Goal: Task Accomplishment & Management: Manage account settings

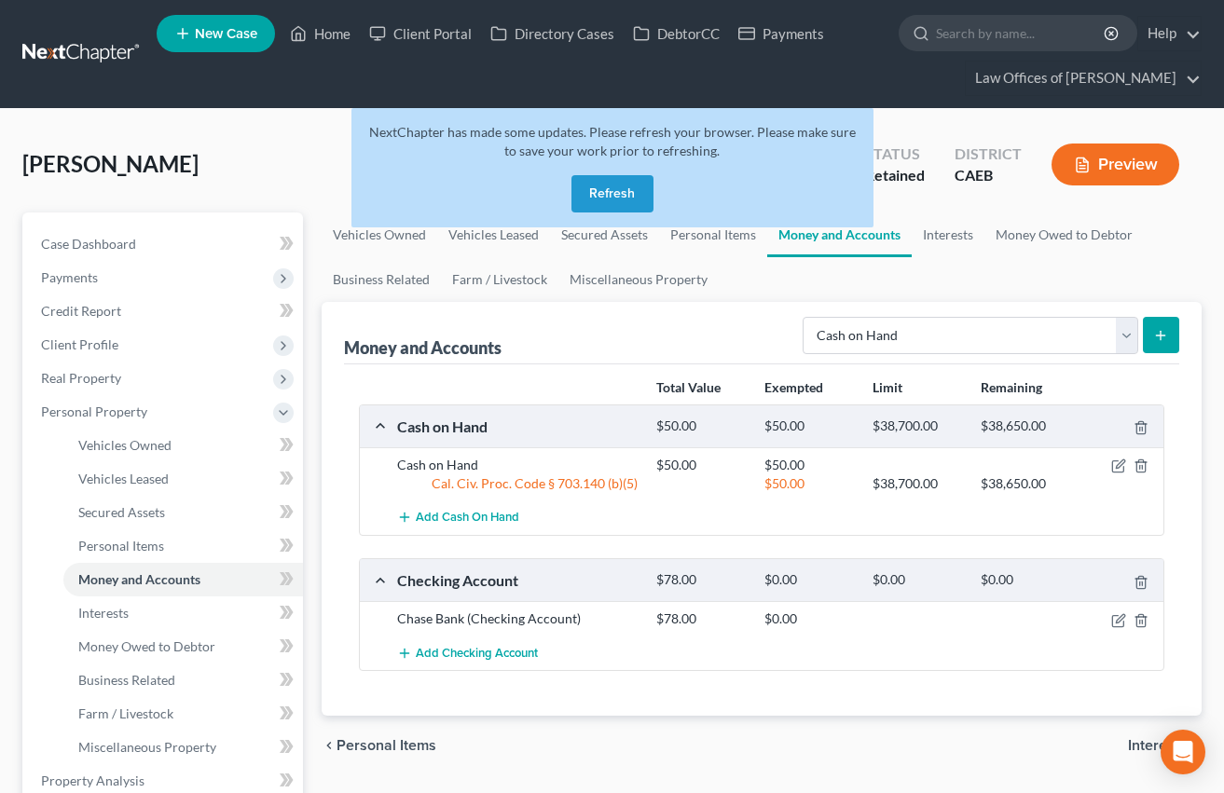
select select "cash_on_hand"
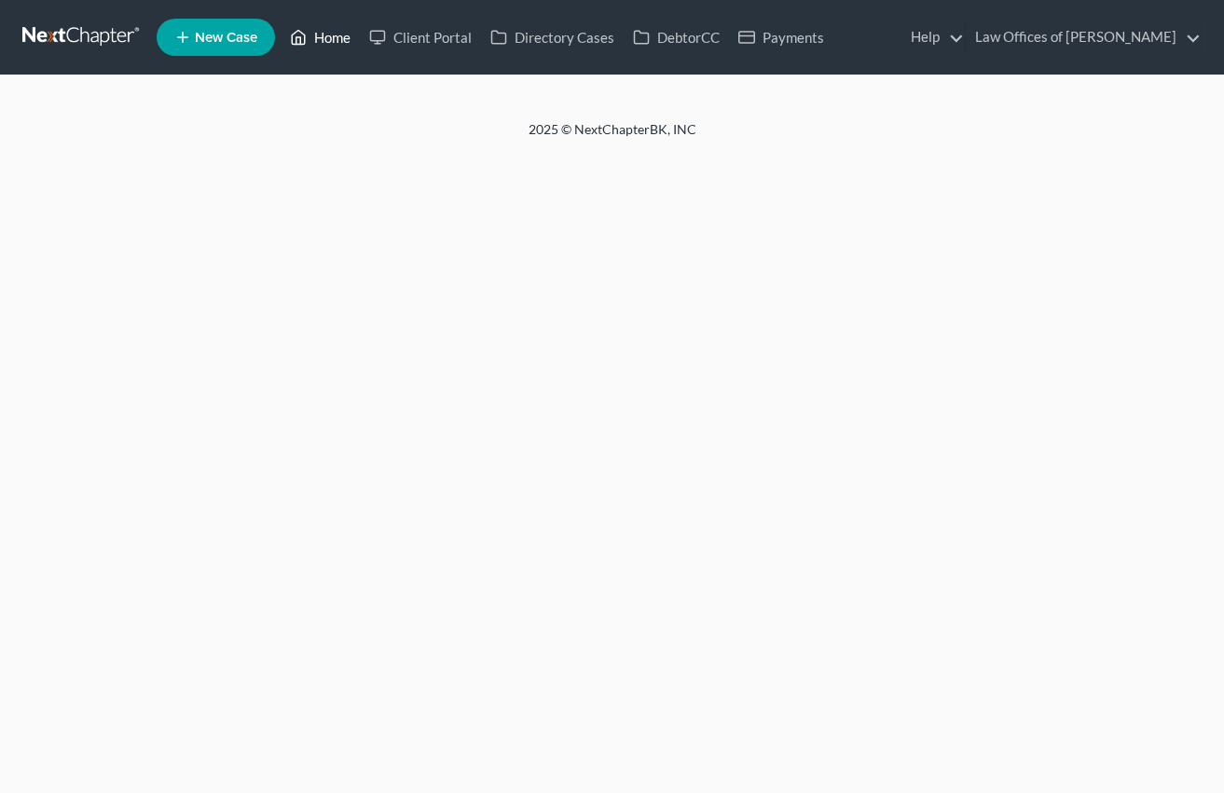
click at [309, 46] on link "Home" at bounding box center [320, 38] width 79 height 34
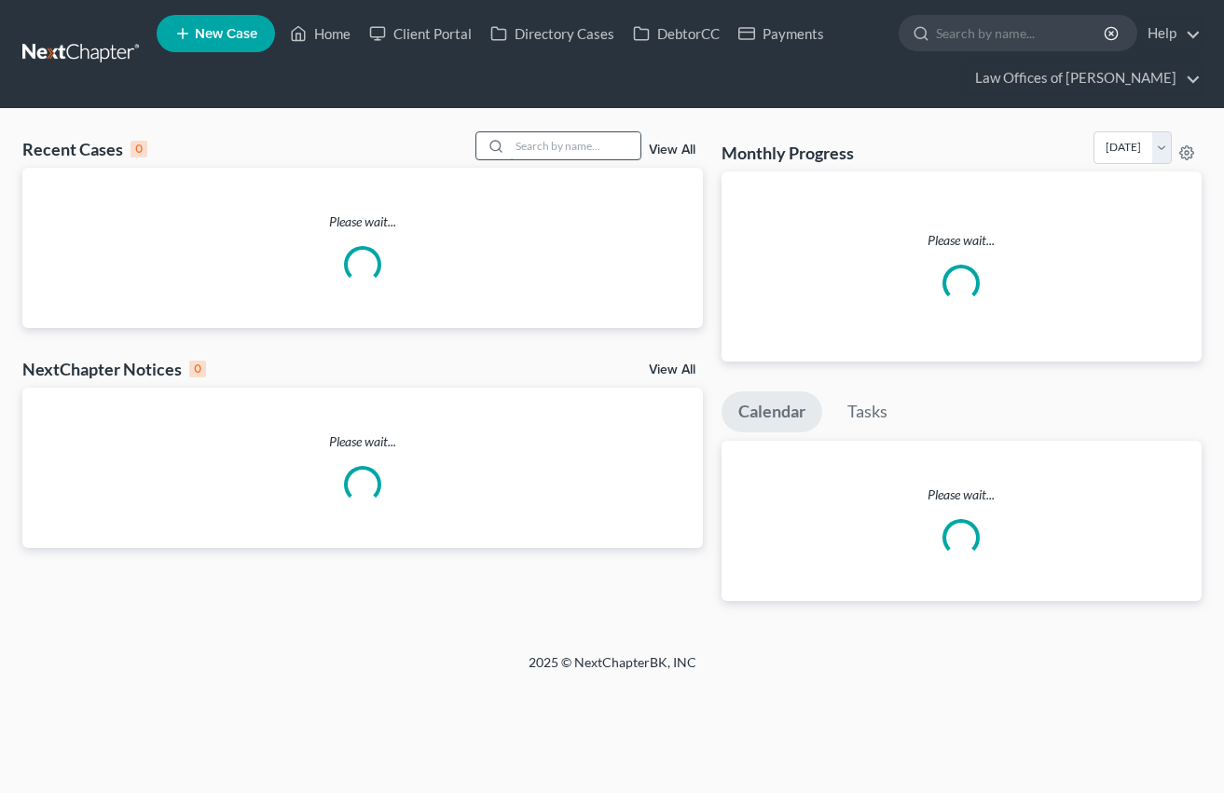
click at [554, 151] on input "search" at bounding box center [575, 145] width 130 height 27
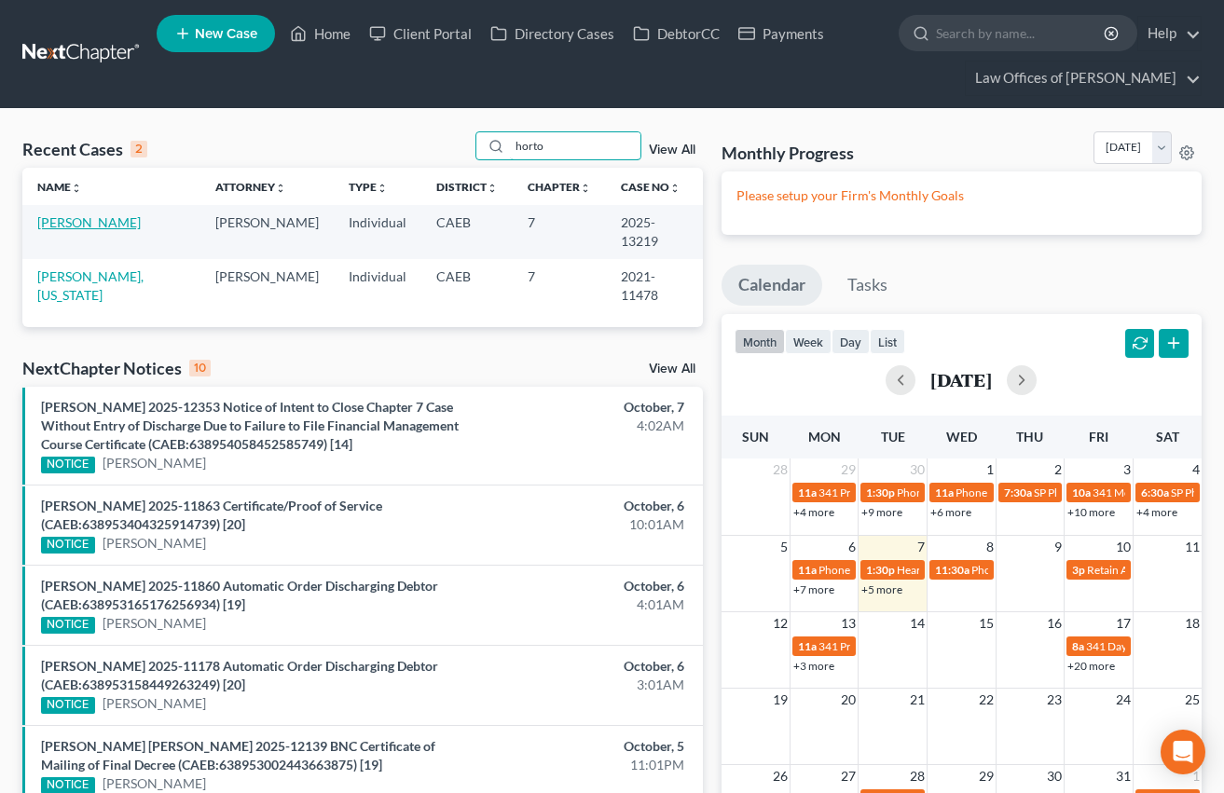
type input "horto"
click at [114, 225] on link "[PERSON_NAME]" at bounding box center [88, 222] width 103 height 16
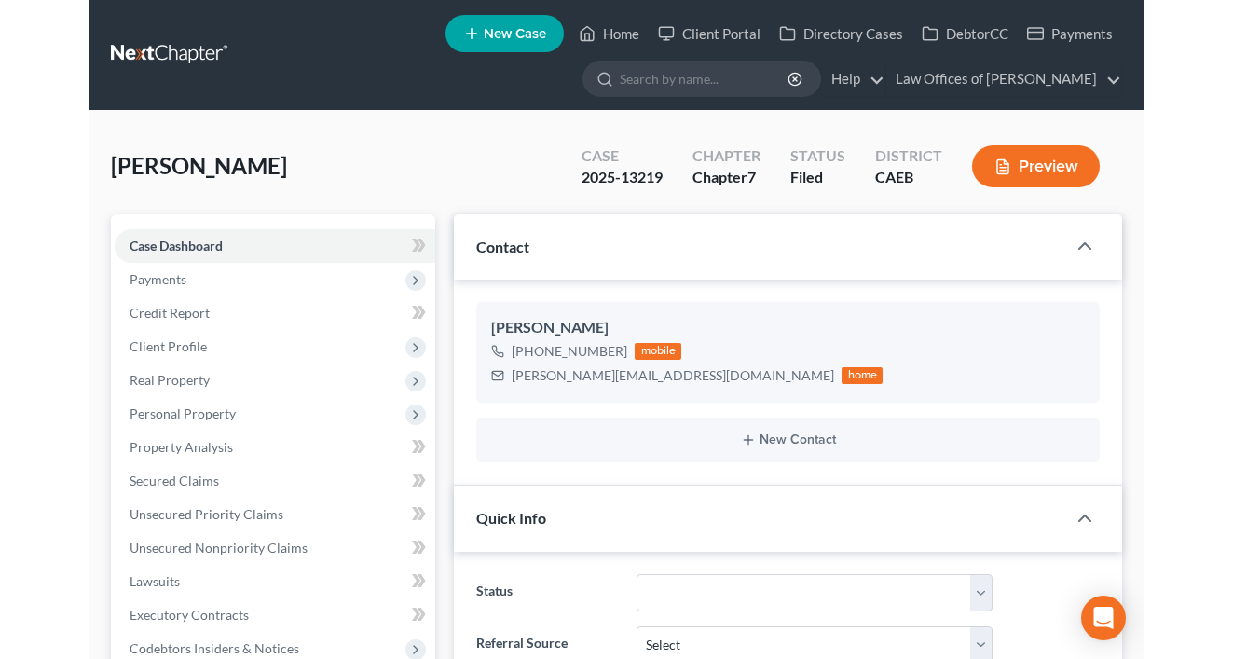
scroll to position [6411, 0]
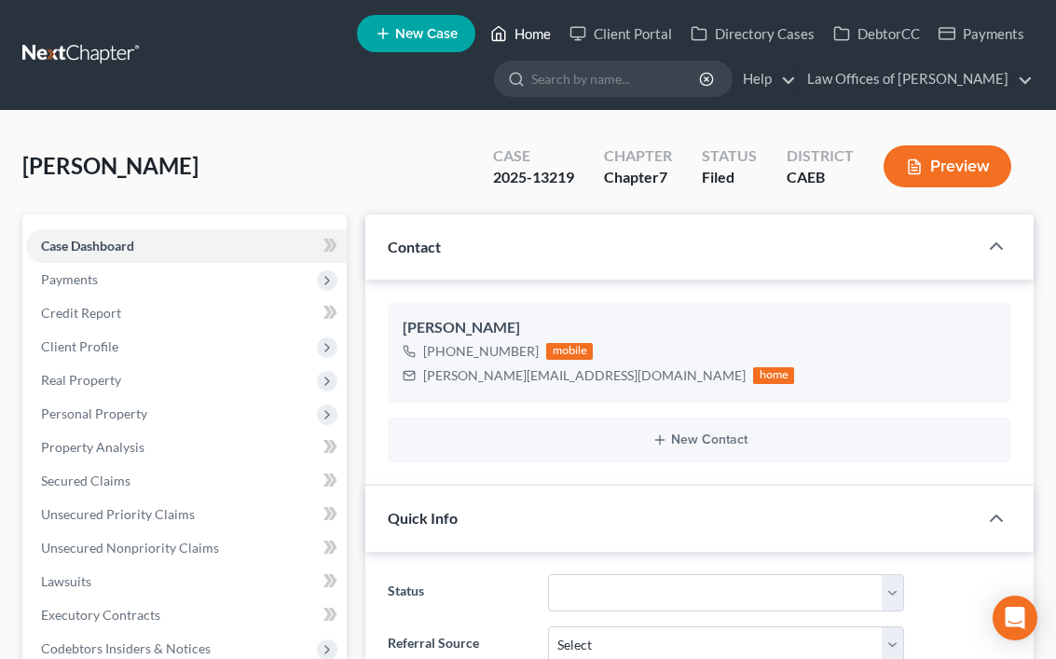
click at [529, 33] on link "Home" at bounding box center [520, 34] width 79 height 34
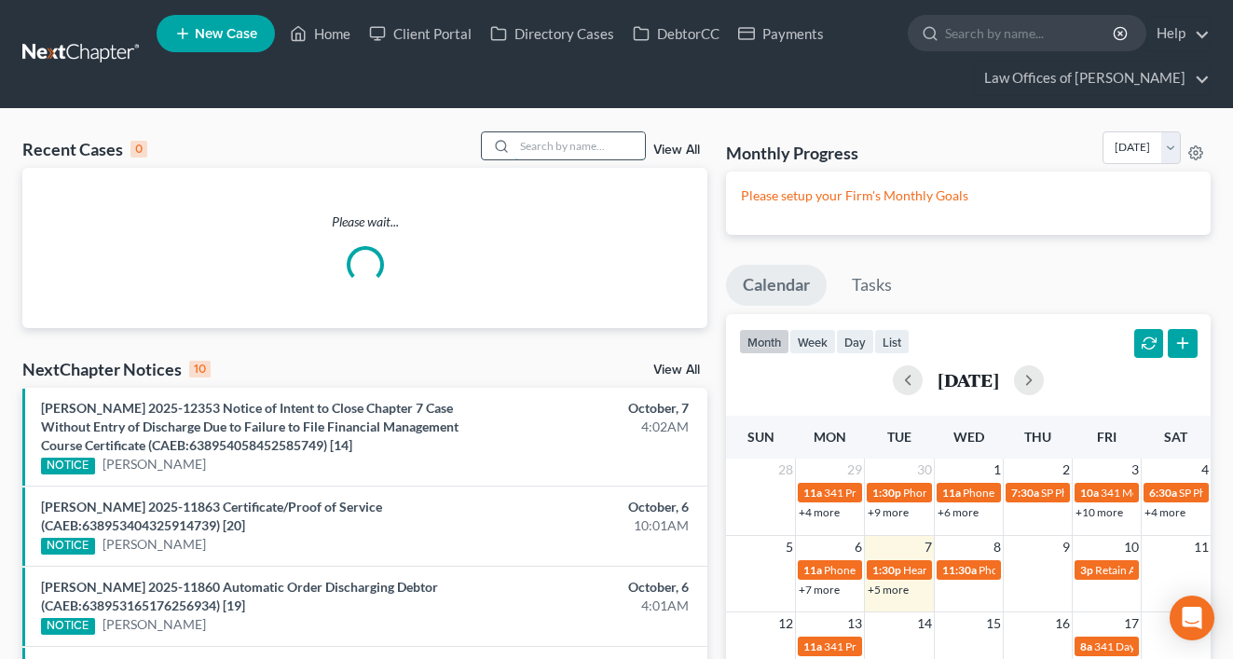
click at [578, 150] on input "search" at bounding box center [579, 145] width 130 height 27
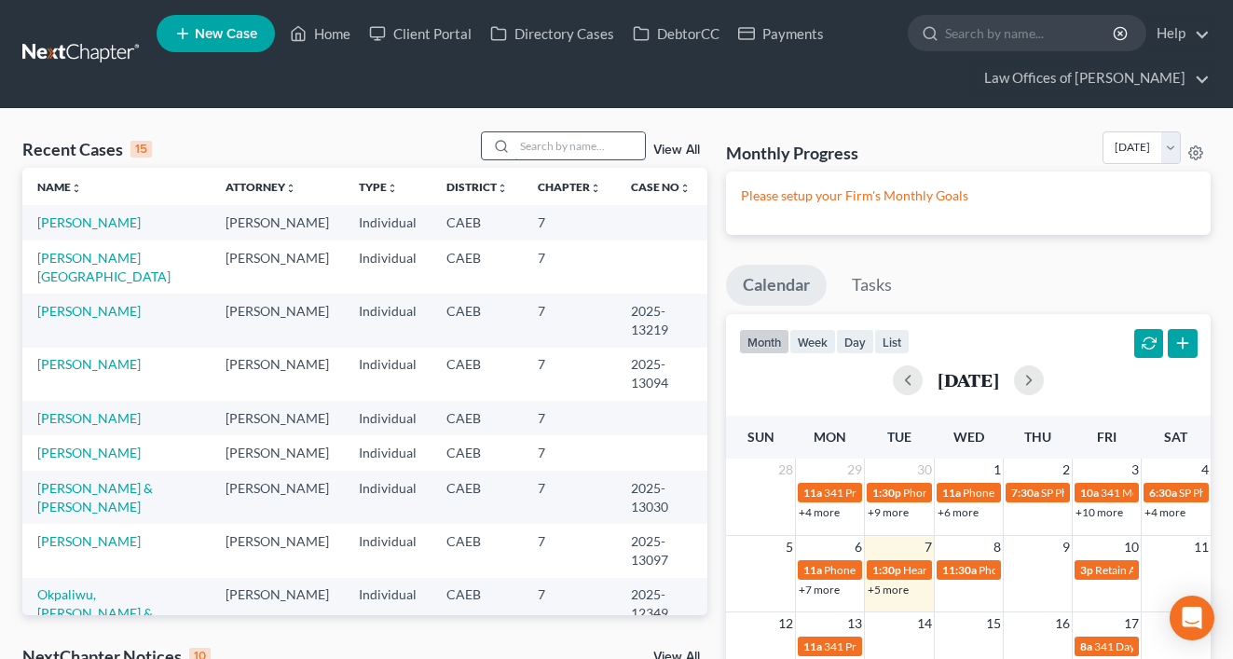
click at [569, 140] on input "search" at bounding box center [579, 145] width 130 height 27
type input "o"
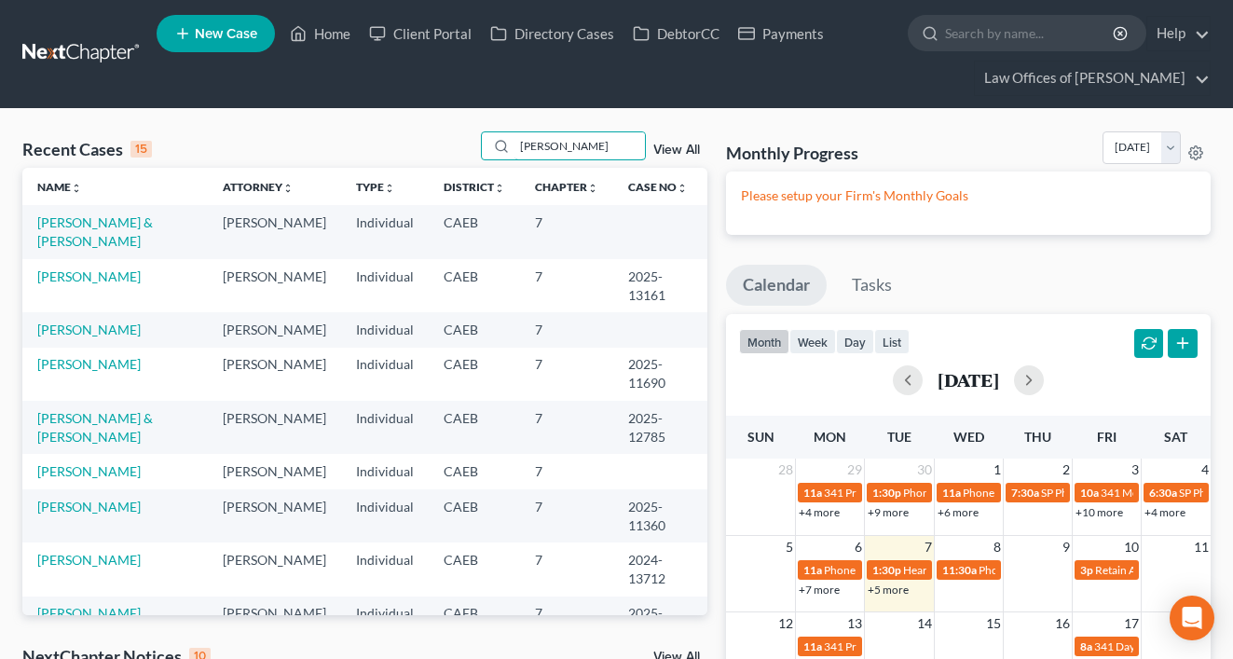
type input "gonzalez"
click at [141, 331] on link "[PERSON_NAME]" at bounding box center [88, 330] width 103 height 16
select select "14"
select select "6"
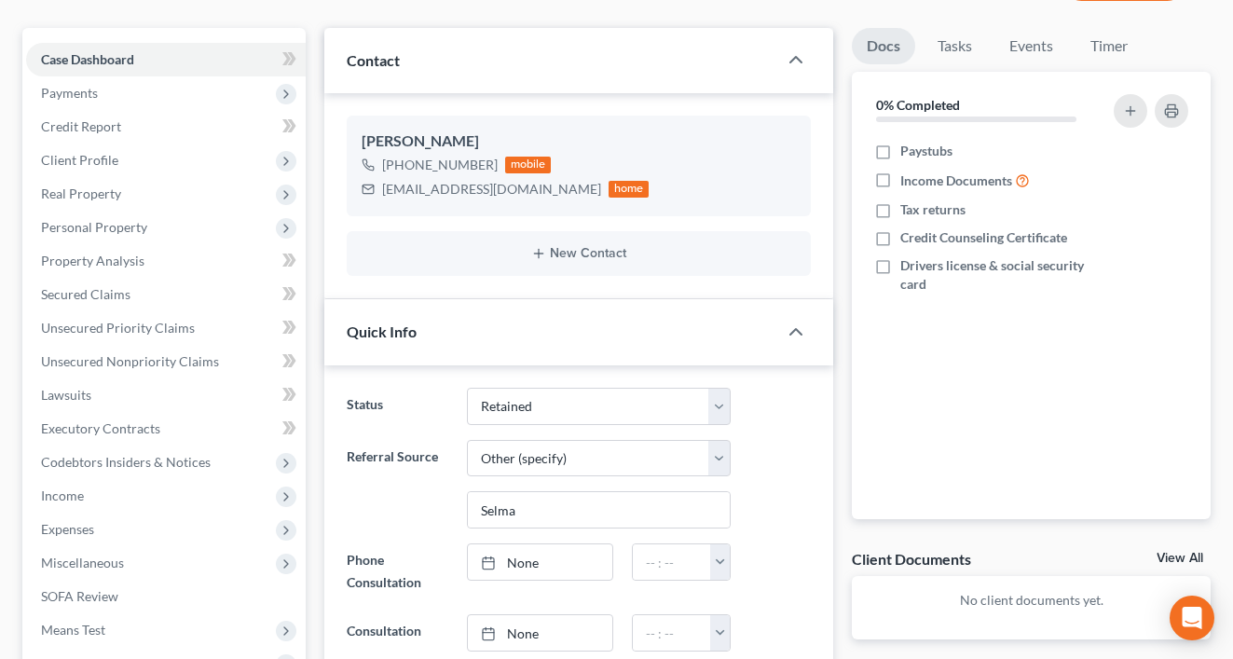
scroll to position [318, 0]
click at [89, 93] on span "Payments" at bounding box center [69, 93] width 57 height 16
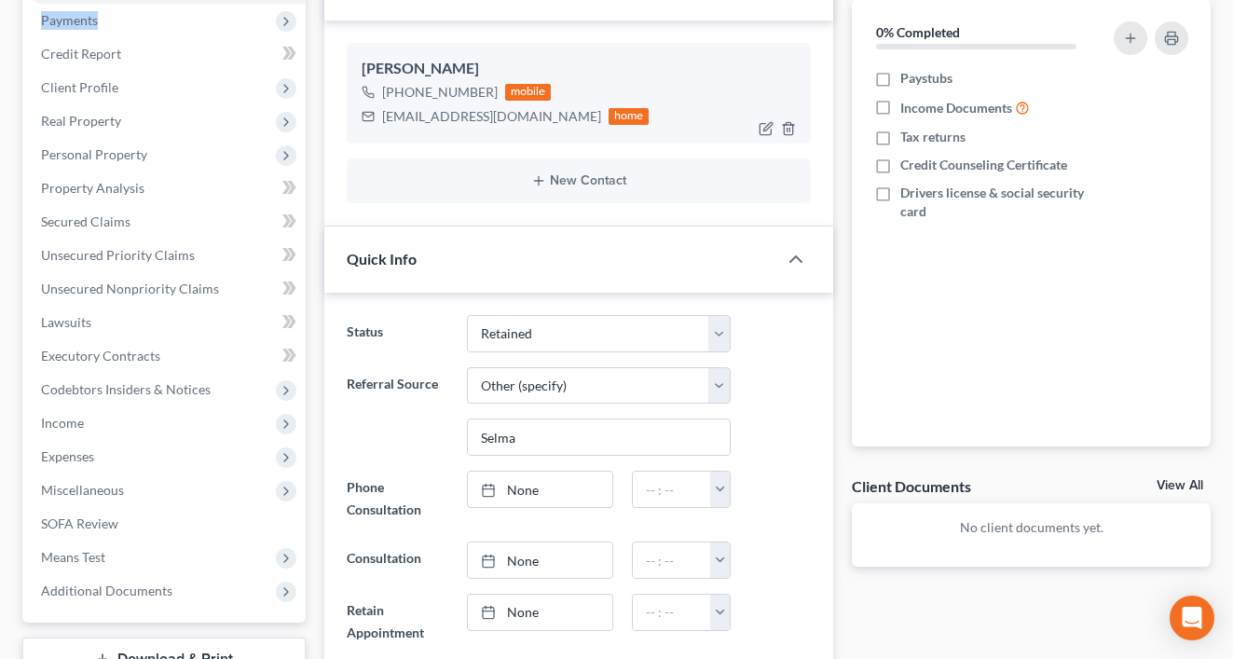
scroll to position [0, 0]
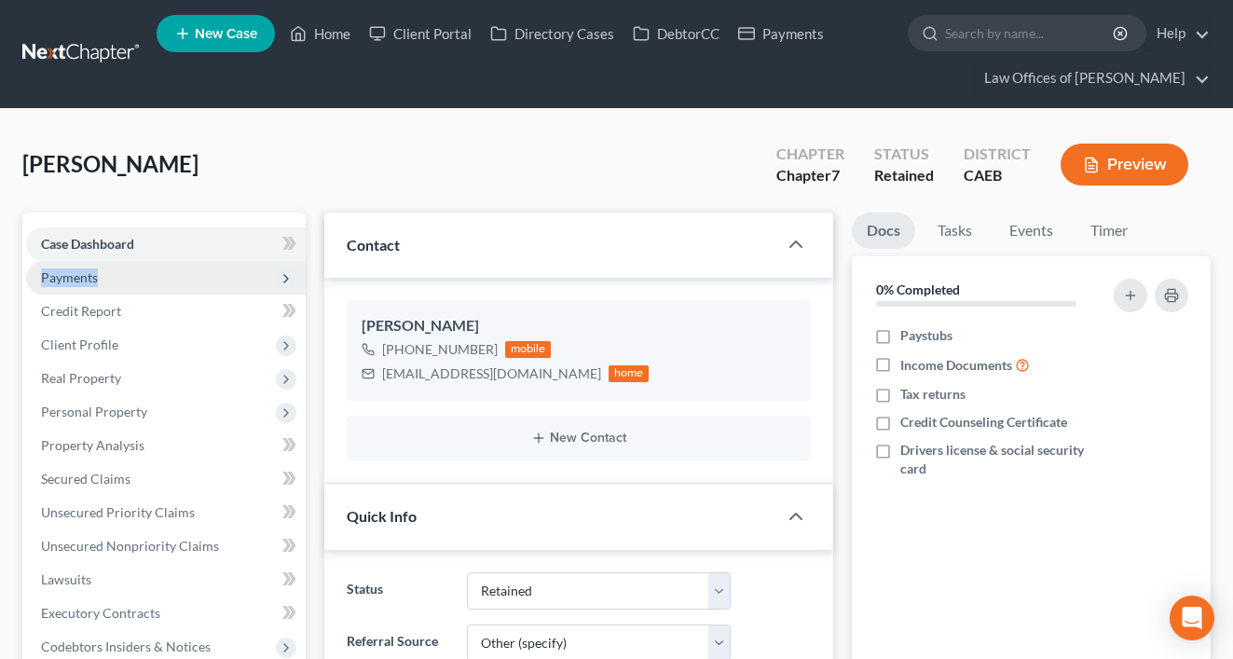
click at [73, 276] on span "Payments" at bounding box center [69, 277] width 57 height 16
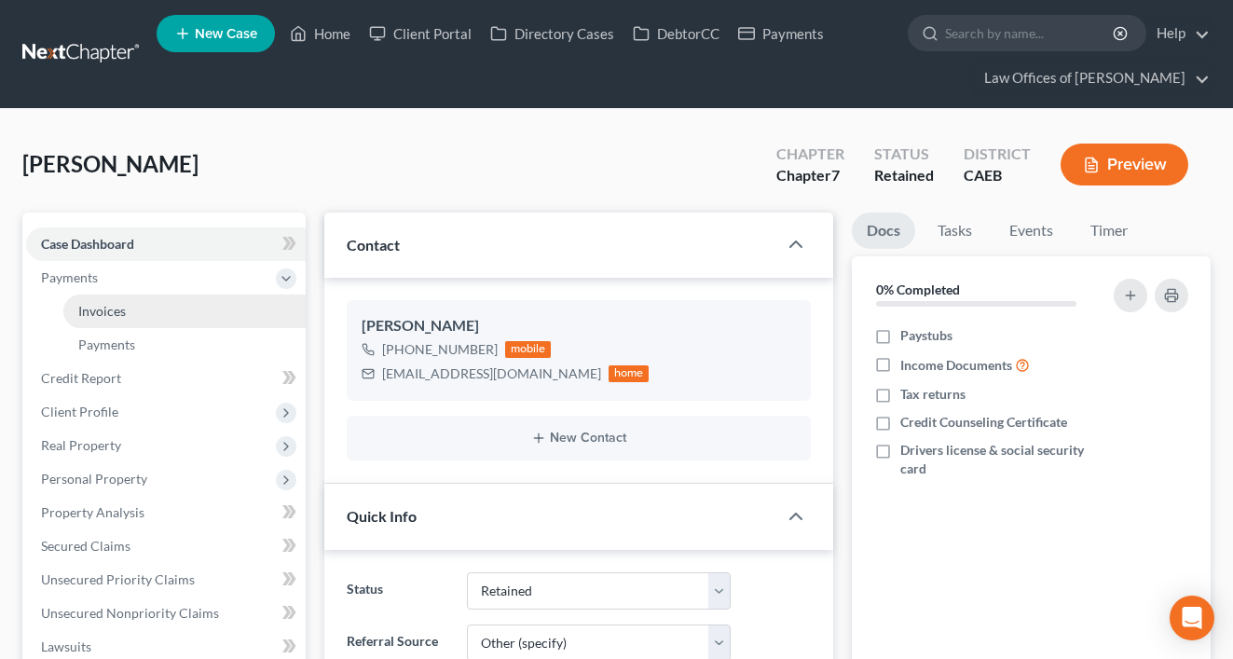
click at [107, 315] on span "Invoices" at bounding box center [102, 311] width 48 height 16
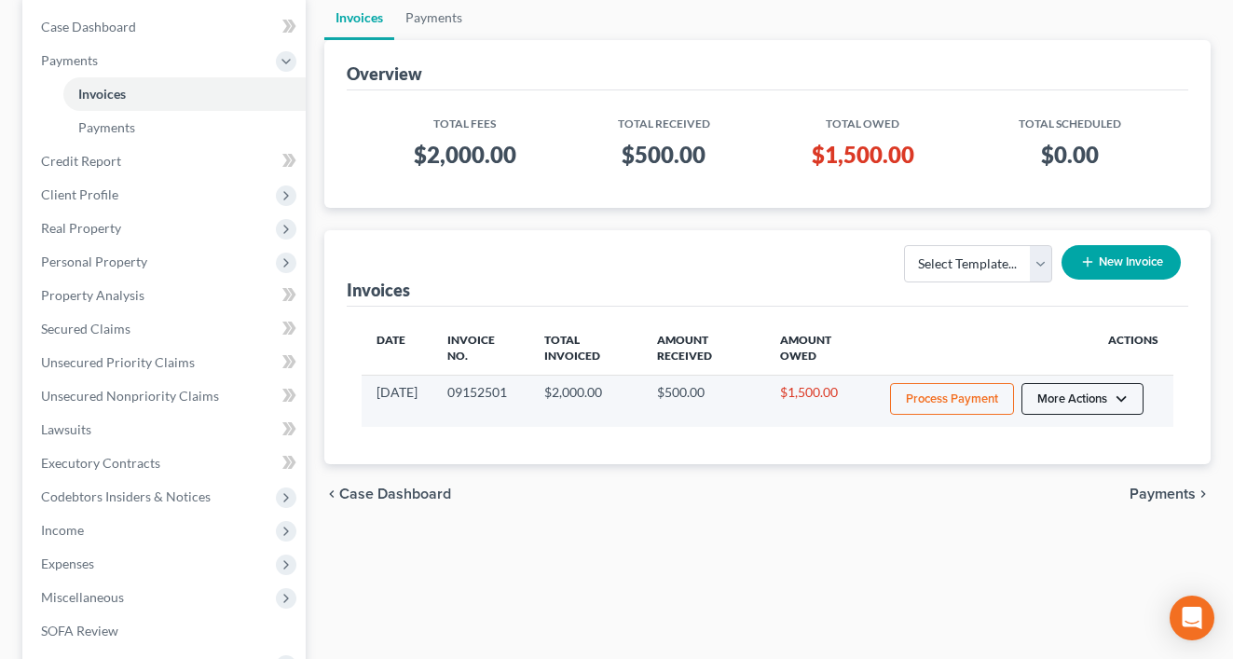
scroll to position [220, 0]
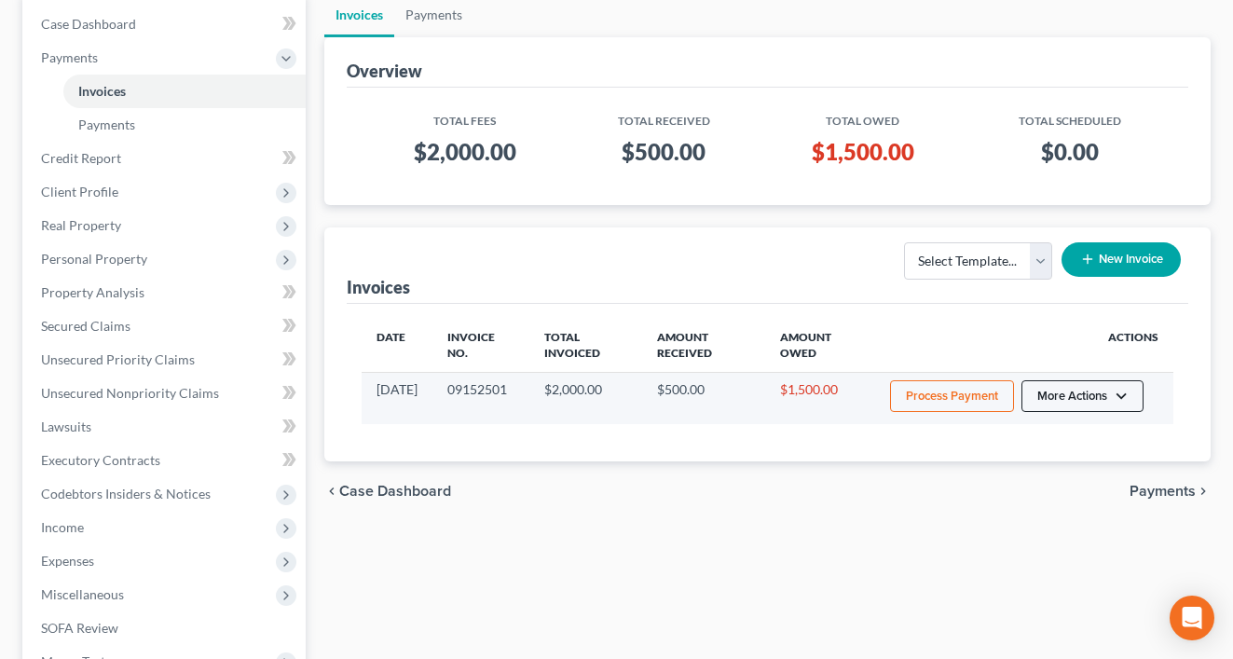
click at [1117, 405] on button "More Actions" at bounding box center [1082, 396] width 122 height 32
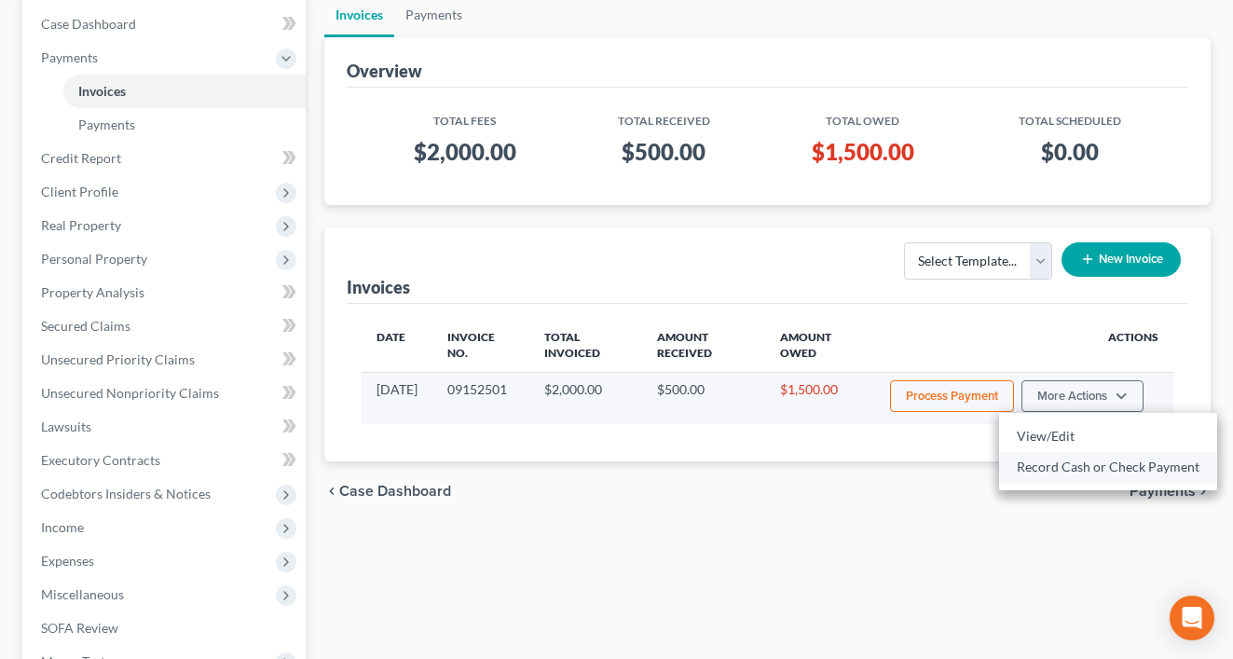
click at [1037, 469] on link "Record Cash or Check Payment" at bounding box center [1108, 467] width 218 height 32
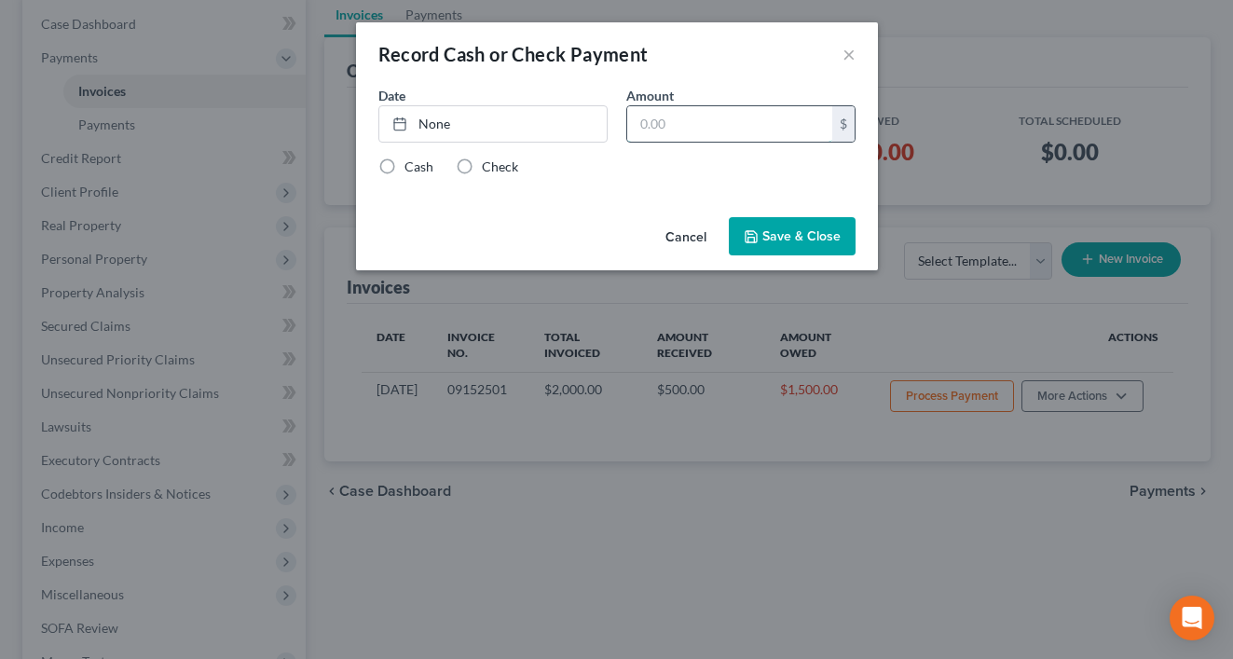
click at [689, 140] on input "text" at bounding box center [729, 123] width 205 height 35
type input "500"
click at [475, 128] on link "None" at bounding box center [492, 123] width 227 height 35
type input "[DATE]"
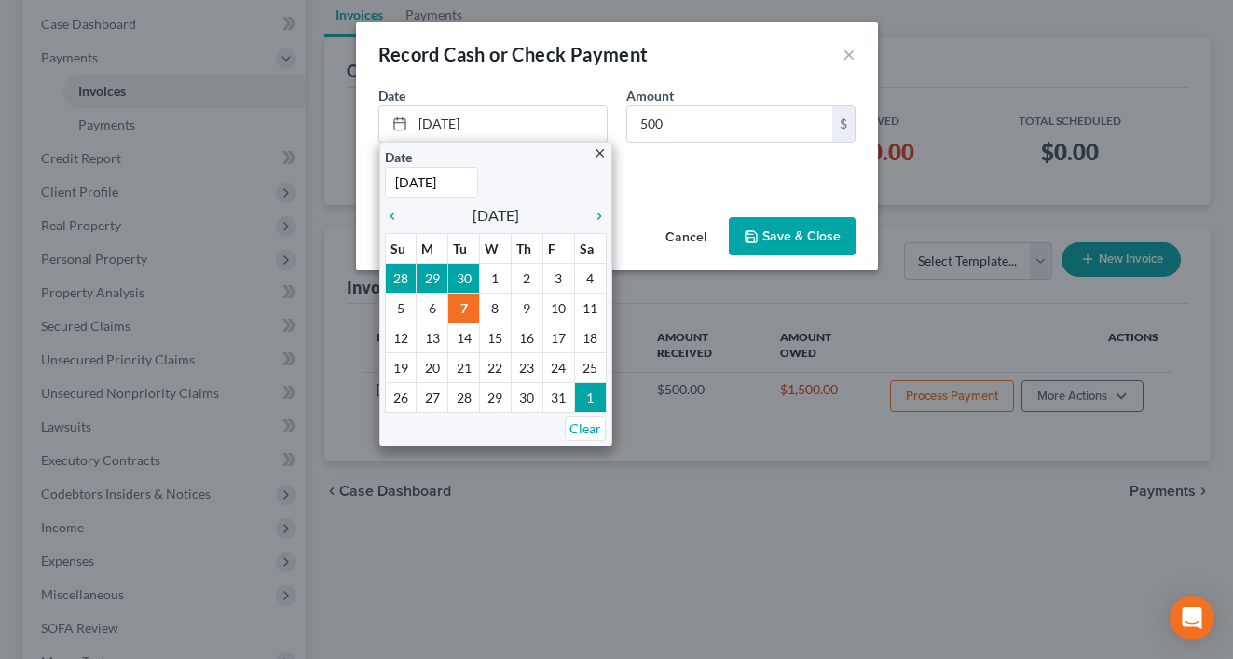
click at [691, 176] on div "Date 10/7/2025 close Date 10/7/2025 Time 12:00 AM chevron_left October 2025 che…" at bounding box center [617, 148] width 522 height 124
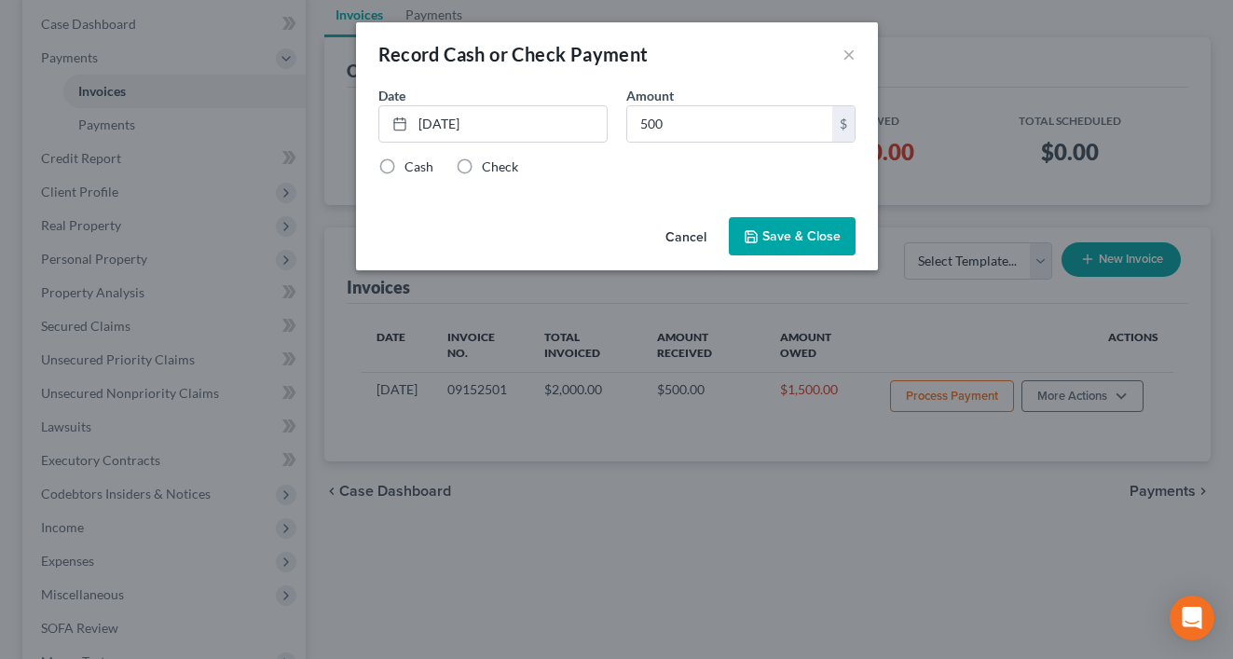
click at [482, 169] on label "Check" at bounding box center [500, 166] width 36 height 19
click at [489, 169] on input "Check" at bounding box center [495, 163] width 12 height 12
radio input "true"
drag, startPoint x: 778, startPoint y: 229, endPoint x: 793, endPoint y: 235, distance: 15.9
click at [779, 229] on button "Save & Close" at bounding box center [792, 236] width 127 height 39
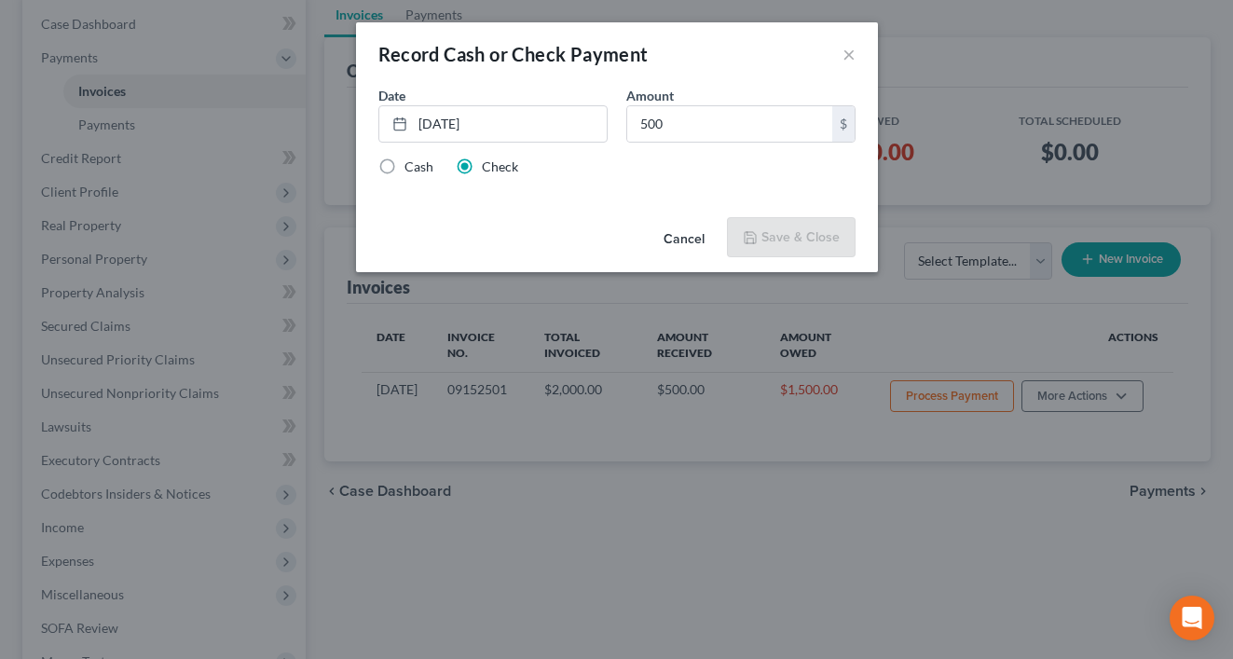
click at [1079, 401] on div "Record Cash or Check Payment × Date 10/7/2025 close Date 10/7/2025 Time 12:00 A…" at bounding box center [616, 329] width 1233 height 659
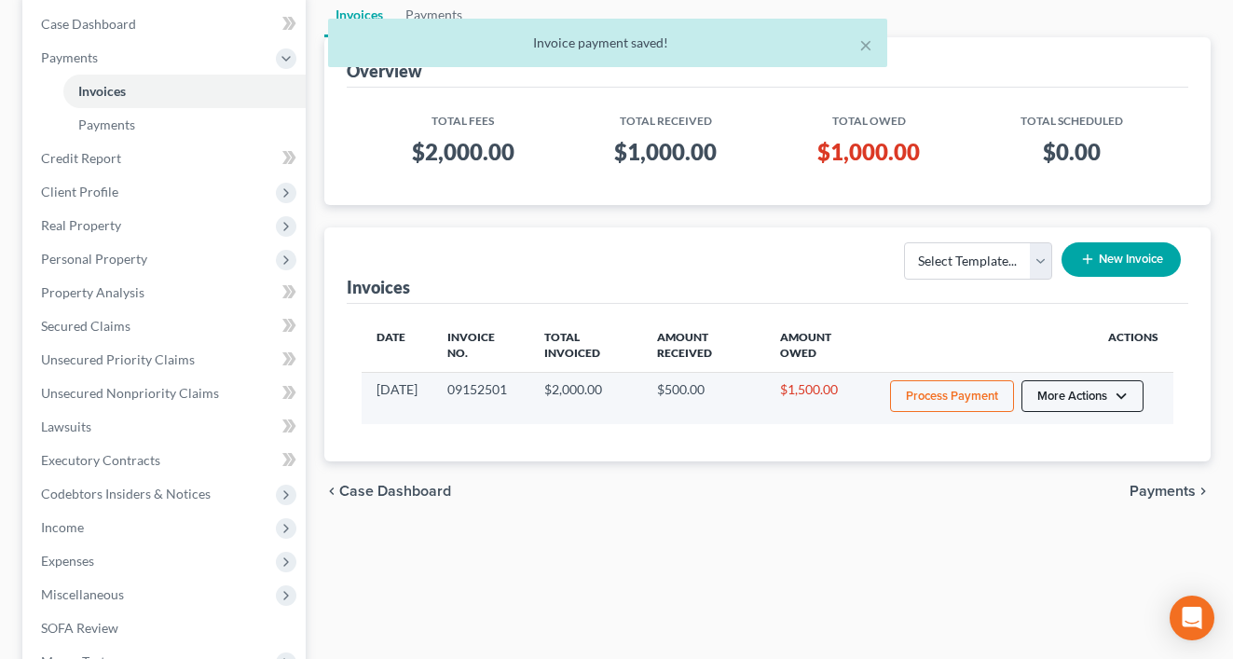
click at [1080, 391] on button "More Actions" at bounding box center [1082, 396] width 122 height 32
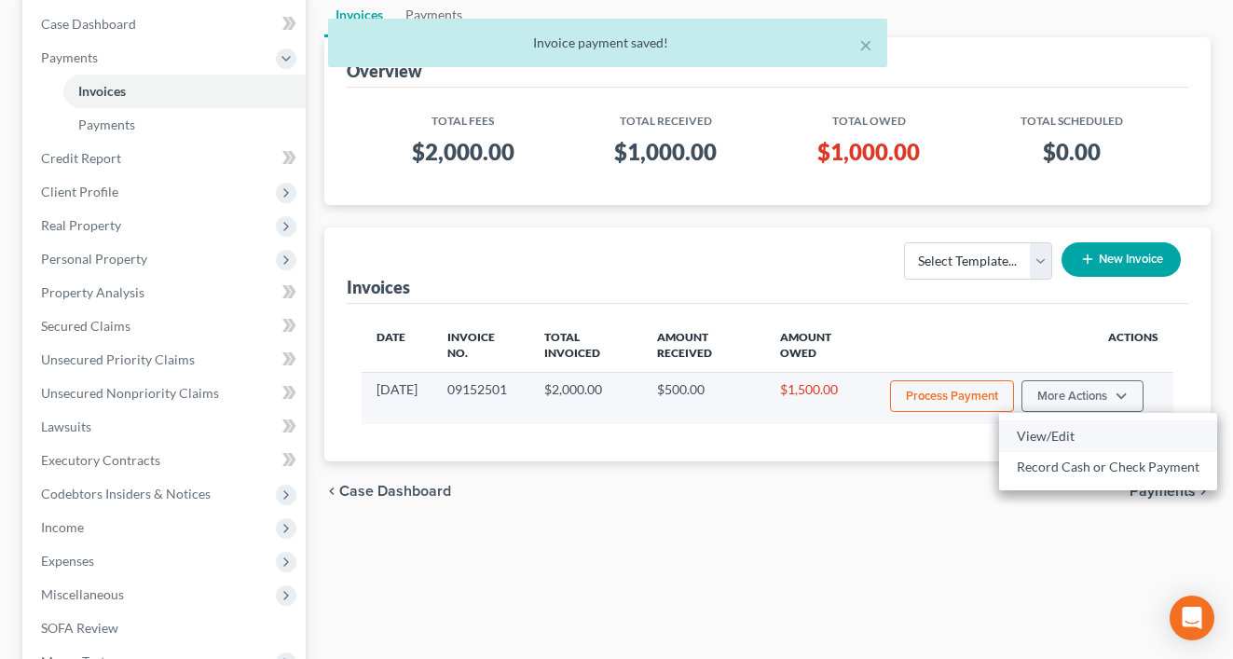
click at [1059, 431] on link "View/Edit" at bounding box center [1108, 436] width 218 height 32
select select "0"
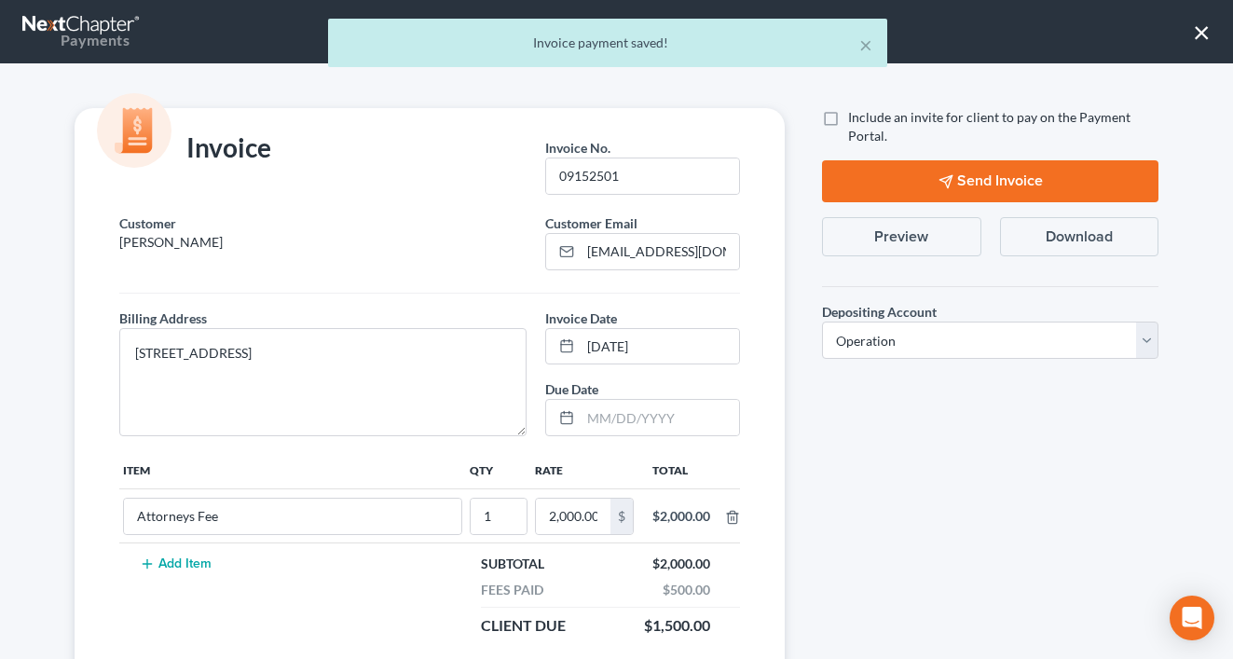
click at [930, 228] on button "Preview" at bounding box center [901, 236] width 159 height 39
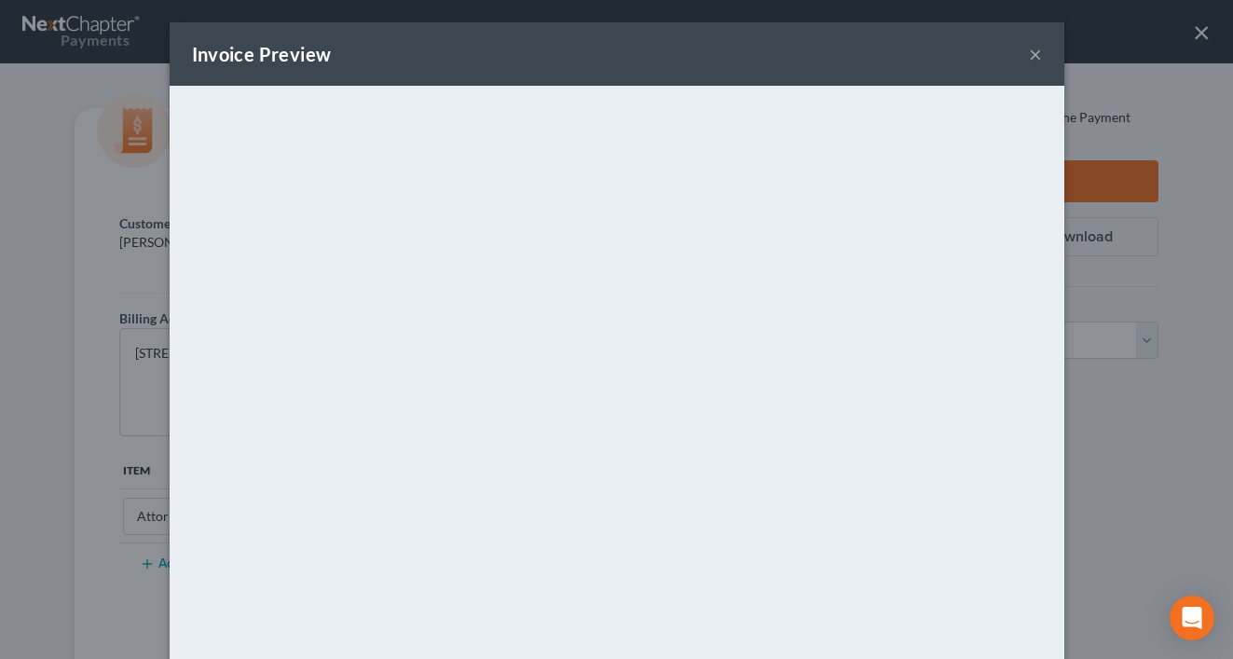
click at [1024, 56] on div "Invoice Preview ×" at bounding box center [617, 53] width 895 height 63
drag, startPoint x: 1029, startPoint y: 55, endPoint x: 1114, endPoint y: 48, distance: 85.1
click at [1029, 55] on button "×" at bounding box center [1035, 54] width 13 height 22
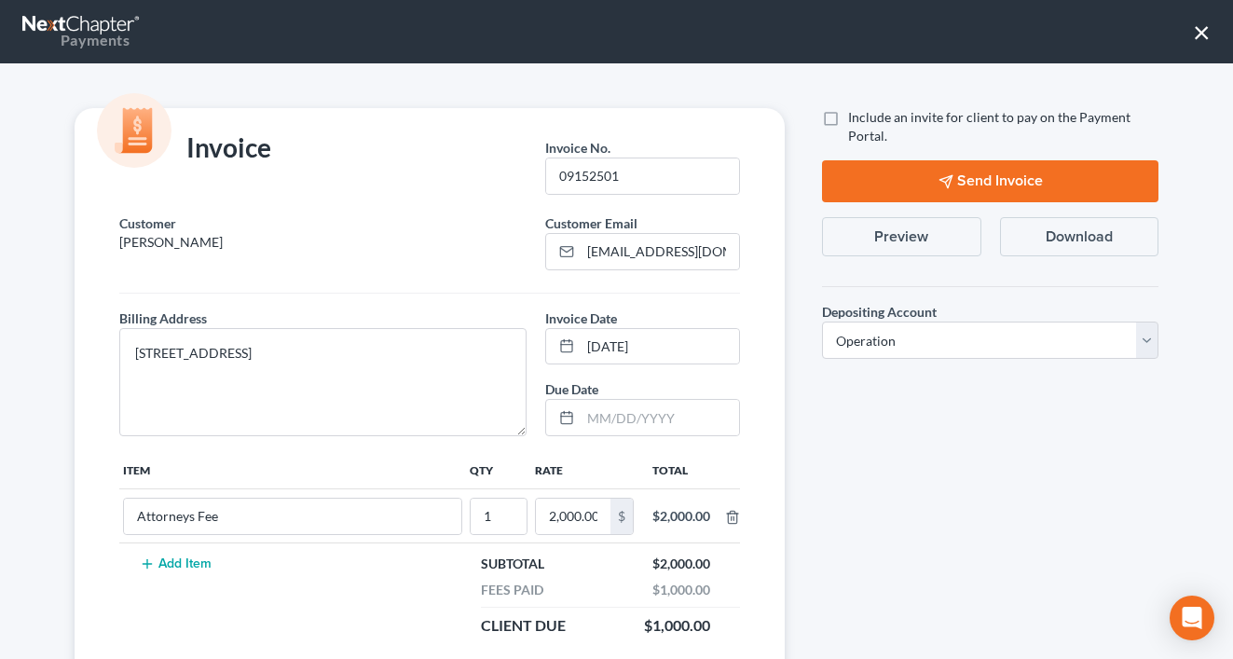
click at [1198, 33] on button "×" at bounding box center [1202, 32] width 18 height 30
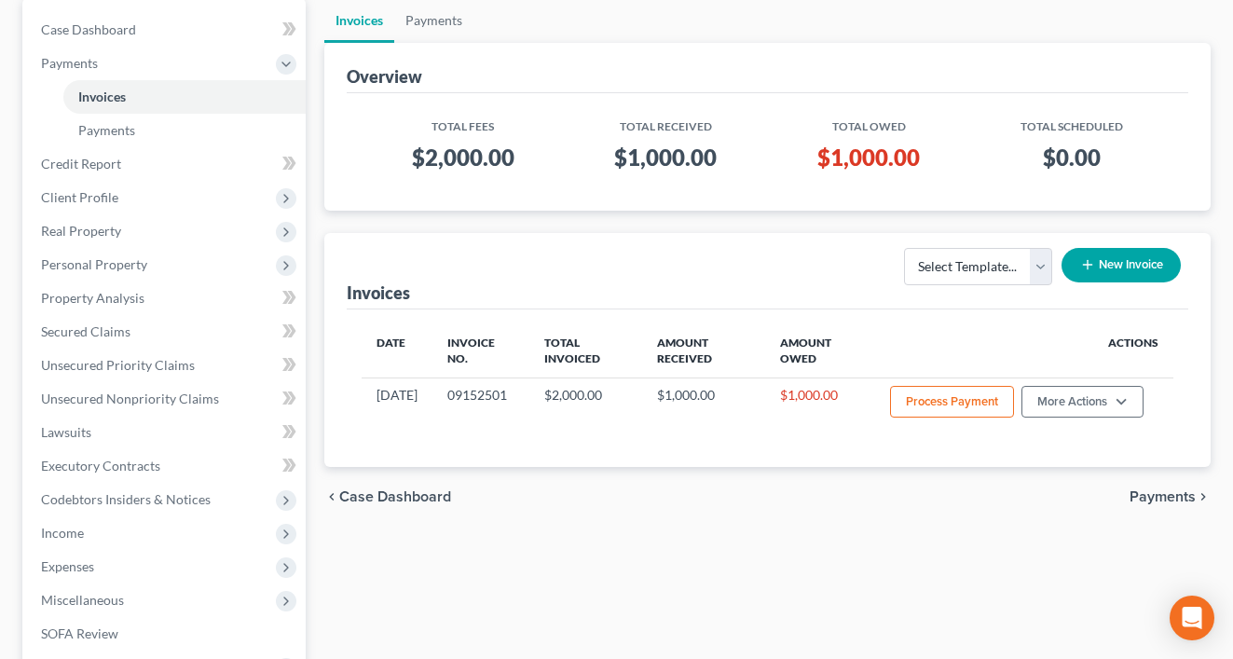
scroll to position [0, 0]
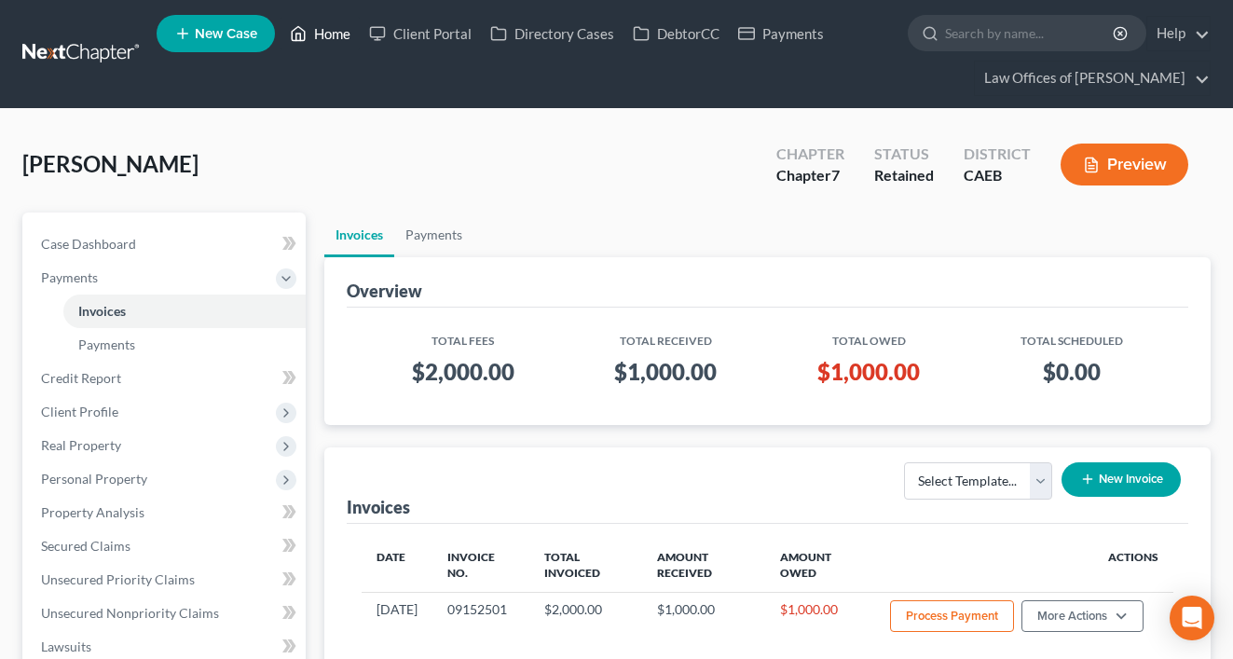
click at [338, 36] on link "Home" at bounding box center [320, 34] width 79 height 34
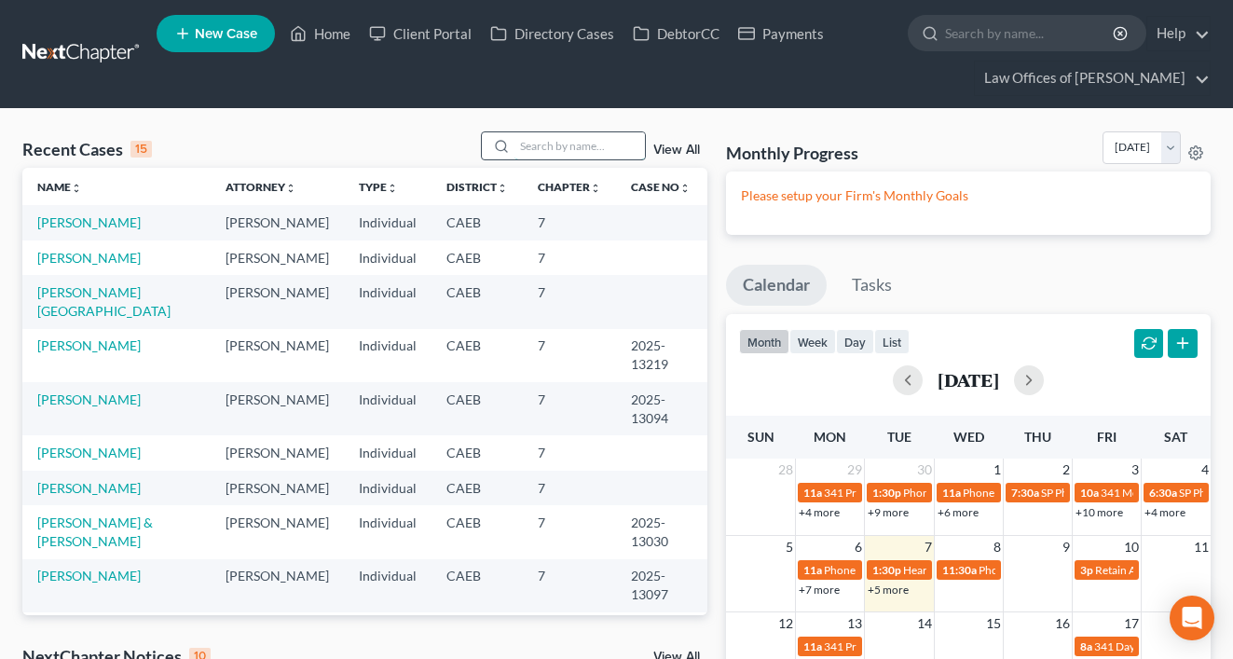
click at [633, 146] on input "search" at bounding box center [579, 145] width 130 height 27
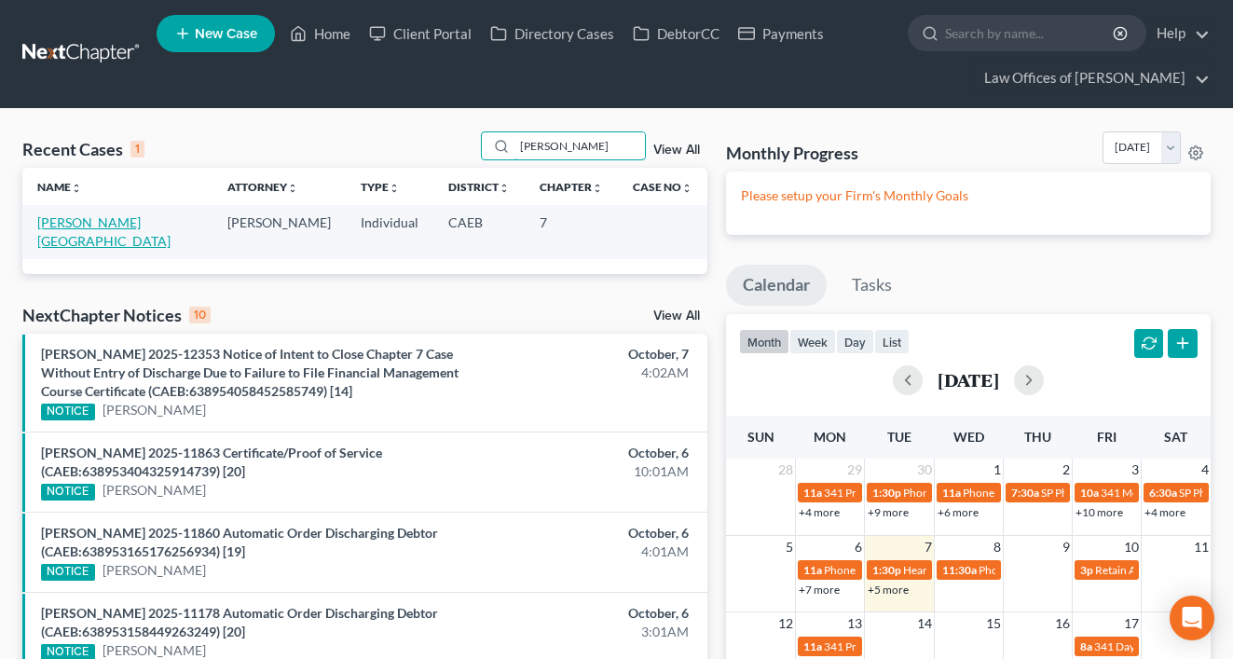
type input "mekhail"
click at [103, 221] on link "[PERSON_NAME][GEOGRAPHIC_DATA]" at bounding box center [103, 231] width 133 height 34
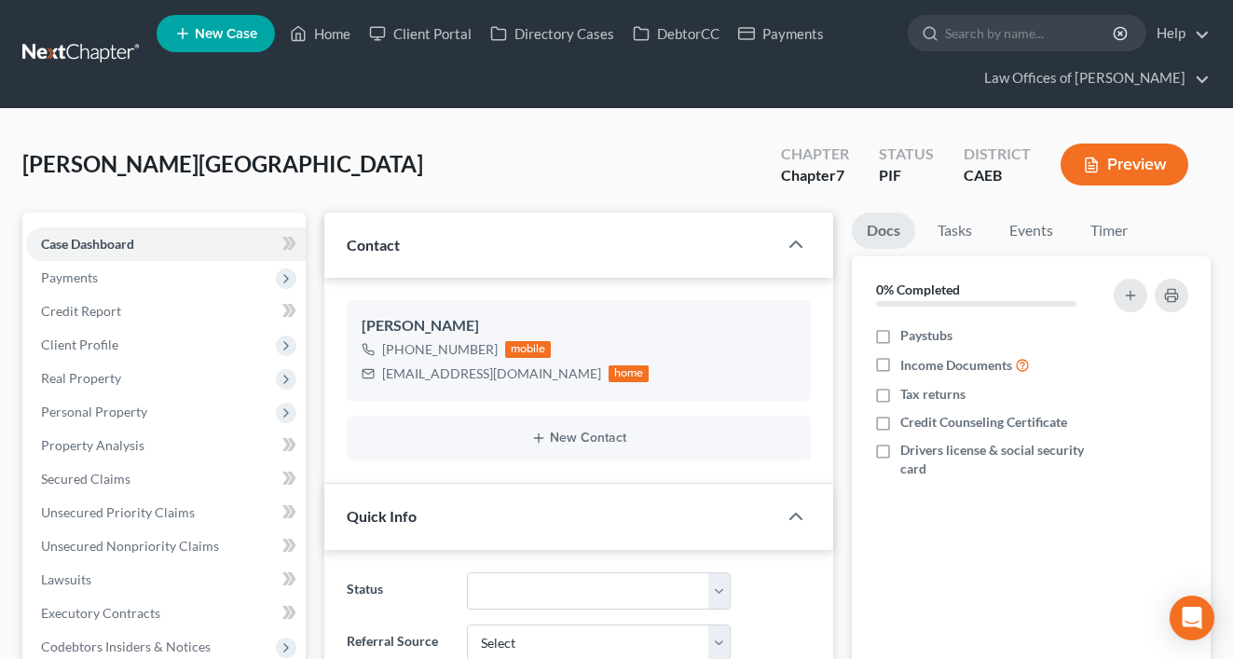
scroll to position [8755, 0]
drag, startPoint x: 382, startPoint y: 376, endPoint x: 522, endPoint y: 377, distance: 139.8
click at [522, 378] on div "daliadanielz25@gmail.com" at bounding box center [491, 373] width 219 height 19
drag, startPoint x: 530, startPoint y: 376, endPoint x: 383, endPoint y: 370, distance: 147.4
click at [383, 374] on div "daliadanielz25@gmail.com" at bounding box center [491, 373] width 219 height 19
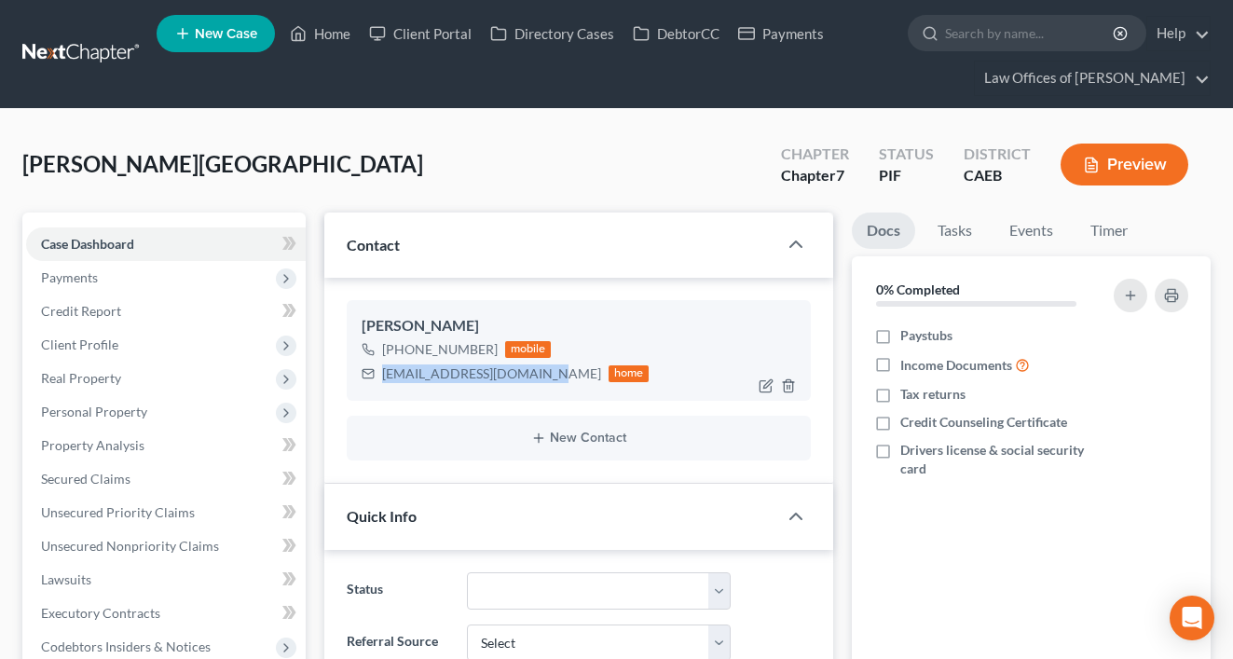
copy div "daliadanielz25@gmail.com"
click at [335, 32] on link "Home" at bounding box center [320, 34] width 79 height 34
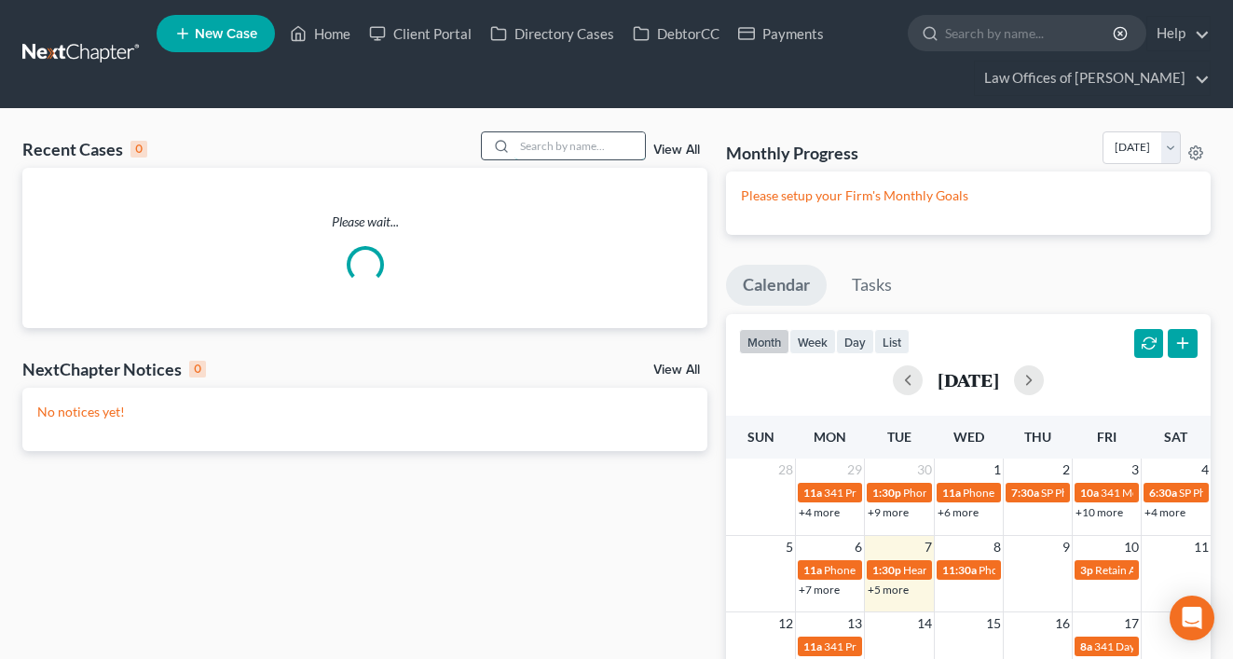
click at [558, 142] on input "search" at bounding box center [579, 145] width 130 height 27
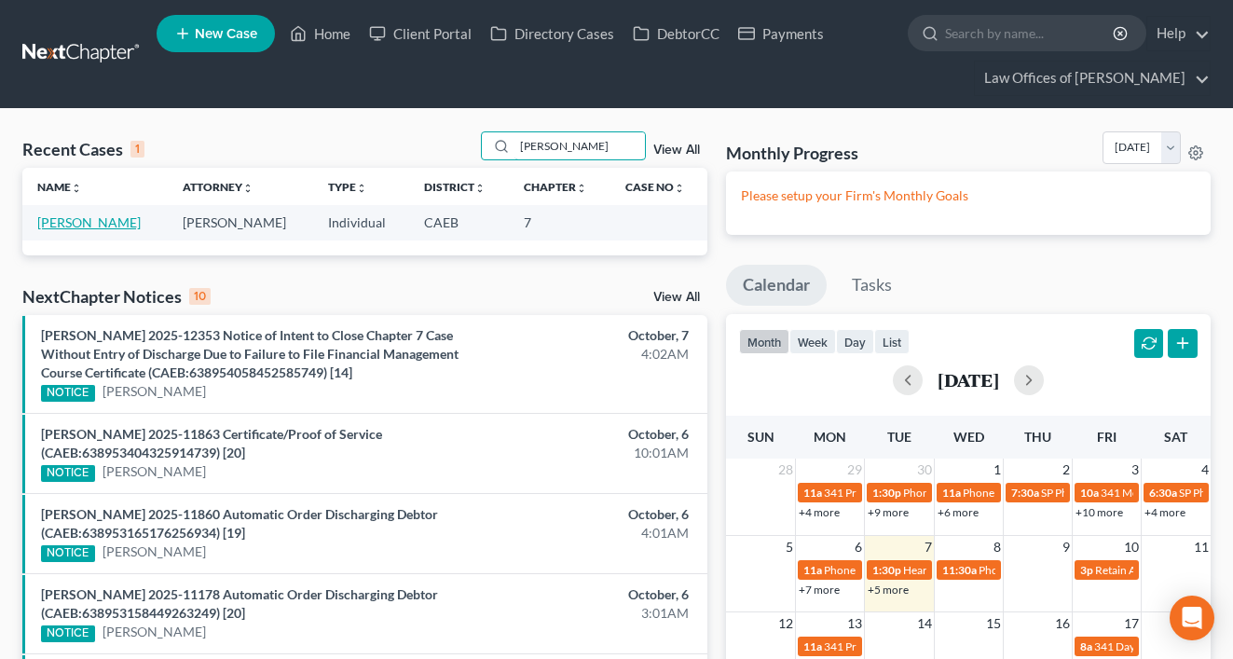
type input "[PERSON_NAME]"
click at [103, 223] on link "[PERSON_NAME]" at bounding box center [88, 222] width 103 height 16
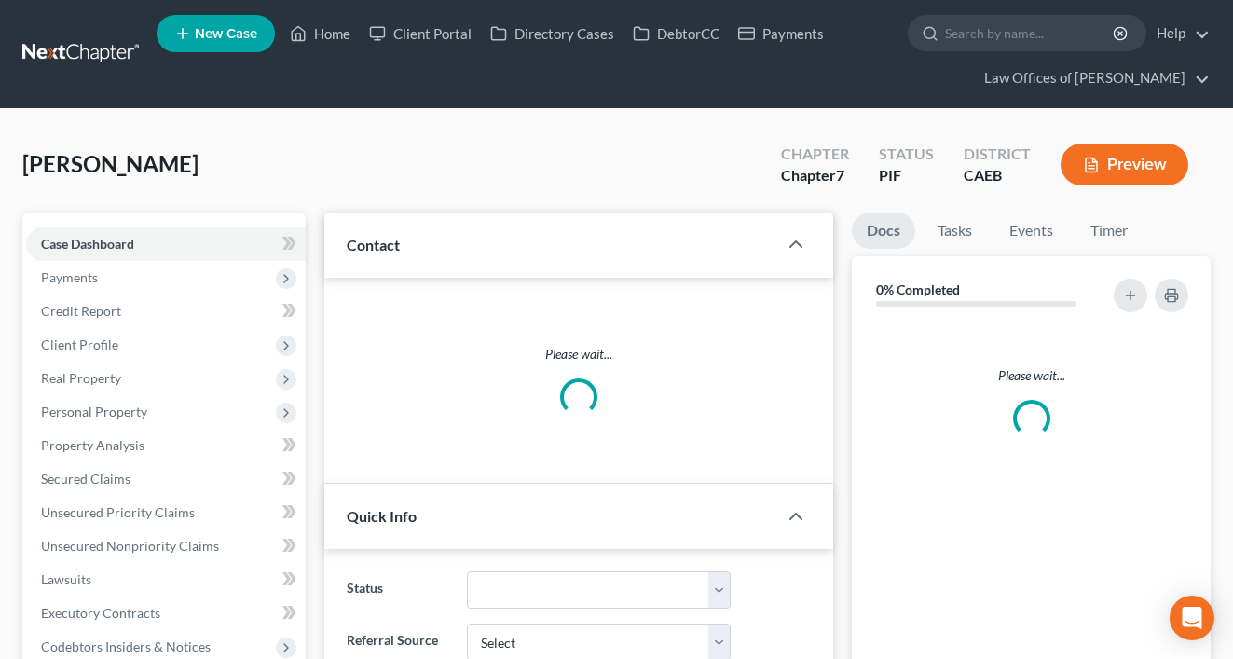
click at [85, 227] on link "Case Dashboard" at bounding box center [166, 244] width 280 height 34
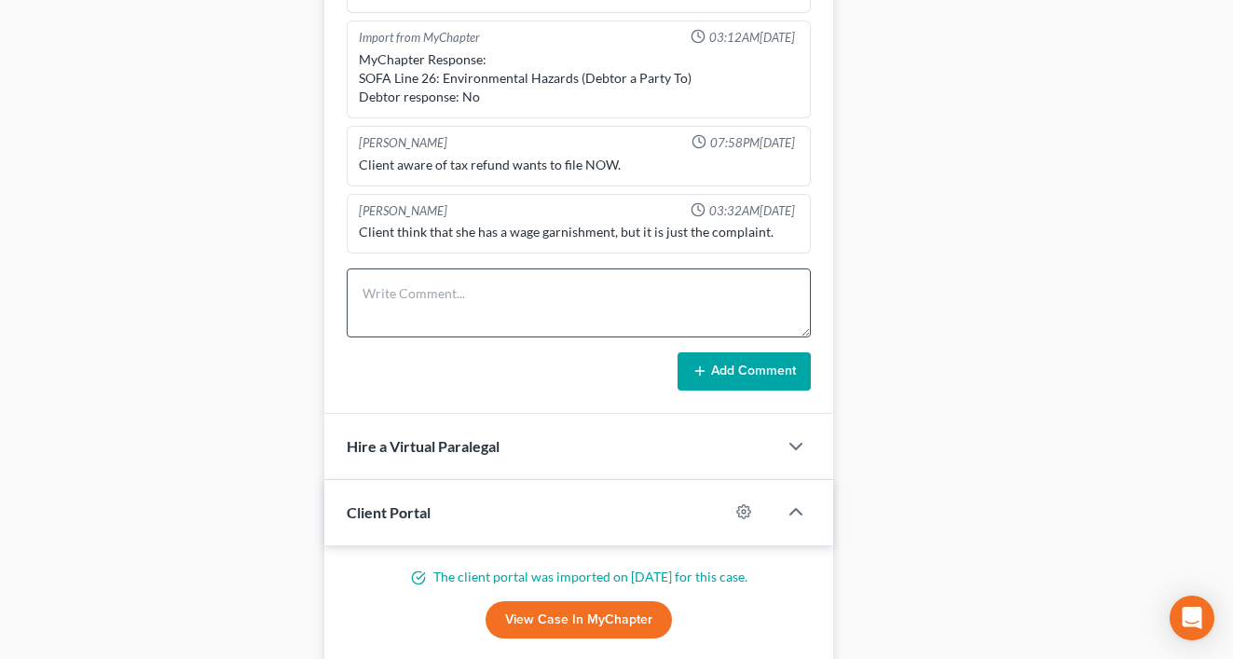
scroll to position [1515, 0]
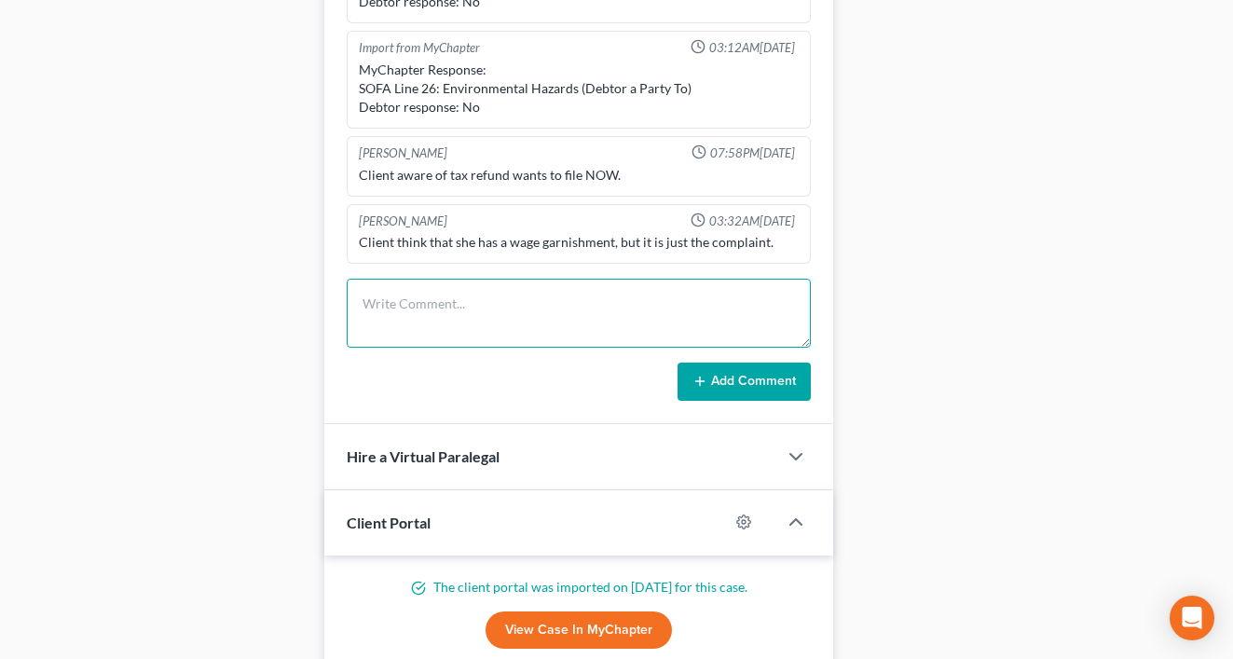
click at [418, 305] on textarea at bounding box center [579, 313] width 465 height 69
type textarea "States they're garnishing $1500 /month."
click at [758, 387] on button "Add Comment" at bounding box center [743, 382] width 133 height 39
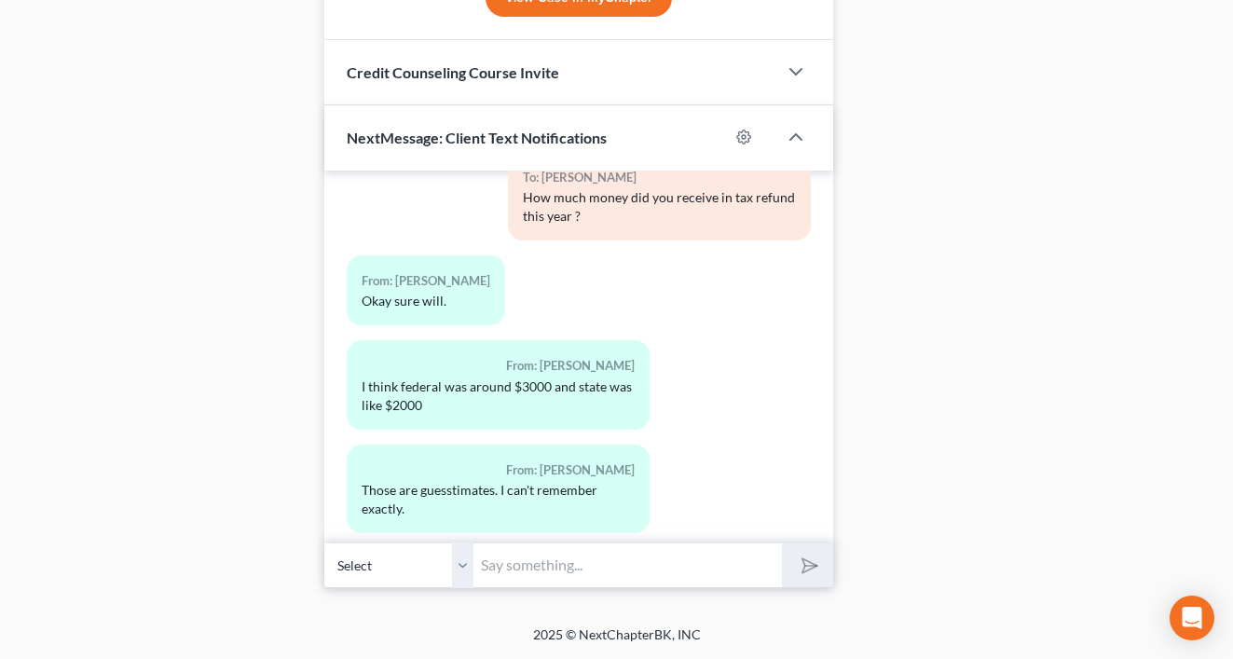
scroll to position [7425, 0]
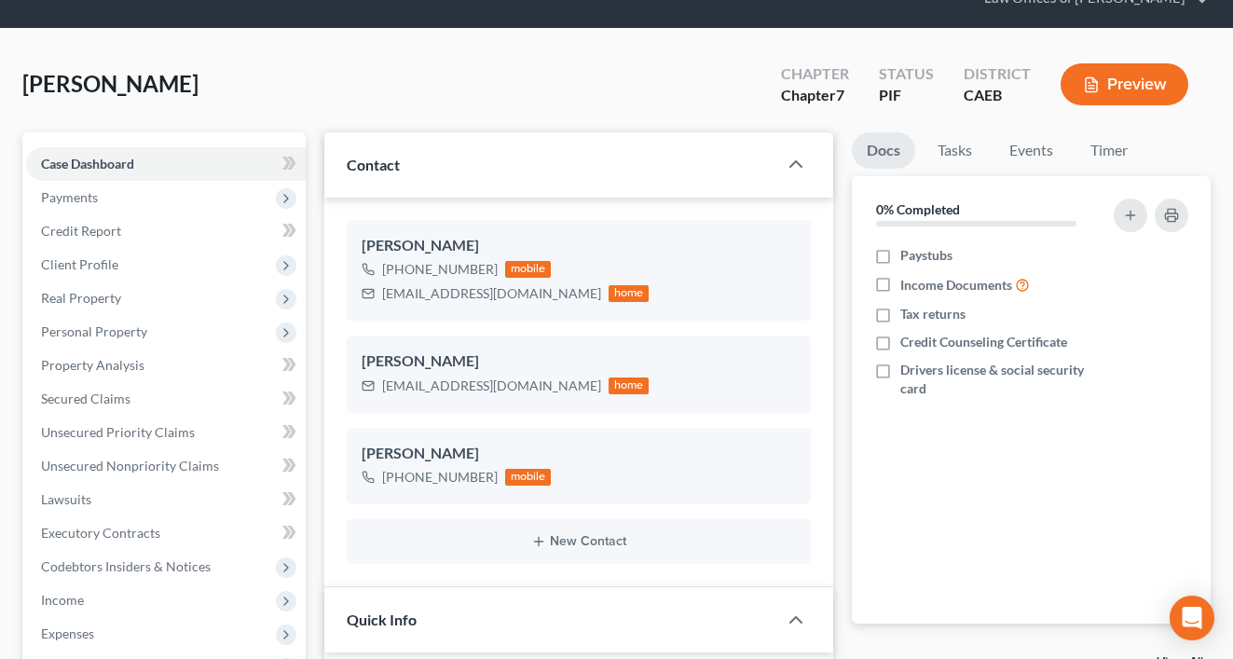
scroll to position [82, 0]
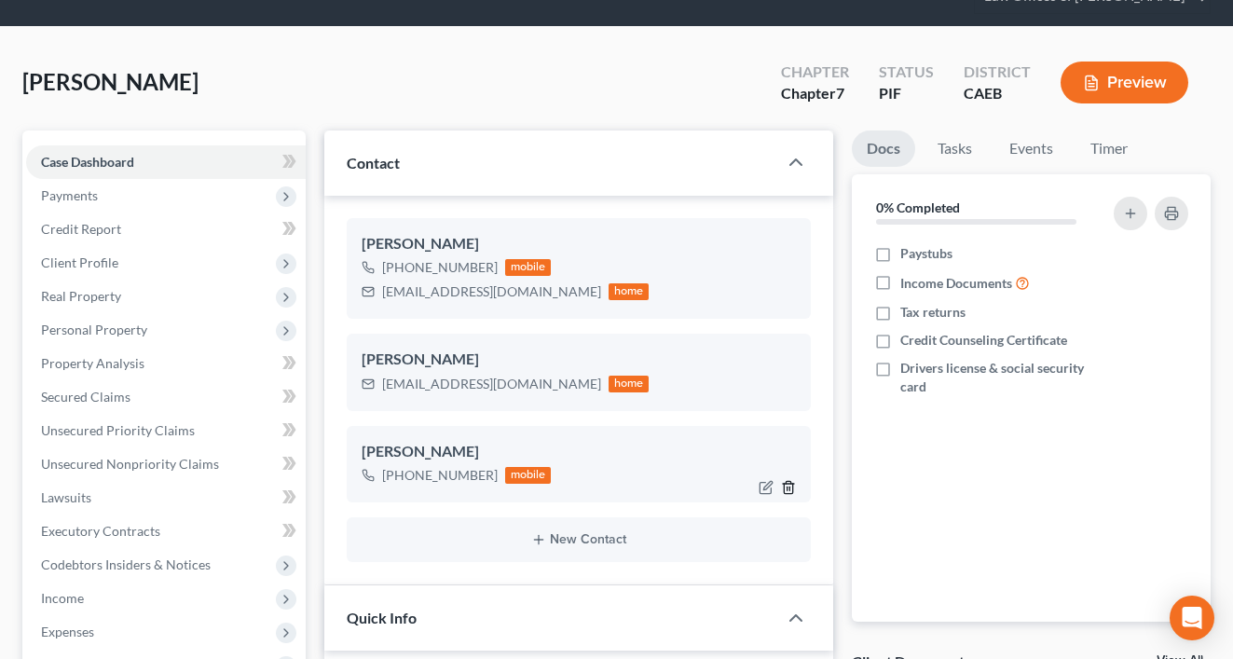
click at [786, 486] on icon "button" at bounding box center [788, 487] width 15 height 15
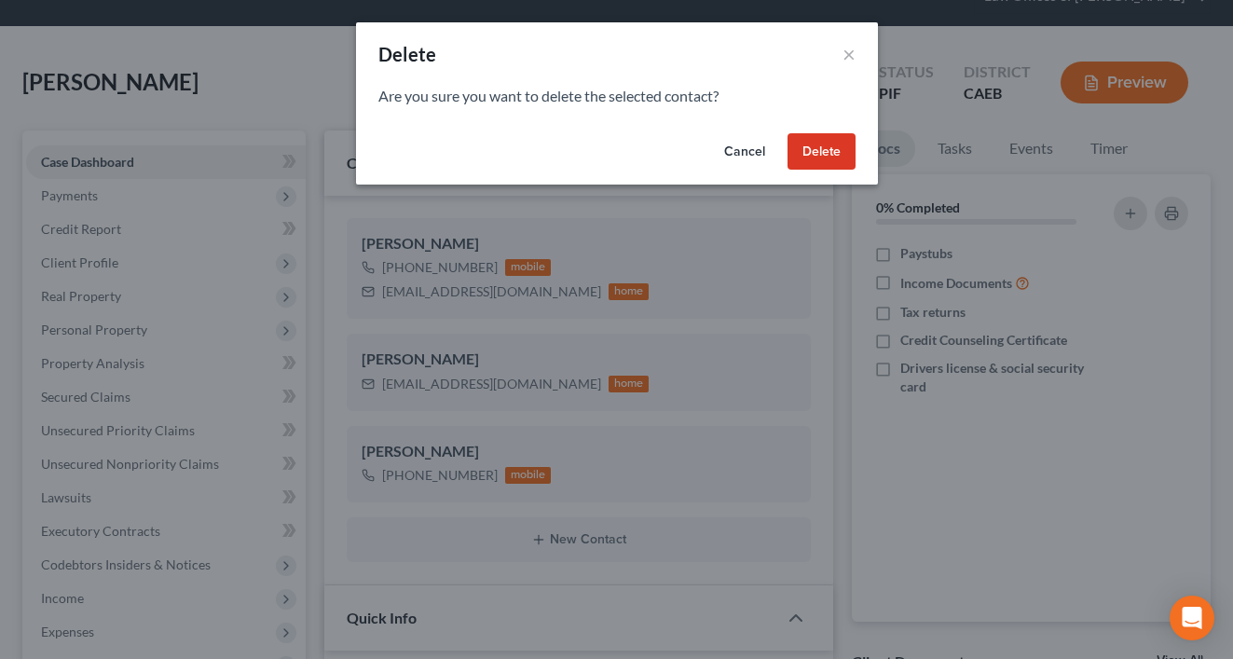
click at [825, 153] on button "Delete" at bounding box center [821, 151] width 68 height 37
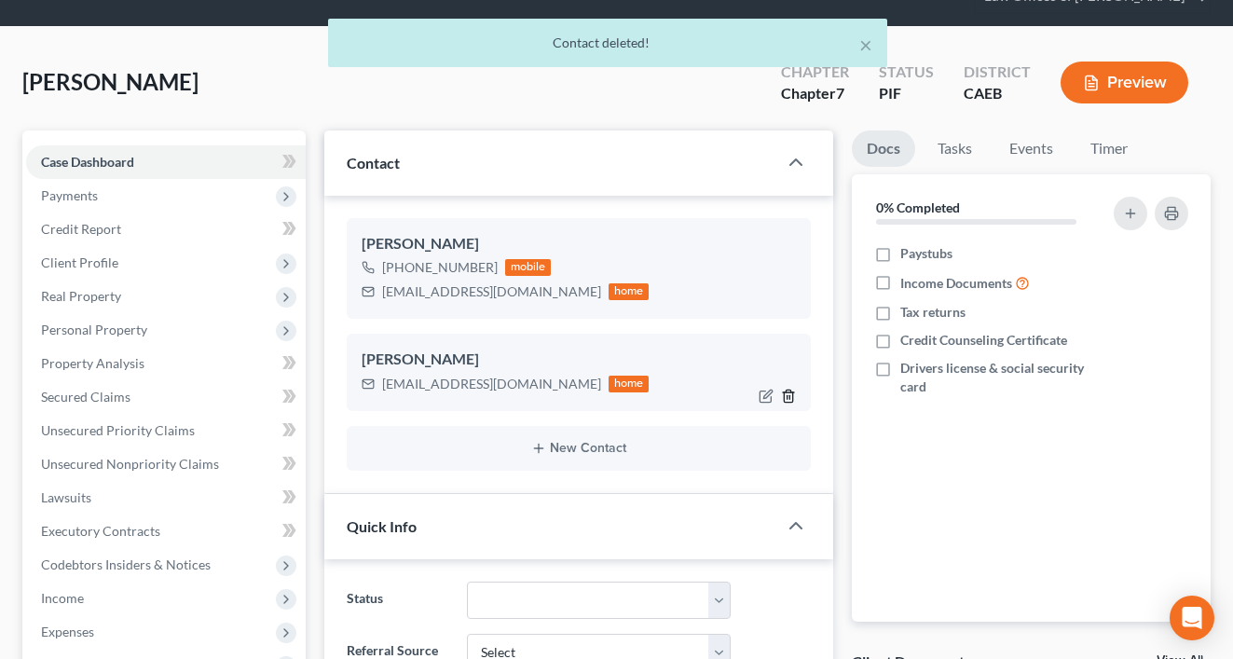
click at [790, 394] on icon "button" at bounding box center [788, 396] width 15 height 15
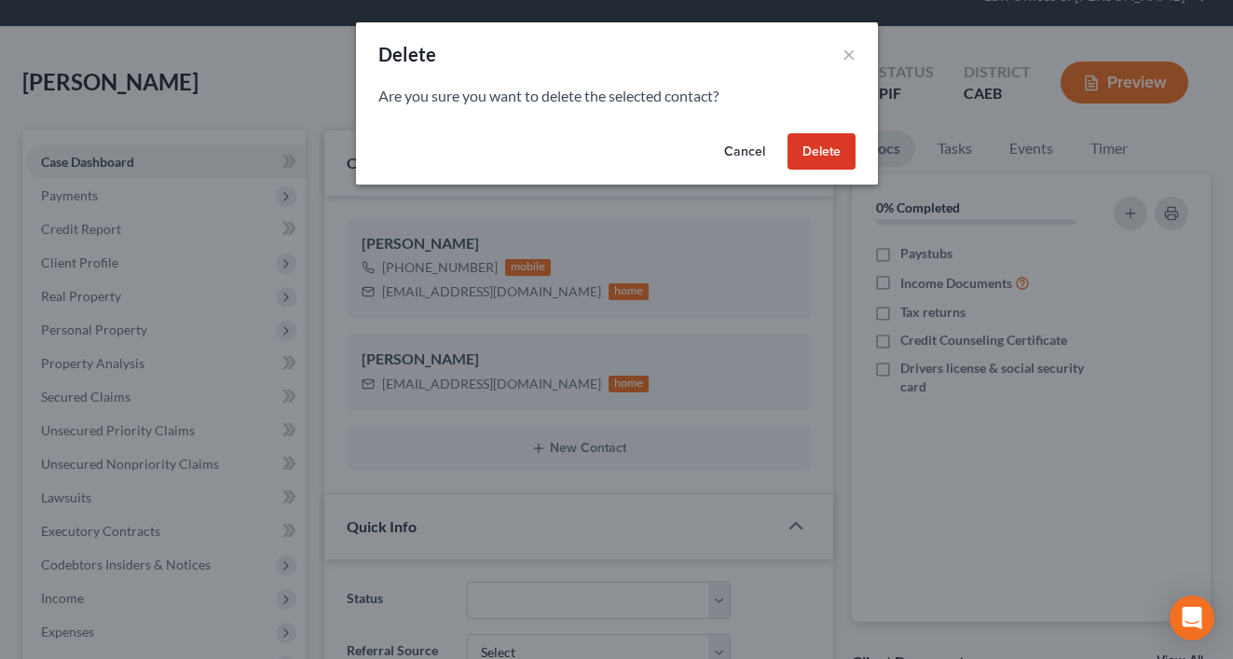
click at [828, 150] on button "Delete" at bounding box center [821, 151] width 68 height 37
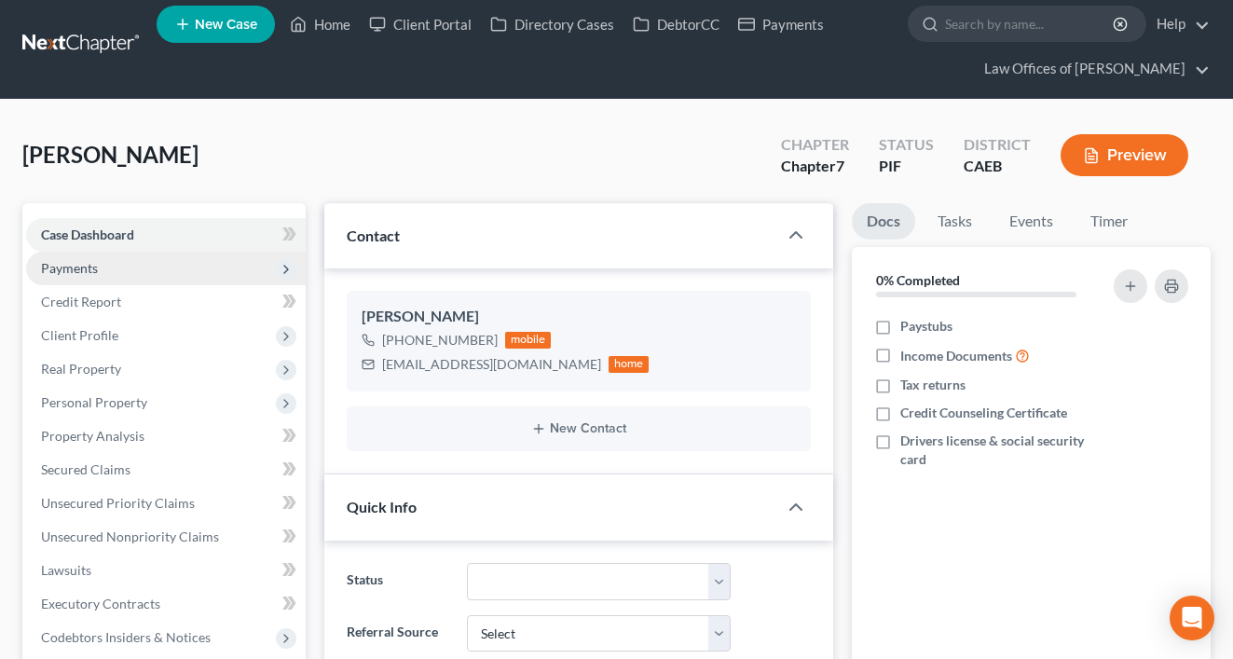
scroll to position [11, 0]
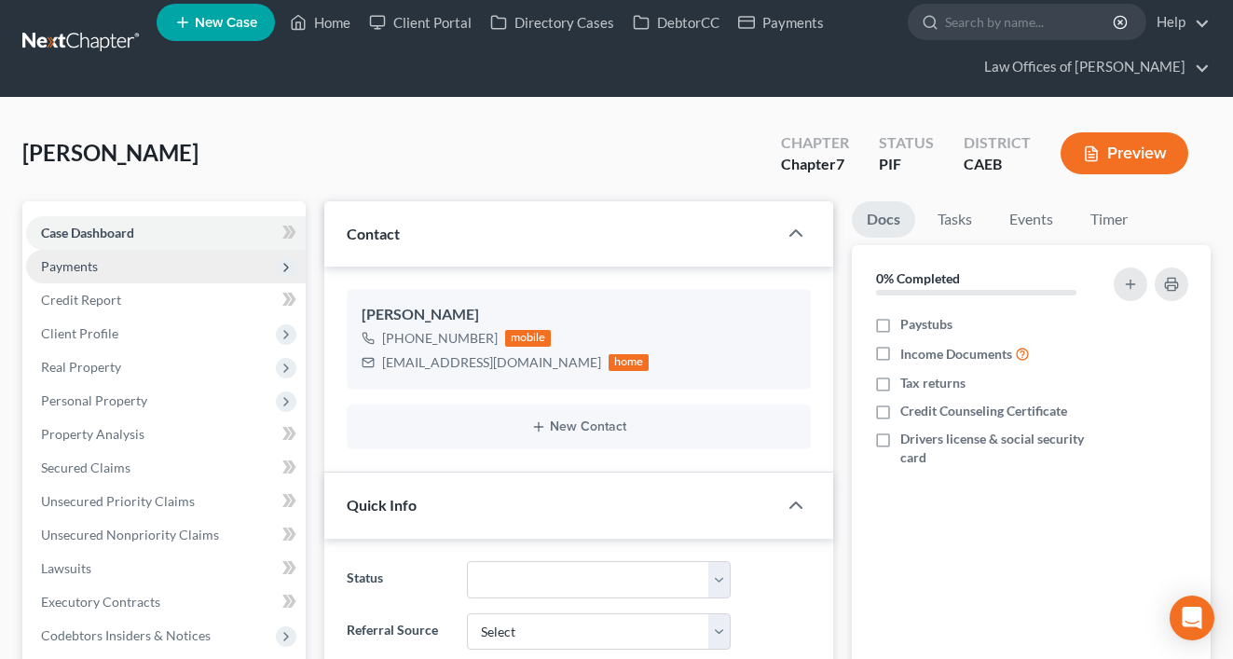
click at [95, 268] on span "Payments" at bounding box center [69, 266] width 57 height 16
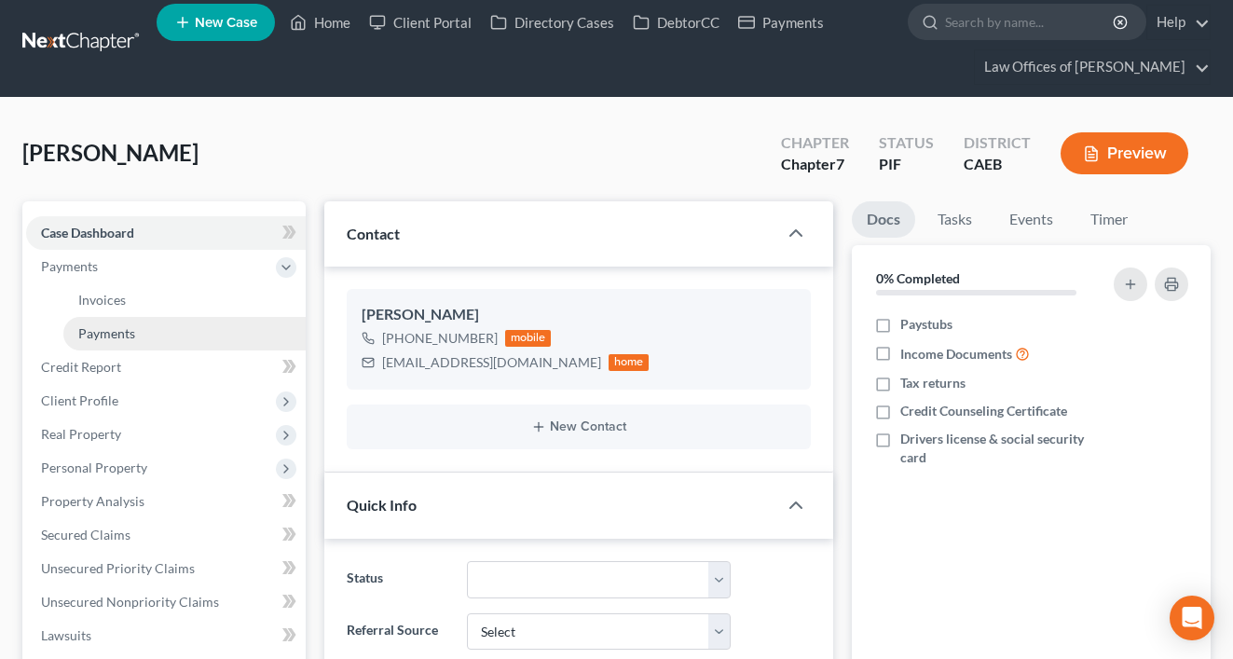
click at [128, 335] on span "Payments" at bounding box center [106, 333] width 57 height 16
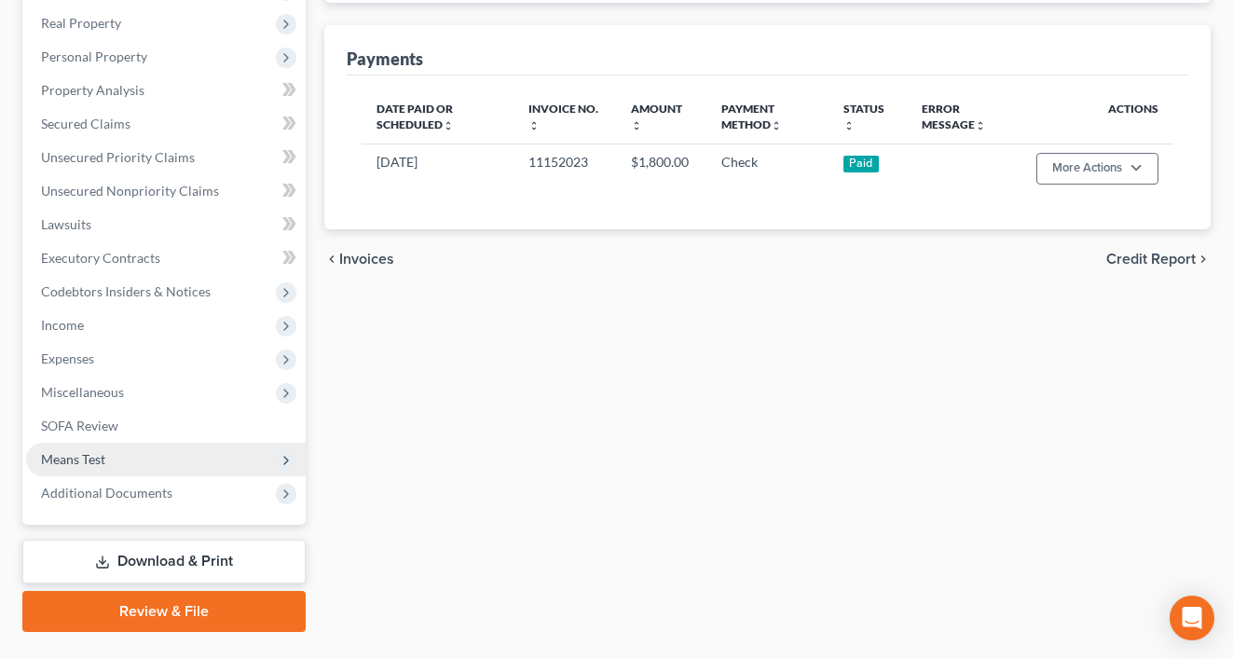
scroll to position [466, 0]
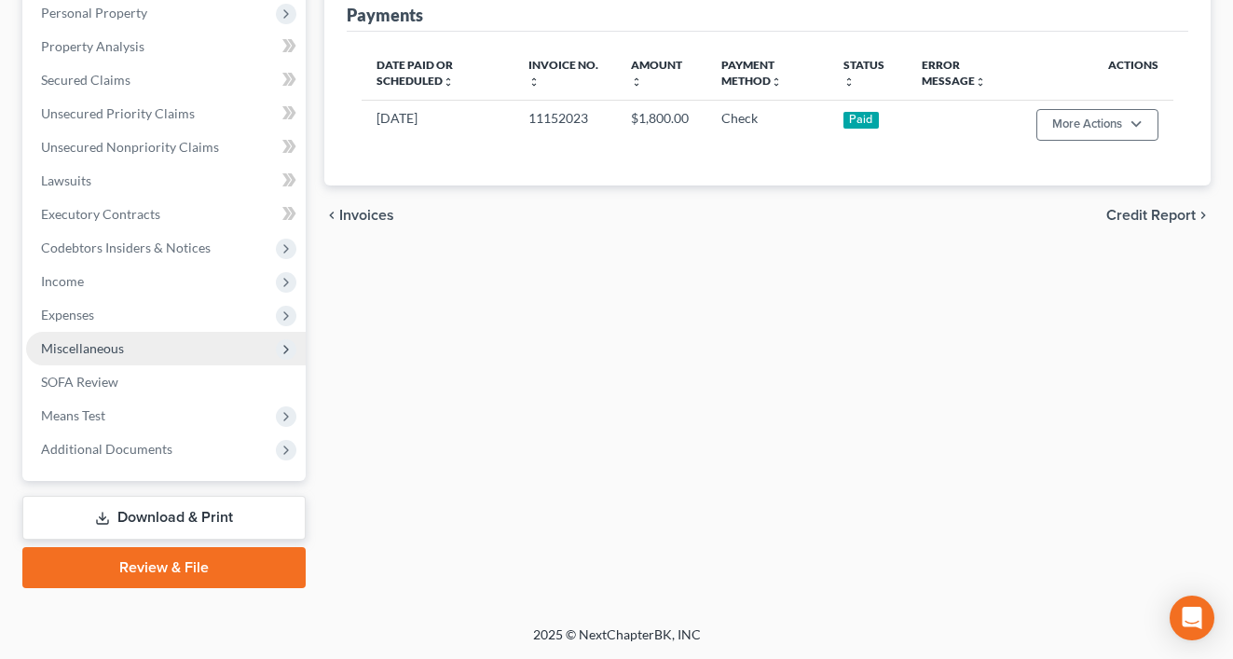
click at [96, 351] on span "Miscellaneous" at bounding box center [82, 348] width 83 height 16
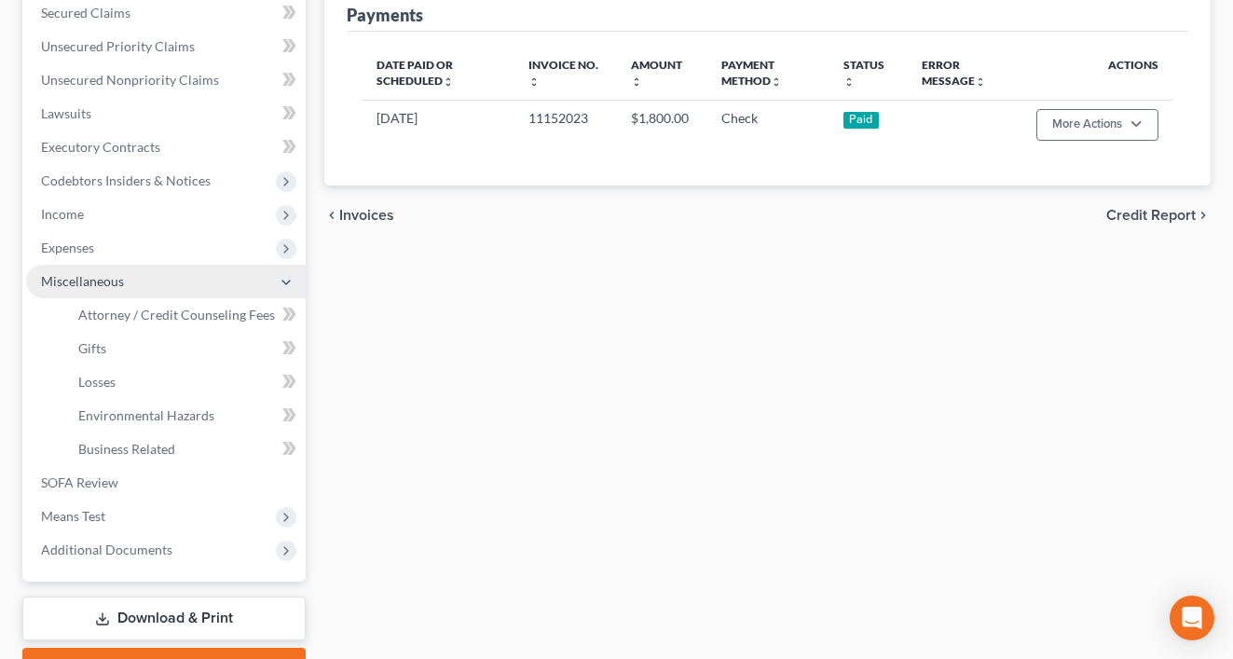
scroll to position [399, 0]
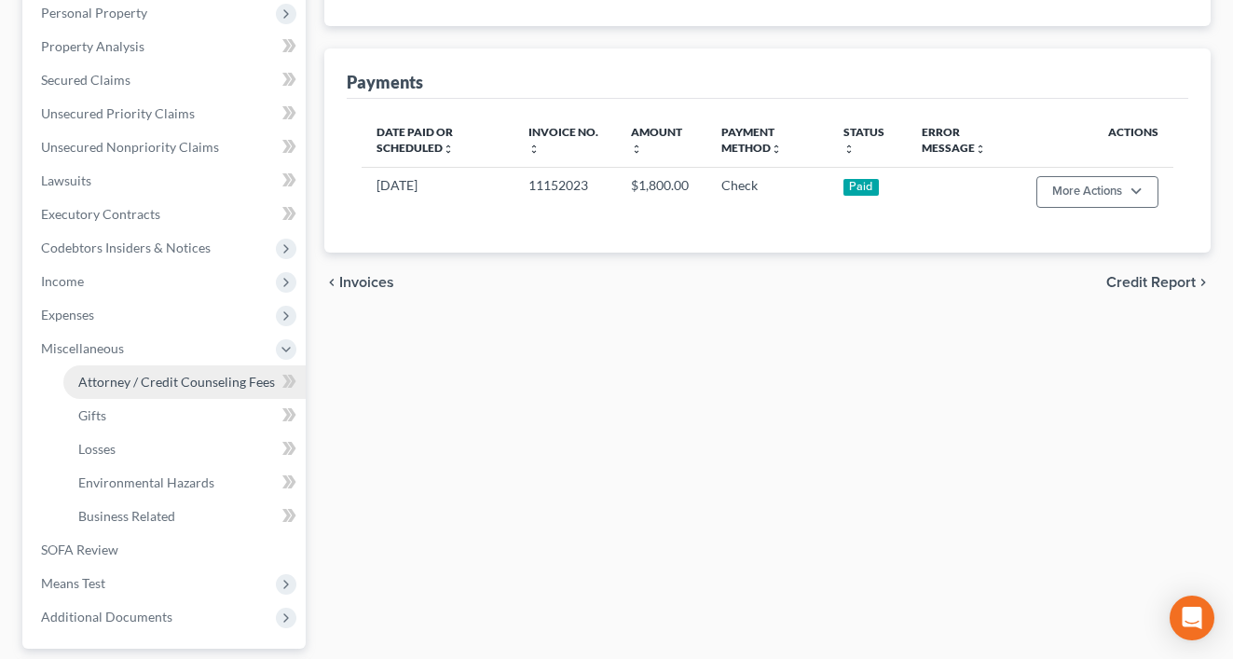
click at [141, 382] on span "Attorney / Credit Counseling Fees" at bounding box center [176, 382] width 197 height 16
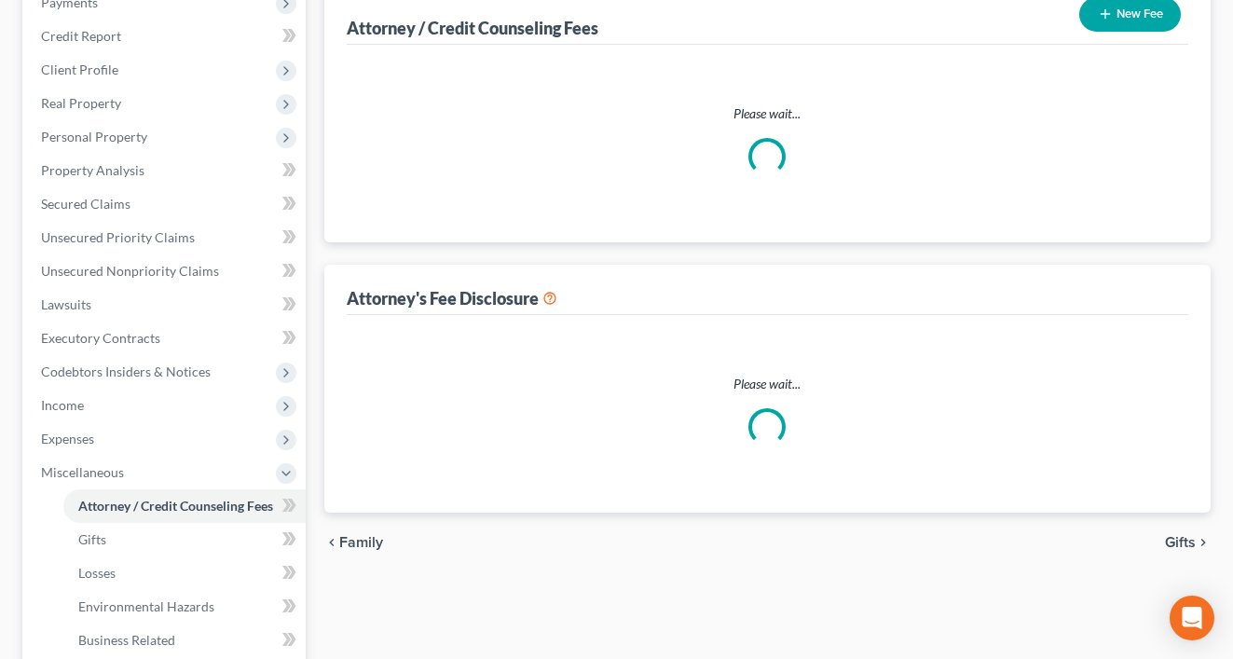
scroll to position [62, 0]
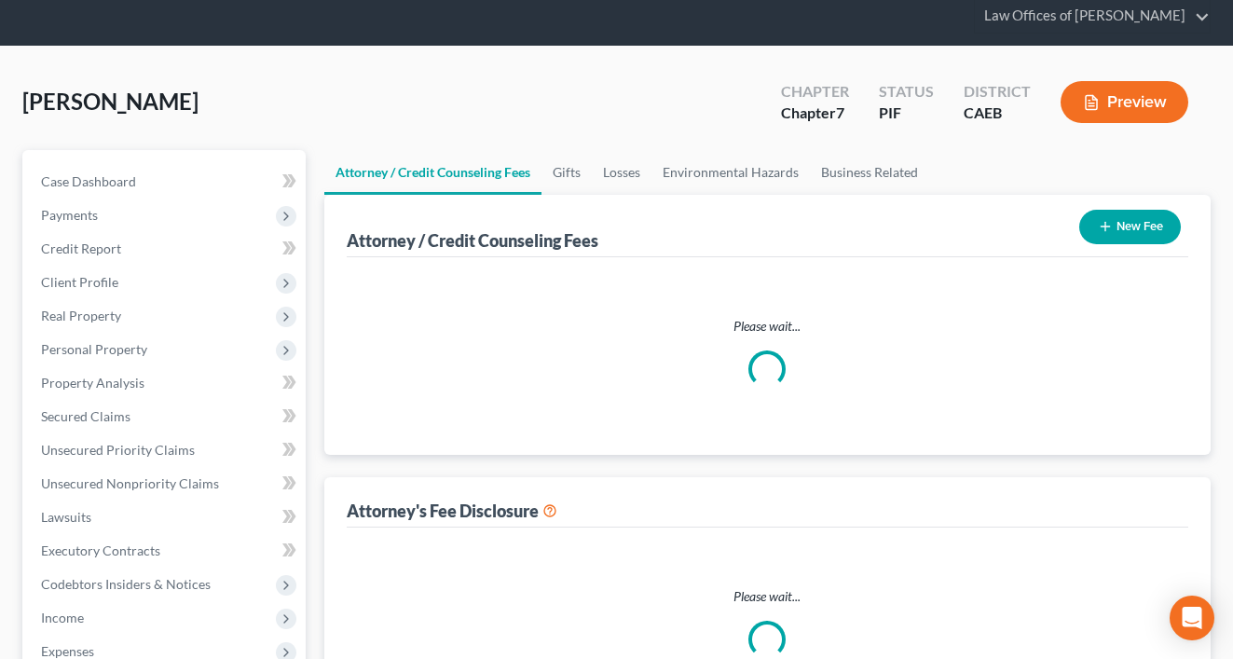
select select "0"
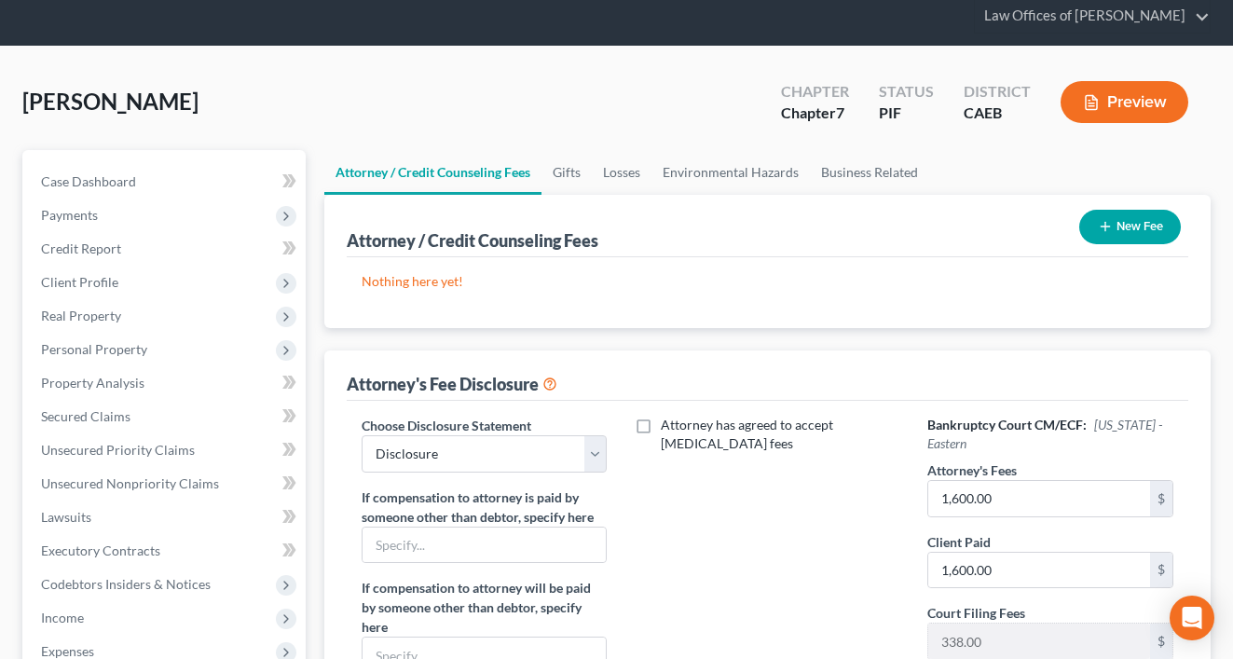
scroll to position [0, 0]
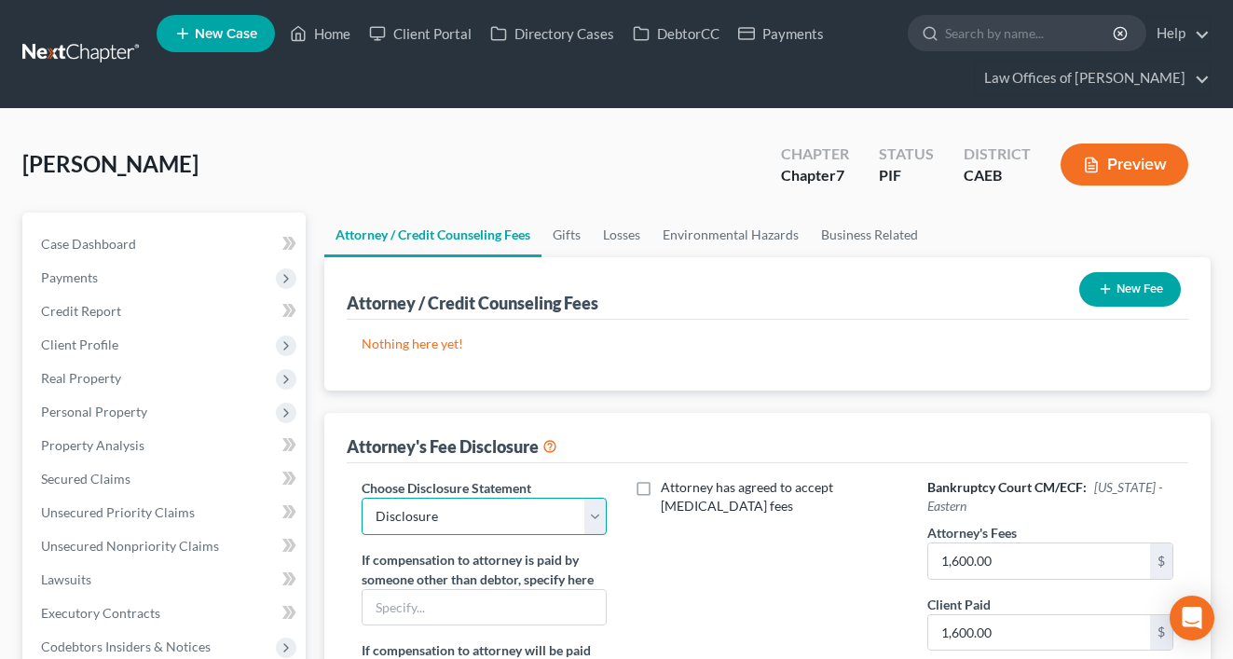
click at [511, 521] on select "Select Disclosure" at bounding box center [485, 516] width 246 height 37
click at [362, 498] on select "Select Disclosure" at bounding box center [485, 516] width 246 height 37
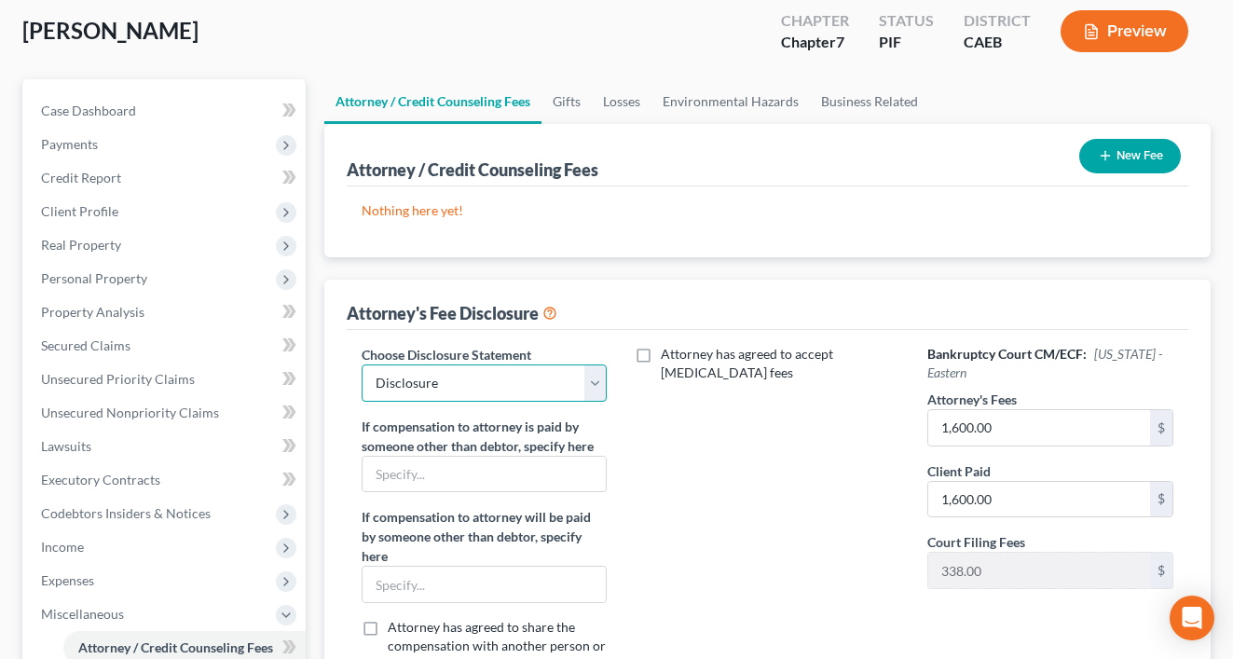
scroll to position [249, 0]
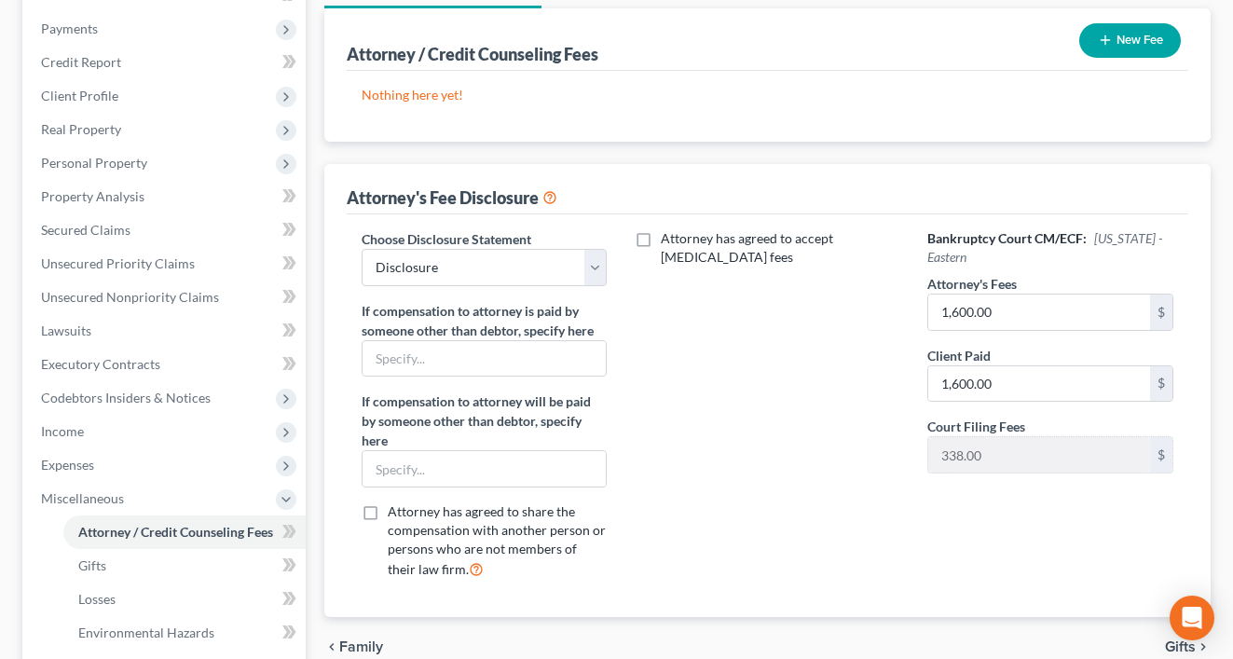
click at [1129, 44] on button "New Fee" at bounding box center [1130, 40] width 102 height 34
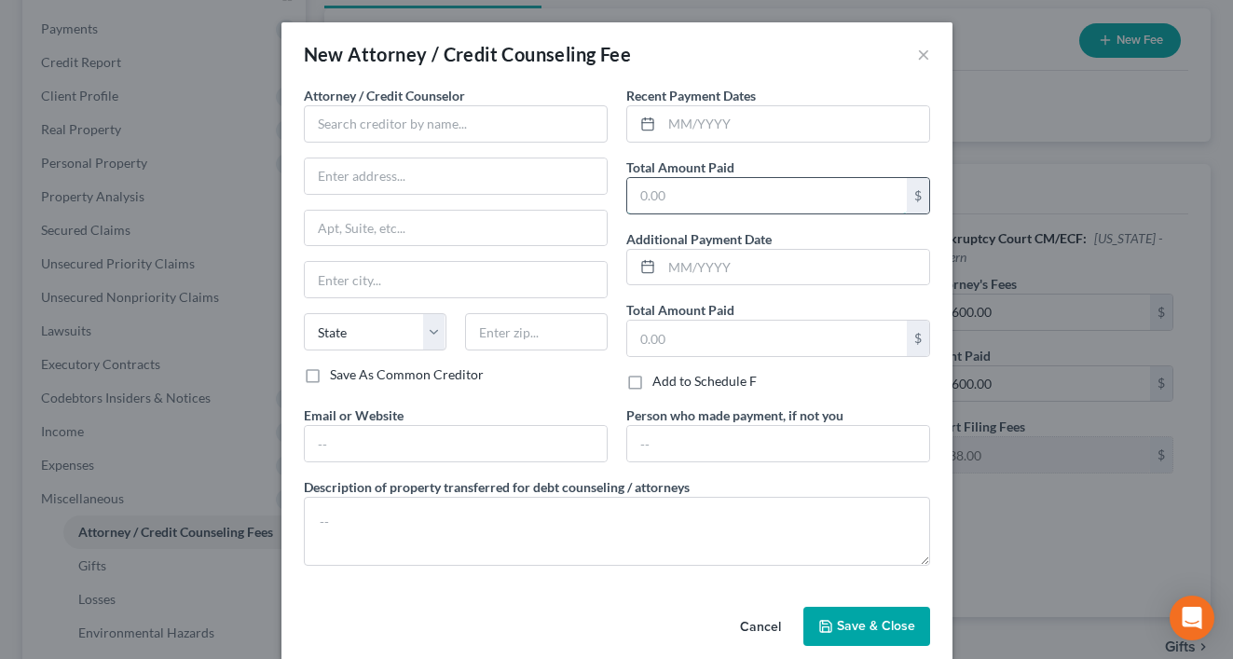
click at [664, 198] on input "text" at bounding box center [767, 195] width 280 height 35
type input "1,600"
click at [704, 135] on input "text" at bounding box center [795, 123] width 267 height 35
type input "11/2023"
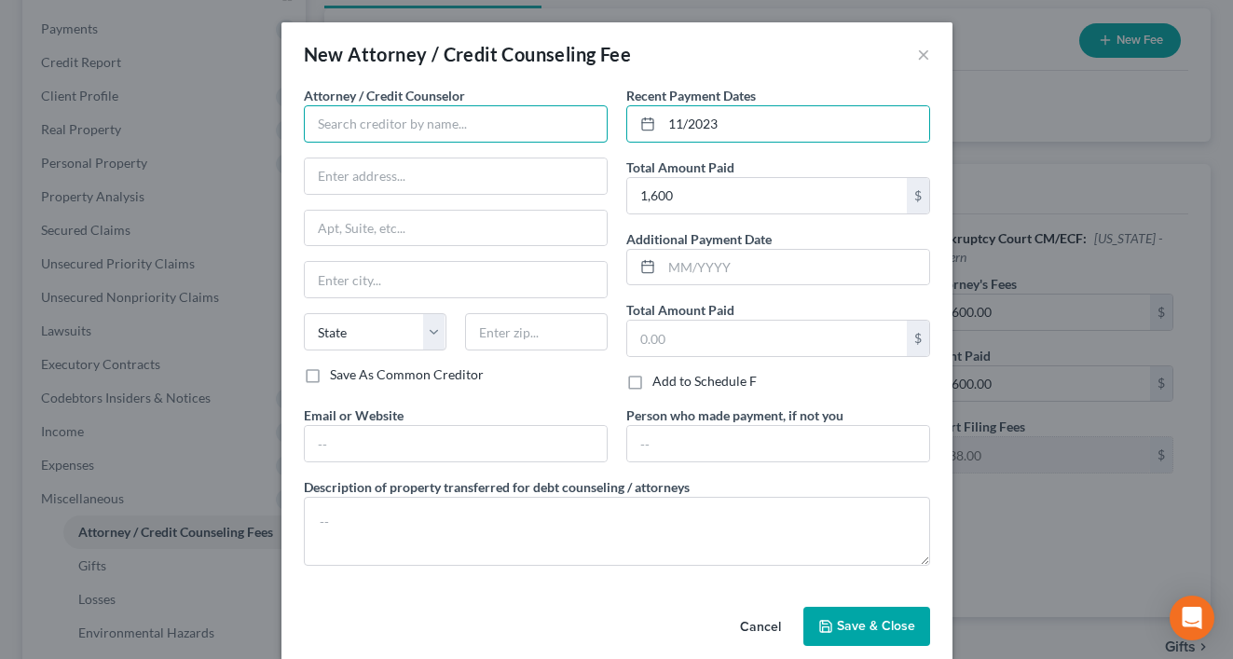
click at [507, 124] on input "text" at bounding box center [456, 123] width 304 height 37
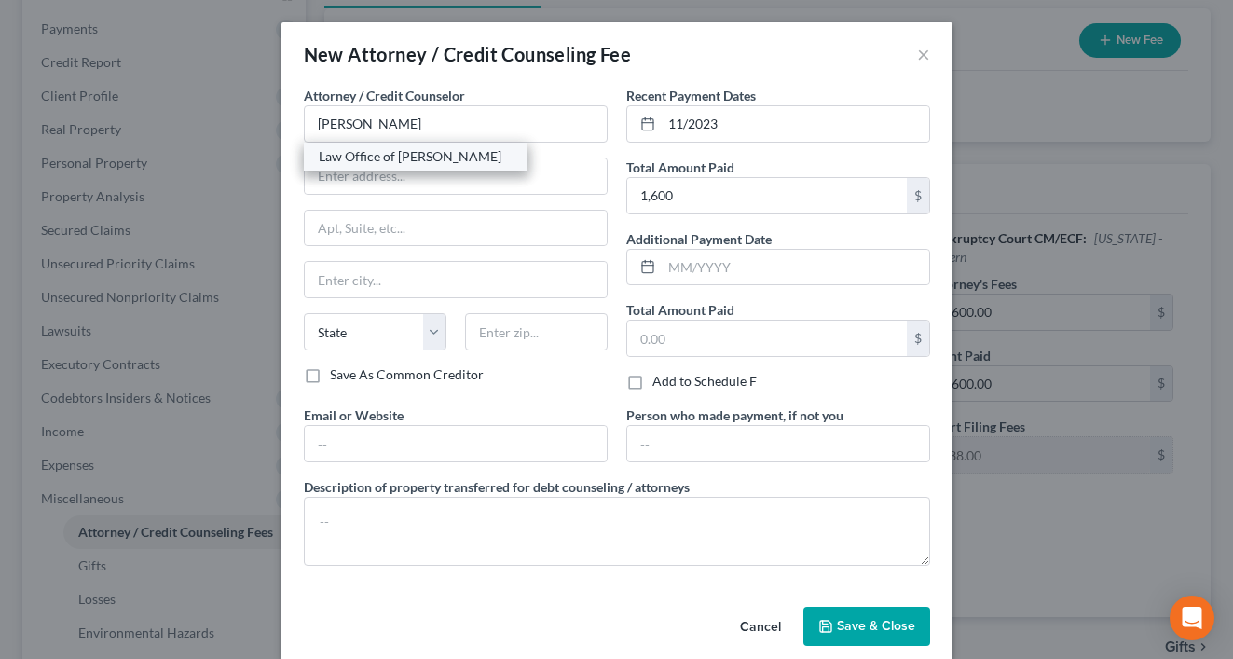
click at [397, 153] on div "Law Office of [PERSON_NAME]" at bounding box center [416, 156] width 194 height 19
type input "Law Office of [PERSON_NAME]"
type input "[STREET_ADDRESS]"
type input "[GEOGRAPHIC_DATA]"
select select "4"
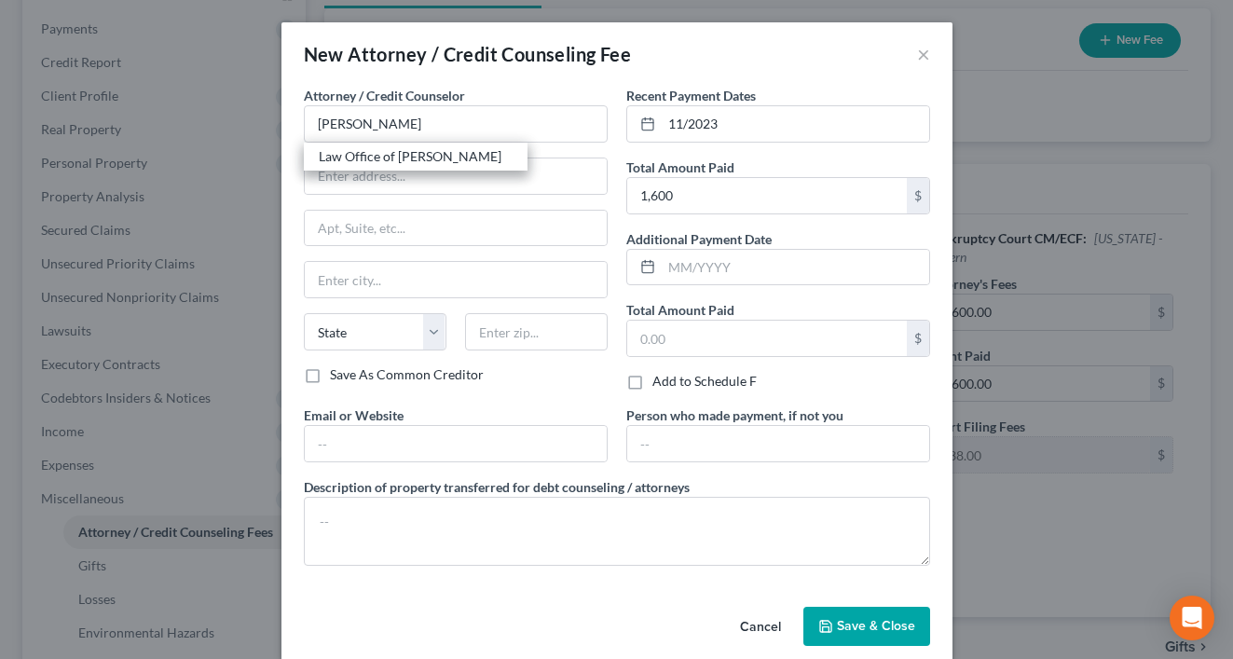
type input "93301"
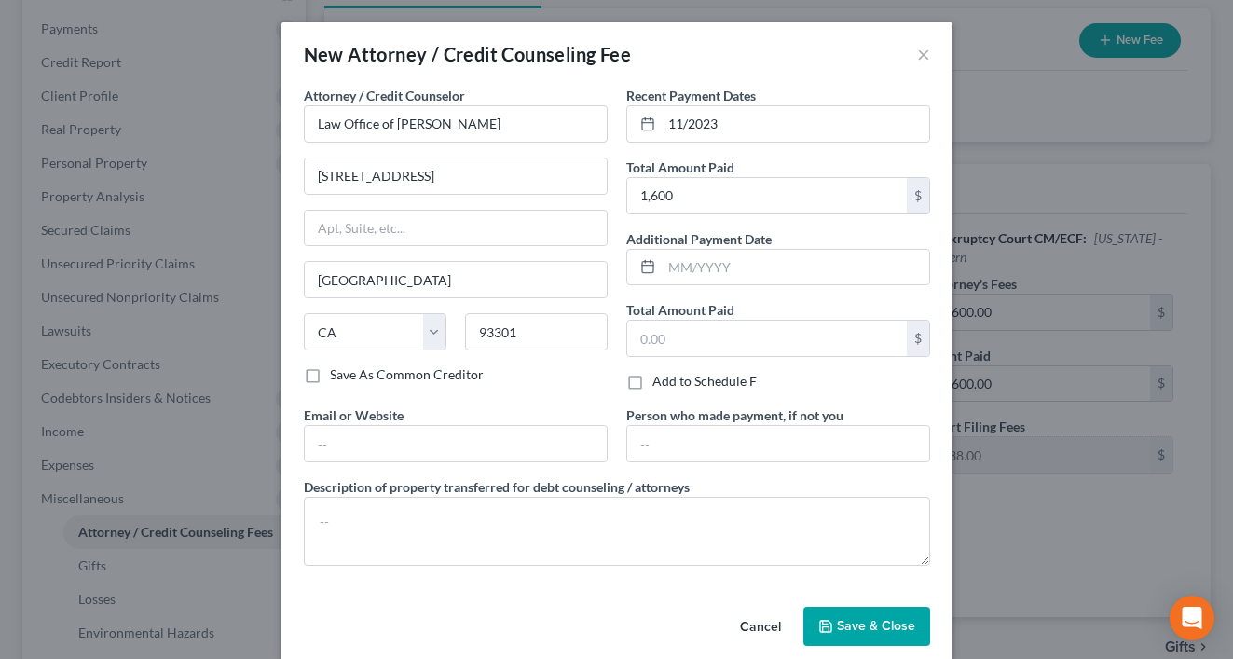
click at [883, 631] on span "Save & Close" at bounding box center [876, 626] width 78 height 16
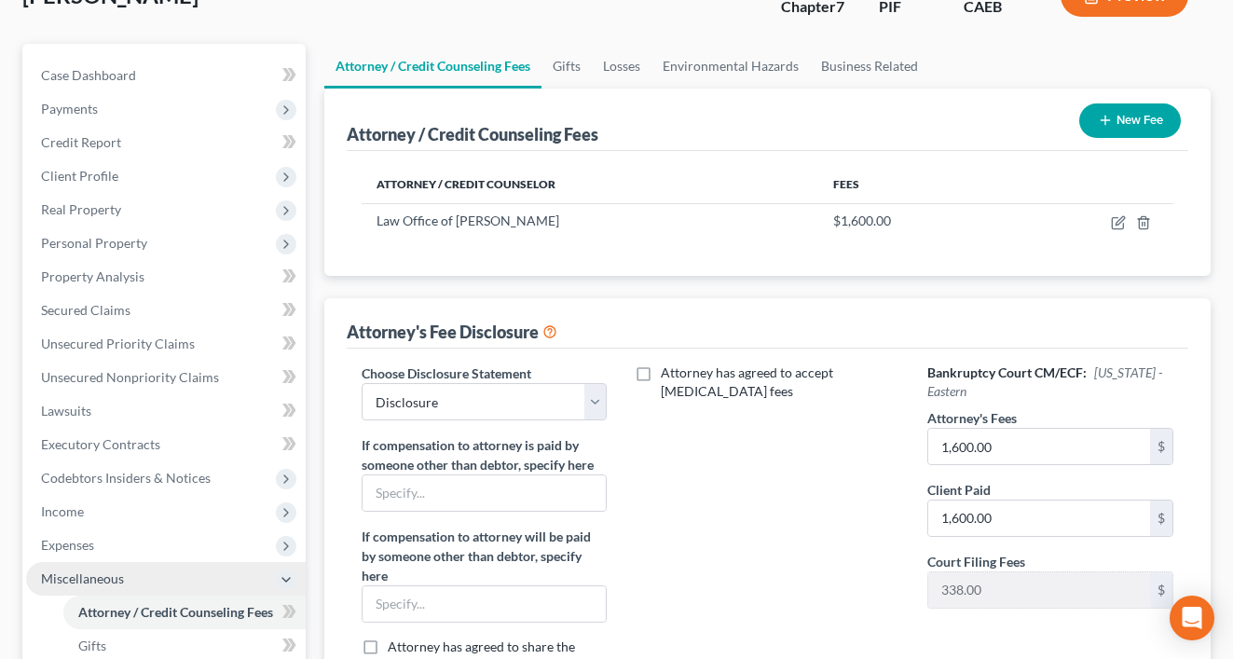
scroll to position [145, 0]
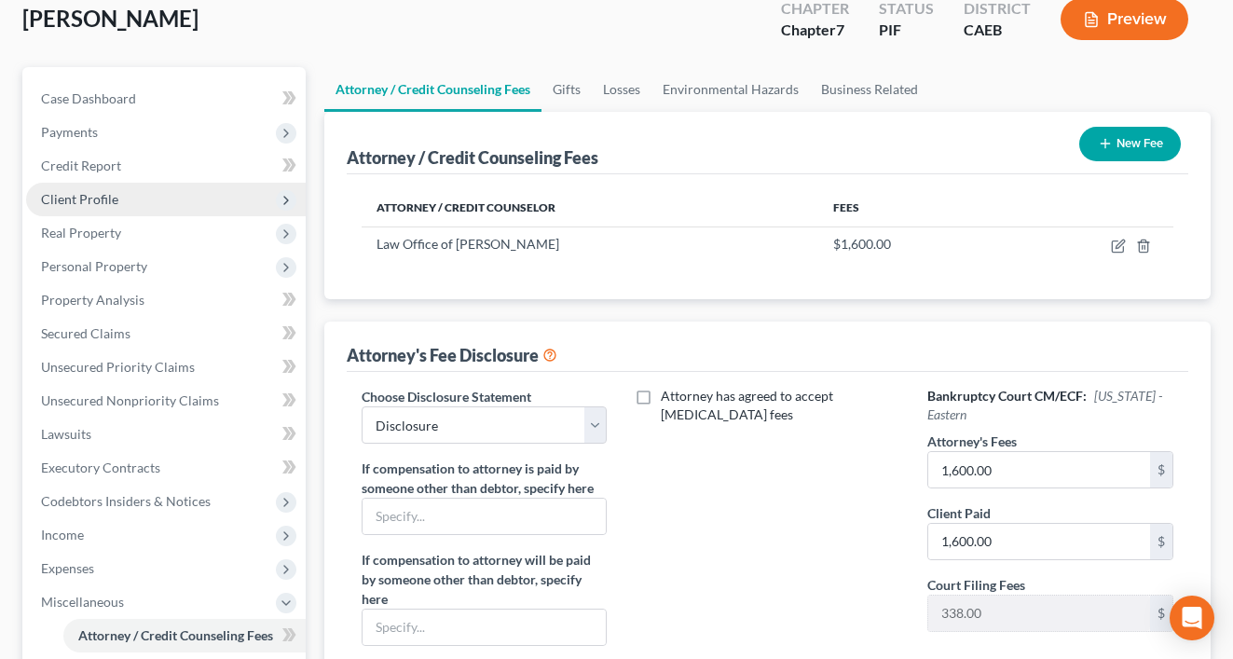
click at [116, 201] on span "Client Profile" at bounding box center [79, 199] width 77 height 16
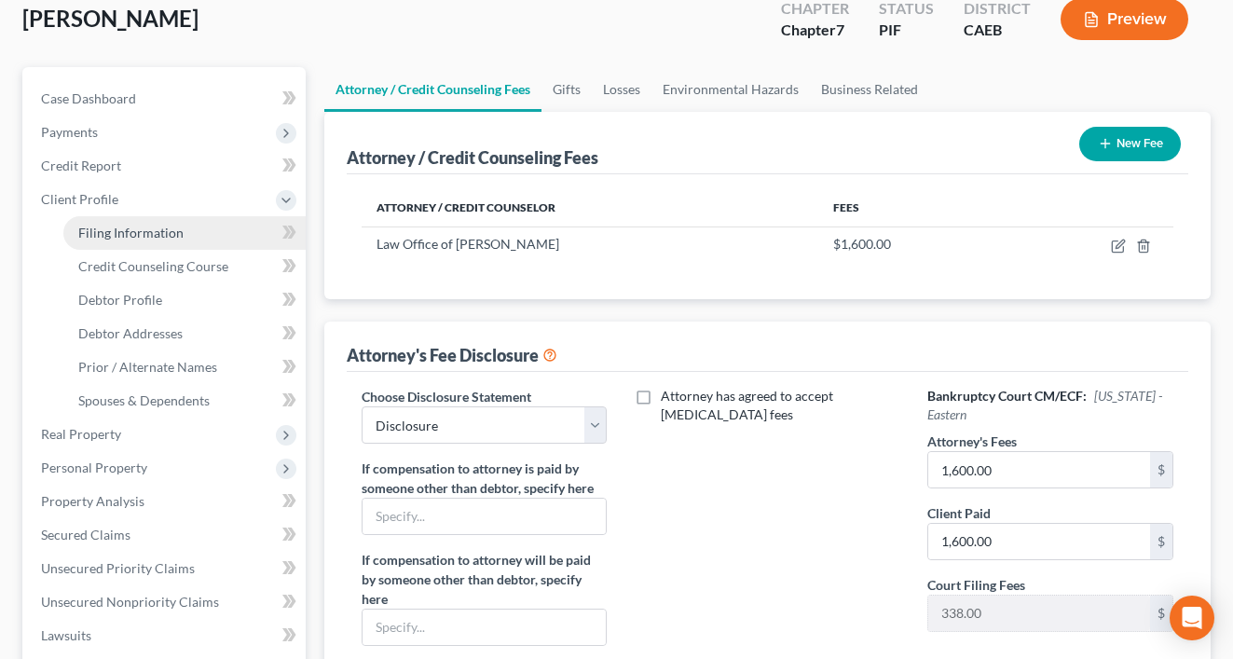
click at [150, 243] on link "Filing Information" at bounding box center [184, 233] width 242 height 34
select select "1"
select select "0"
select select "4"
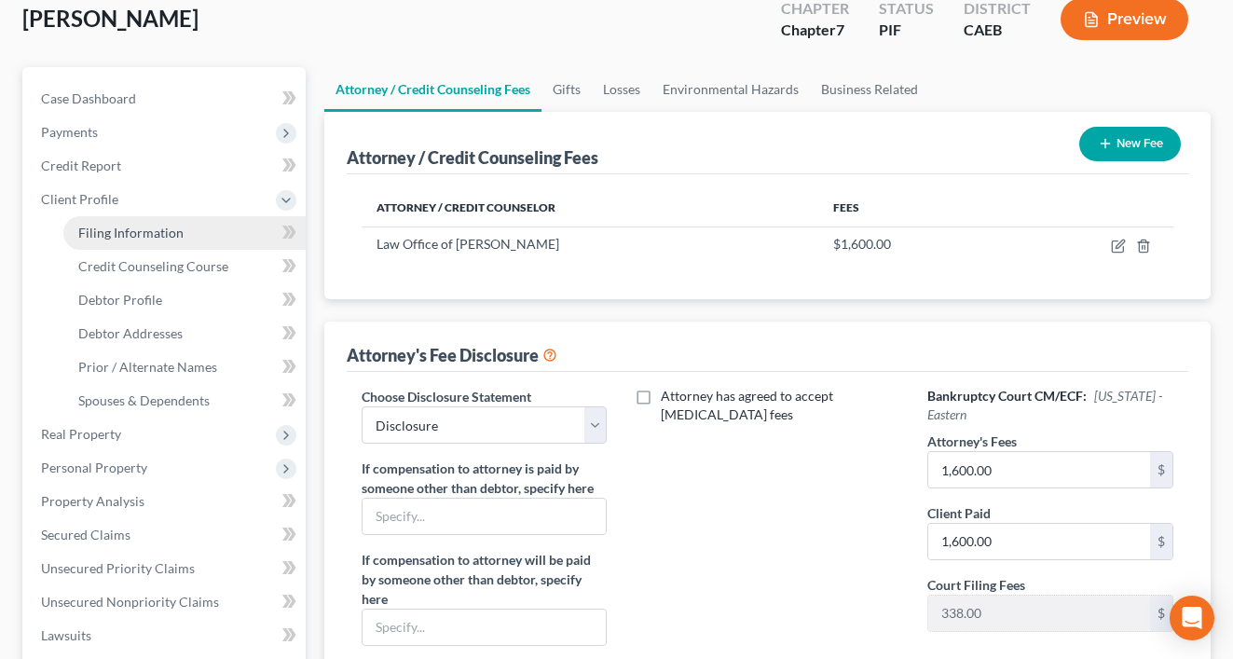
select select "1"
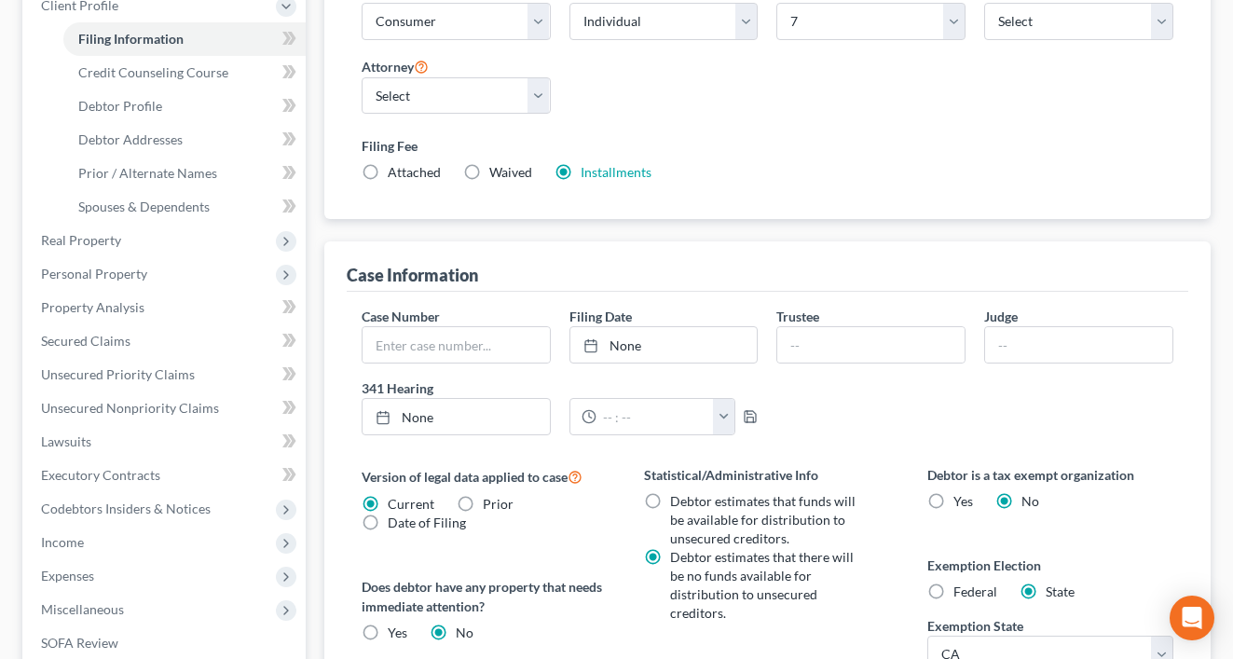
scroll to position [621, 0]
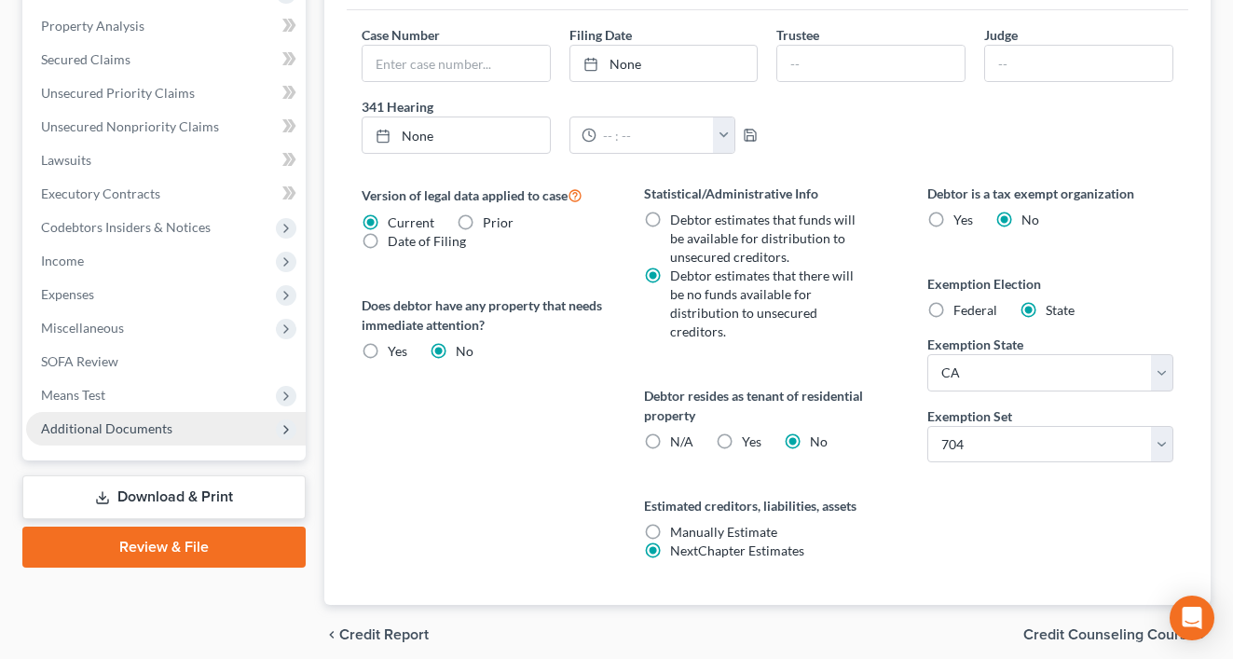
click at [137, 431] on span "Additional Documents" at bounding box center [106, 428] width 131 height 16
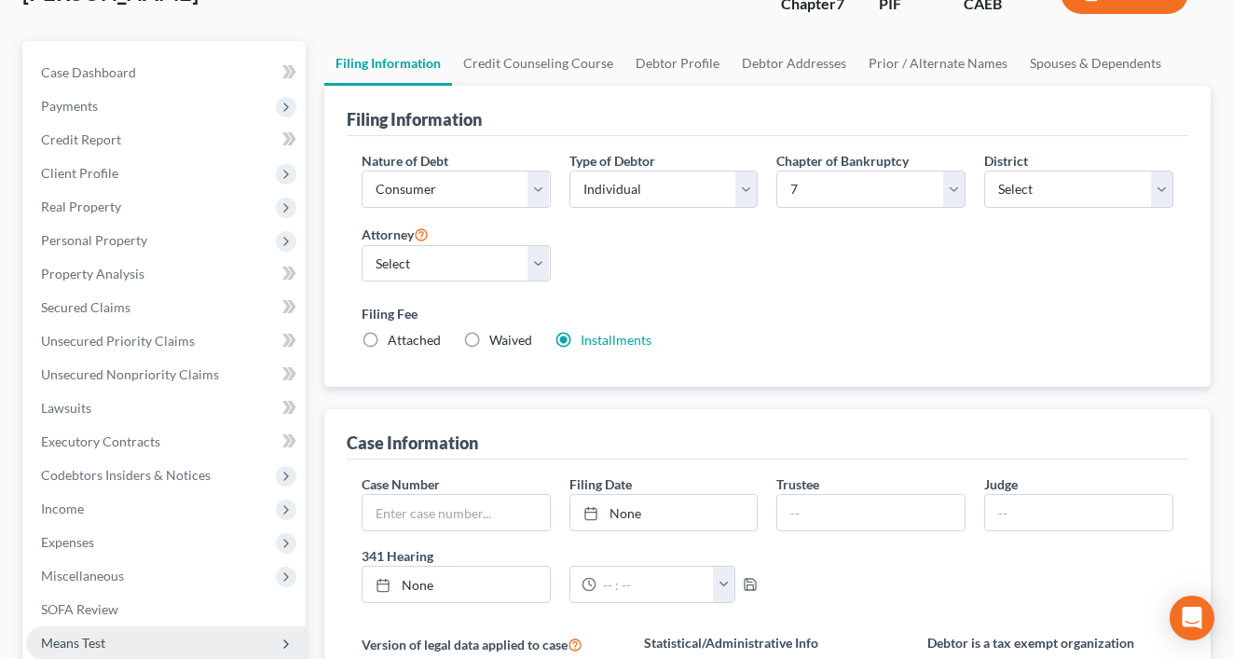
scroll to position [0, 0]
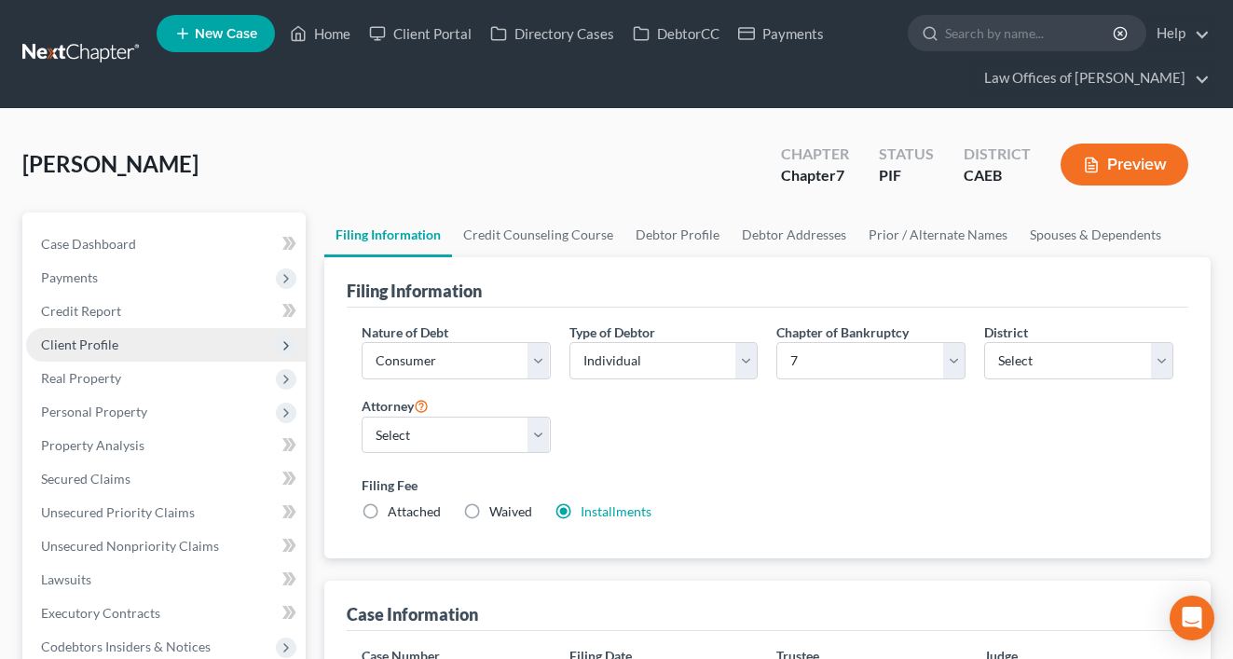
click at [95, 351] on span "Client Profile" at bounding box center [79, 344] width 77 height 16
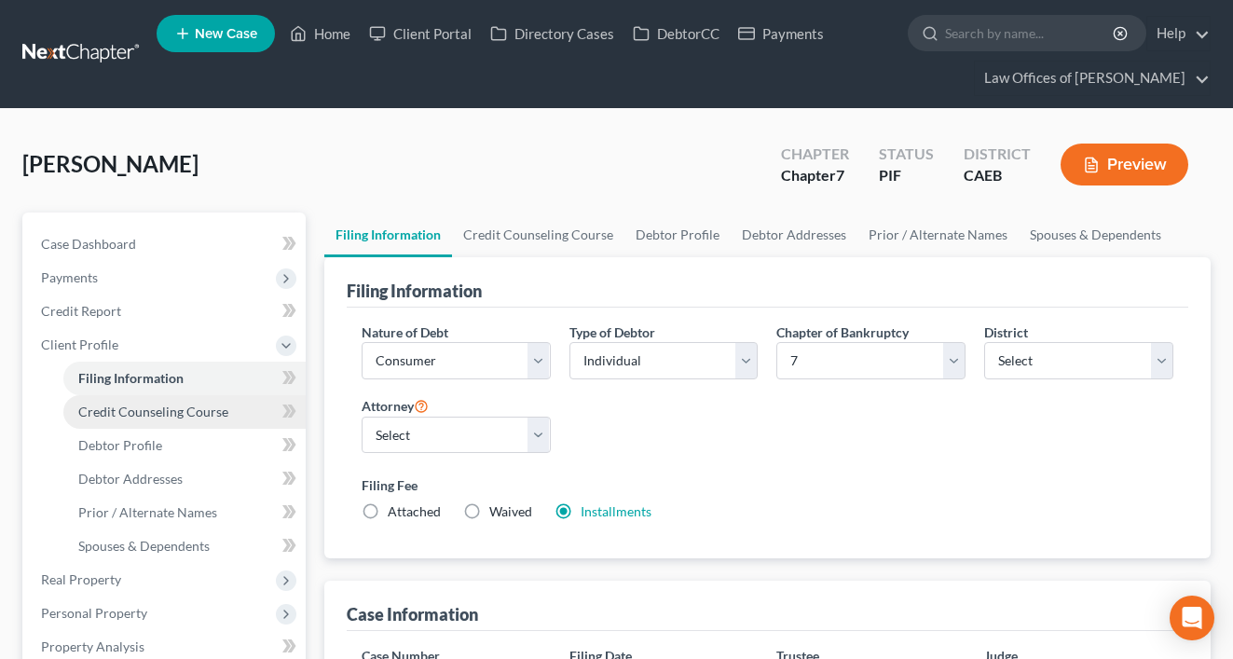
click at [145, 414] on span "Credit Counseling Course" at bounding box center [153, 412] width 150 height 16
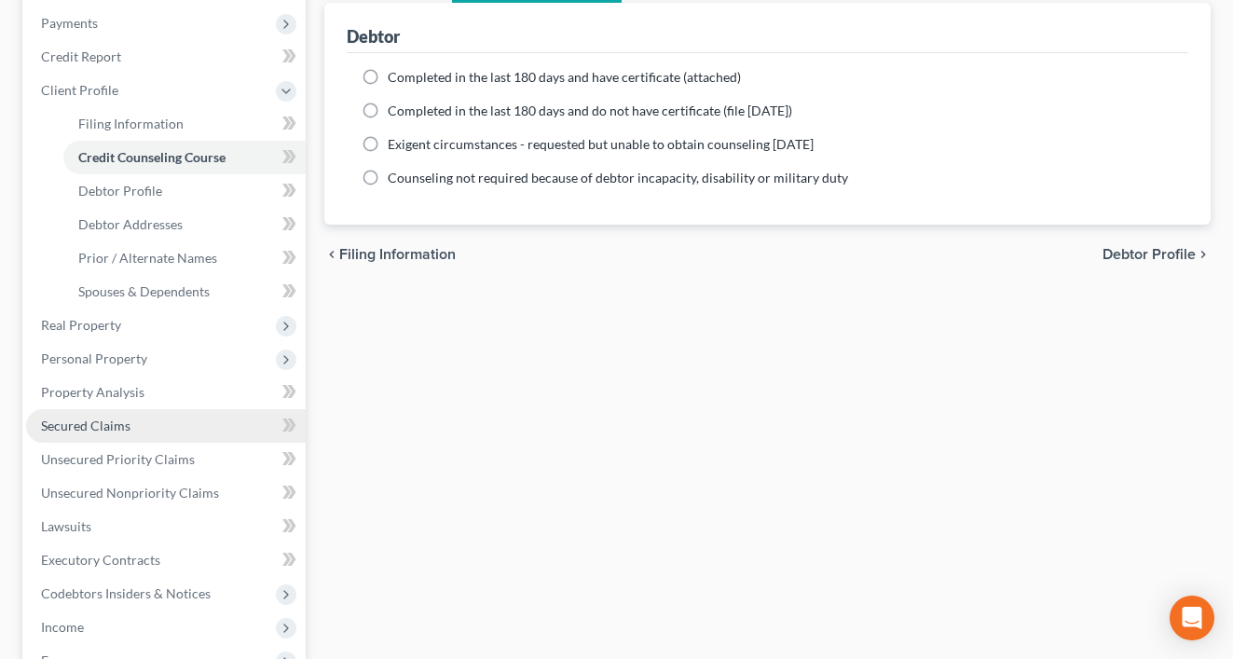
scroll to position [261, 0]
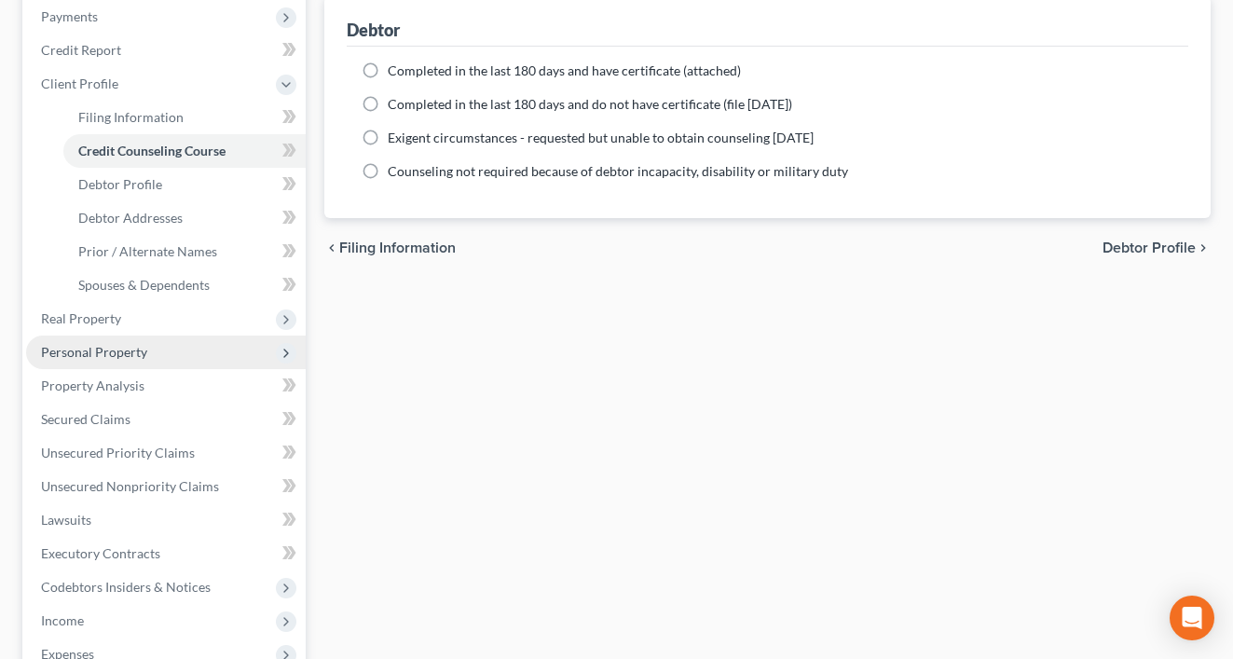
click at [99, 349] on span "Personal Property" at bounding box center [94, 352] width 106 height 16
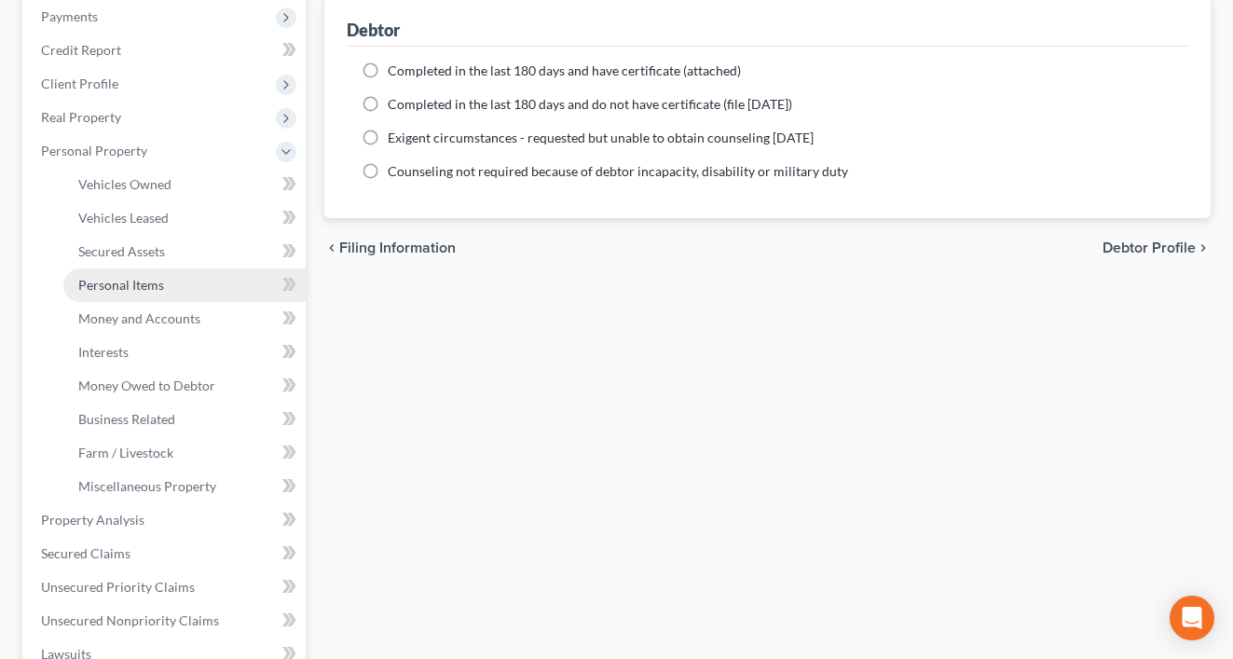
click at [149, 286] on span "Personal Items" at bounding box center [121, 285] width 86 height 16
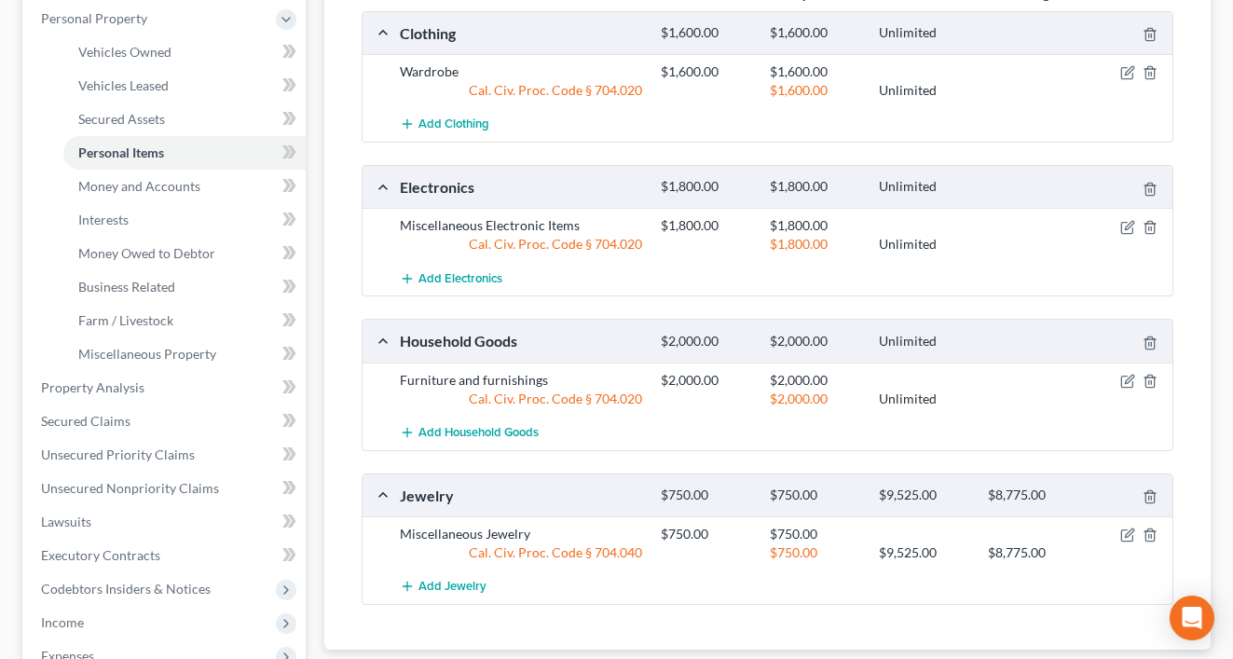
scroll to position [572, 0]
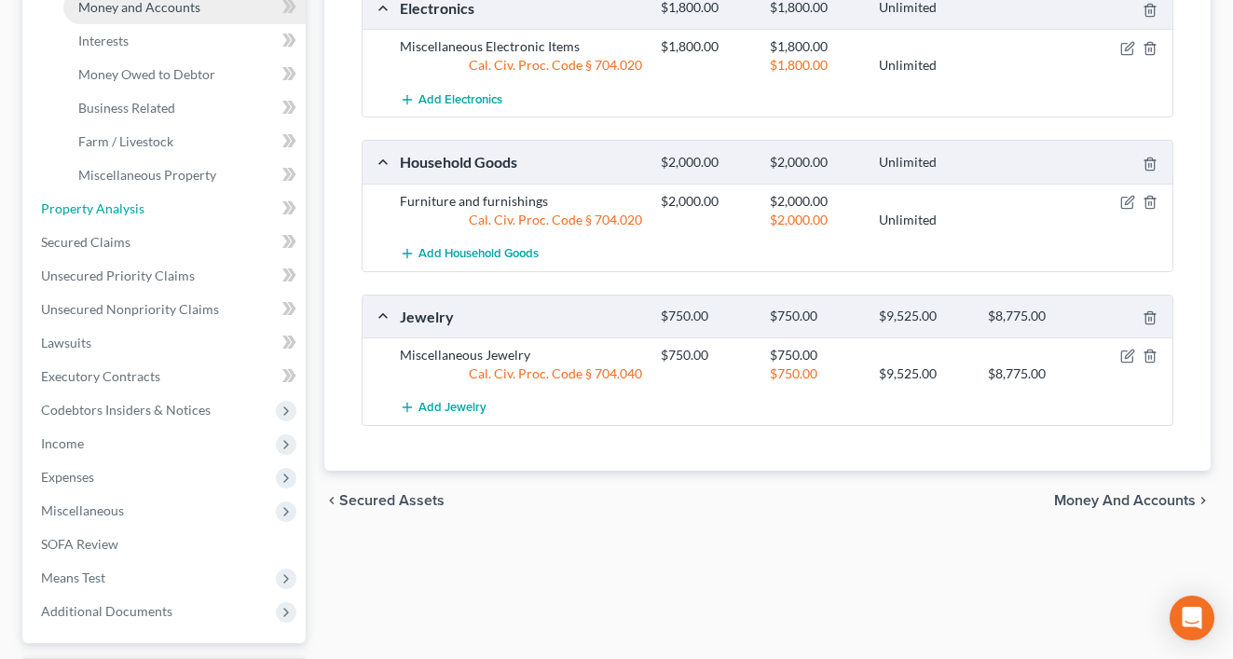
click at [171, 67] on ul "Case Dashboard Payments Invoices Payments Payments Credit Report Client Profile" at bounding box center [166, 141] width 280 height 973
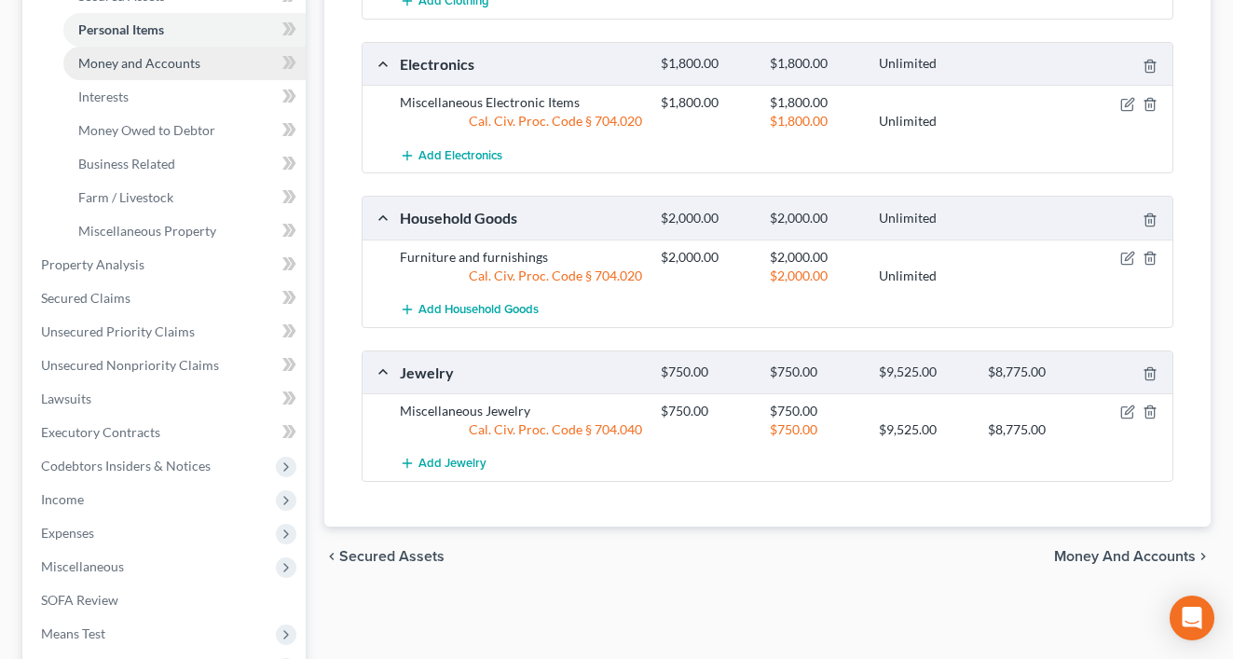
click at [189, 74] on link "Money and Accounts" at bounding box center [184, 64] width 242 height 34
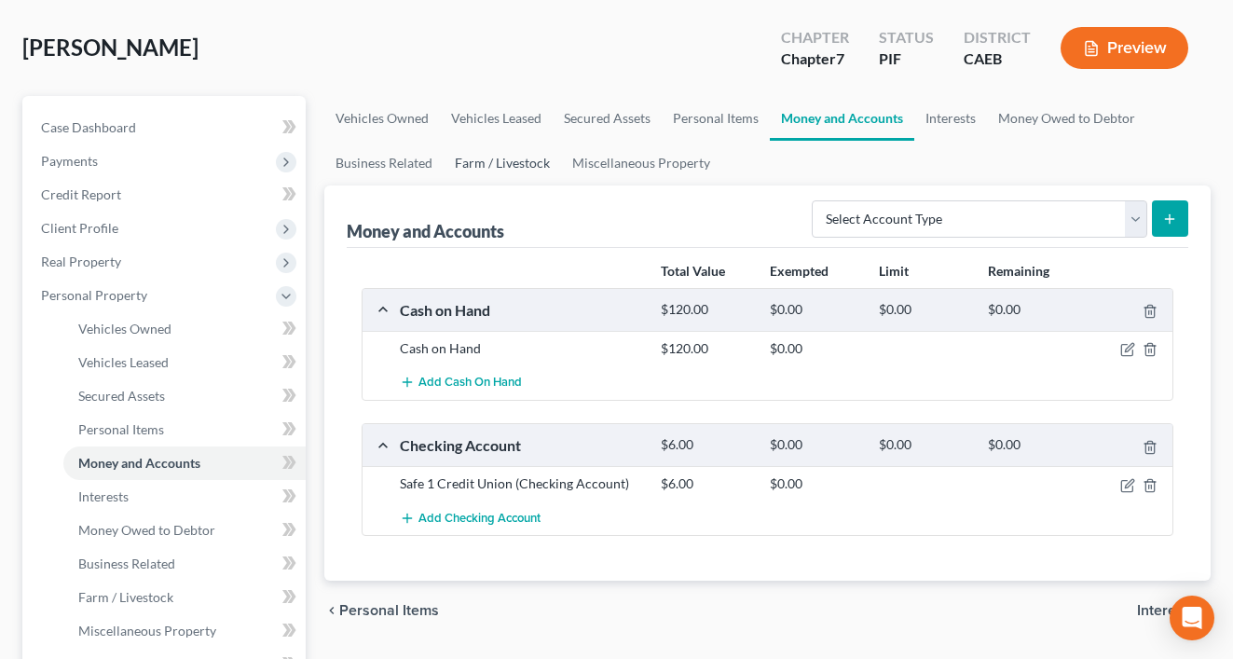
scroll to position [121, 0]
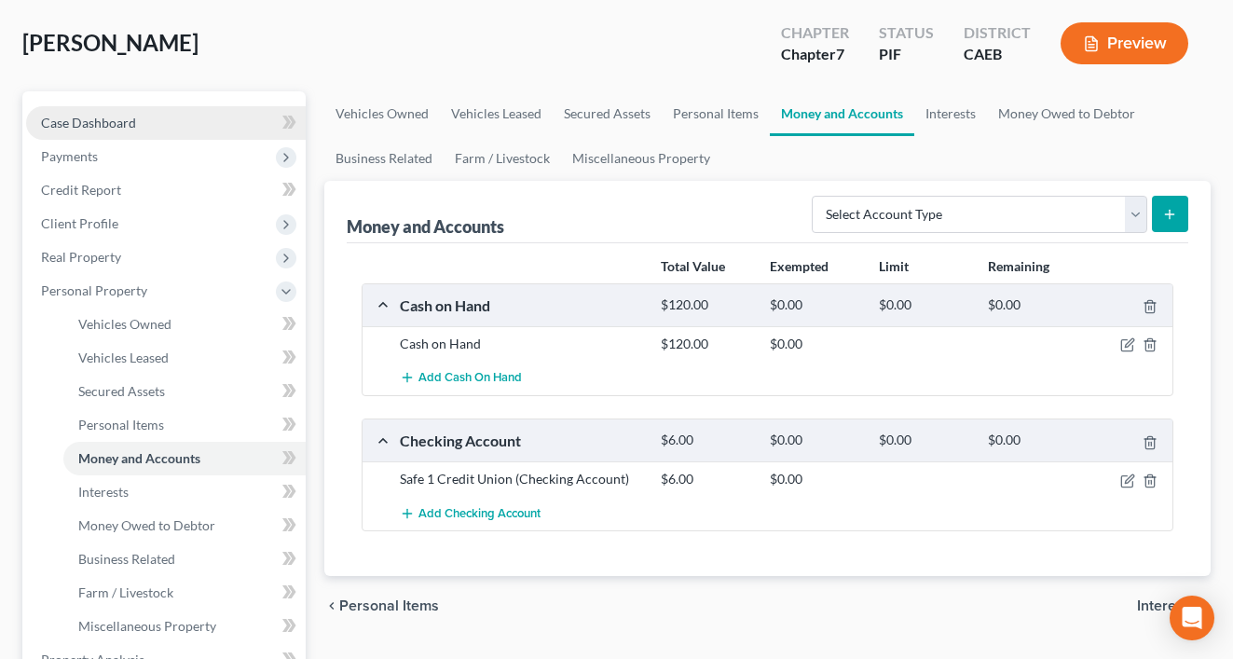
click at [101, 109] on link "Case Dashboard" at bounding box center [166, 123] width 280 height 34
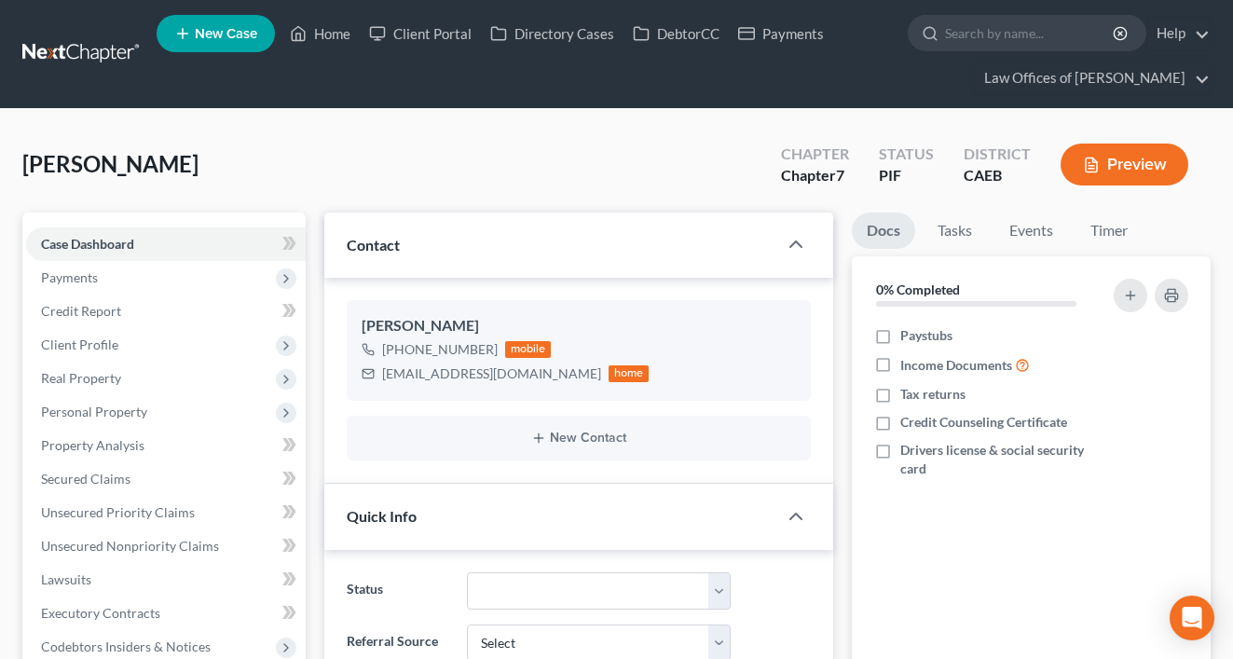
scroll to position [7786, 0]
click at [345, 28] on link "Home" at bounding box center [320, 34] width 79 height 34
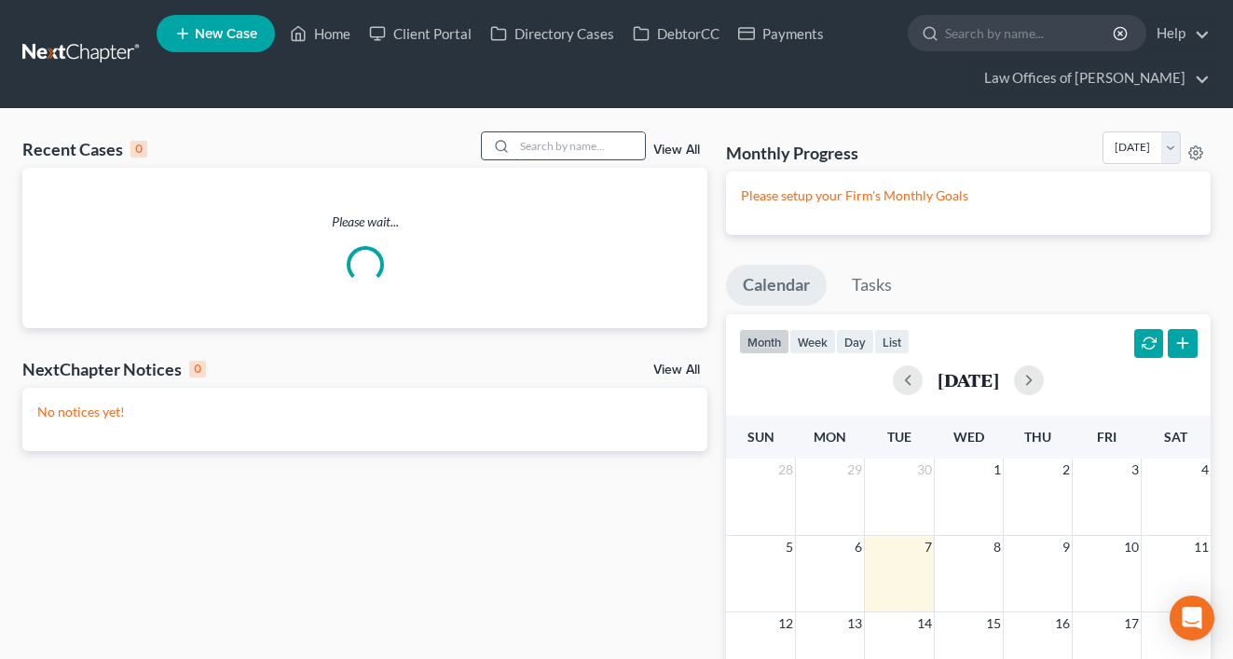
click at [590, 149] on input "search" at bounding box center [579, 145] width 130 height 27
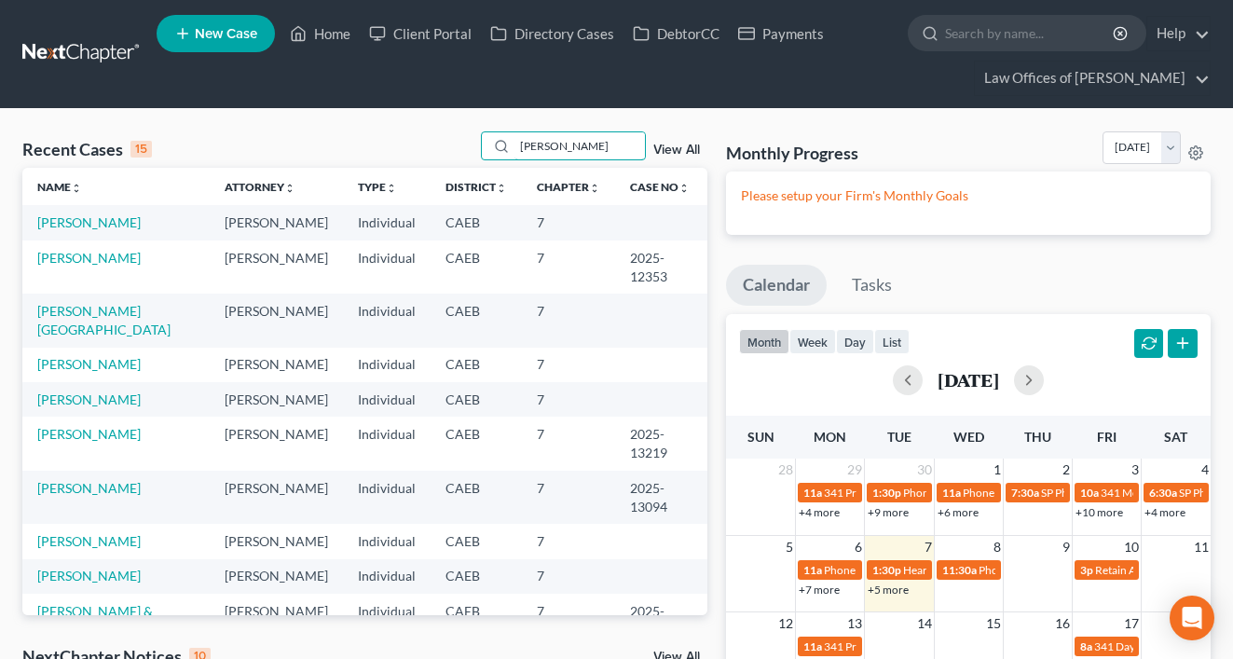
type input "[PERSON_NAME]"
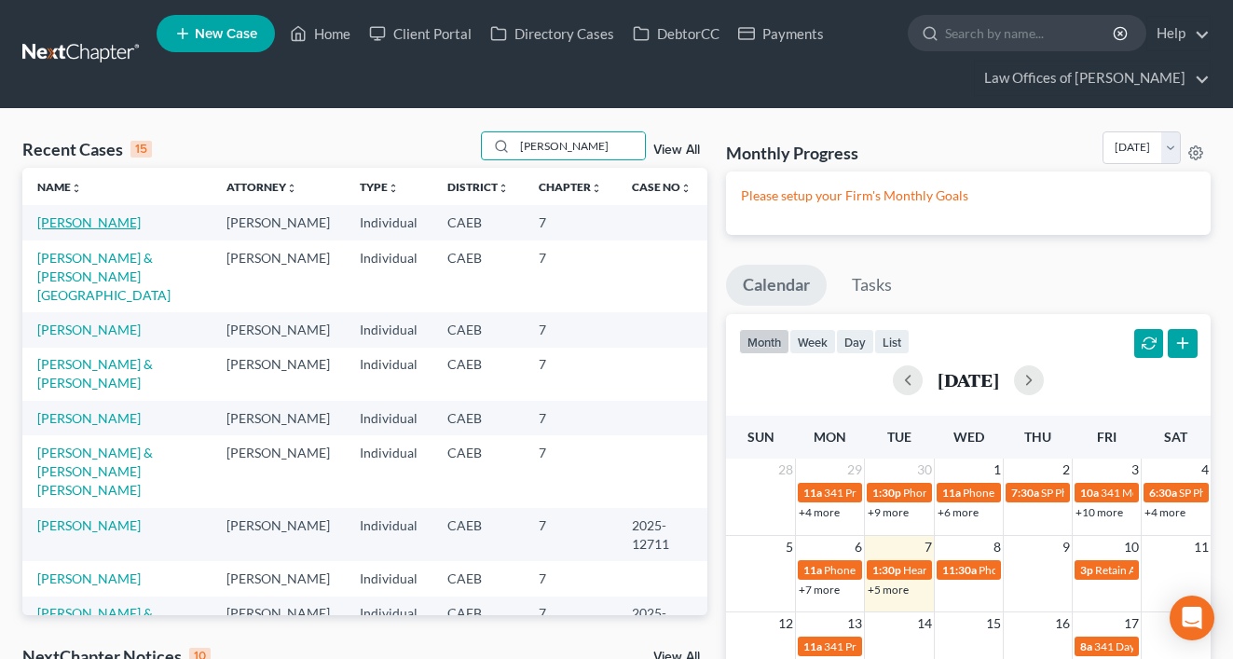
click at [108, 225] on link "[PERSON_NAME]" at bounding box center [88, 222] width 103 height 16
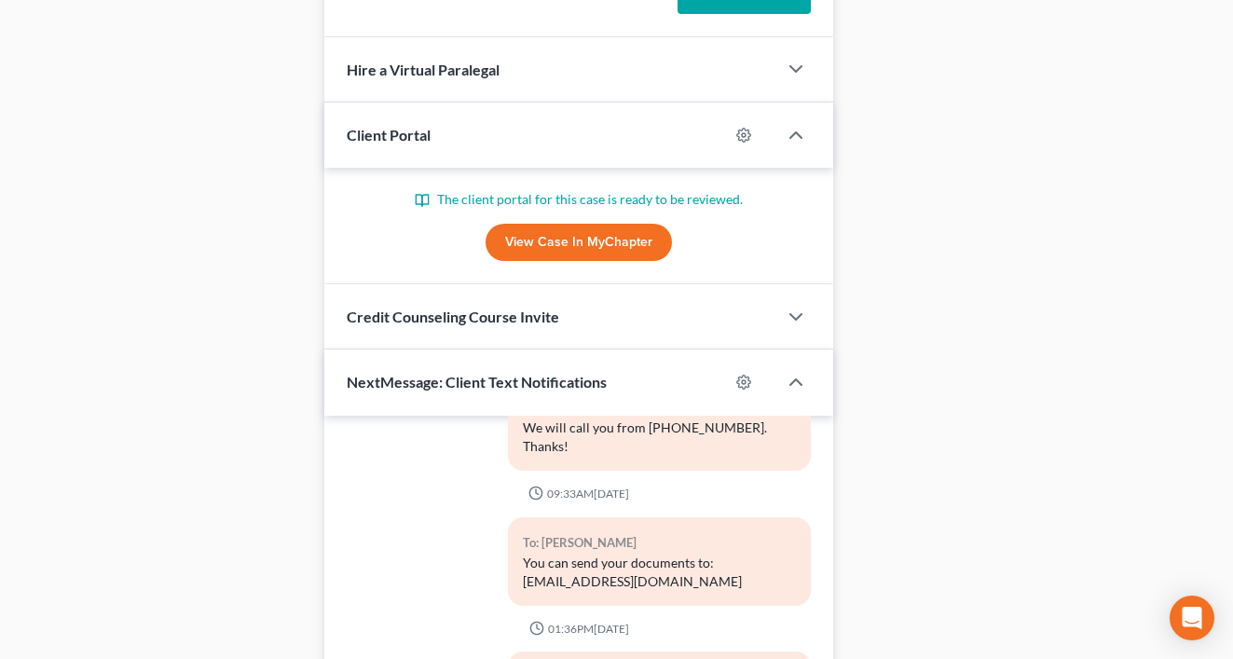
scroll to position [1716, 0]
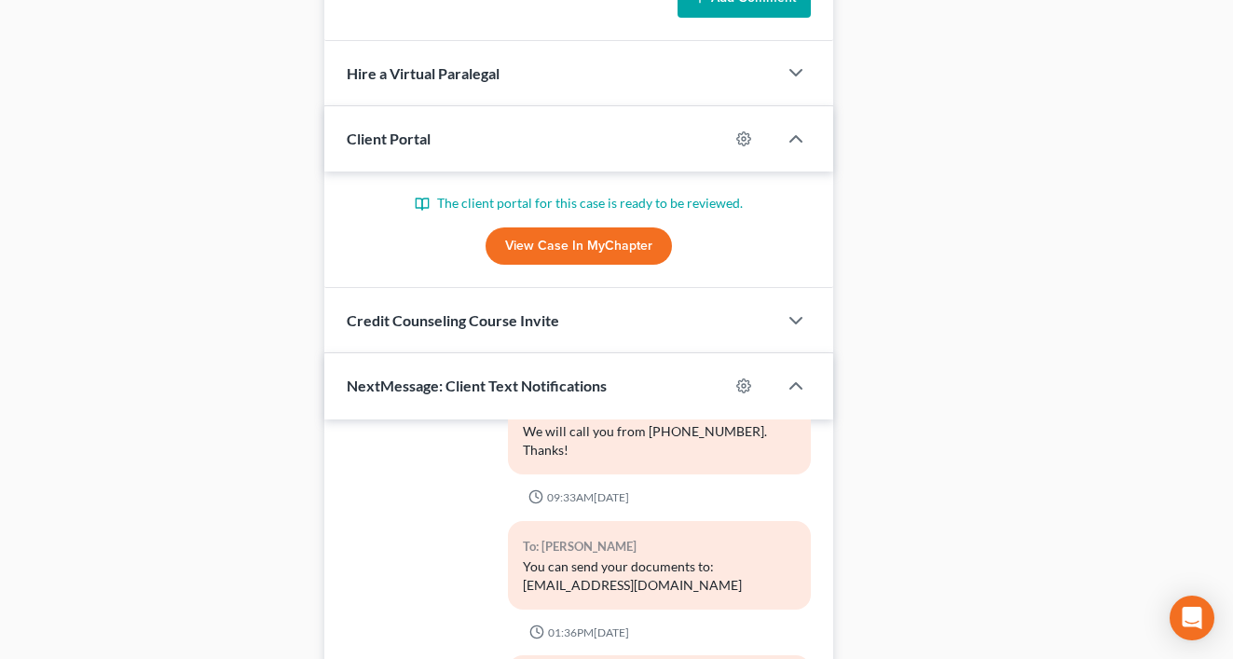
click at [629, 244] on link "View Case in MyChapter" at bounding box center [579, 245] width 186 height 37
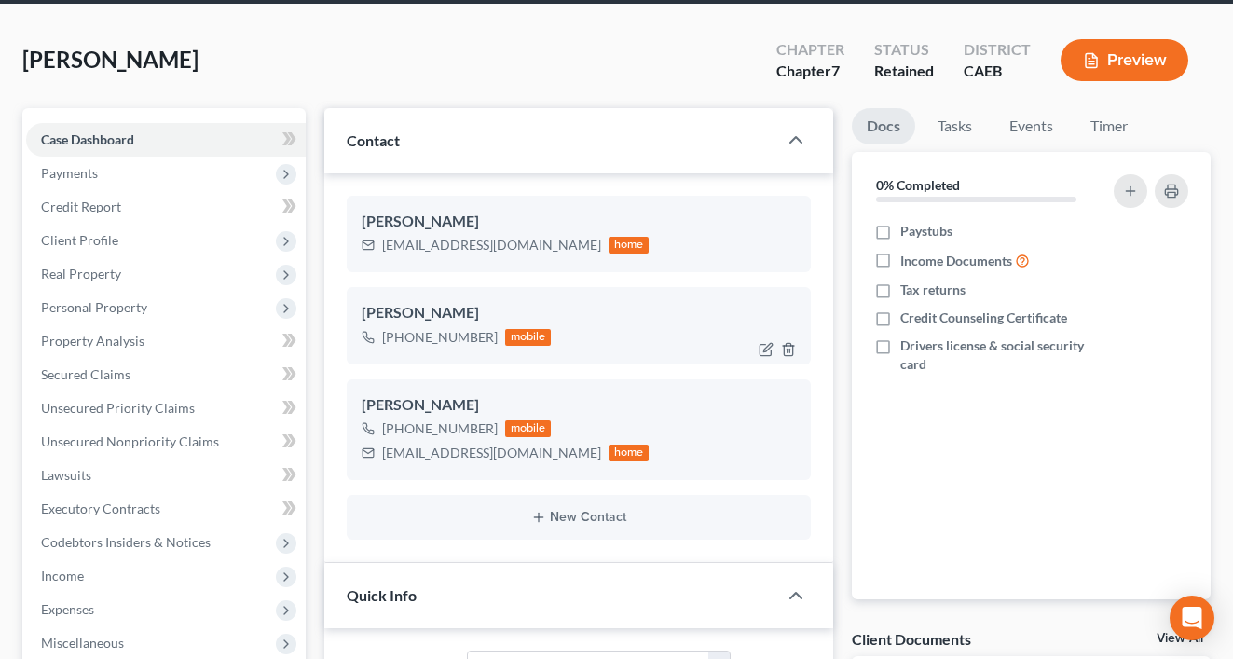
scroll to position [3902, 0]
click at [787, 346] on icon "button" at bounding box center [788, 349] width 15 height 15
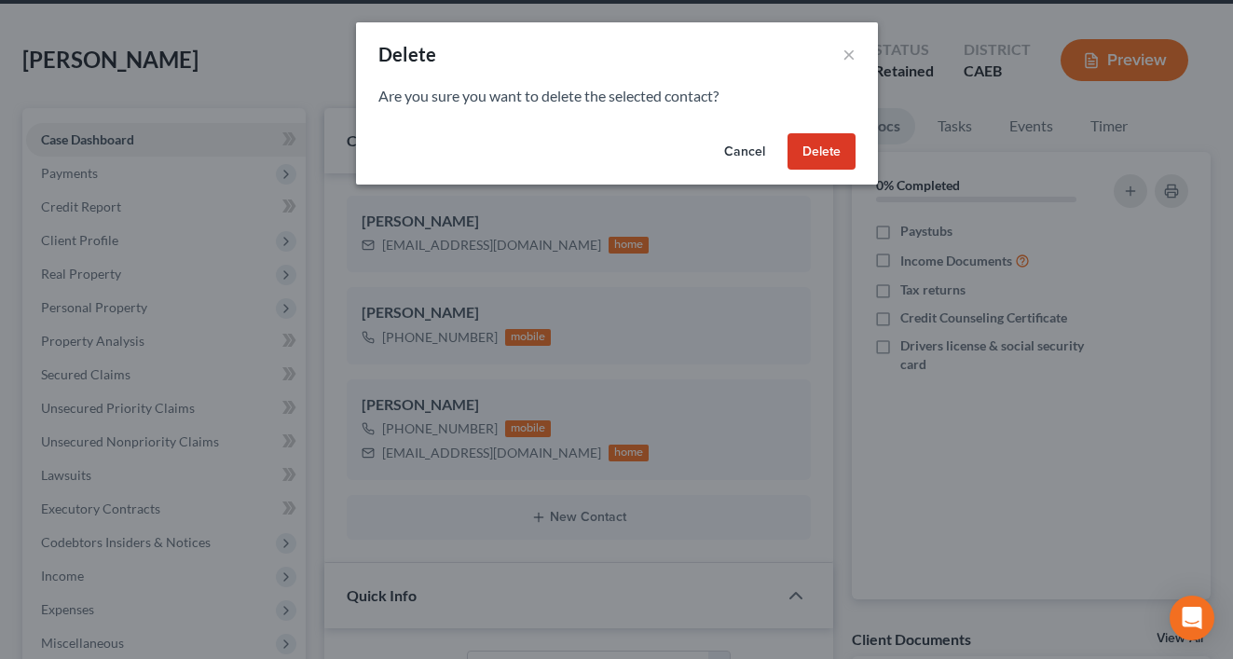
scroll to position [105, 0]
click at [828, 144] on button "Delete" at bounding box center [821, 151] width 68 height 37
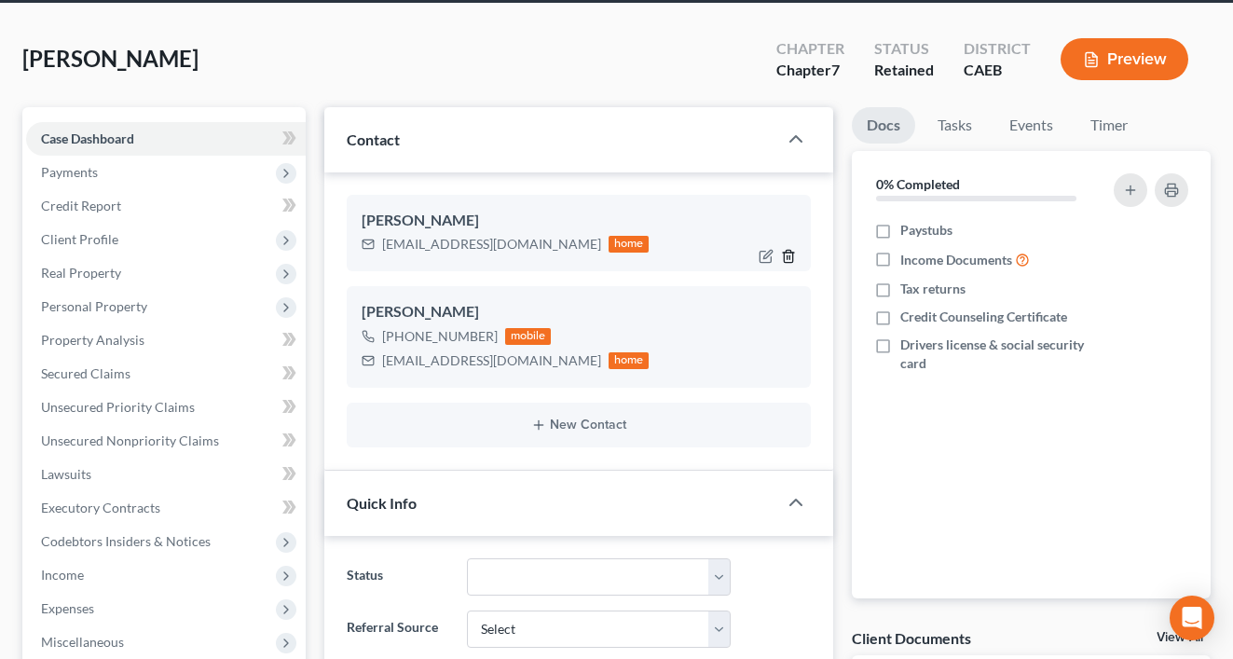
click at [790, 253] on icon "button" at bounding box center [788, 256] width 15 height 15
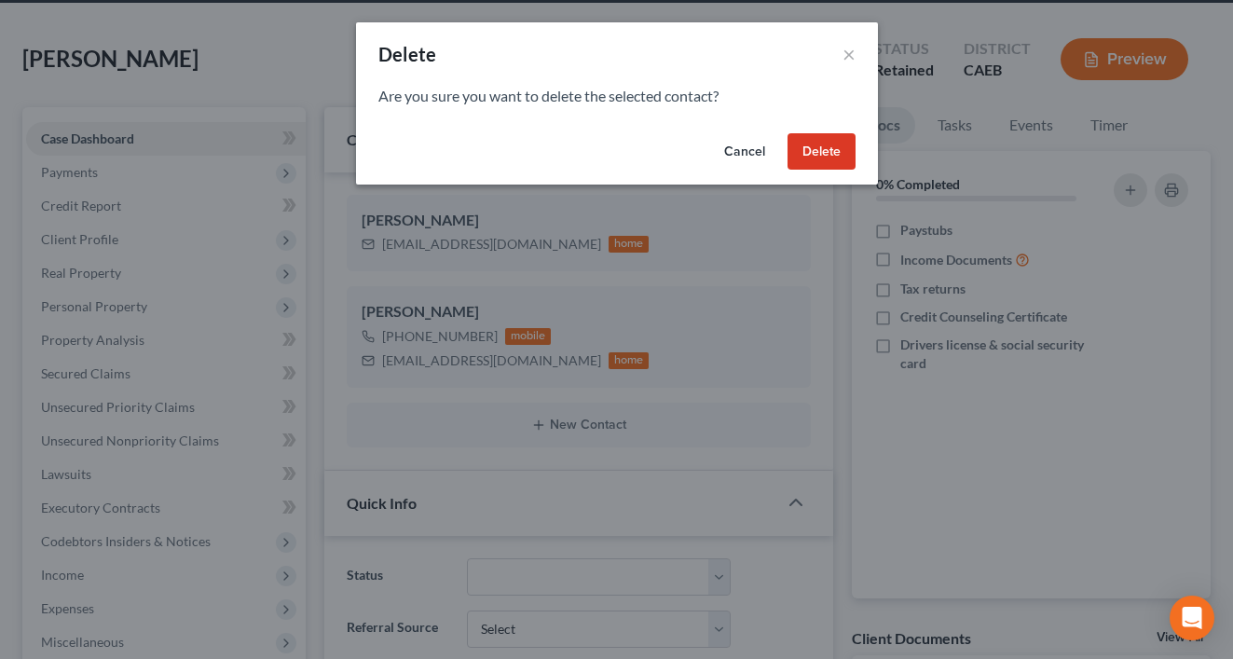
click at [815, 152] on button "Delete" at bounding box center [821, 151] width 68 height 37
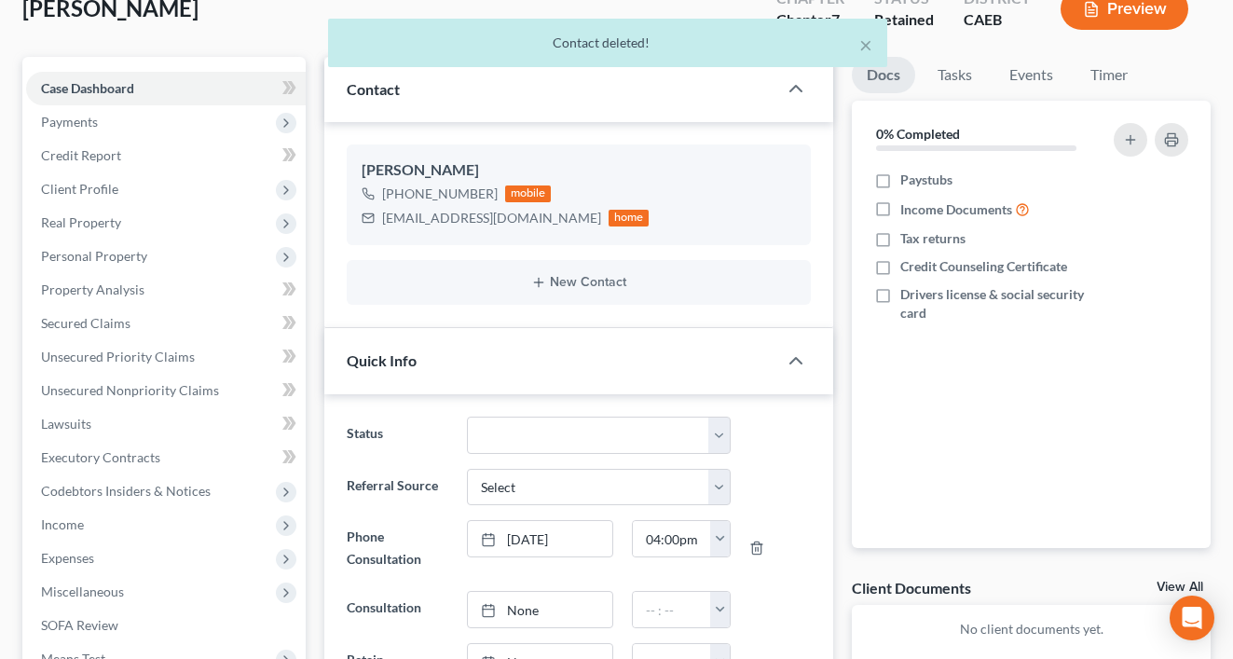
scroll to position [157, 0]
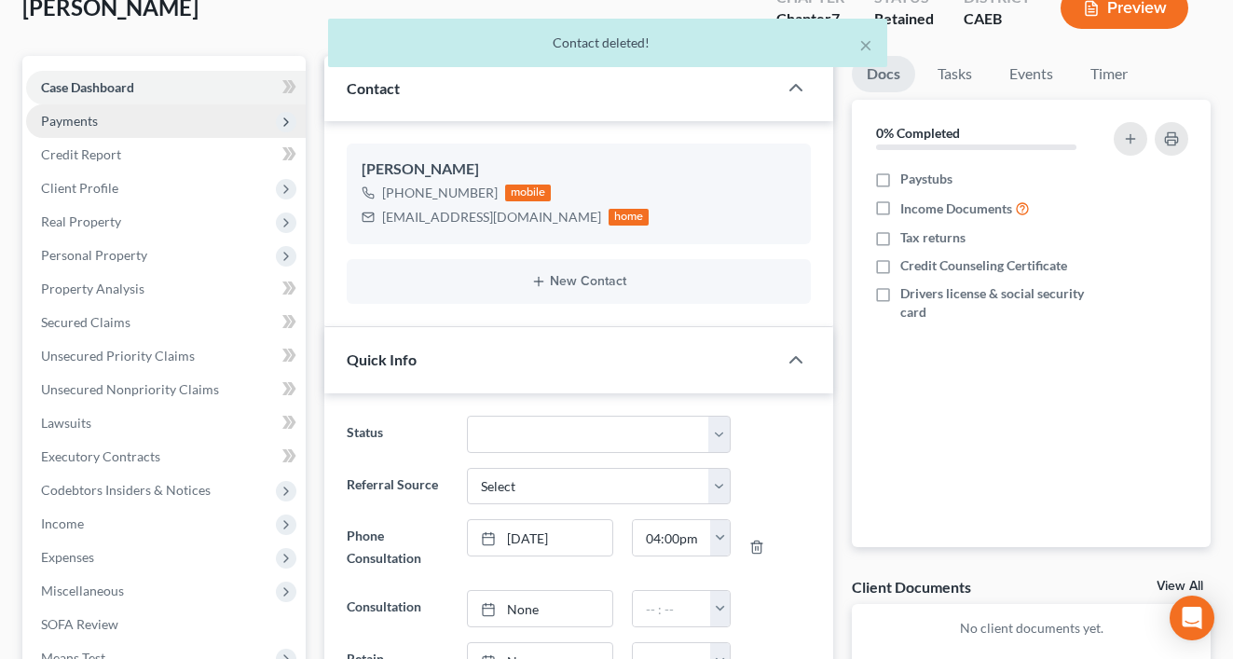
click at [43, 108] on span "Payments" at bounding box center [166, 121] width 280 height 34
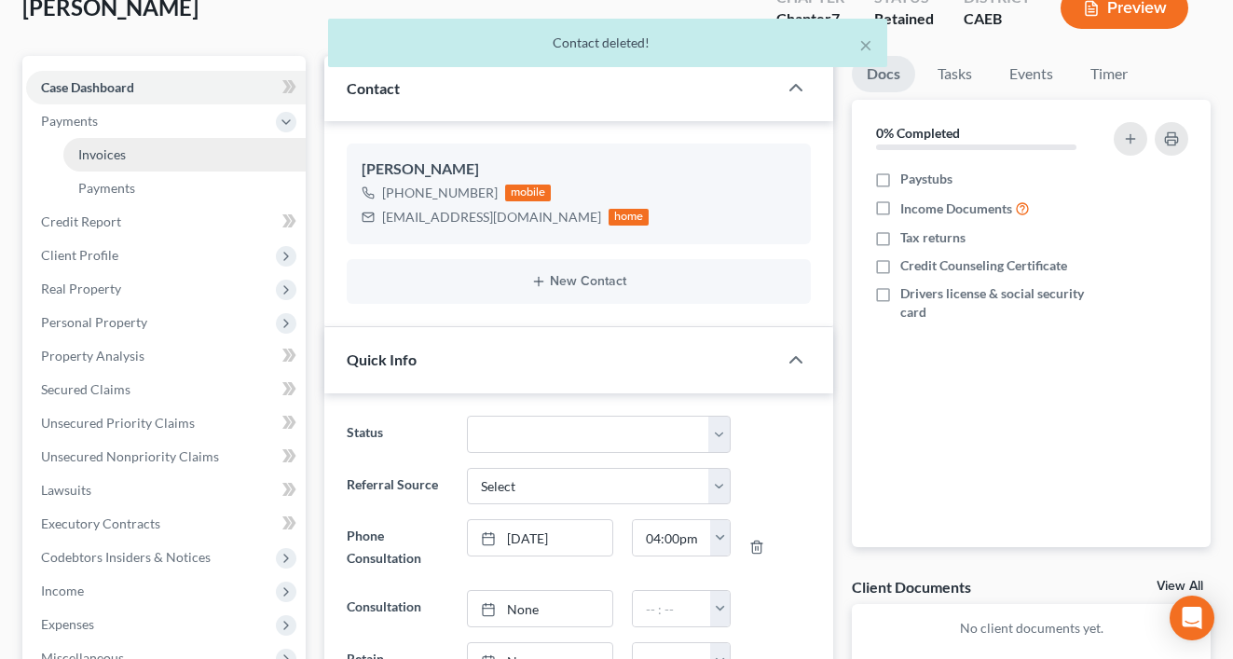
click at [99, 146] on span "Invoices" at bounding box center [102, 154] width 48 height 16
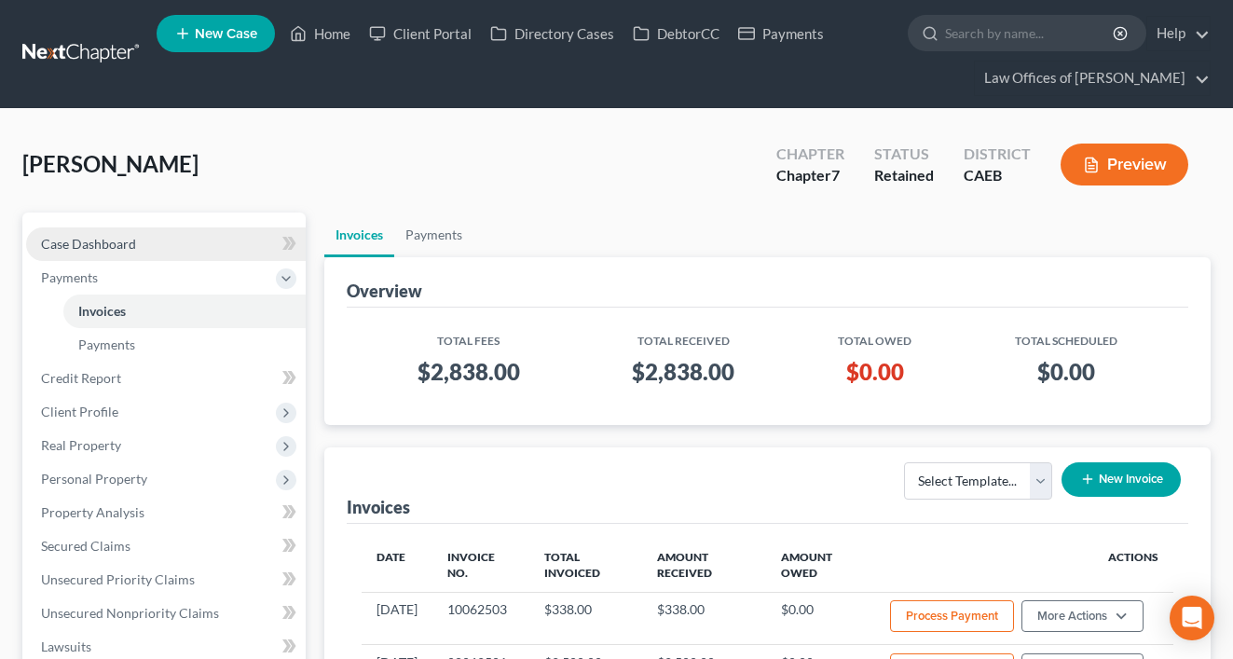
click at [110, 249] on span "Case Dashboard" at bounding box center [88, 244] width 95 height 16
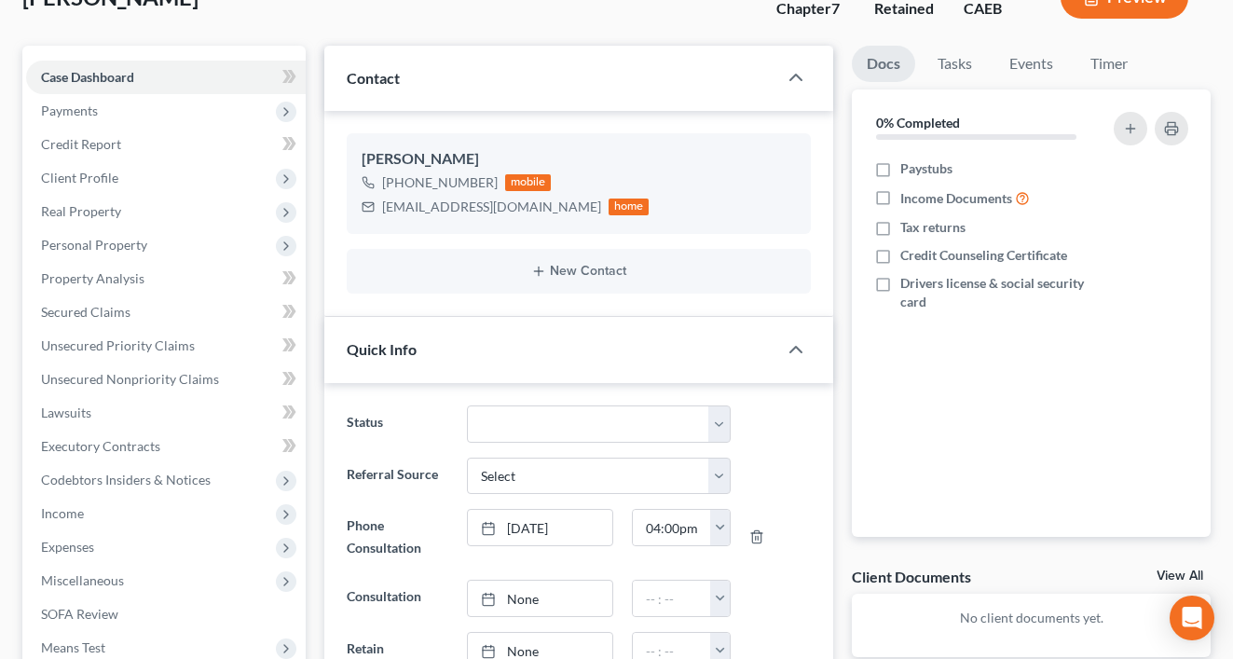
scroll to position [776, 0]
click at [573, 417] on select "Cancelled/Refund Closed Consultation Declined Discharged Filed Income Check In …" at bounding box center [598, 423] width 263 height 37
select select "11"
click at [467, 405] on select "Cancelled/Refund Closed Consultation Declined Discharged Filed Income Check In …" at bounding box center [598, 423] width 263 height 37
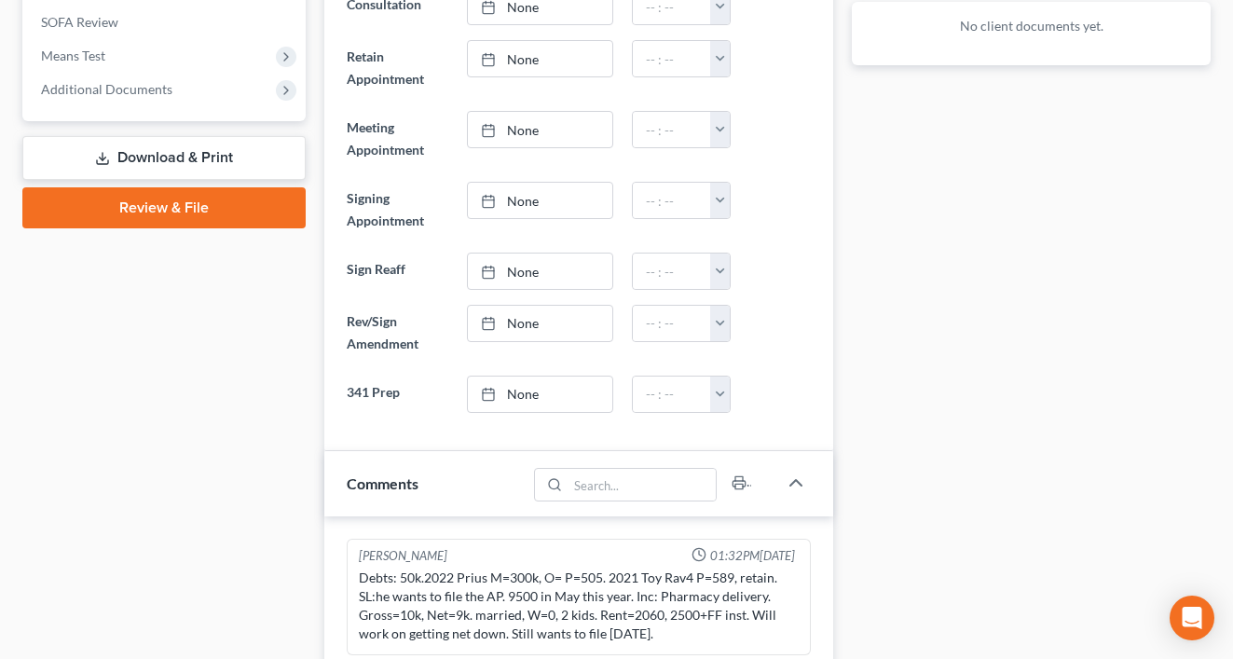
scroll to position [0, 0]
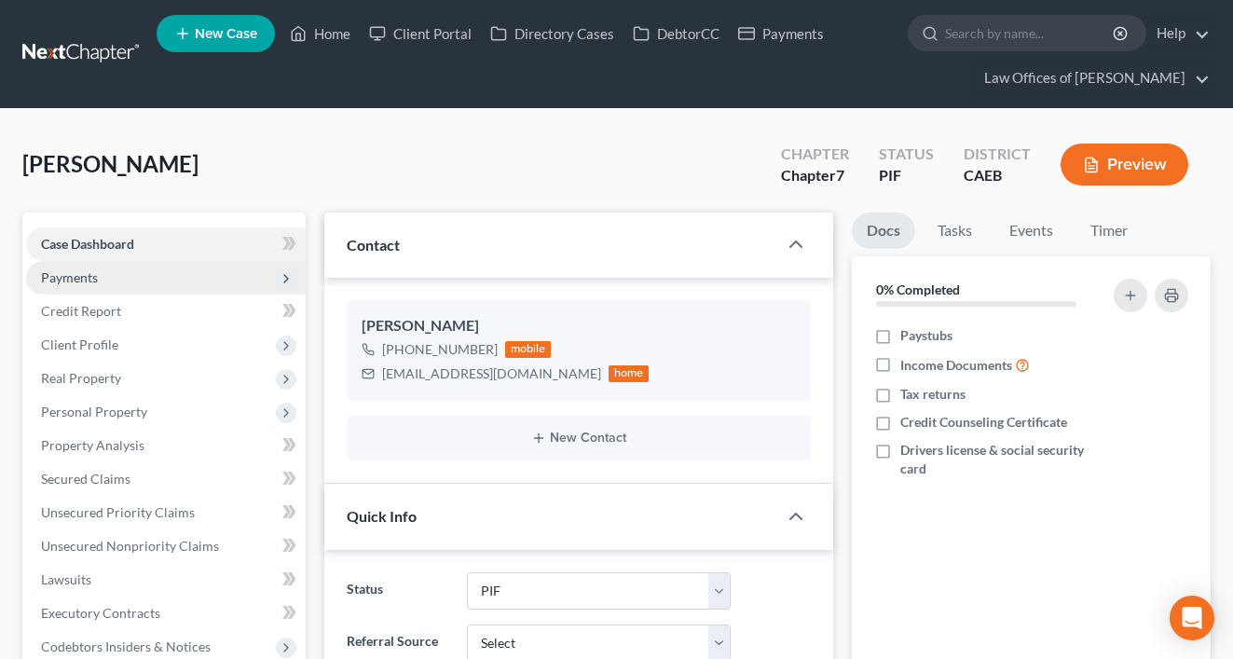
click at [69, 280] on span "Payments" at bounding box center [69, 277] width 57 height 16
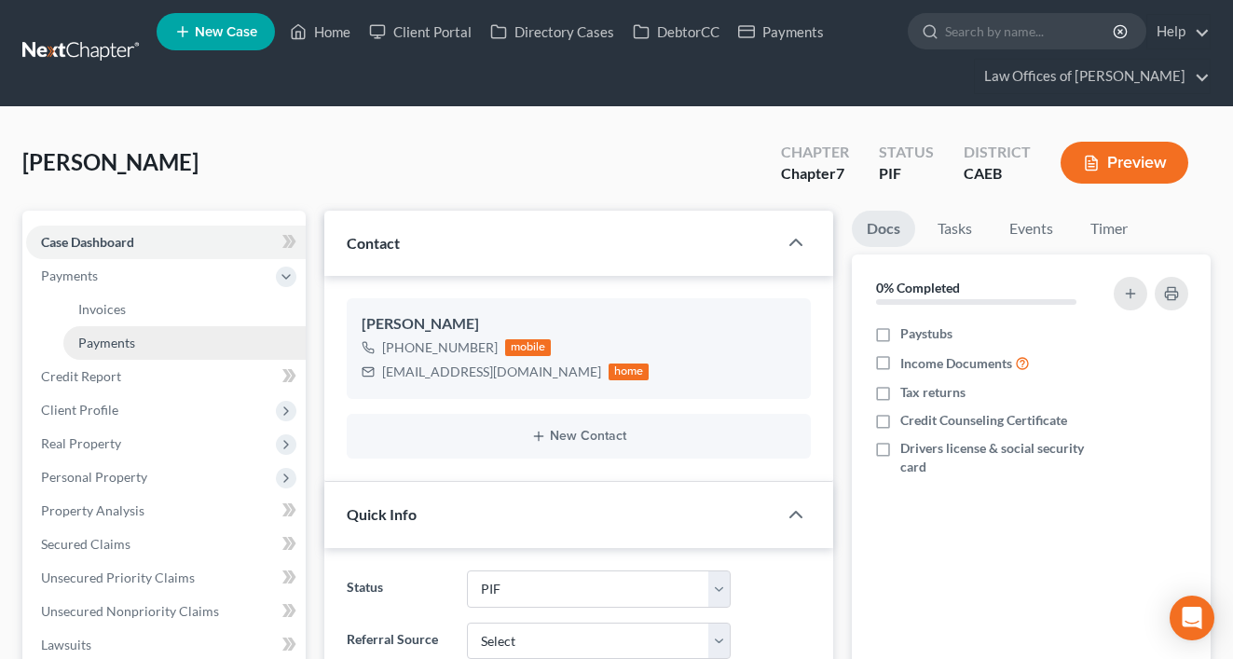
click at [108, 343] on span "Payments" at bounding box center [106, 343] width 57 height 16
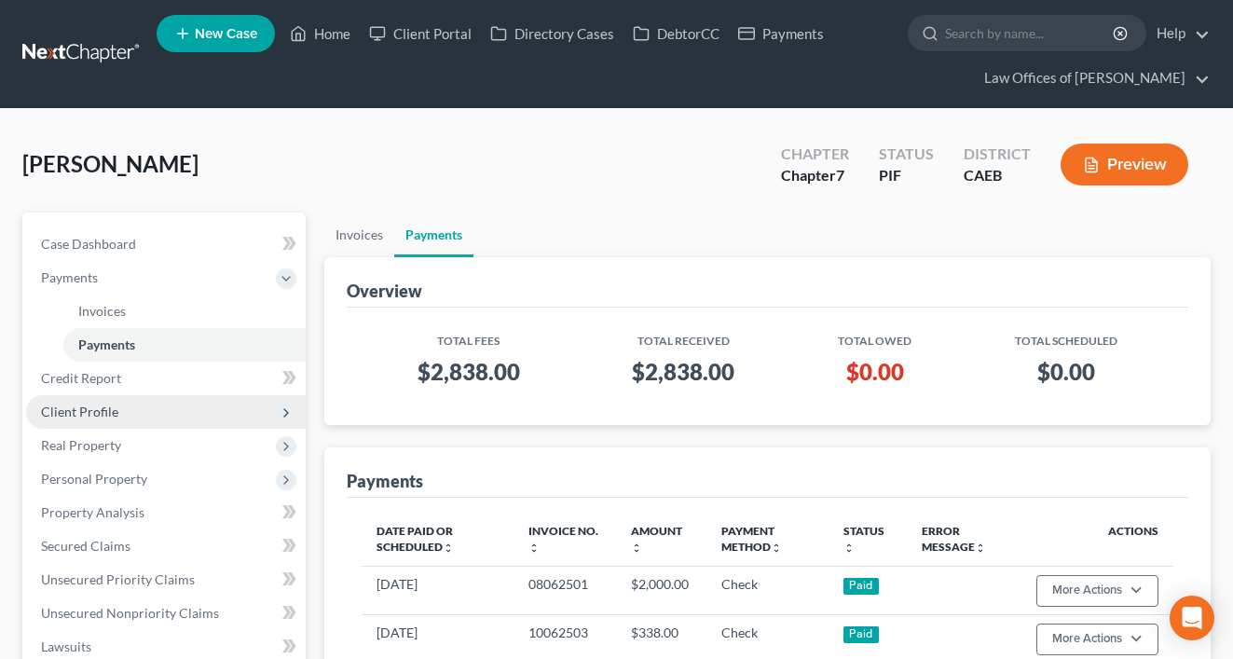
click at [103, 408] on span "Client Profile" at bounding box center [79, 412] width 77 height 16
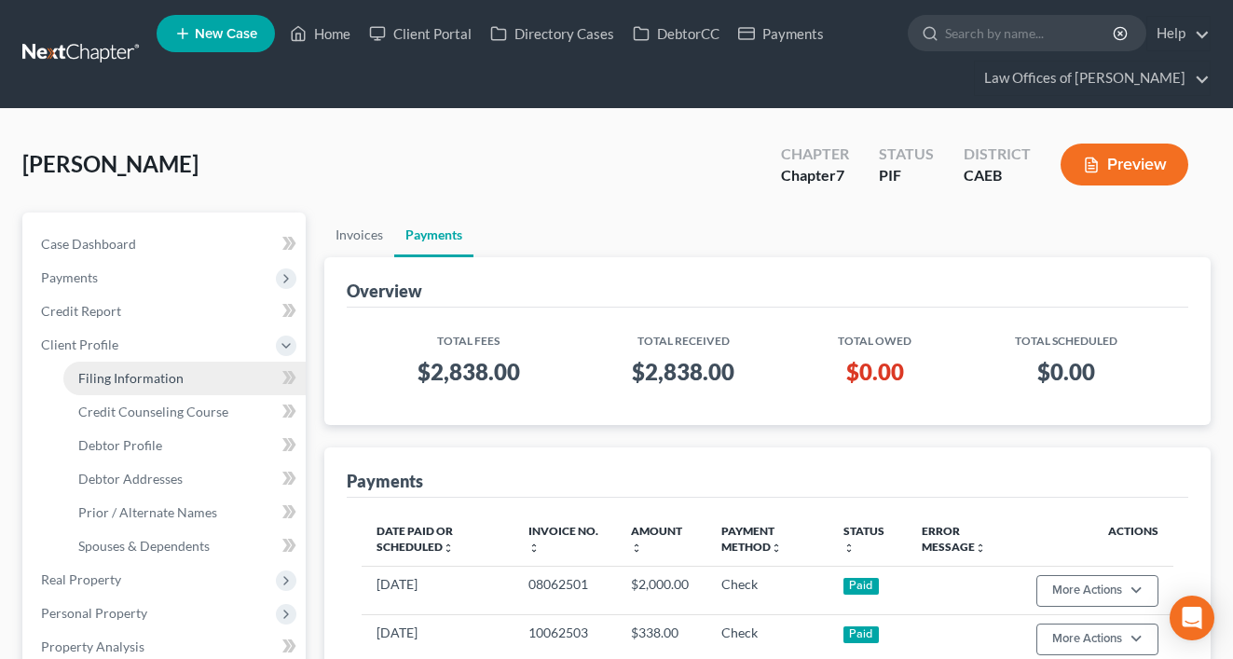
click at [141, 383] on span "Filing Information" at bounding box center [130, 378] width 105 height 16
select select "1"
select select "0"
select select "4"
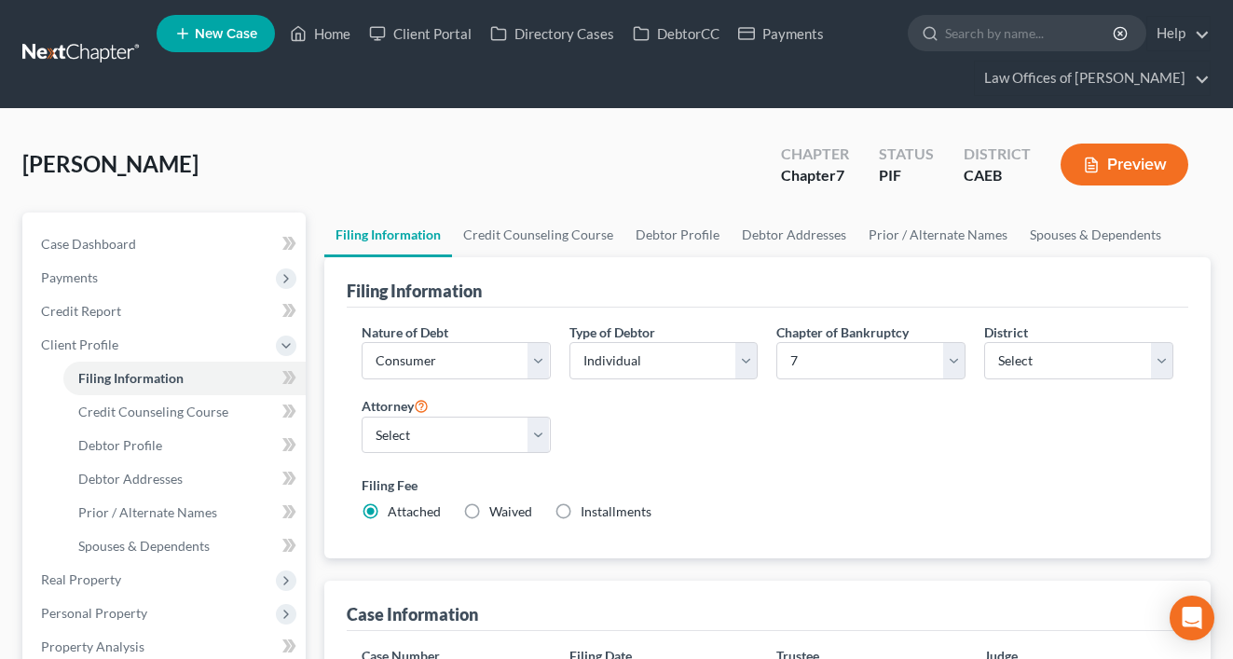
click at [581, 513] on label "Installments Installments" at bounding box center [616, 511] width 71 height 19
click at [588, 513] on input "Installments Installments" at bounding box center [594, 508] width 12 height 12
radio input "true"
radio input "false"
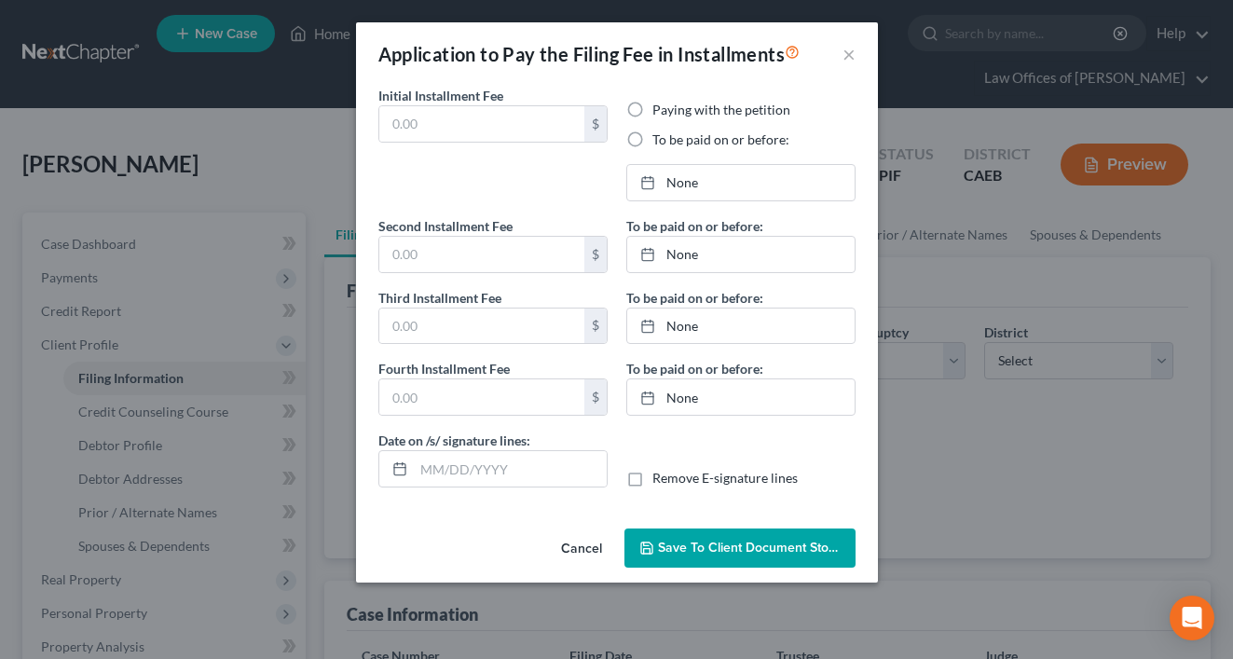
type input "0.00"
radio input "true"
type input "0.00"
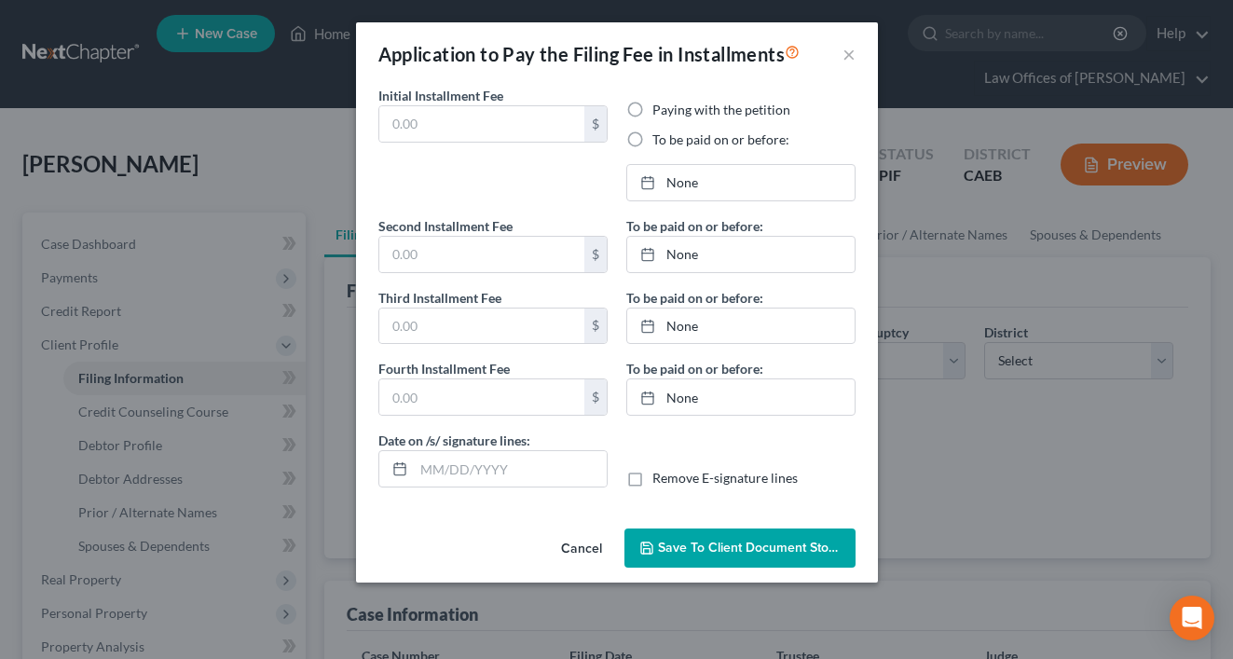
type input "[DATE]"
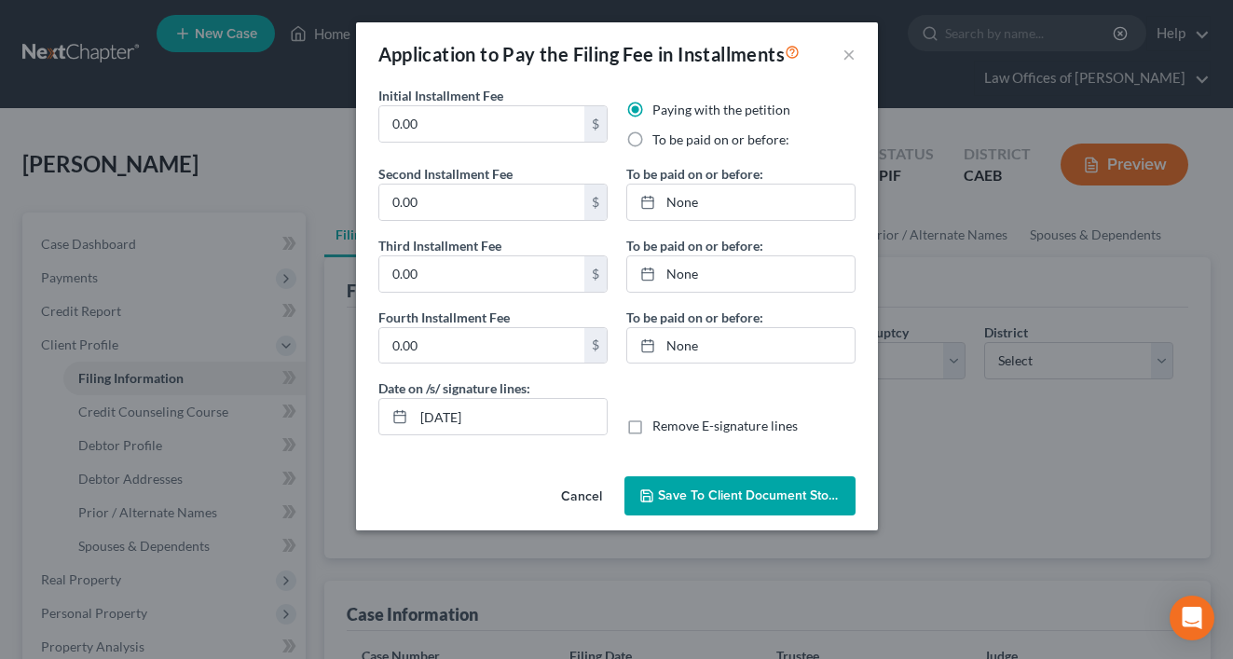
click at [575, 491] on button "Cancel" at bounding box center [581, 496] width 71 height 37
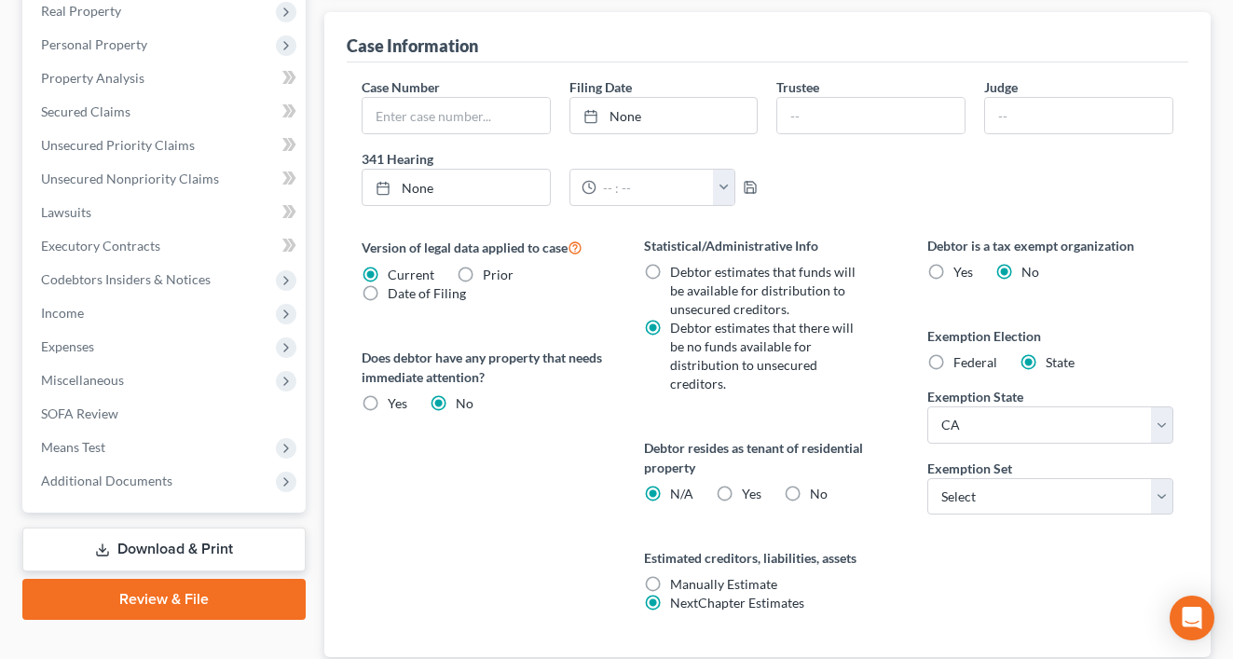
scroll to position [572, 0]
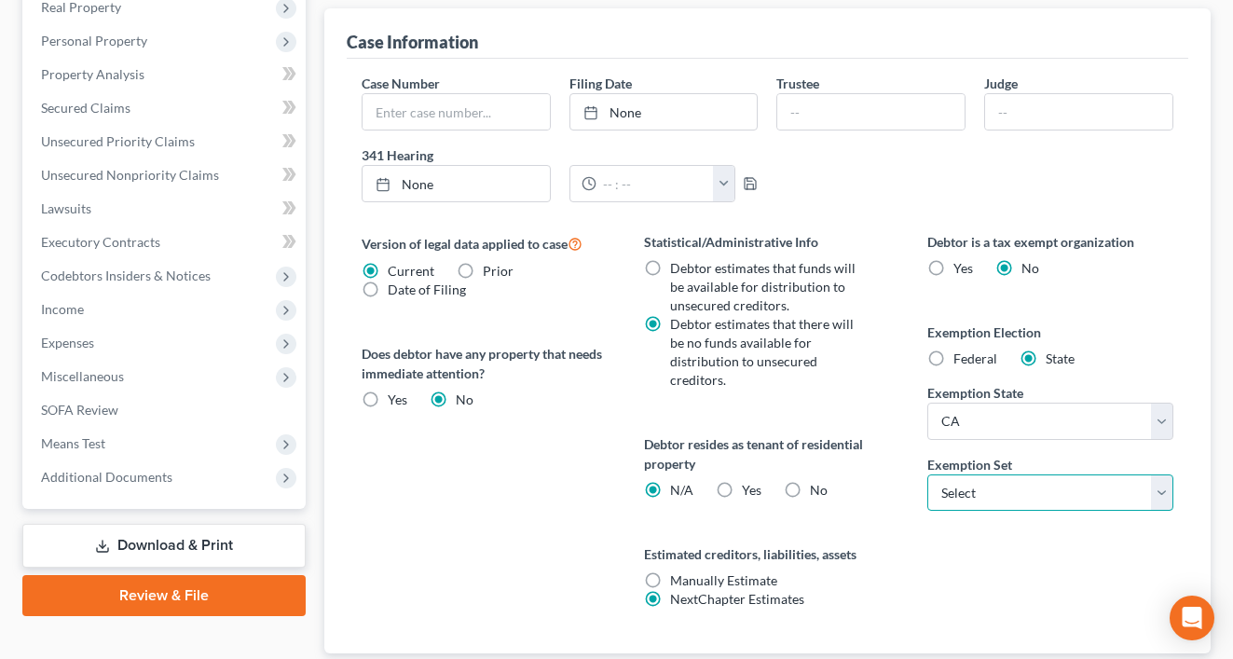
click at [979, 488] on select "Select 703 704" at bounding box center [1050, 492] width 246 height 37
select select "0"
click at [927, 474] on select "Select 703 704" at bounding box center [1050, 492] width 246 height 37
click at [742, 486] on label "Yes Yes" at bounding box center [752, 490] width 20 height 19
click at [749, 486] on input "Yes Yes" at bounding box center [755, 487] width 12 height 12
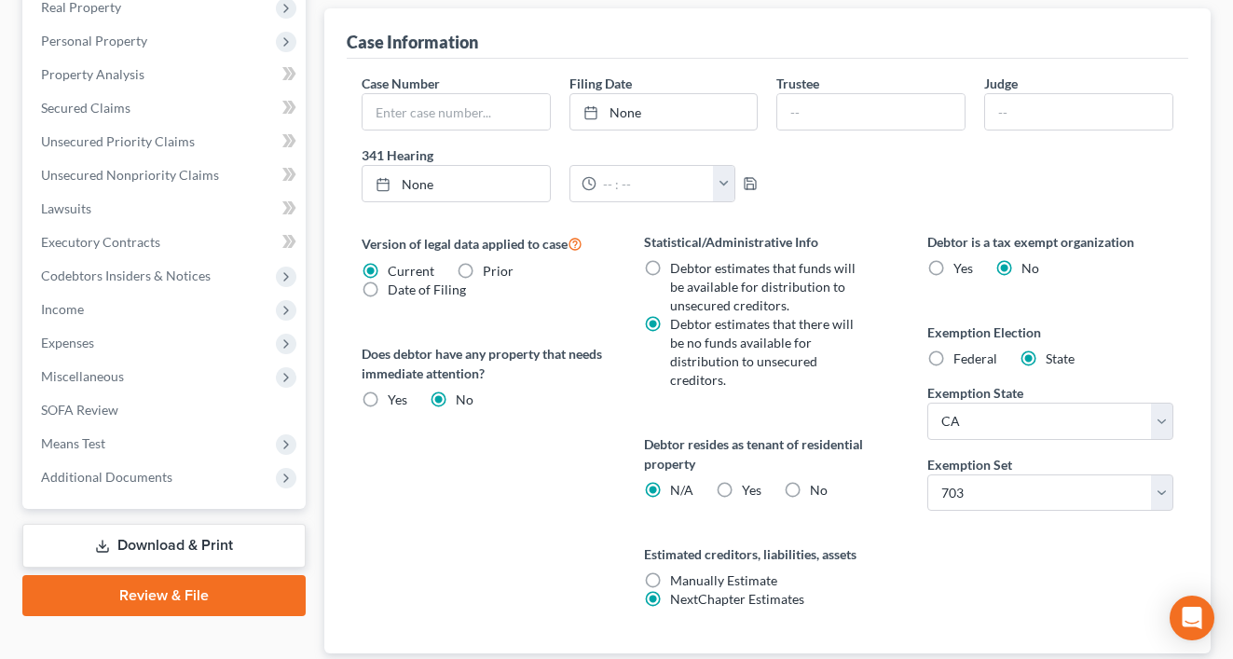
radio input "true"
radio input "false"
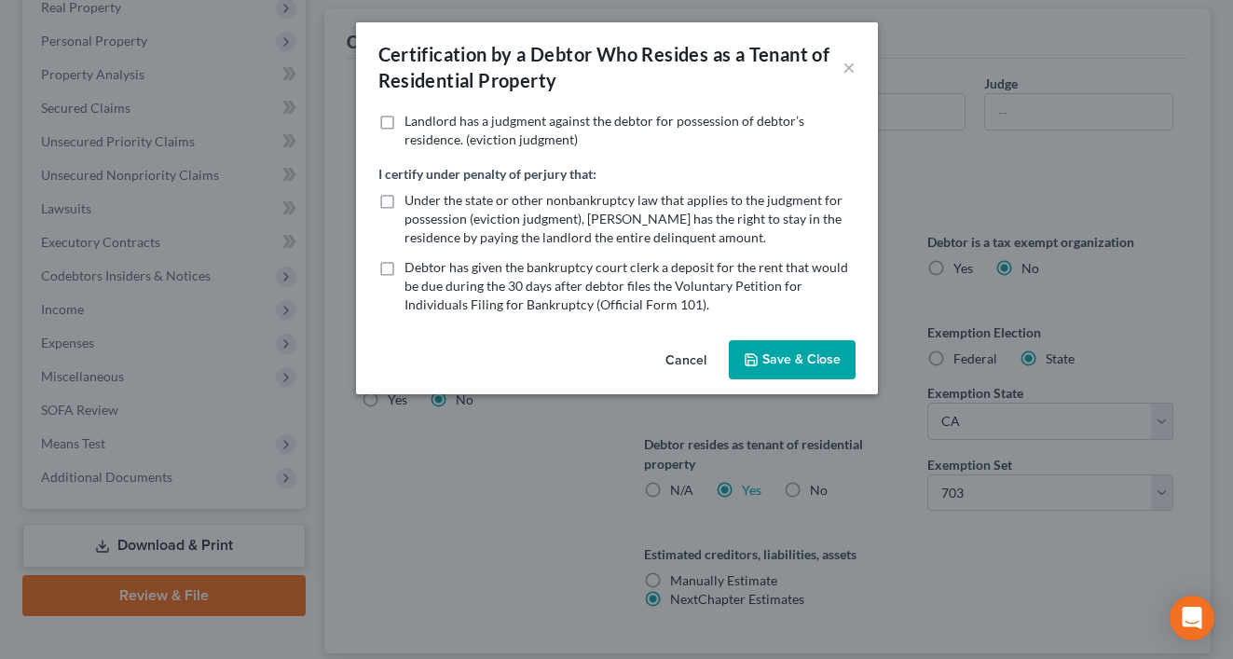
click at [682, 364] on button "Cancel" at bounding box center [685, 360] width 71 height 37
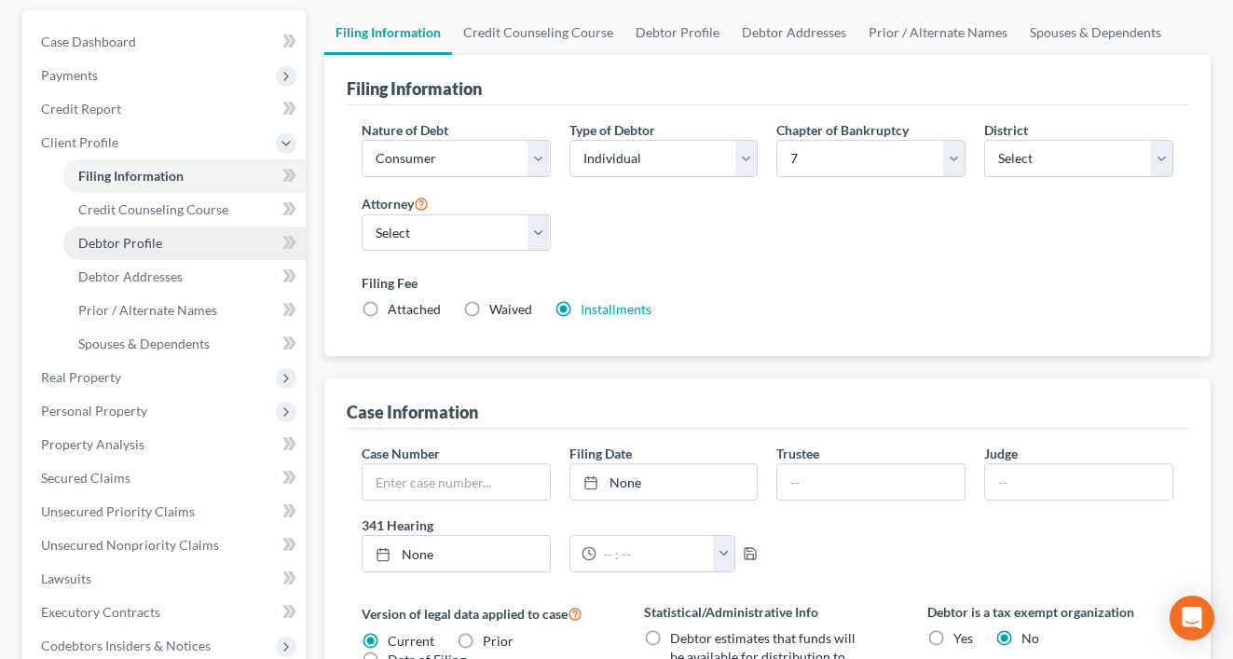
click at [202, 236] on link "Debtor Profile" at bounding box center [184, 243] width 242 height 34
select select "0"
select select "3"
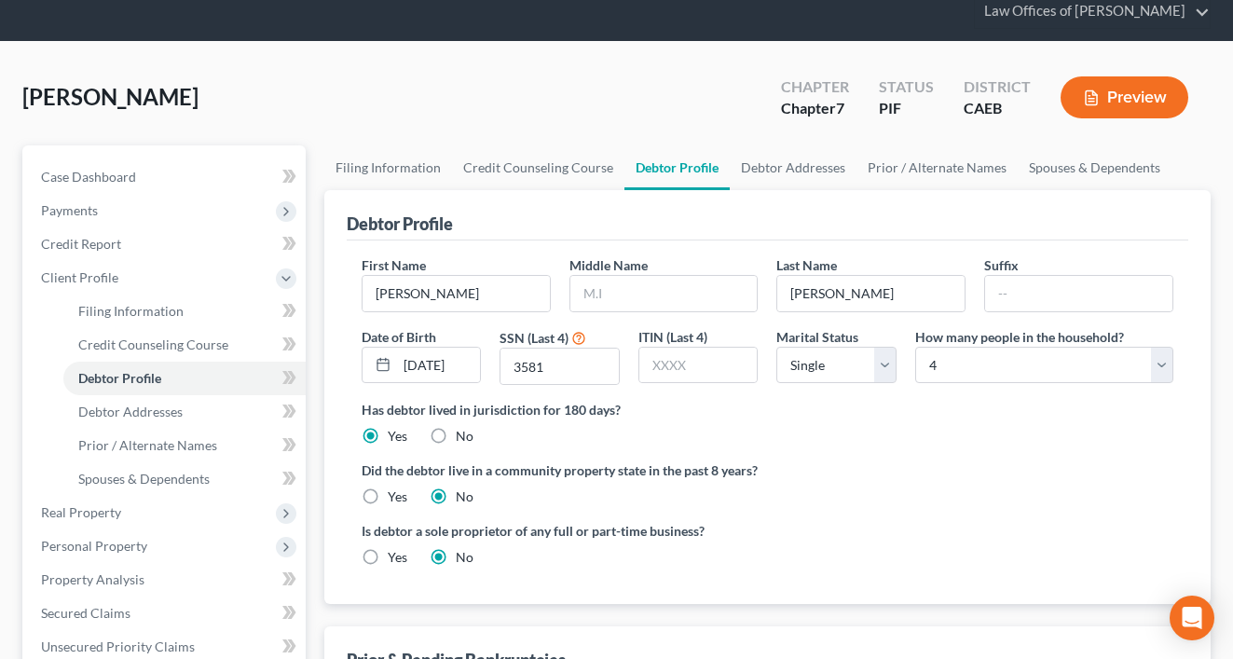
scroll to position [69, 0]
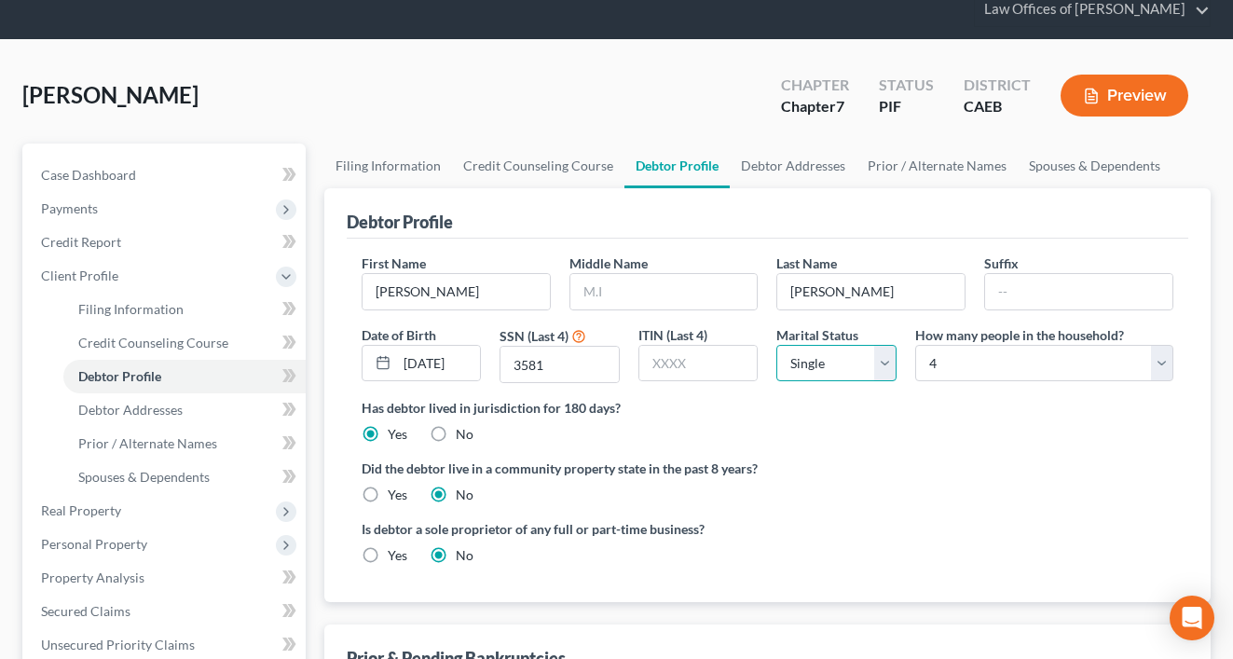
click at [877, 367] on select "Select Single Married Separated Divorced Widowed" at bounding box center [836, 363] width 120 height 37
click at [776, 345] on select "Select Single Married Separated Divorced Widowed" at bounding box center [836, 363] width 120 height 37
click at [855, 365] on select "Select Single Married Separated Divorced Widowed" at bounding box center [836, 363] width 120 height 37
select select "0"
click at [776, 345] on select "Select Single Married Separated Divorced Widowed" at bounding box center [836, 363] width 120 height 37
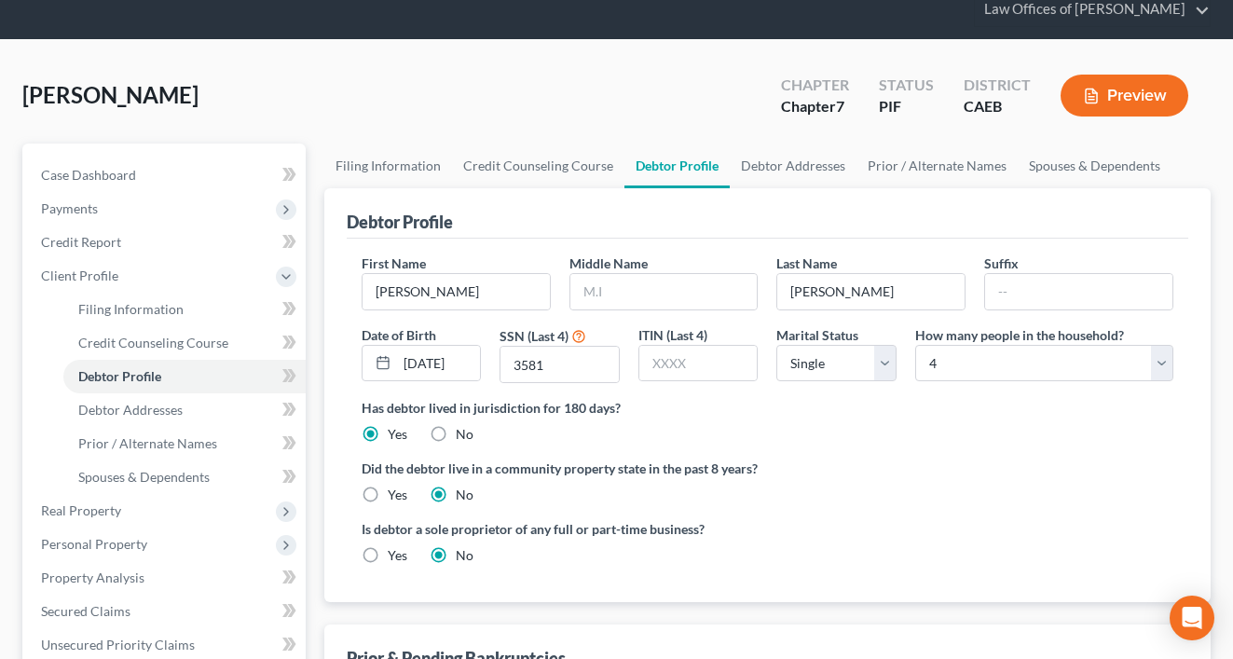
click at [854, 407] on label "Has debtor lived in jurisdiction for 180 days?" at bounding box center [768, 408] width 812 height 20
click at [152, 416] on span "Debtor Addresses" at bounding box center [130, 410] width 104 height 16
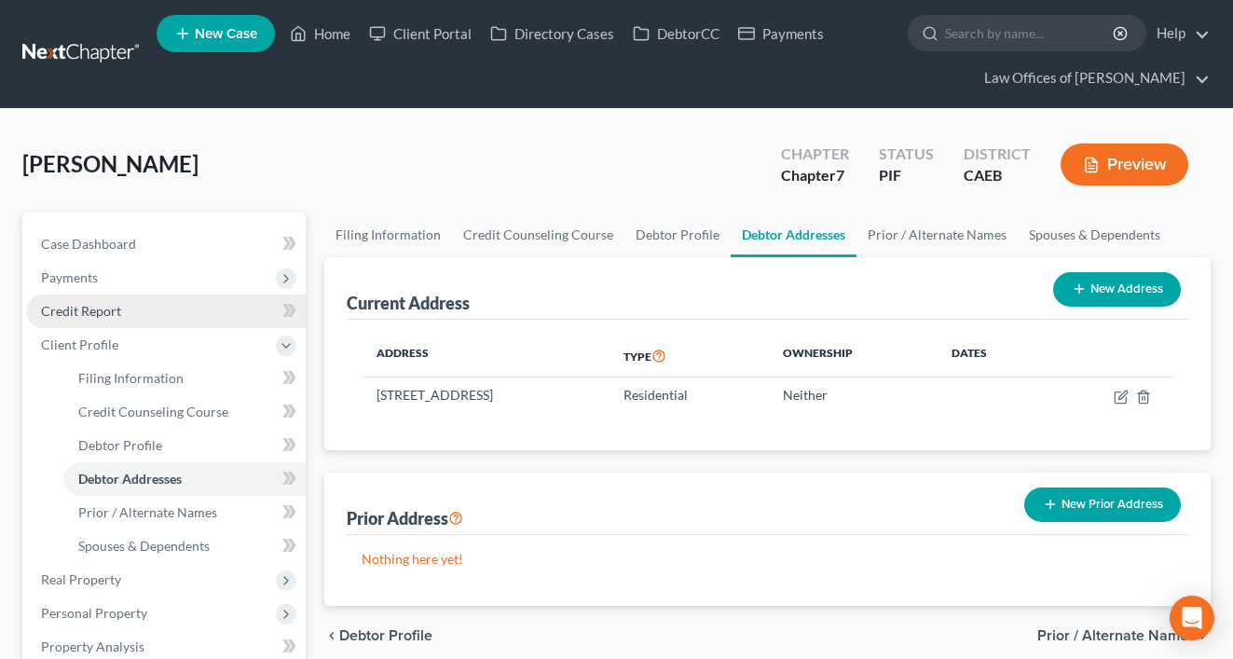
click at [111, 318] on span "Credit Report" at bounding box center [81, 311] width 80 height 16
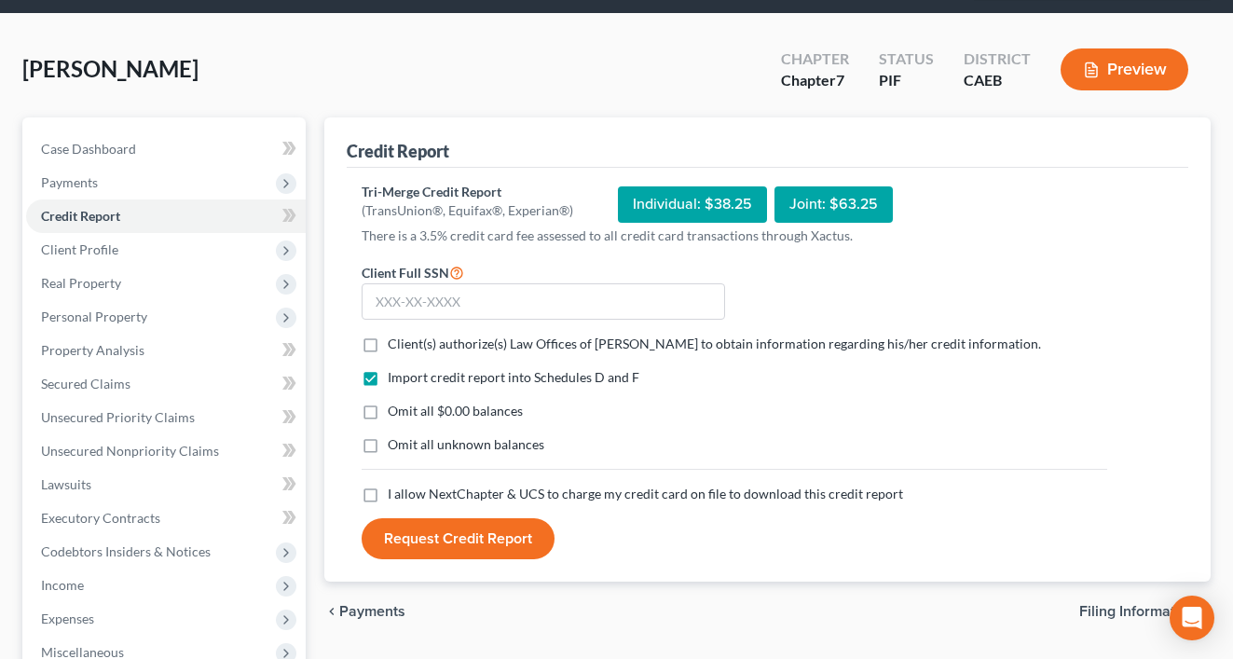
scroll to position [130, 0]
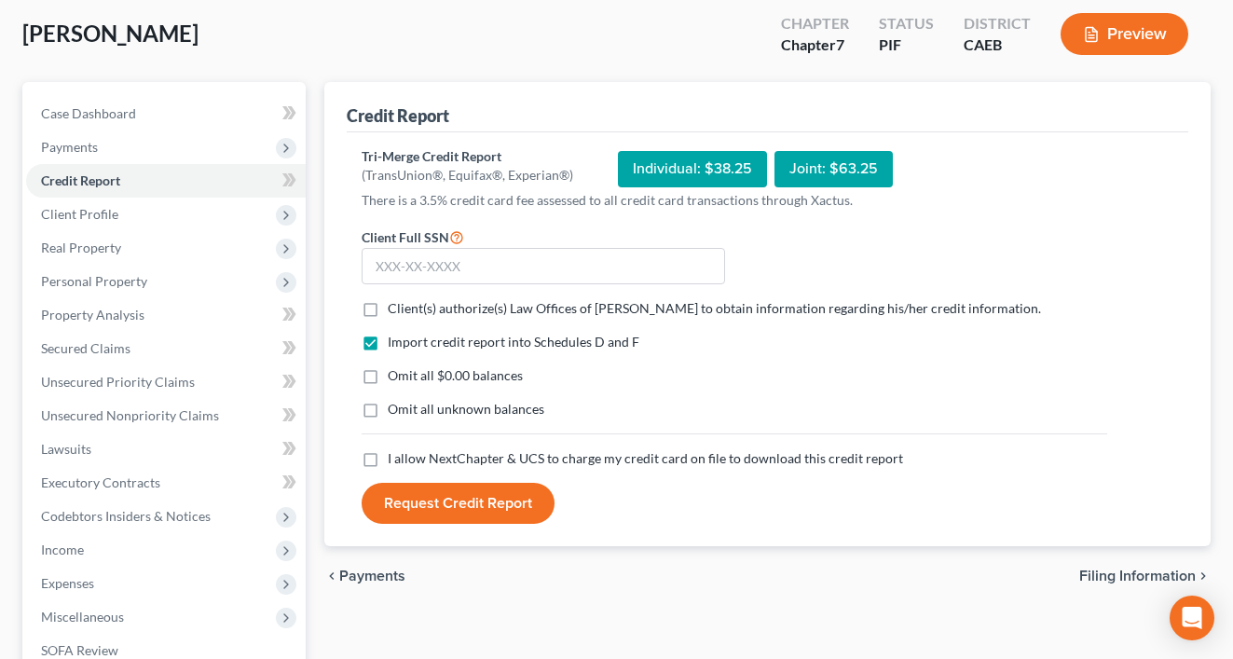
click at [388, 308] on label "Client(s) authorize(s) Law Offices of [PERSON_NAME] to obtain information regar…" at bounding box center [714, 308] width 653 height 19
click at [395, 308] on input "Client(s) authorize(s) Law Offices of [PERSON_NAME] to obtain information regar…" at bounding box center [401, 305] width 12 height 12
checkbox input "true"
click at [388, 379] on label "Omit all $0.00 balances" at bounding box center [455, 375] width 135 height 19
click at [395, 378] on input "Omit all $0.00 balances" at bounding box center [401, 372] width 12 height 12
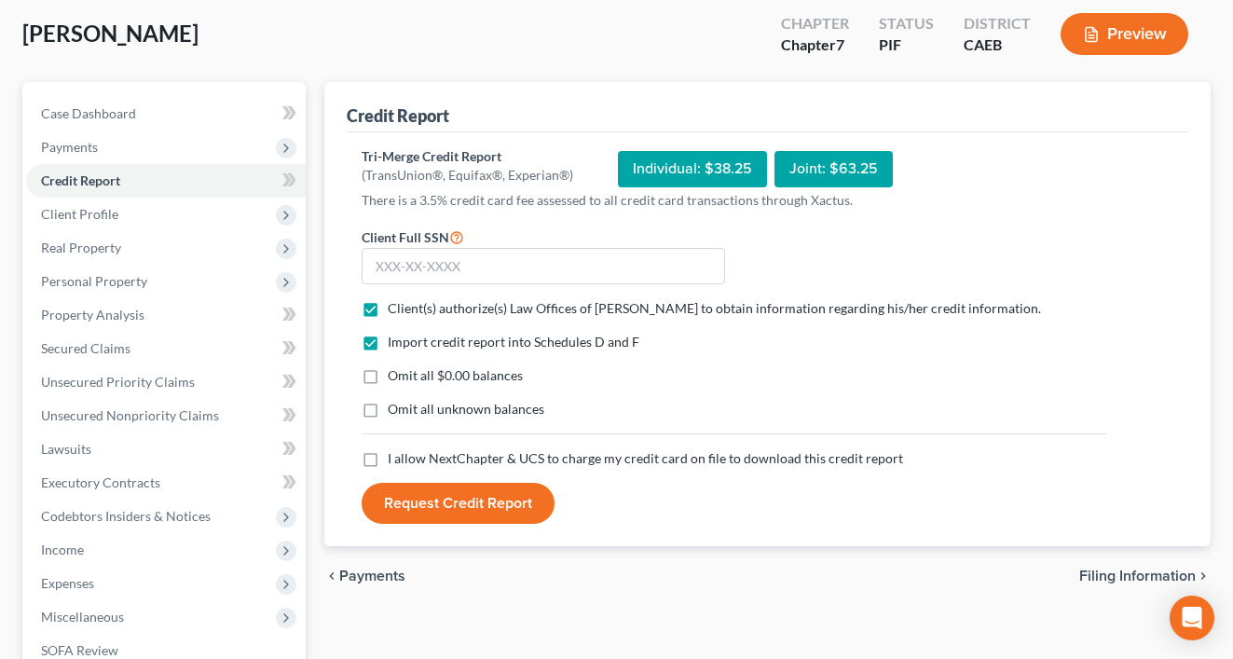
checkbox input "true"
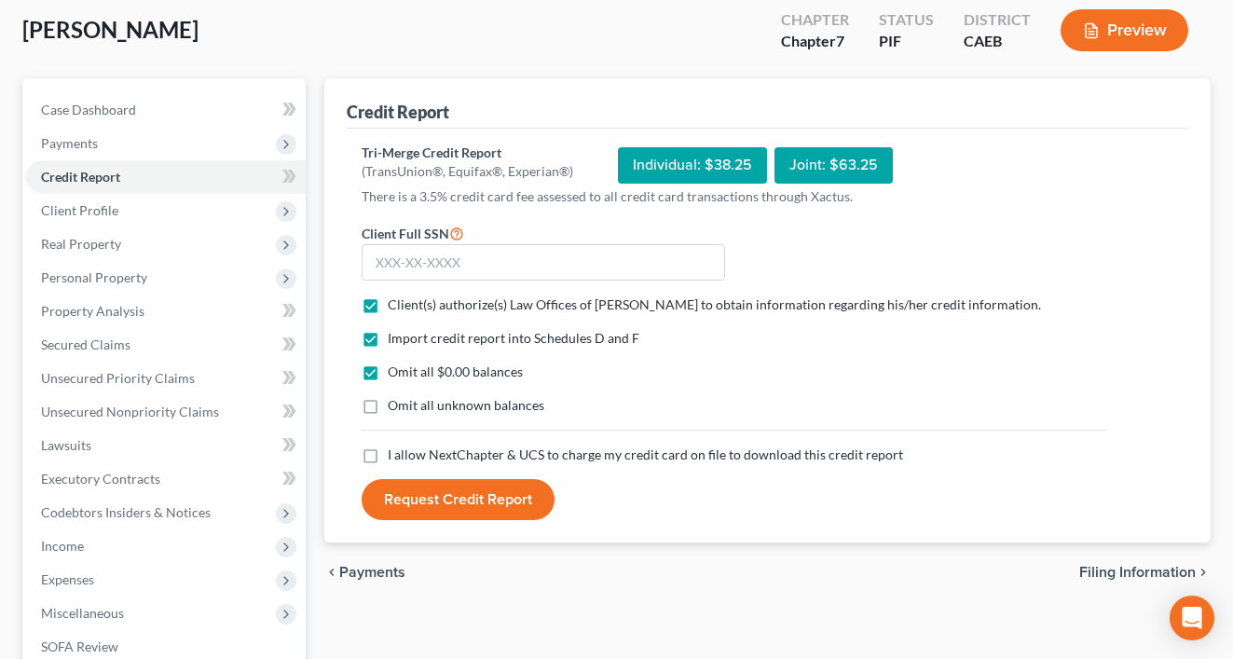
scroll to position [139, 0]
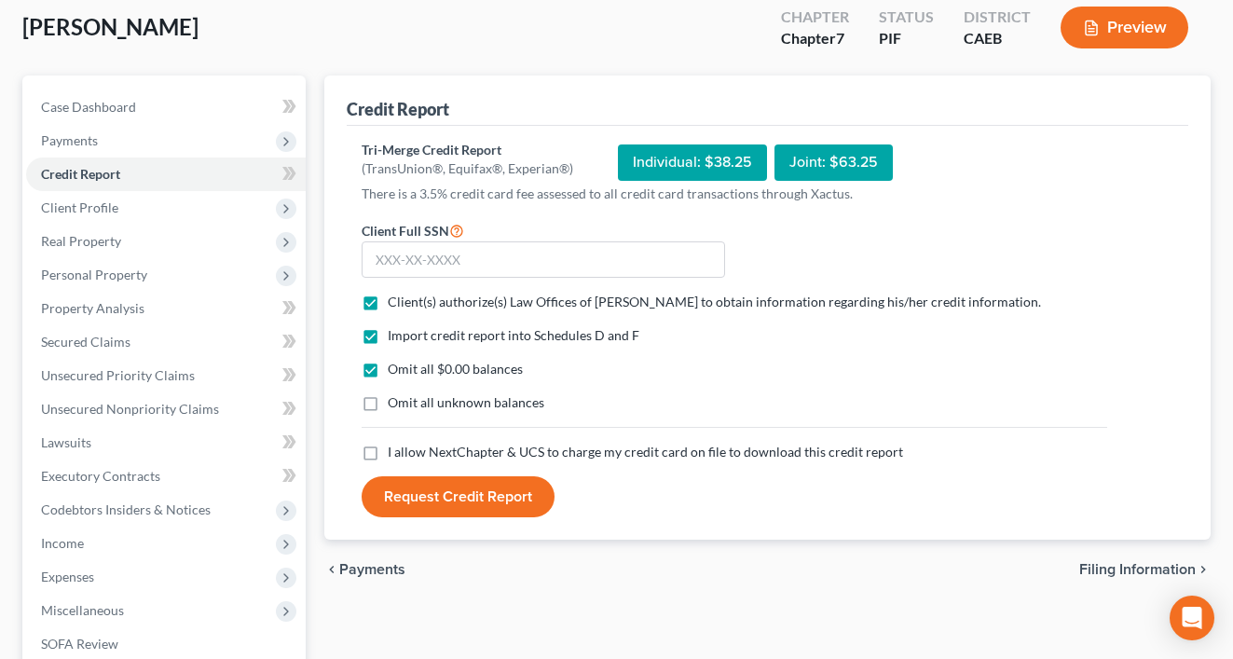
click at [388, 456] on label "I allow NextChapter & UCS to charge my credit card on file to download this cre…" at bounding box center [645, 452] width 515 height 19
click at [395, 454] on input "I allow NextChapter & UCS to charge my credit card on file to download this cre…" at bounding box center [401, 448] width 12 height 12
checkbox input "true"
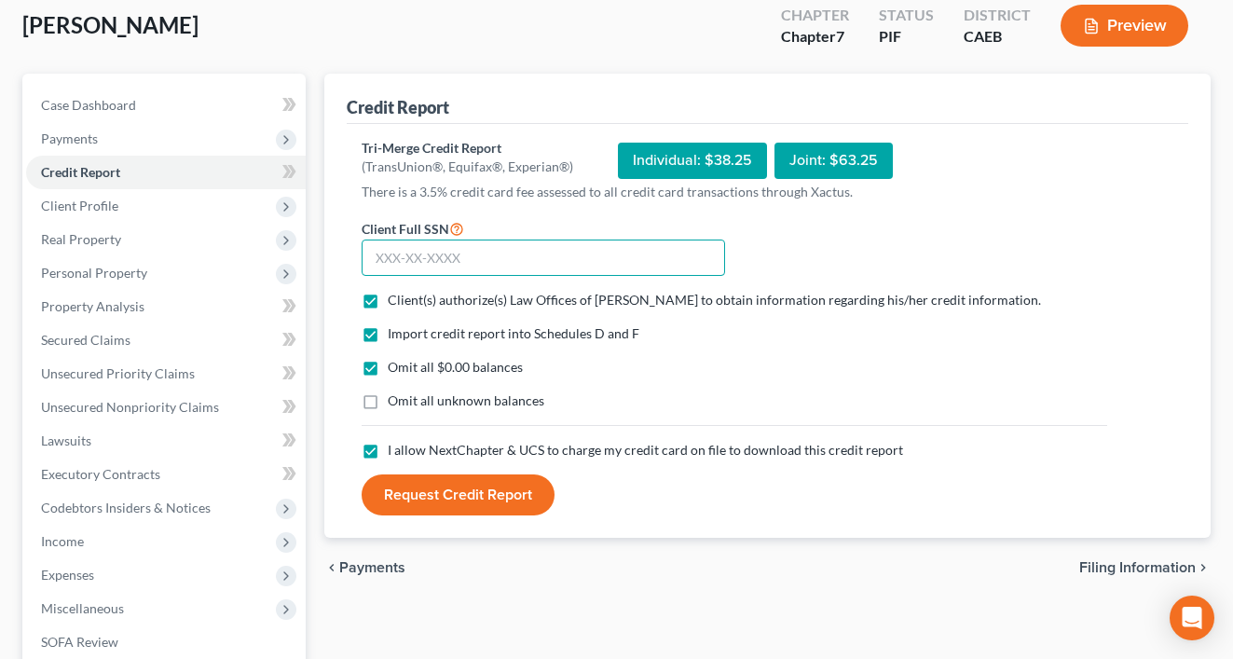
click at [425, 260] on input "text" at bounding box center [543, 257] width 363 height 37
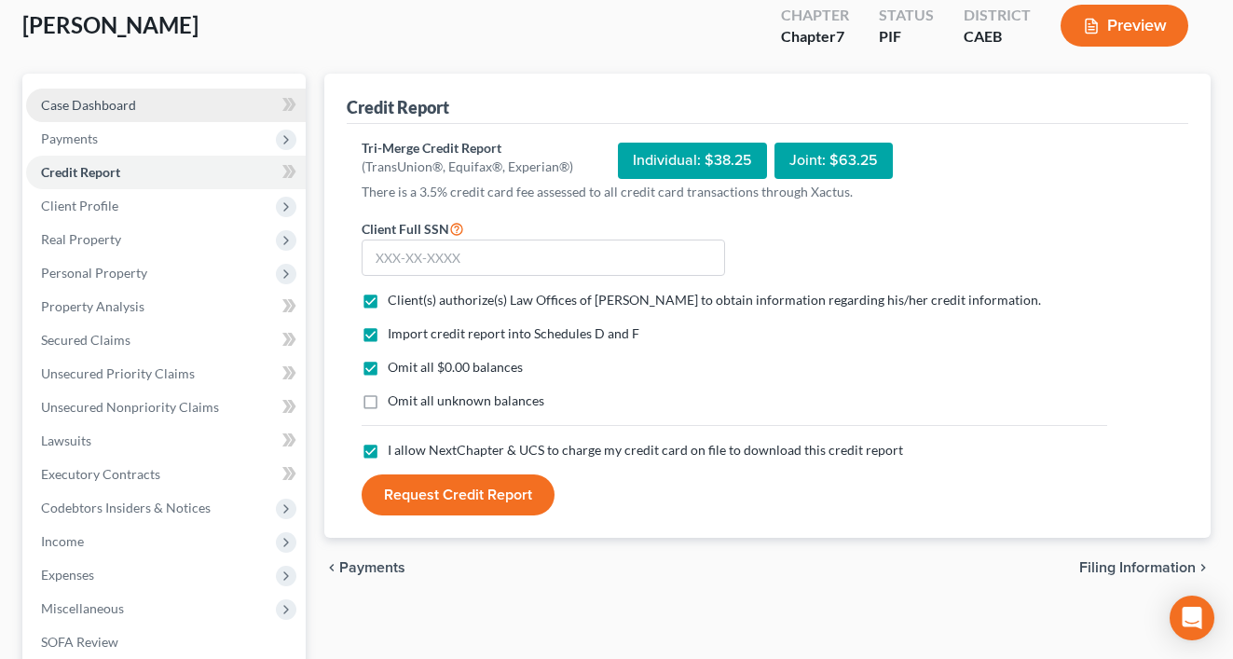
click at [60, 103] on span "Case Dashboard" at bounding box center [88, 105] width 95 height 16
select select "11"
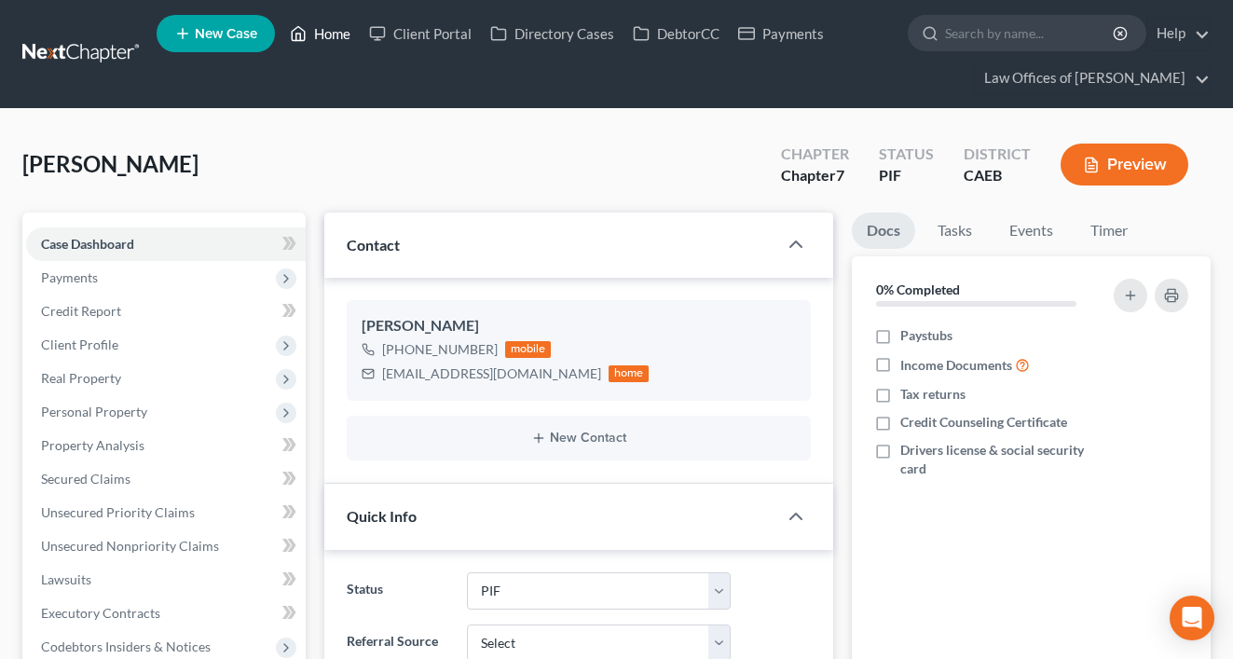
click at [325, 33] on link "Home" at bounding box center [320, 34] width 79 height 34
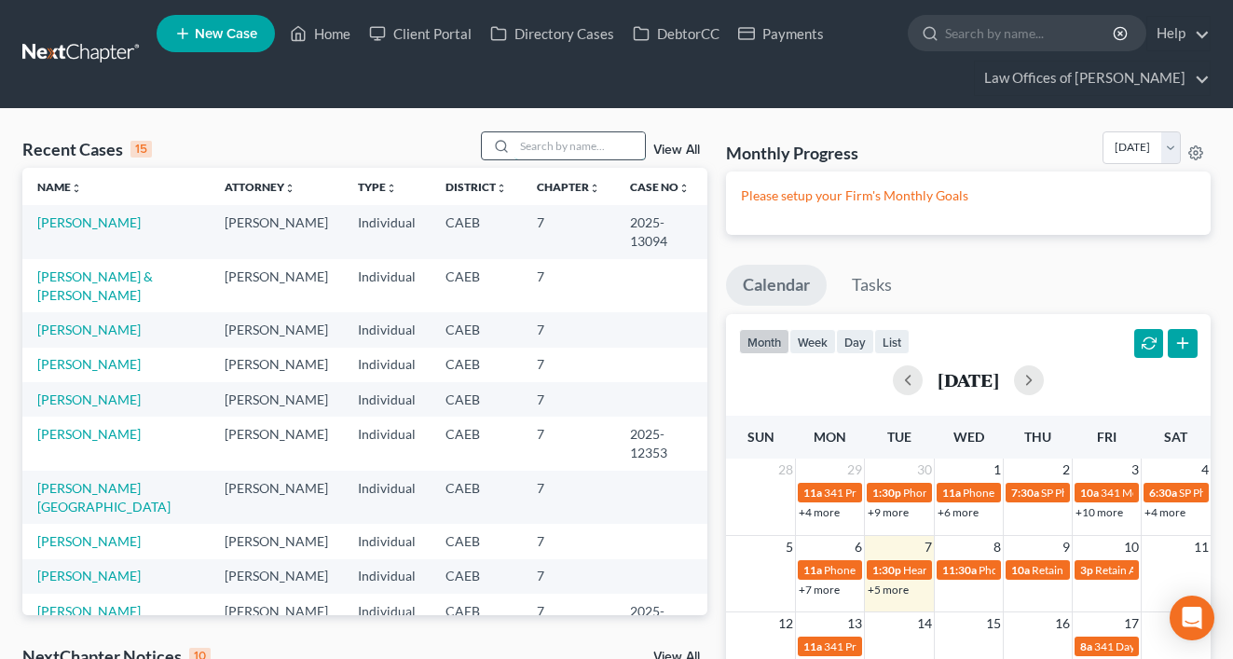
click at [564, 145] on input "search" at bounding box center [579, 145] width 130 height 27
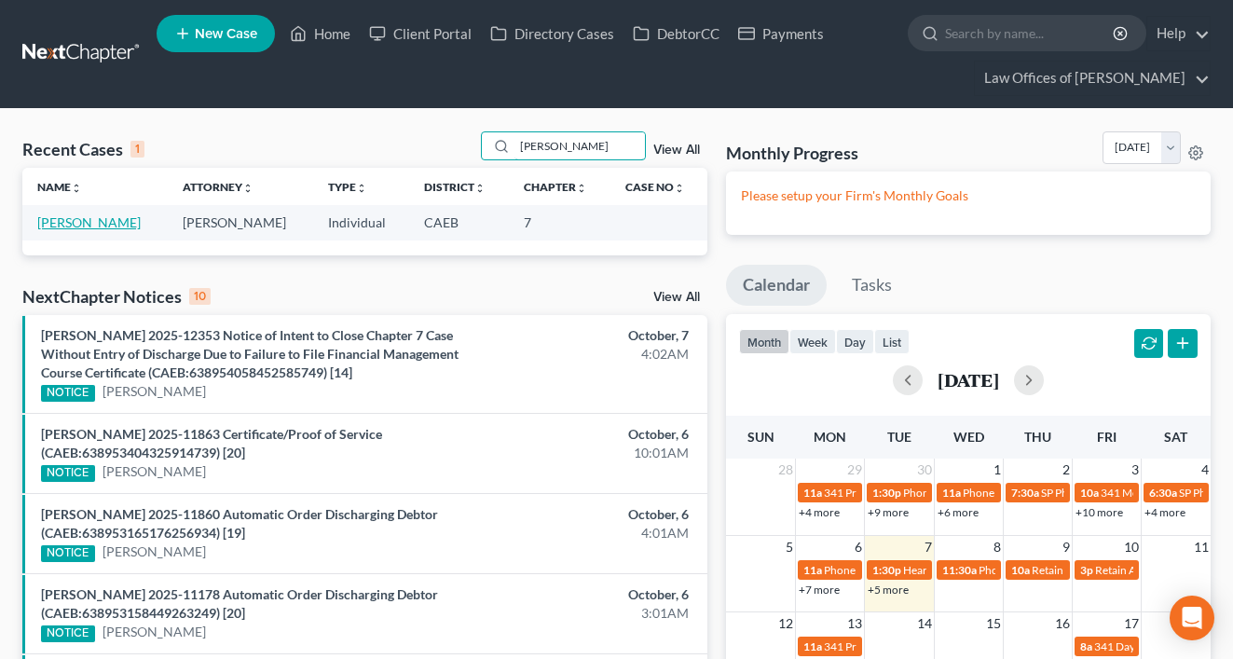
type input "[PERSON_NAME]"
click at [110, 226] on link "[PERSON_NAME]" at bounding box center [88, 222] width 103 height 16
select select "11"
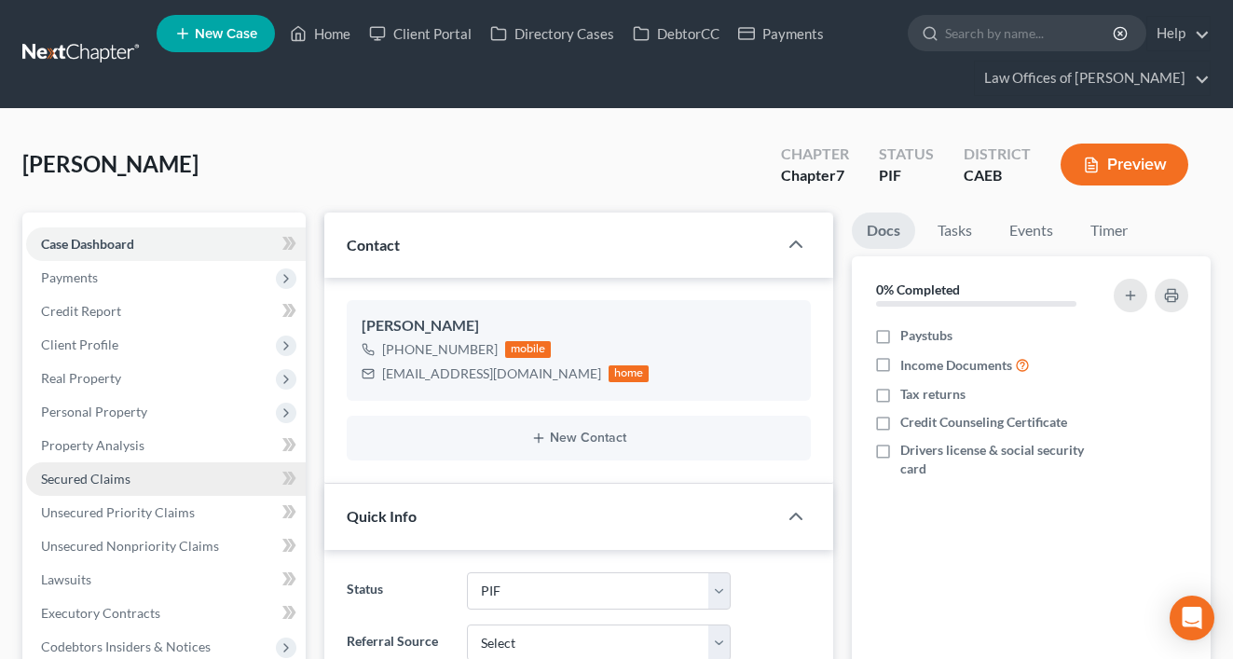
scroll to position [8299, 0]
click at [328, 31] on link "Home" at bounding box center [320, 34] width 79 height 34
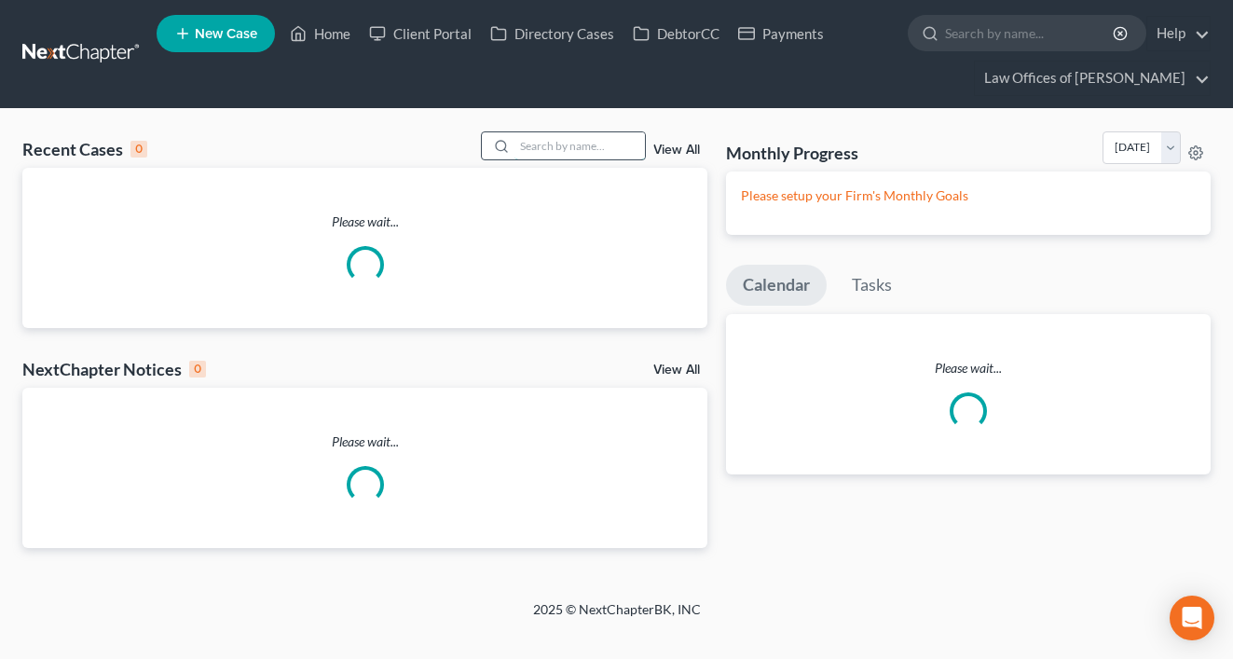
click at [556, 145] on input "search" at bounding box center [579, 145] width 130 height 27
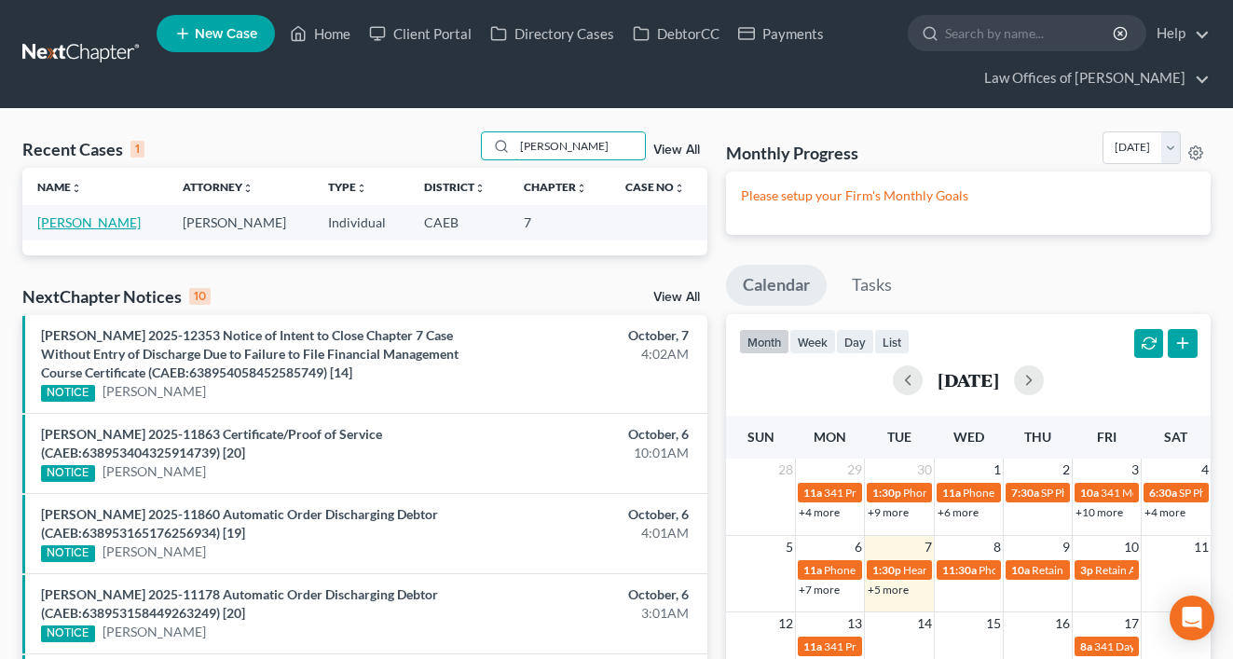
type input "[PERSON_NAME]"
click at [97, 227] on link "[PERSON_NAME]" at bounding box center [88, 222] width 103 height 16
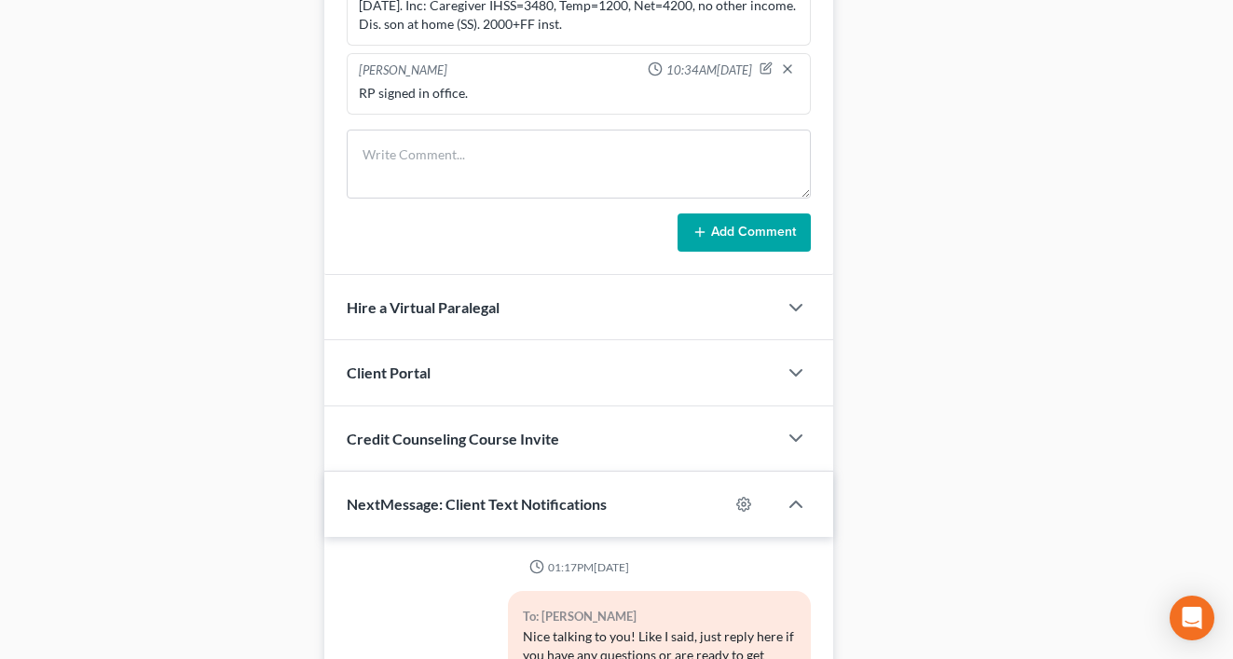
scroll to position [1375, 0]
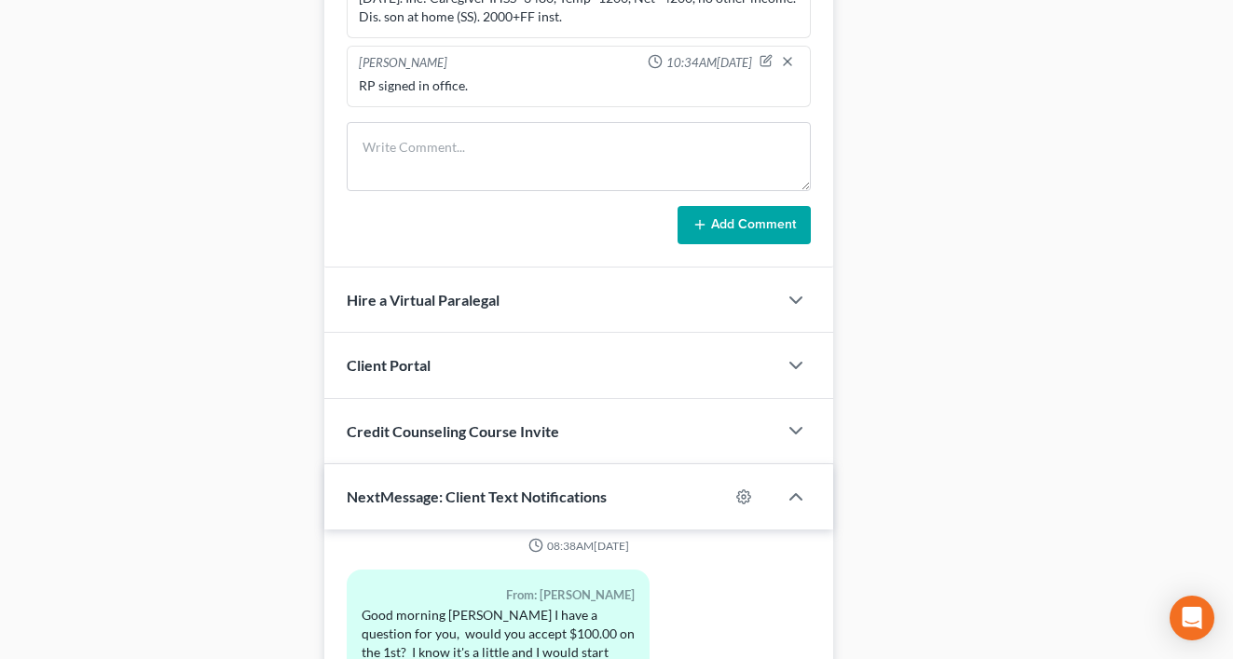
click at [408, 365] on span "Client Portal" at bounding box center [389, 365] width 84 height 18
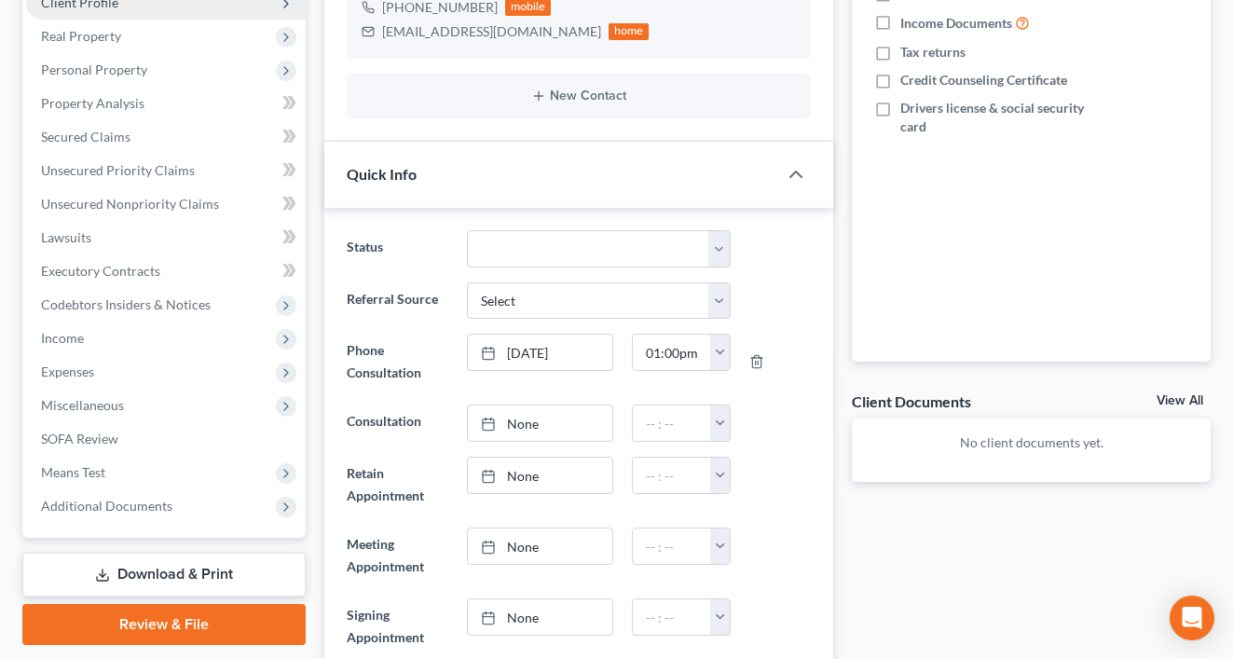
scroll to position [0, 0]
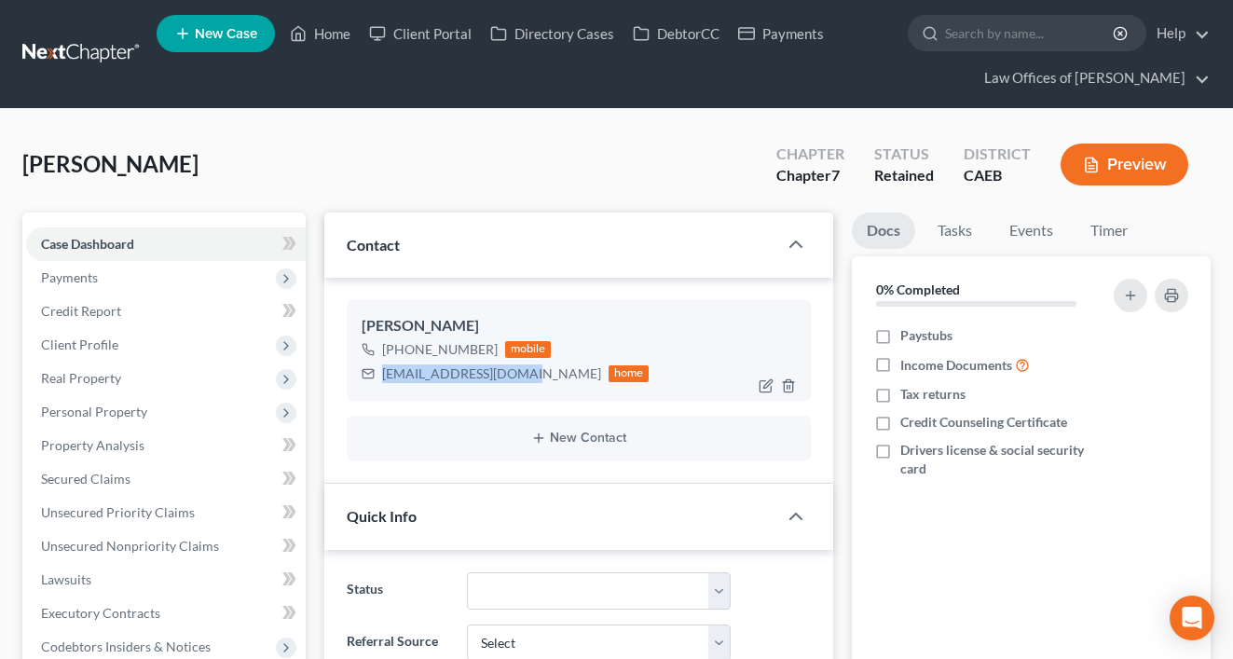
drag, startPoint x: 383, startPoint y: 372, endPoint x: 519, endPoint y: 375, distance: 136.1
click at [519, 375] on div "[EMAIL_ADDRESS][DOMAIN_NAME] home" at bounding box center [506, 374] width 288 height 24
copy div "[EMAIL_ADDRESS][DOMAIN_NAME]"
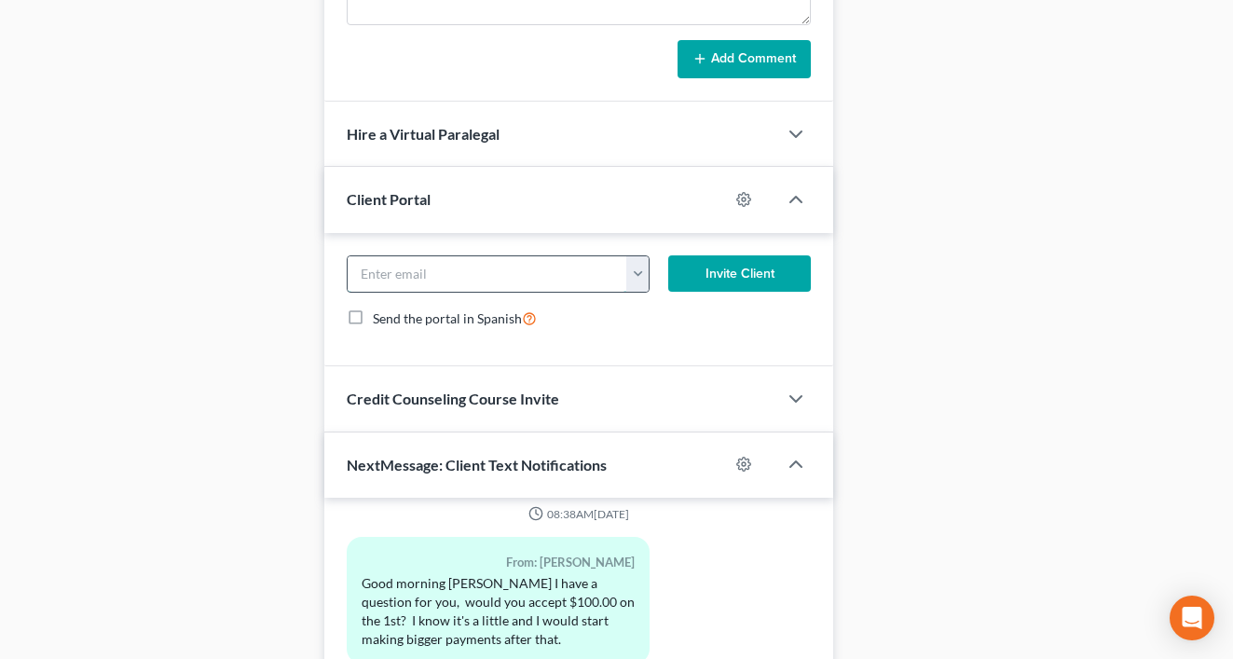
click at [384, 288] on input "email" at bounding box center [488, 273] width 280 height 35
paste input "[EMAIL_ADDRESS][DOMAIN_NAME]"
type input "[EMAIL_ADDRESS][DOMAIN_NAME]"
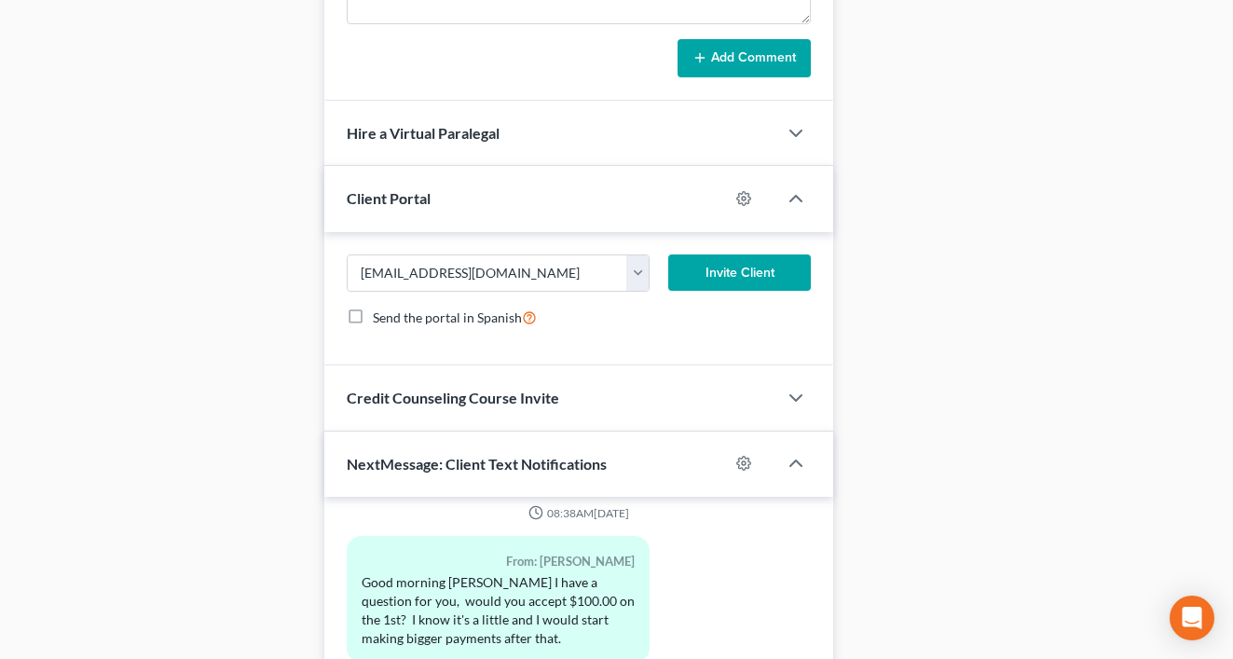
click at [775, 274] on button "Invite Client" at bounding box center [739, 272] width 143 height 37
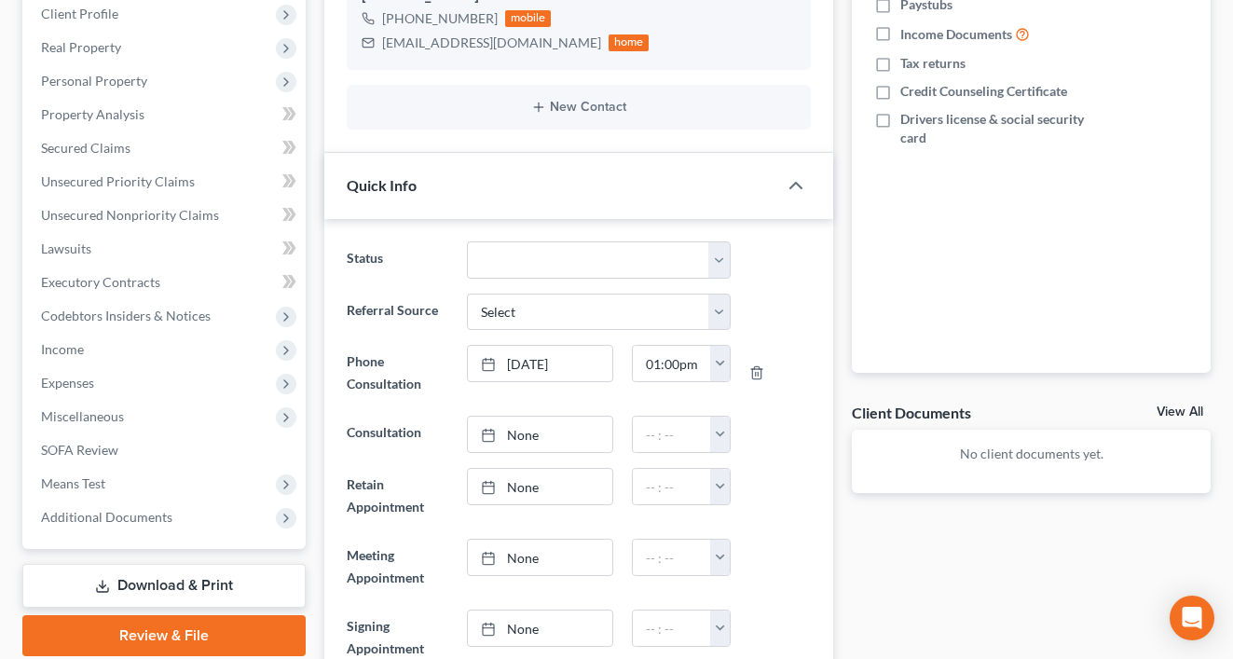
scroll to position [0, 0]
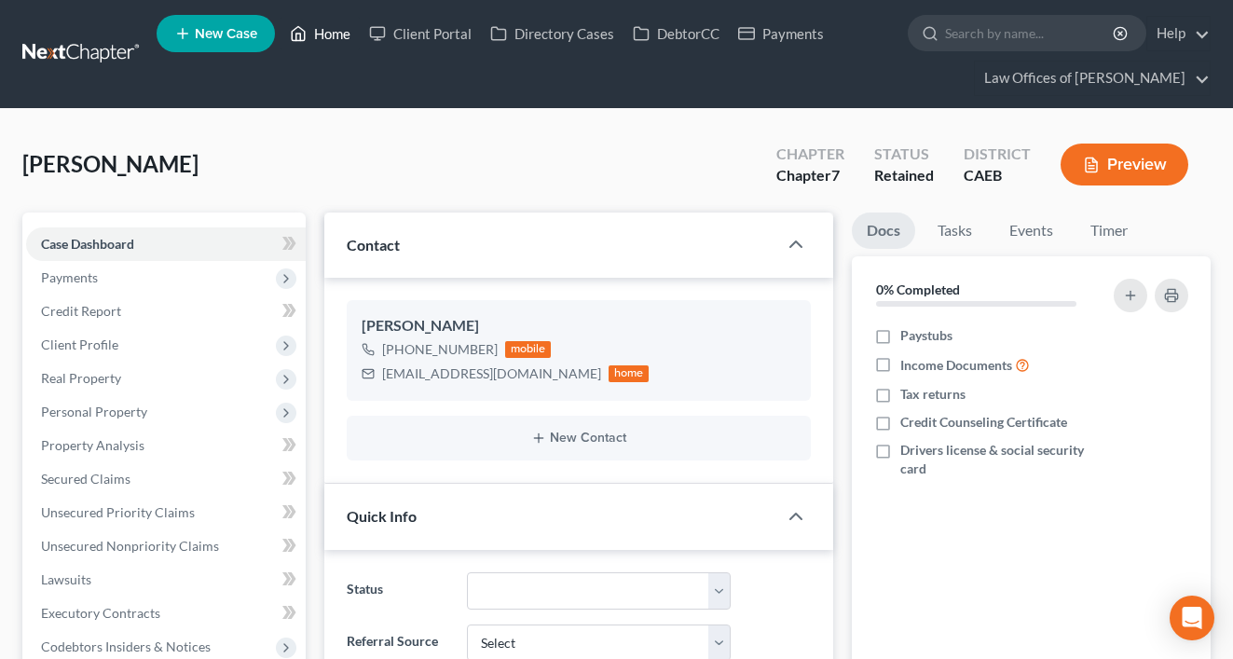
click at [336, 33] on link "Home" at bounding box center [320, 34] width 79 height 34
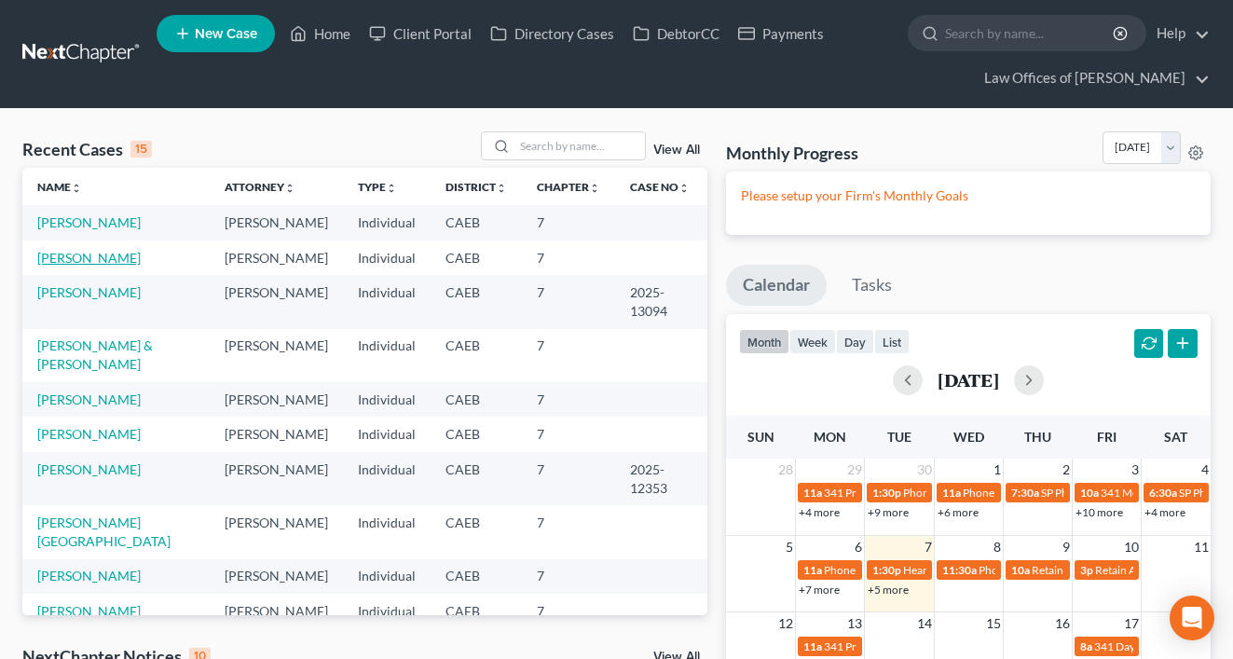
click at [91, 258] on link "[PERSON_NAME]" at bounding box center [88, 258] width 103 height 16
select select "11"
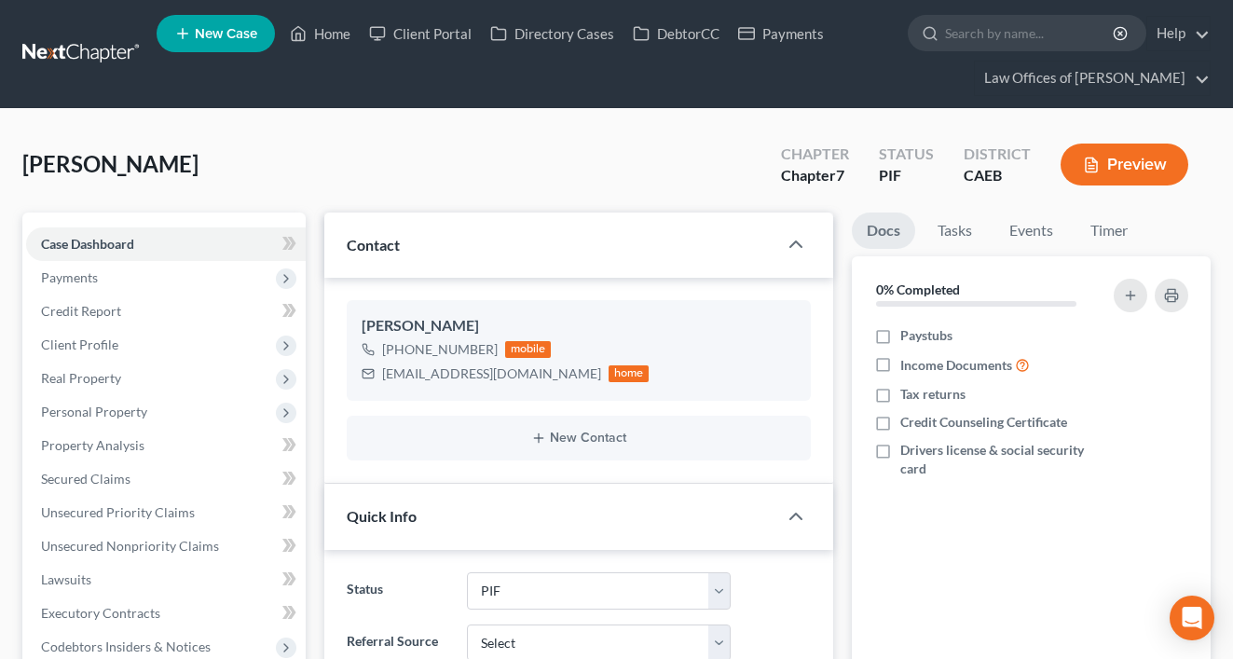
scroll to position [4, 0]
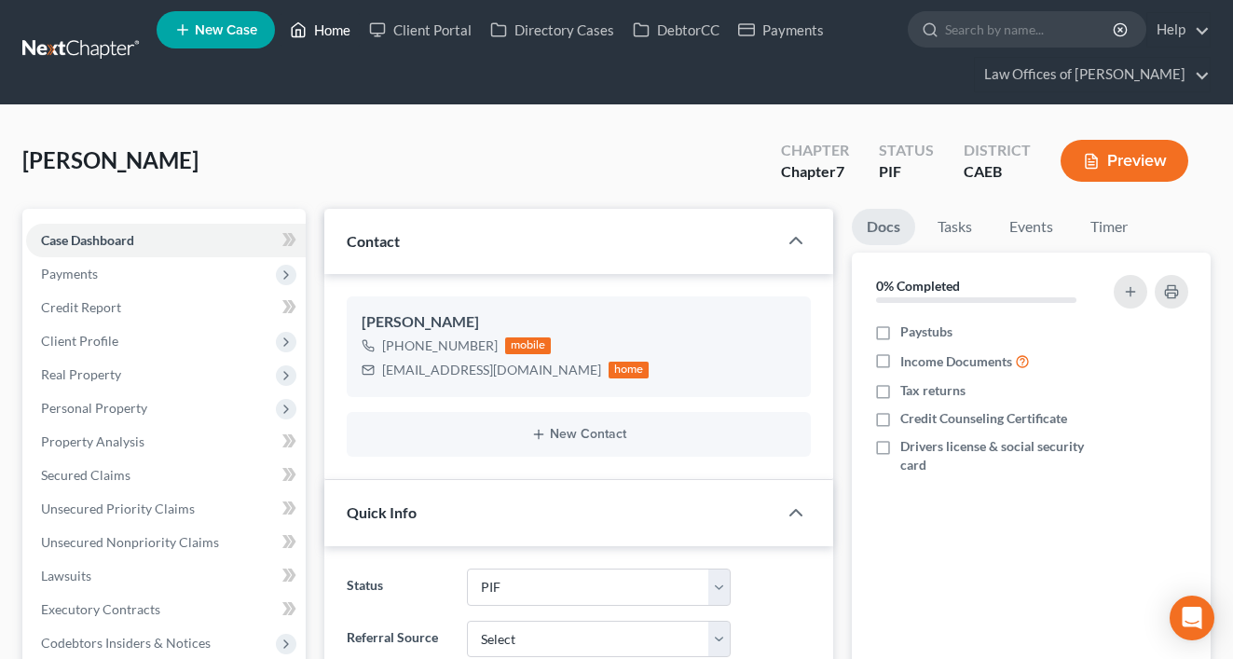
click at [320, 29] on link "Home" at bounding box center [320, 30] width 79 height 34
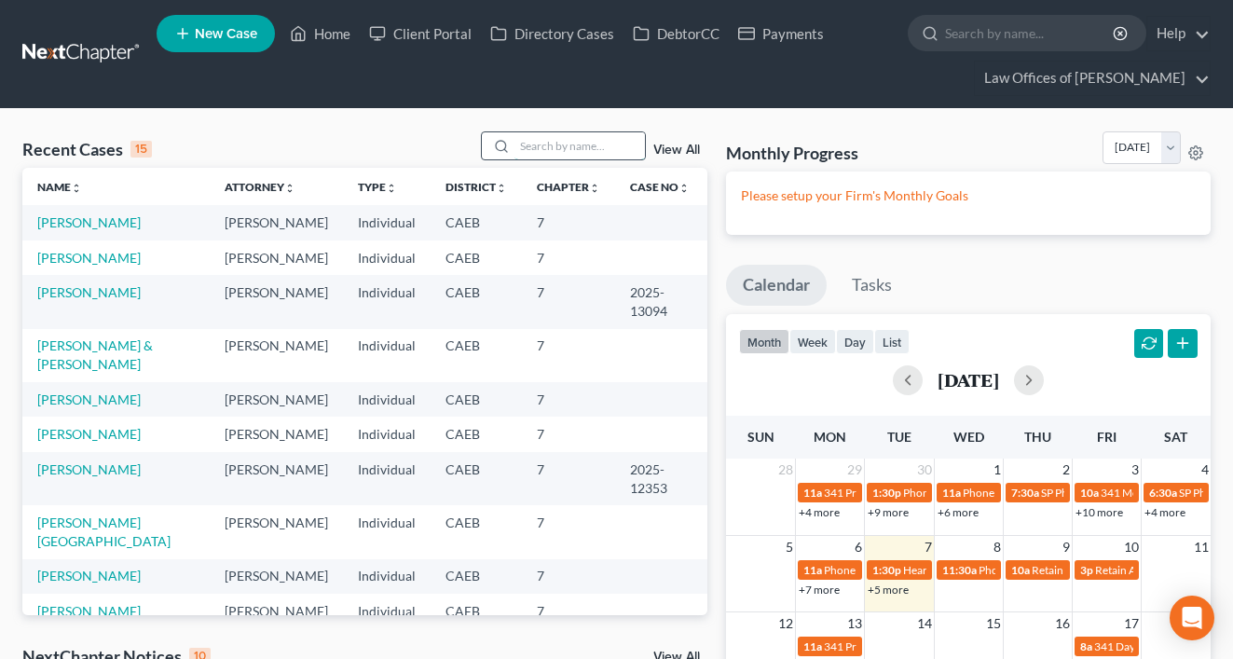
click at [598, 153] on input "search" at bounding box center [579, 145] width 130 height 27
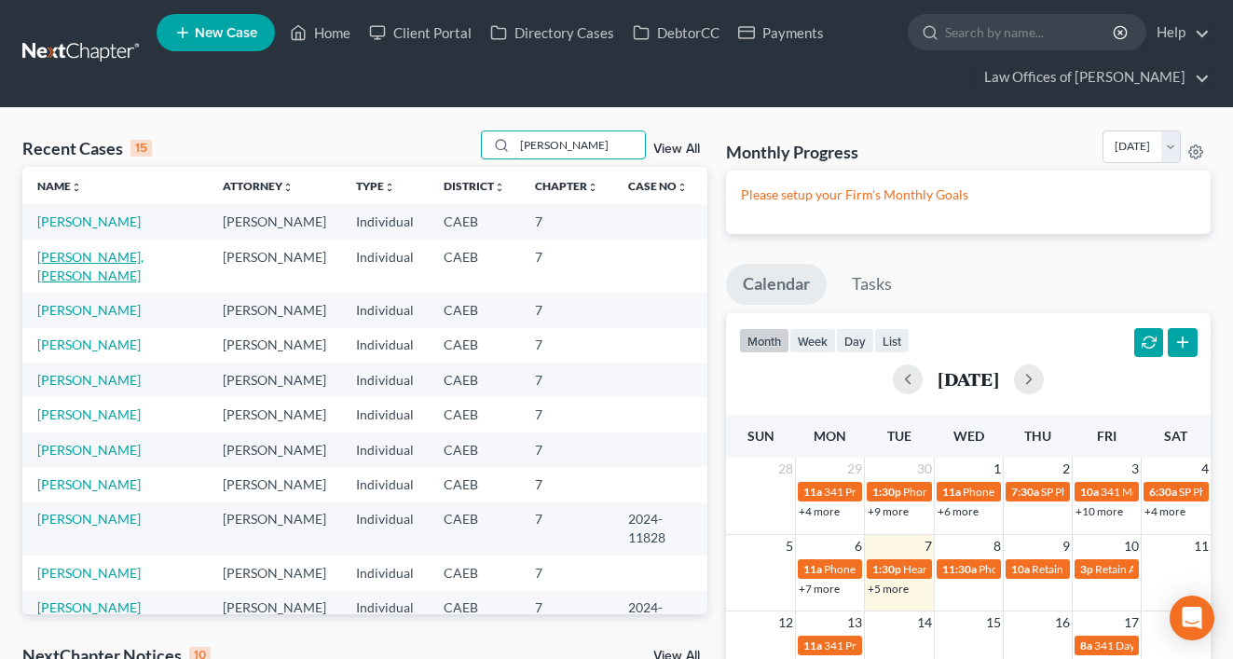
type input "[PERSON_NAME]"
click at [125, 262] on td "[PERSON_NAME], [PERSON_NAME]" at bounding box center [114, 265] width 185 height 53
click at [111, 259] on link "[PERSON_NAME], [PERSON_NAME]" at bounding box center [90, 264] width 106 height 34
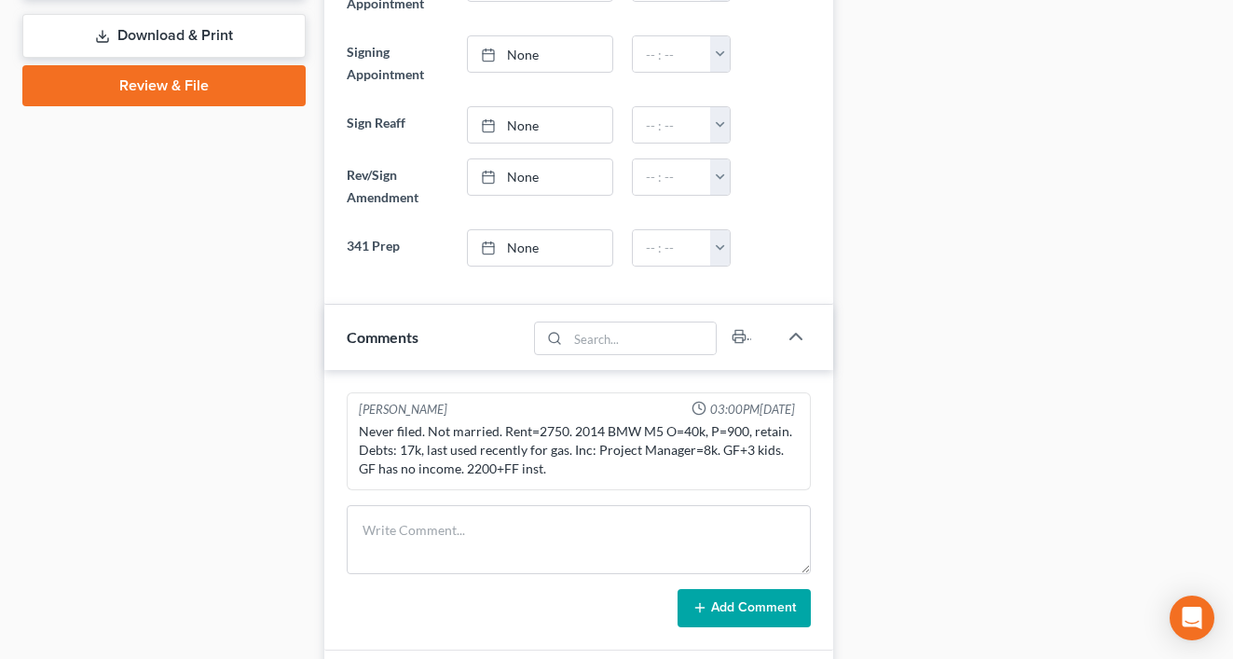
scroll to position [1622, 0]
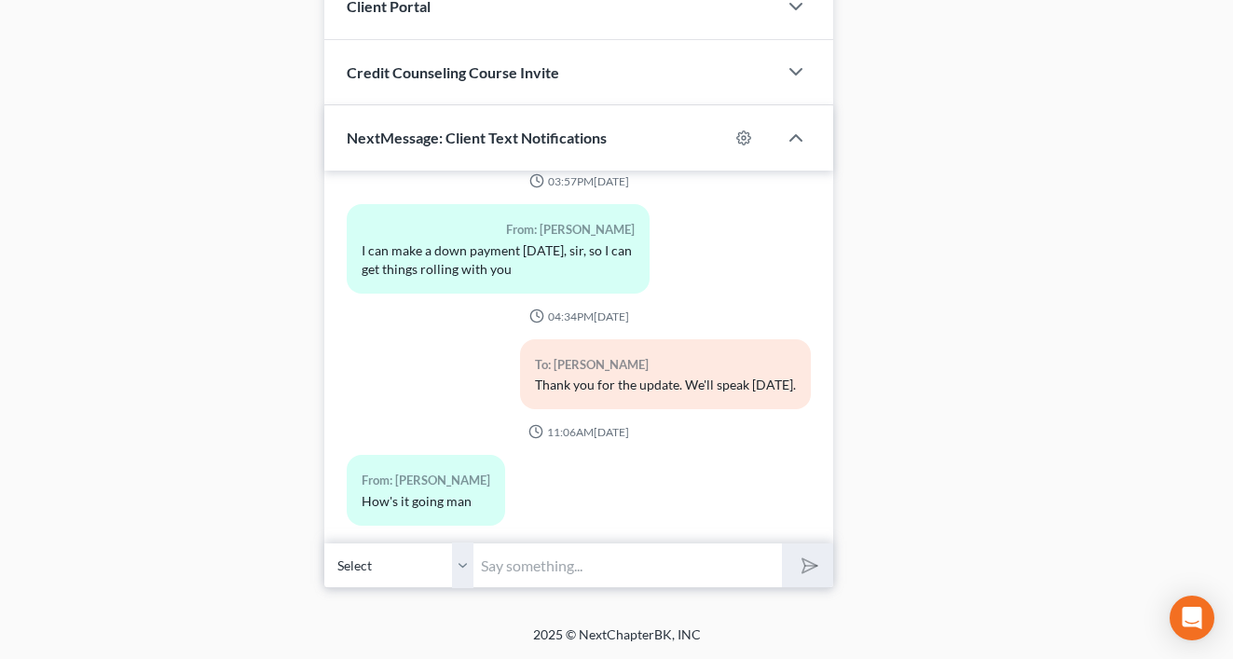
click at [531, 568] on input "text" at bounding box center [627, 565] width 308 height 46
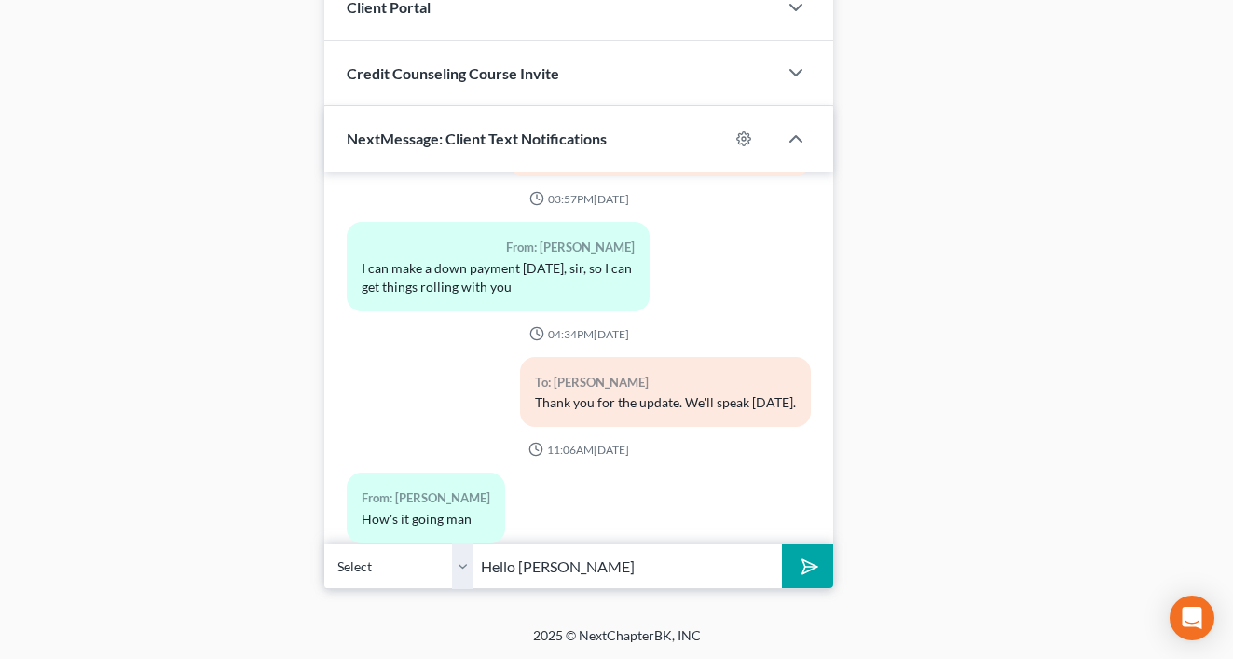
scroll to position [2415, 0]
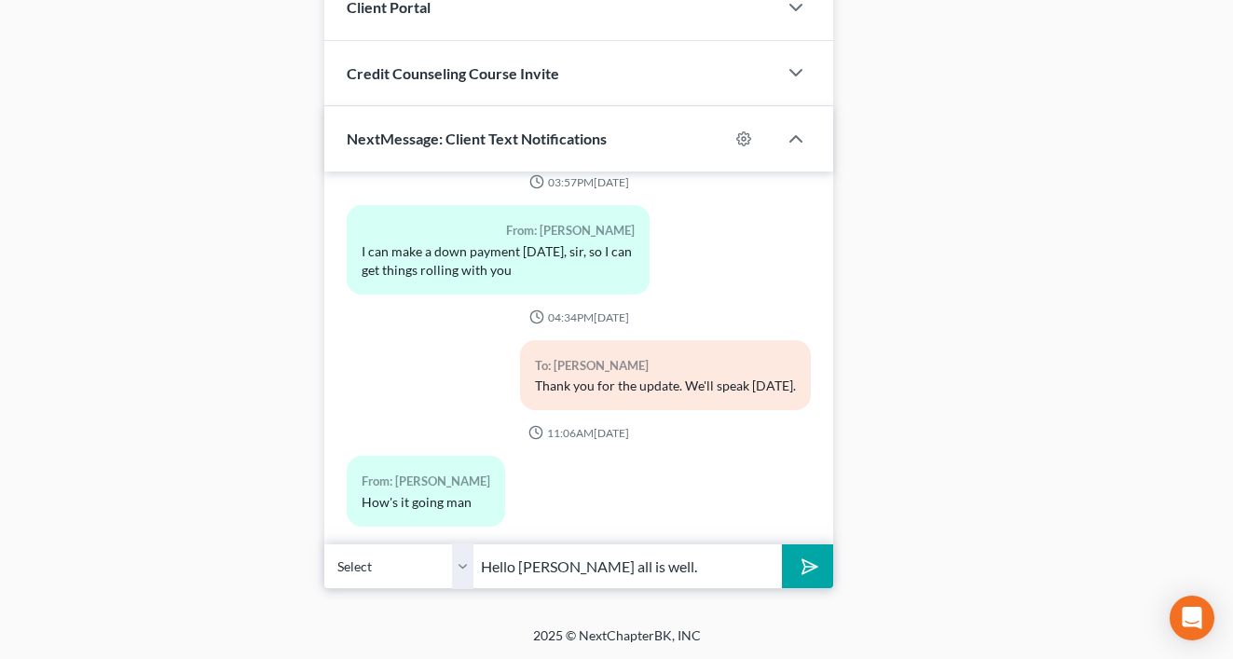
type input "Hello [PERSON_NAME] all is well."
click at [816, 568] on icon "submit" at bounding box center [806, 567] width 26 height 26
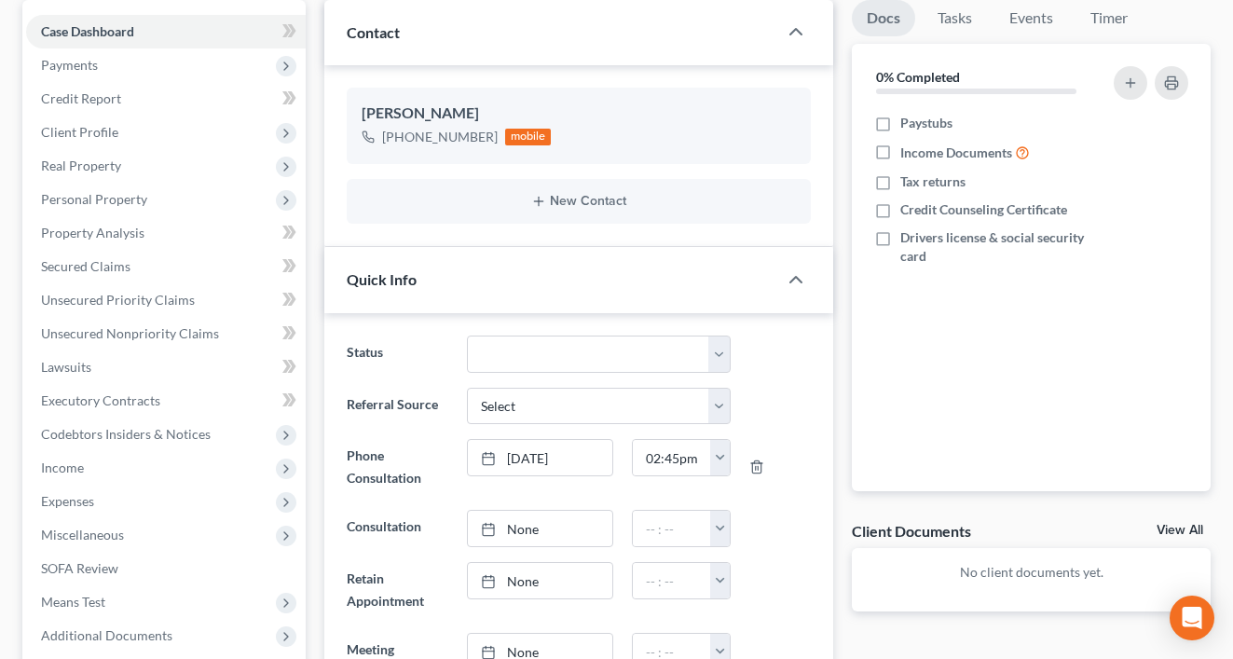
scroll to position [0, 0]
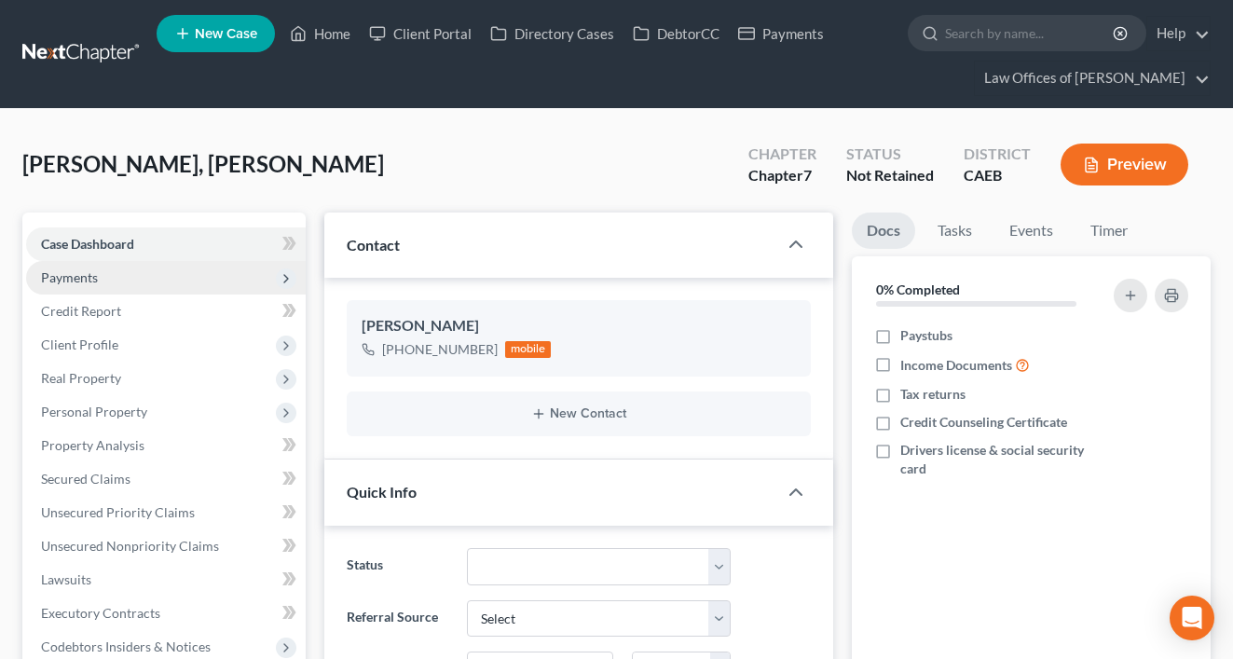
click at [82, 281] on span "Payments" at bounding box center [69, 277] width 57 height 16
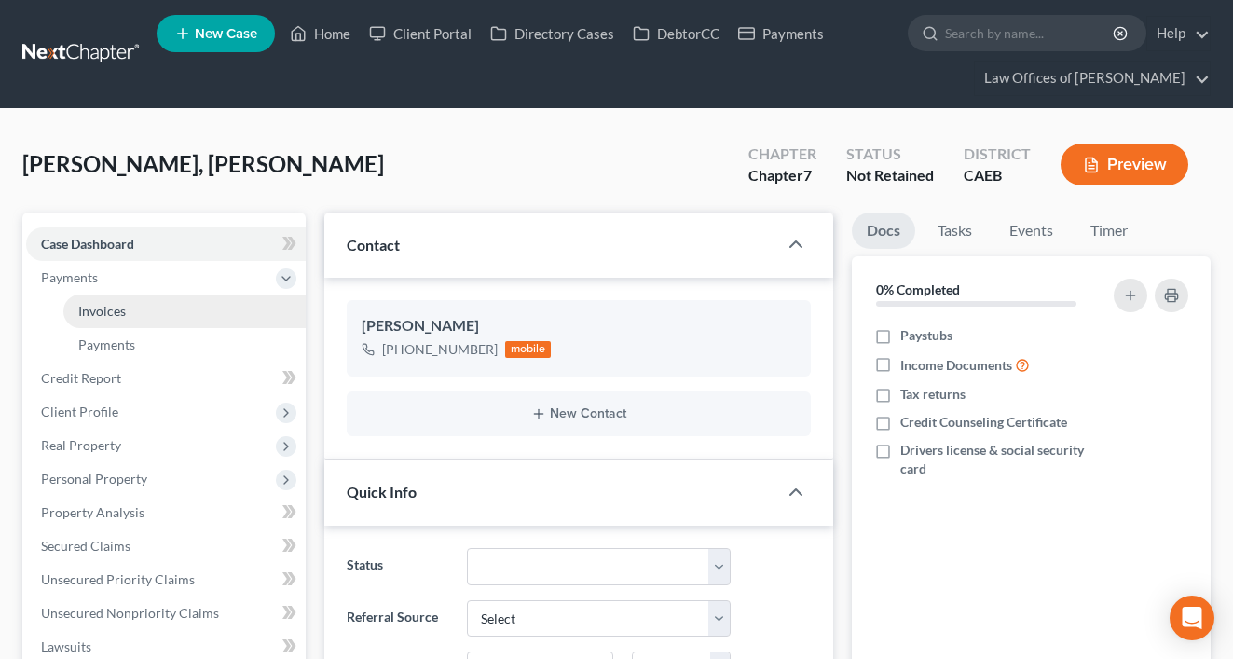
click at [133, 312] on link "Invoices" at bounding box center [184, 311] width 242 height 34
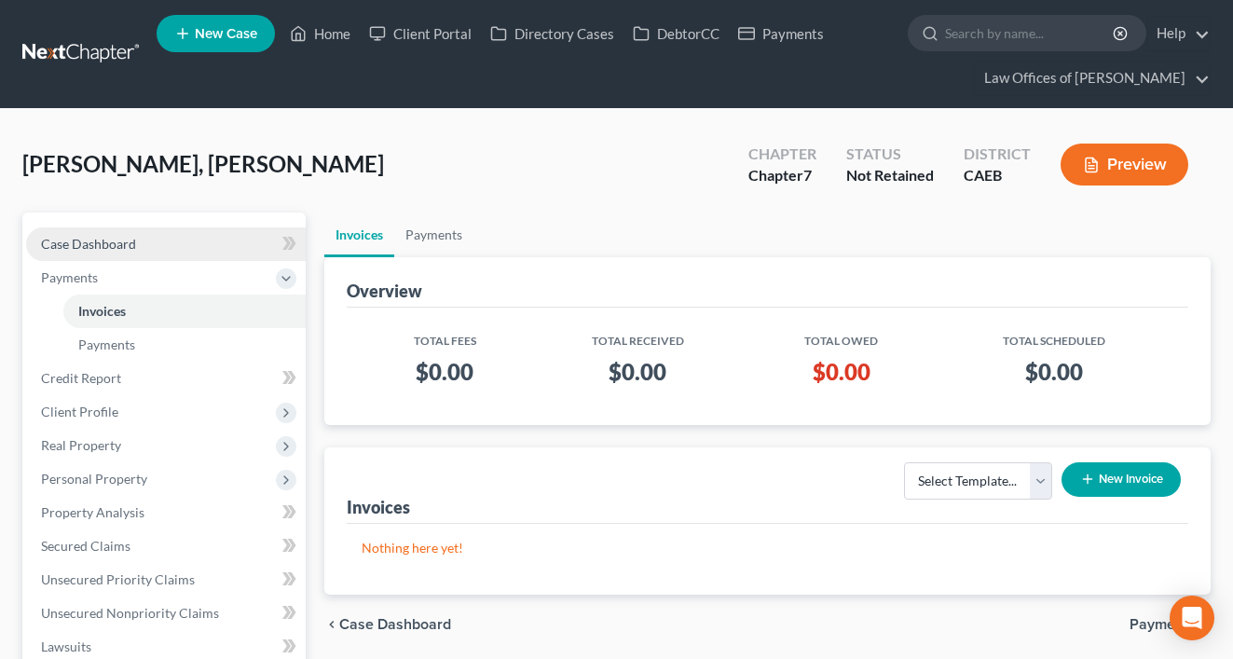
click at [138, 238] on link "Case Dashboard" at bounding box center [166, 244] width 280 height 34
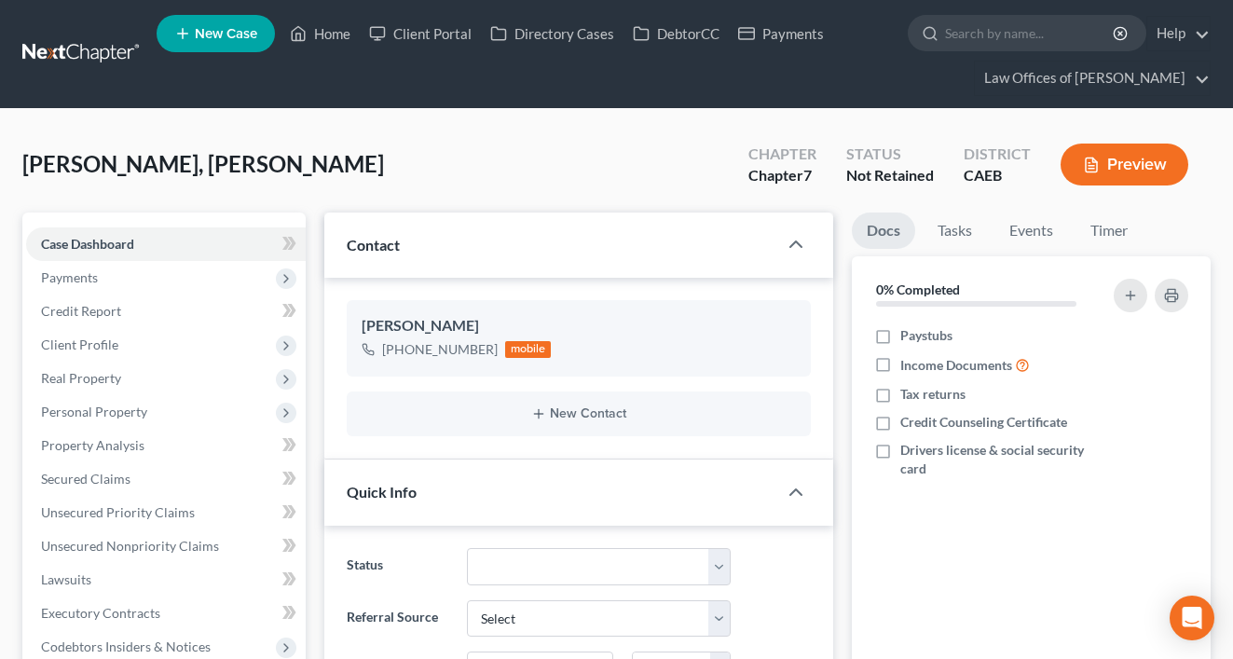
scroll to position [2586, 0]
click at [336, 27] on link "Home" at bounding box center [320, 34] width 79 height 34
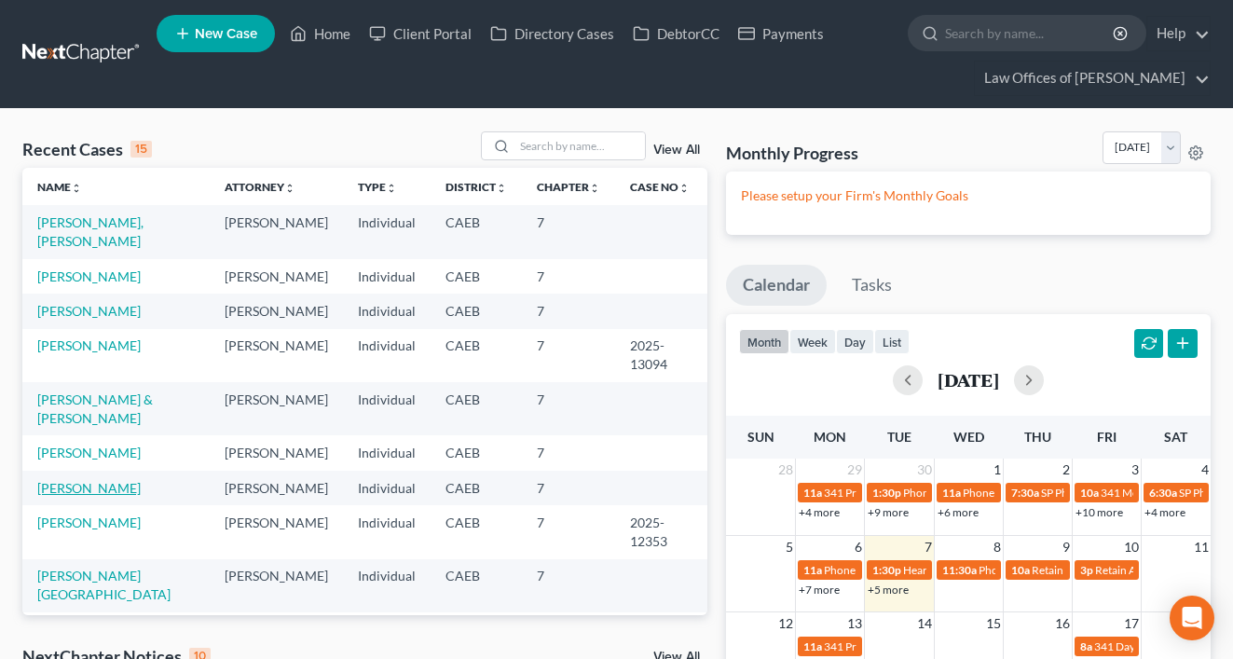
click at [127, 480] on link "[PERSON_NAME]" at bounding box center [88, 488] width 103 height 16
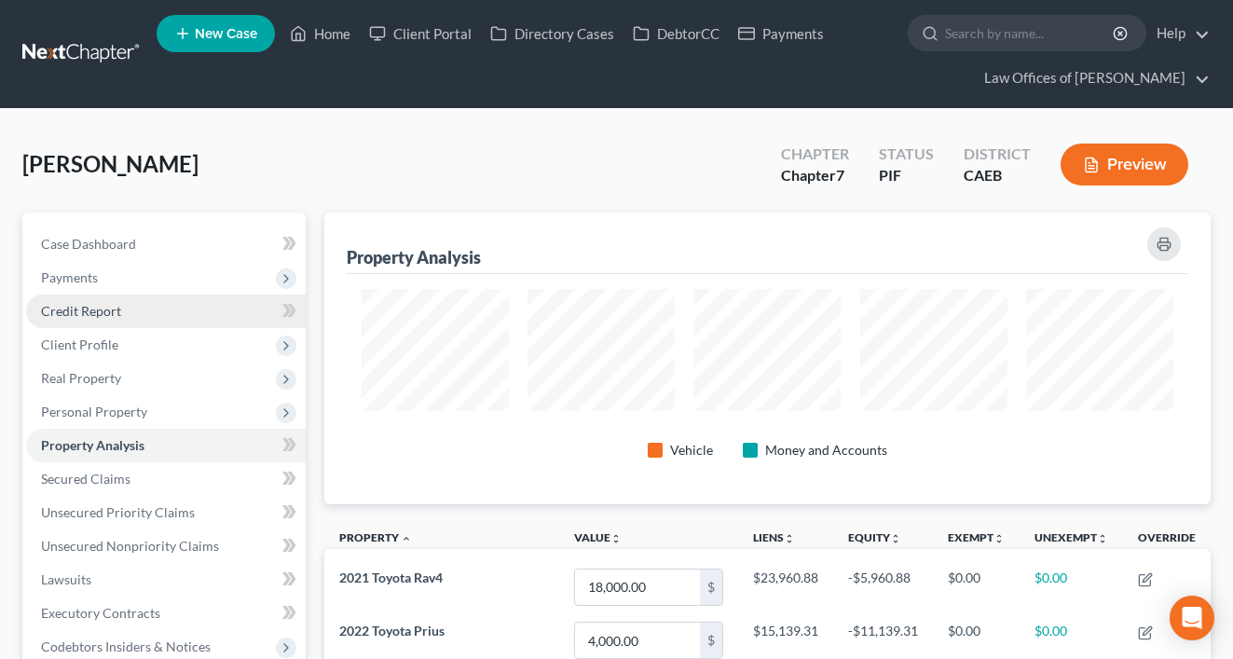
scroll to position [292, 887]
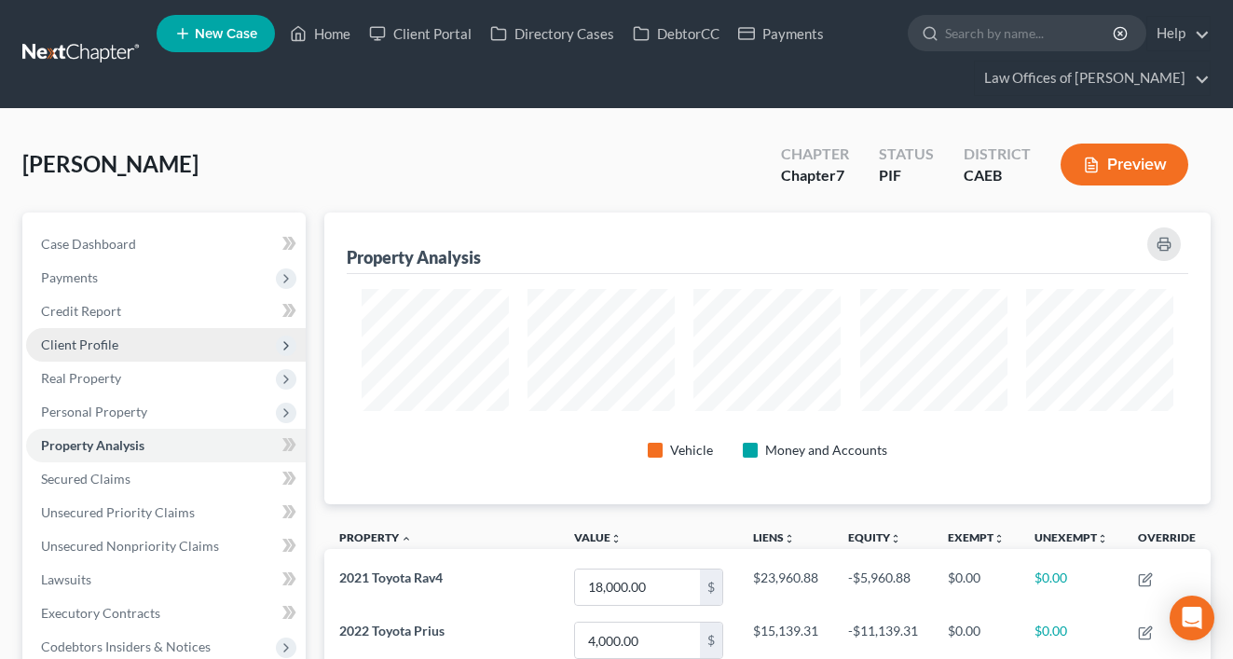
click at [108, 350] on span "Client Profile" at bounding box center [79, 344] width 77 height 16
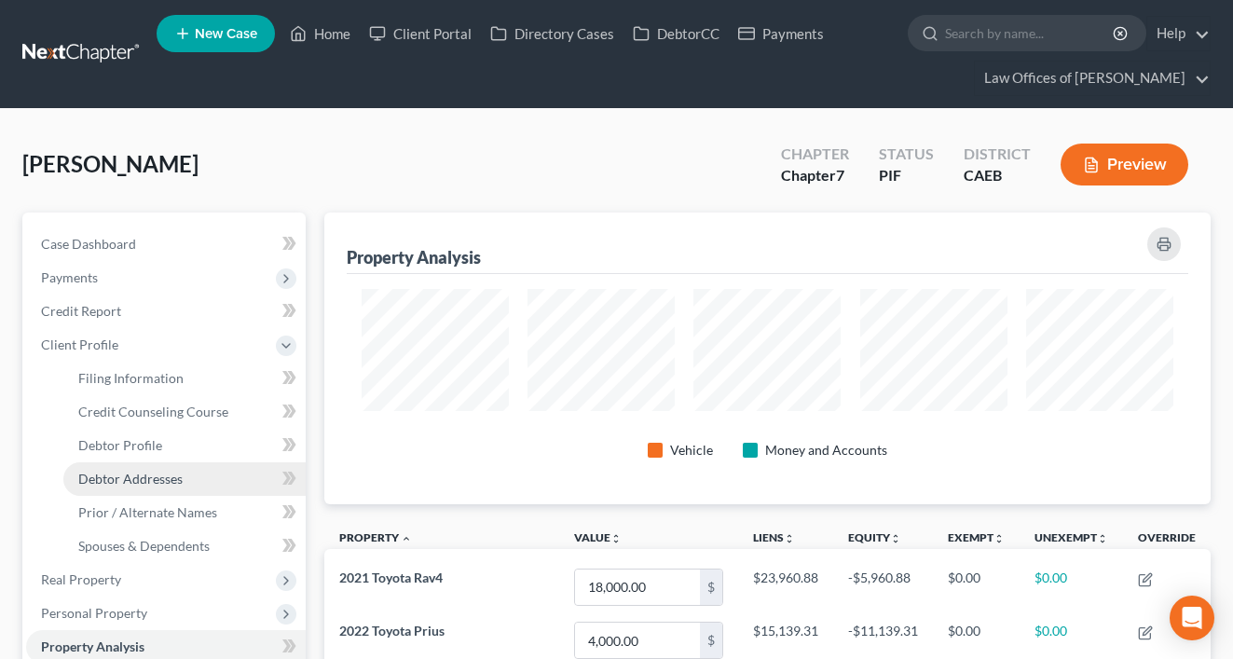
click at [149, 469] on link "Debtor Addresses" at bounding box center [184, 479] width 242 height 34
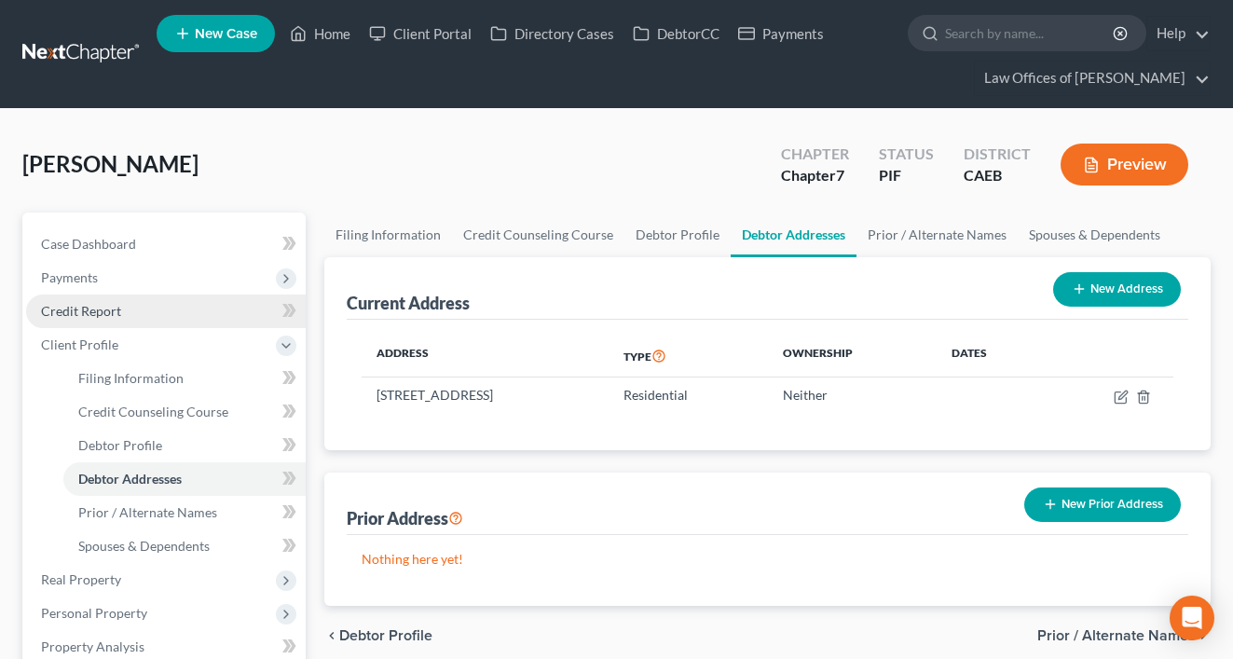
click at [90, 311] on span "Credit Report" at bounding box center [81, 311] width 80 height 16
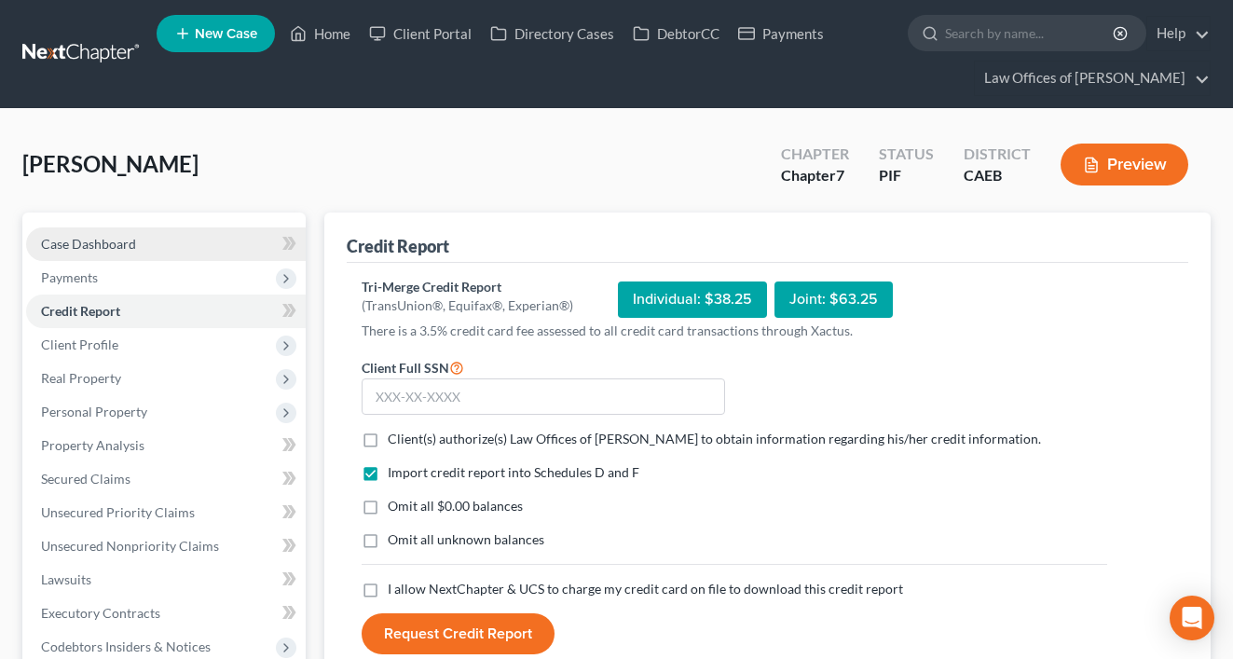
click at [134, 234] on link "Case Dashboard" at bounding box center [166, 244] width 280 height 34
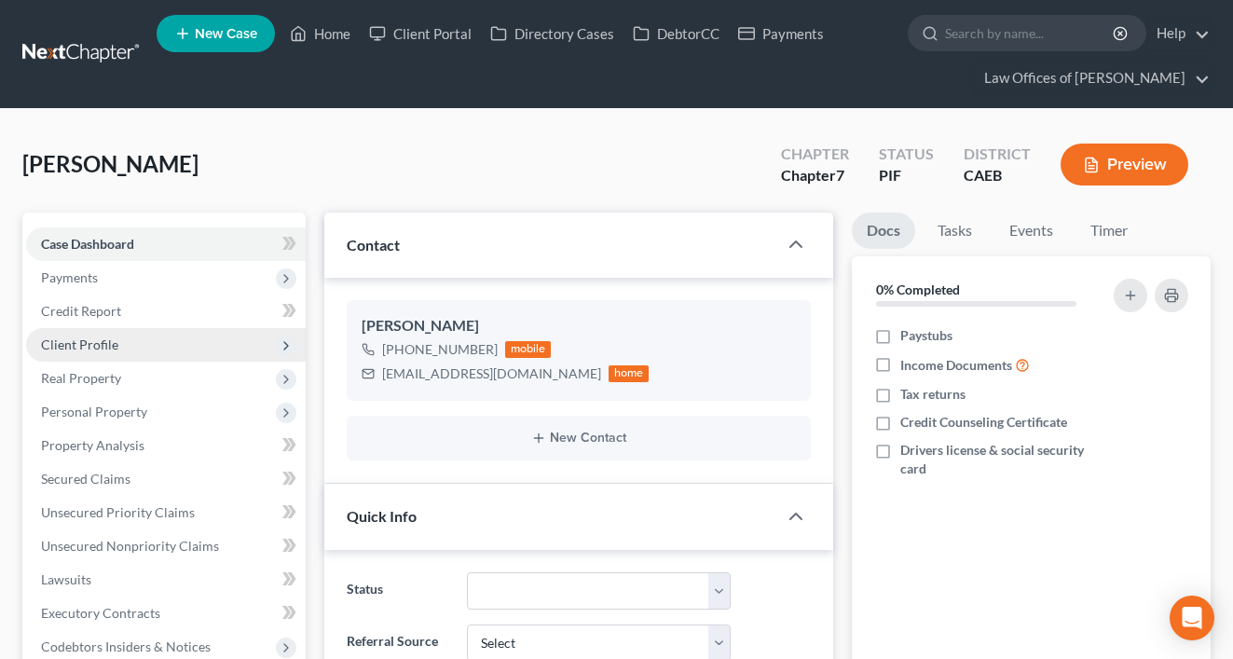
click at [100, 344] on span "Client Profile" at bounding box center [79, 344] width 77 height 16
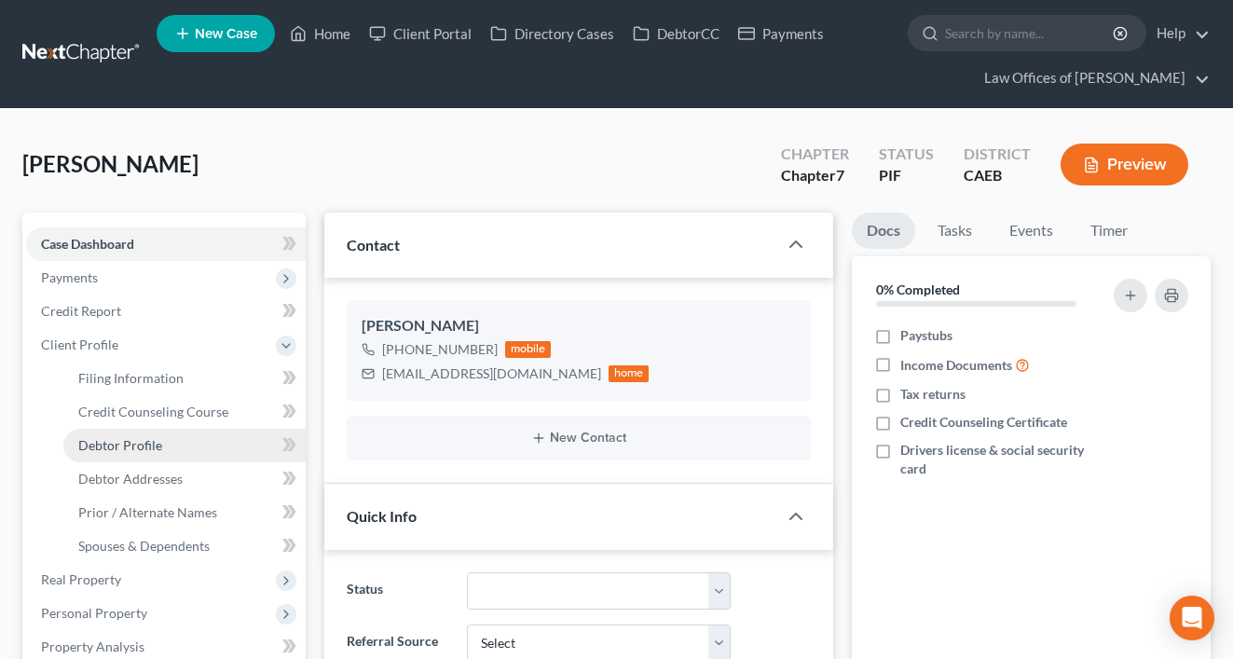
click at [145, 454] on link "Debtor Profile" at bounding box center [184, 446] width 242 height 34
select select "0"
select select "3"
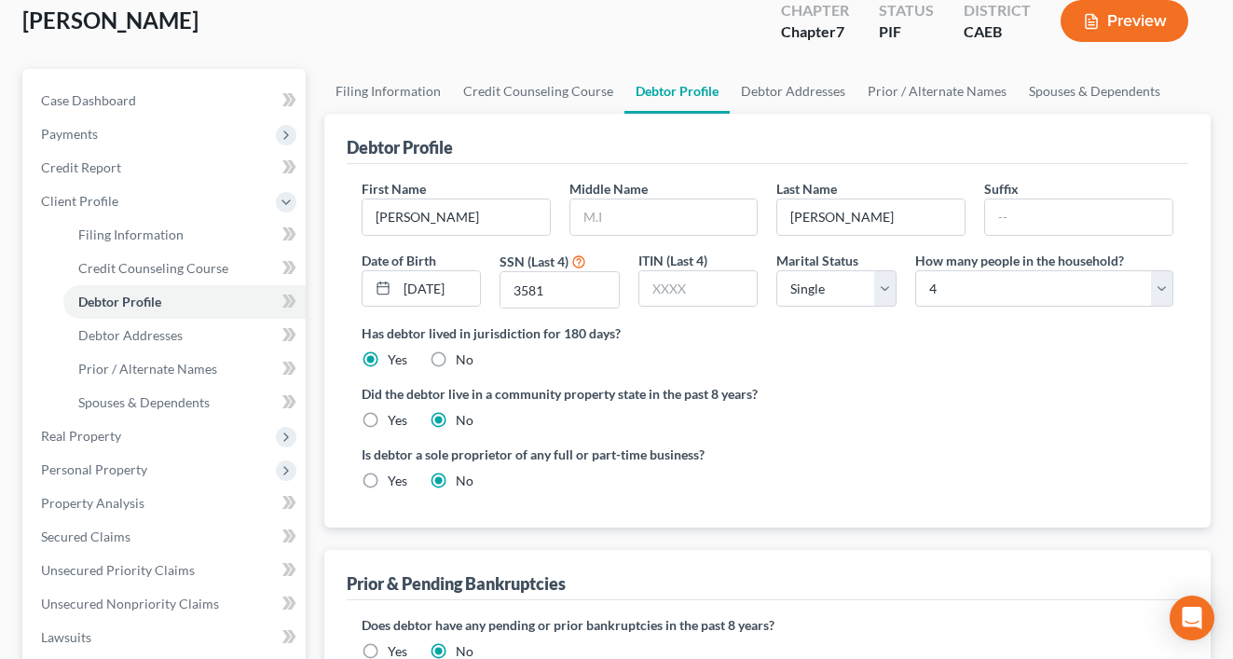
scroll to position [146, 0]
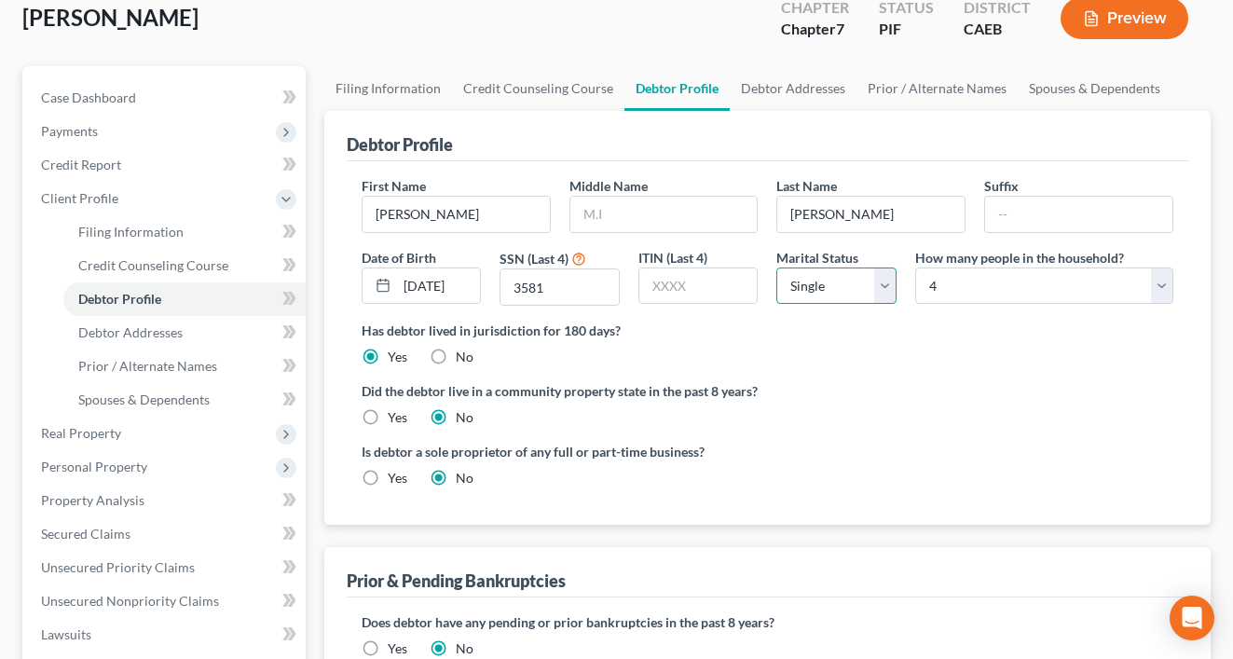
click at [880, 287] on select "Select Single Married Separated Divorced Widowed" at bounding box center [836, 285] width 120 height 37
select select "1"
click at [776, 267] on select "Select Single Married Separated Divorced Widowed" at bounding box center [836, 285] width 120 height 37
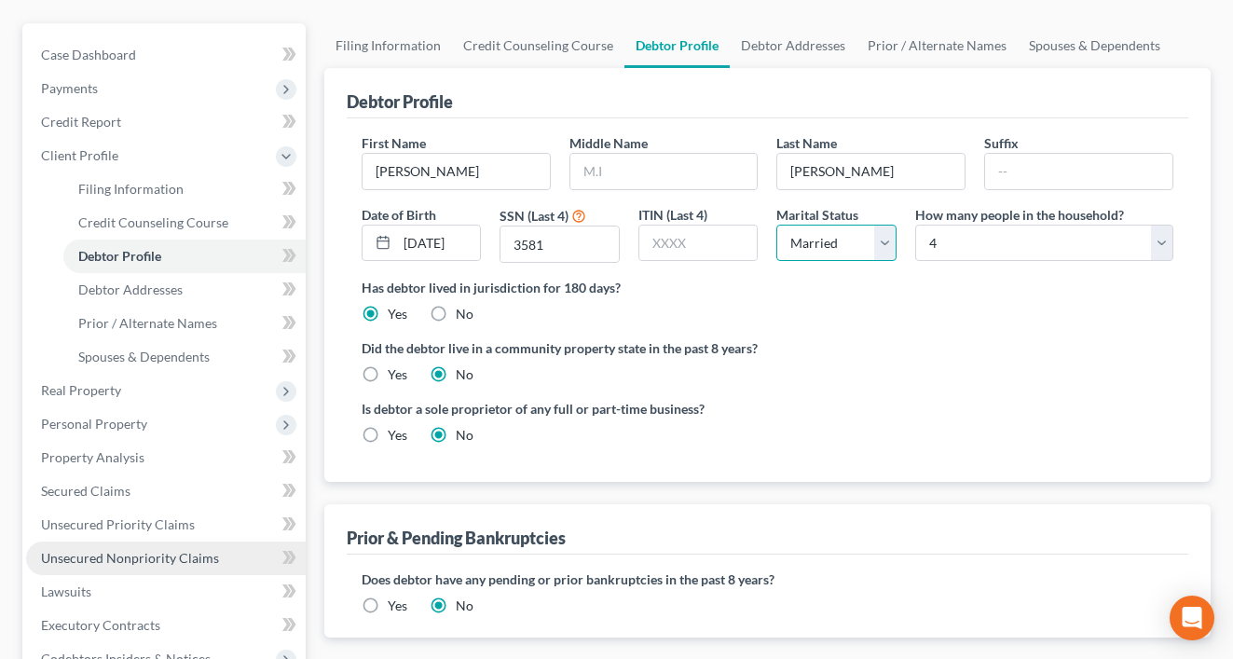
scroll to position [186, 0]
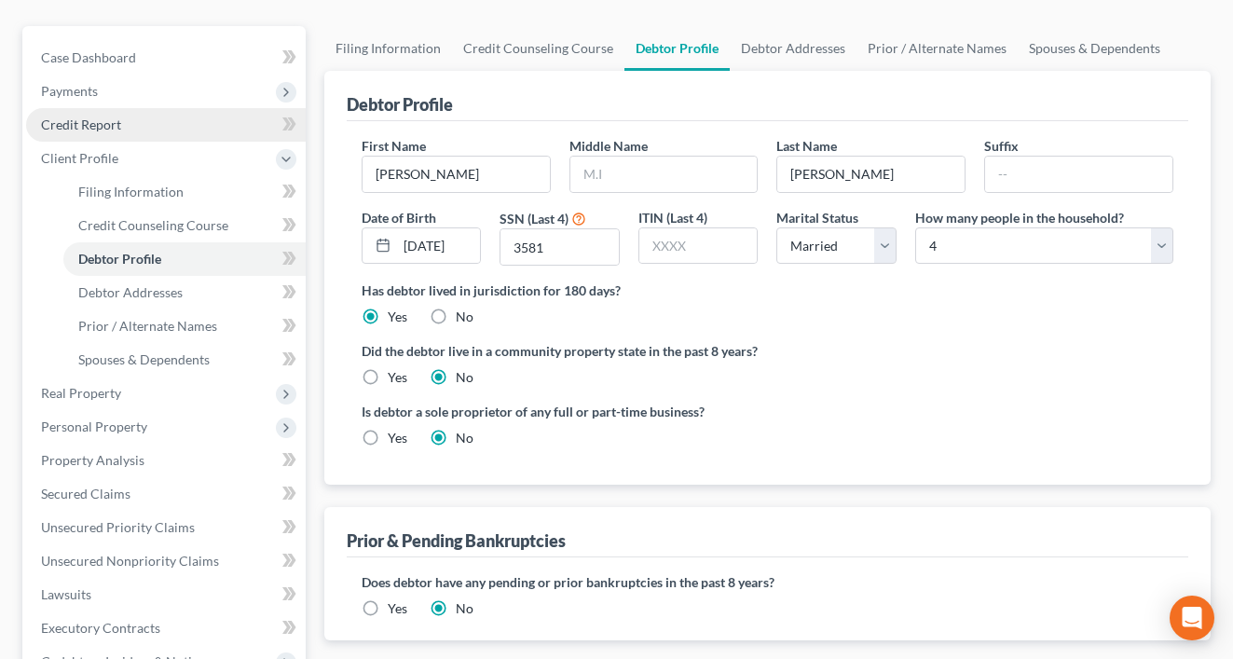
click at [84, 125] on span "Credit Report" at bounding box center [81, 124] width 80 height 16
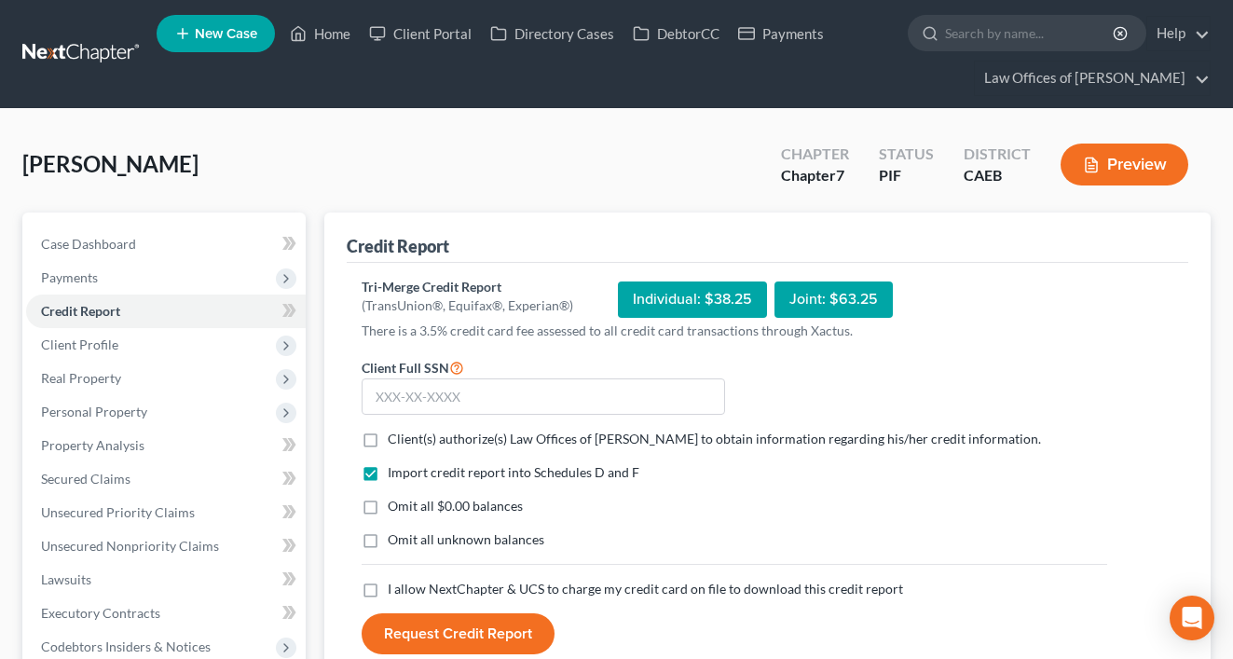
click at [388, 447] on label "Client(s) authorize(s) Law Offices of [PERSON_NAME] to obtain information regar…" at bounding box center [714, 439] width 653 height 19
click at [395, 442] on input "Client(s) authorize(s) Law Offices of [PERSON_NAME] to obtain information regar…" at bounding box center [401, 436] width 12 height 12
checkbox input "true"
click at [388, 511] on label "Omit all $0.00 balances" at bounding box center [455, 506] width 135 height 19
click at [395, 509] on input "Omit all $0.00 balances" at bounding box center [401, 503] width 12 height 12
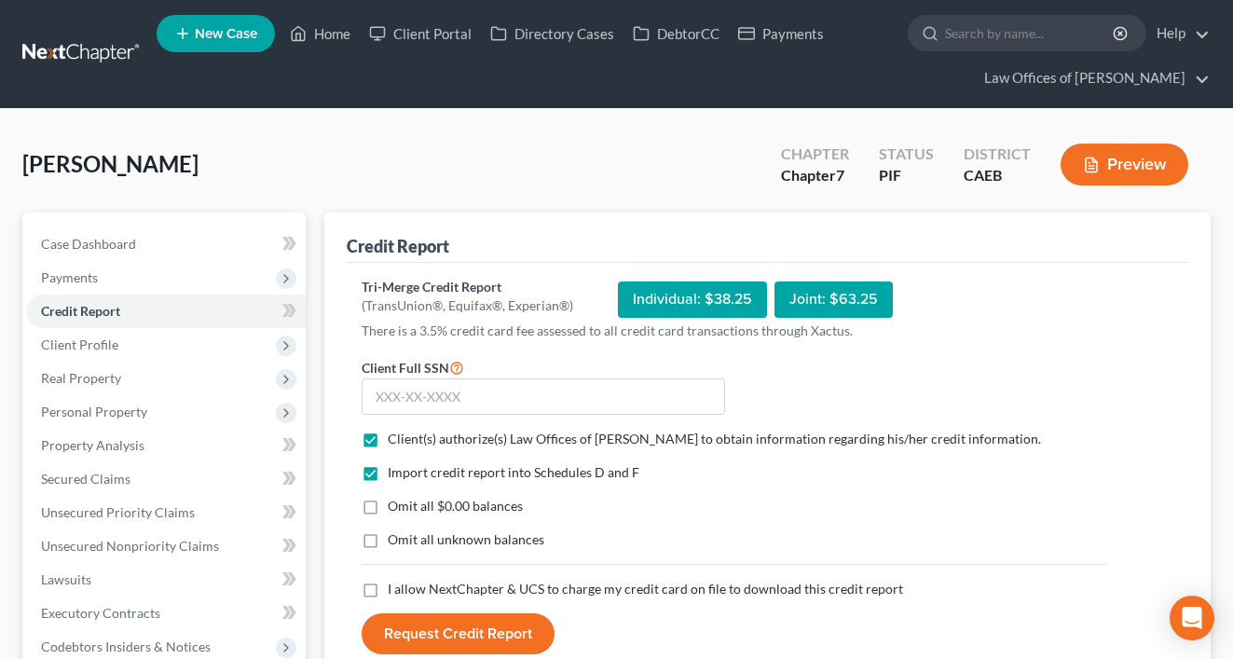
checkbox input "true"
drag, startPoint x: 370, startPoint y: 590, endPoint x: 315, endPoint y: 550, distance: 68.0
click at [388, 590] on label "I allow NextChapter & UCS to charge my credit card on file to download this cre…" at bounding box center [645, 589] width 515 height 19
click at [395, 590] on input "I allow NextChapter & UCS to charge my credit card on file to download this cre…" at bounding box center [401, 586] width 12 height 12
checkbox input "true"
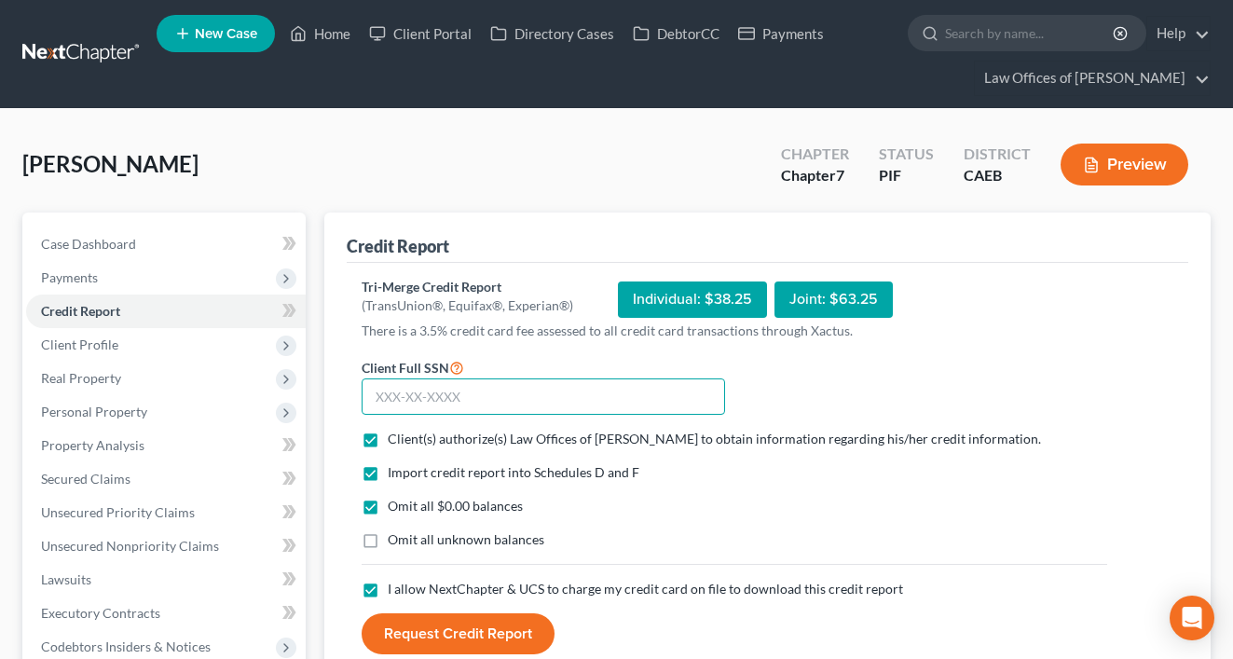
click at [425, 402] on input "text" at bounding box center [543, 396] width 363 height 37
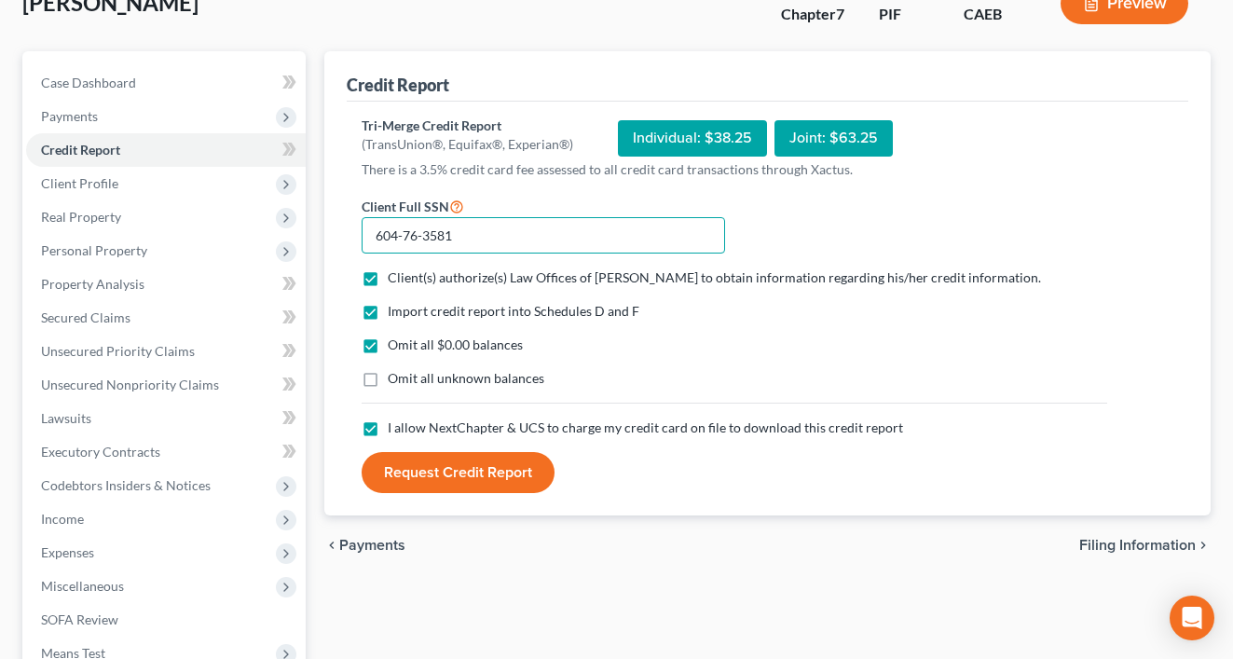
scroll to position [169, 0]
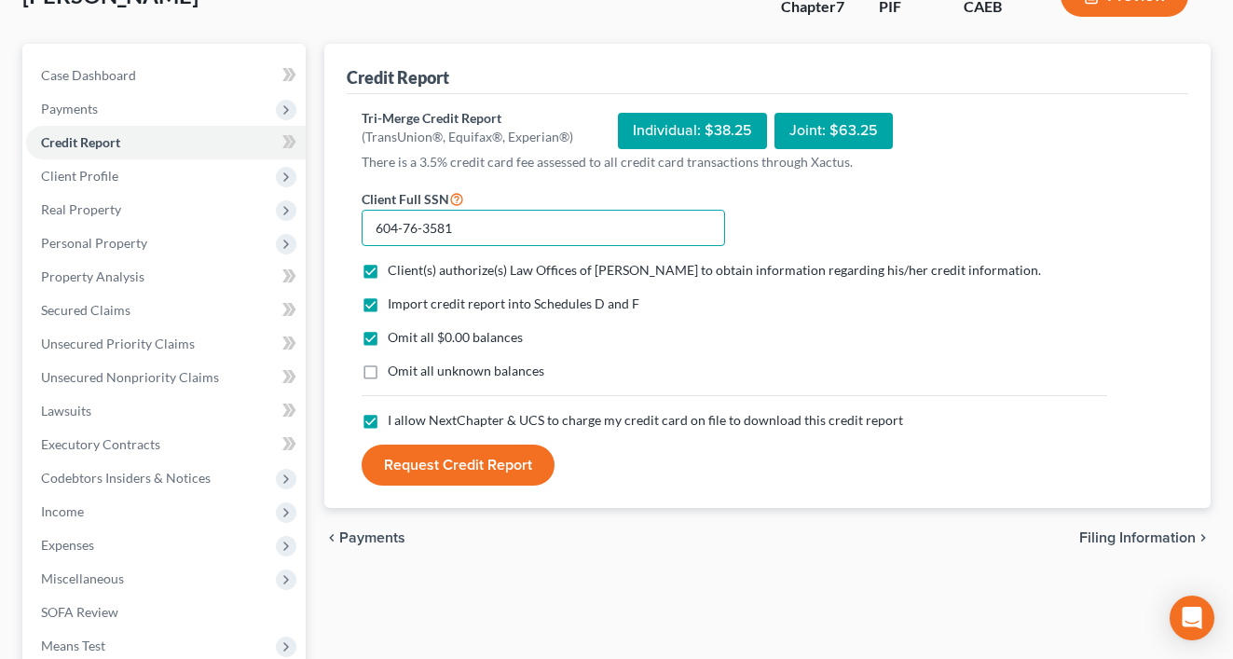
type input "604-76-3581"
click at [477, 475] on button "Request Credit Report" at bounding box center [458, 465] width 193 height 41
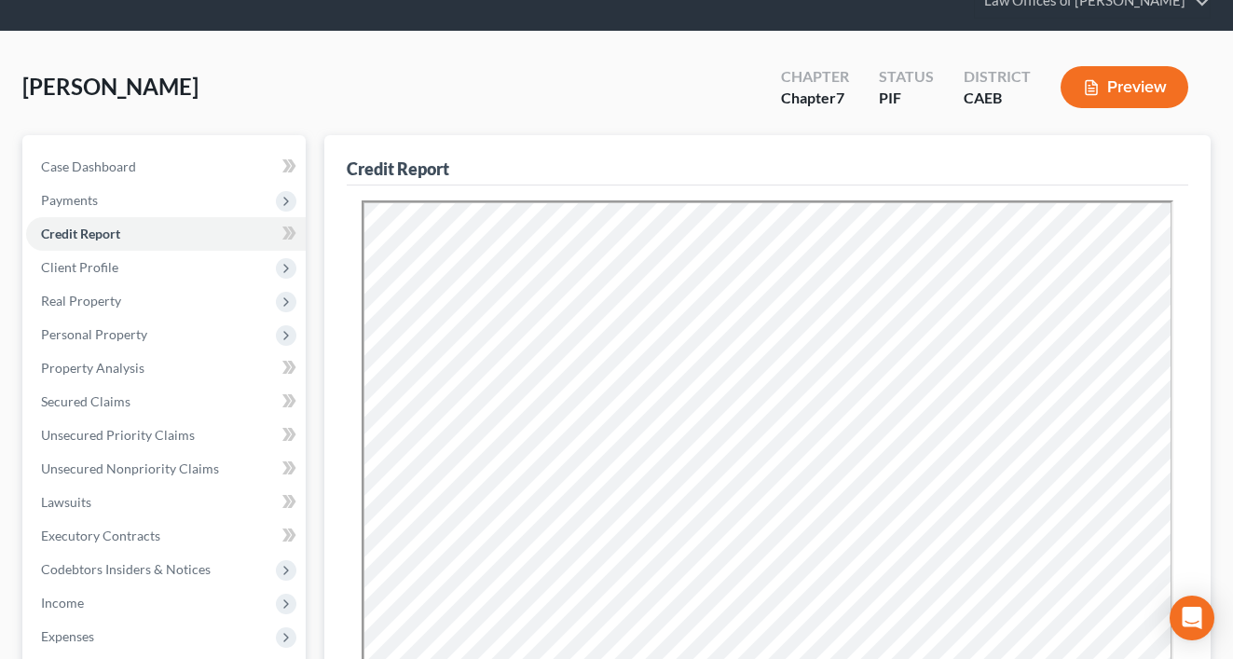
scroll to position [75, 0]
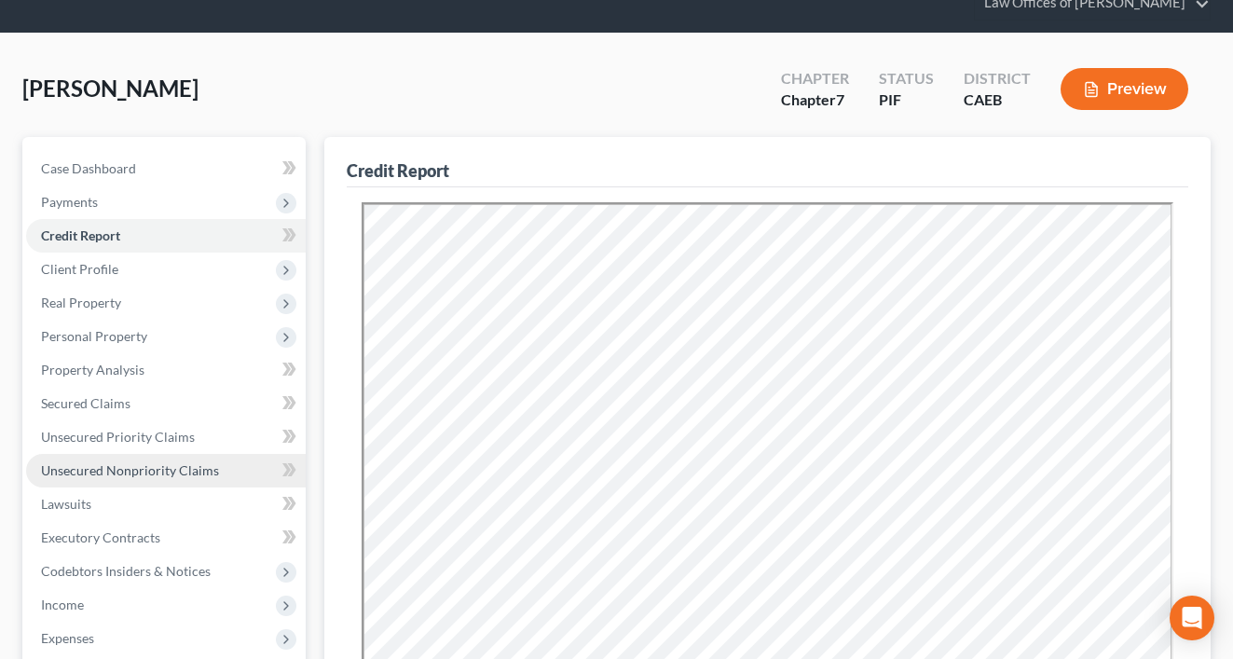
click at [157, 477] on span "Unsecured Nonpriority Claims" at bounding box center [130, 470] width 178 height 16
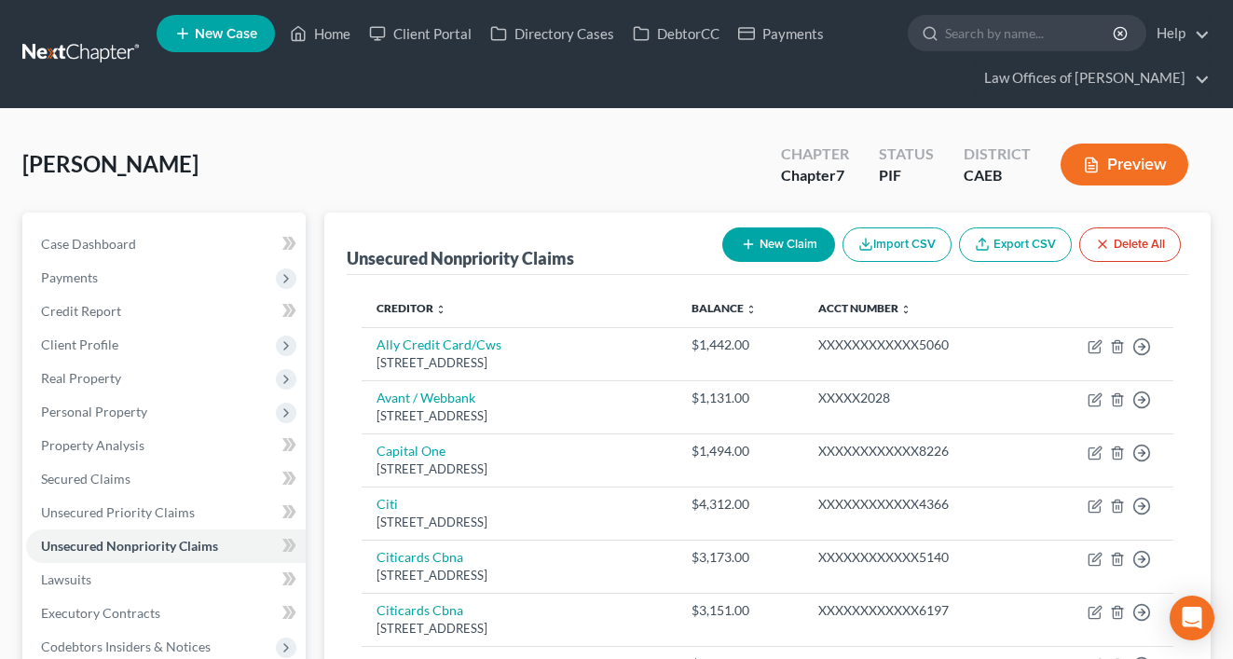
click at [1117, 167] on button "Preview" at bounding box center [1125, 165] width 128 height 42
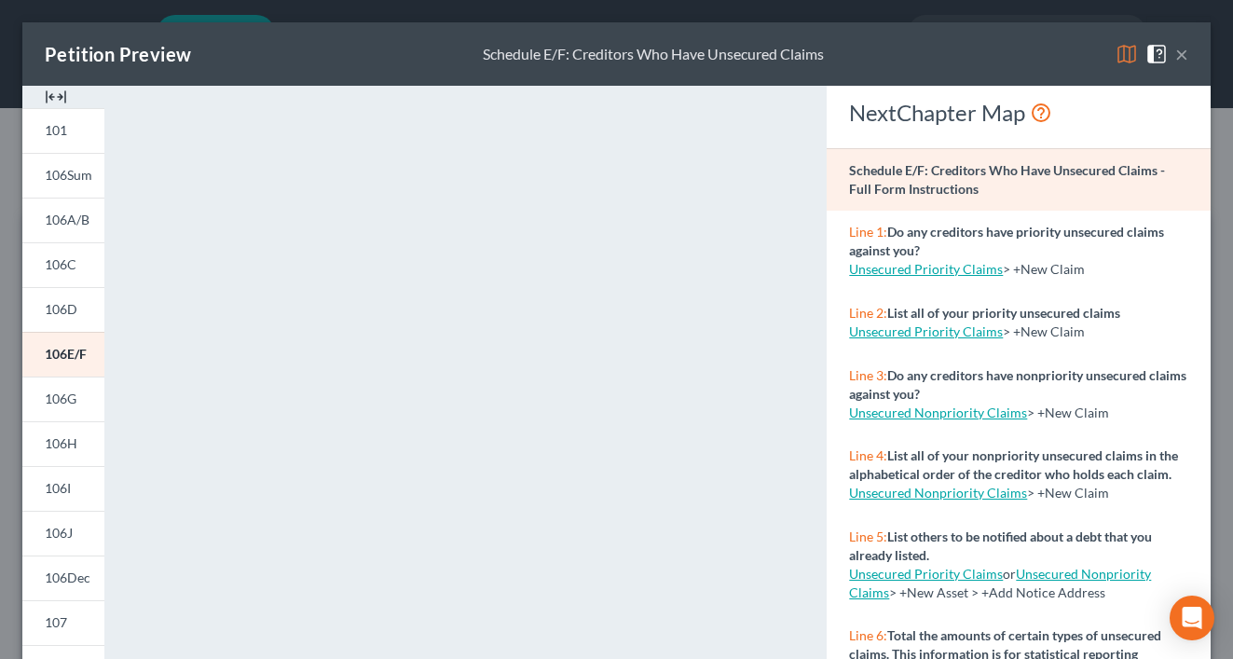
drag, startPoint x: 1184, startPoint y: 53, endPoint x: 768, endPoint y: 116, distance: 421.4
click at [1184, 53] on button "×" at bounding box center [1181, 54] width 13 height 22
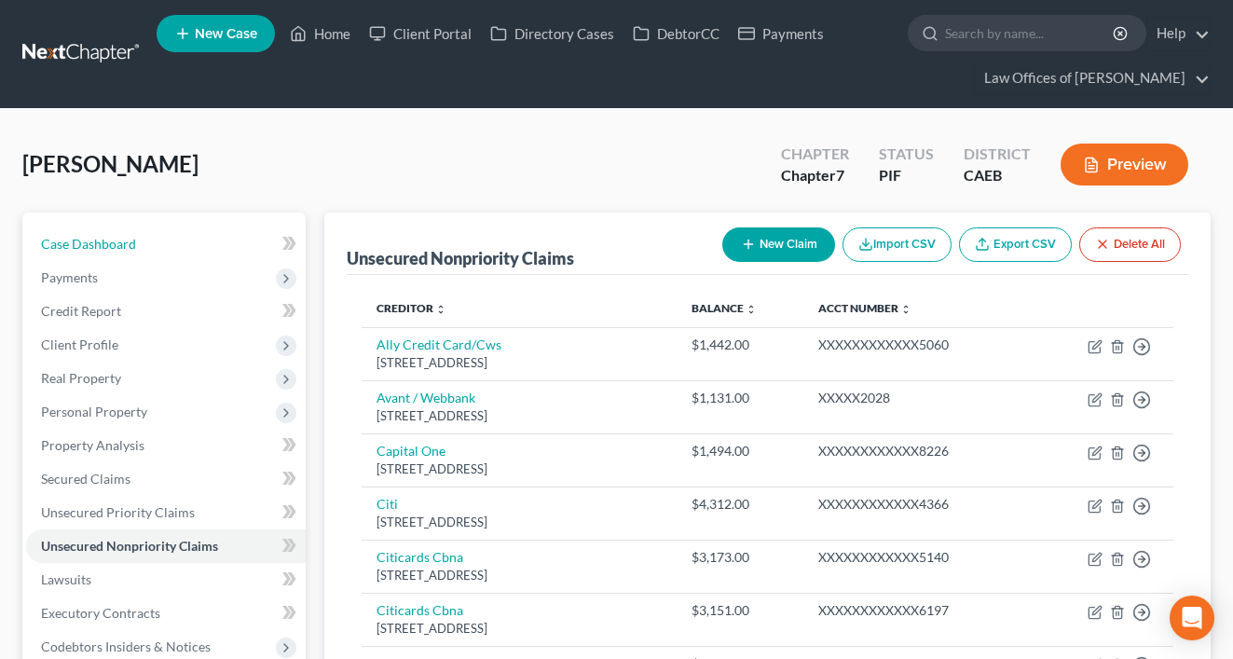
click at [111, 236] on span "Case Dashboard" at bounding box center [88, 244] width 95 height 16
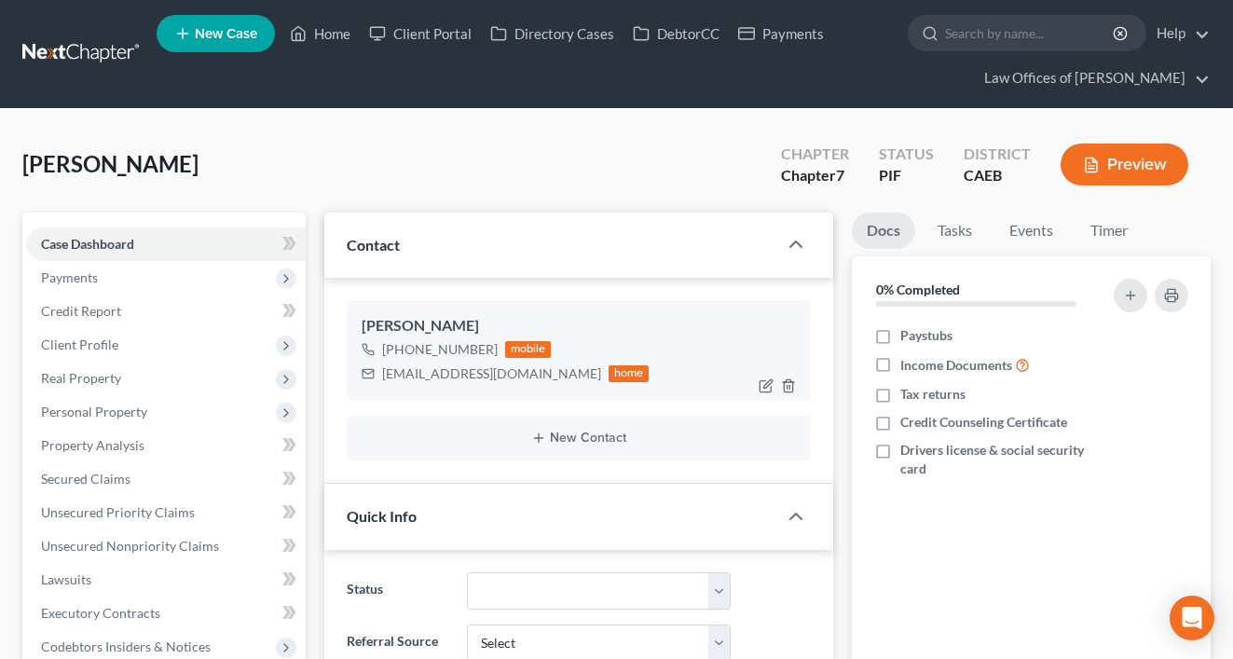
scroll to position [3902, 0]
drag, startPoint x: 513, startPoint y: 374, endPoint x: 380, endPoint y: 370, distance: 132.4
click at [380, 370] on div "[EMAIL_ADDRESS][DOMAIN_NAME] home" at bounding box center [506, 374] width 288 height 24
copy div "[EMAIL_ADDRESS][DOMAIN_NAME]"
click at [310, 145] on div "[PERSON_NAME] Upgraded Chapter Chapter 7 Status PIF District CAEB Preview" at bounding box center [616, 171] width 1188 height 81
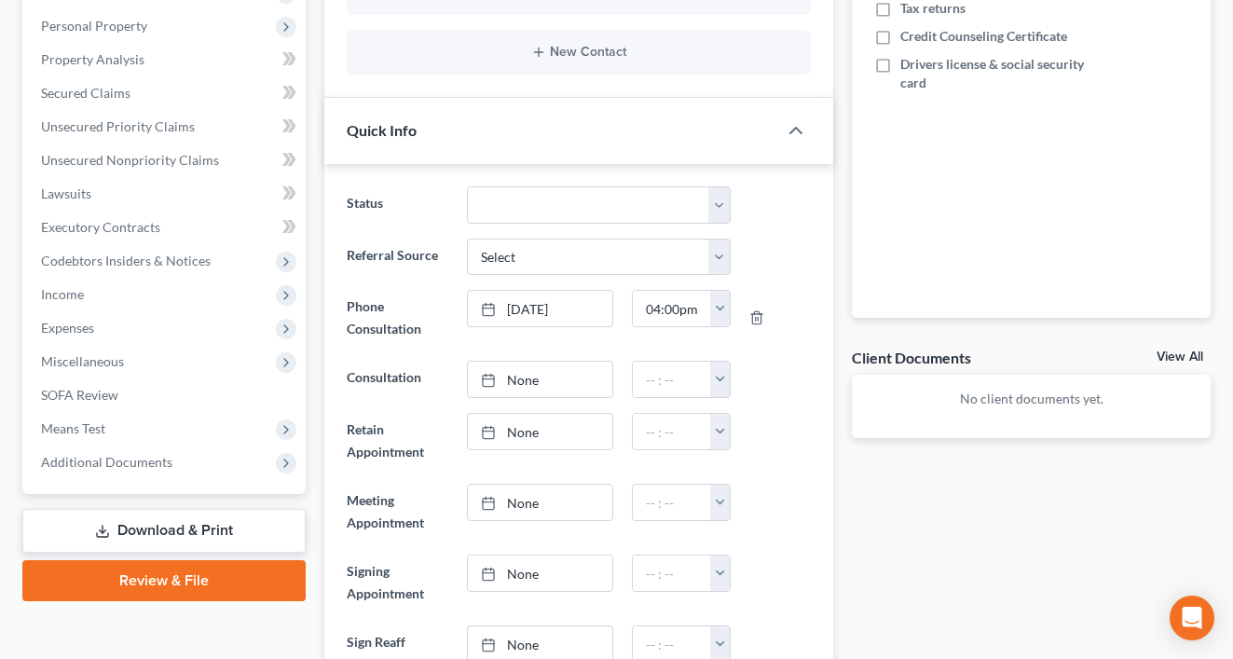
scroll to position [390, 0]
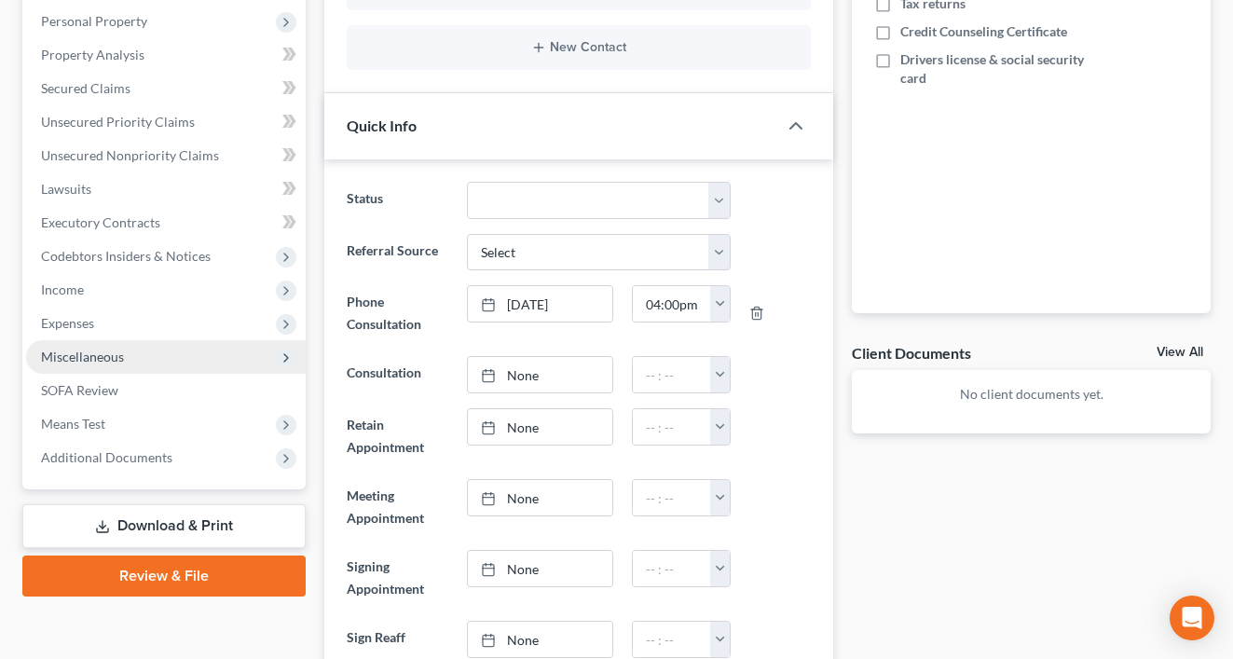
click at [107, 358] on span "Miscellaneous" at bounding box center [82, 357] width 83 height 16
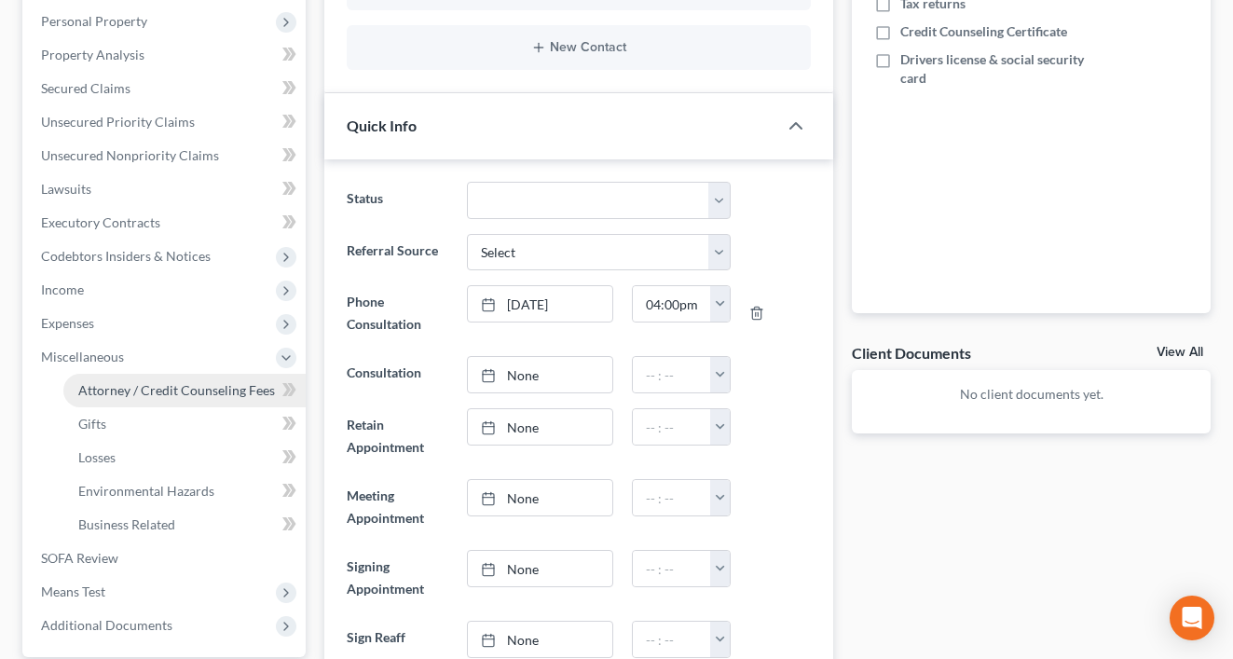
click at [155, 391] on span "Attorney / Credit Counseling Fees" at bounding box center [176, 390] width 197 height 16
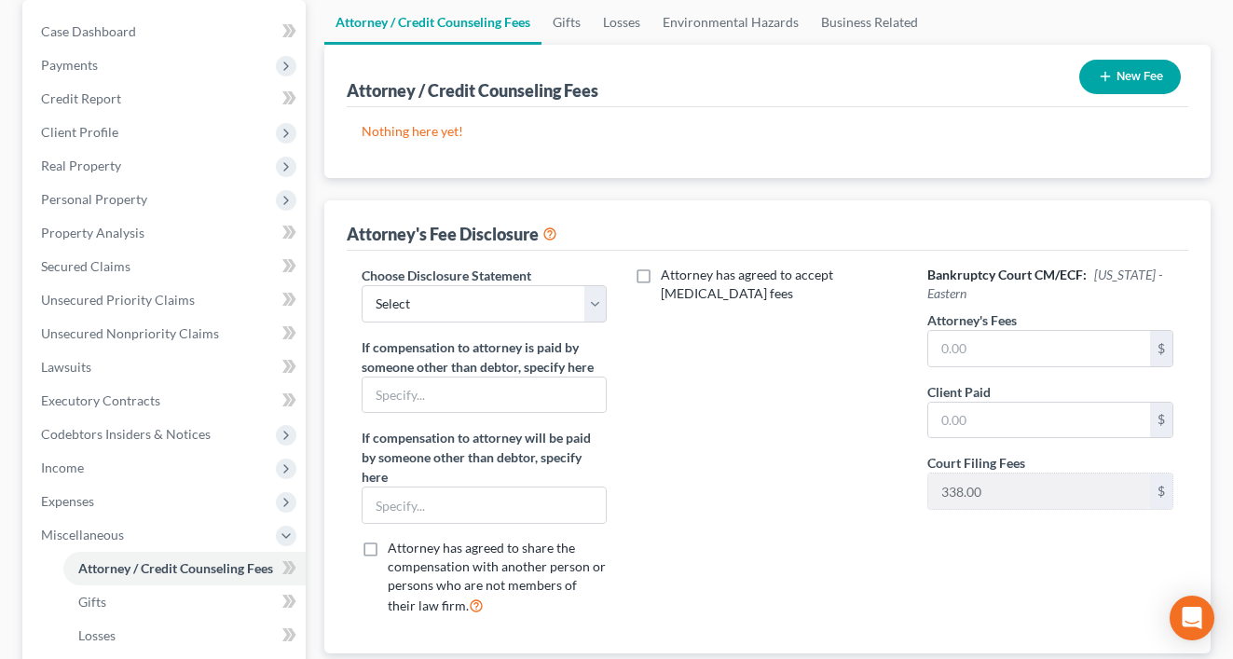
scroll to position [217, 0]
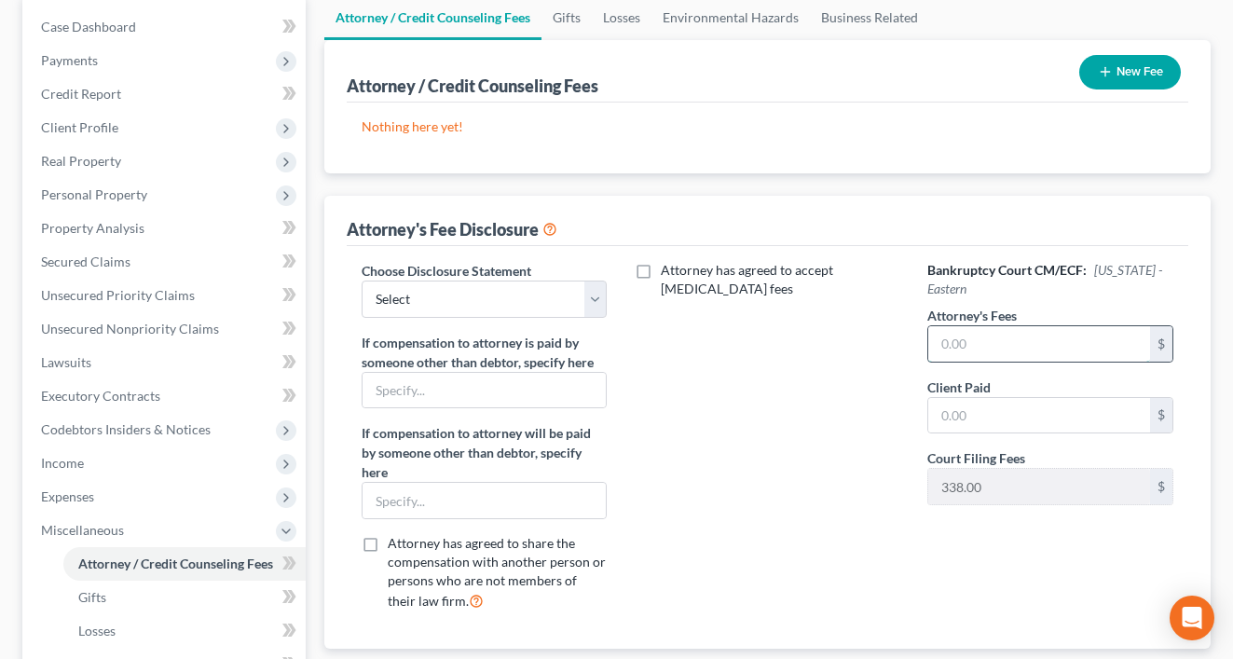
click at [984, 354] on input "text" at bounding box center [1039, 343] width 222 height 35
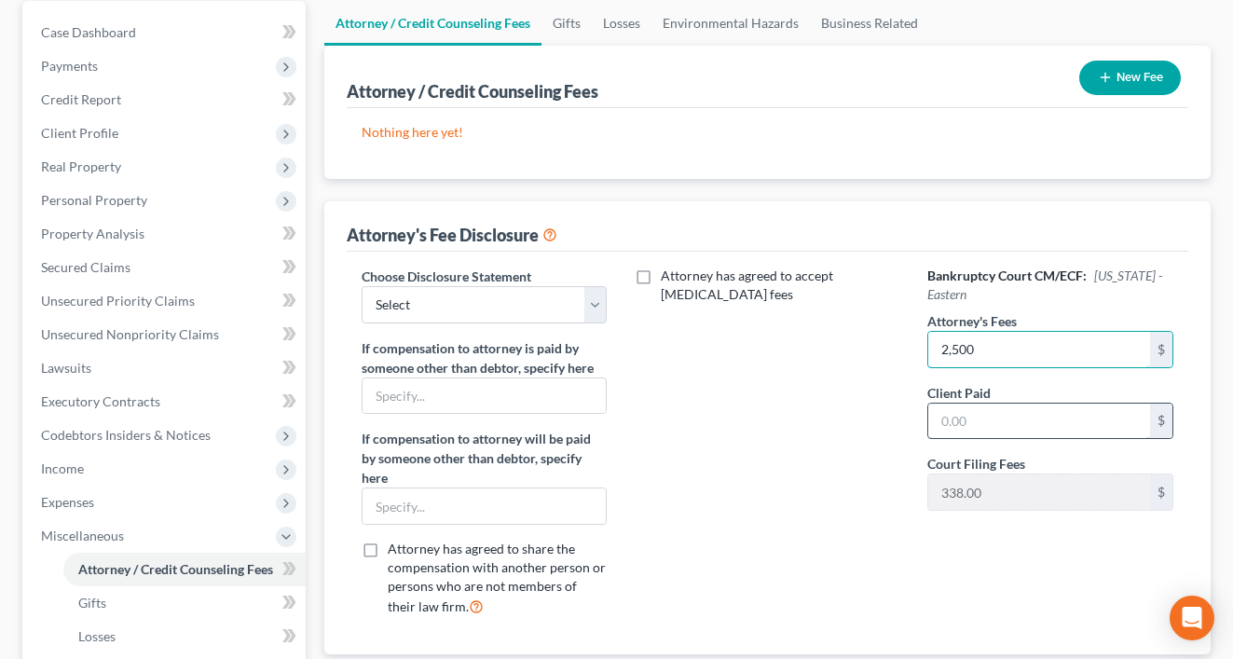
type input "2,500"
click at [996, 428] on input "text" at bounding box center [1039, 421] width 222 height 35
type input "2,500"
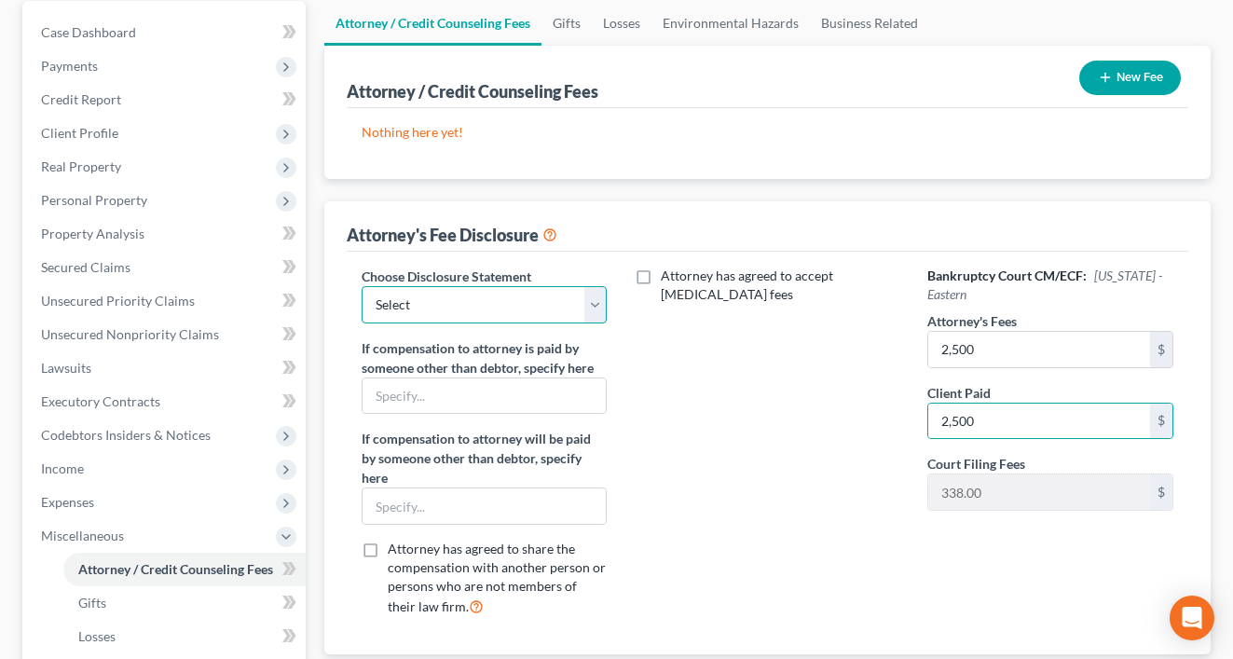
click at [498, 299] on select "Select Disclosure" at bounding box center [485, 304] width 246 height 37
select select "0"
click at [362, 286] on select "Select Disclosure" at bounding box center [485, 304] width 246 height 37
click at [1129, 76] on button "New Fee" at bounding box center [1130, 78] width 102 height 34
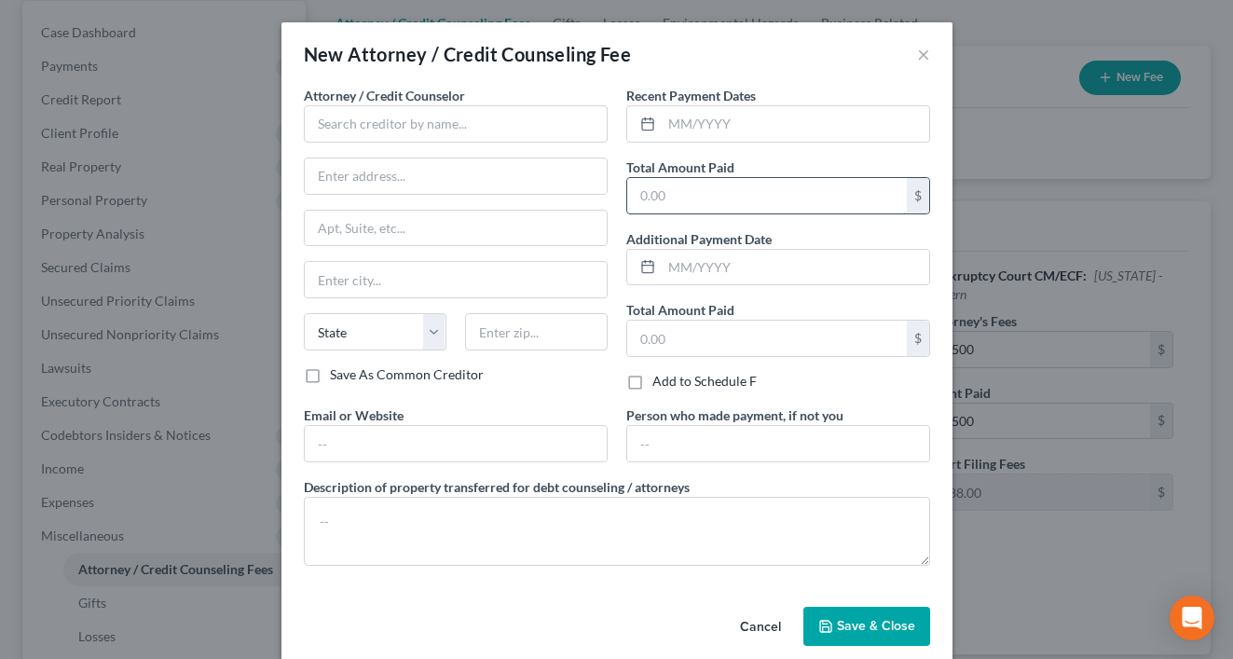
click at [701, 189] on input "text" at bounding box center [767, 195] width 280 height 35
type input "2,500"
click at [708, 132] on input "text" at bounding box center [795, 123] width 267 height 35
type input "10/2025"
click at [476, 115] on input "text" at bounding box center [456, 123] width 304 height 37
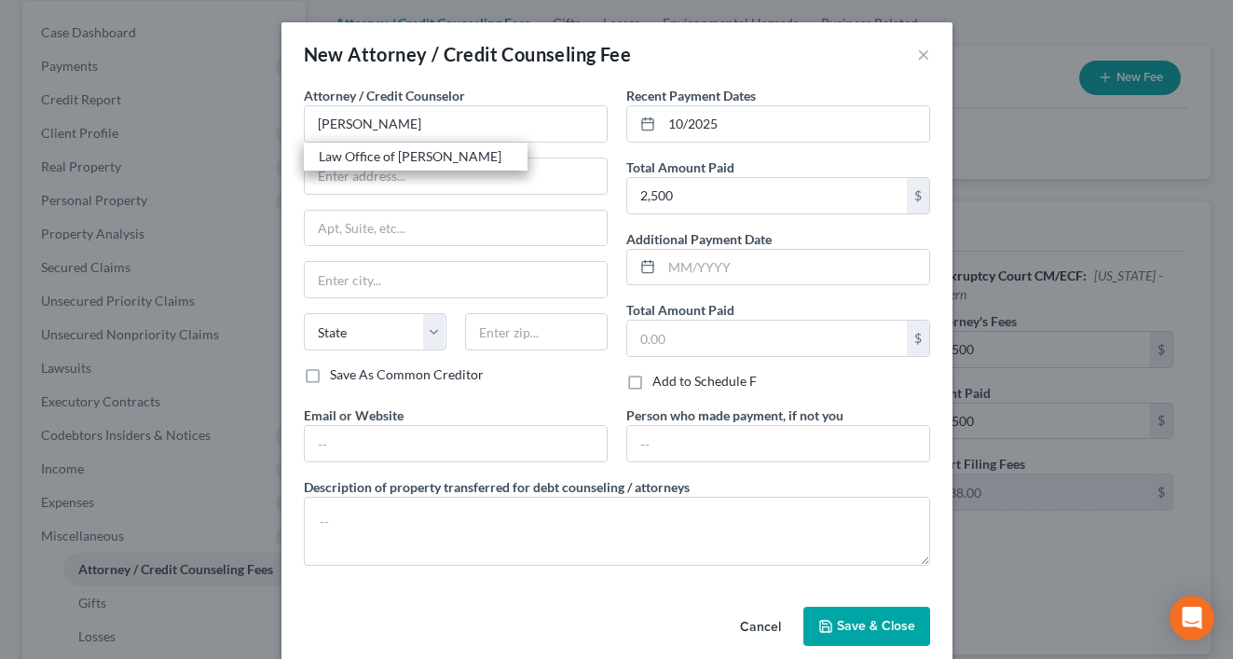
click at [382, 148] on div "Law Office of [PERSON_NAME]" at bounding box center [416, 156] width 194 height 19
type input "Law Office of [PERSON_NAME]"
type input "[STREET_ADDRESS]"
type input "[GEOGRAPHIC_DATA]"
select select "4"
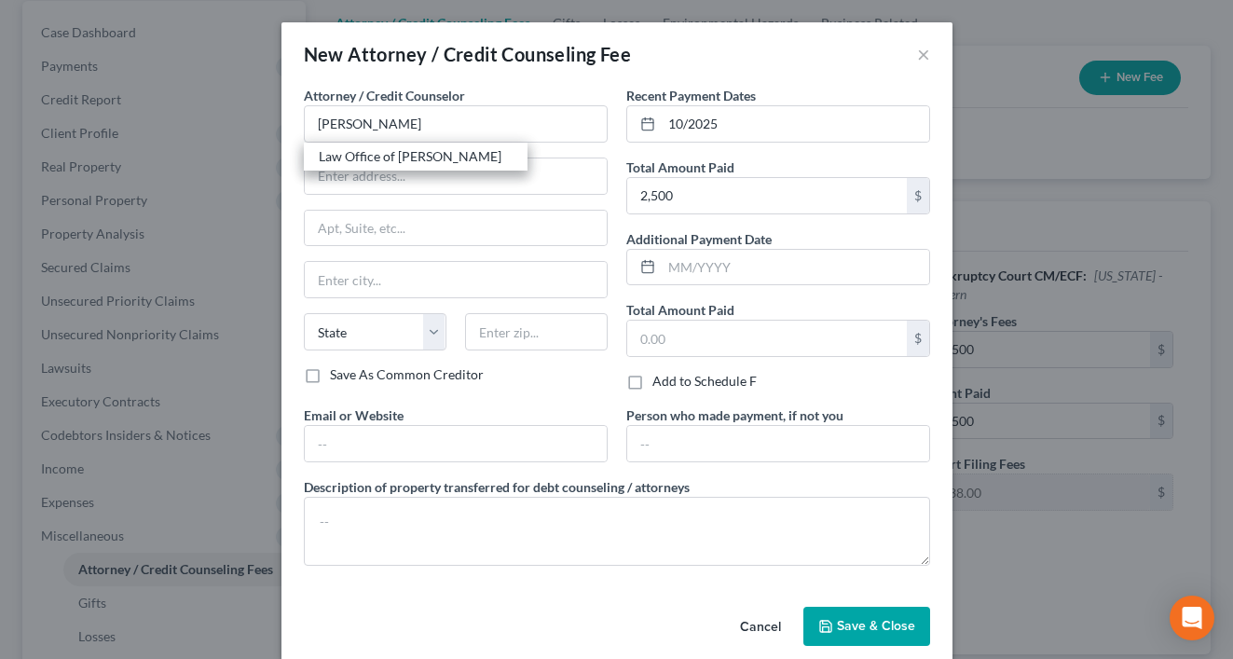
type input "93301"
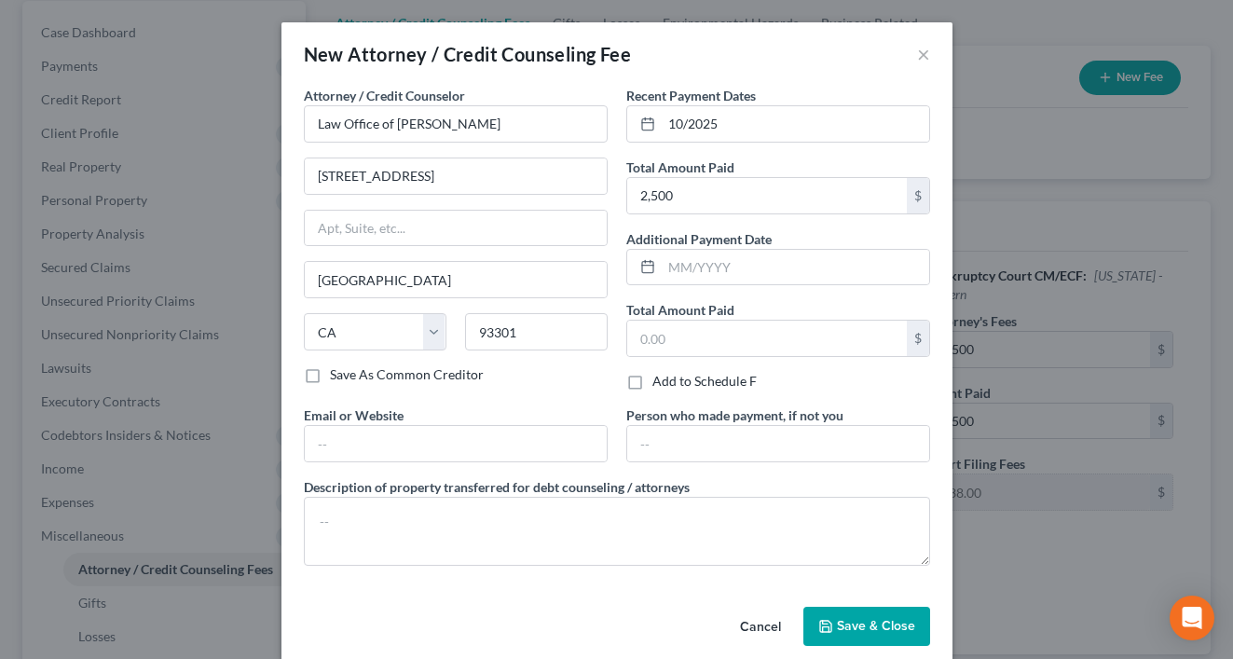
click at [849, 612] on button "Save & Close" at bounding box center [866, 626] width 127 height 39
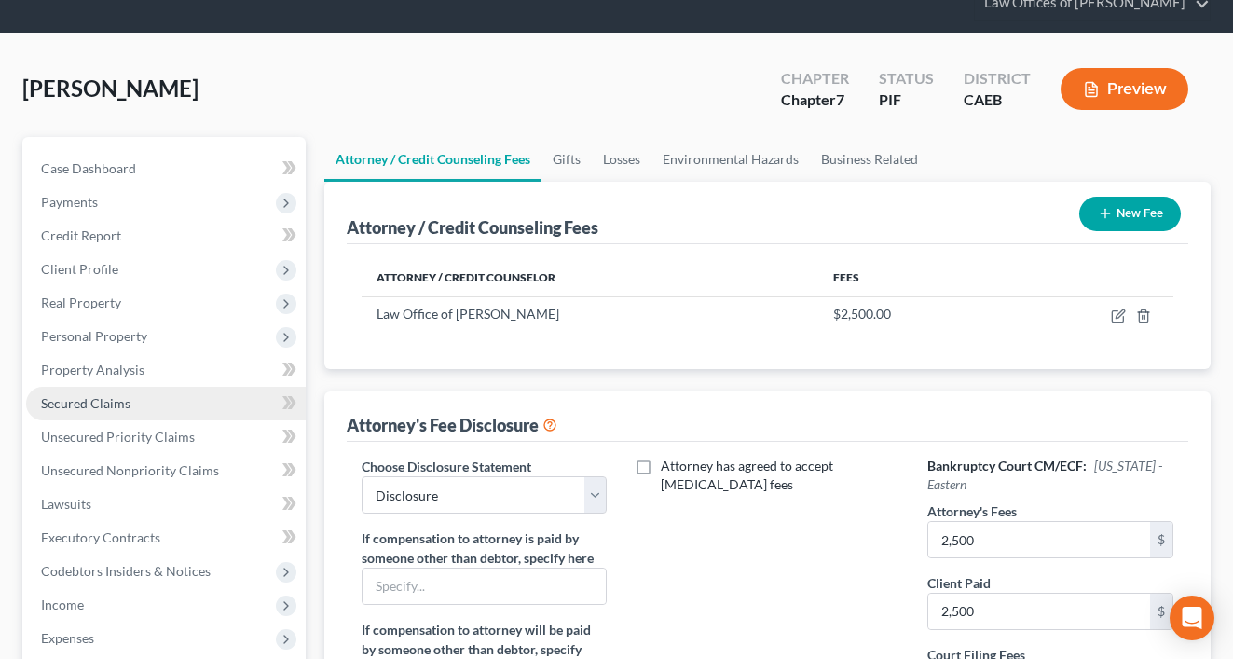
scroll to position [72, 0]
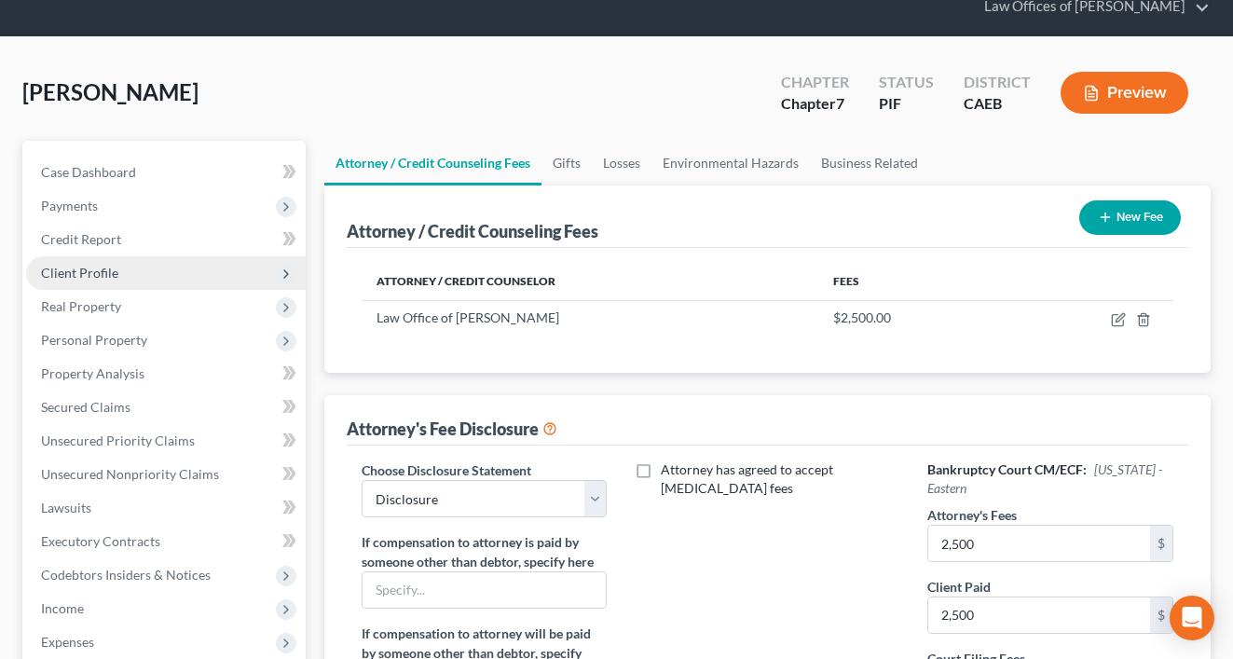
click at [124, 282] on span "Client Profile" at bounding box center [166, 273] width 280 height 34
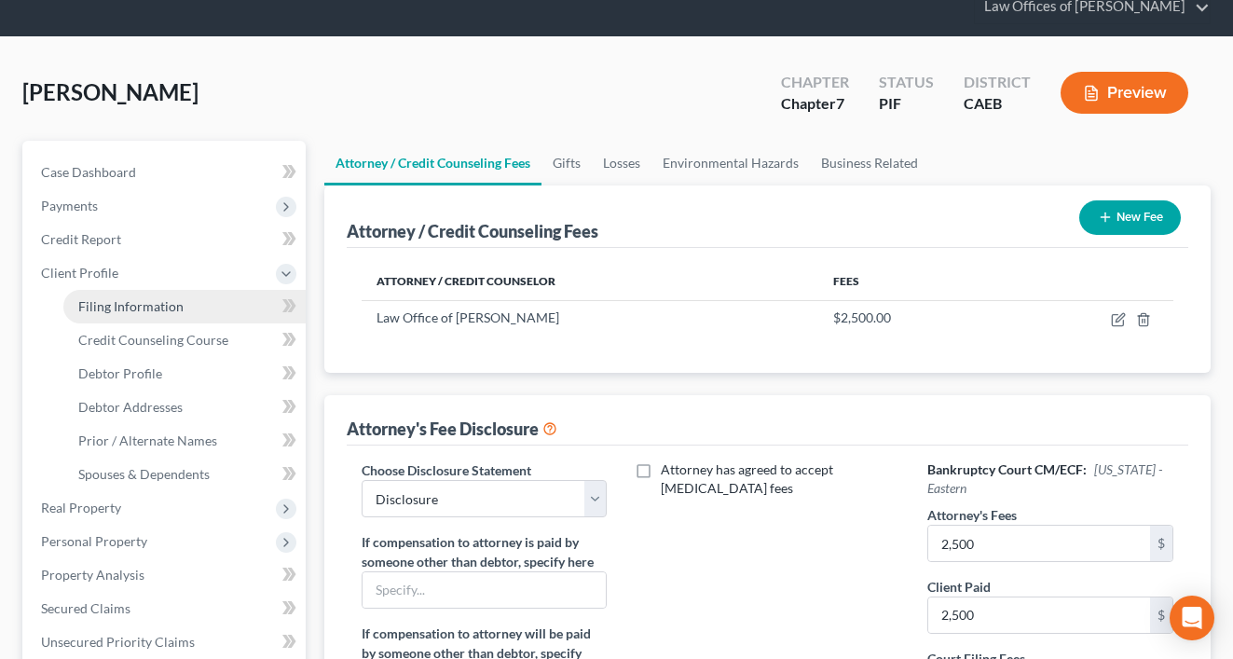
click at [130, 303] on span "Filing Information" at bounding box center [130, 306] width 105 height 16
select select "1"
select select "0"
select select "8"
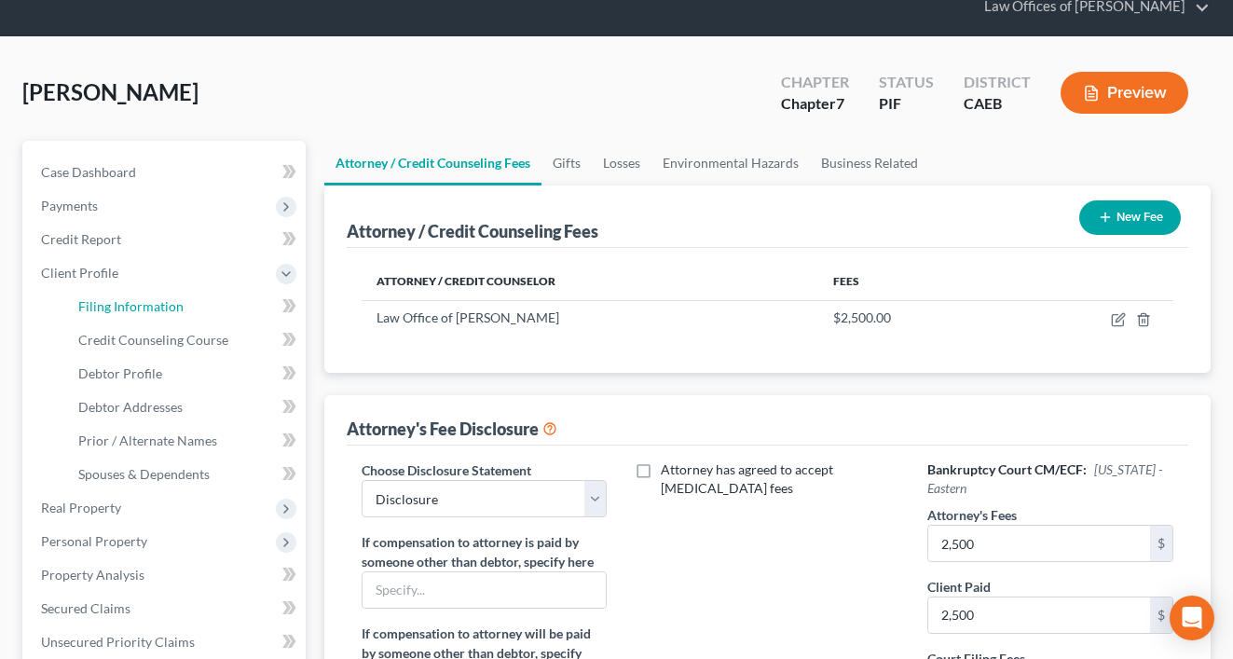
select select "0"
select select "4"
select select "0"
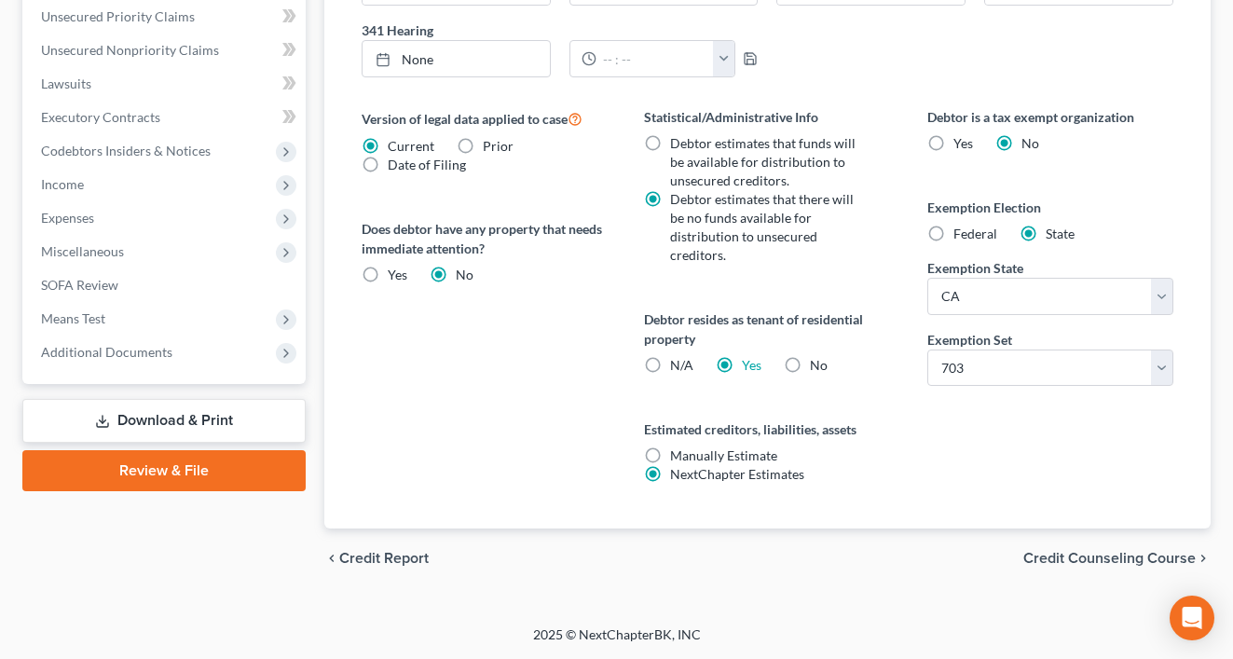
scroll to position [530, 0]
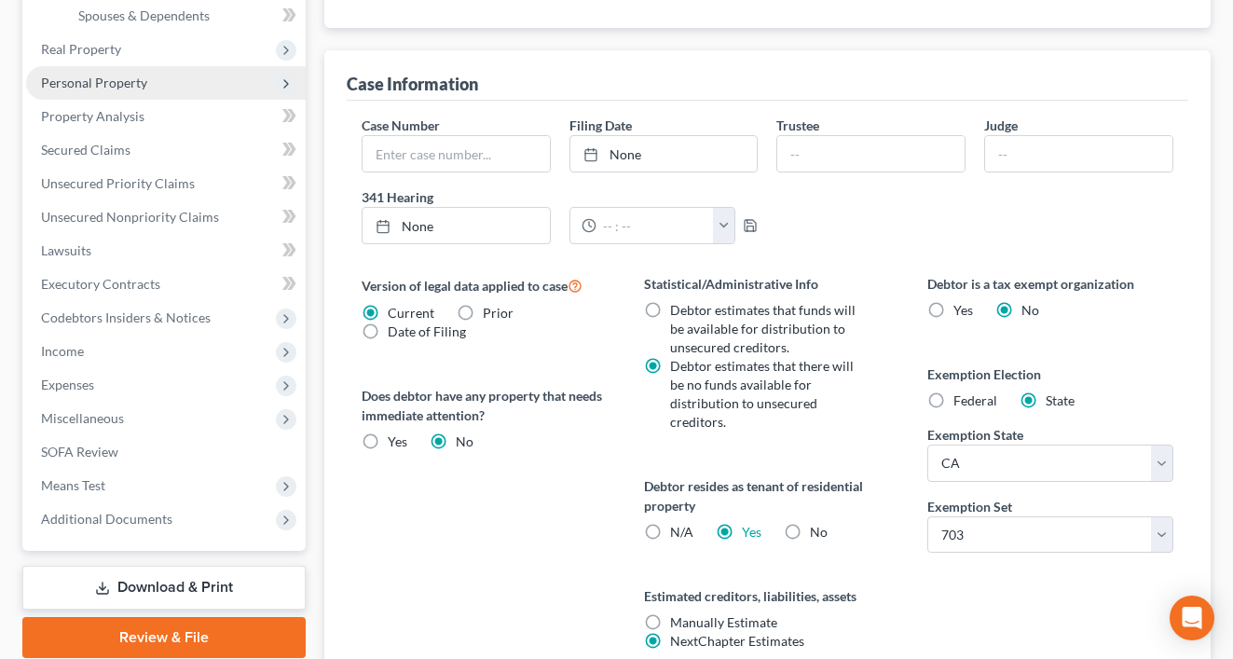
click at [206, 100] on span "Personal Property" at bounding box center [166, 83] width 280 height 34
click at [206, 100] on li "Personal Property Vehicles Owned Vehicles Leased Machinery and Vehicles Office …" at bounding box center [166, 83] width 280 height 34
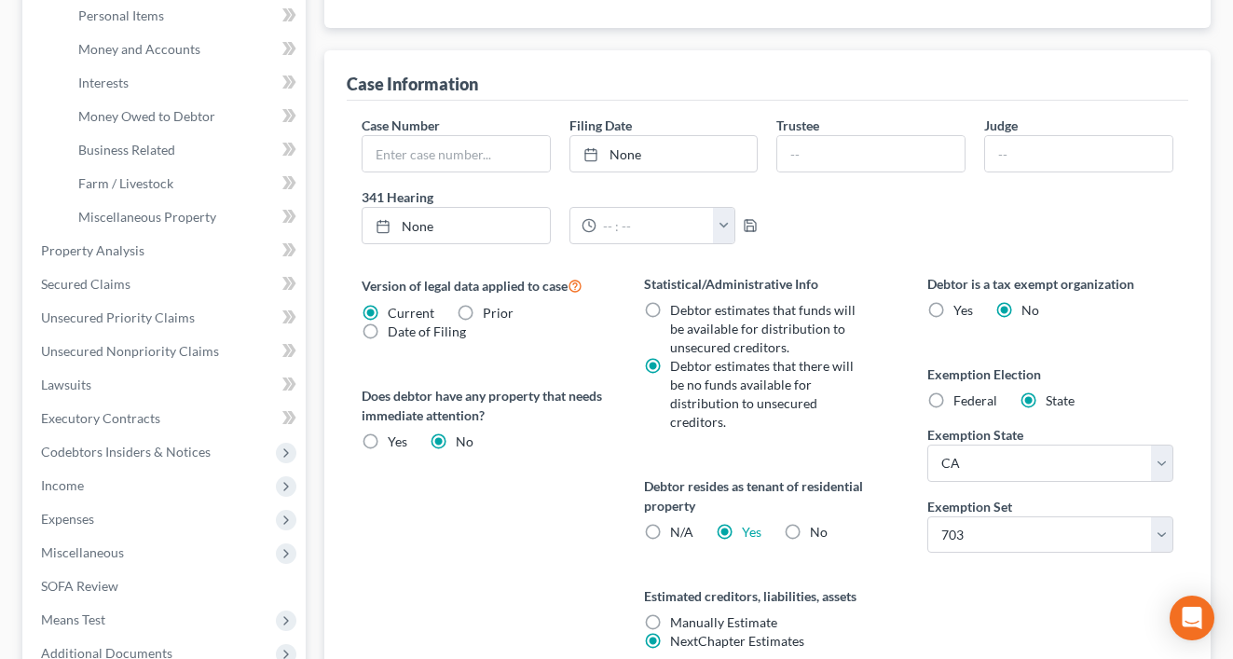
scroll to position [302, 0]
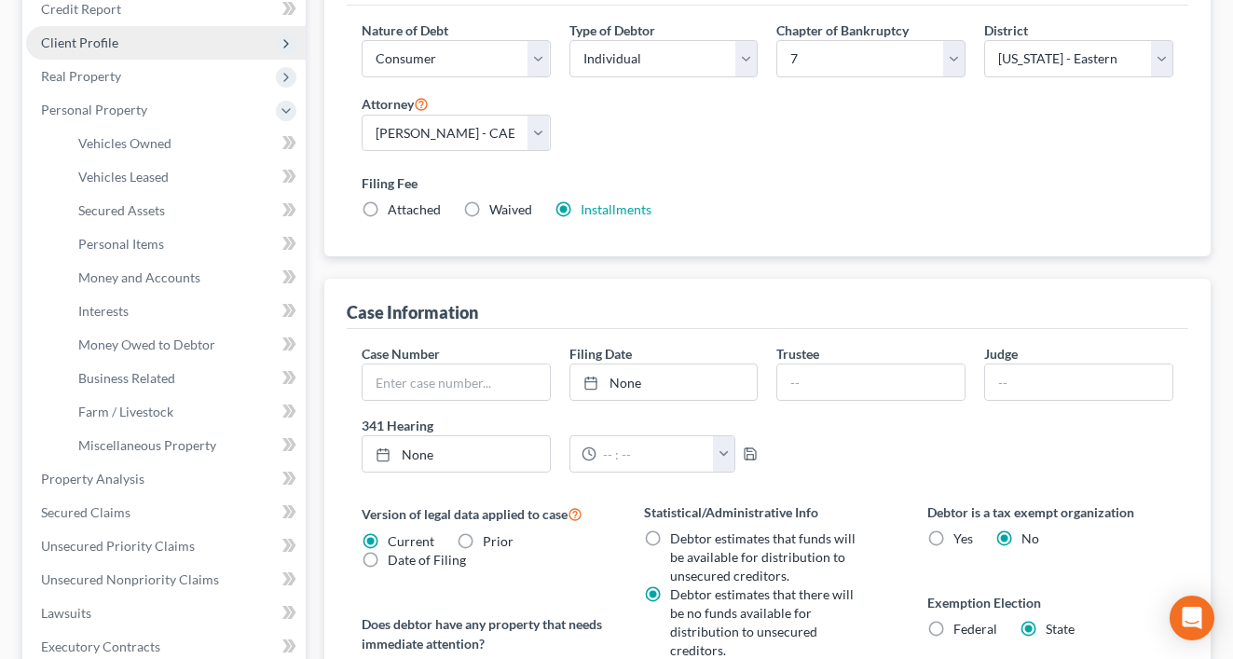
click at [105, 42] on span "Client Profile" at bounding box center [79, 42] width 77 height 16
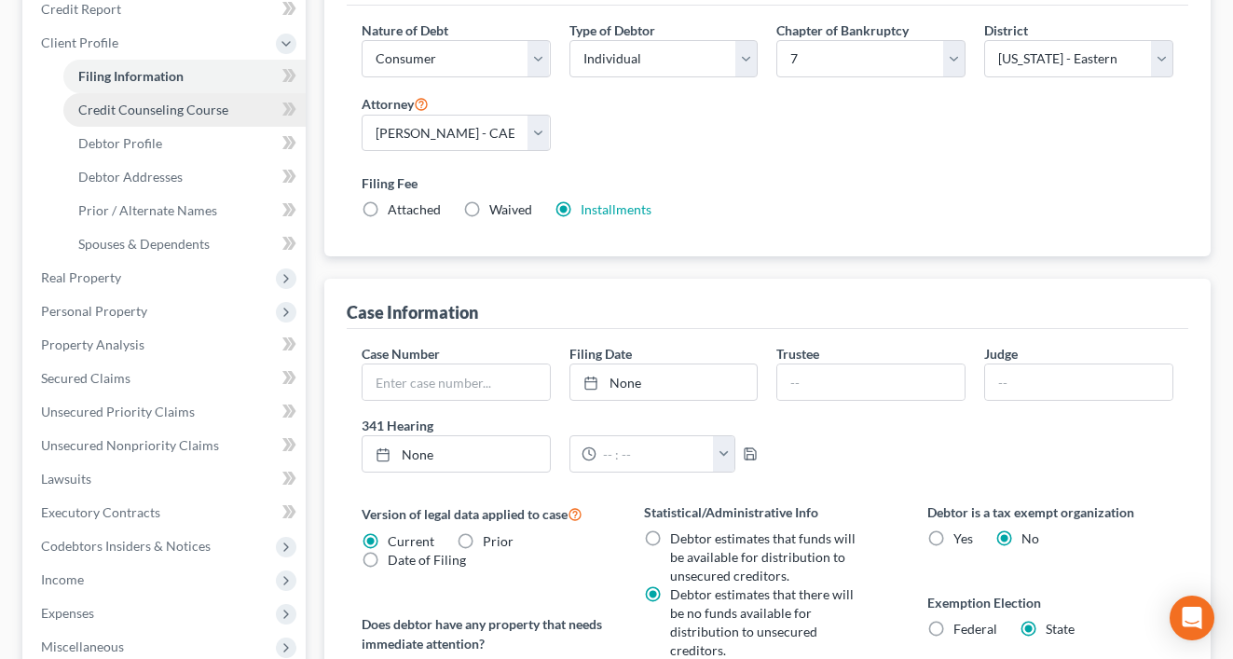
click at [183, 111] on span "Credit Counseling Course" at bounding box center [153, 110] width 150 height 16
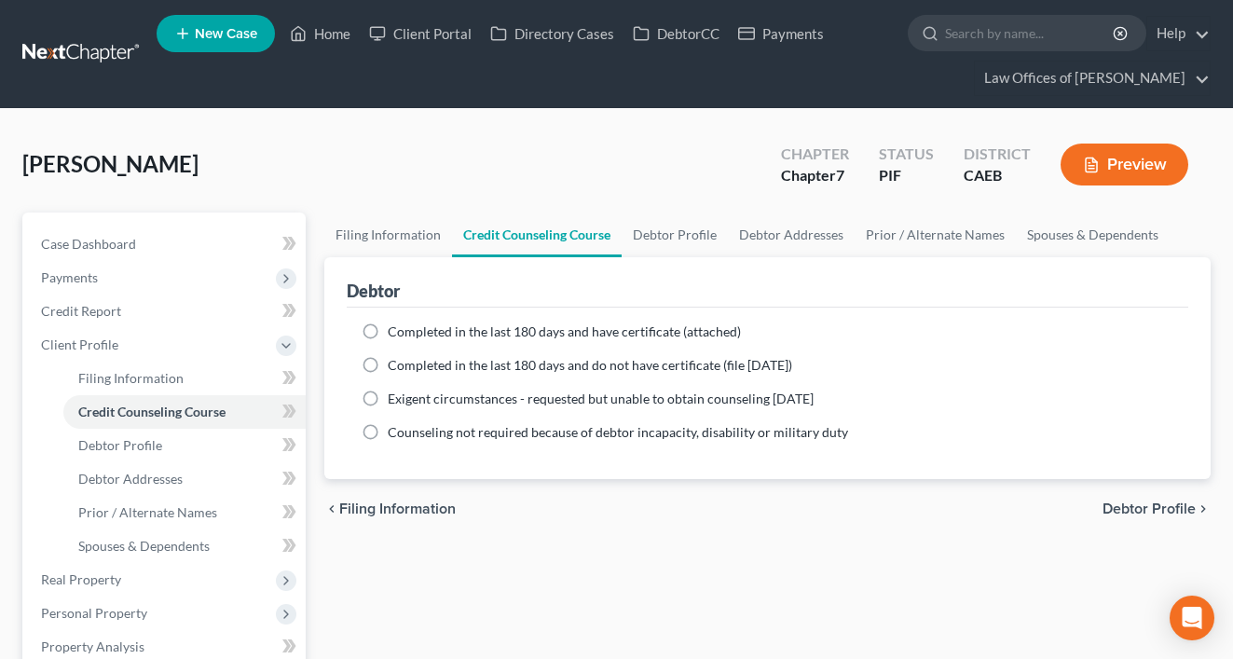
click at [388, 330] on label "Completed in the last 180 days and have certificate (attached)" at bounding box center [564, 331] width 353 height 19
click at [395, 330] on input "Completed in the last 180 days and have certificate (attached)" at bounding box center [401, 328] width 12 height 12
radio input "true"
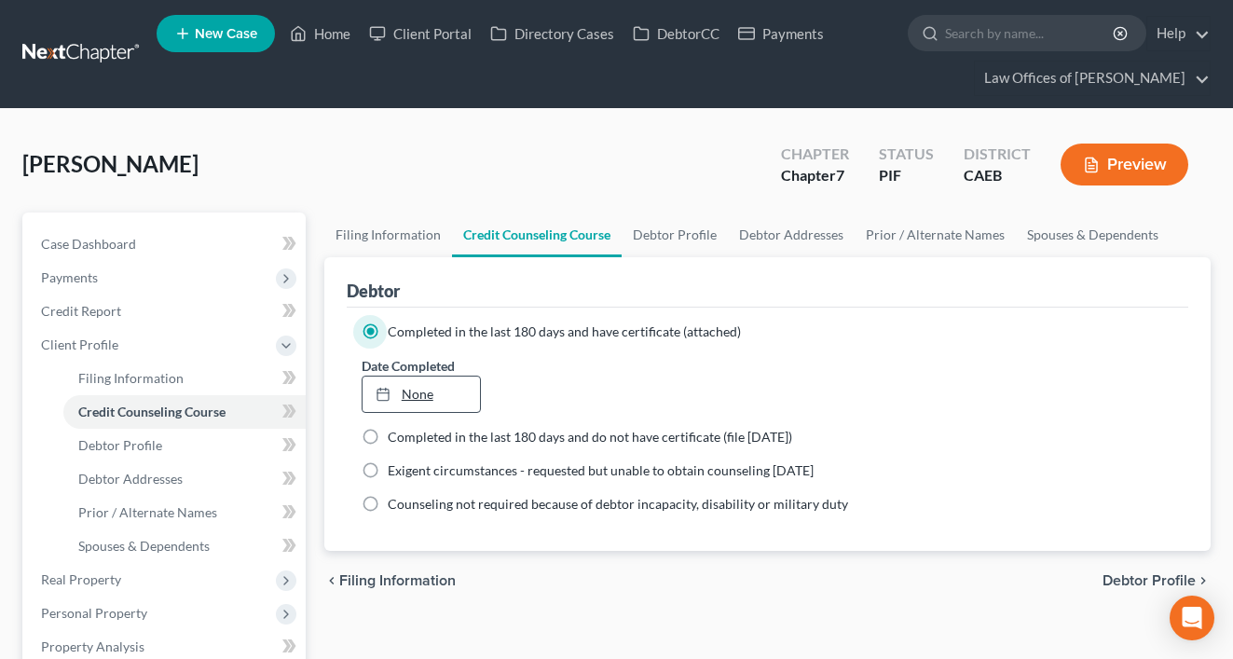
click at [408, 390] on link "None" at bounding box center [422, 393] width 118 height 35
type input "[DATE]"
click at [413, 395] on link "[DATE]" at bounding box center [422, 393] width 118 height 35
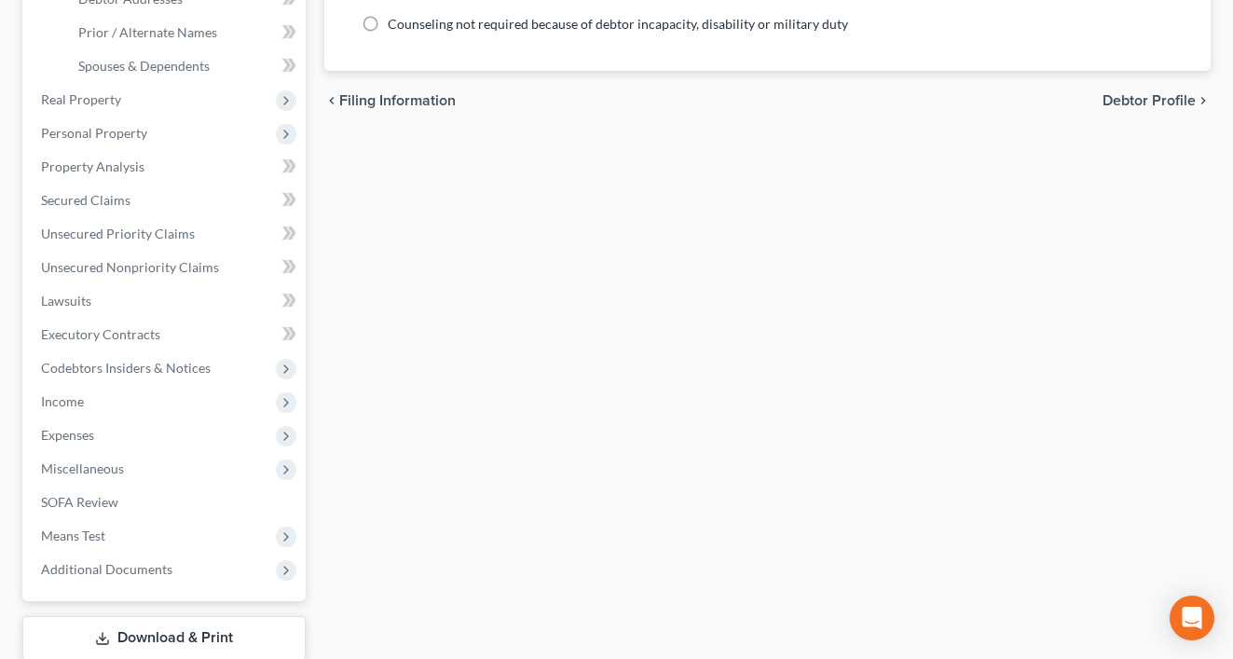
scroll to position [600, 0]
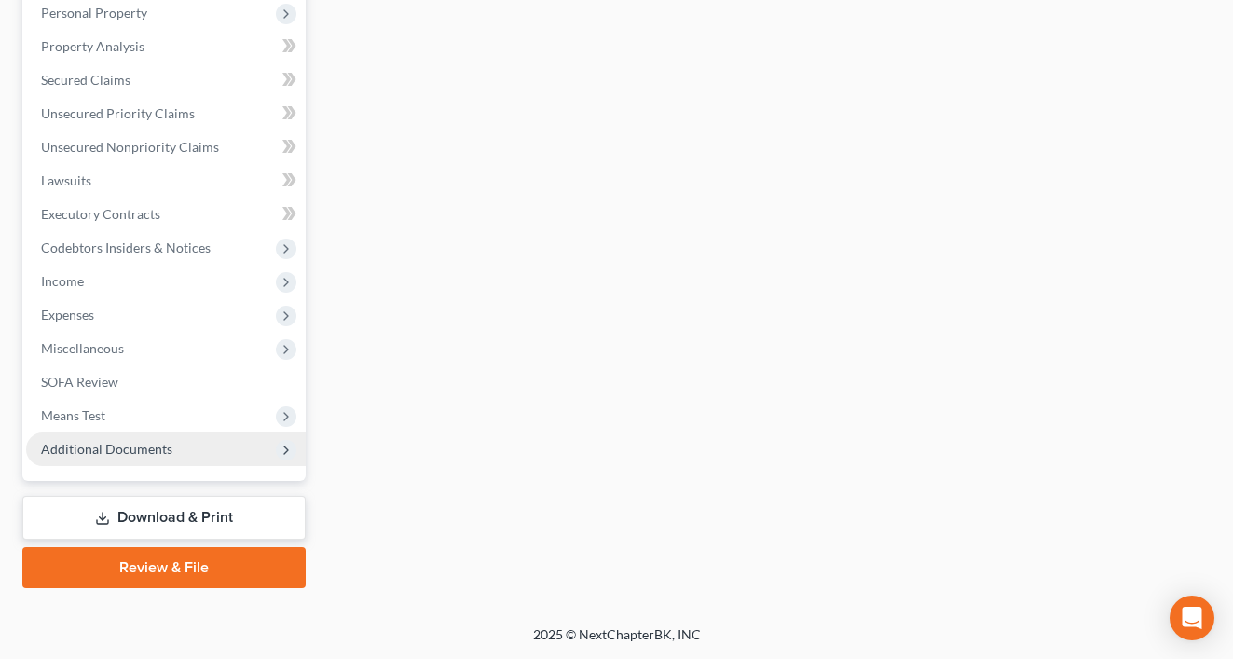
click at [128, 447] on span "Additional Documents" at bounding box center [106, 449] width 131 height 16
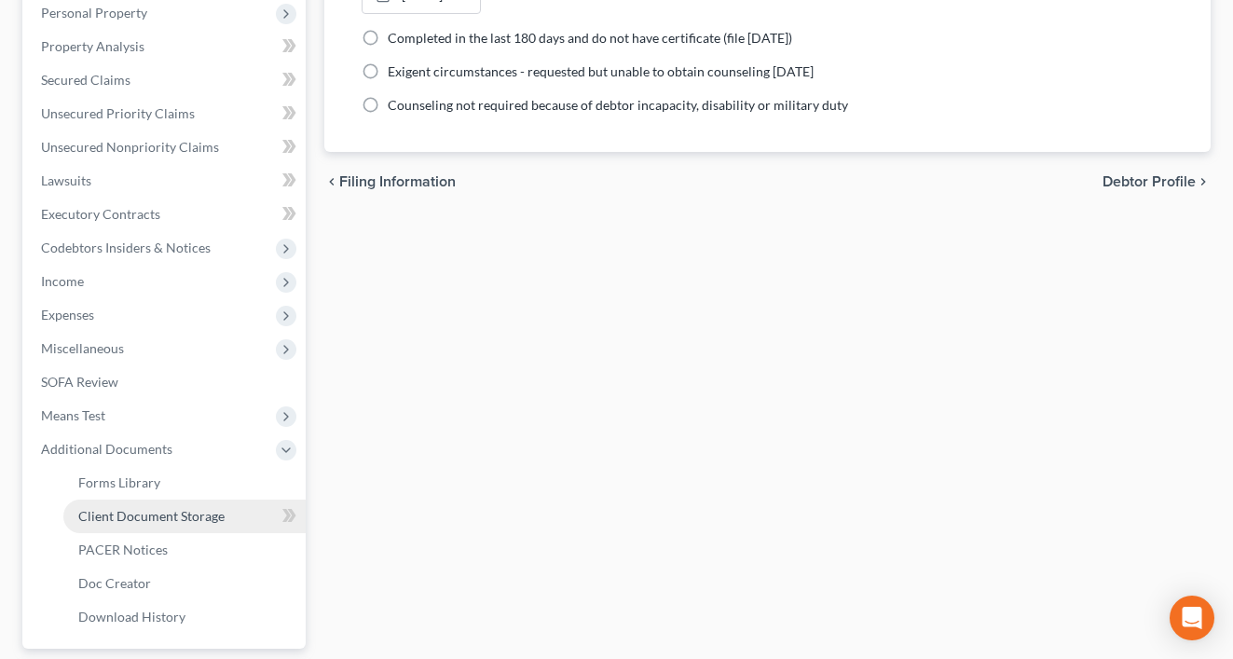
click at [140, 514] on span "Client Document Storage" at bounding box center [151, 516] width 146 height 16
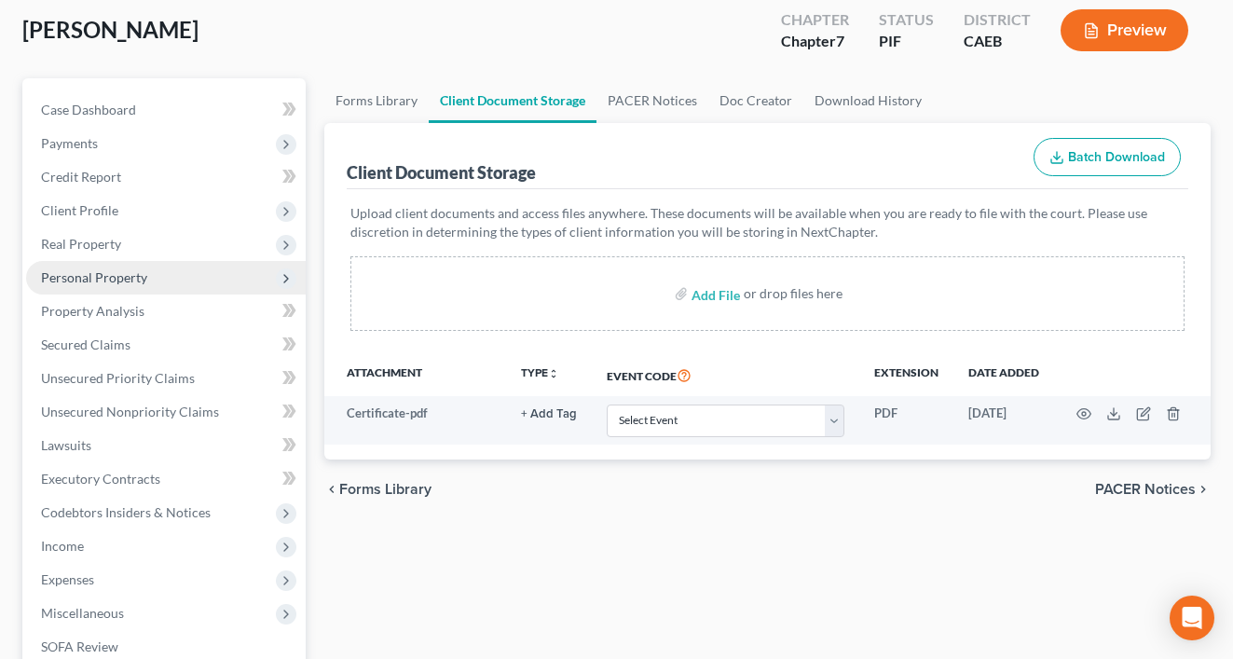
scroll to position [166, 0]
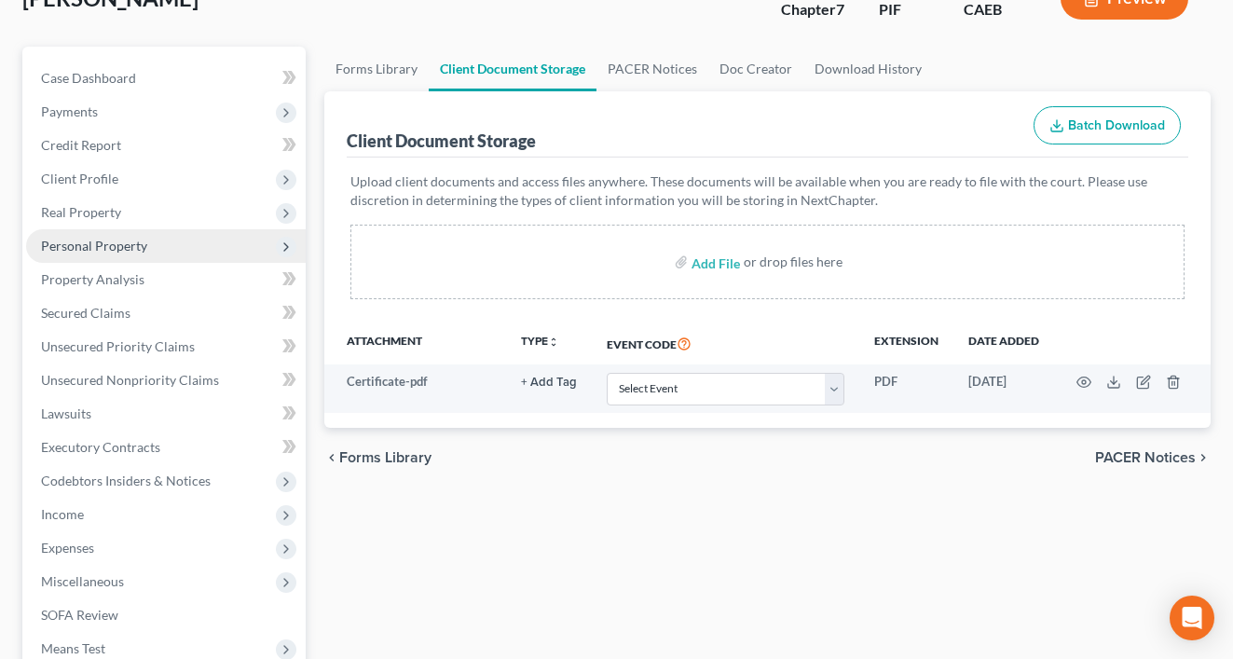
click at [110, 247] on span "Personal Property" at bounding box center [94, 246] width 106 height 16
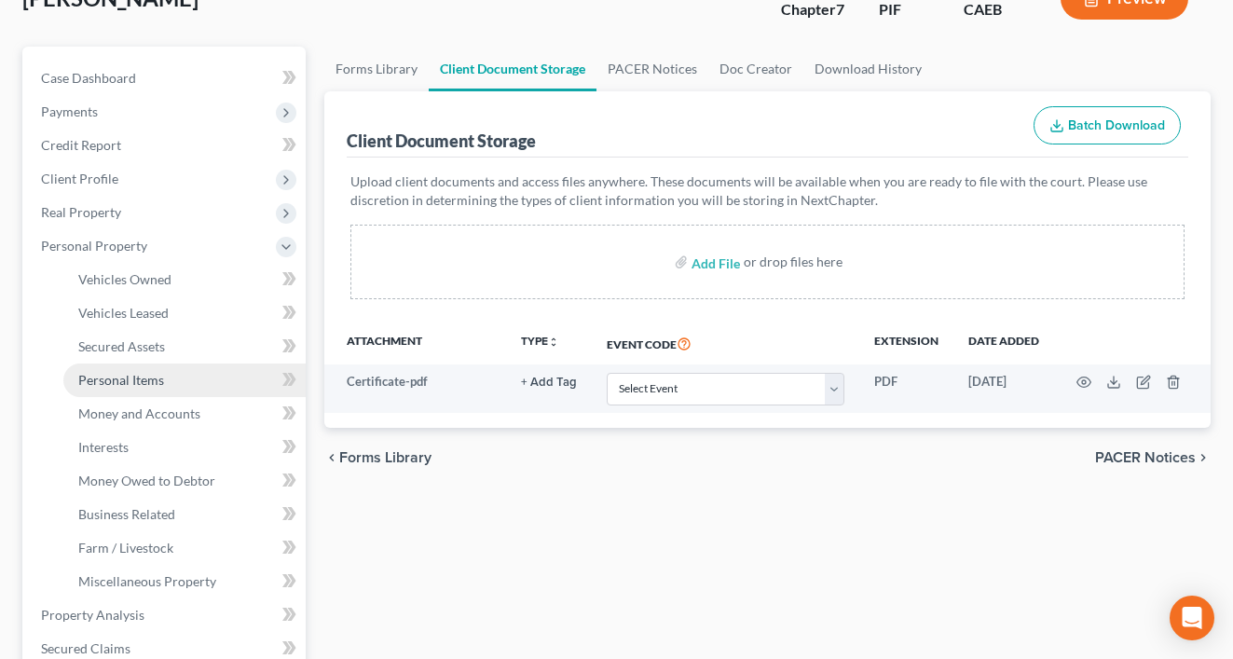
click at [140, 380] on span "Personal Items" at bounding box center [121, 380] width 86 height 16
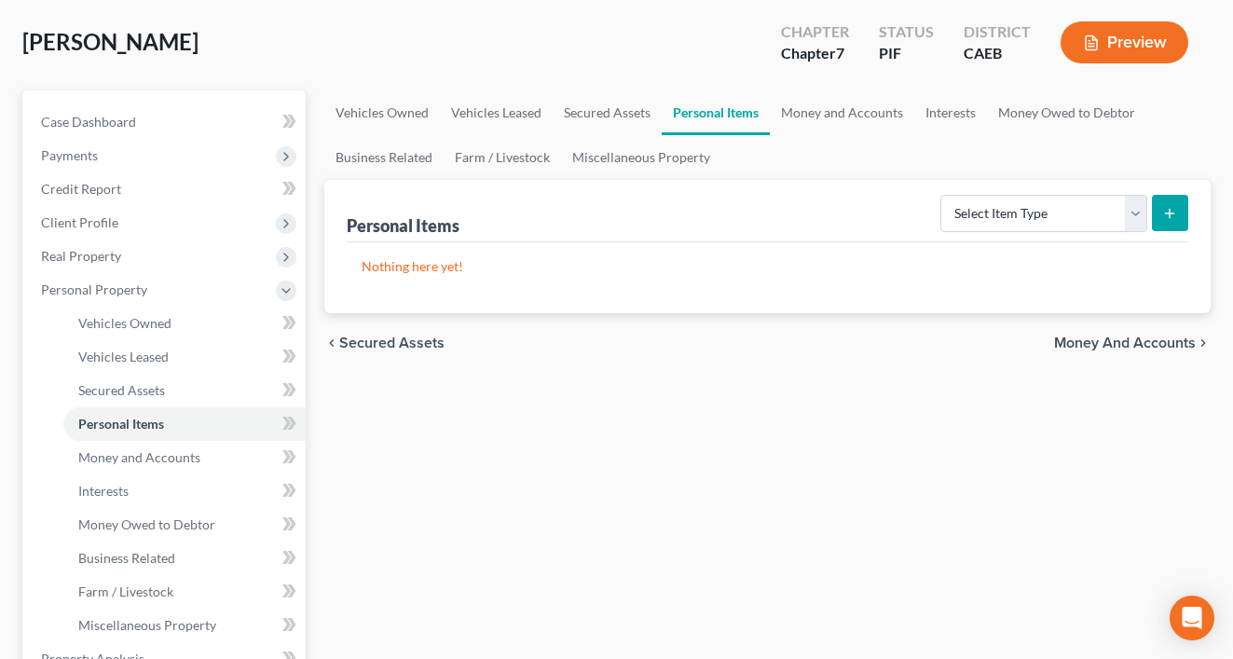
scroll to position [159, 0]
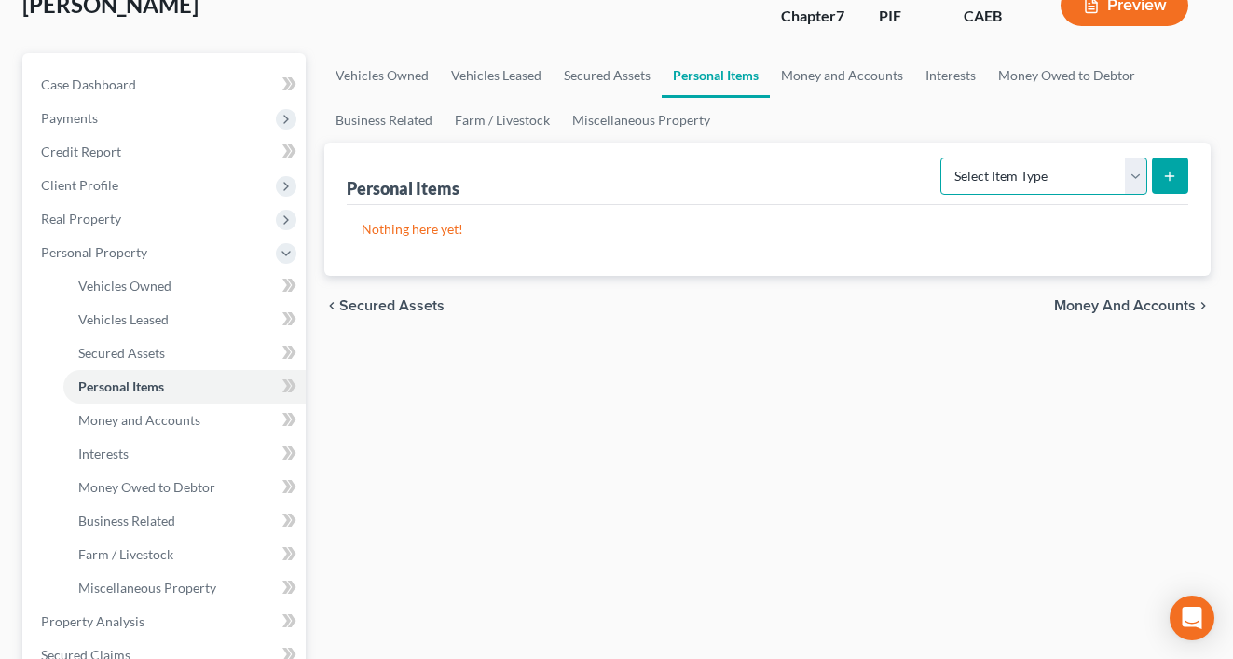
click at [1027, 168] on select "Select Item Type Clothing Collectibles Of Value Electronics Firearms Household …" at bounding box center [1043, 175] width 207 height 37
select select "clothing"
click at [942, 157] on select "Select Item Type Clothing Collectibles Of Value Electronics Firearms Household …" at bounding box center [1043, 175] width 207 height 37
click at [1162, 181] on icon "submit" at bounding box center [1169, 176] width 15 height 15
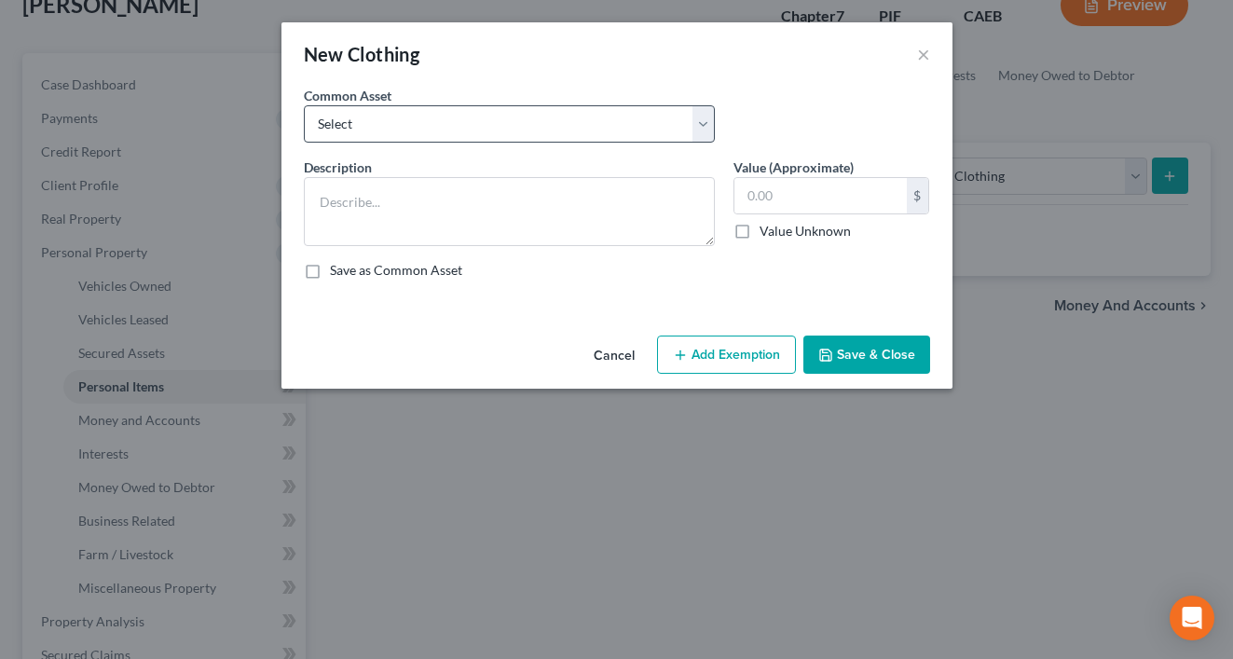
drag, startPoint x: 441, startPoint y: 103, endPoint x: 444, endPoint y: 121, distance: 18.8
click at [441, 103] on div "Common Asset Select Wardrobe" at bounding box center [509, 114] width 430 height 57
click at [443, 122] on select "Select Wardrobe" at bounding box center [509, 123] width 411 height 37
select select "0"
click at [304, 105] on select "Select Wardrobe" at bounding box center [509, 123] width 411 height 37
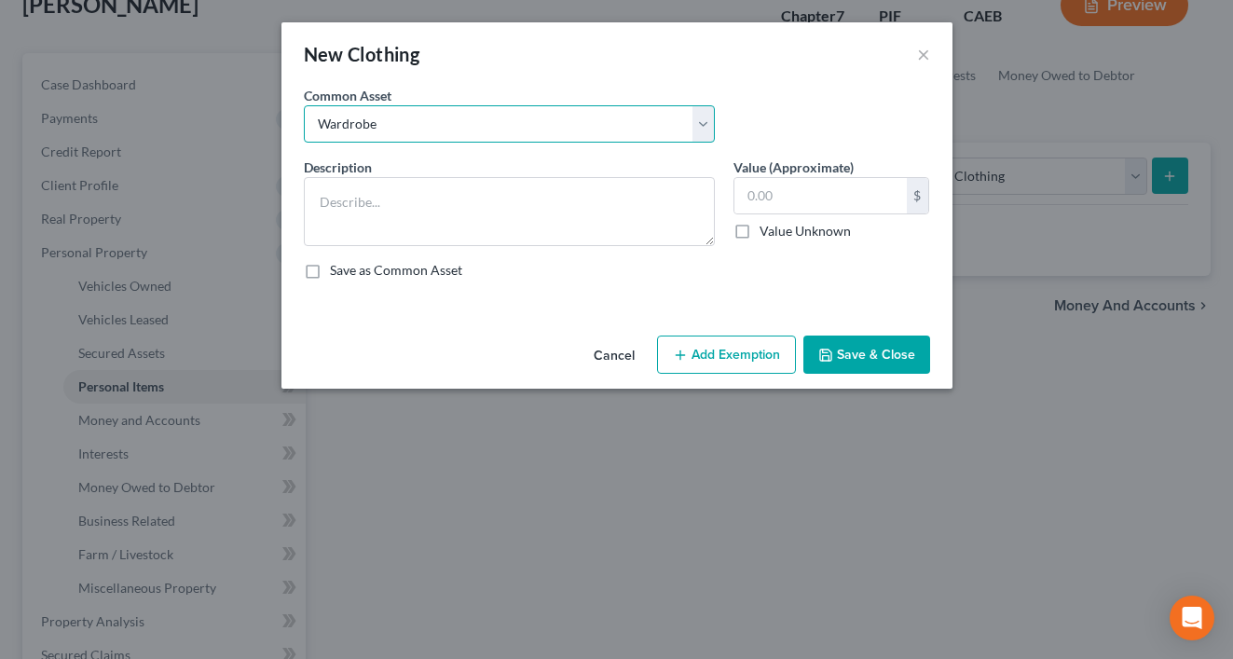
type textarea "Wardrobe"
click at [809, 189] on input "600.00" at bounding box center [820, 195] width 172 height 35
type input "900"
click at [733, 351] on button "Add Exemption" at bounding box center [726, 354] width 139 height 39
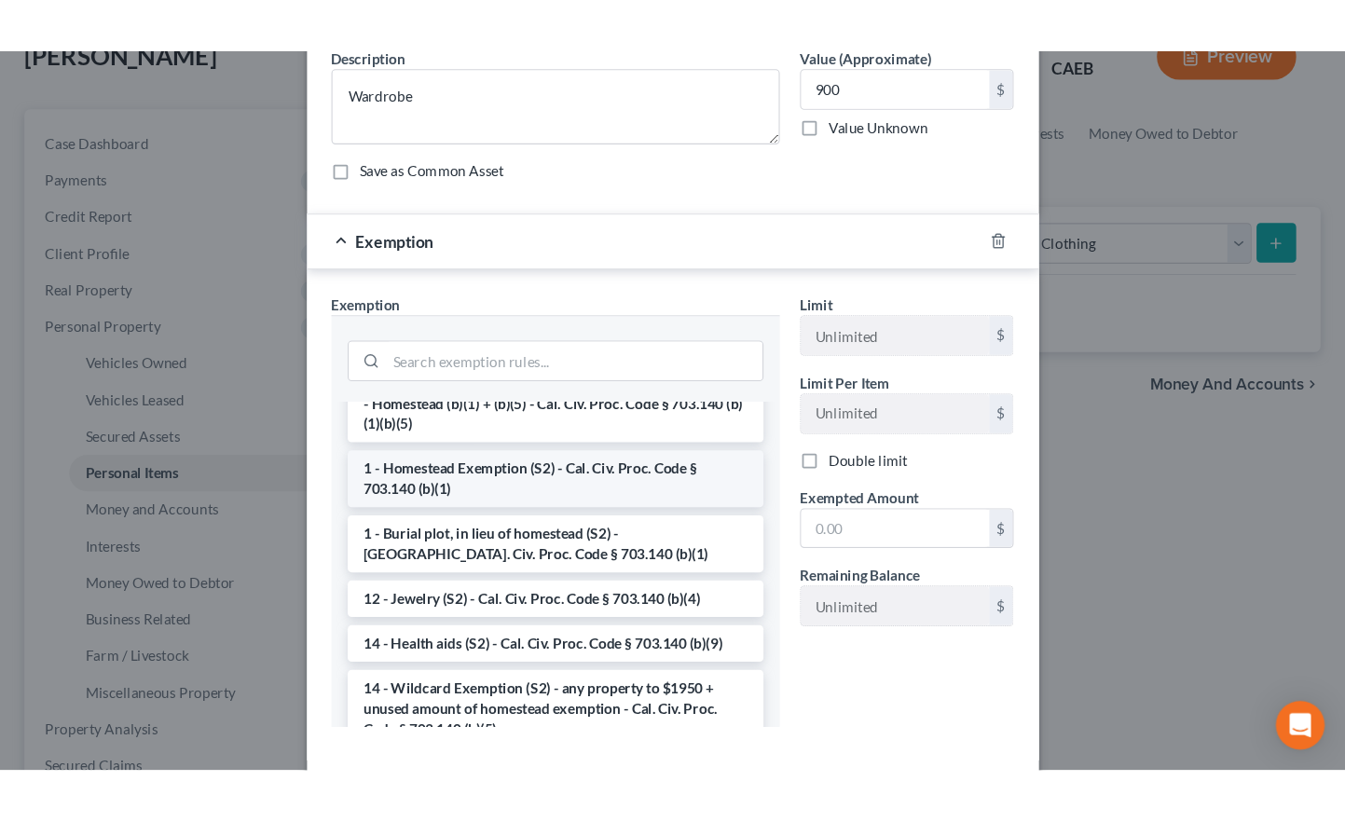
scroll to position [0, 0]
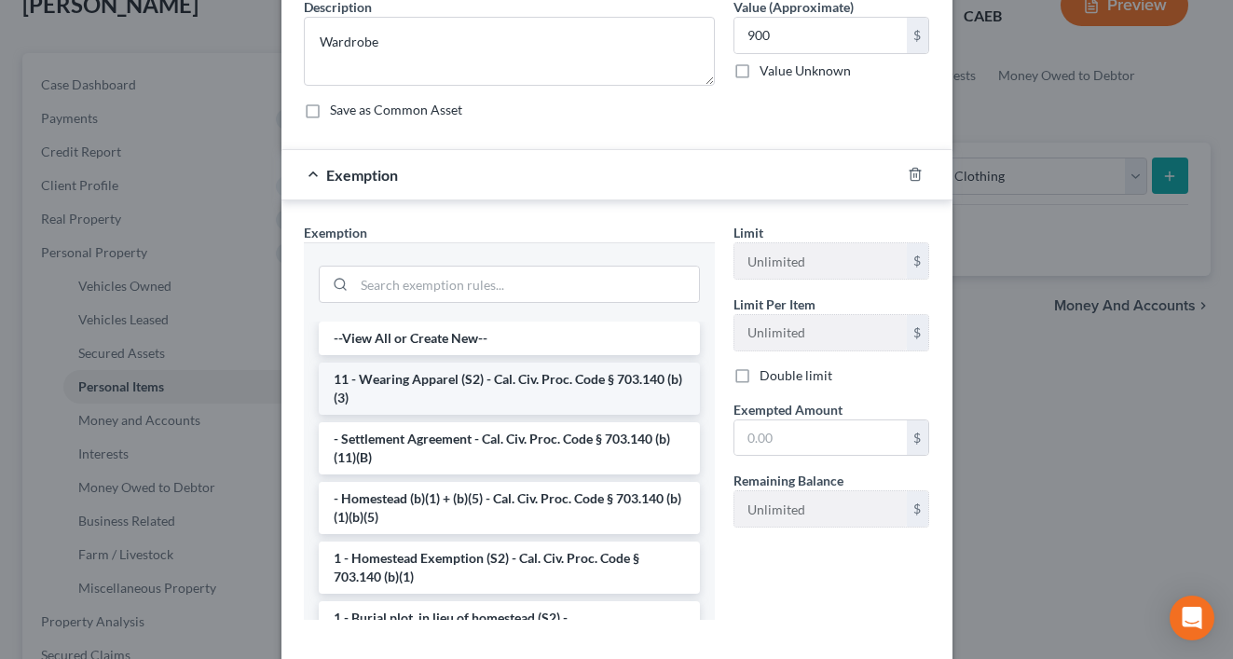
click at [431, 389] on li "11 - Wearing Apparel (S2) - Cal. Civ. Proc. Code § 703.140 (b)(3)" at bounding box center [509, 389] width 381 height 52
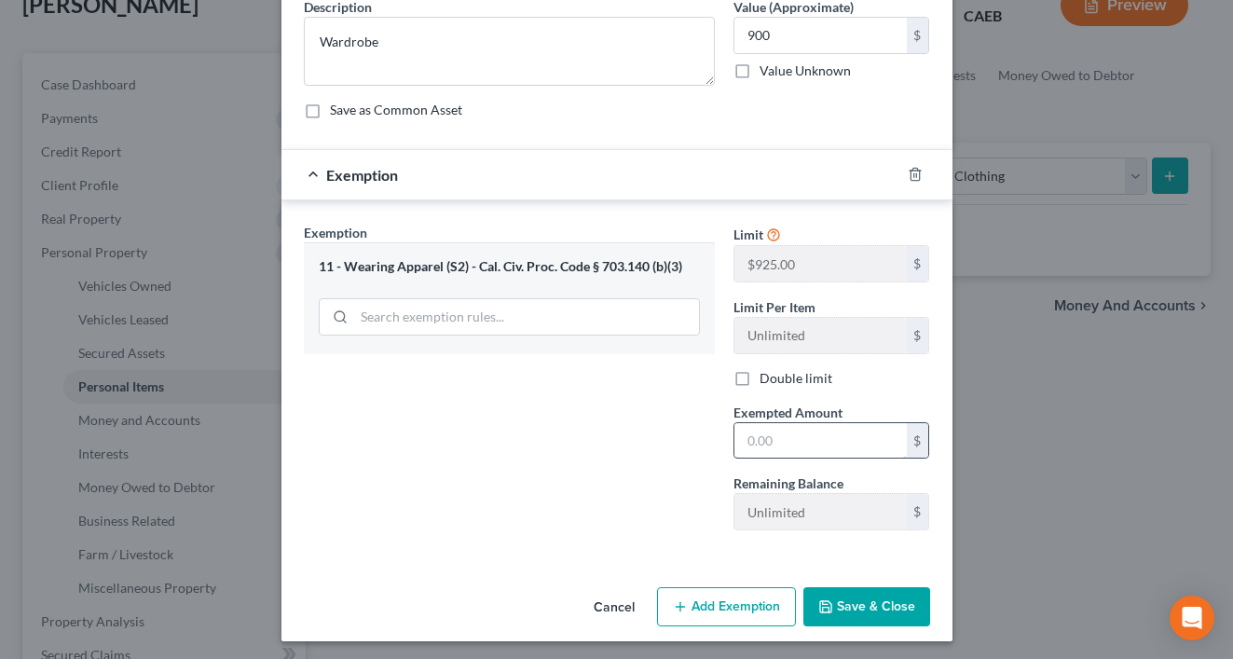
click at [762, 434] on input "text" at bounding box center [820, 440] width 172 height 35
type input "900"
click at [606, 503] on div "Exemption Set must be selected for CA. Exemption * 11 - Wearing Apparel (S2) - …" at bounding box center [509, 384] width 430 height 322
click at [885, 597] on button "Save & Close" at bounding box center [866, 606] width 127 height 39
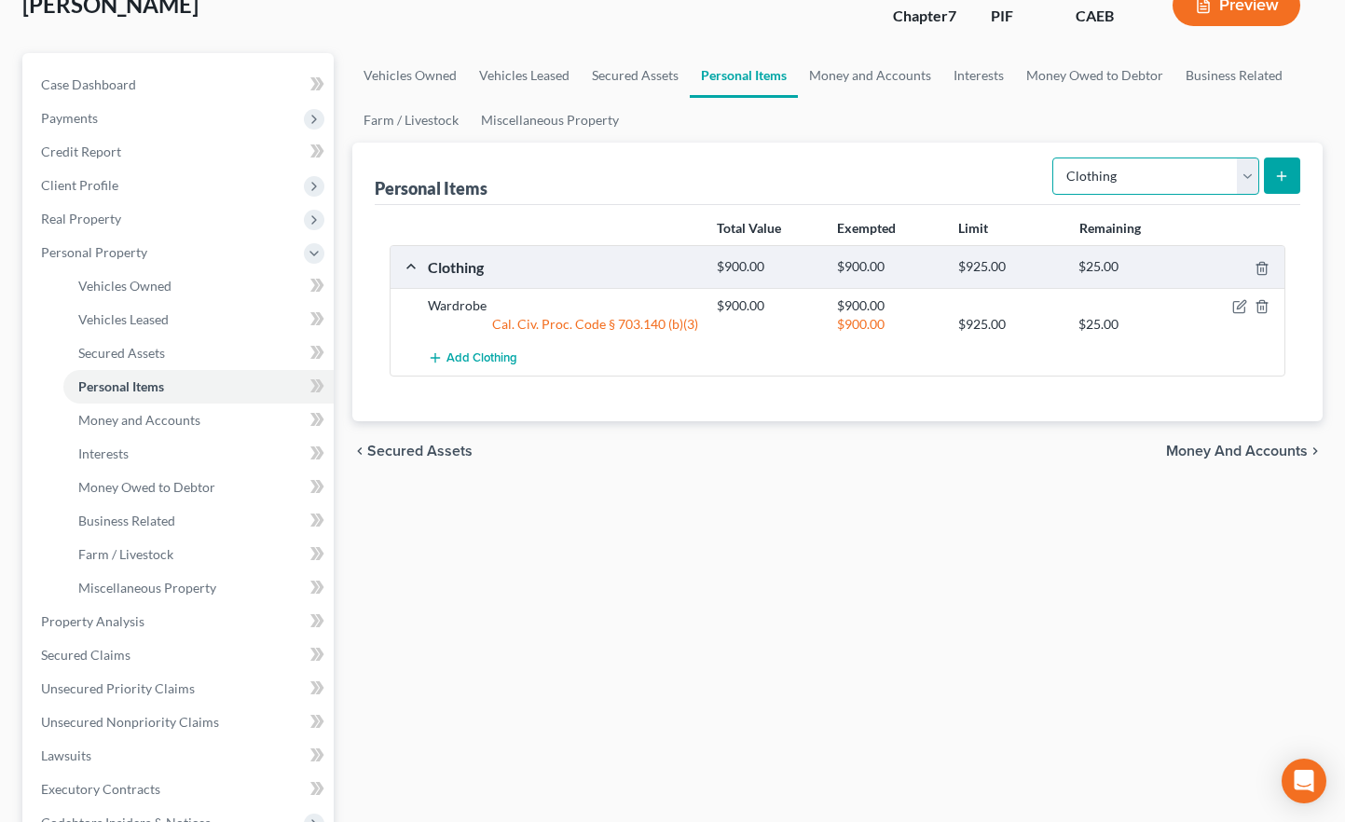
click at [1152, 157] on select "Select Item Type Clothing Collectibles Of Value Electronics Firearms Household …" at bounding box center [1155, 175] width 207 height 37
select select "electronics"
click at [1054, 157] on select "Select Item Type Clothing Collectibles Of Value Electronics Firearms Household …" at bounding box center [1155, 175] width 207 height 37
click at [1232, 169] on icon "submit" at bounding box center [1281, 176] width 15 height 15
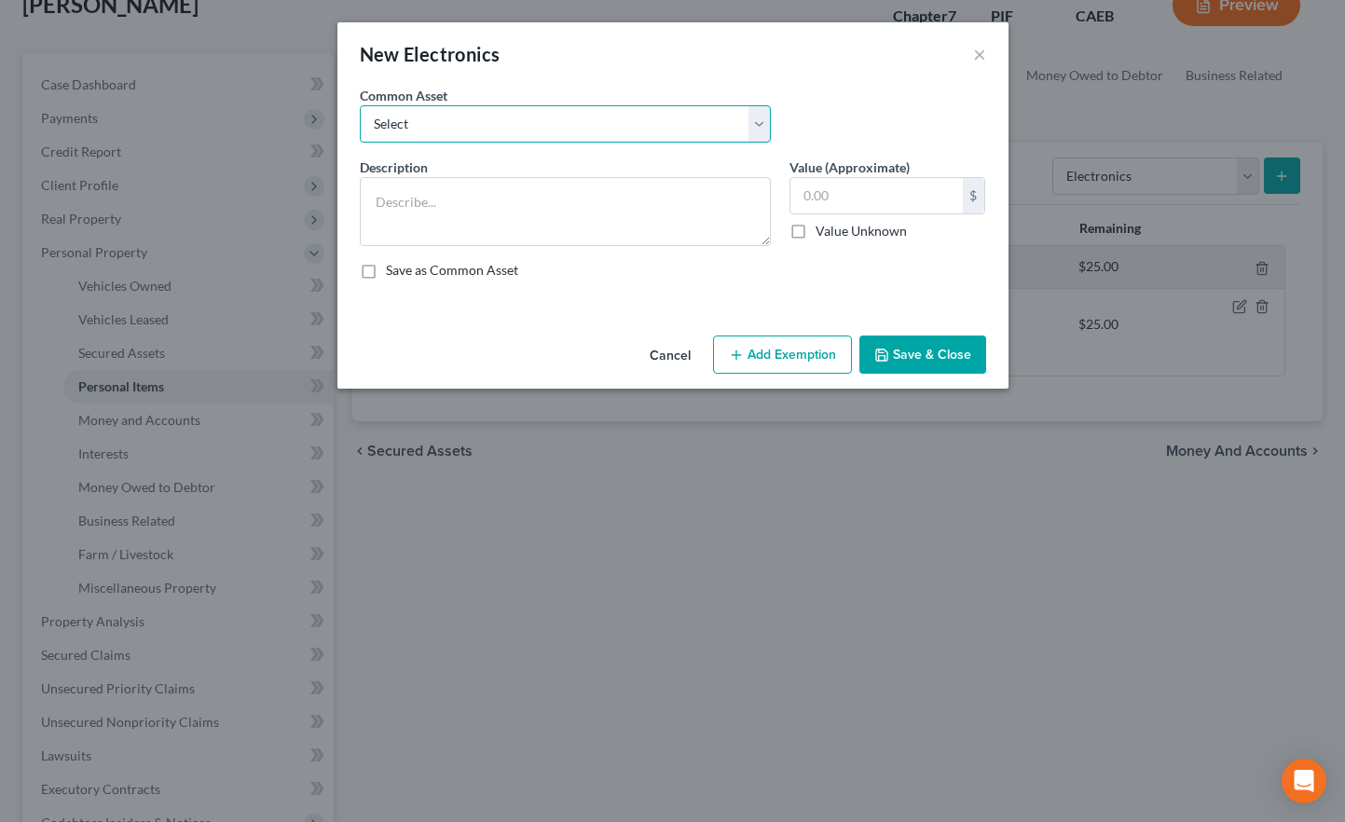
click at [751, 123] on select "Select Miscellaneous Electronic Items" at bounding box center [565, 123] width 411 height 37
select select "0"
click at [360, 105] on select "Select Miscellaneous Electronic Items" at bounding box center [565, 123] width 411 height 37
type textarea "Miscellaneous Electronic Items"
click at [832, 200] on input "700.00" at bounding box center [876, 195] width 172 height 35
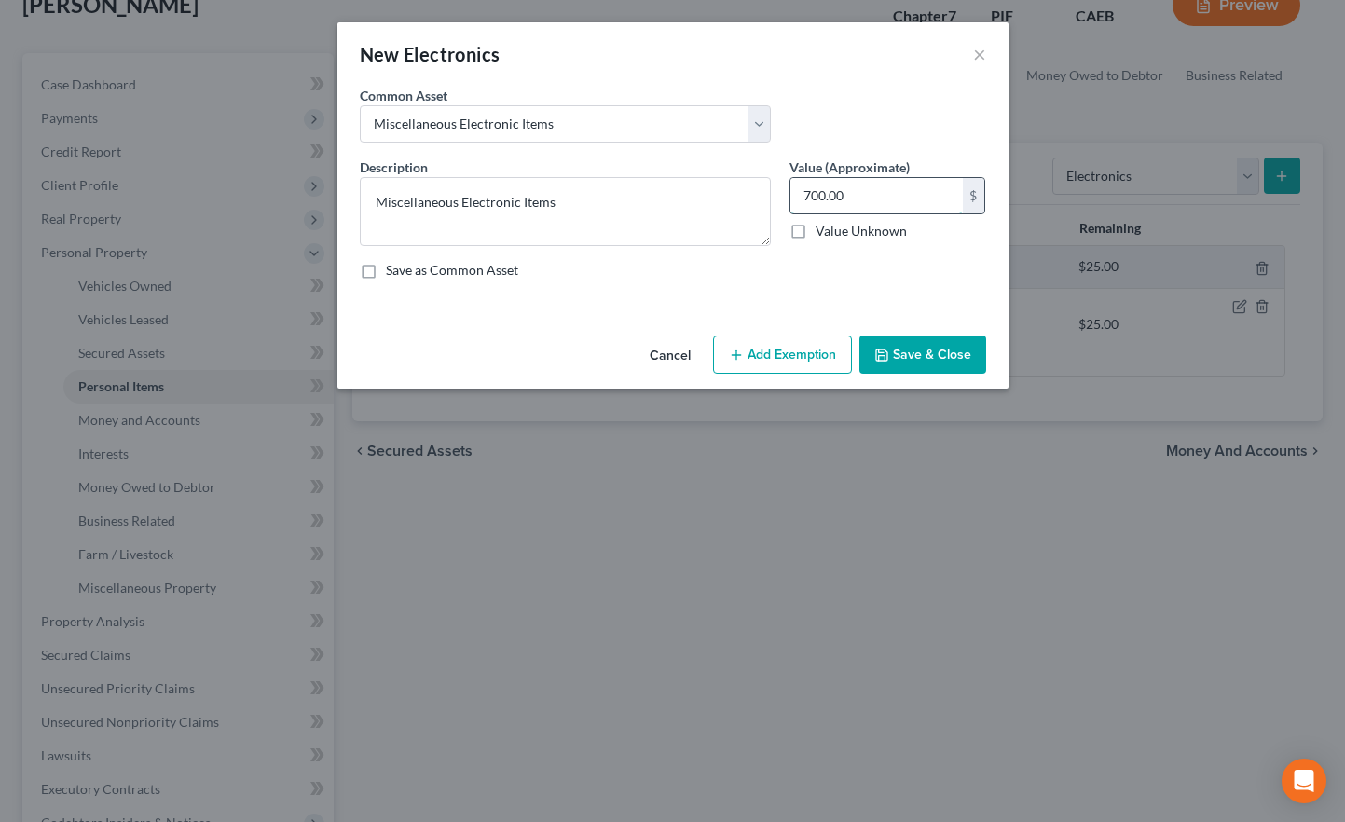
type input "9"
type input "1,500"
click at [789, 368] on button "Add Exemption" at bounding box center [782, 354] width 139 height 39
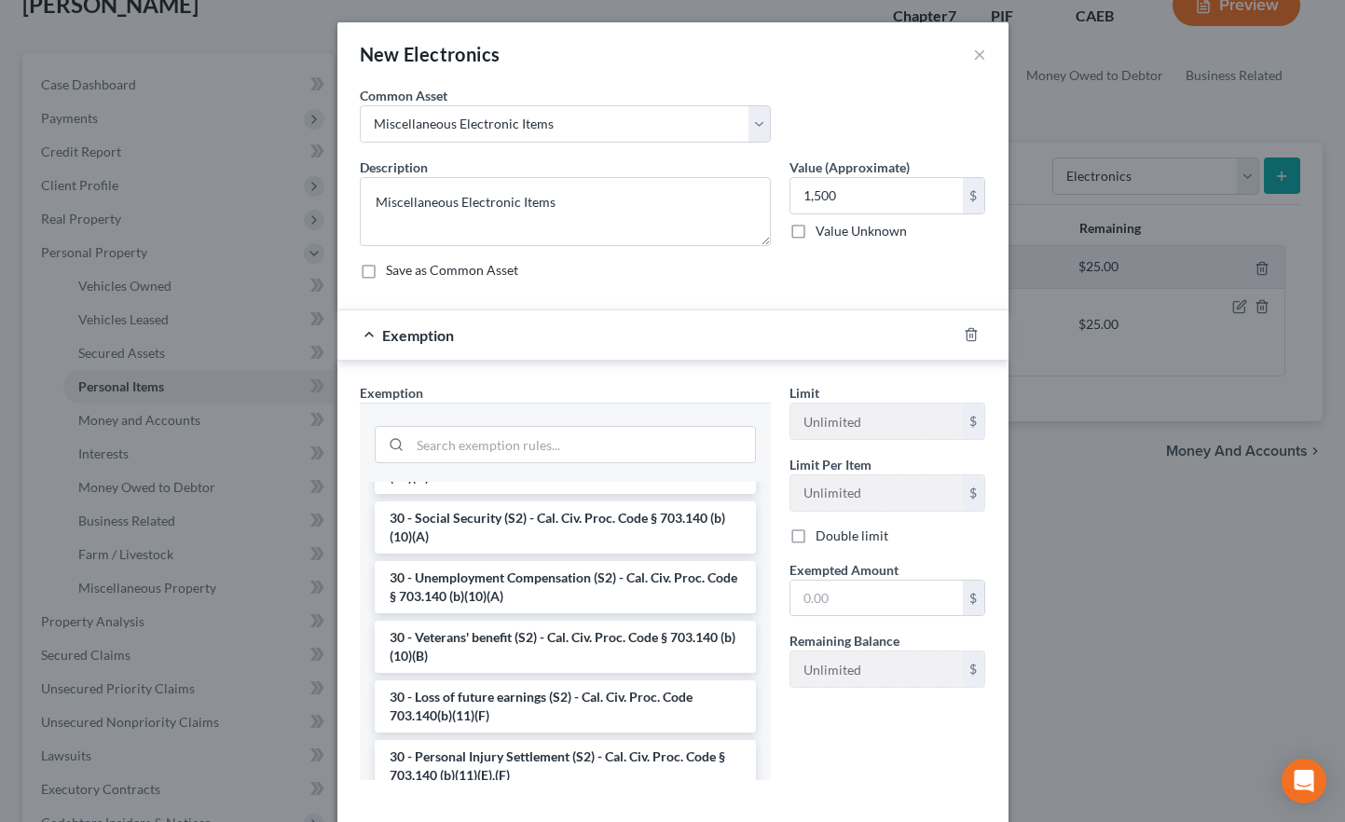
scroll to position [1484, 0]
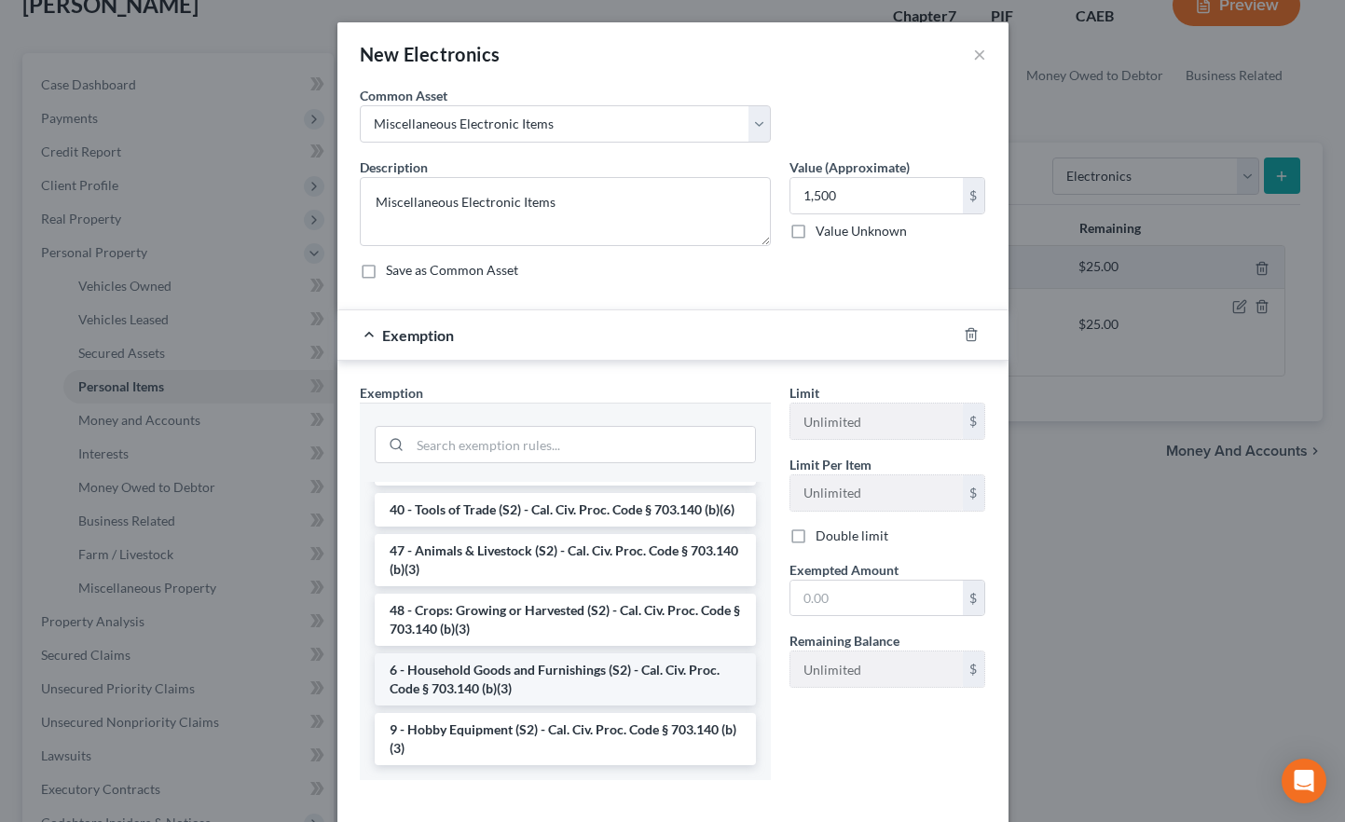
click at [515, 658] on li "6 - Household Goods and Furnishings (S2) - Cal. Civ. Proc. Code § 703.140 (b)(3)" at bounding box center [565, 679] width 381 height 52
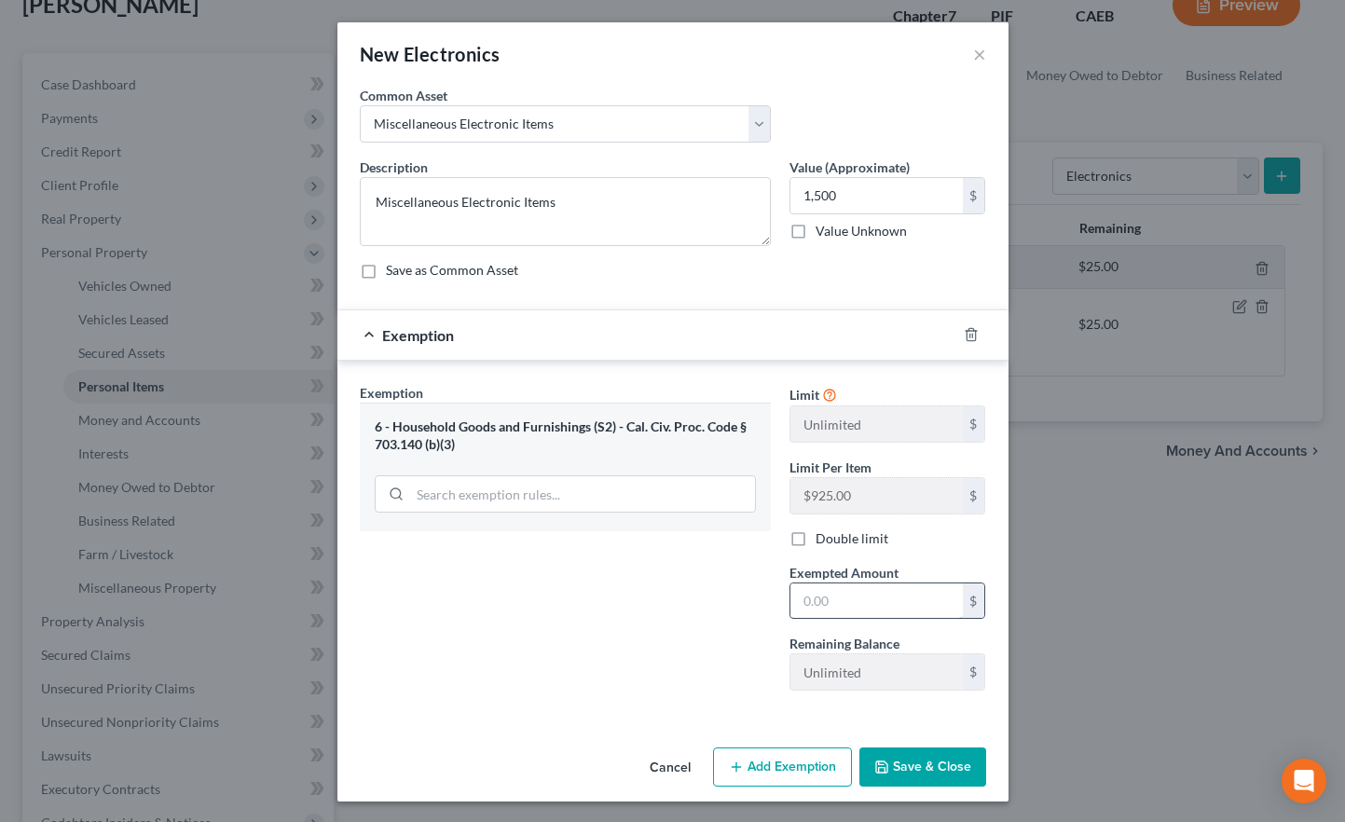
click at [911, 602] on input "text" at bounding box center [876, 600] width 172 height 35
type input "1,500"
click at [935, 658] on button "Save & Close" at bounding box center [922, 766] width 127 height 39
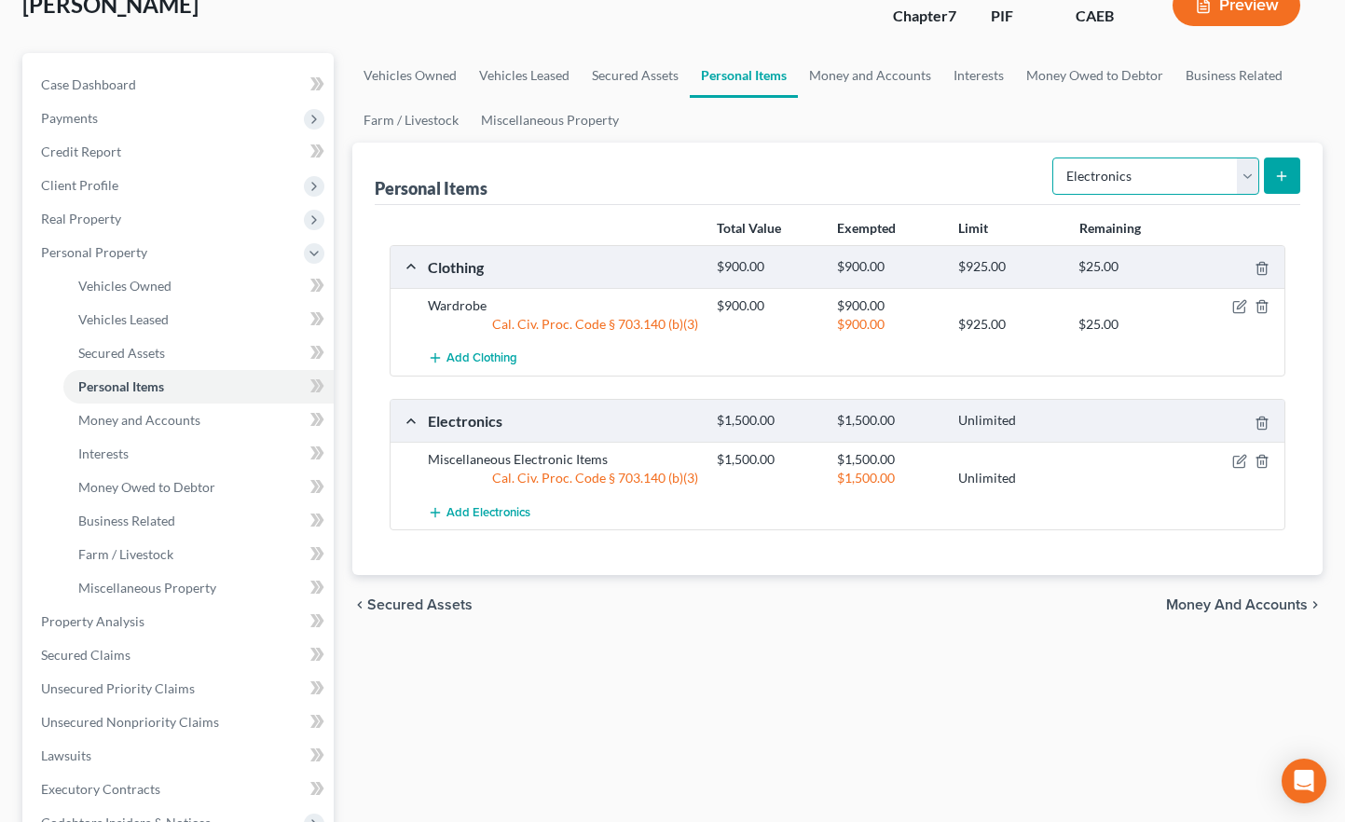
click at [1126, 157] on select "Select Item Type Clothing Collectibles Of Value Electronics Firearms Household …" at bounding box center [1155, 175] width 207 height 37
select select "household_goods"
click at [1054, 157] on select "Select Item Type Clothing Collectibles Of Value Electronics Firearms Household …" at bounding box center [1155, 175] width 207 height 37
click at [1232, 169] on icon "submit" at bounding box center [1281, 176] width 15 height 15
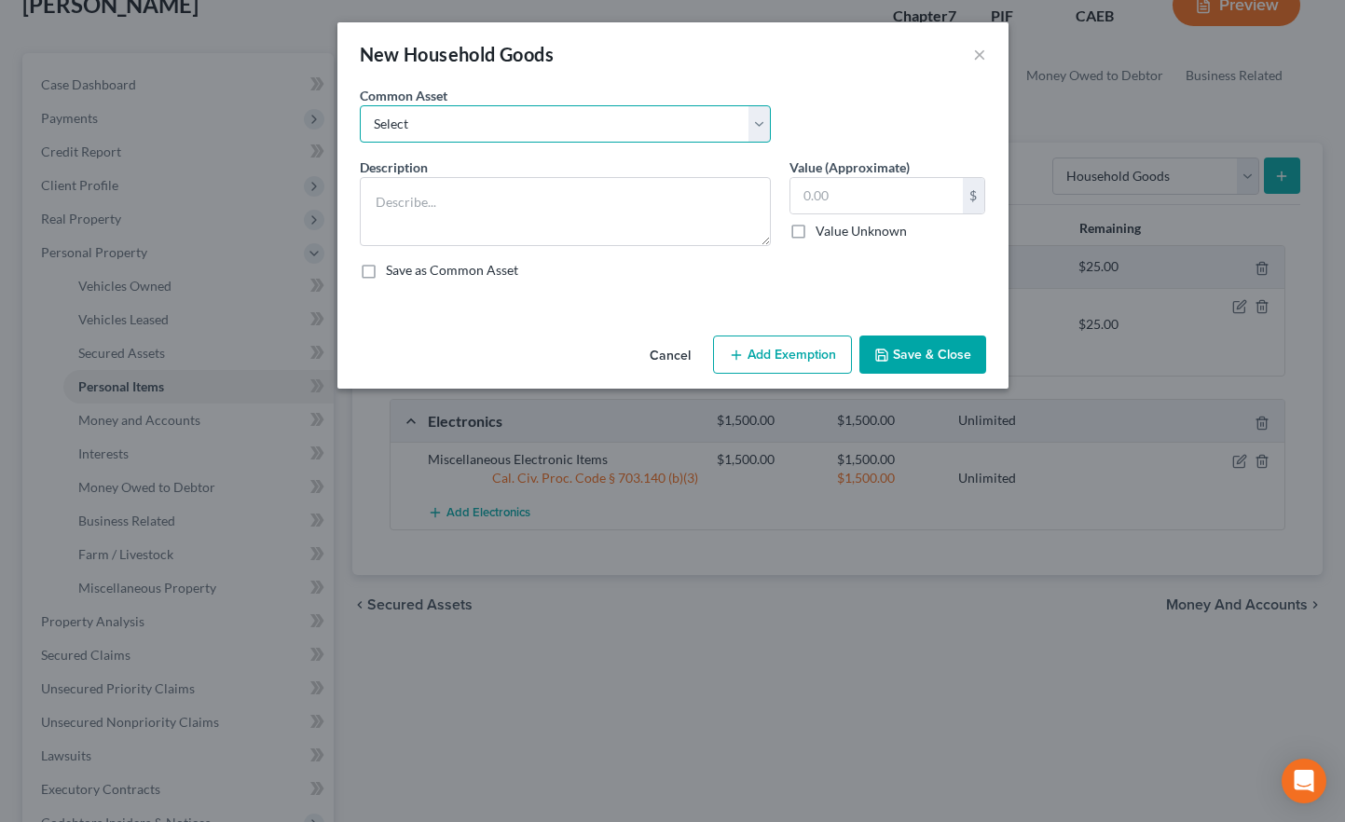
click at [617, 137] on select "Select Furniture and furnishings" at bounding box center [565, 123] width 411 height 37
select select "0"
click at [360, 105] on select "Select Furniture and furnishings" at bounding box center [565, 123] width 411 height 37
type textarea "Furniture and furnishings"
click at [835, 197] on input "1,200.00" at bounding box center [876, 195] width 172 height 35
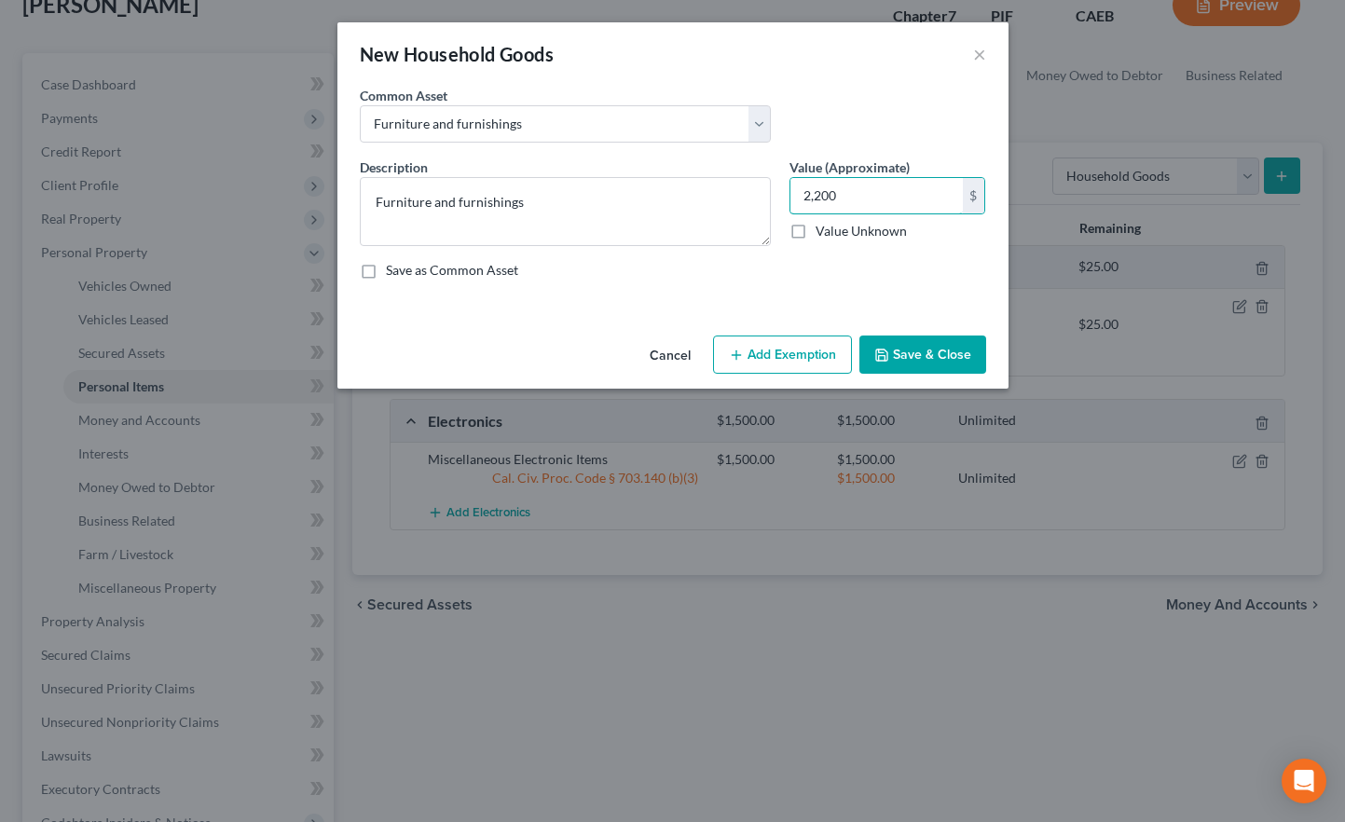
type input "2,200"
click at [771, 359] on button "Add Exemption" at bounding box center [782, 354] width 139 height 39
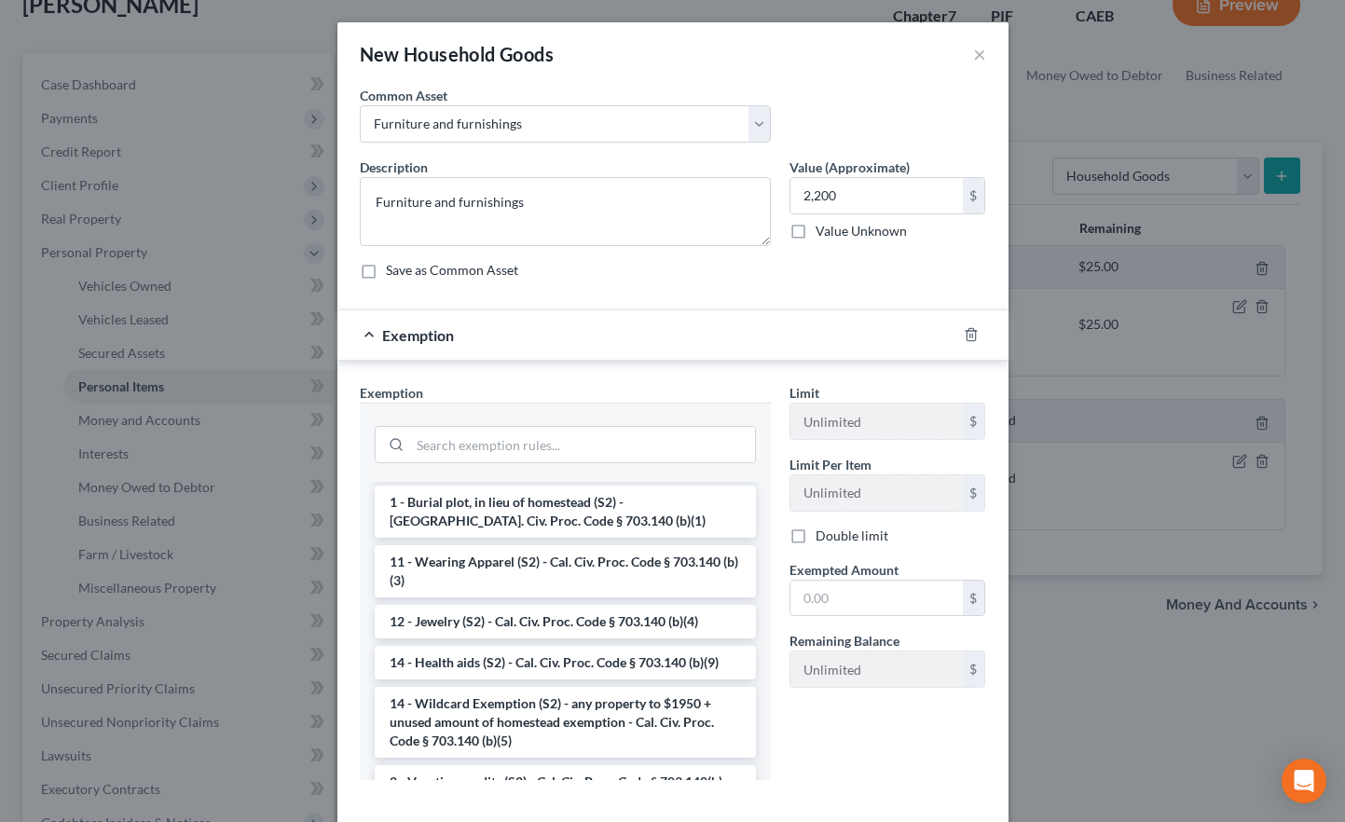
scroll to position [0, 0]
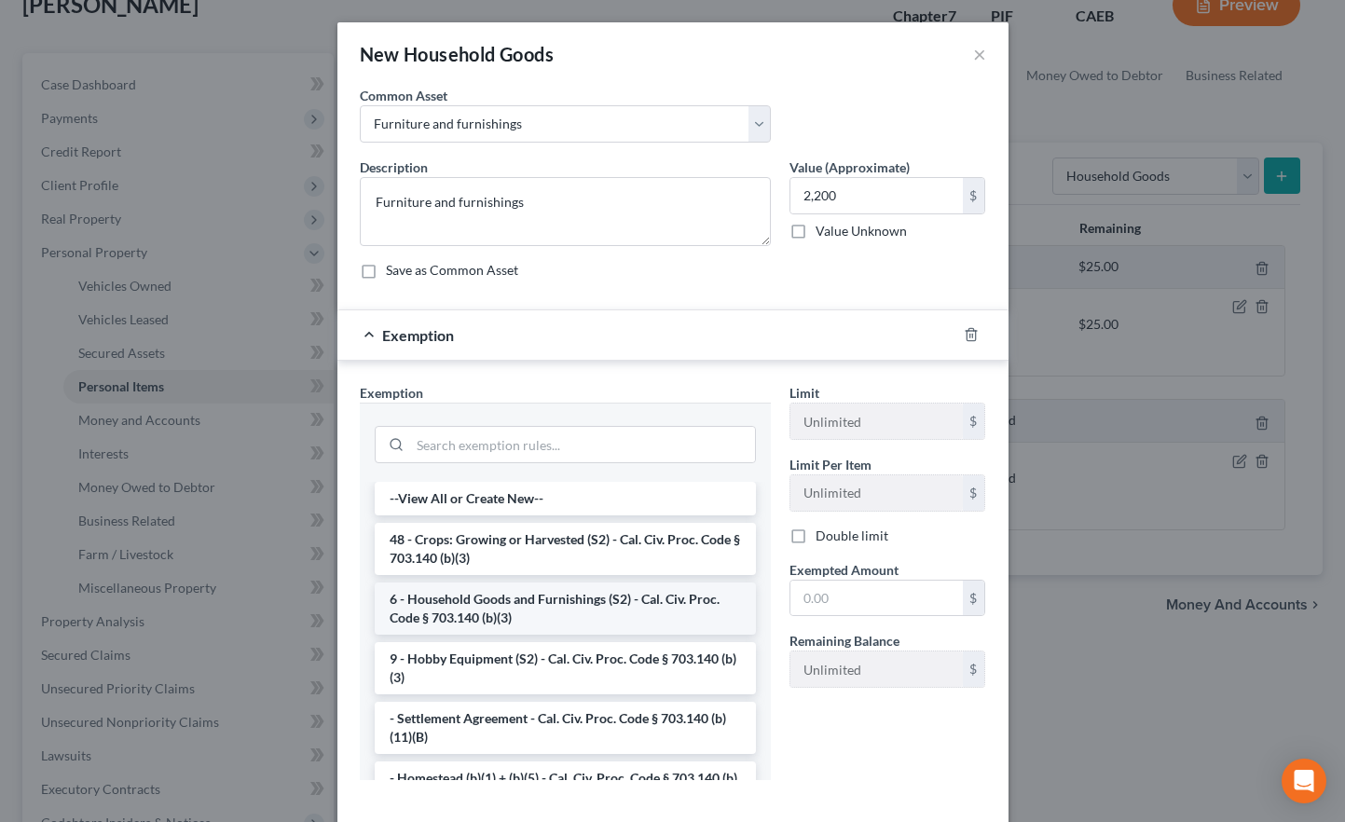
click at [480, 610] on li "6 - Household Goods and Furnishings (S2) - Cal. Civ. Proc. Code § 703.140 (b)(3)" at bounding box center [565, 608] width 381 height 52
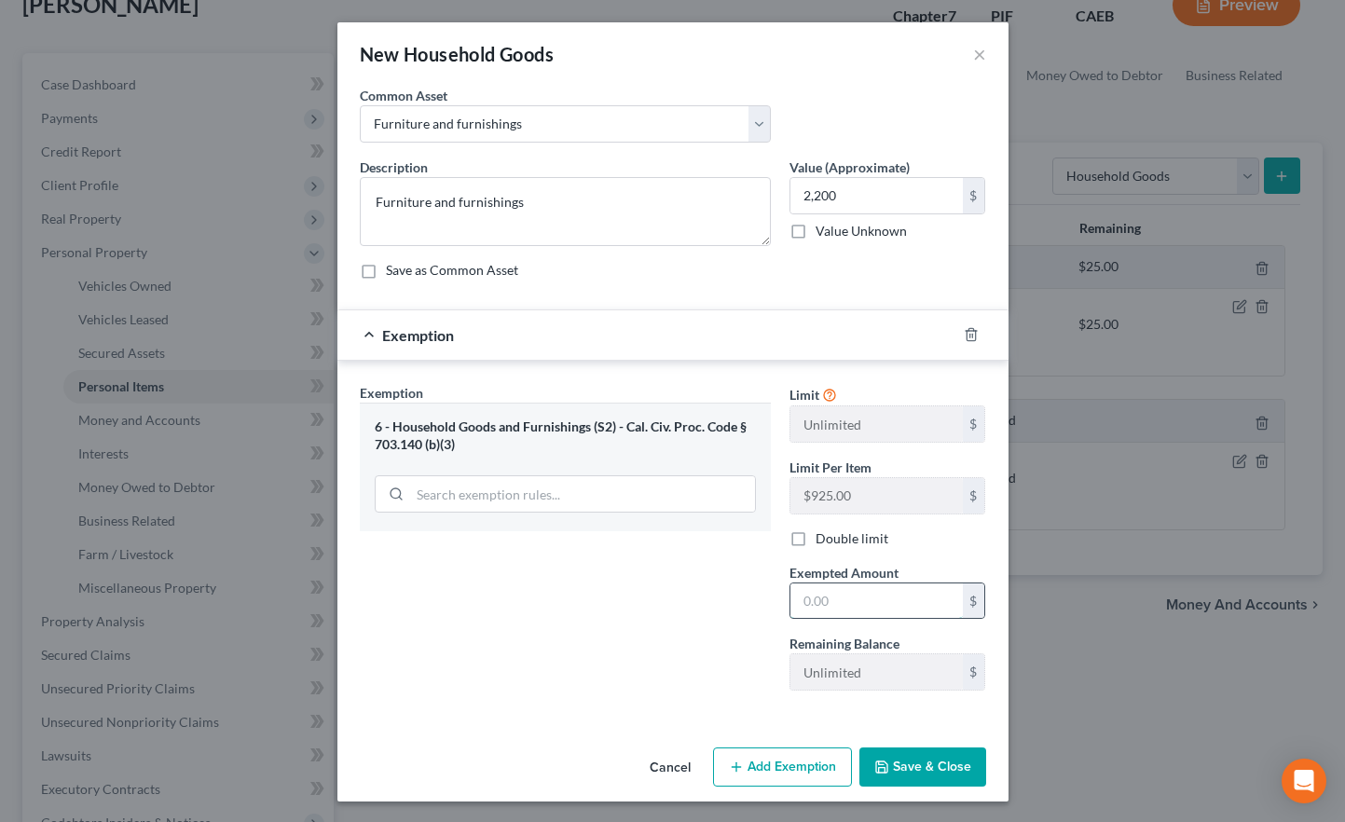
click at [842, 601] on input "text" at bounding box center [876, 600] width 172 height 35
type input "2,200"
click at [932, 658] on button "Save & Close" at bounding box center [922, 766] width 127 height 39
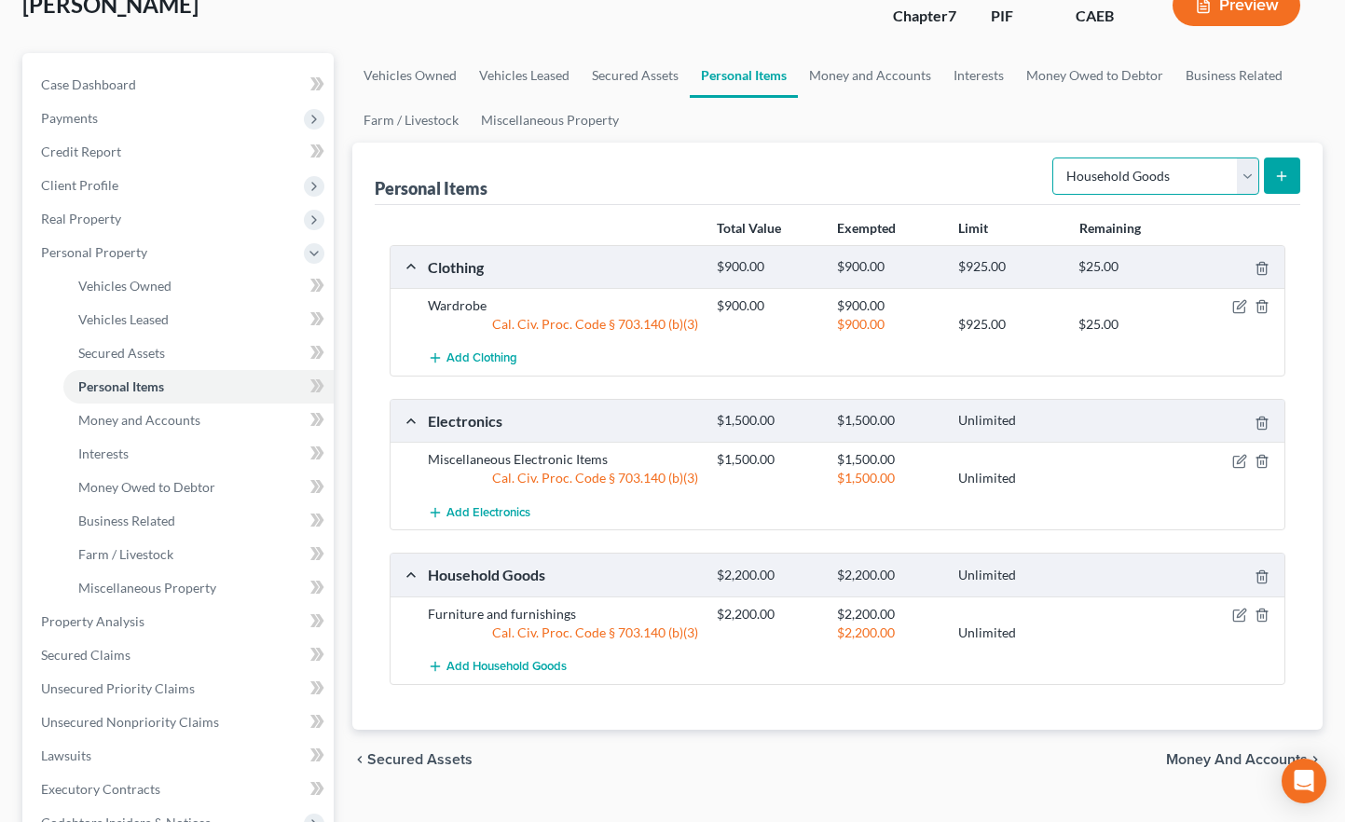
click at [1139, 157] on select "Select Item Type Clothing Collectibles Of Value Electronics Firearms Household …" at bounding box center [1155, 175] width 207 height 37
select select "jewelry"
click at [1054, 157] on select "Select Item Type Clothing Collectibles Of Value Electronics Firearms Household …" at bounding box center [1155, 175] width 207 height 37
click at [1232, 169] on icon "submit" at bounding box center [1281, 176] width 15 height 15
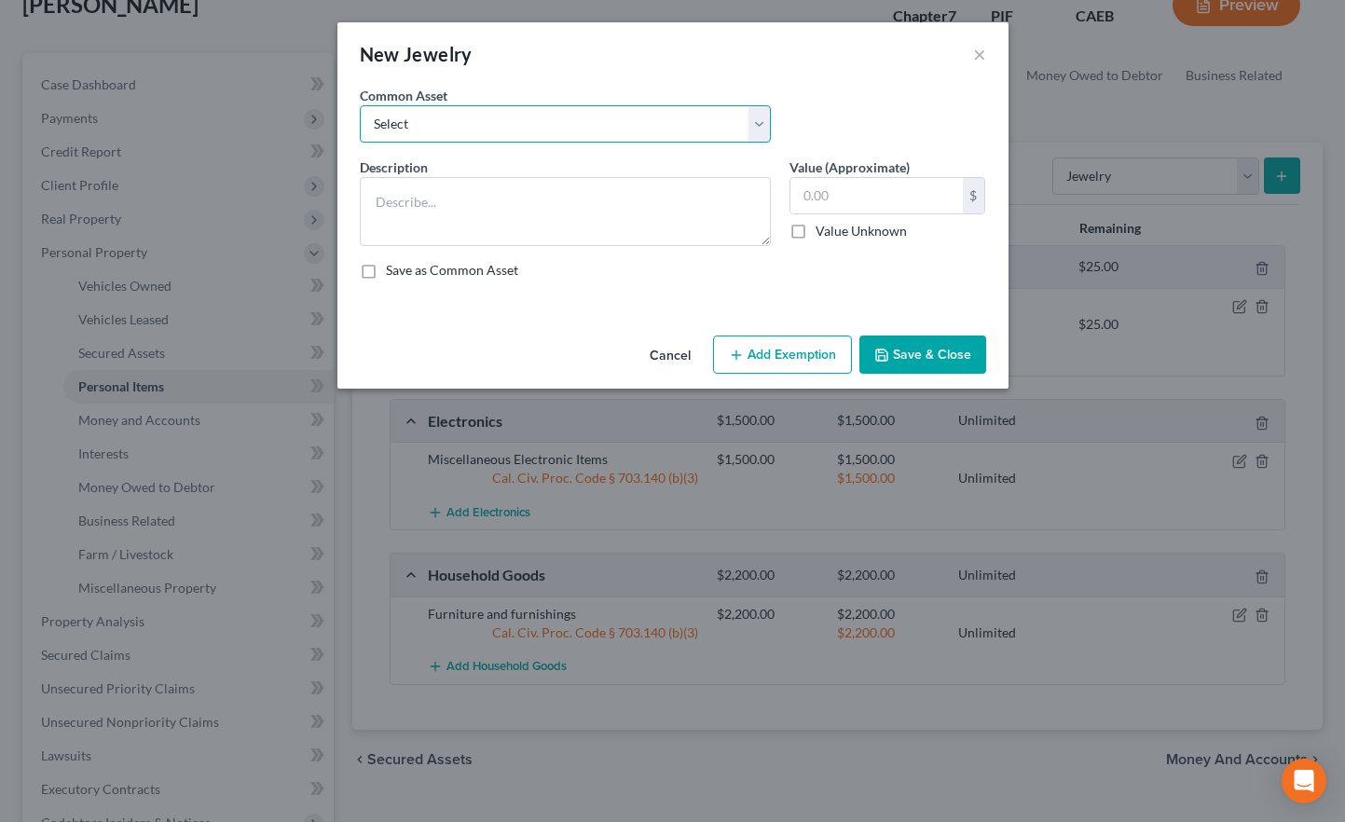
click at [677, 124] on select "Select Miscellaneous Jewelry" at bounding box center [565, 123] width 411 height 37
select select "0"
click at [360, 105] on select "Select Miscellaneous Jewelry" at bounding box center [565, 123] width 411 height 37
type textarea "Miscellaneous Jewelry"
click at [814, 199] on input "100.00" at bounding box center [876, 195] width 172 height 35
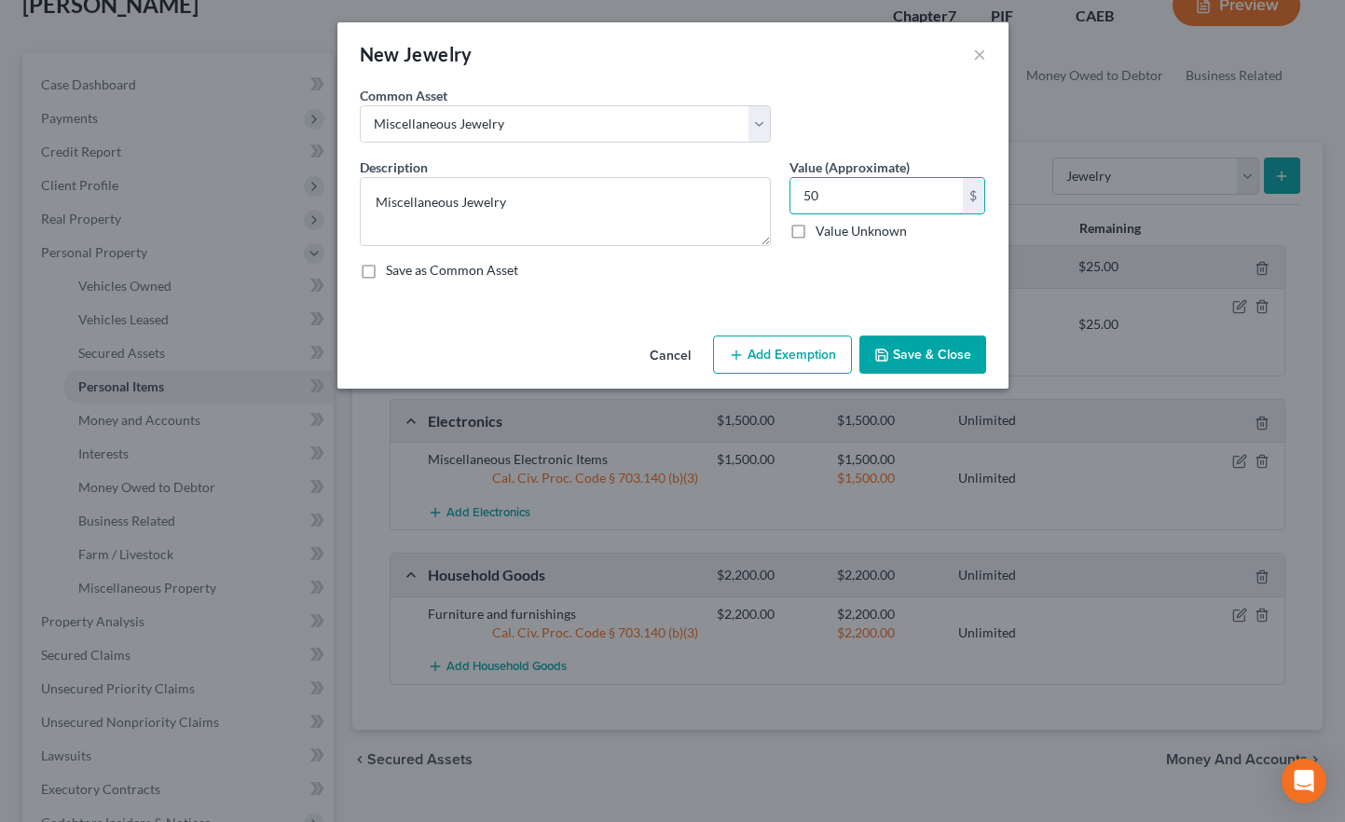
type input "50"
click at [820, 354] on button "Add Exemption" at bounding box center [782, 354] width 139 height 39
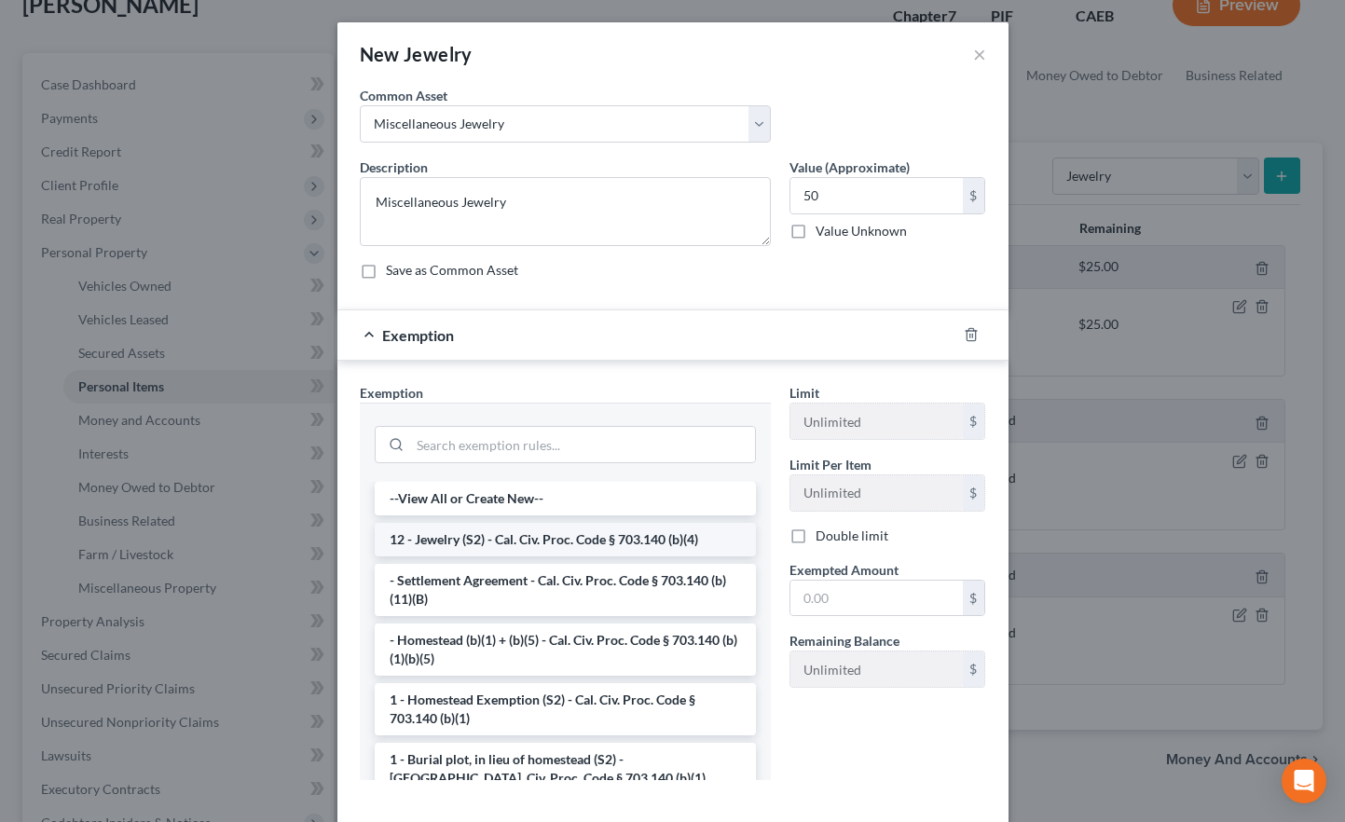
click at [520, 531] on li "12 - Jewelry (S2) - Cal. Civ. Proc. Code § 703.140 (b)(4)" at bounding box center [565, 540] width 381 height 34
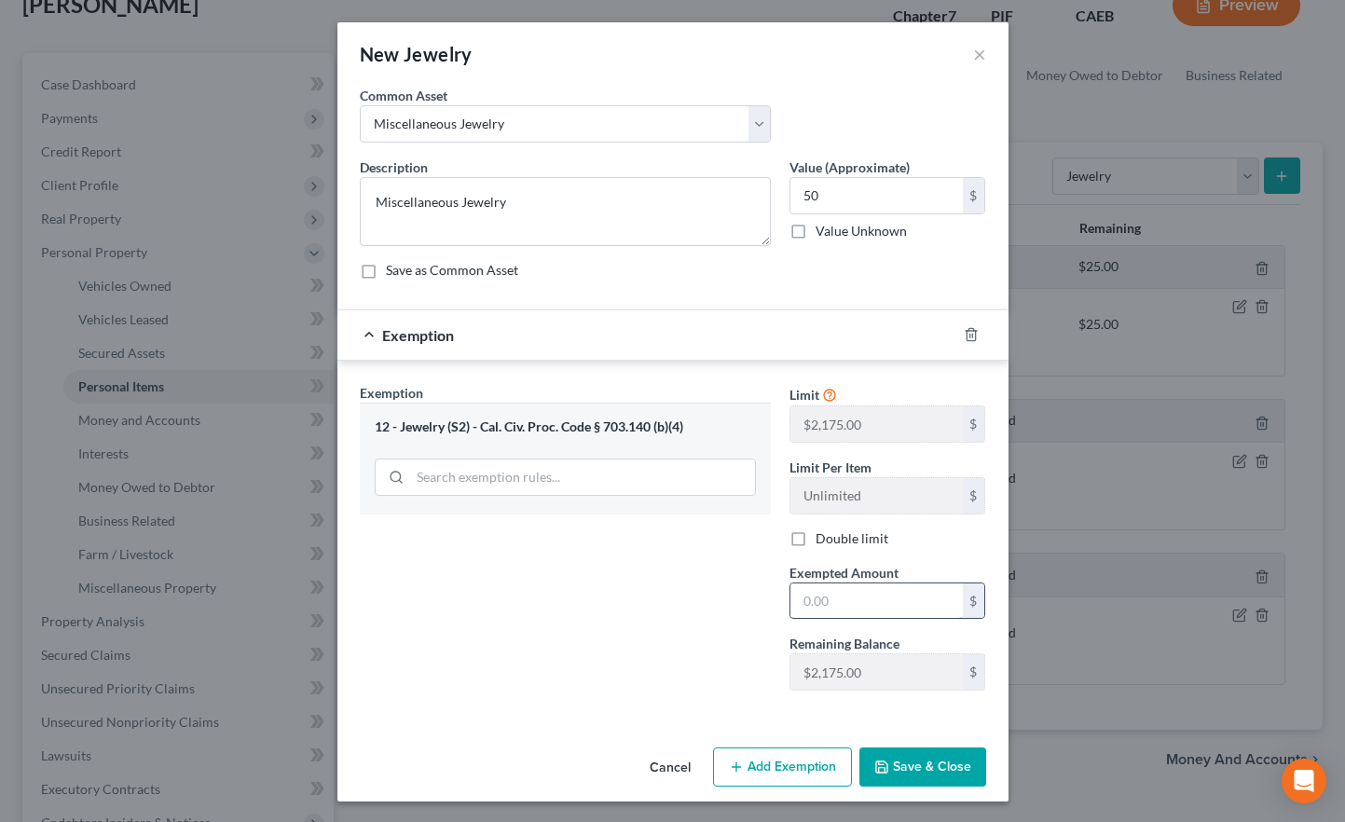
click at [876, 612] on input "text" at bounding box center [876, 600] width 172 height 35
type input "50"
click at [825, 198] on input "50" at bounding box center [876, 195] width 172 height 35
click at [824, 198] on input "50" at bounding box center [876, 195] width 172 height 35
type input "150"
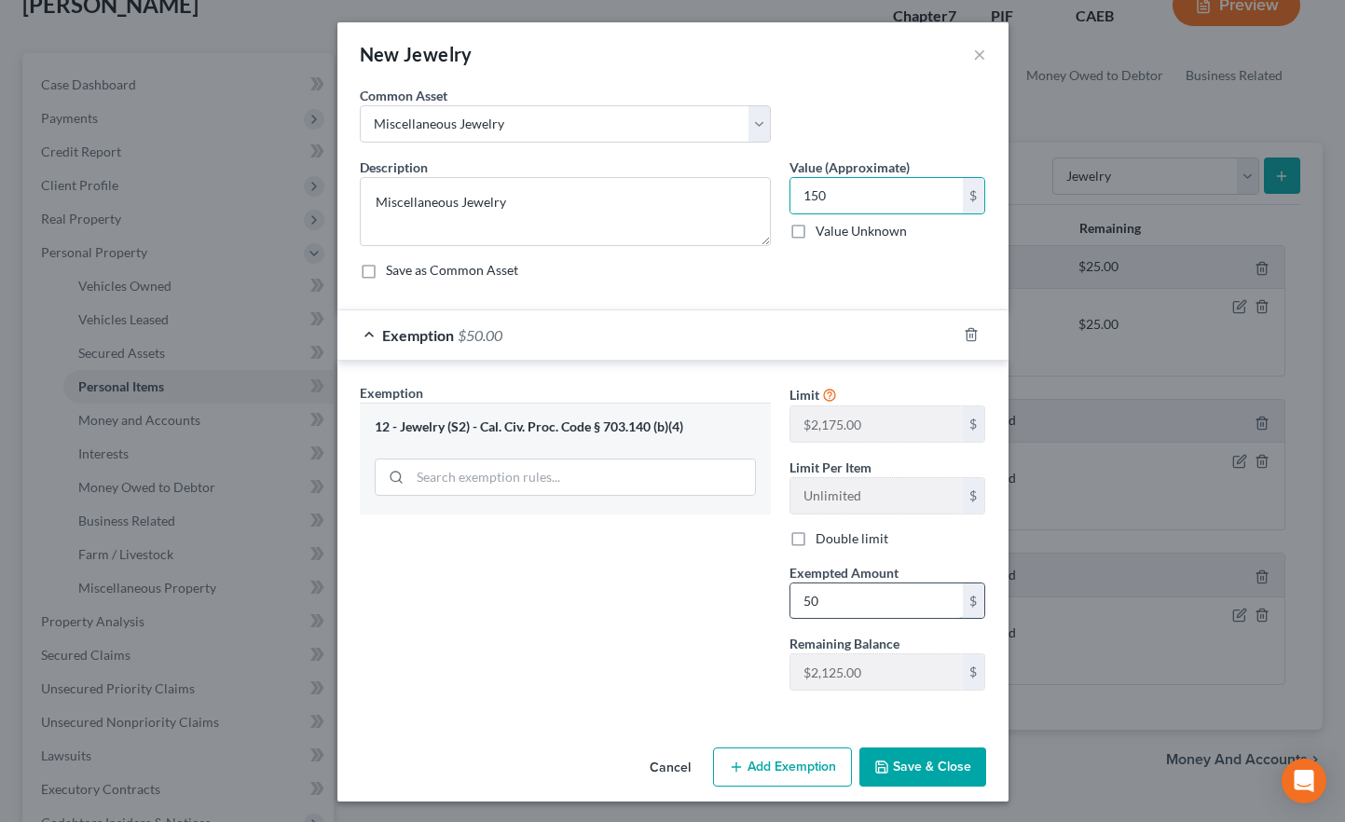
click at [844, 606] on input "50" at bounding box center [876, 600] width 172 height 35
type input "150"
drag, startPoint x: 669, startPoint y: 642, endPoint x: 925, endPoint y: 794, distance: 297.9
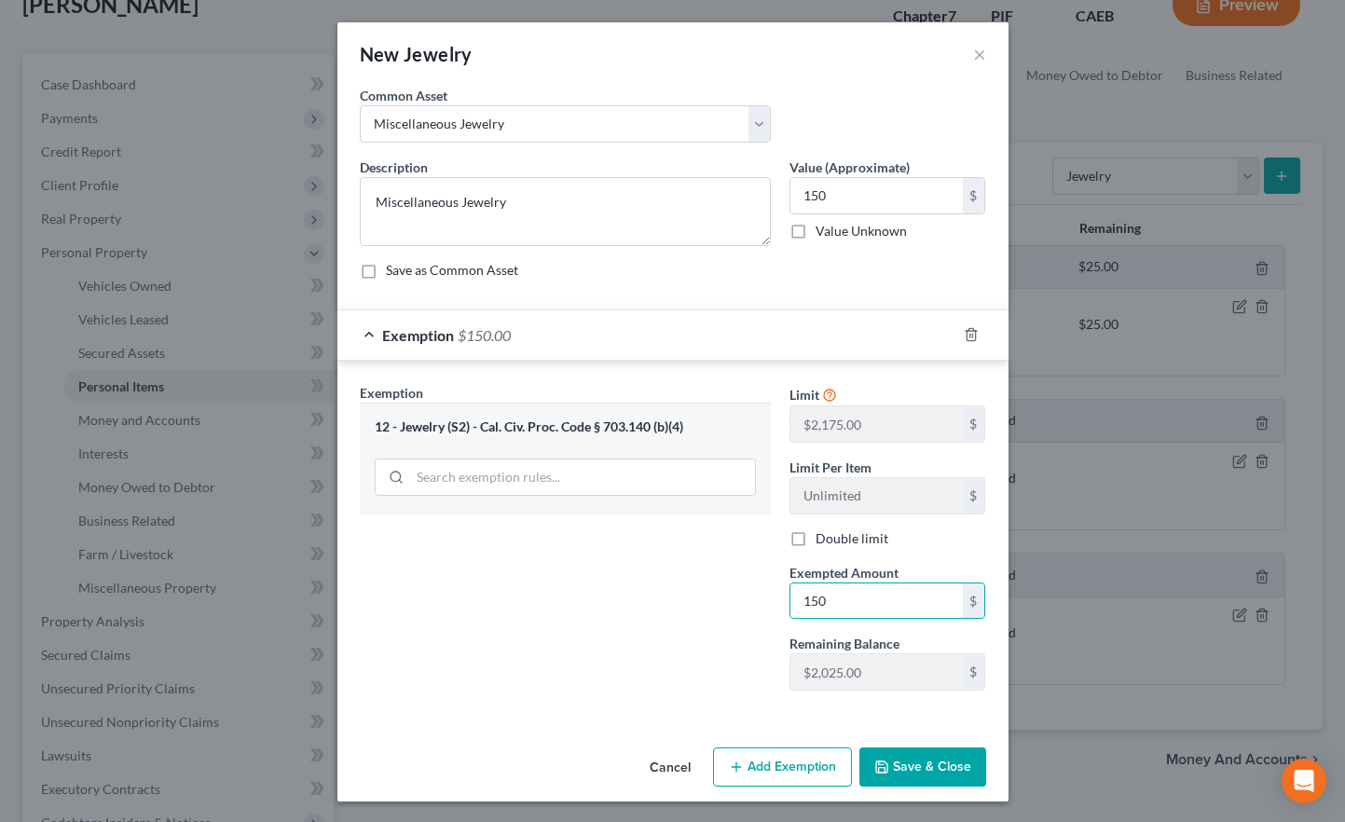
click at [669, 644] on div "Exemption Set must be selected for CA. Exemption * 12 - Jewelry (S2) - Cal. Civ…" at bounding box center [565, 544] width 430 height 322
click at [921, 658] on button "Save & Close" at bounding box center [922, 766] width 127 height 39
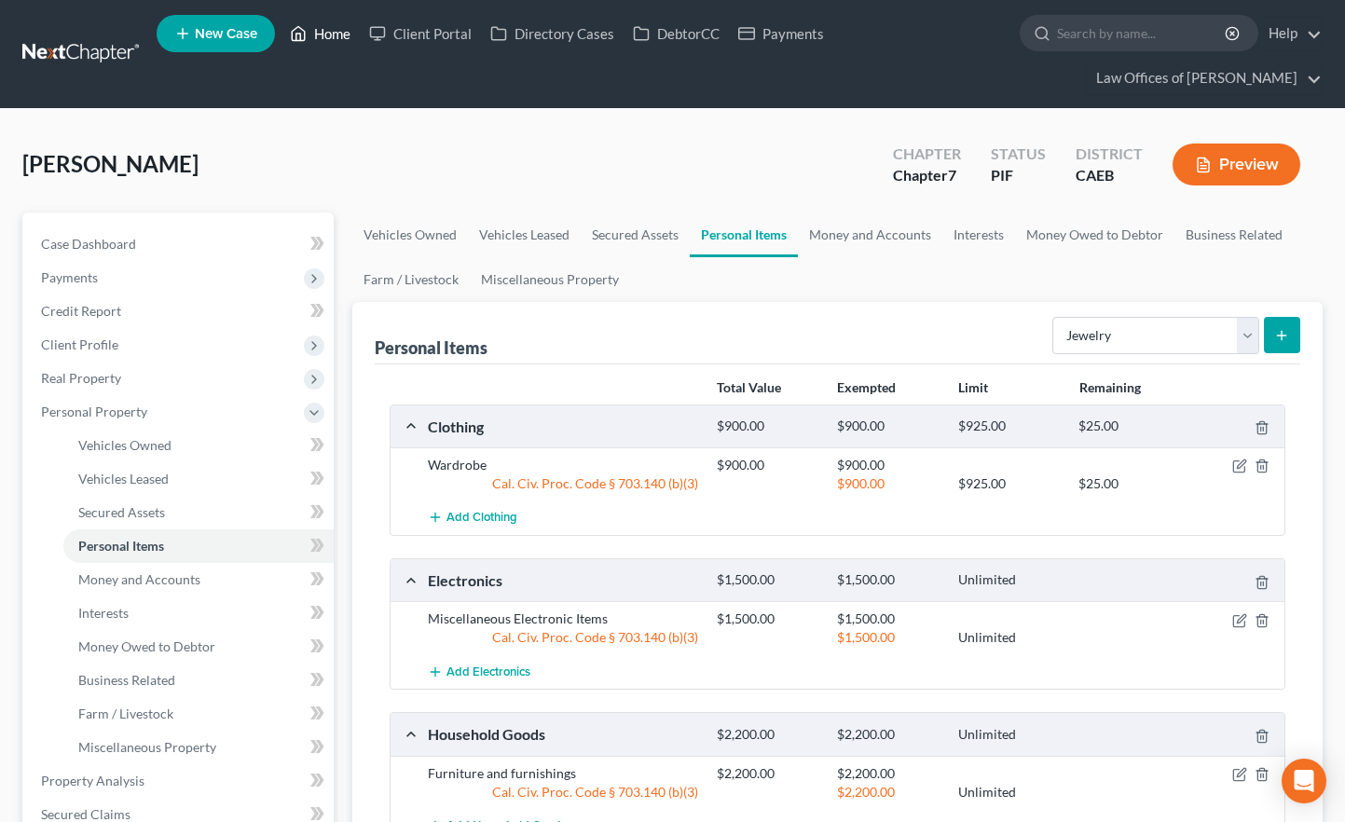
click at [328, 34] on link "Home" at bounding box center [320, 34] width 79 height 34
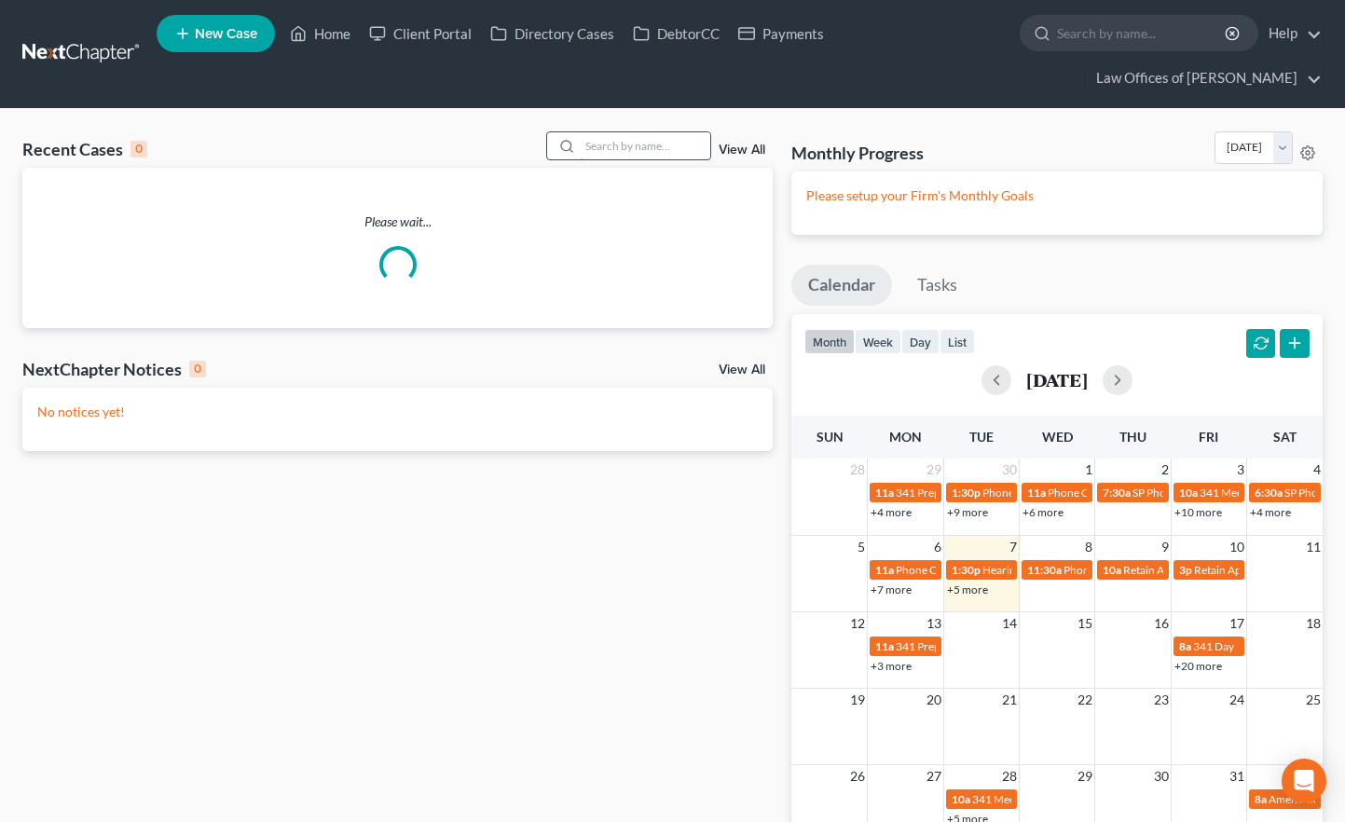
click at [610, 132] on input "search" at bounding box center [645, 145] width 130 height 27
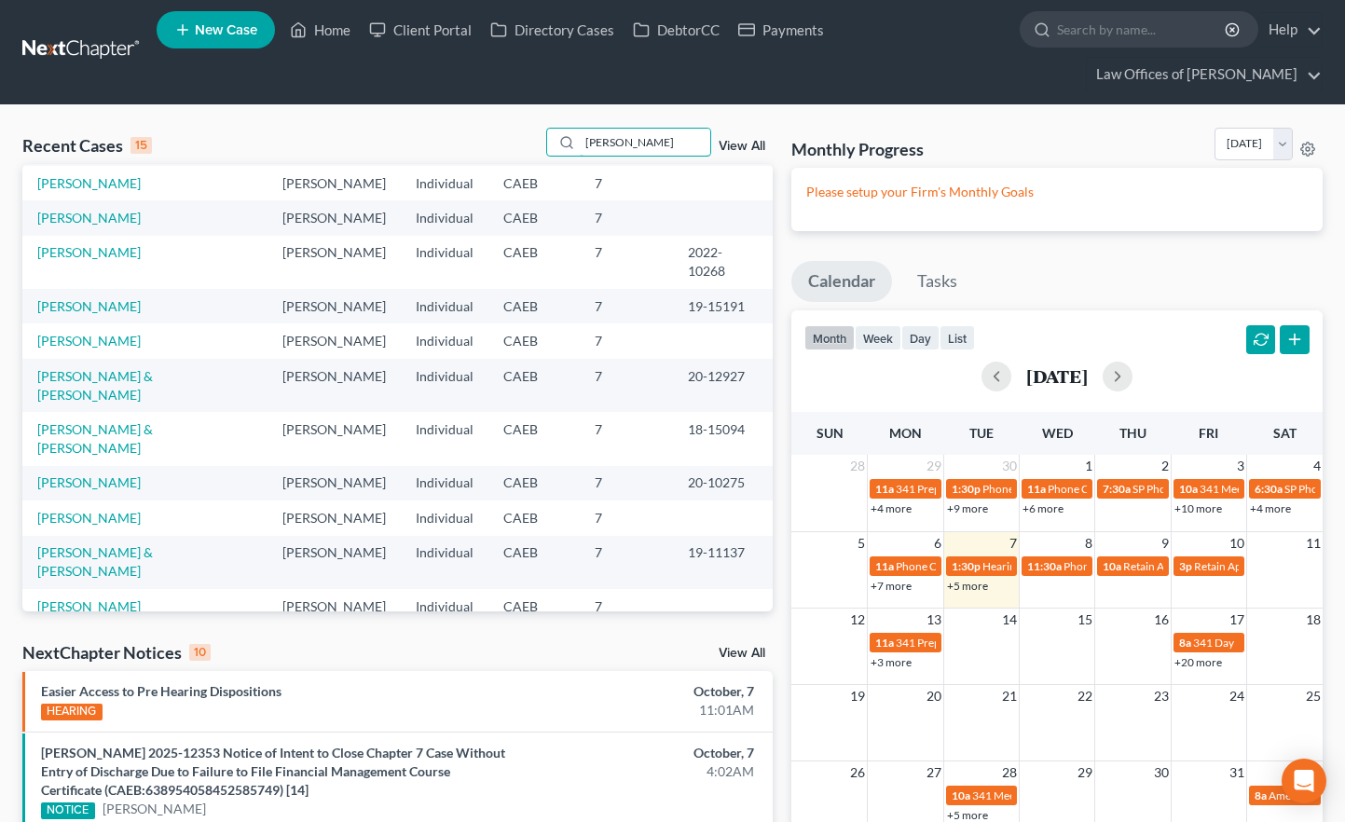
scroll to position [10, 0]
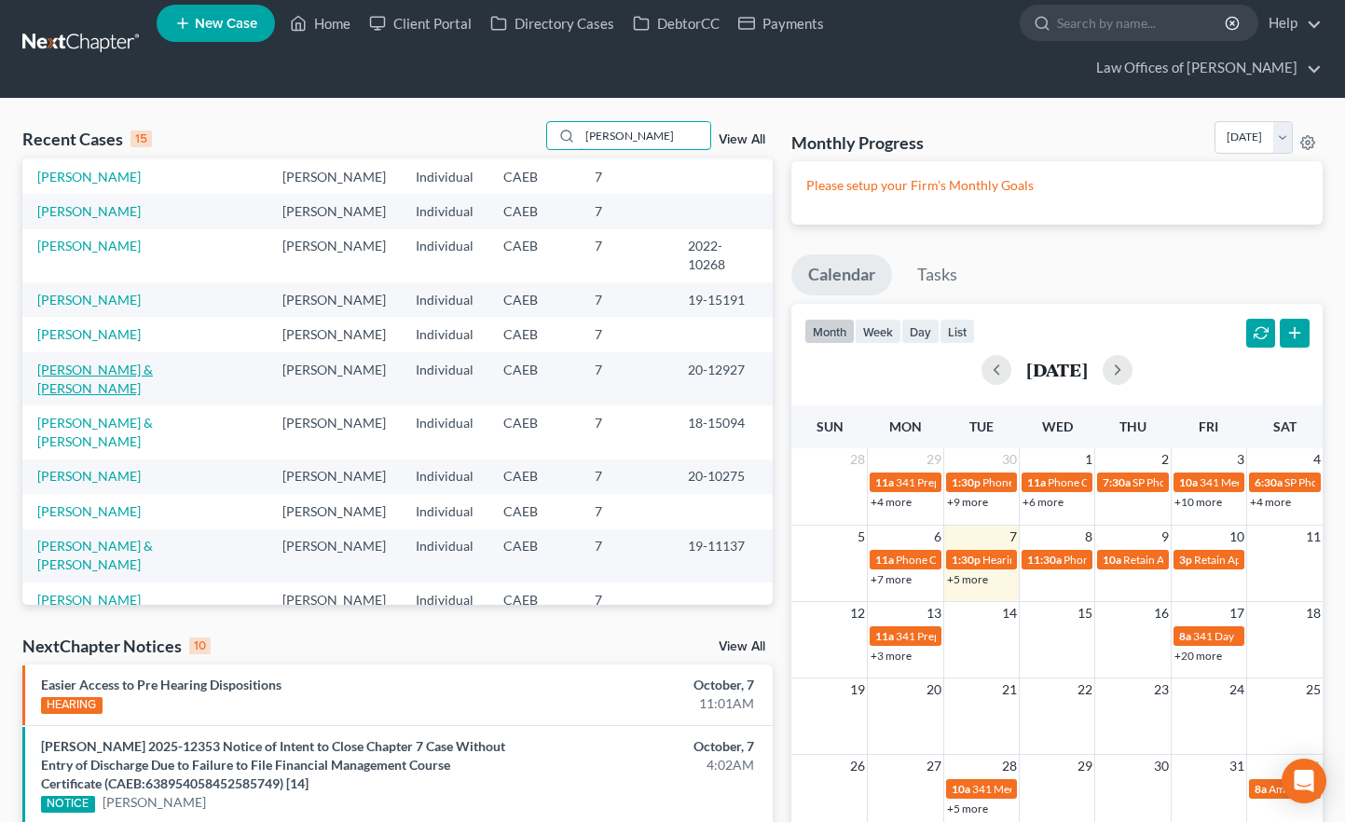
type input "[PERSON_NAME]"
click at [135, 362] on link "[PERSON_NAME] & [PERSON_NAME]" at bounding box center [95, 379] width 116 height 34
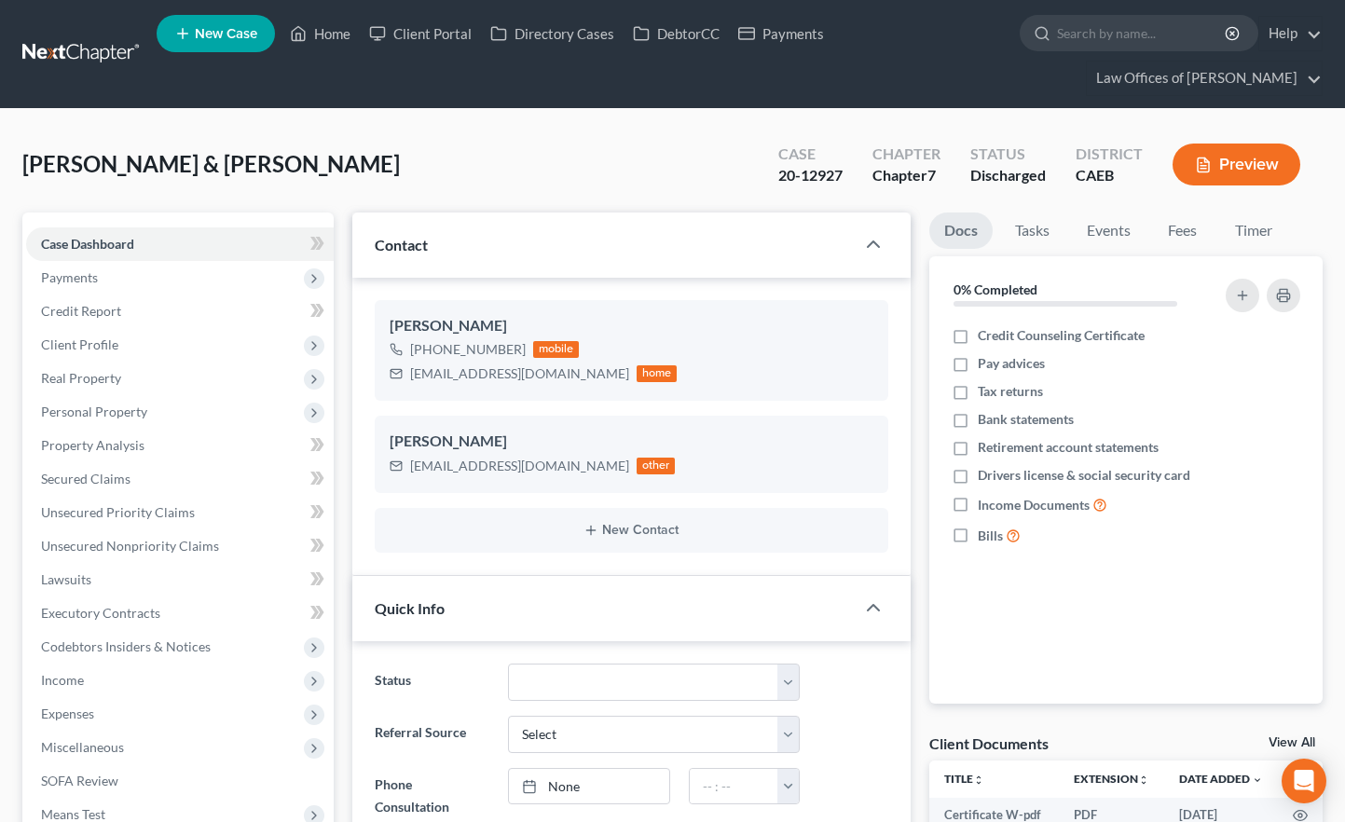
scroll to position [4304, 0]
click at [325, 48] on link "Home" at bounding box center [320, 34] width 79 height 34
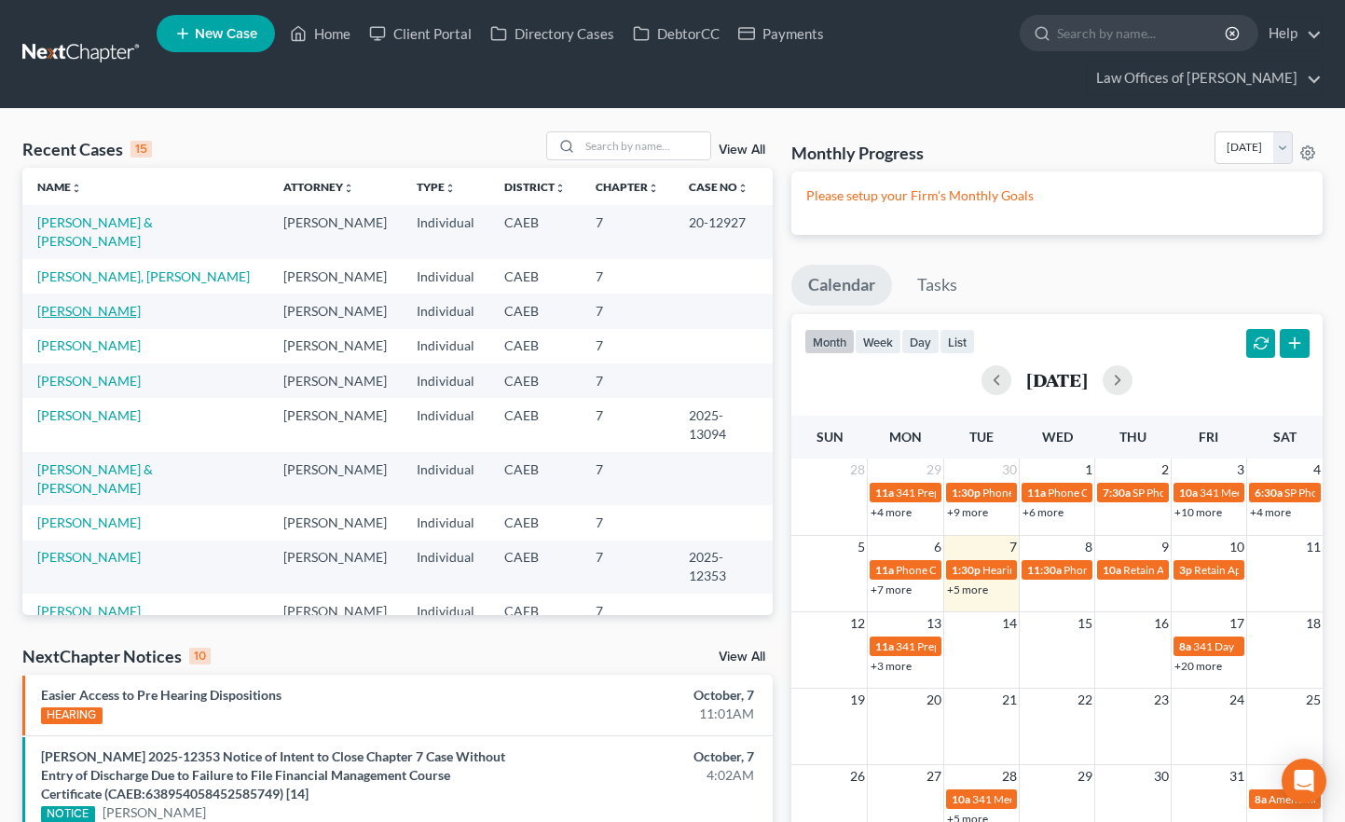
click at [107, 303] on link "[PERSON_NAME]" at bounding box center [88, 311] width 103 height 16
select select "11"
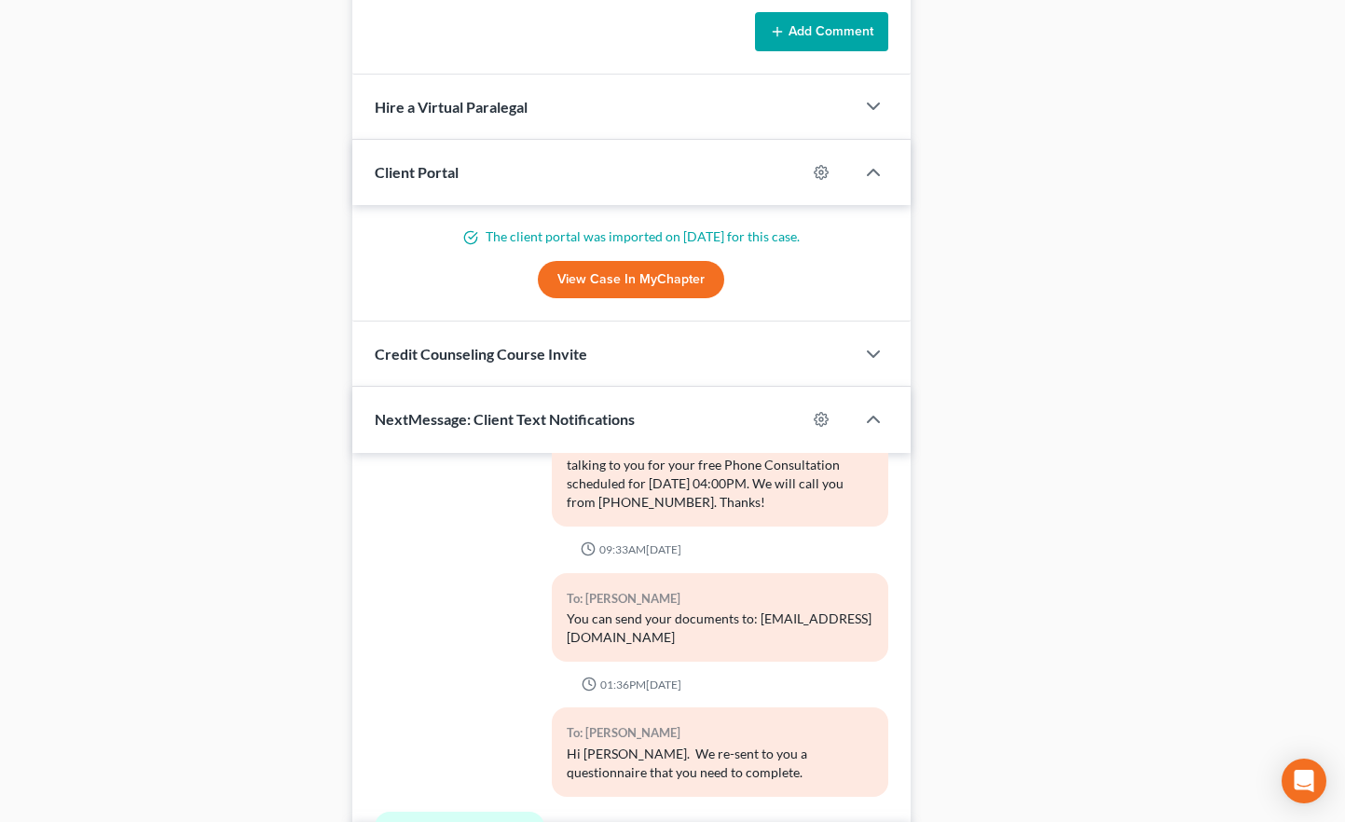
scroll to position [1768, 0]
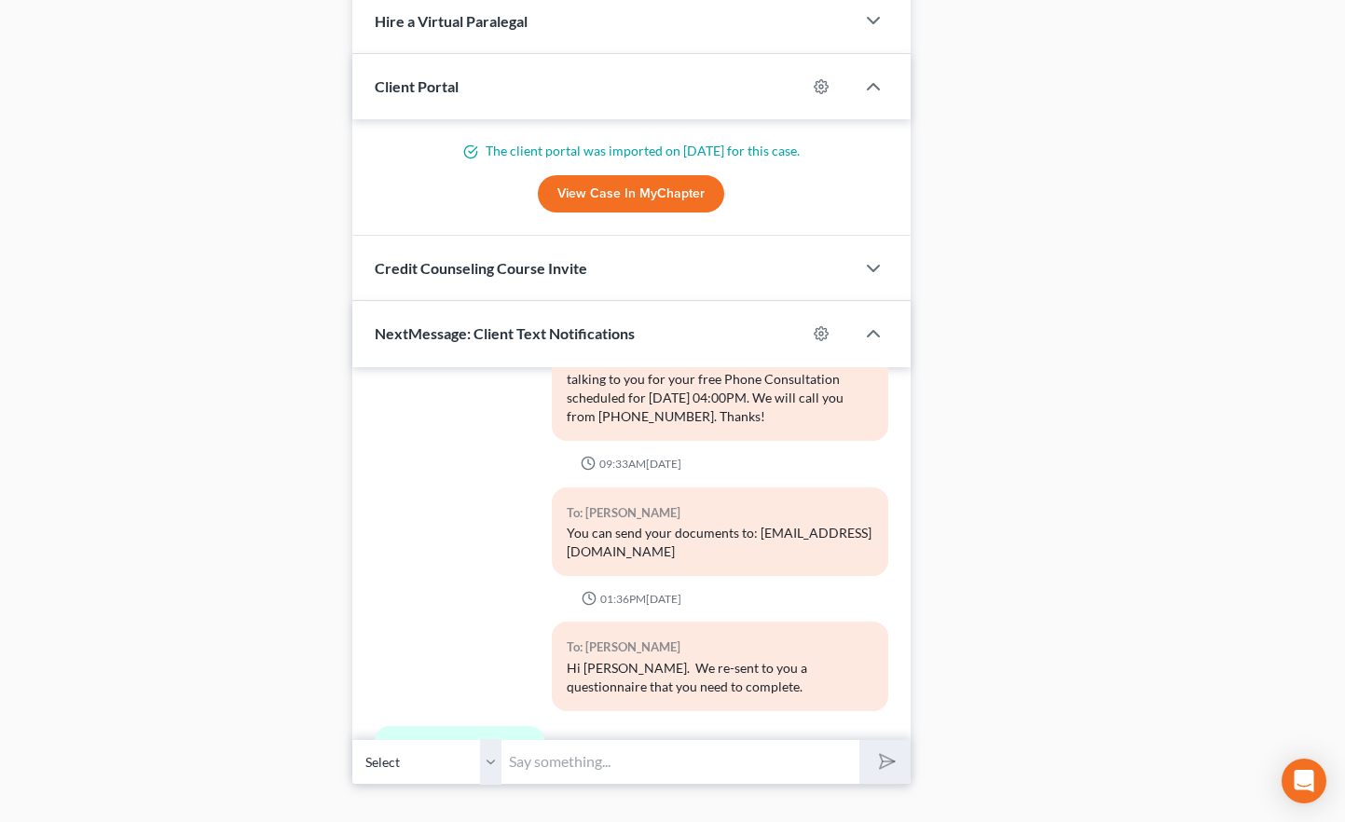
click at [548, 658] on input "text" at bounding box center [680, 762] width 358 height 46
type input "We have emailed you a list of the creditors that will be included in your case,…"
click at [859, 658] on button "submit" at bounding box center [884, 762] width 51 height 44
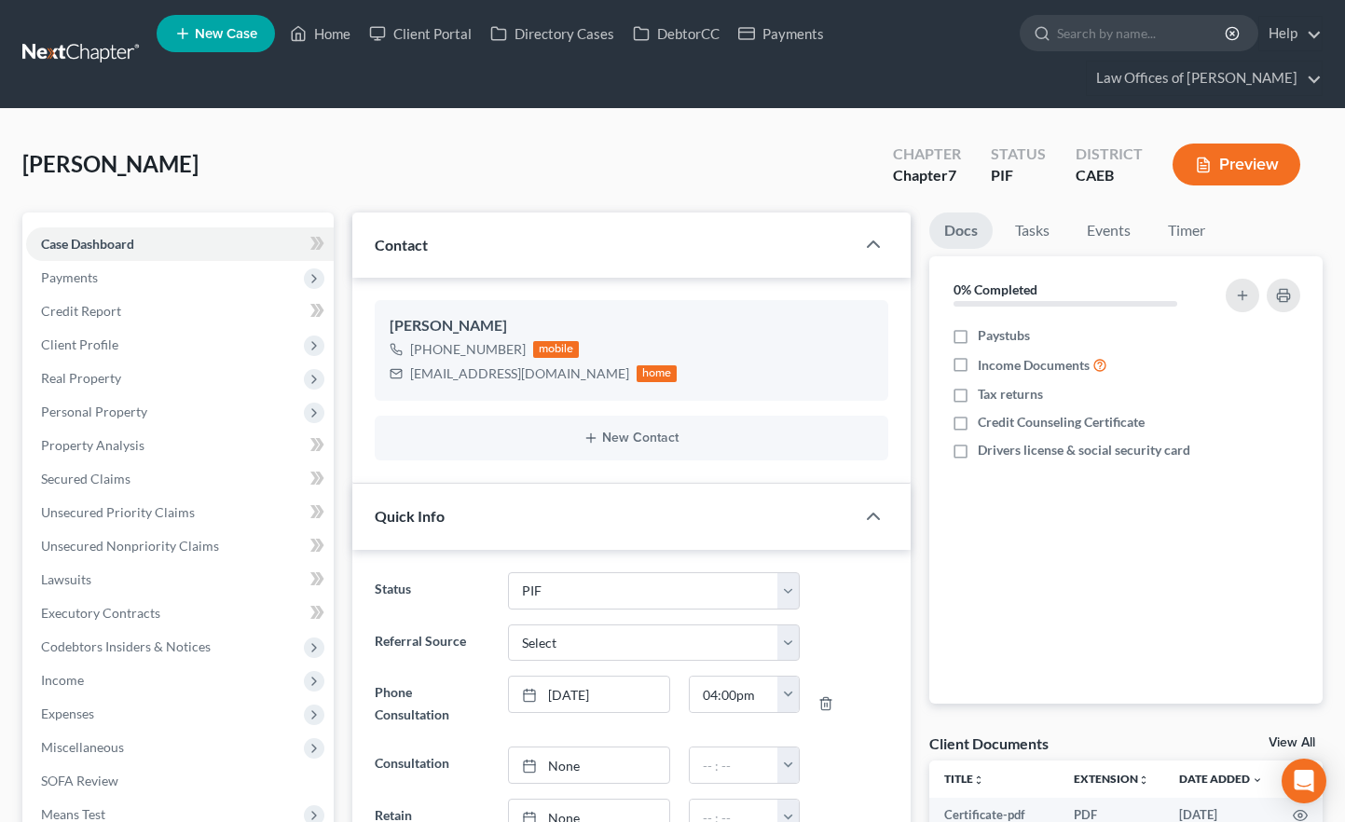
scroll to position [3869, 0]
click at [331, 29] on link "Home" at bounding box center [320, 34] width 79 height 34
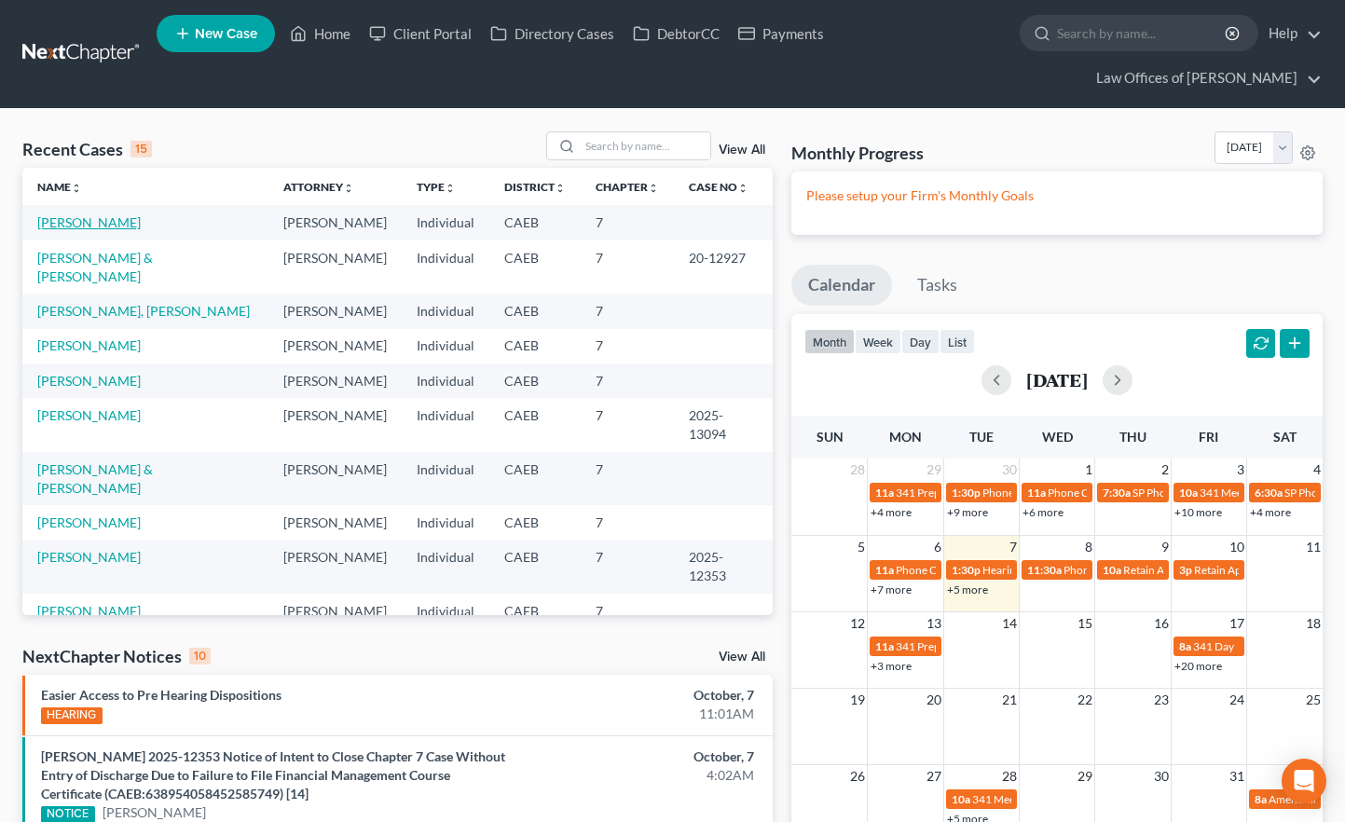
click at [95, 214] on link "[PERSON_NAME]" at bounding box center [88, 222] width 103 height 16
select select "11"
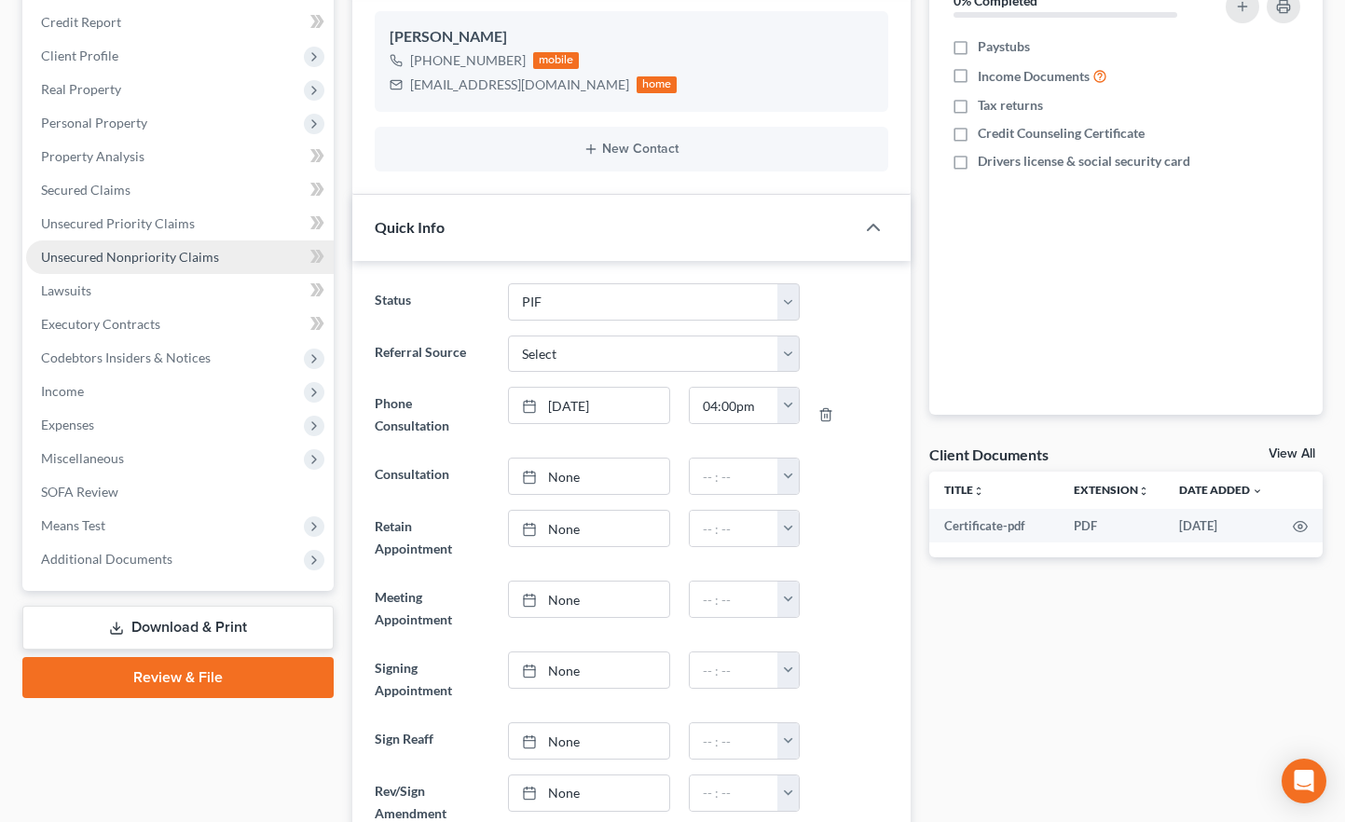
scroll to position [294, 0]
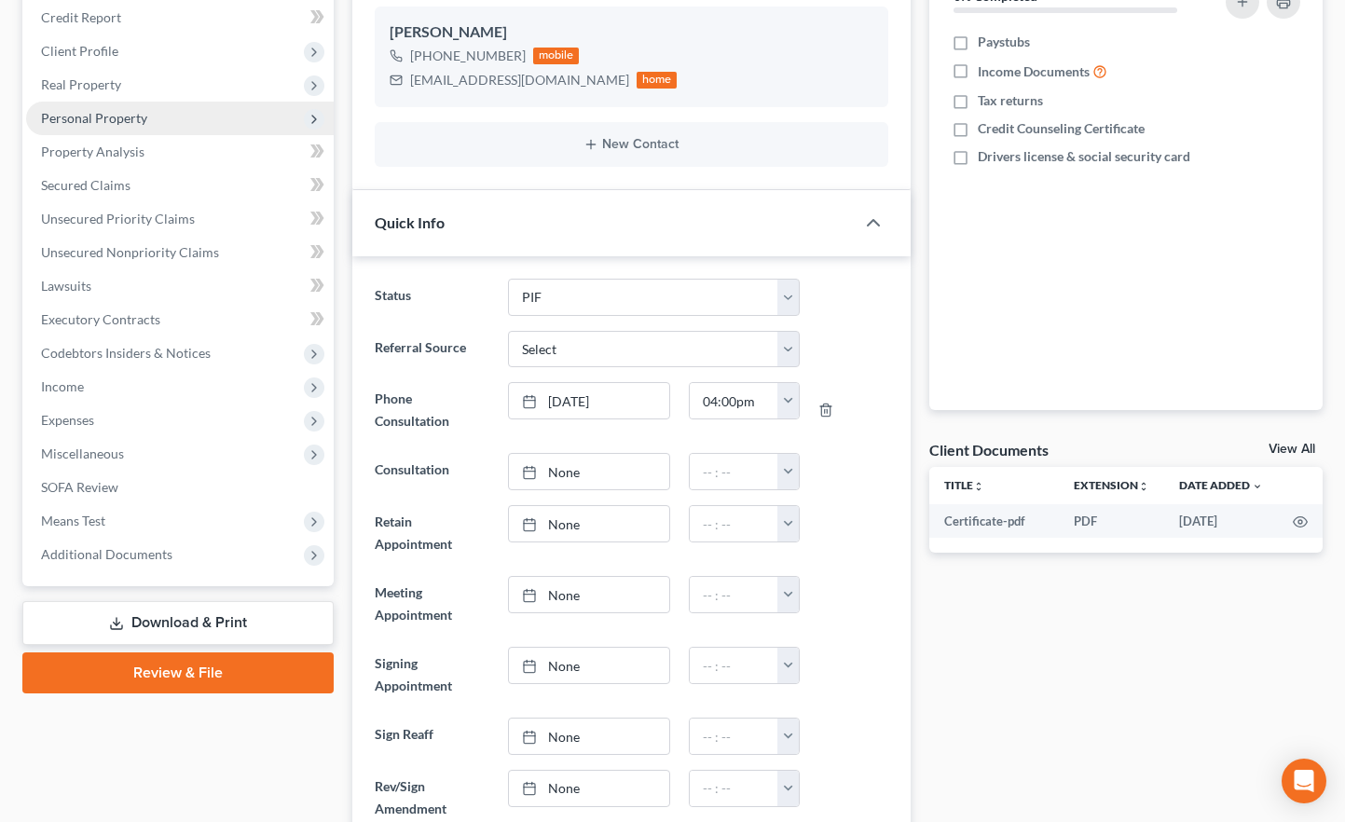
click at [151, 102] on span "Personal Property" at bounding box center [180, 119] width 308 height 34
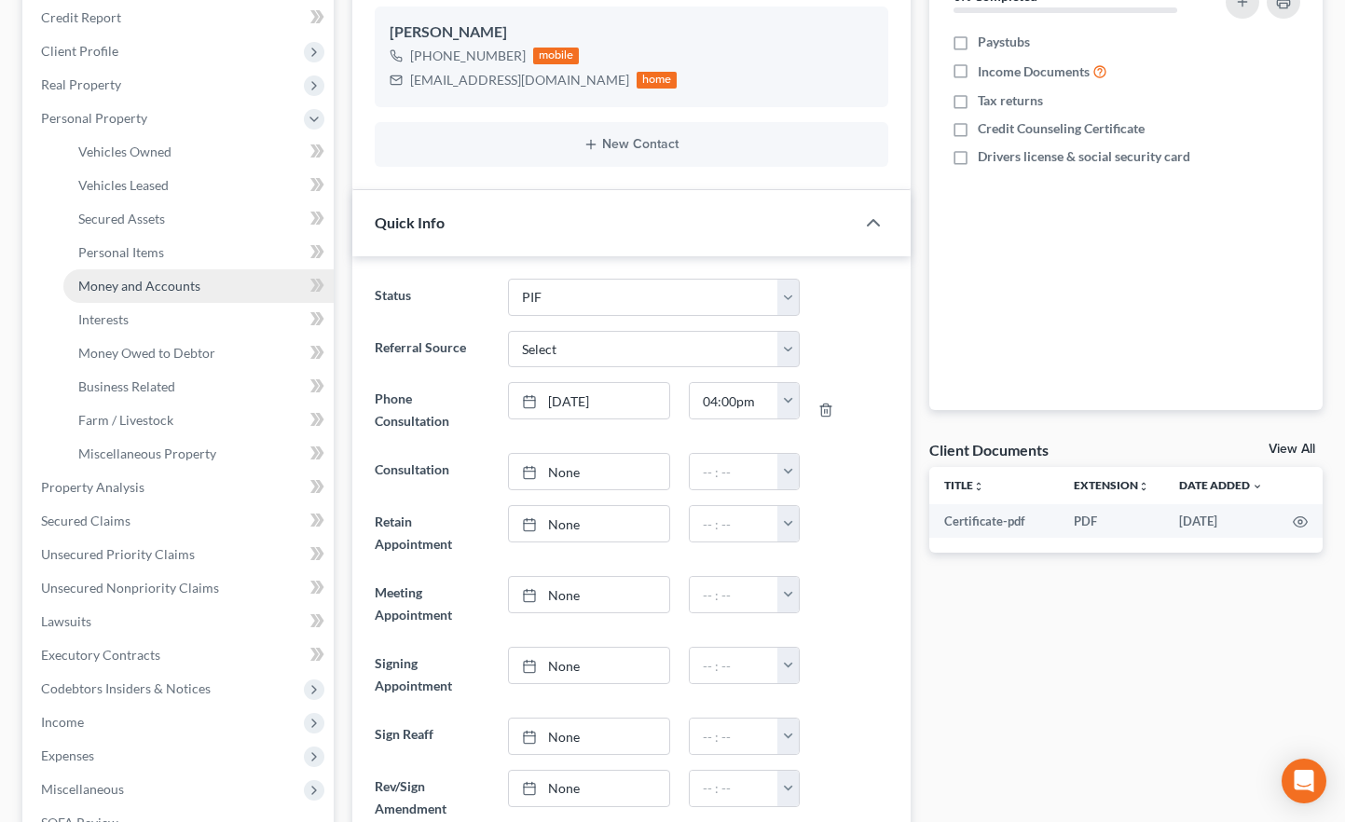
click at [133, 278] on span "Money and Accounts" at bounding box center [139, 286] width 122 height 16
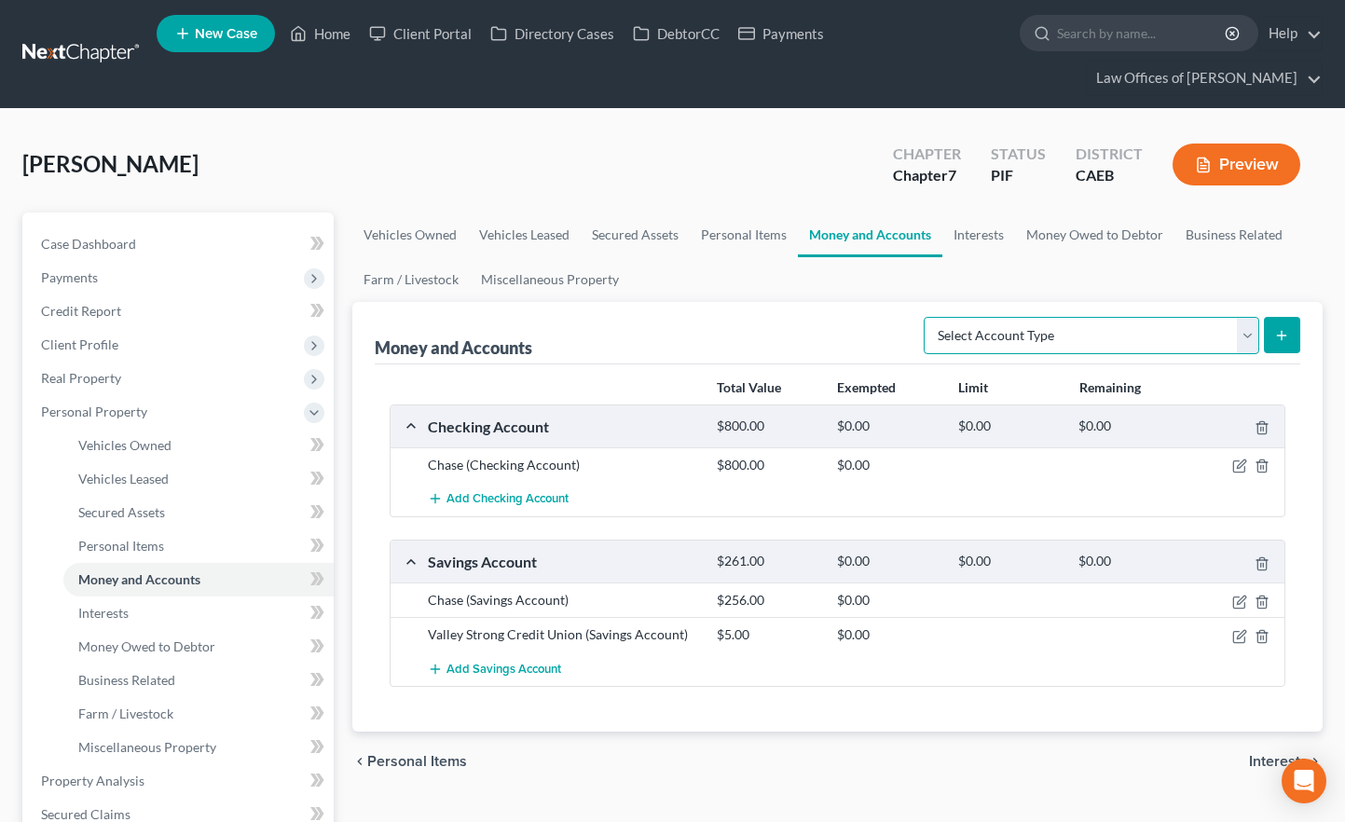
click at [1062, 317] on select "Select Account Type Brokerage Cash on Hand Certificates of Deposit Checking Acc…" at bounding box center [1091, 335] width 335 height 37
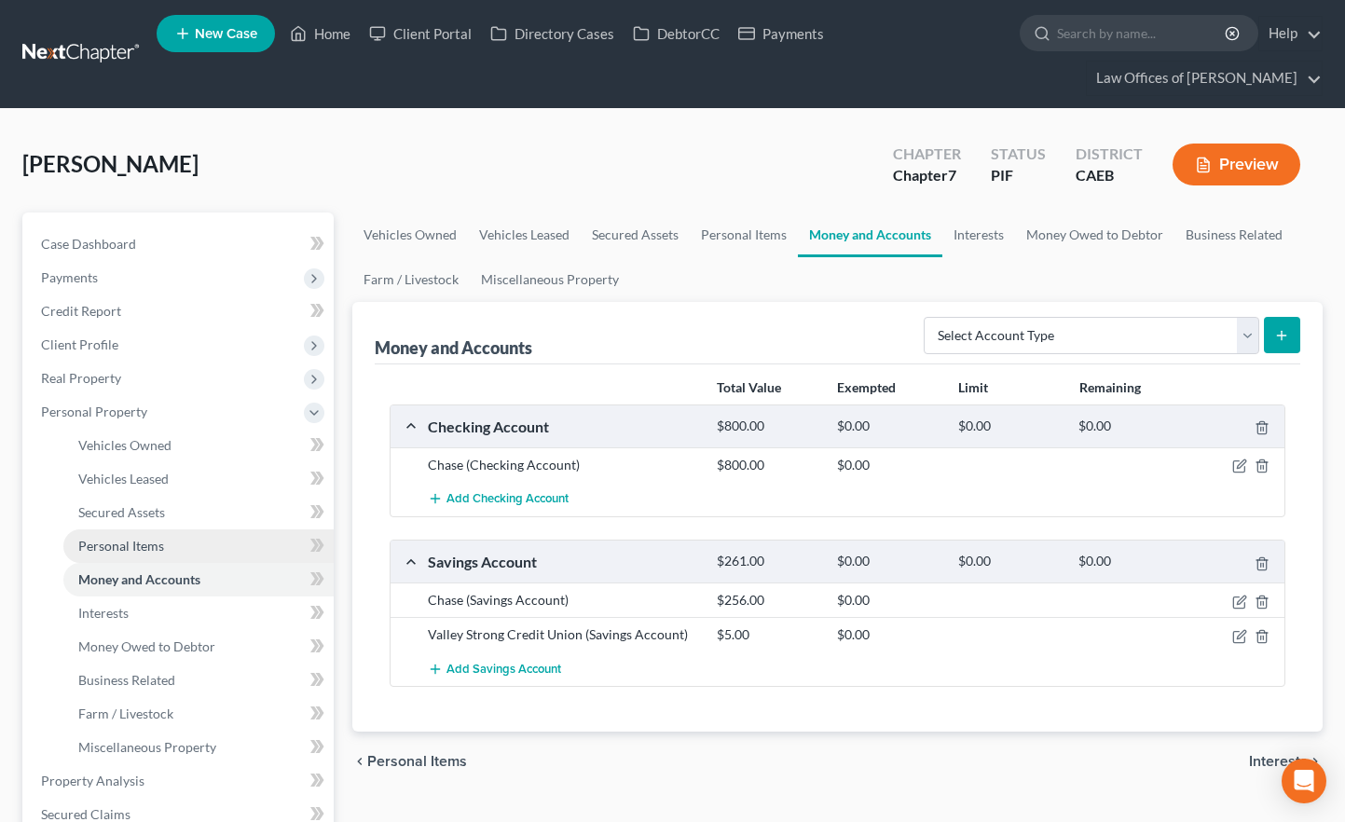
drag, startPoint x: 1062, startPoint y: 308, endPoint x: 132, endPoint y: 519, distance: 953.6
click at [132, 538] on span "Personal Items" at bounding box center [121, 546] width 86 height 16
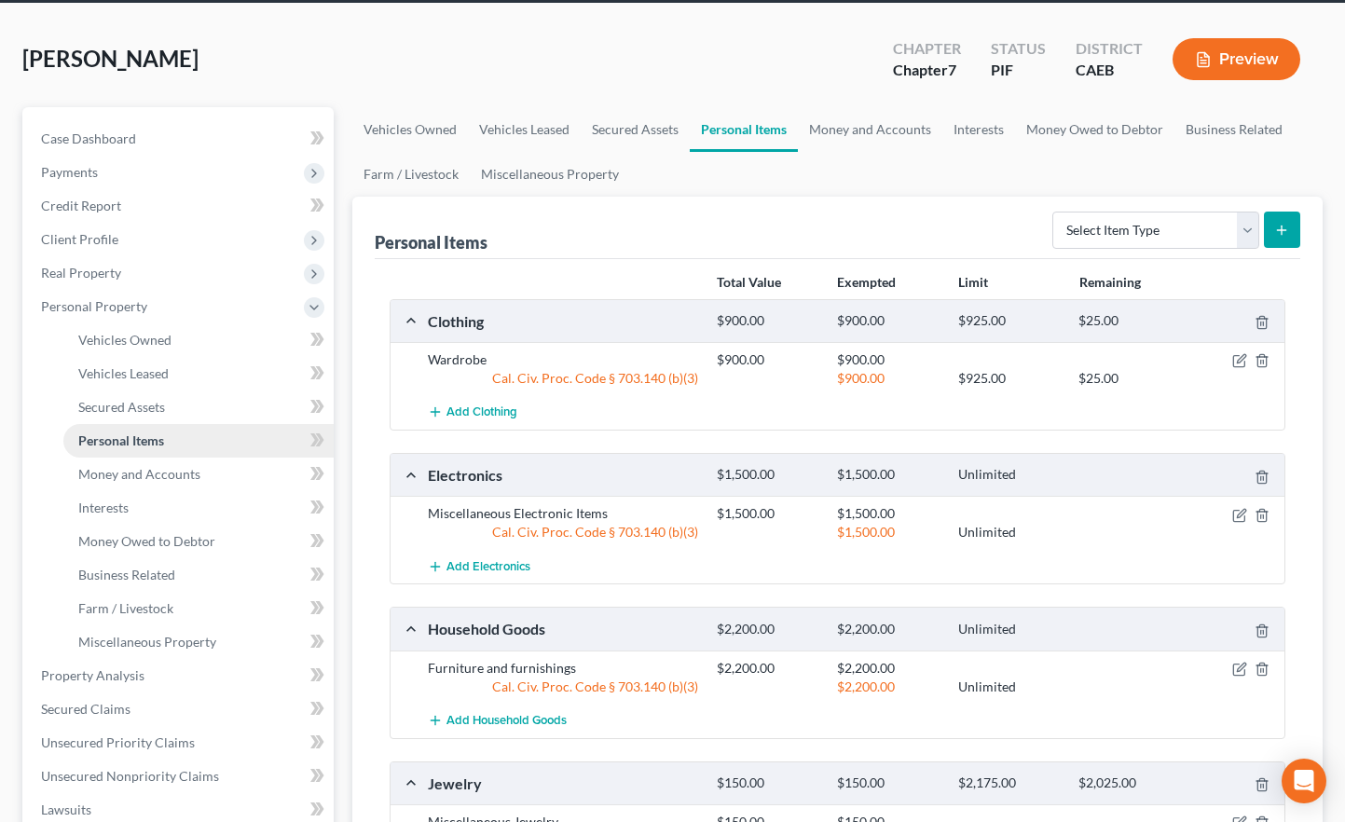
scroll to position [113, 0]
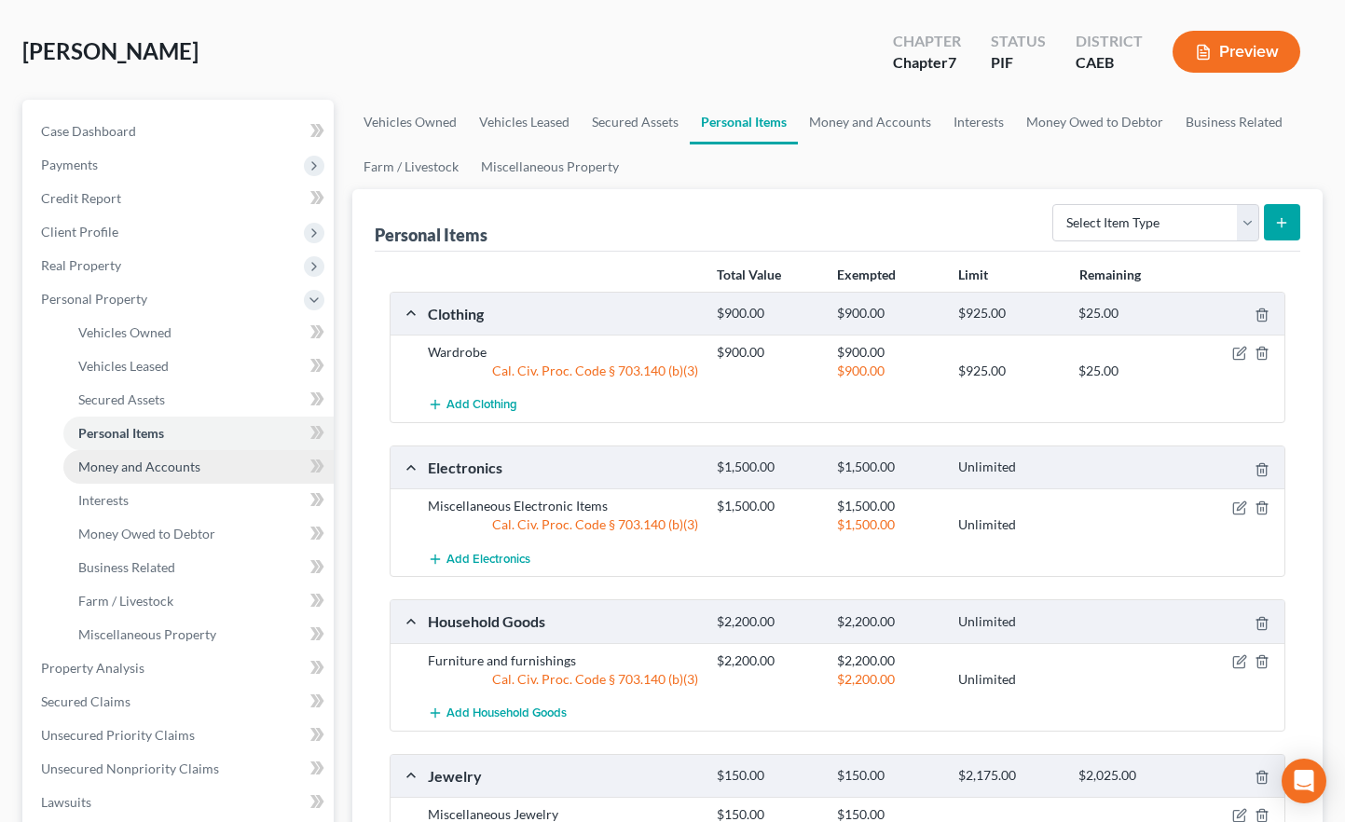
click at [130, 450] on link "Money and Accounts" at bounding box center [198, 467] width 270 height 34
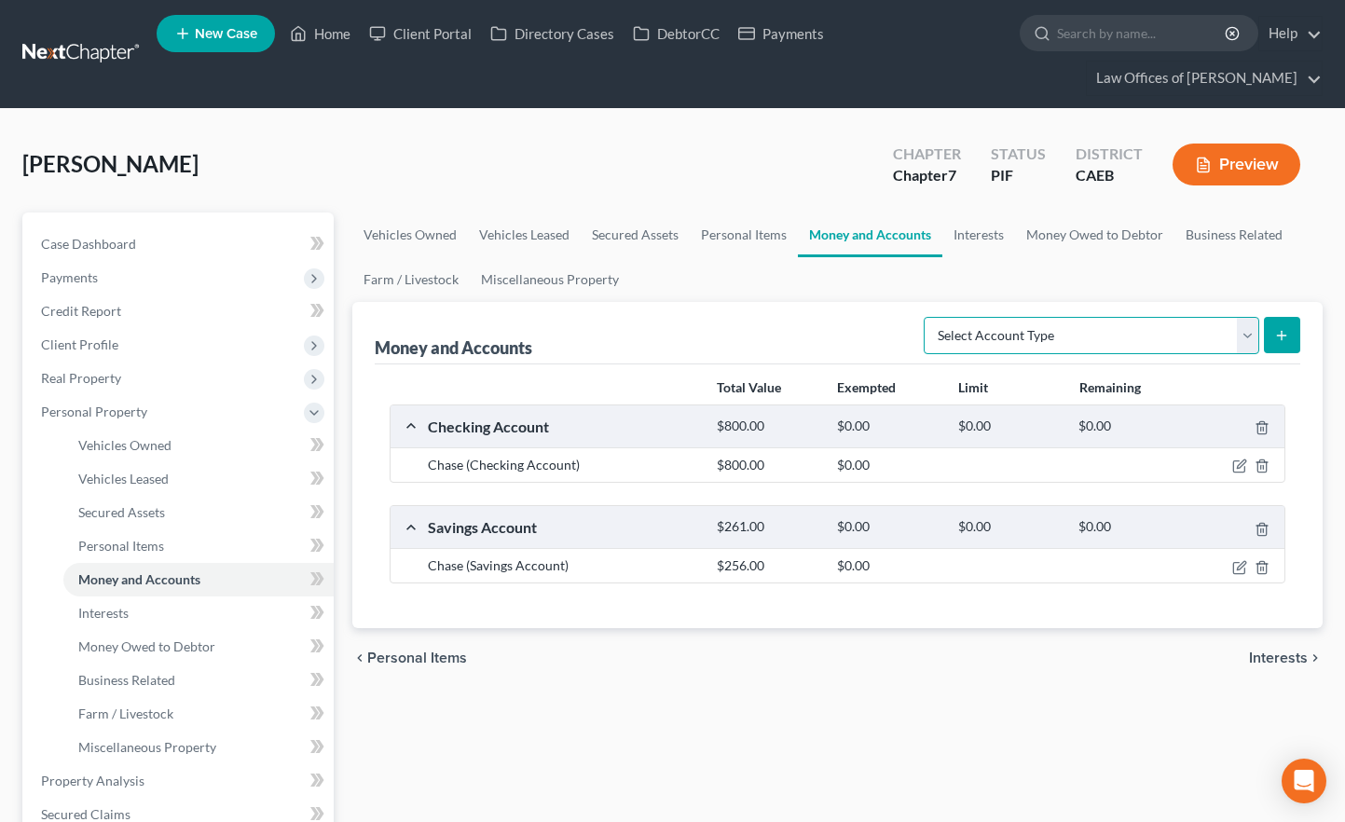
click at [1027, 317] on select "Select Account Type Brokerage Cash on Hand Certificates of Deposit Checking Acc…" at bounding box center [1091, 335] width 335 height 37
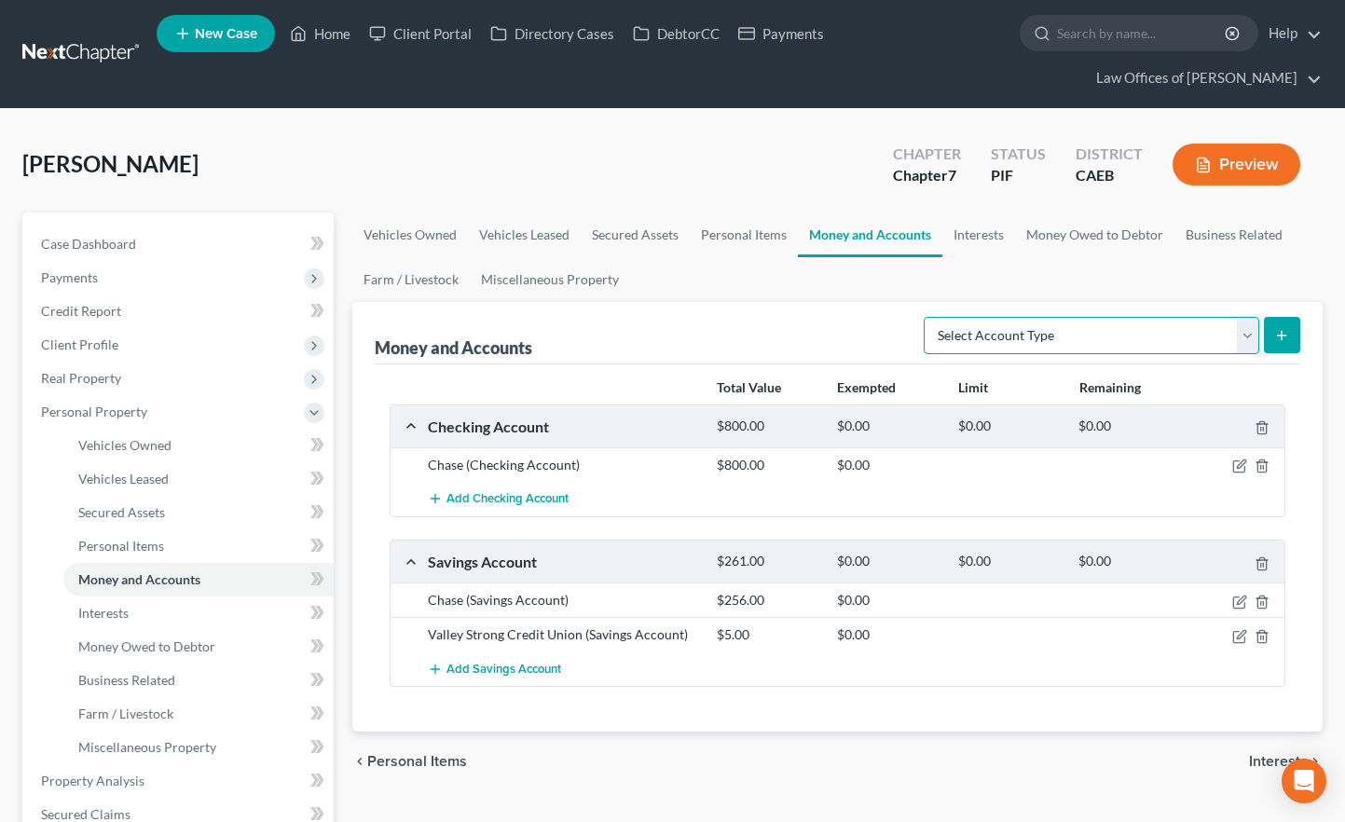
select select "cash_on_hand"
click at [927, 317] on select "Select Account Type Brokerage Cash on Hand Certificates of Deposit Checking Acc…" at bounding box center [1091, 335] width 335 height 37
click at [1232, 335] on line "submit" at bounding box center [1282, 335] width 8 height 0
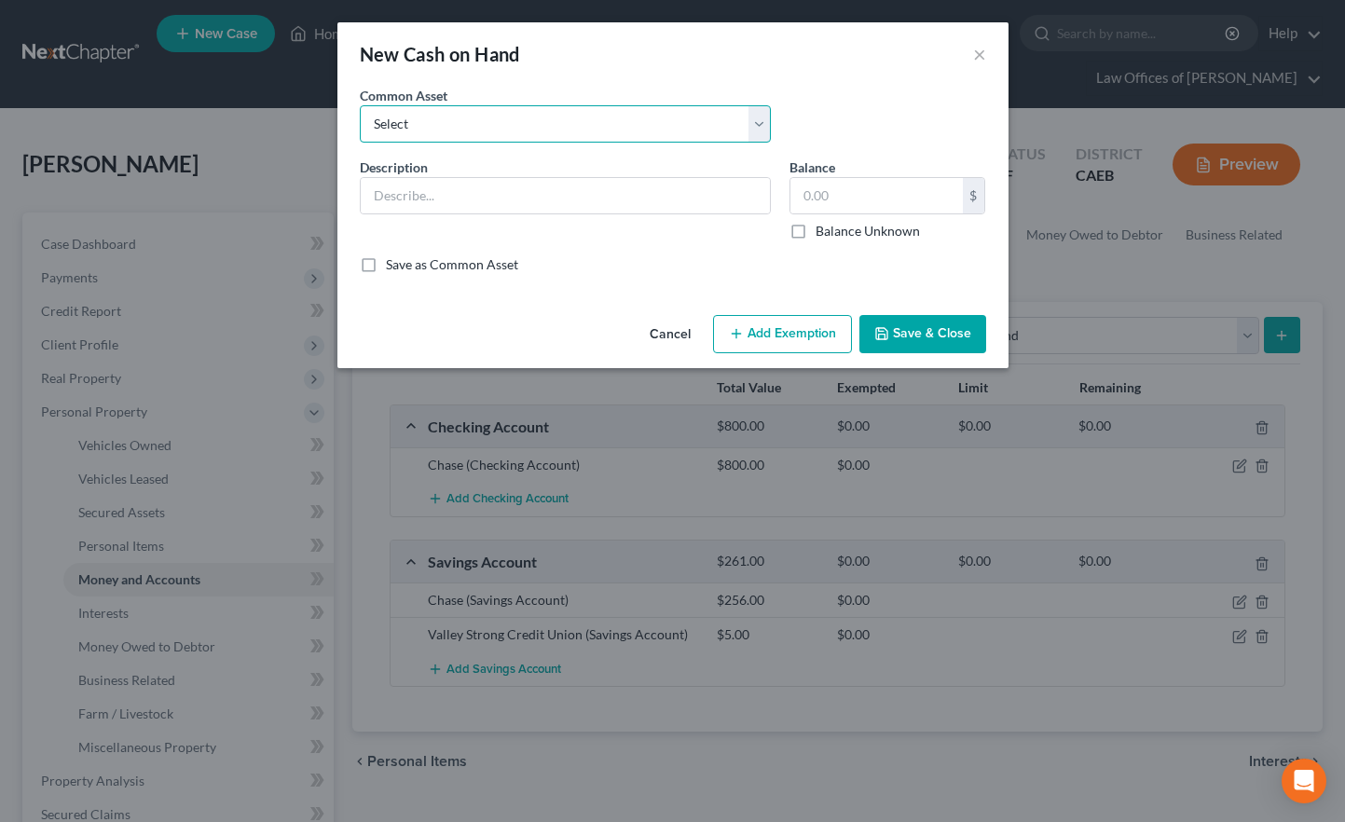
click at [542, 134] on select "Select Cash on Hand" at bounding box center [565, 123] width 411 height 37
select select "0"
click at [360, 105] on select "Select Cash on Hand" at bounding box center [565, 123] width 411 height 37
type input "Cash on Hand"
click at [824, 190] on input "200.00" at bounding box center [876, 195] width 172 height 35
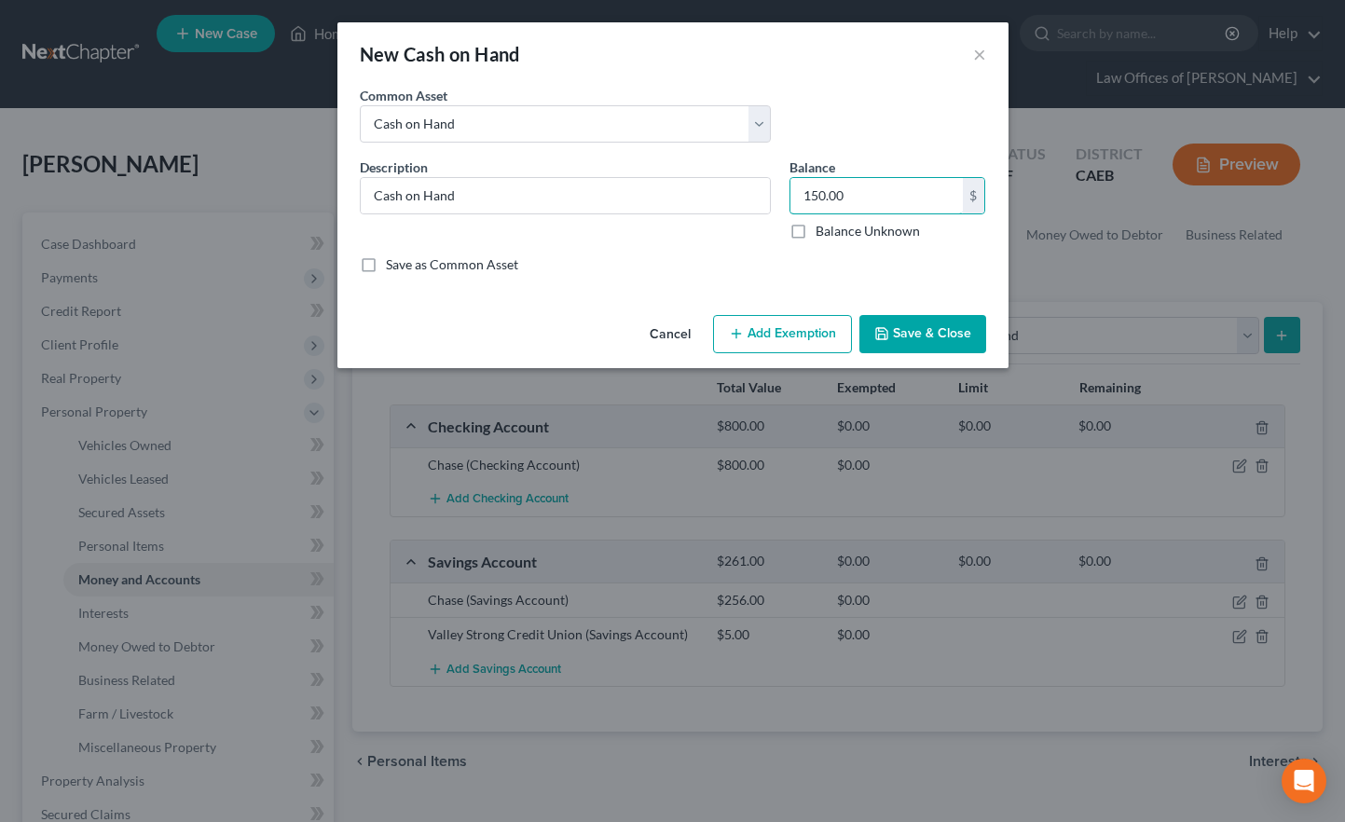
type input "150.00"
click at [801, 312] on div "Cancel Add Exemption Save & Close" at bounding box center [672, 339] width 671 height 62
click at [801, 326] on button "Add Exemption" at bounding box center [782, 334] width 139 height 39
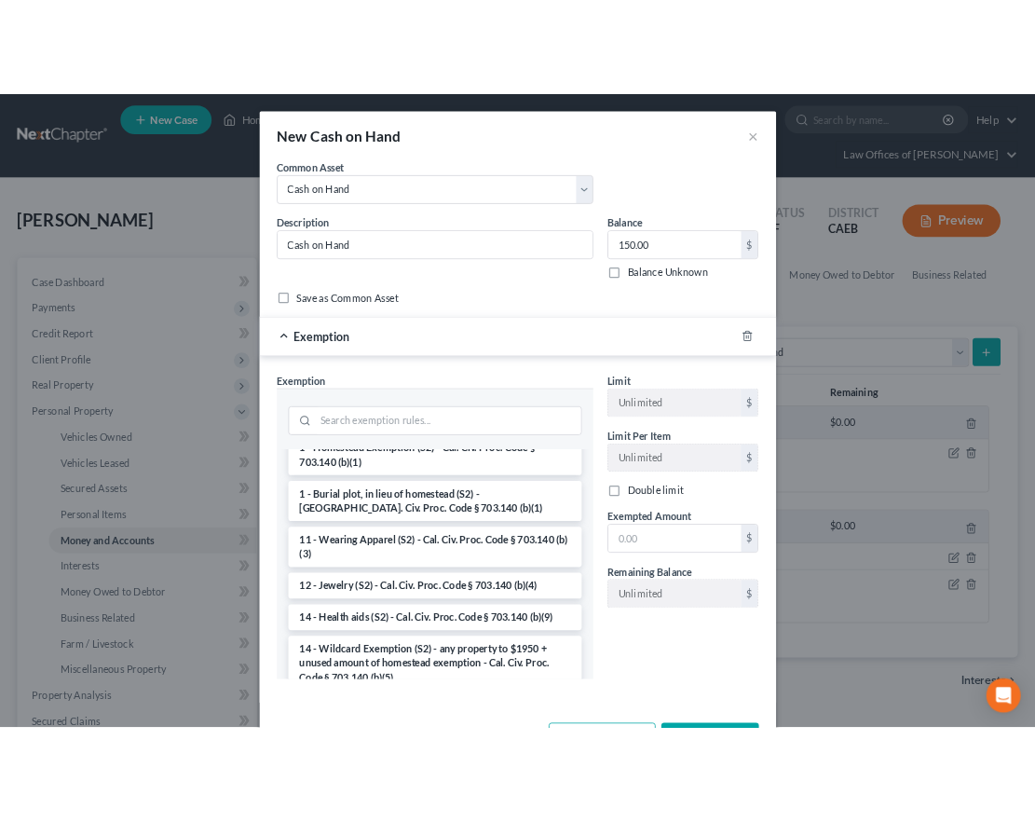
scroll to position [185, 0]
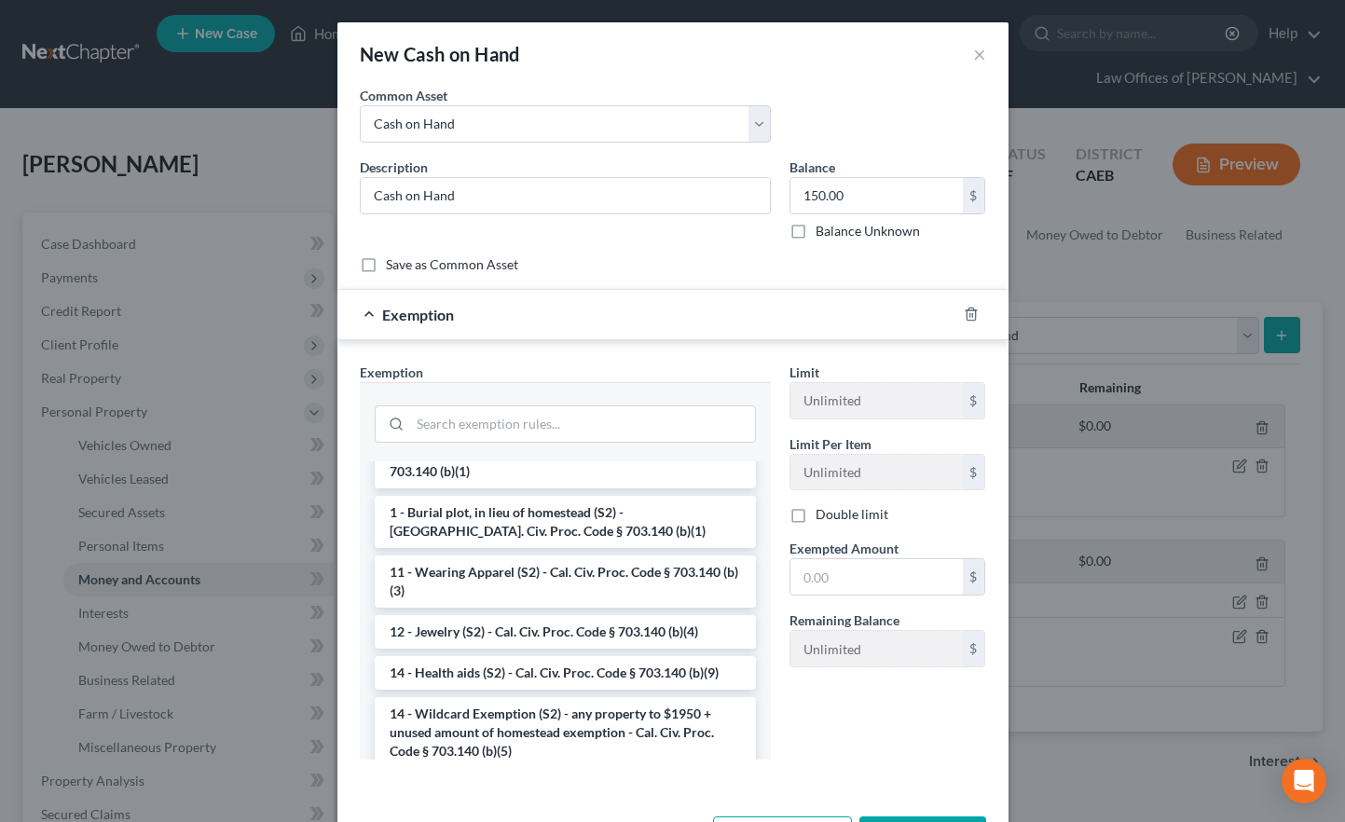
drag, startPoint x: 504, startPoint y: 723, endPoint x: 557, endPoint y: 711, distance: 54.5
click at [504, 658] on li "14 - Wildcard Exemption (S2) - any property to $1950 + unused amount of homeste…" at bounding box center [565, 732] width 381 height 71
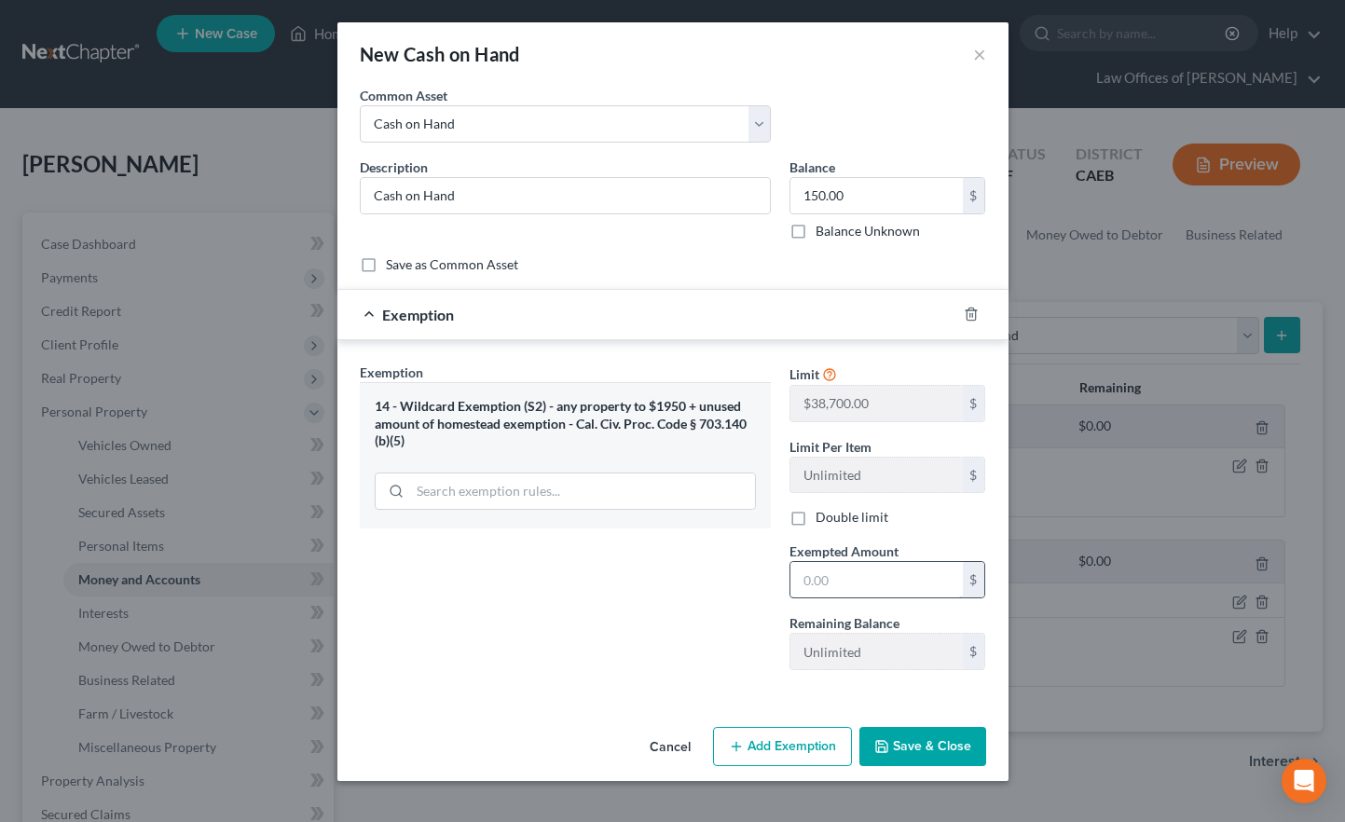
click at [849, 573] on input "text" at bounding box center [876, 579] width 172 height 35
type input "150"
click at [687, 570] on div "Exemption Set must be selected for CA. Exemption * 14 - Wildcard Exemption (S2)…" at bounding box center [565, 524] width 430 height 322
click at [918, 658] on button "Save & Close" at bounding box center [922, 746] width 127 height 39
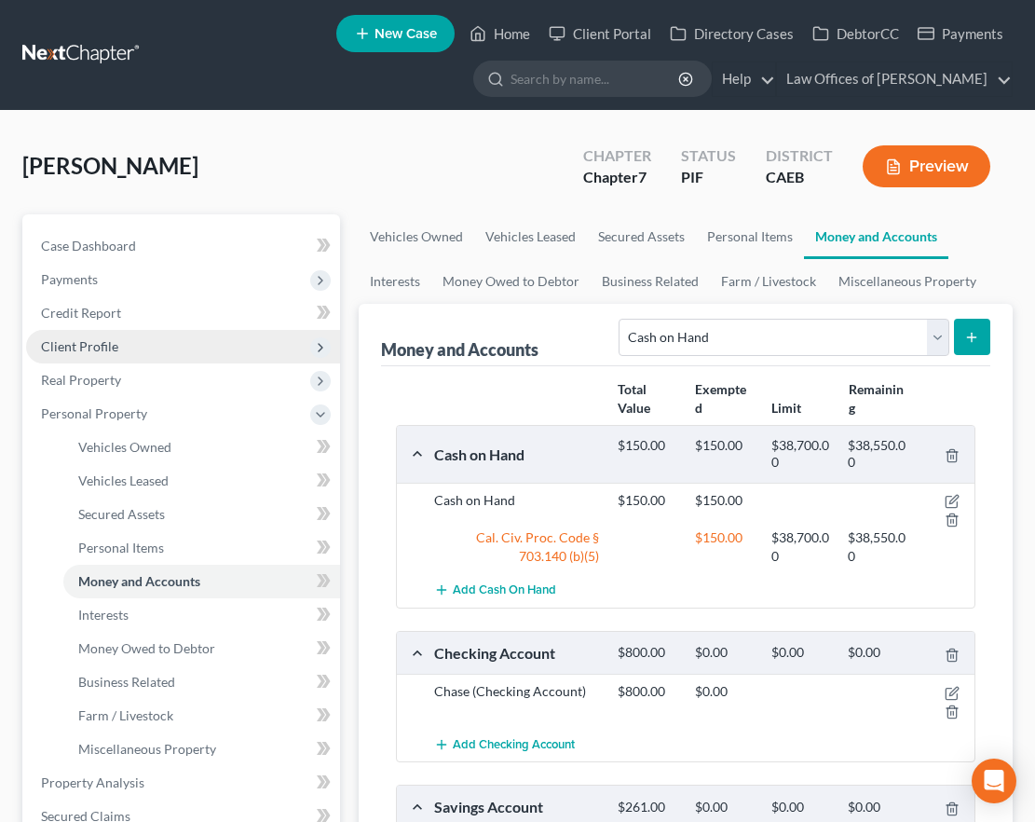
click at [82, 346] on span "Client Profile" at bounding box center [79, 346] width 77 height 16
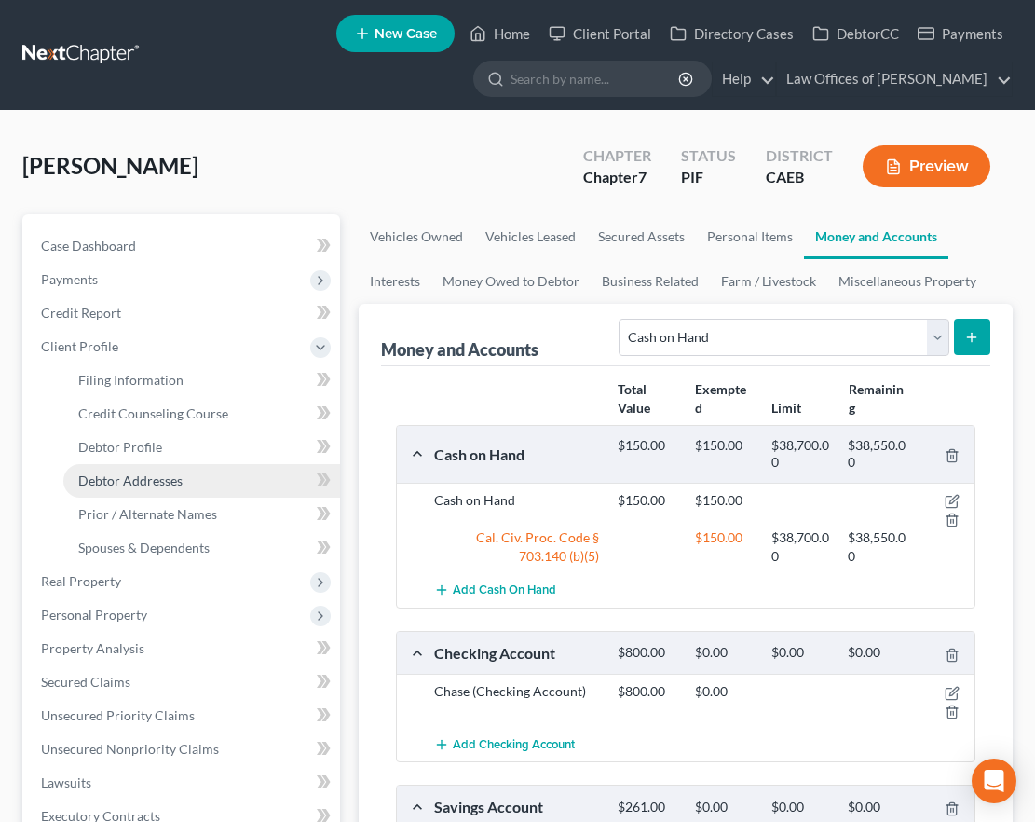
click at [148, 475] on span "Debtor Addresses" at bounding box center [130, 480] width 104 height 16
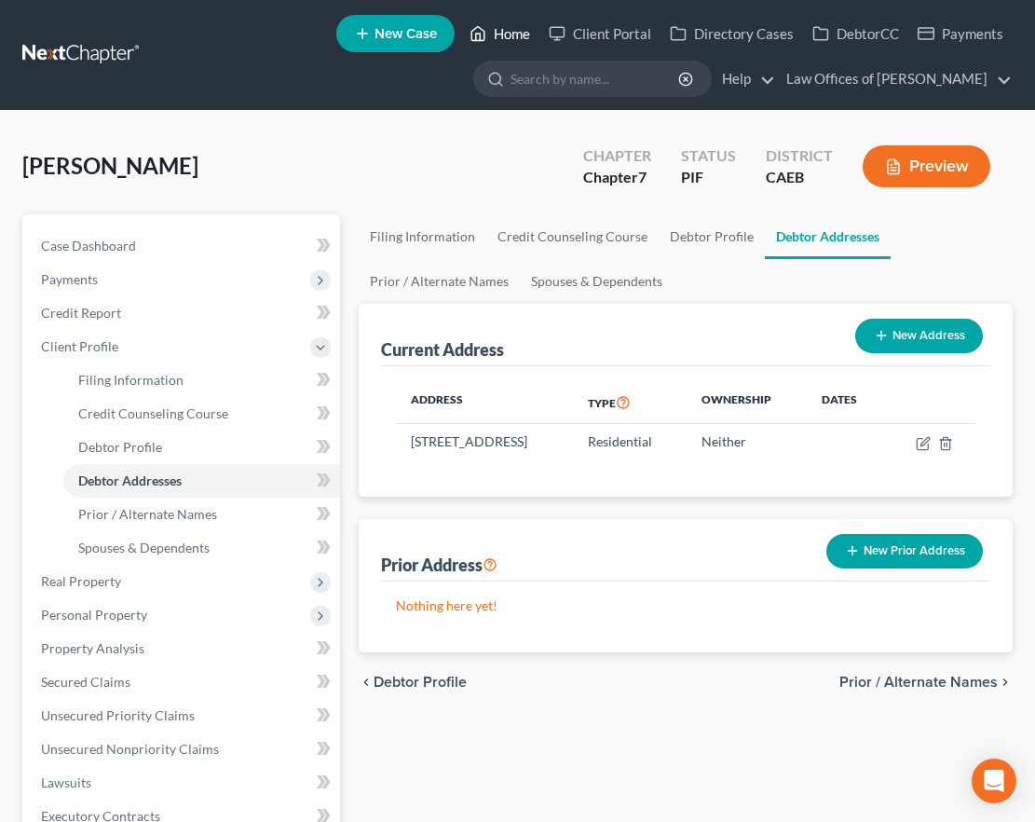
click at [509, 31] on link "Home" at bounding box center [499, 34] width 79 height 34
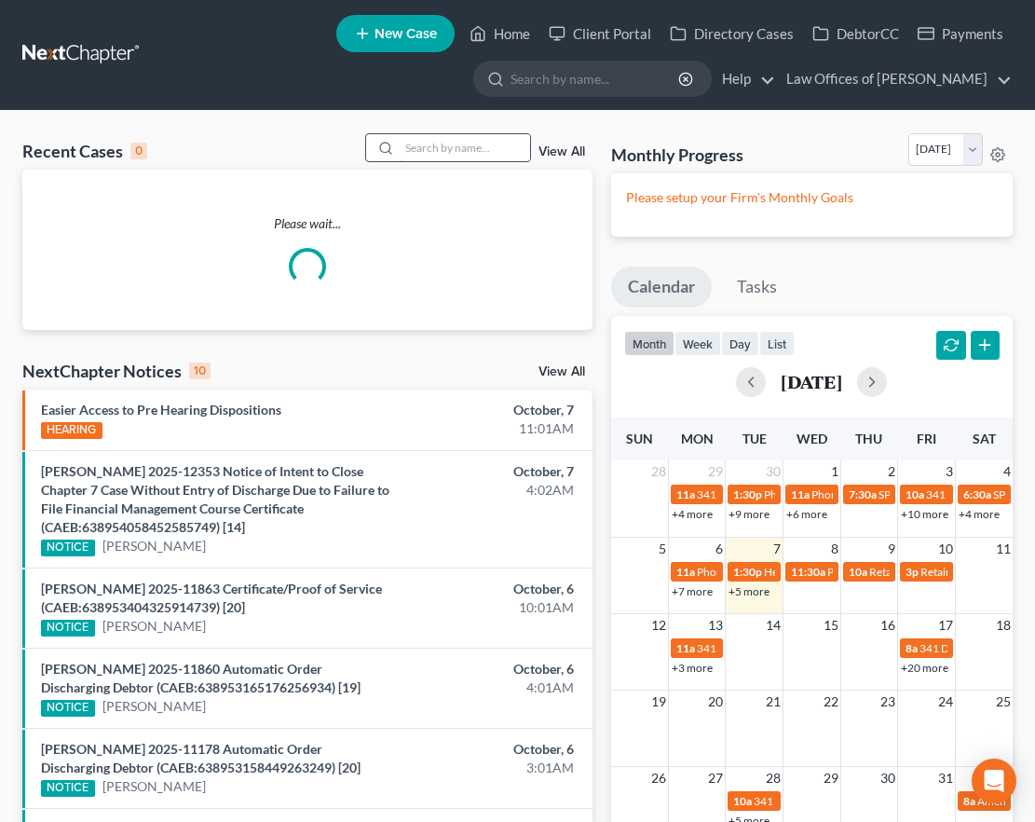
click at [466, 141] on input "search" at bounding box center [465, 147] width 130 height 27
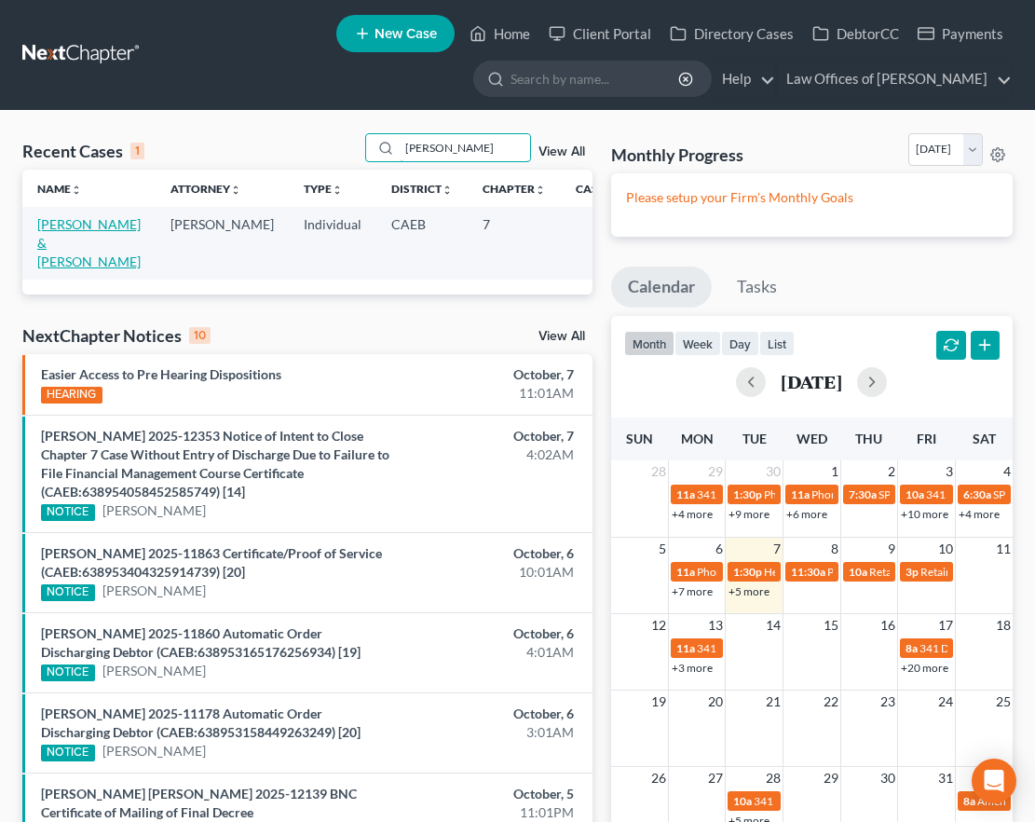
type input "[PERSON_NAME]"
click at [65, 244] on link "[PERSON_NAME] & [PERSON_NAME]" at bounding box center [88, 242] width 103 height 53
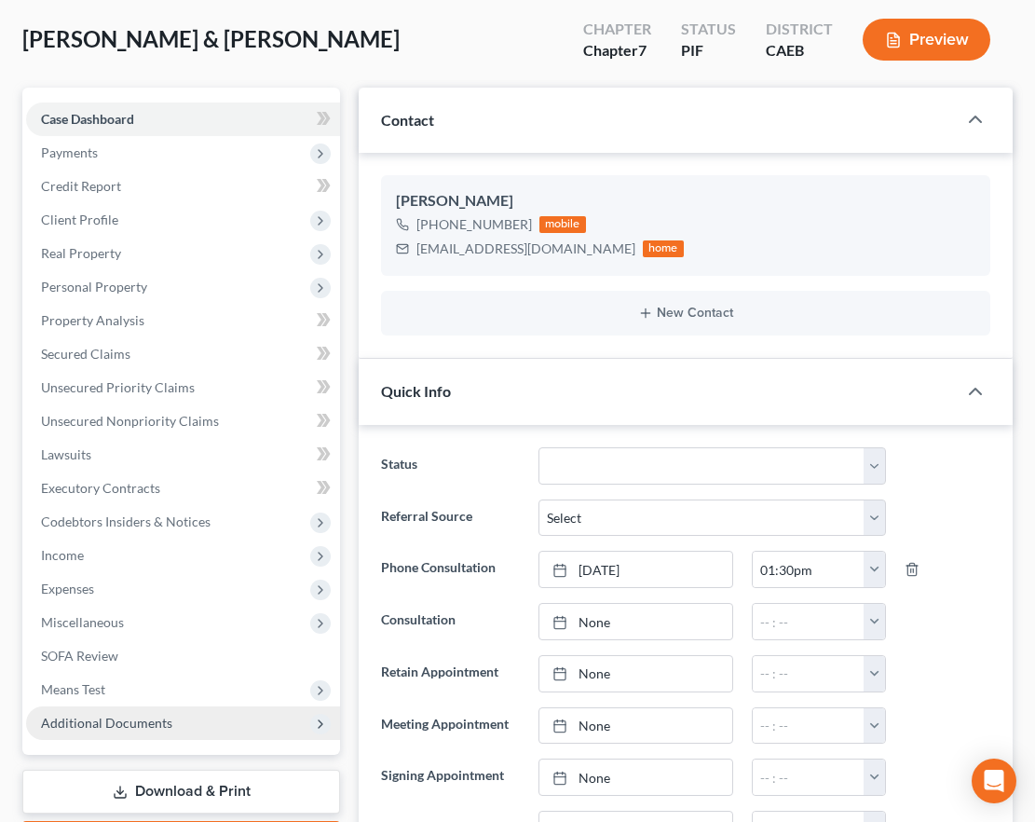
scroll to position [125, 0]
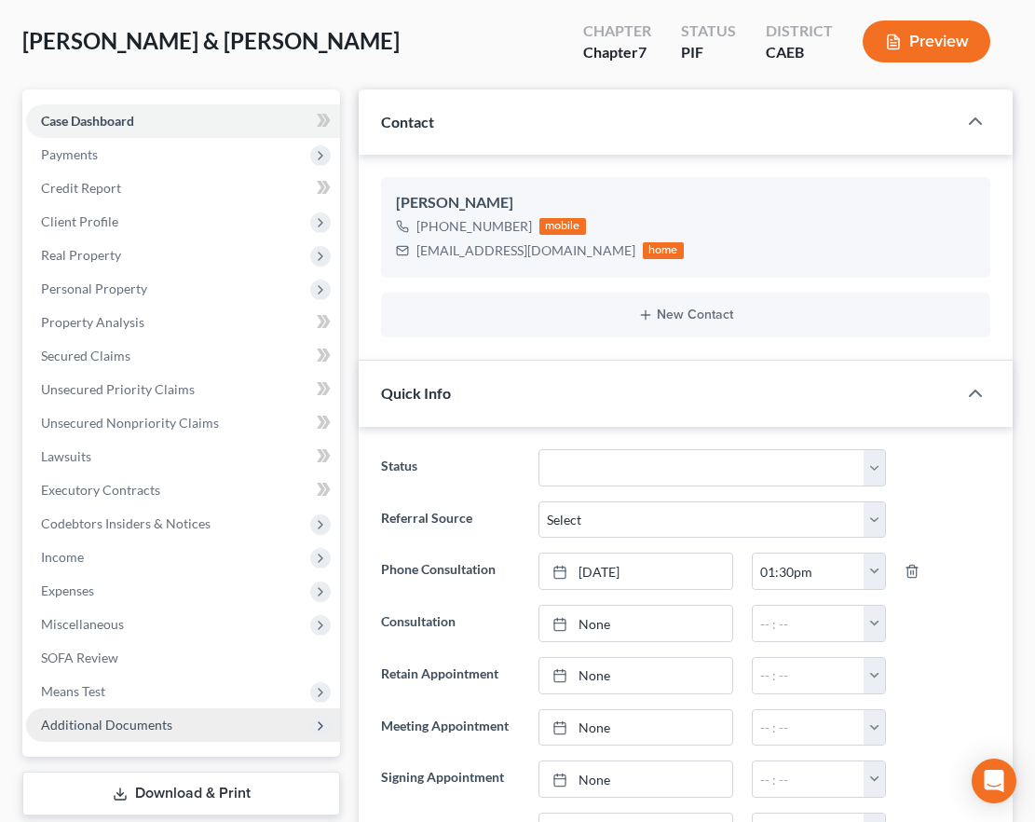
click at [144, 658] on span "Additional Documents" at bounding box center [106, 725] width 131 height 16
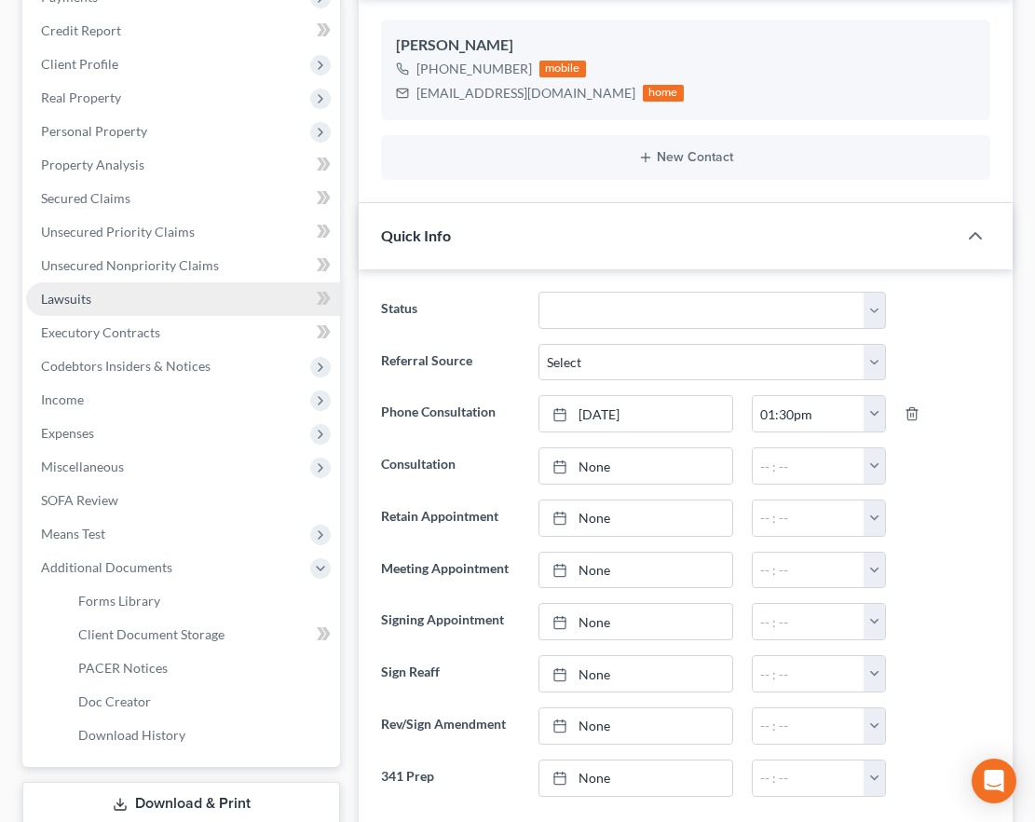
scroll to position [339, 0]
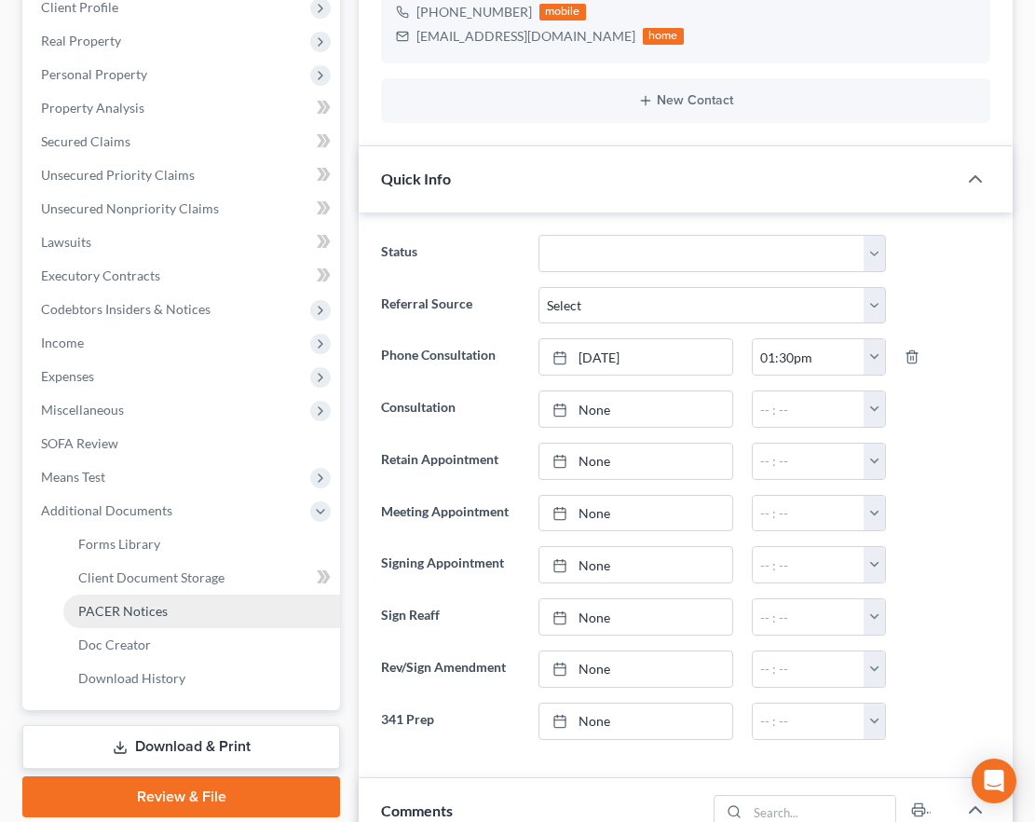
click at [120, 619] on link "PACER Notices" at bounding box center [201, 612] width 277 height 34
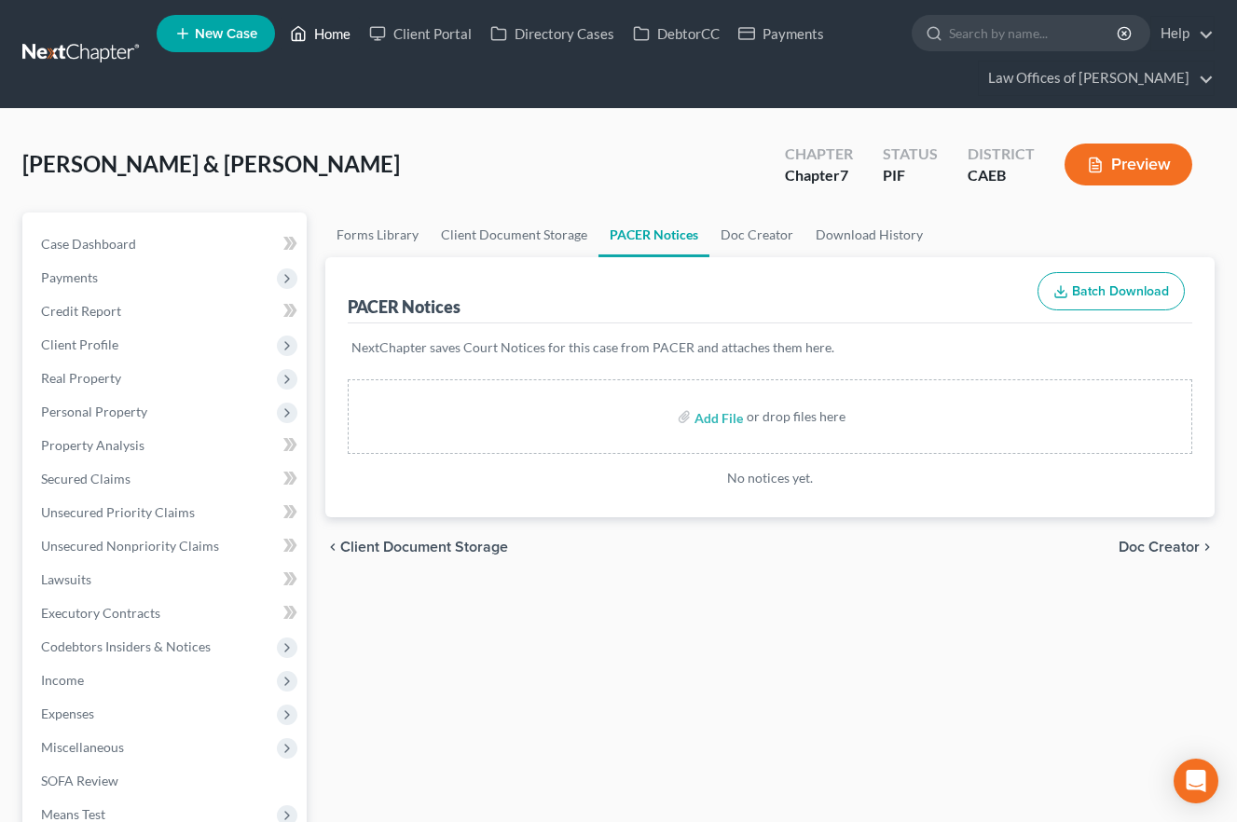
click at [315, 36] on link "Home" at bounding box center [320, 34] width 79 height 34
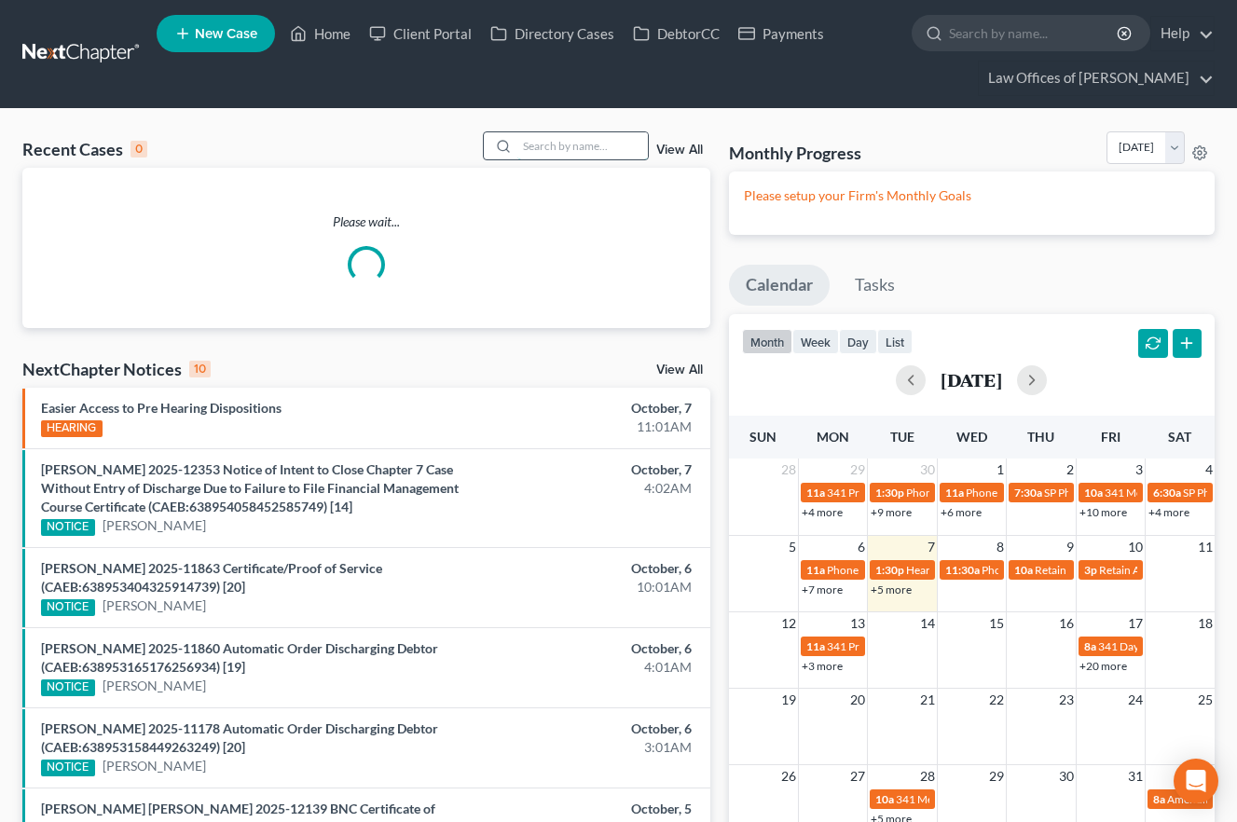
click at [575, 137] on input "search" at bounding box center [582, 145] width 130 height 27
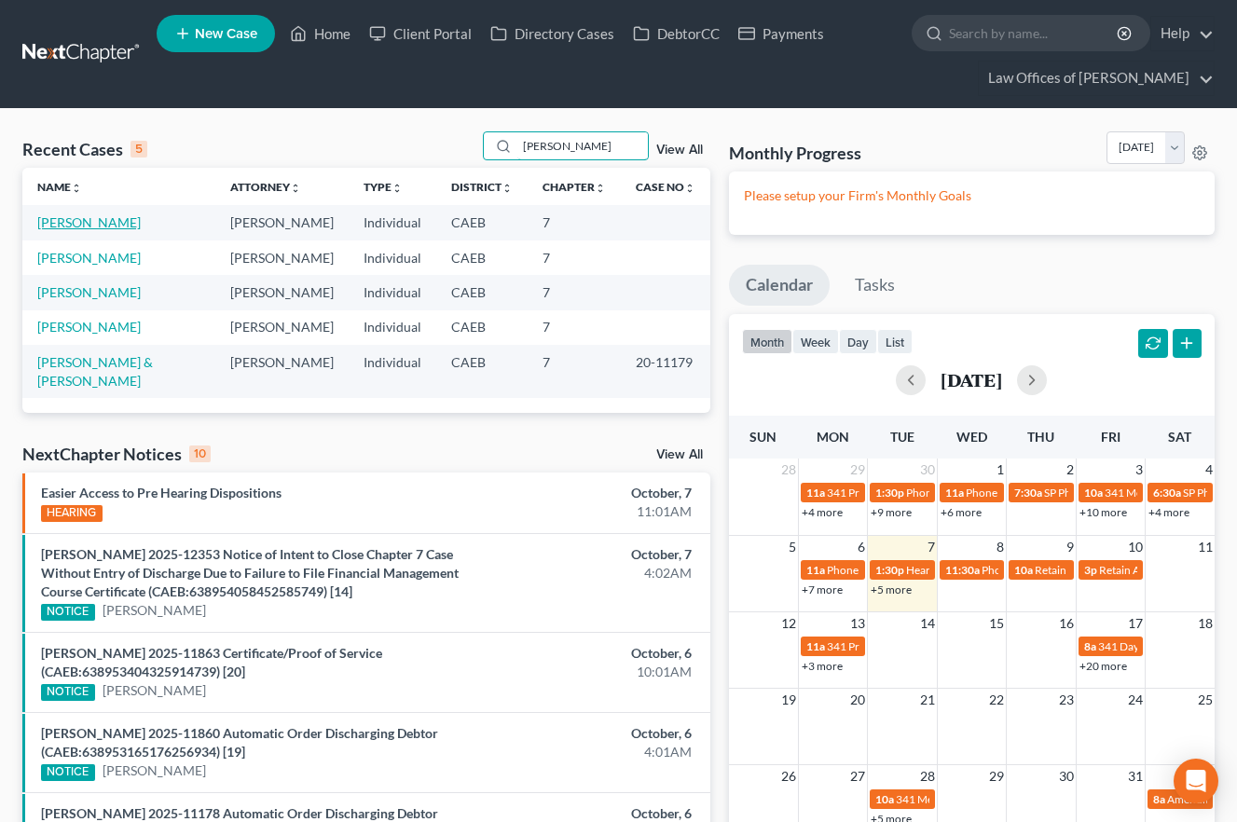
type input "[PERSON_NAME]"
click at [133, 218] on link "[PERSON_NAME]" at bounding box center [88, 222] width 103 height 16
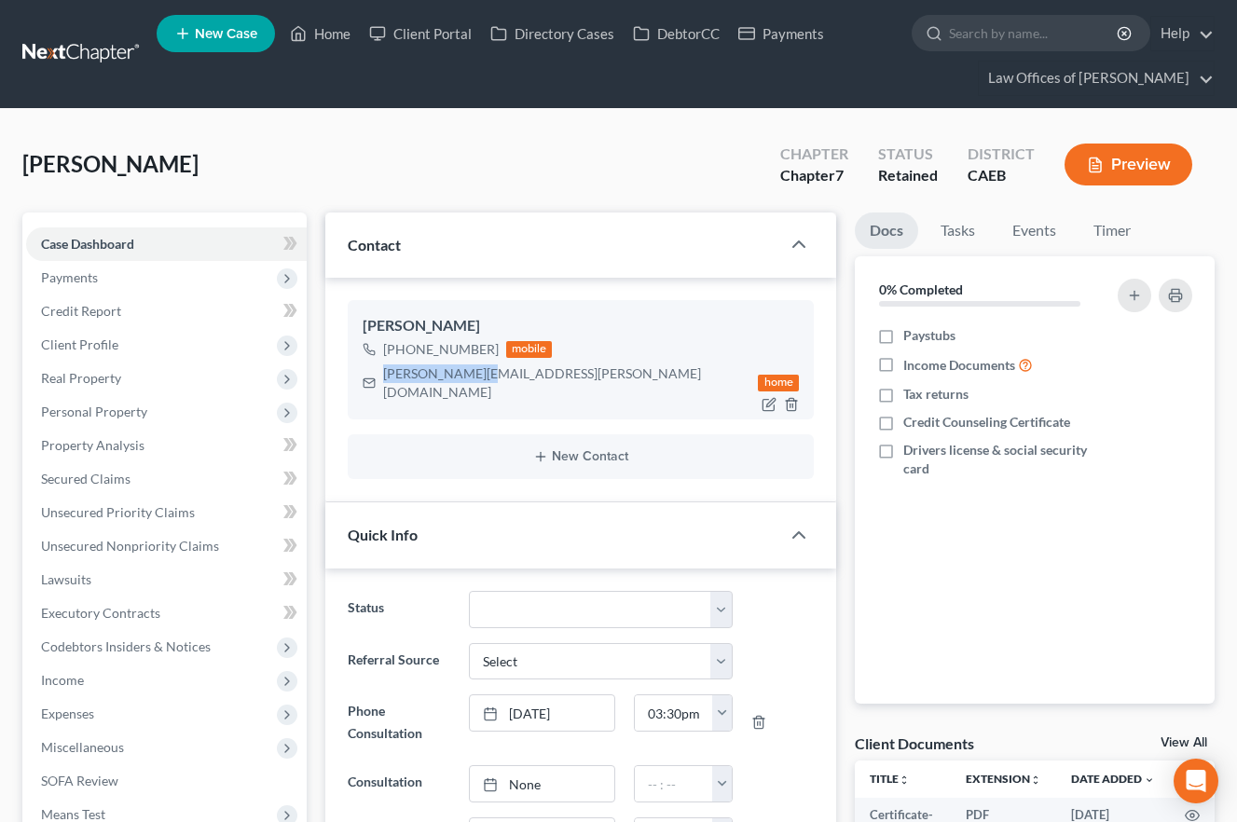
scroll to position [2212, 0]
drag, startPoint x: 383, startPoint y: 376, endPoint x: 554, endPoint y: 374, distance: 170.6
click at [554, 374] on div "[PERSON_NAME][EMAIL_ADDRESS][PERSON_NAME][DOMAIN_NAME] home" at bounding box center [581, 383] width 436 height 43
copy div "[PERSON_NAME][EMAIL_ADDRESS][PERSON_NAME][DOMAIN_NAME]"
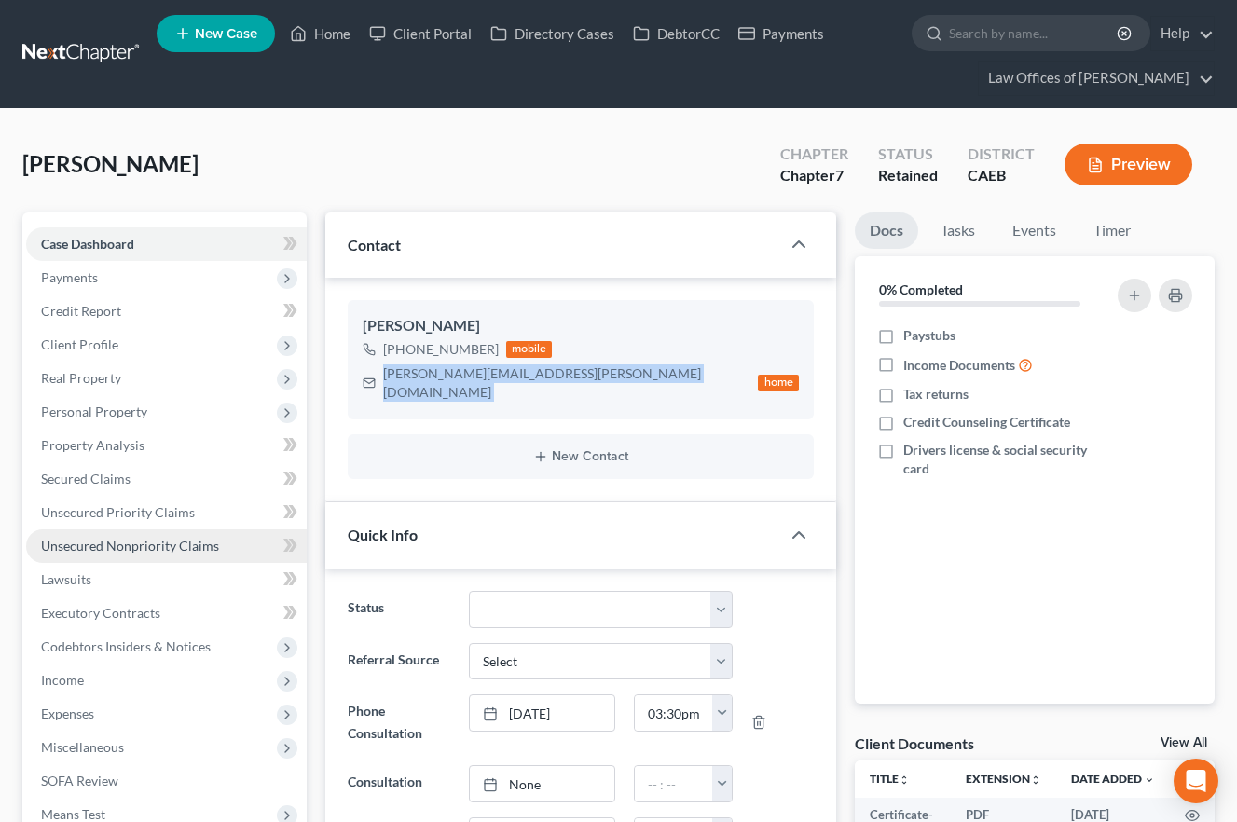
click at [160, 543] on span "Unsecured Nonpriority Claims" at bounding box center [130, 546] width 178 height 16
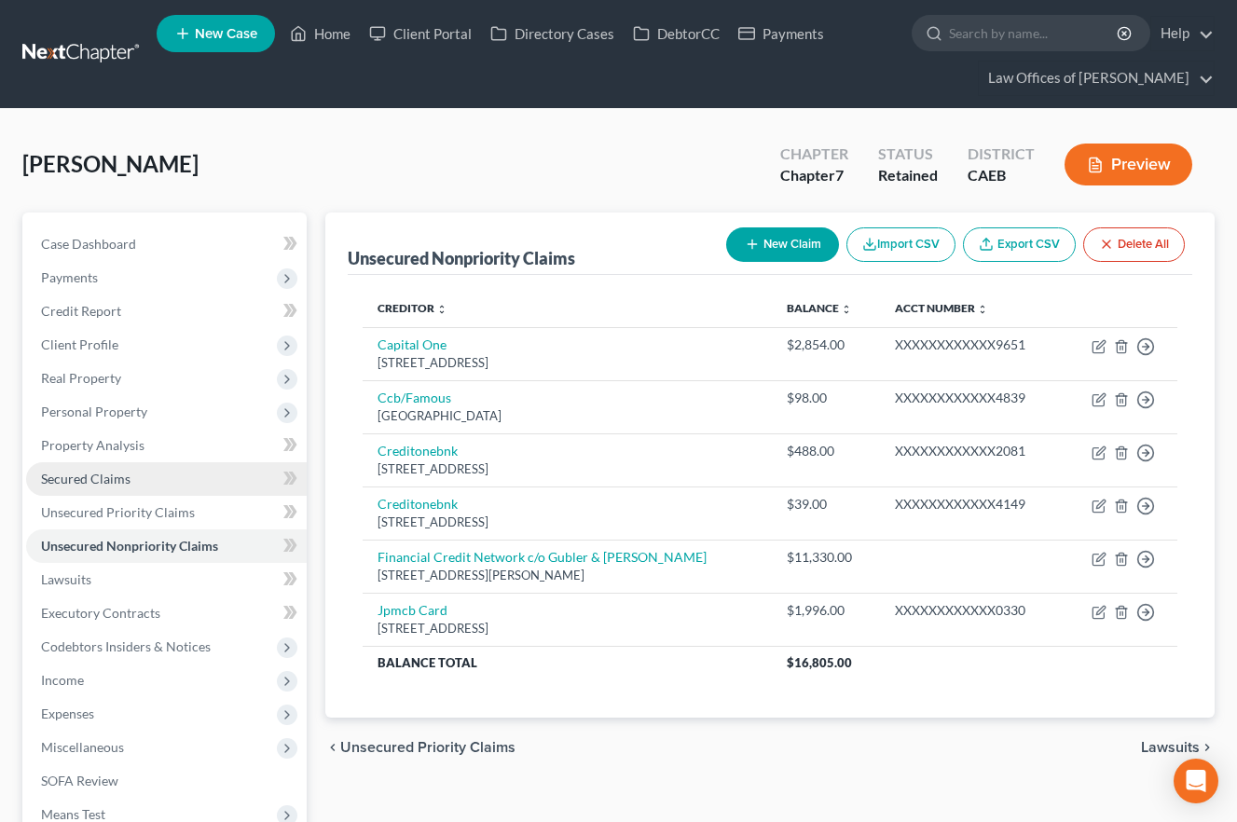
click at [92, 486] on span "Secured Claims" at bounding box center [85, 479] width 89 height 16
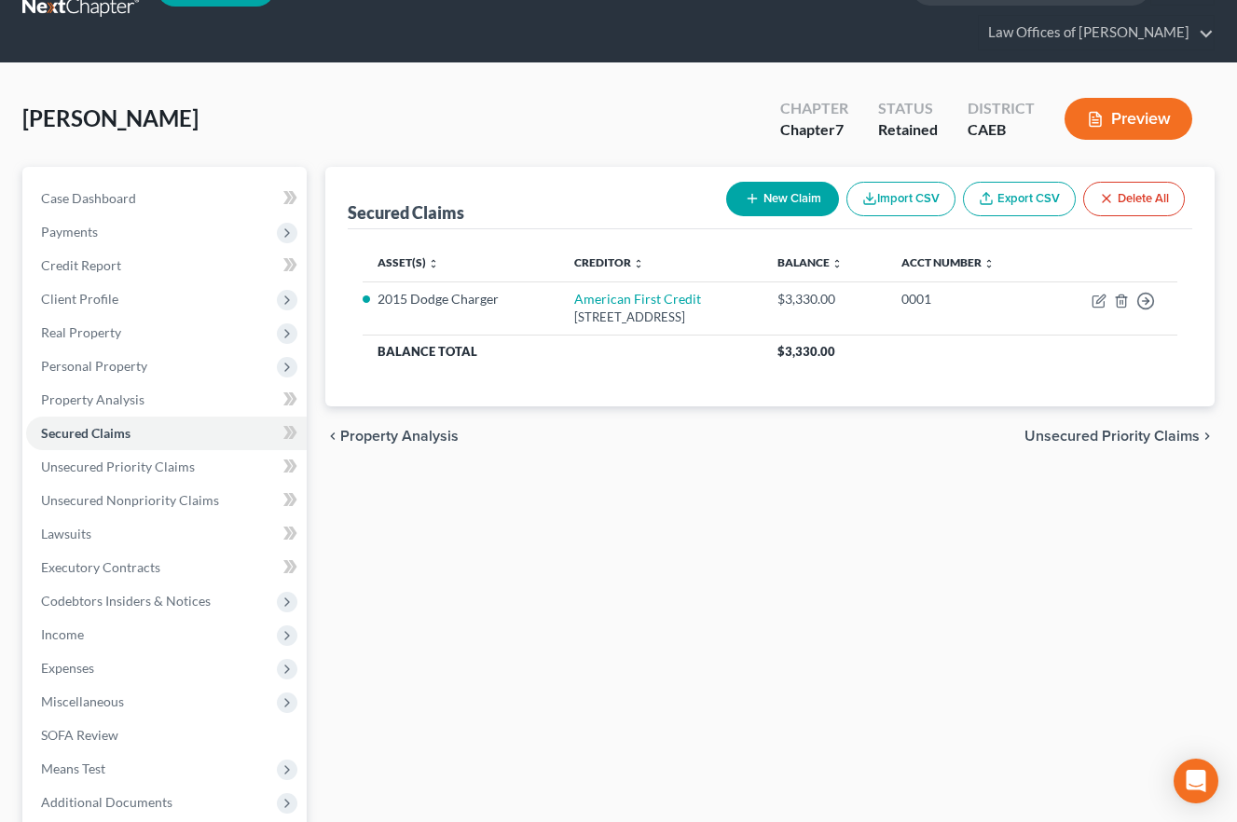
scroll to position [61, 0]
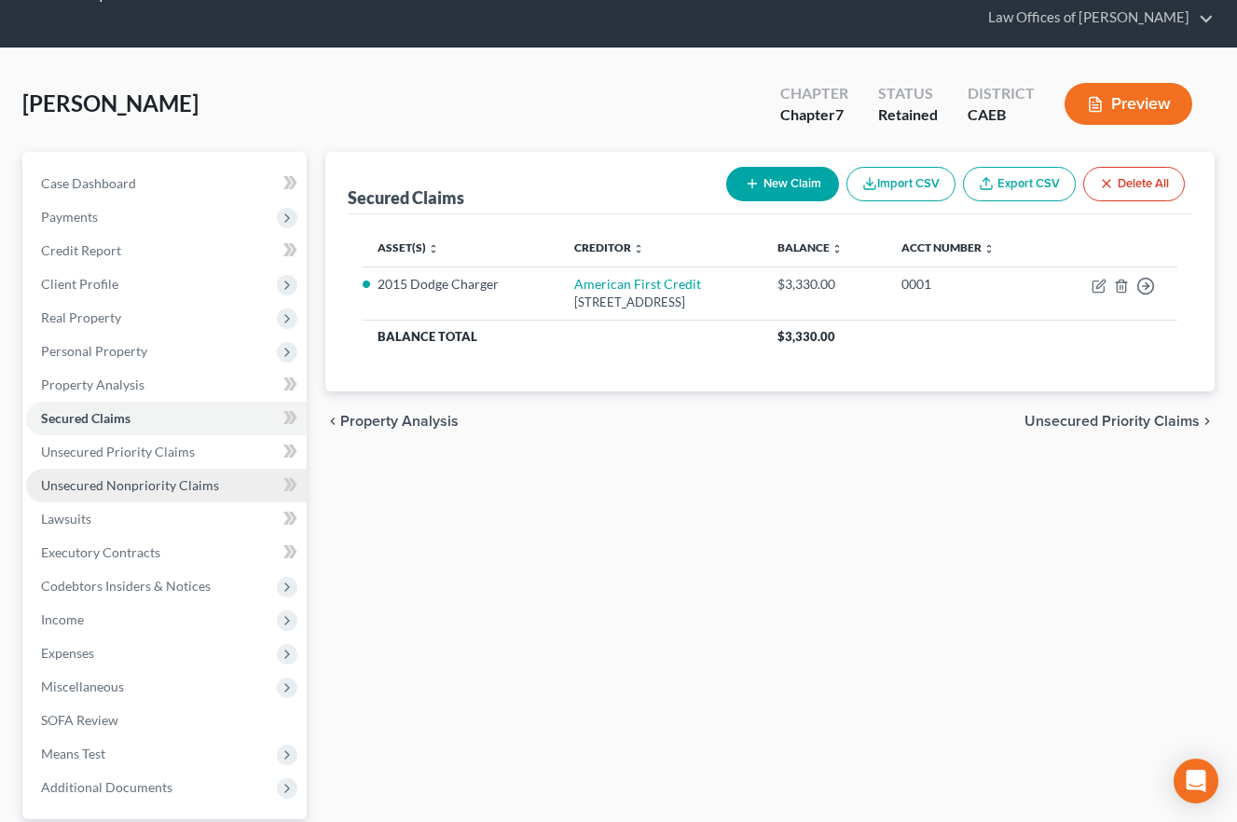
click at [134, 492] on span "Unsecured Nonpriority Claims" at bounding box center [130, 485] width 178 height 16
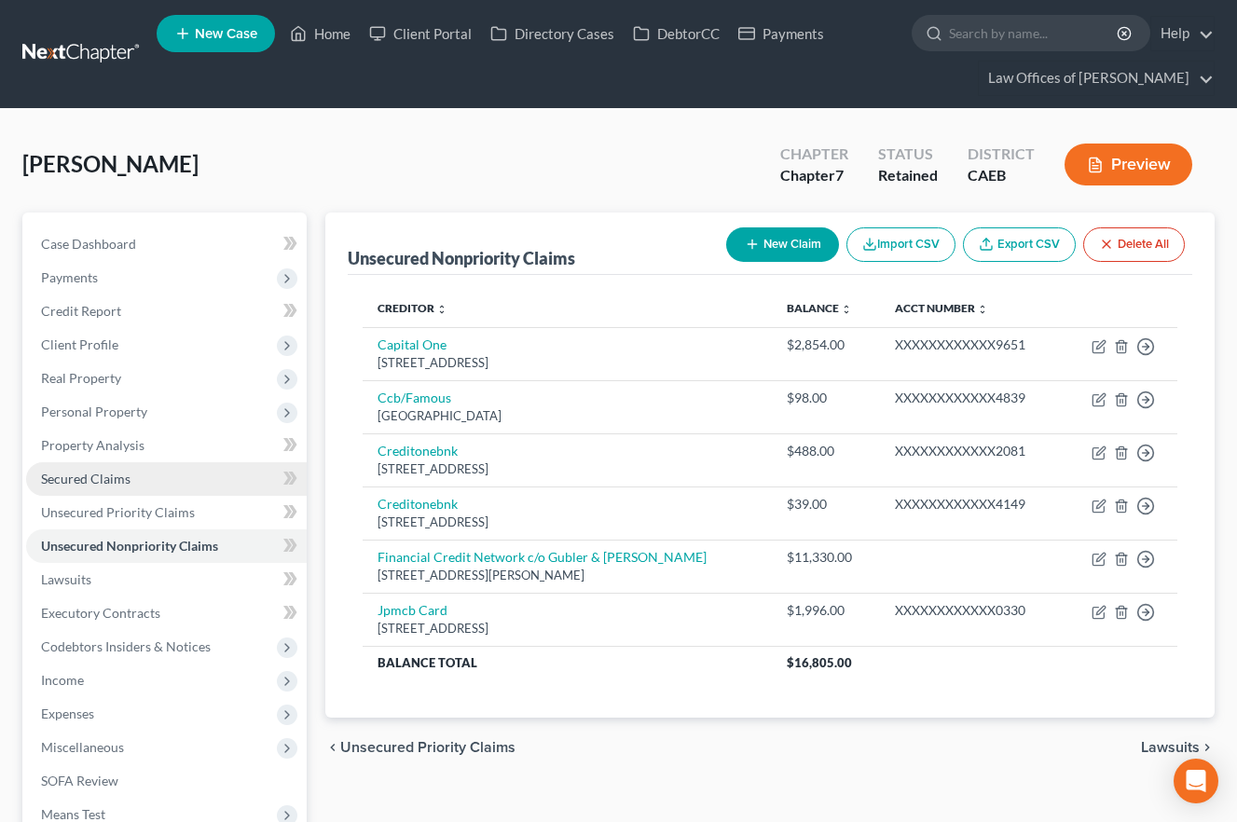
click at [109, 487] on link "Secured Claims" at bounding box center [166, 479] width 281 height 34
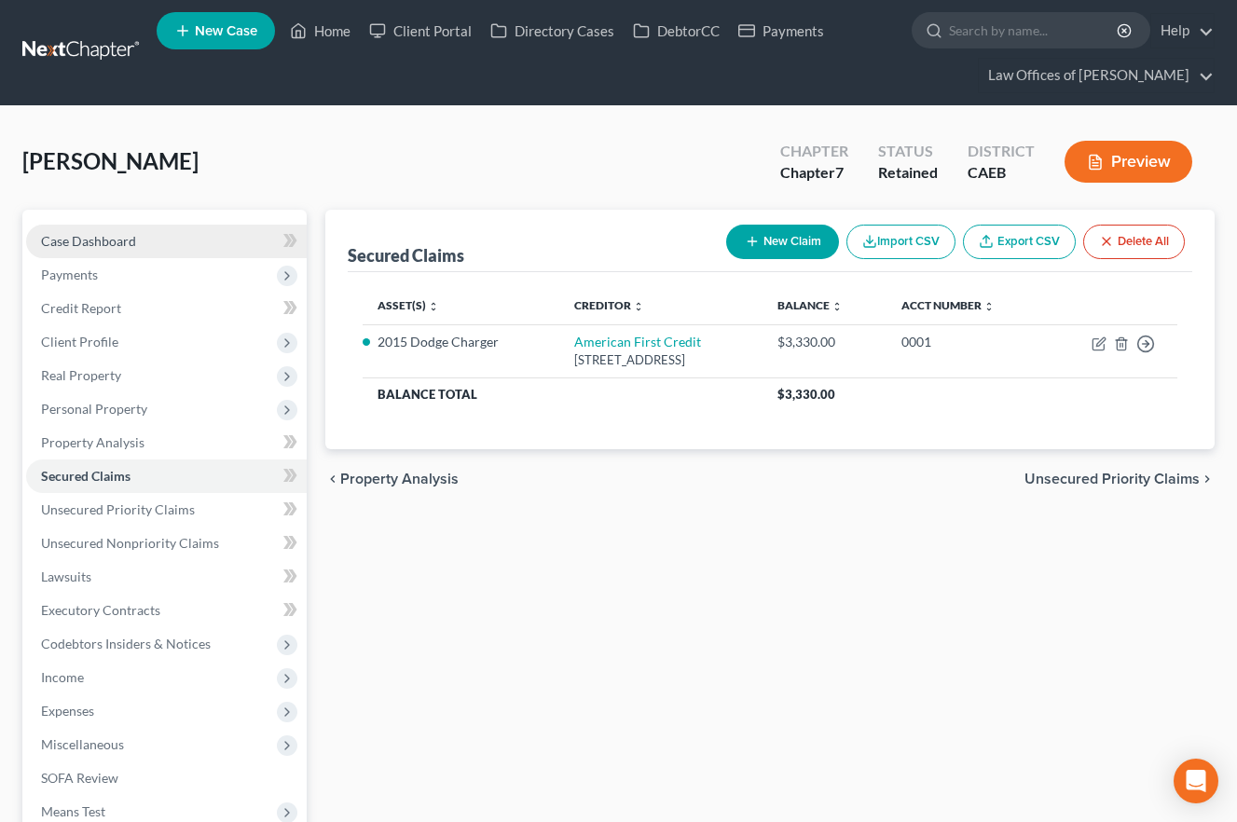
scroll to position [10, 0]
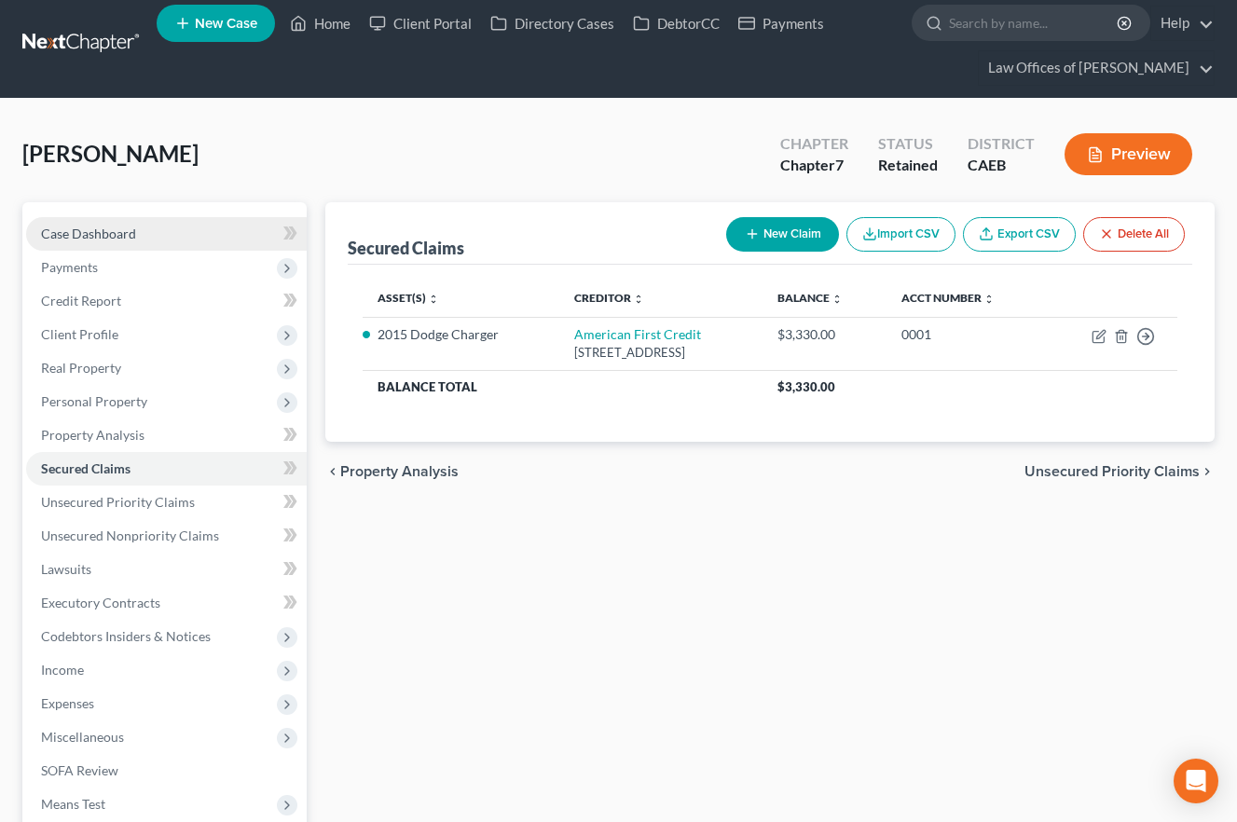
click at [140, 245] on link "Case Dashboard" at bounding box center [166, 234] width 281 height 34
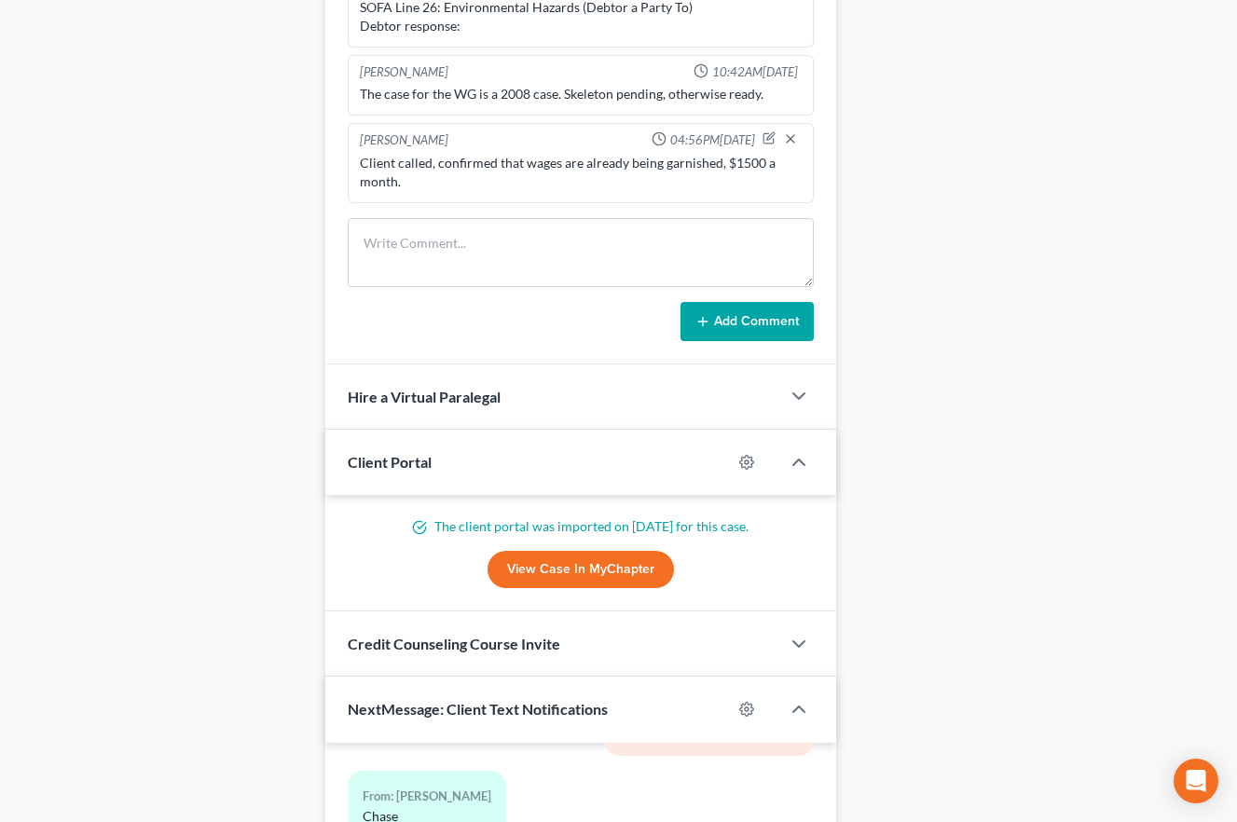
scroll to position [1387, 0]
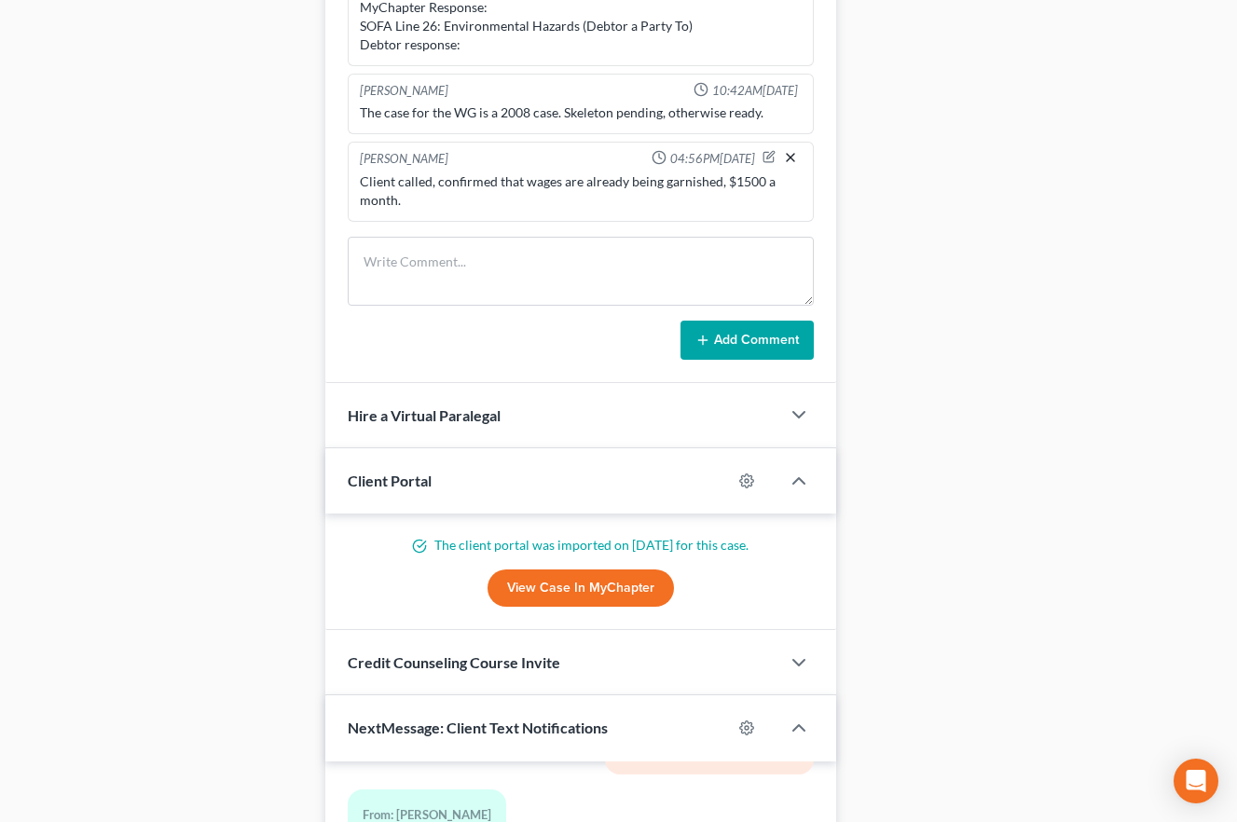
click at [795, 150] on div at bounding box center [783, 159] width 43 height 19
click at [787, 148] on icon "button" at bounding box center [790, 155] width 15 height 15
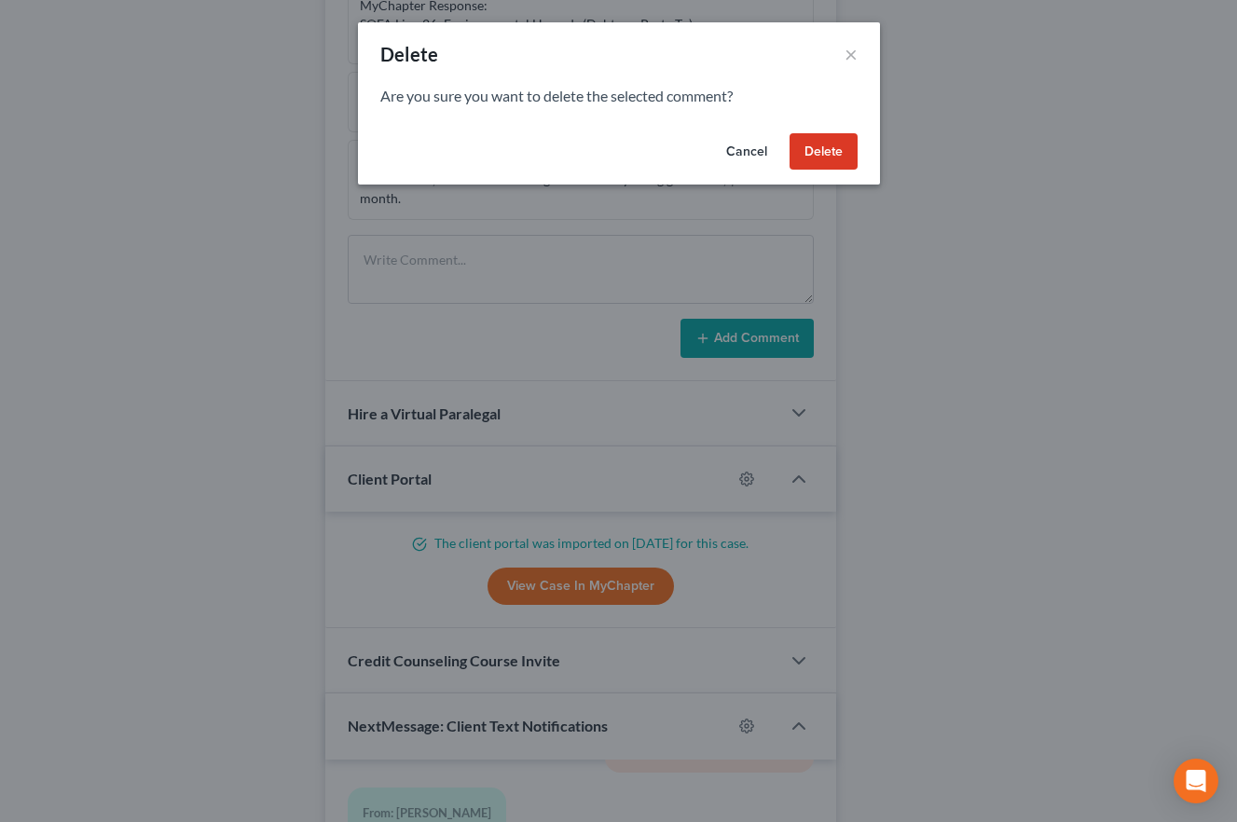
click at [810, 149] on button "Delete" at bounding box center [823, 151] width 68 height 37
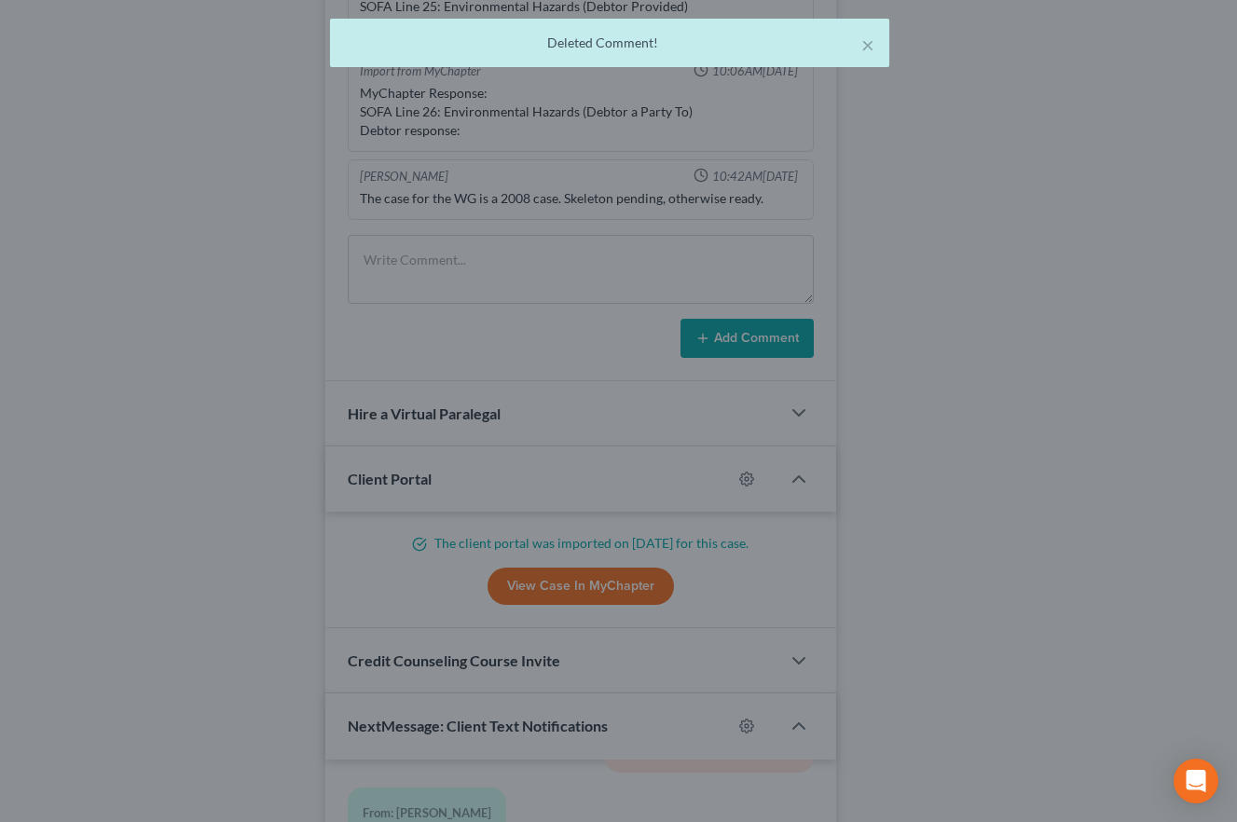
scroll to position [478, 0]
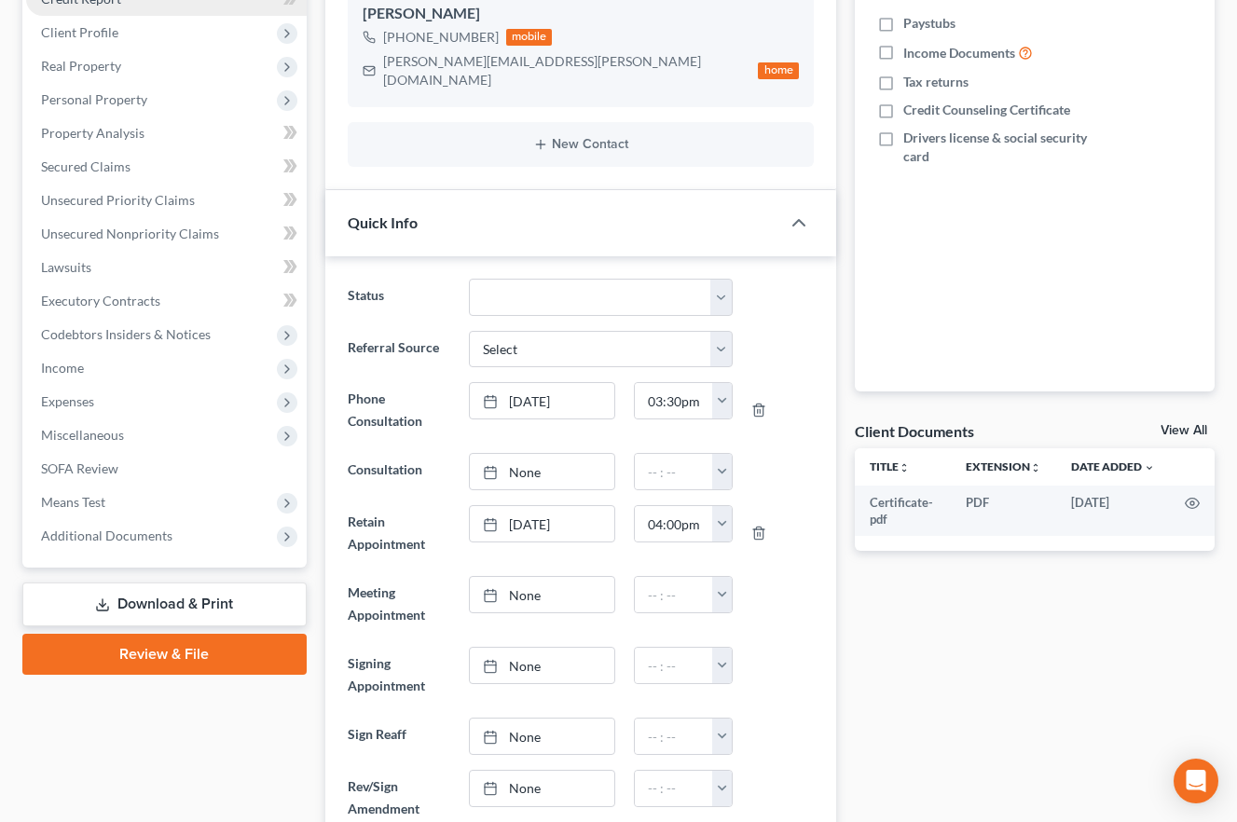
scroll to position [0, 0]
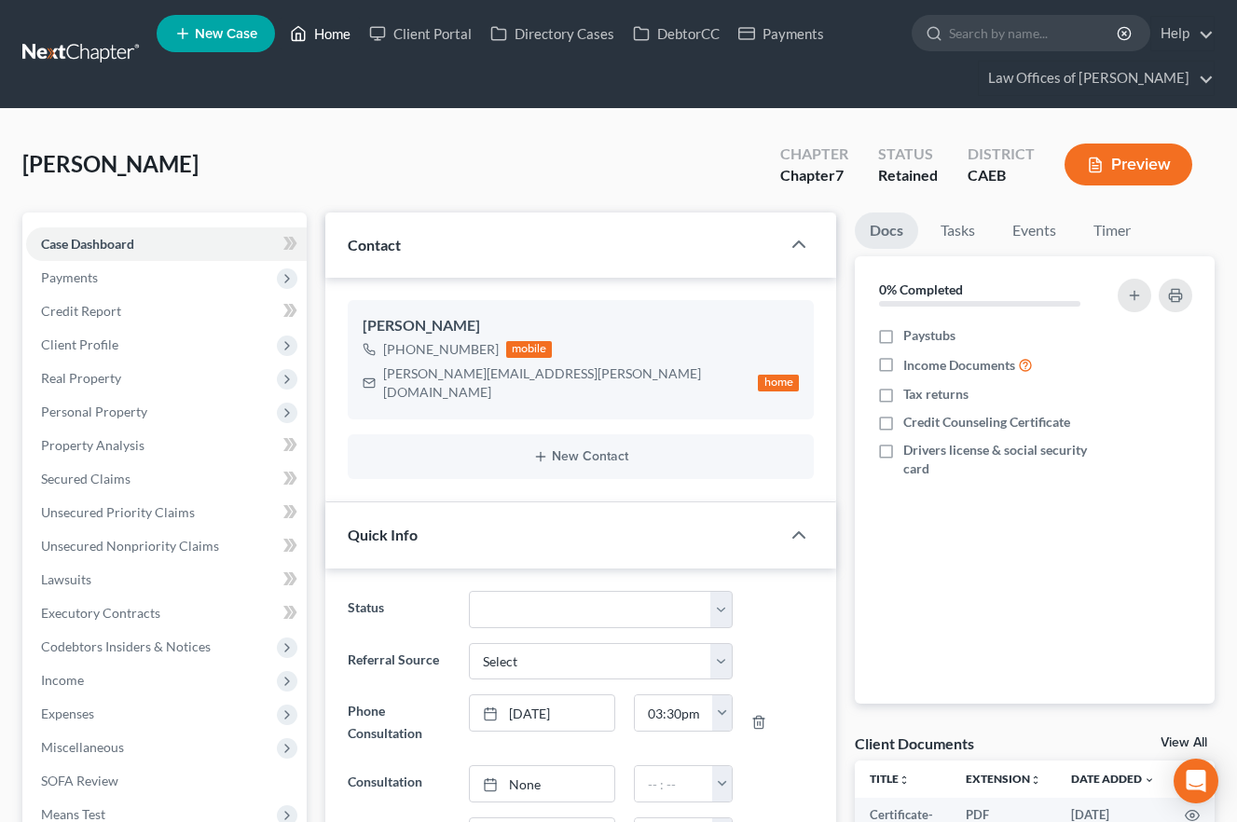
click at [325, 39] on link "Home" at bounding box center [320, 34] width 79 height 34
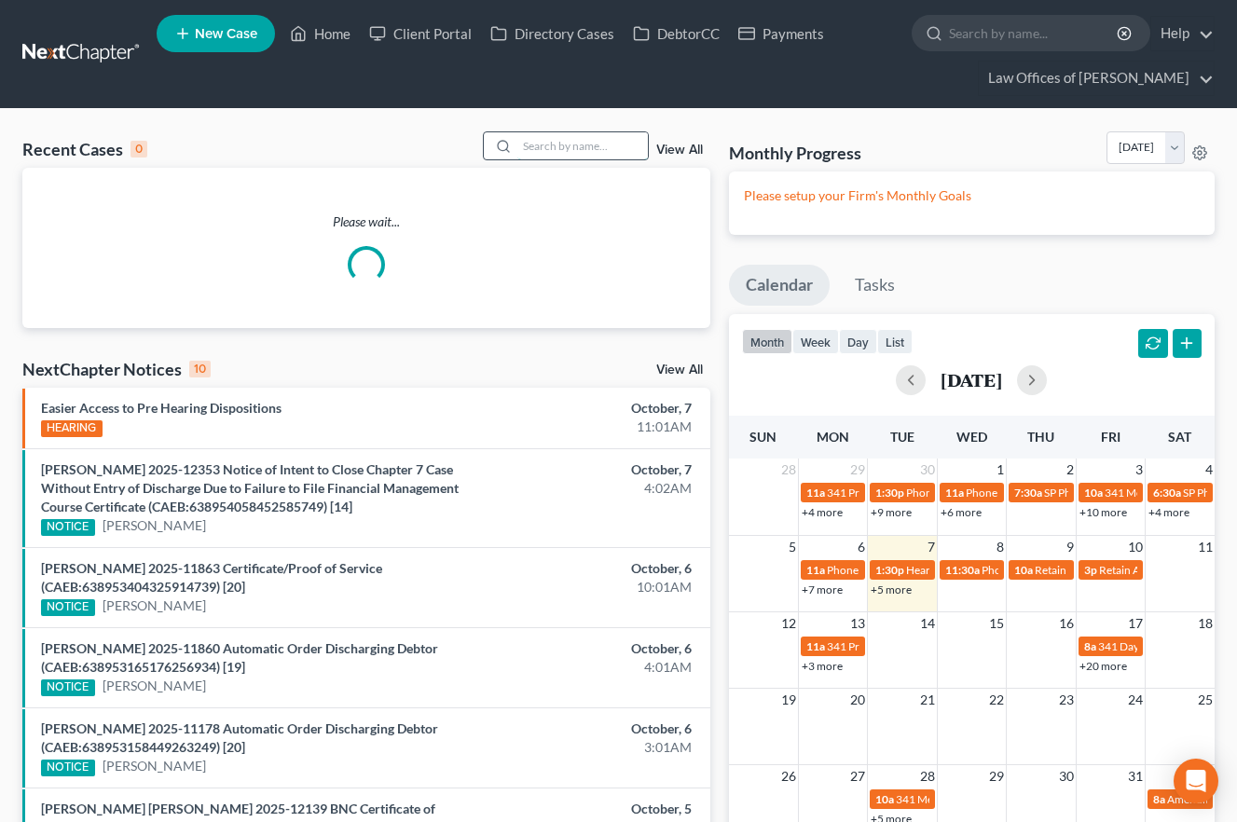
click at [535, 141] on input "search" at bounding box center [582, 145] width 130 height 27
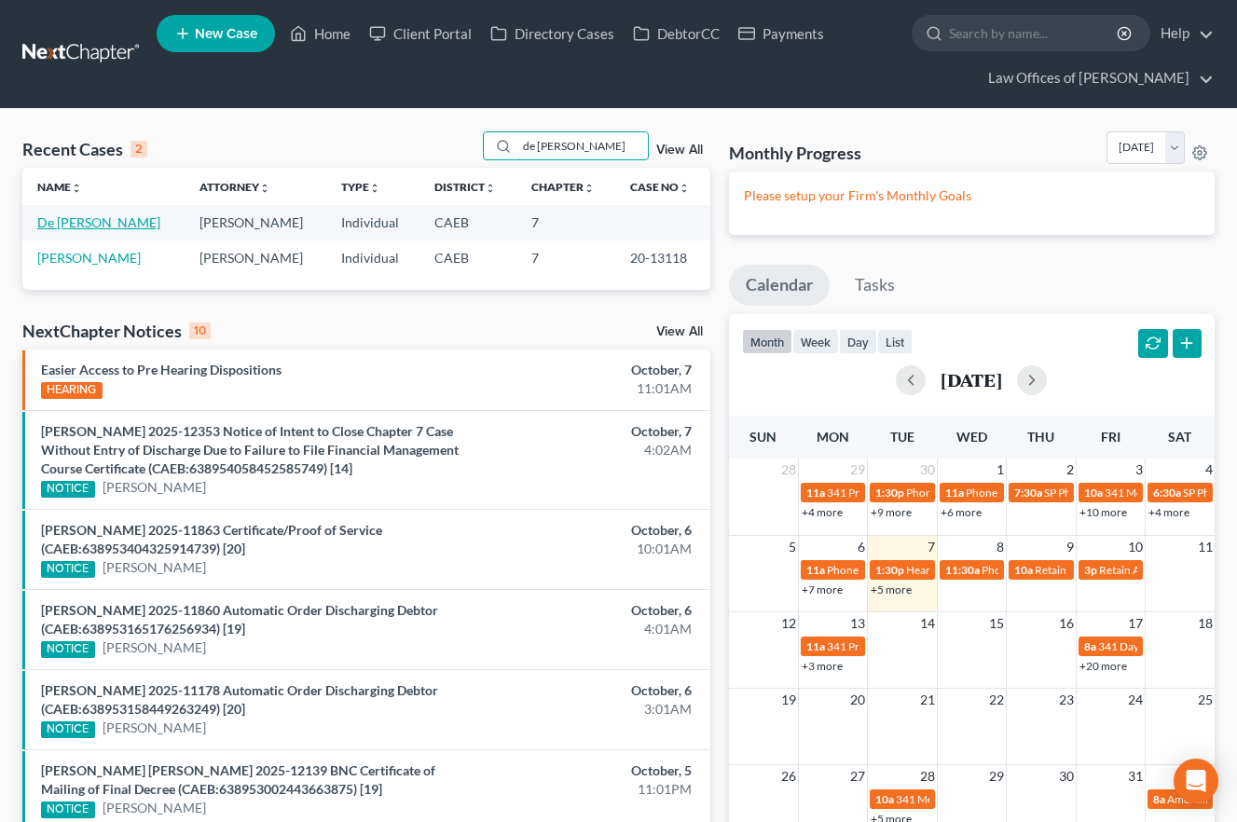
type input "de [PERSON_NAME]"
click at [131, 220] on link "De [PERSON_NAME]" at bounding box center [98, 222] width 123 height 16
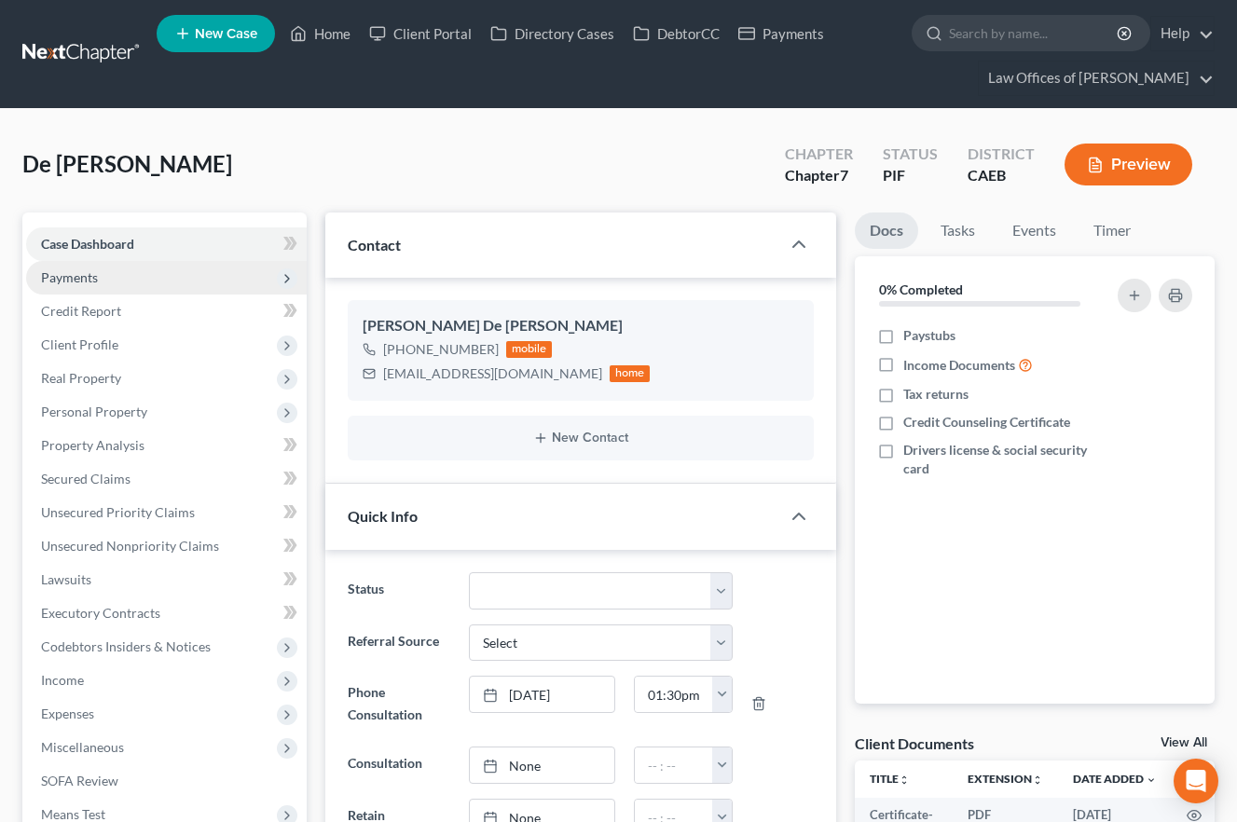
click at [75, 280] on span "Payments" at bounding box center [69, 277] width 57 height 16
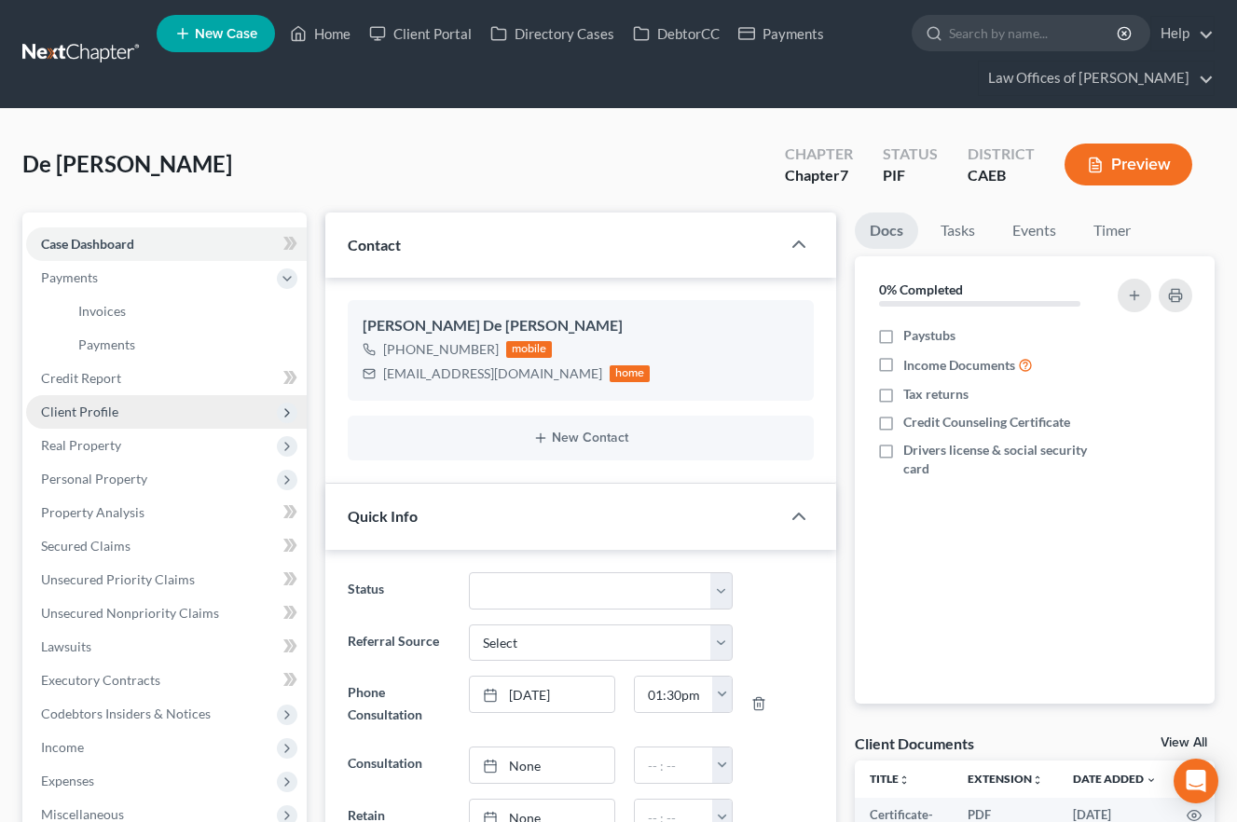
click at [114, 405] on span "Client Profile" at bounding box center [79, 412] width 77 height 16
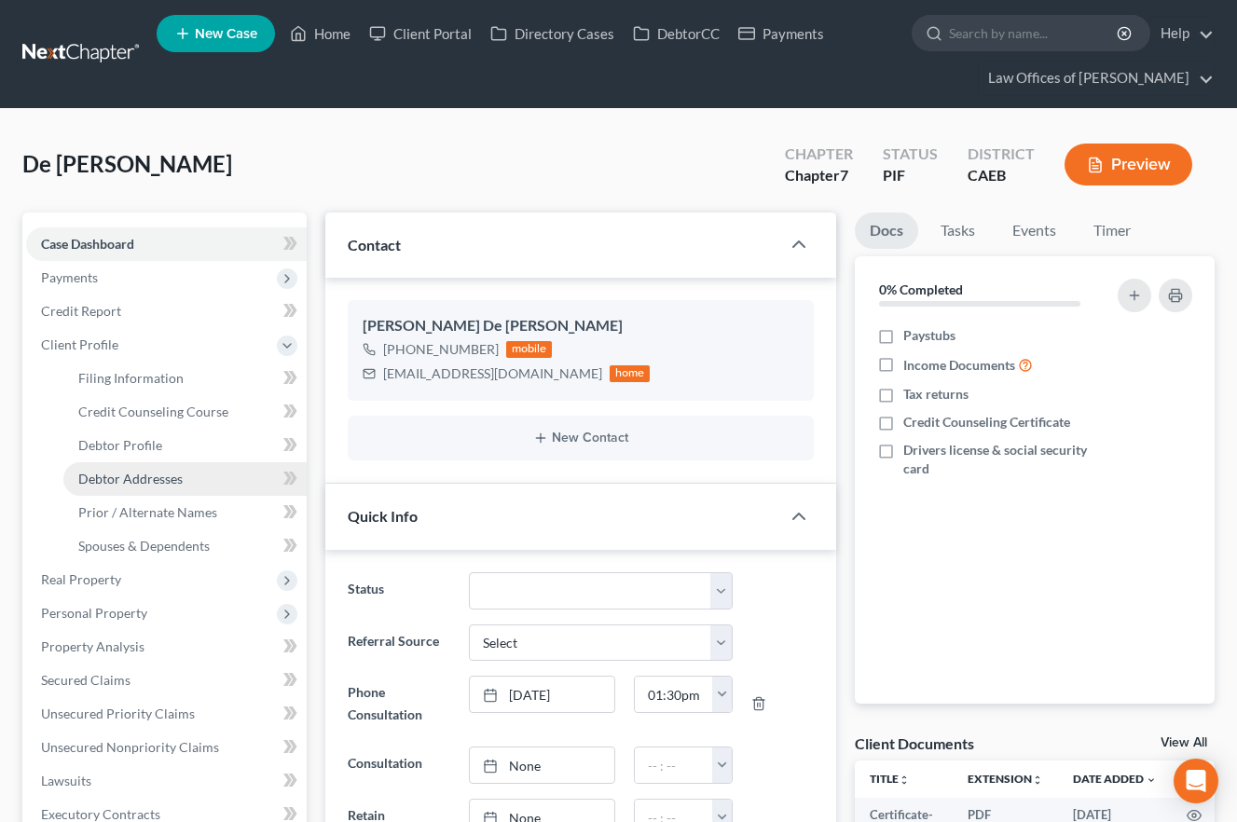
click at [126, 475] on span "Debtor Addresses" at bounding box center [130, 479] width 104 height 16
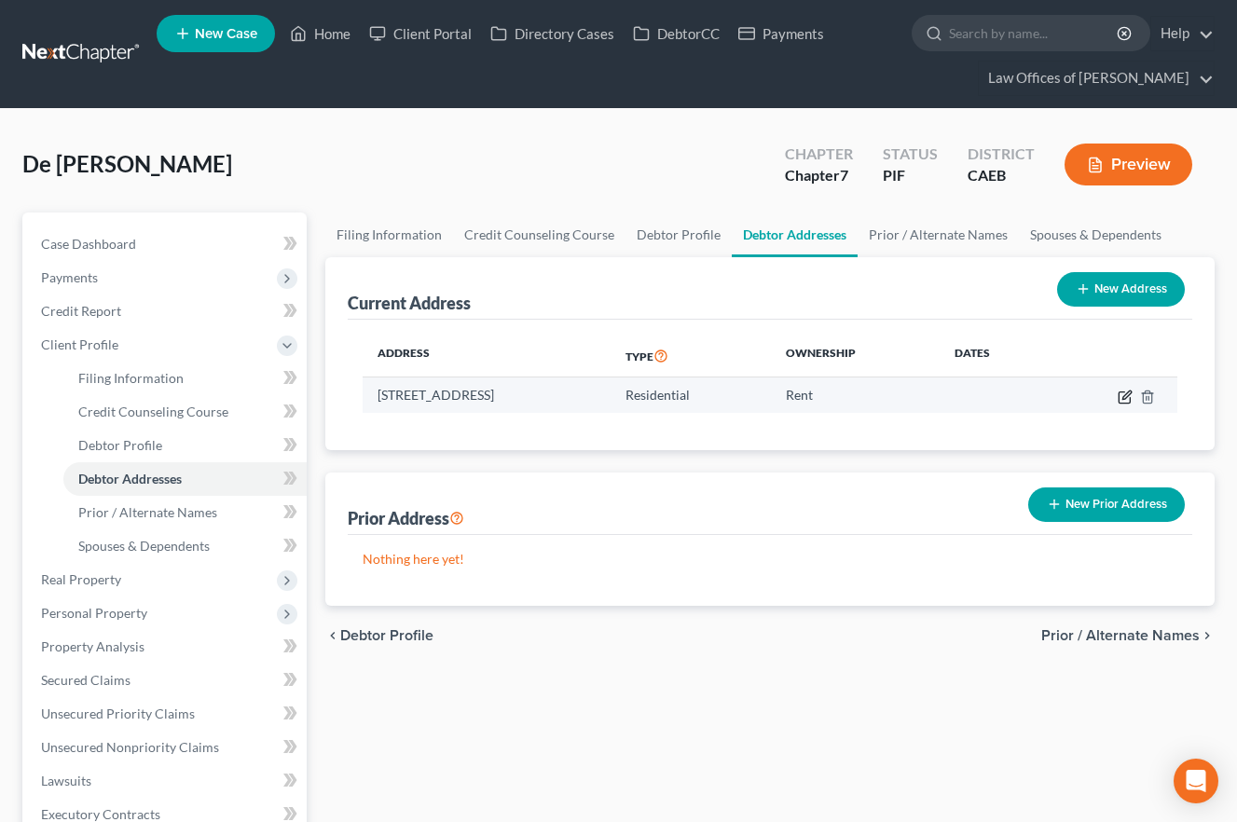
click at [1129, 400] on icon "button" at bounding box center [1124, 397] width 15 height 15
select select "4"
select select "0"
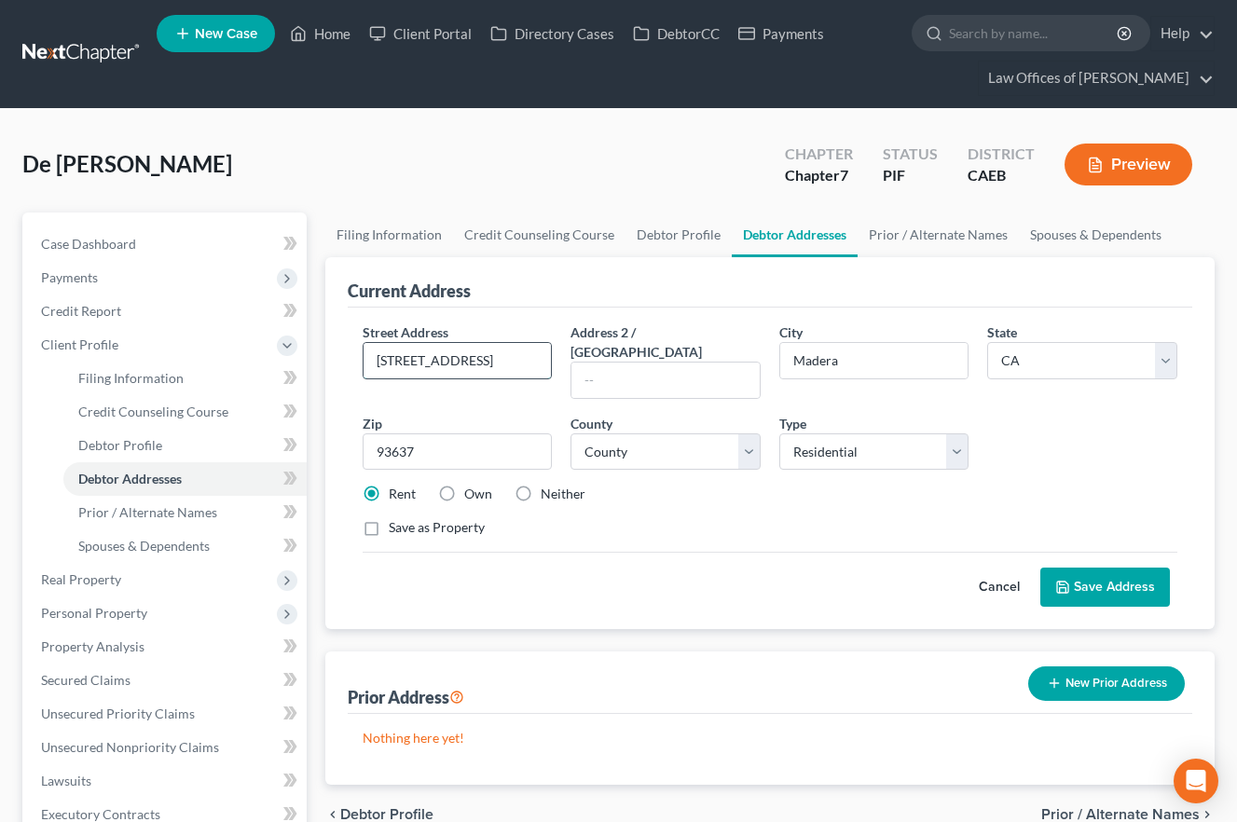
click at [511, 357] on input "[STREET_ADDRESS]" at bounding box center [457, 360] width 188 height 35
type input "[STREET_ADDRESS]"
type input "#58"
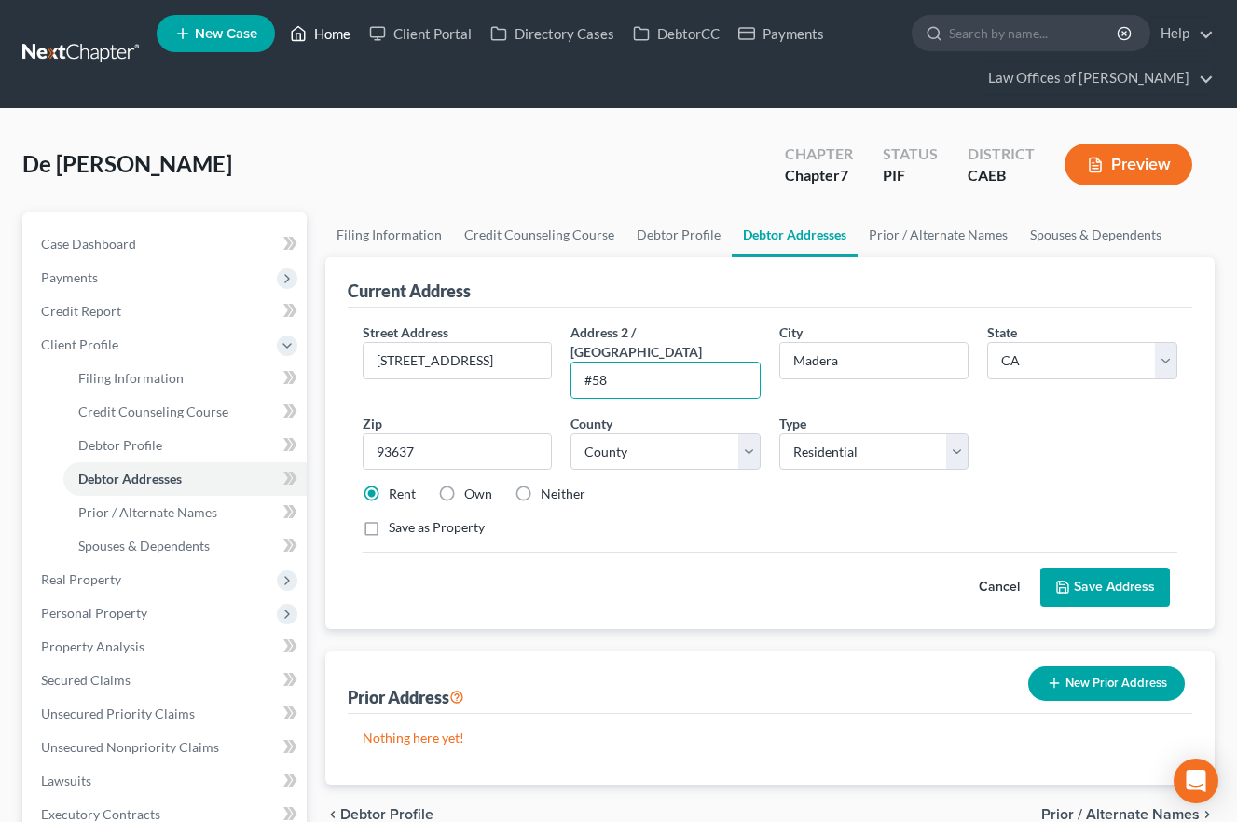
click at [328, 33] on link "Home" at bounding box center [320, 34] width 79 height 34
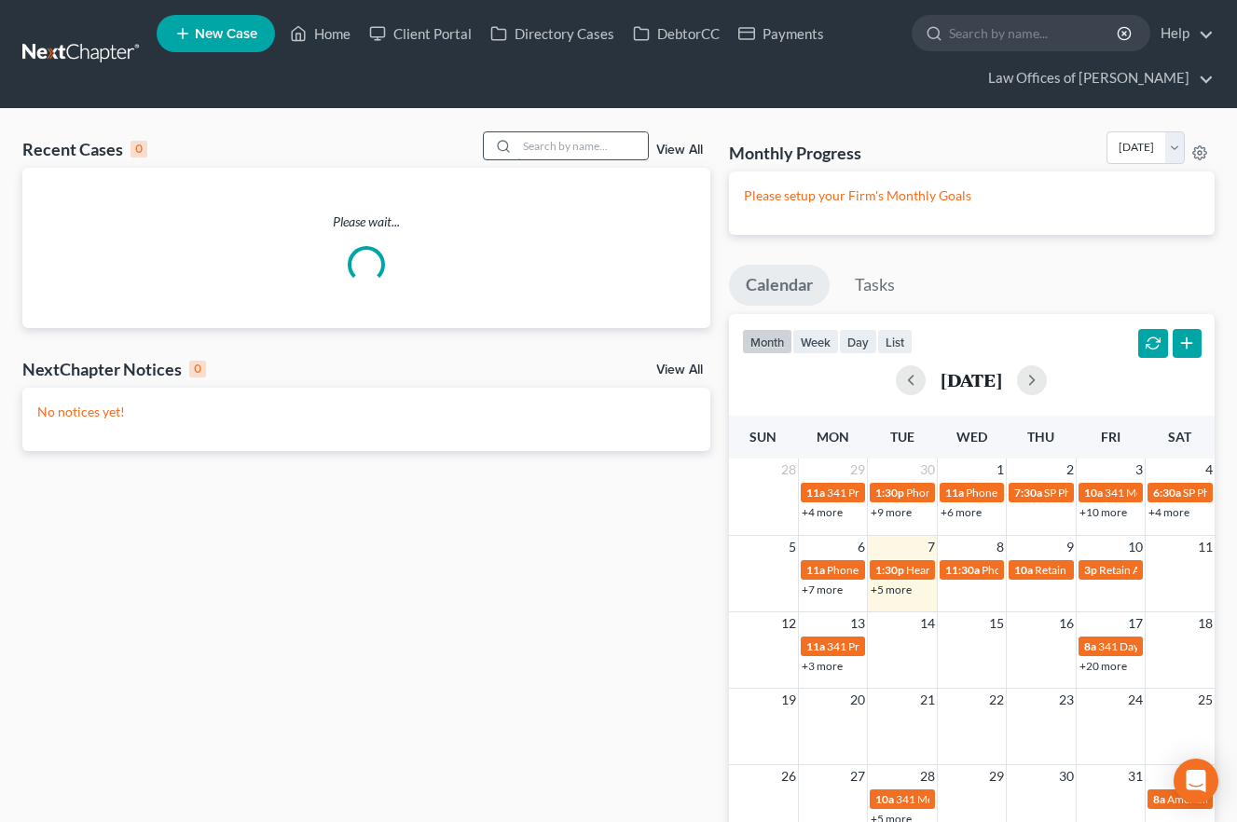
click at [606, 157] on input "search" at bounding box center [582, 145] width 130 height 27
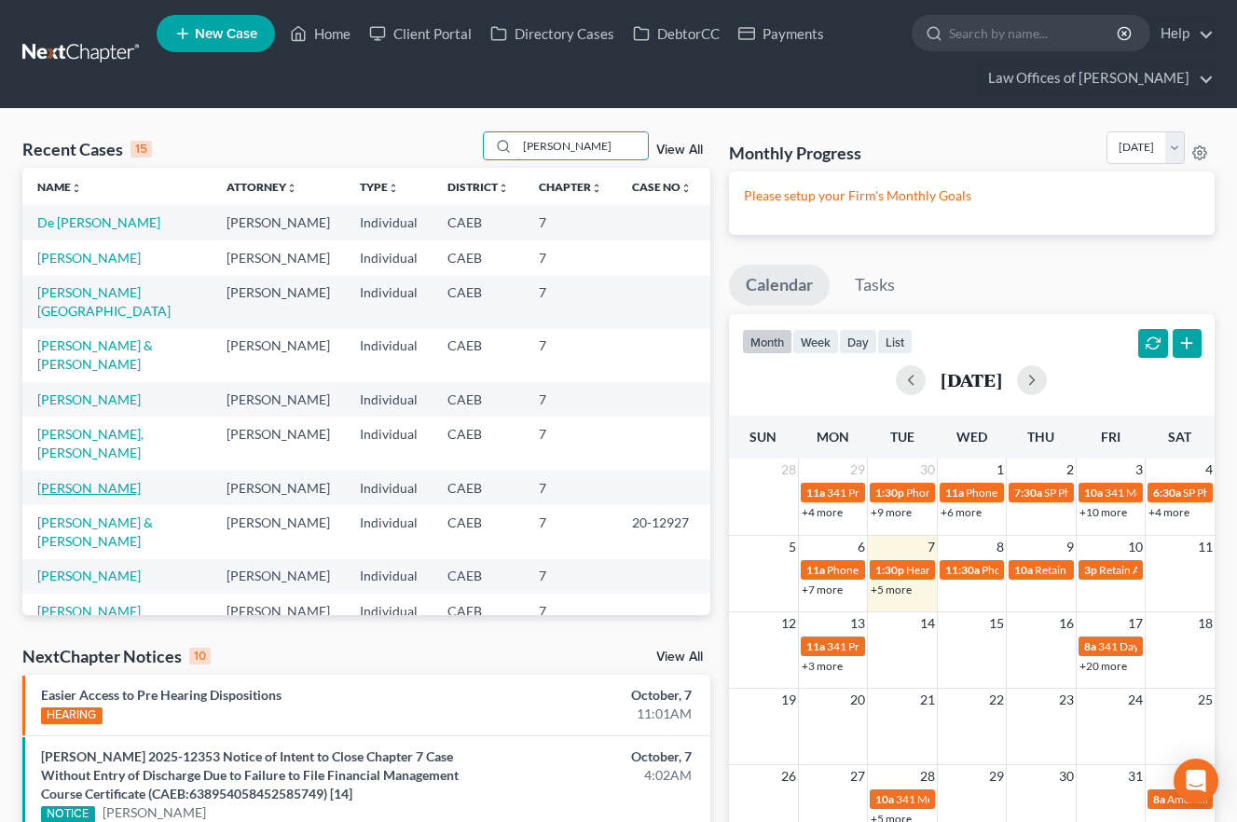
type input "[PERSON_NAME]"
click at [120, 480] on link "[PERSON_NAME]" at bounding box center [88, 488] width 103 height 16
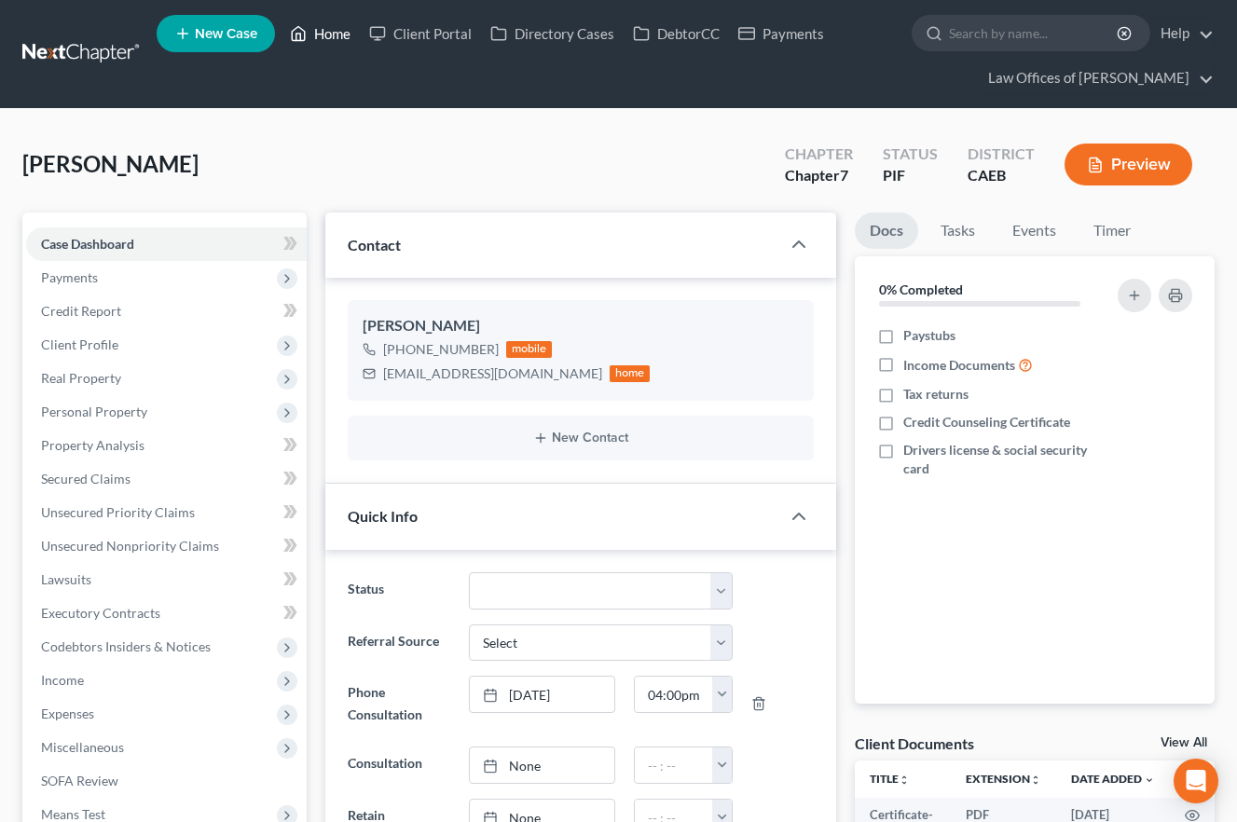
click at [315, 42] on link "Home" at bounding box center [320, 34] width 79 height 34
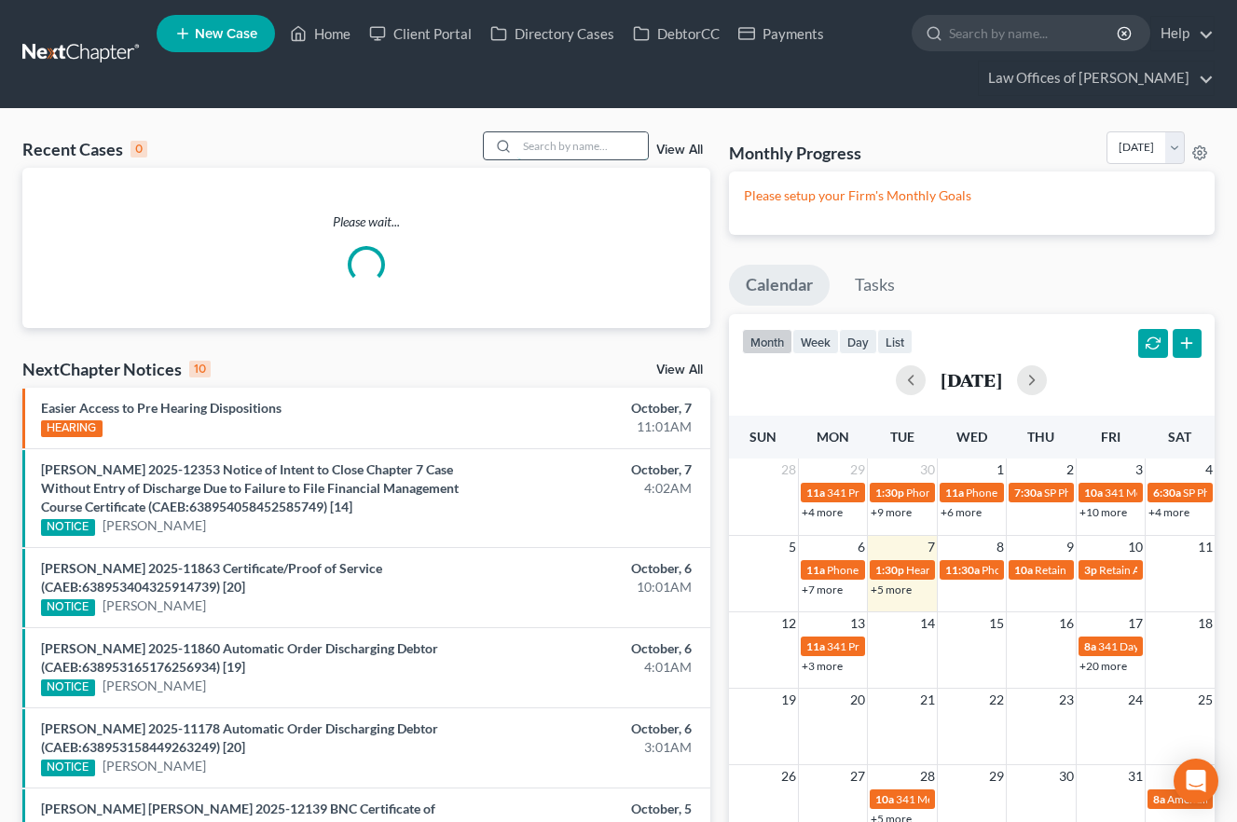
click at [610, 143] on input "search" at bounding box center [582, 145] width 130 height 27
type input "r"
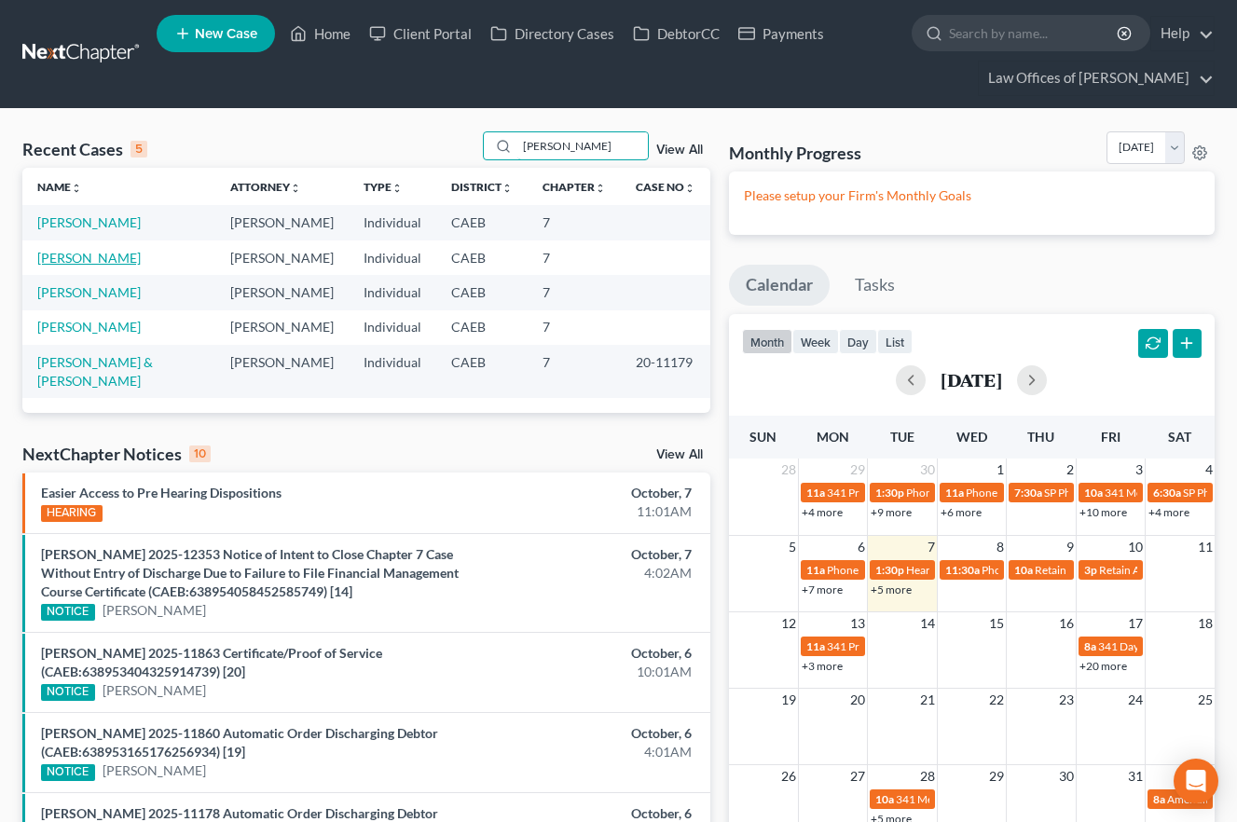
type input "[PERSON_NAME]"
click at [100, 263] on link "[PERSON_NAME]" at bounding box center [88, 258] width 103 height 16
select select "14"
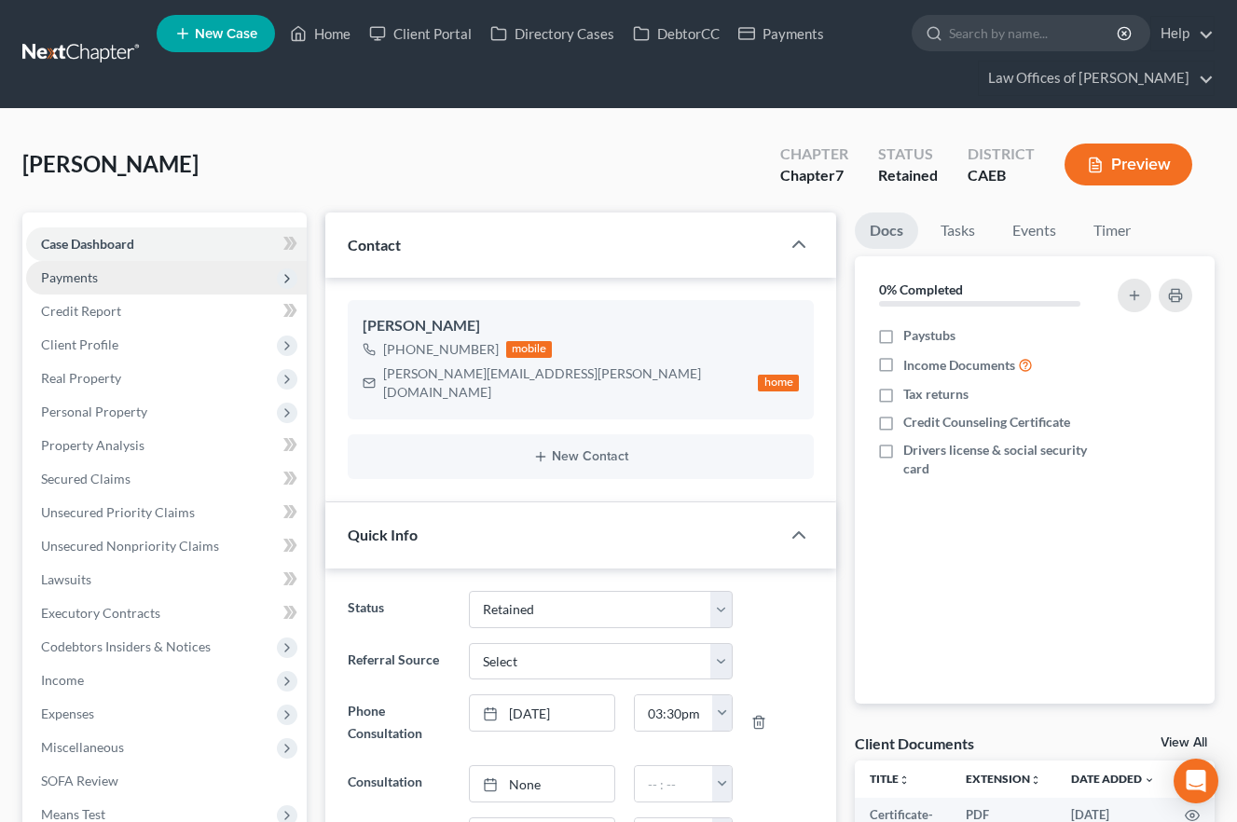
click at [82, 284] on span "Payments" at bounding box center [69, 277] width 57 height 16
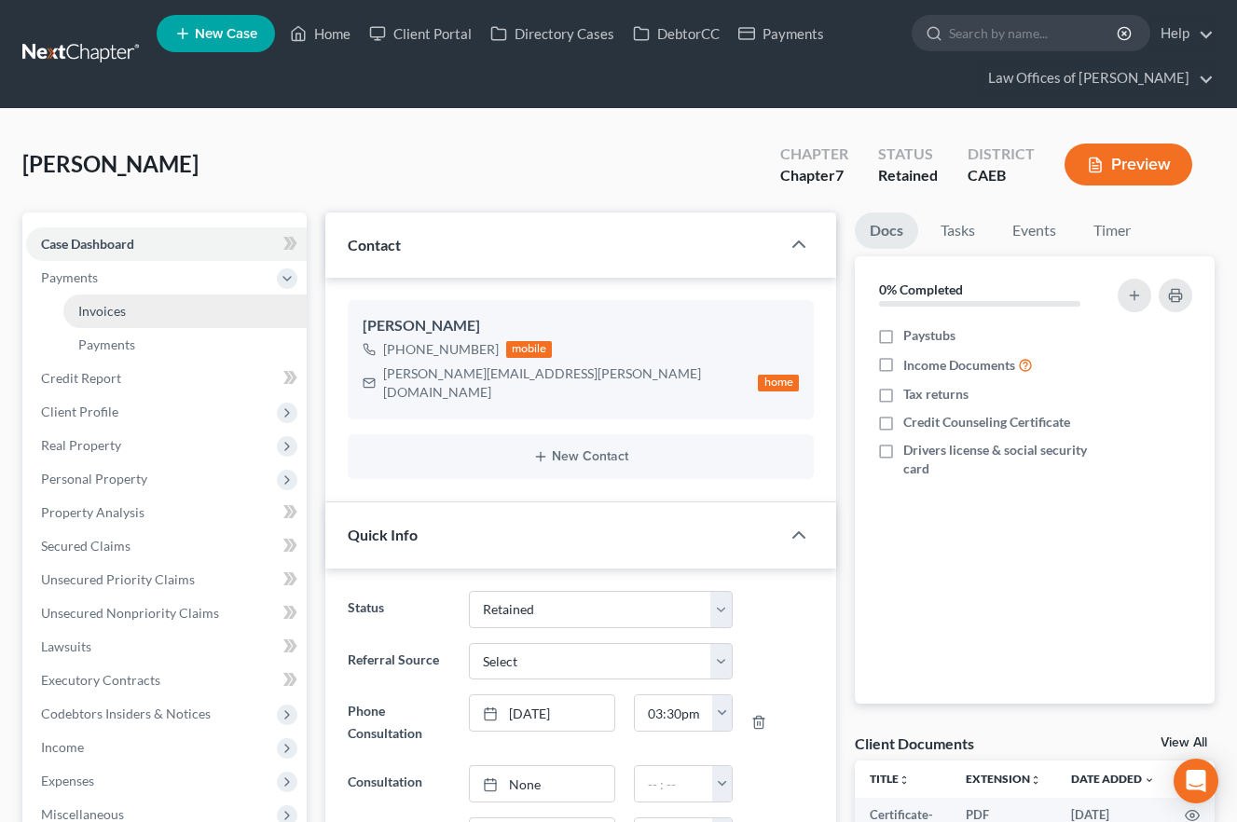
click at [113, 323] on link "Invoices" at bounding box center [184, 311] width 243 height 34
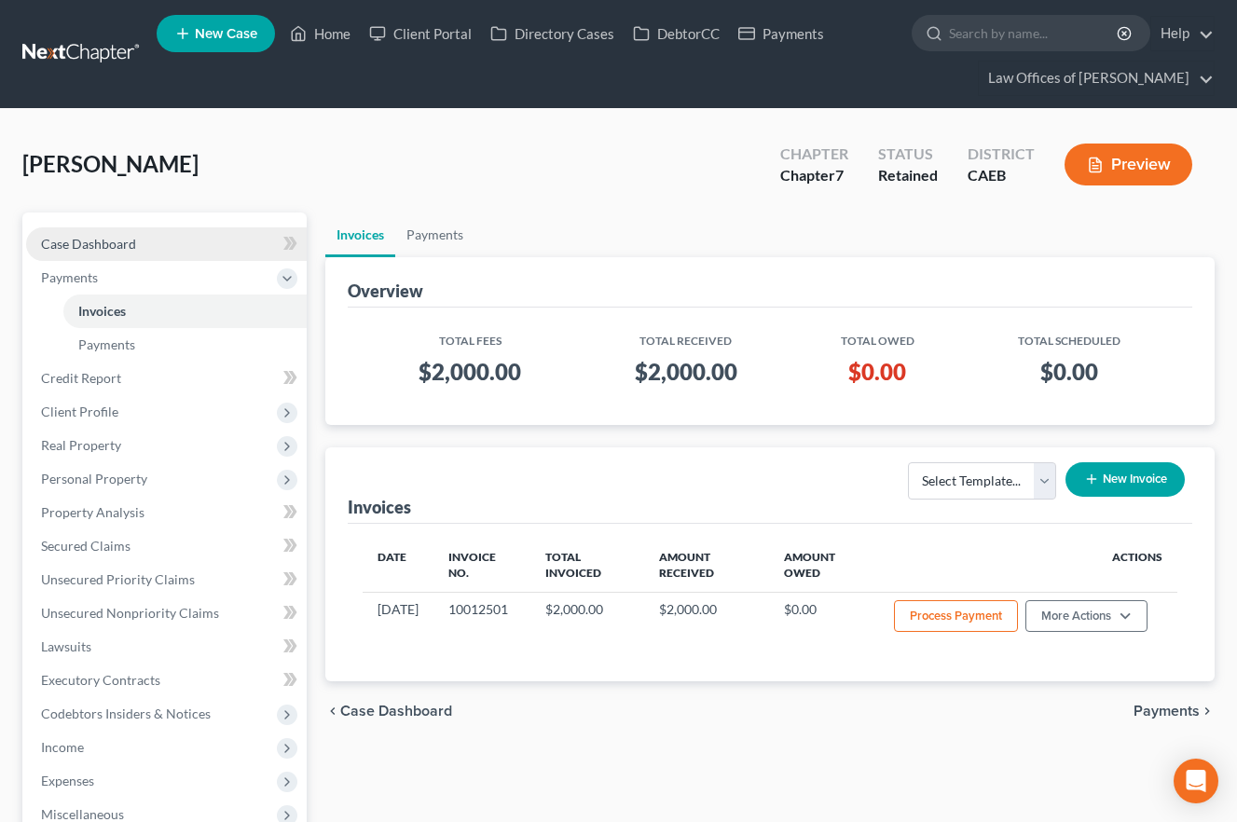
click at [123, 246] on span "Case Dashboard" at bounding box center [88, 244] width 95 height 16
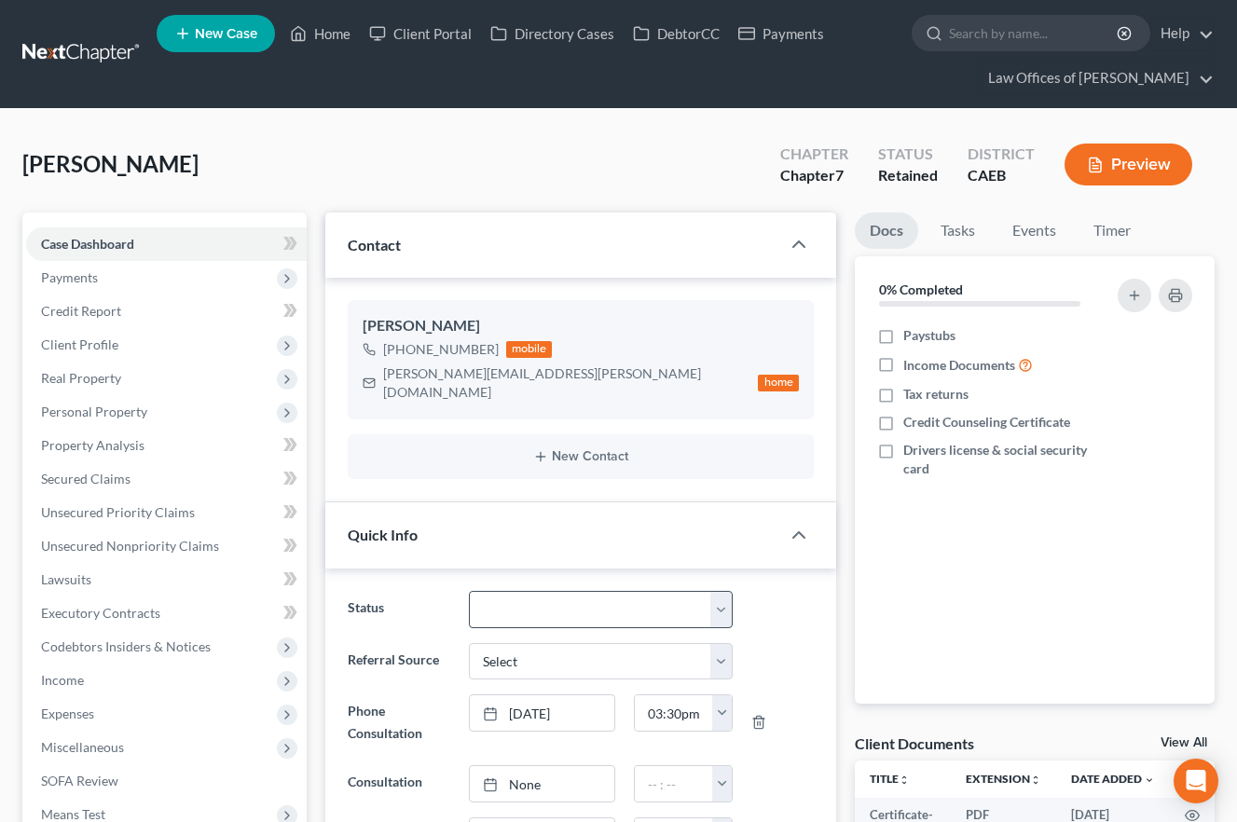
scroll to position [478, 0]
click at [594, 600] on select "Cancelled/Refund Closed Consultation Declined Discharged Filed Income Check In …" at bounding box center [601, 609] width 265 height 37
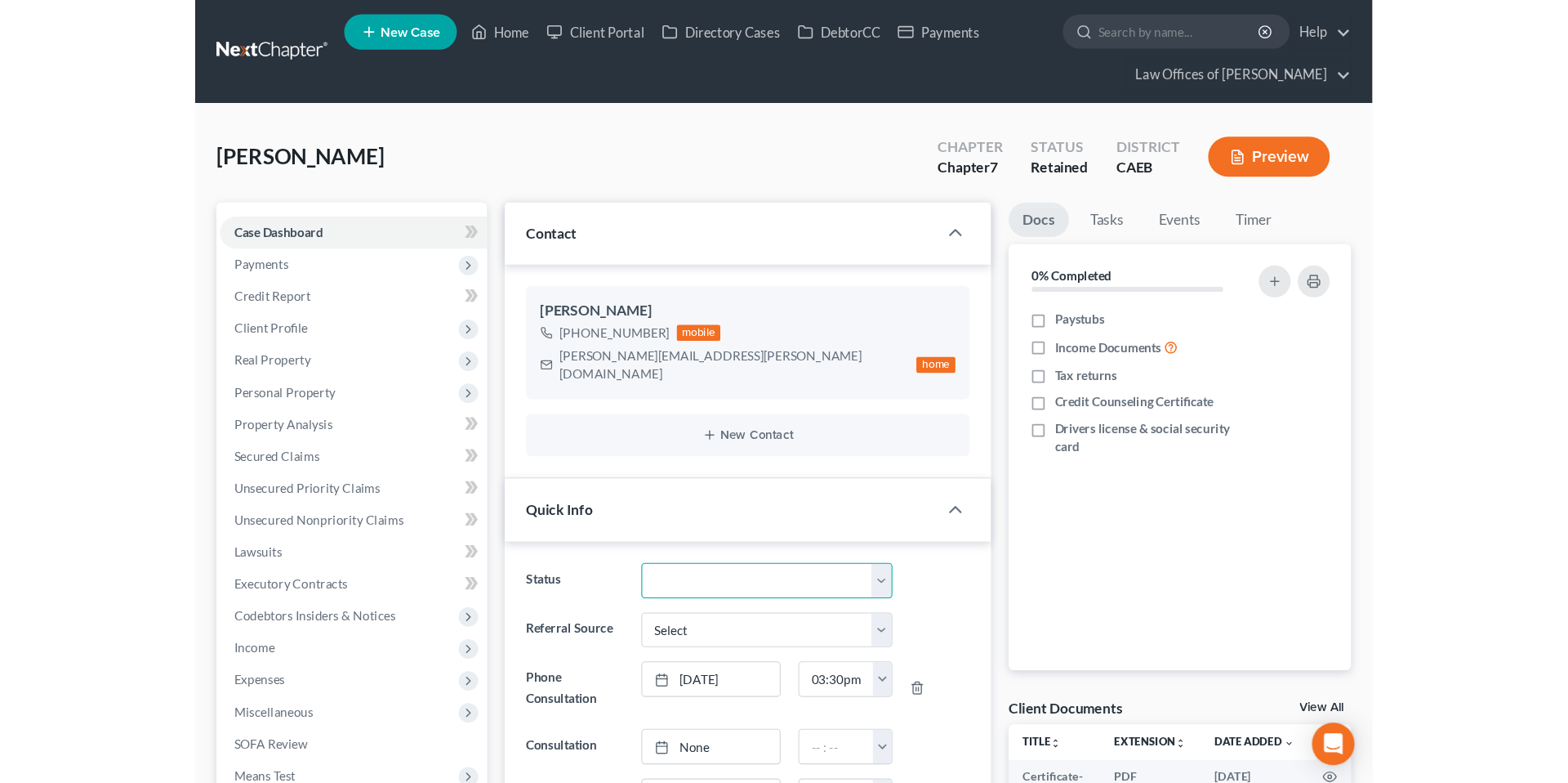
scroll to position [2454, 0]
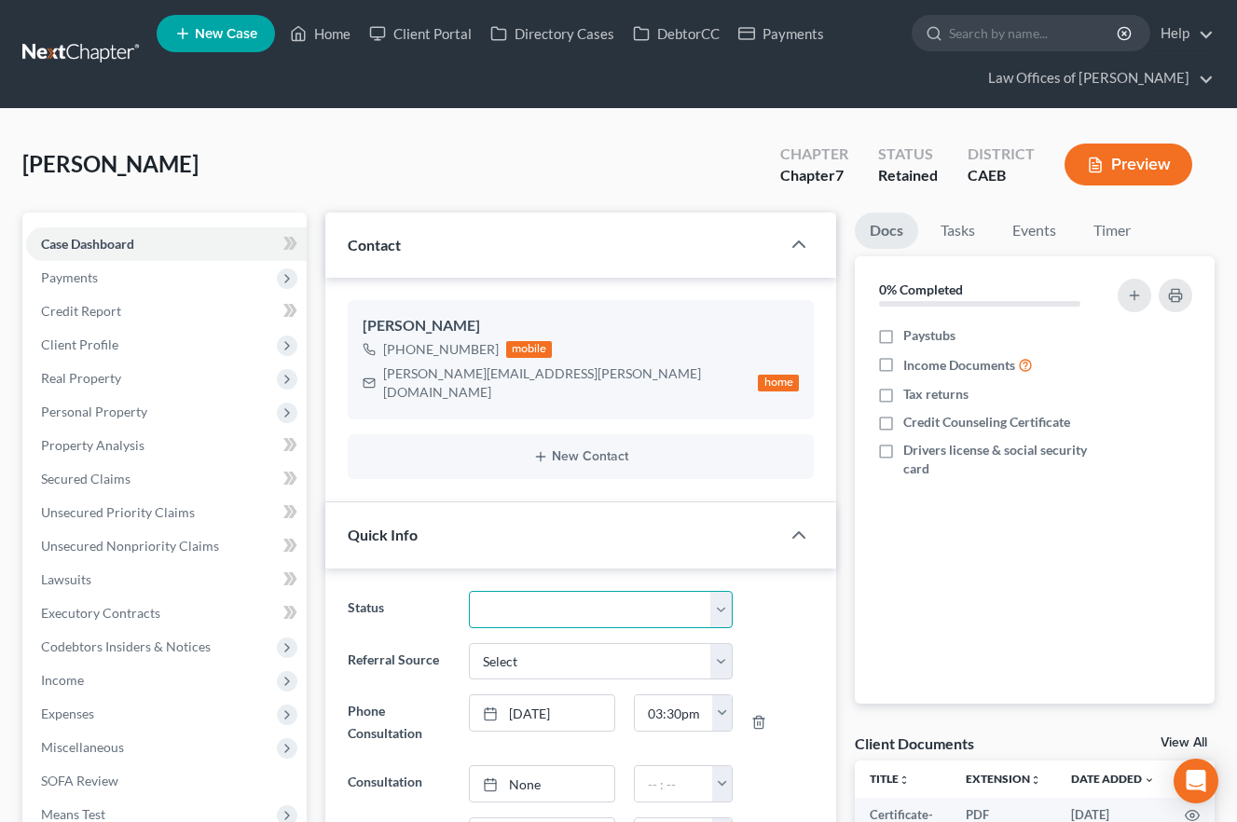
select select "11"
click at [469, 591] on select "Cancelled/Refund Closed Consultation Declined Discharged Filed Income Check In …" at bounding box center [601, 609] width 265 height 37
drag, startPoint x: 383, startPoint y: 373, endPoint x: 545, endPoint y: 374, distance: 162.2
click at [545, 374] on div "[PERSON_NAME][EMAIL_ADDRESS][PERSON_NAME][DOMAIN_NAME]" at bounding box center [567, 382] width 368 height 37
copy div "[PERSON_NAME][EMAIL_ADDRESS][PERSON_NAME][DOMAIN_NAME]"
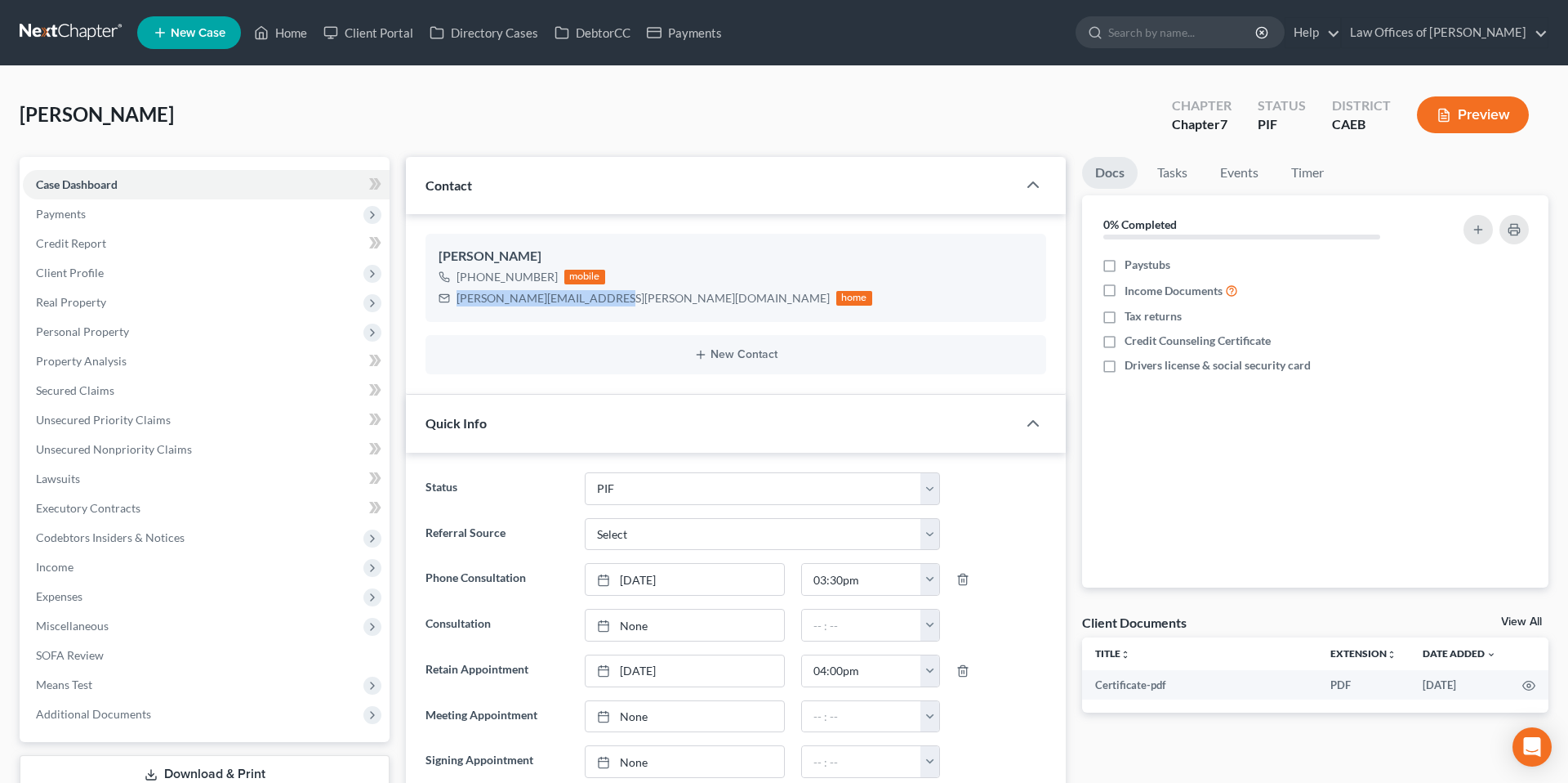
scroll to position [2359, 0]
click at [294, 32] on link "Home" at bounding box center [280, 33] width 69 height 30
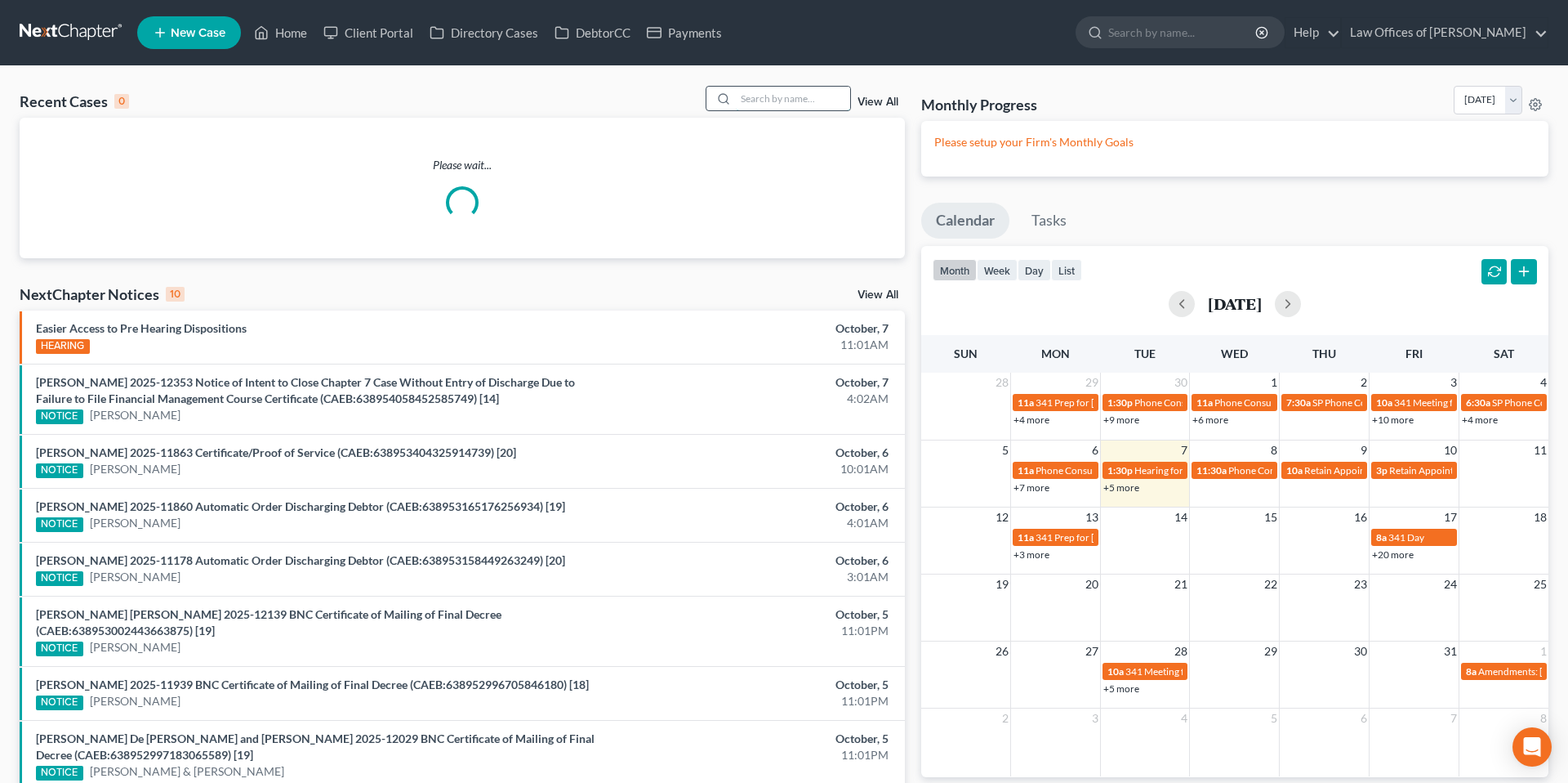
click at [780, 101] on input "search" at bounding box center [793, 98] width 114 height 24
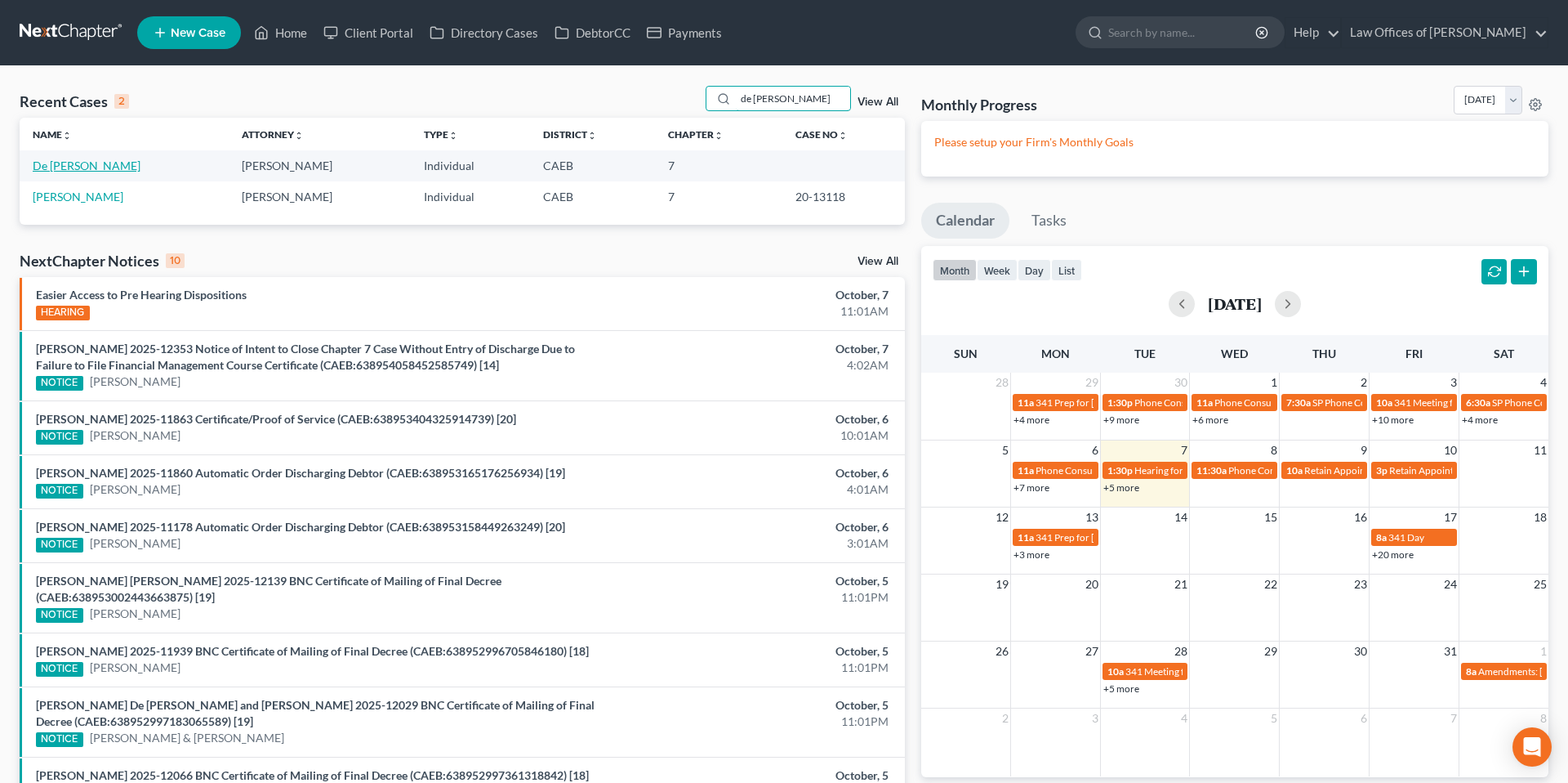
type input "de [PERSON_NAME]"
click at [91, 163] on link "De [PERSON_NAME]" at bounding box center [86, 166] width 108 height 14
select select "11"
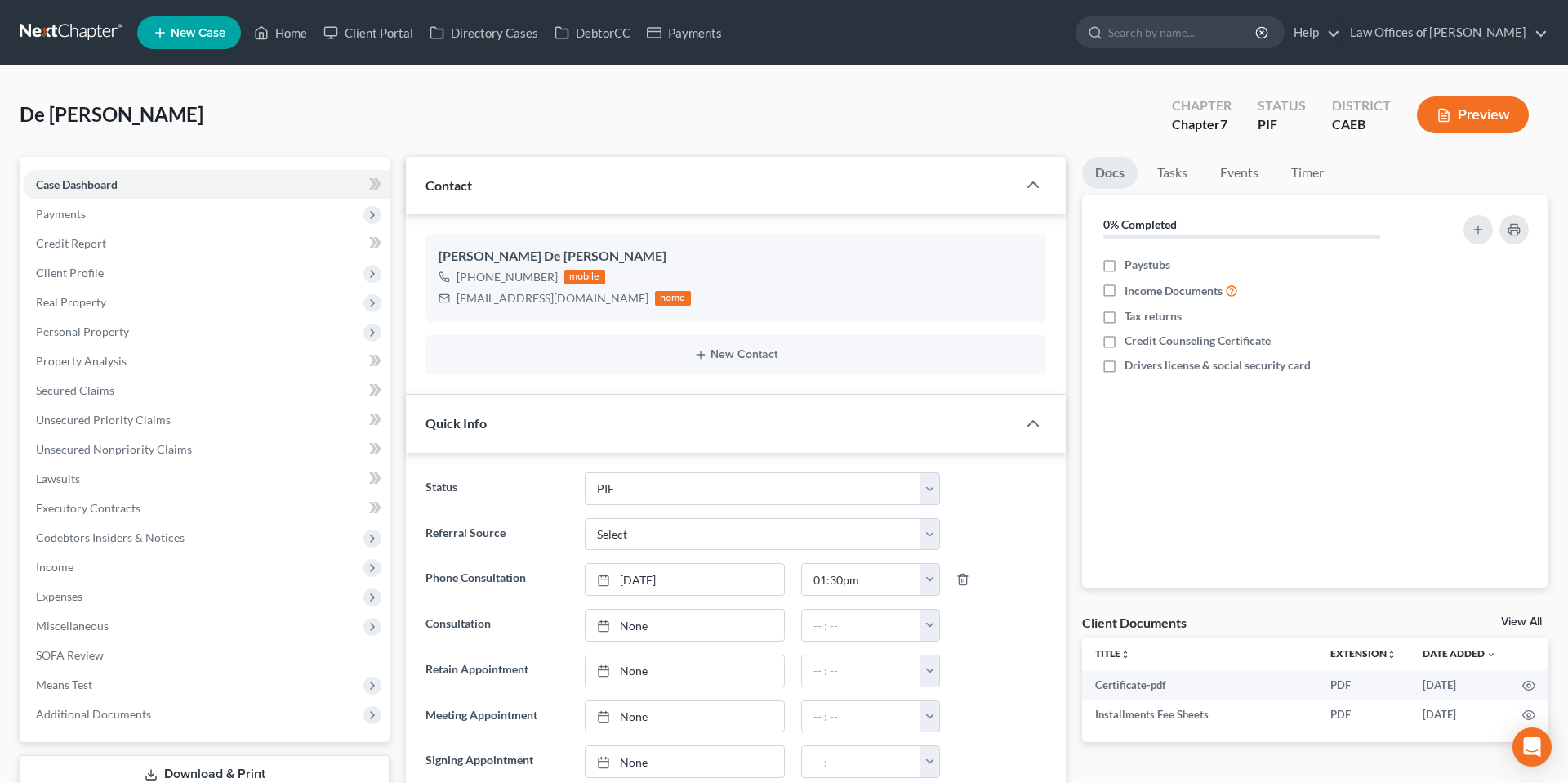
scroll to position [1142, 0]
click at [95, 268] on span "Client Profile" at bounding box center [69, 273] width 67 height 14
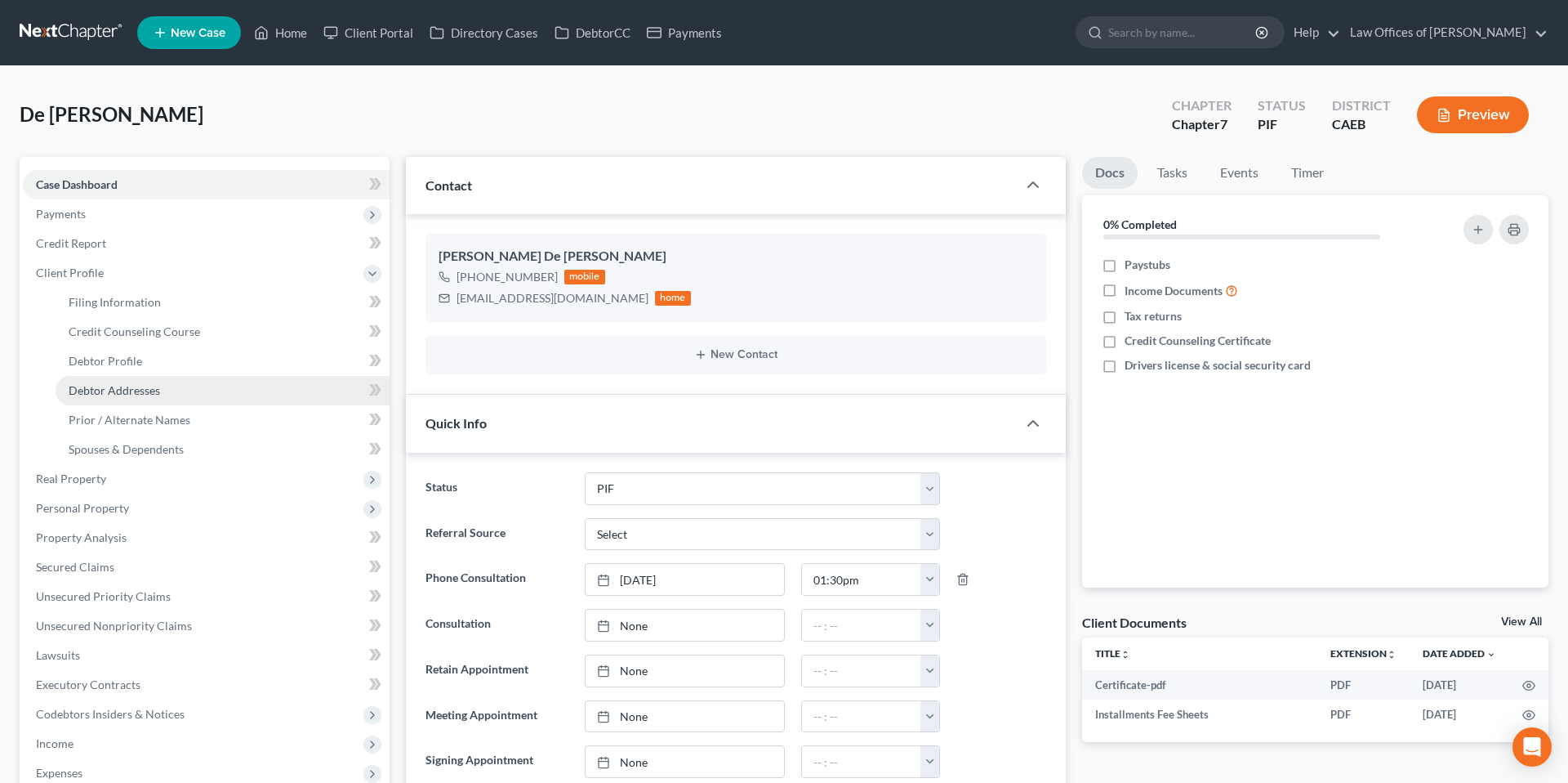
click at [162, 394] on link "Debtor Addresses" at bounding box center [222, 391] width 334 height 30
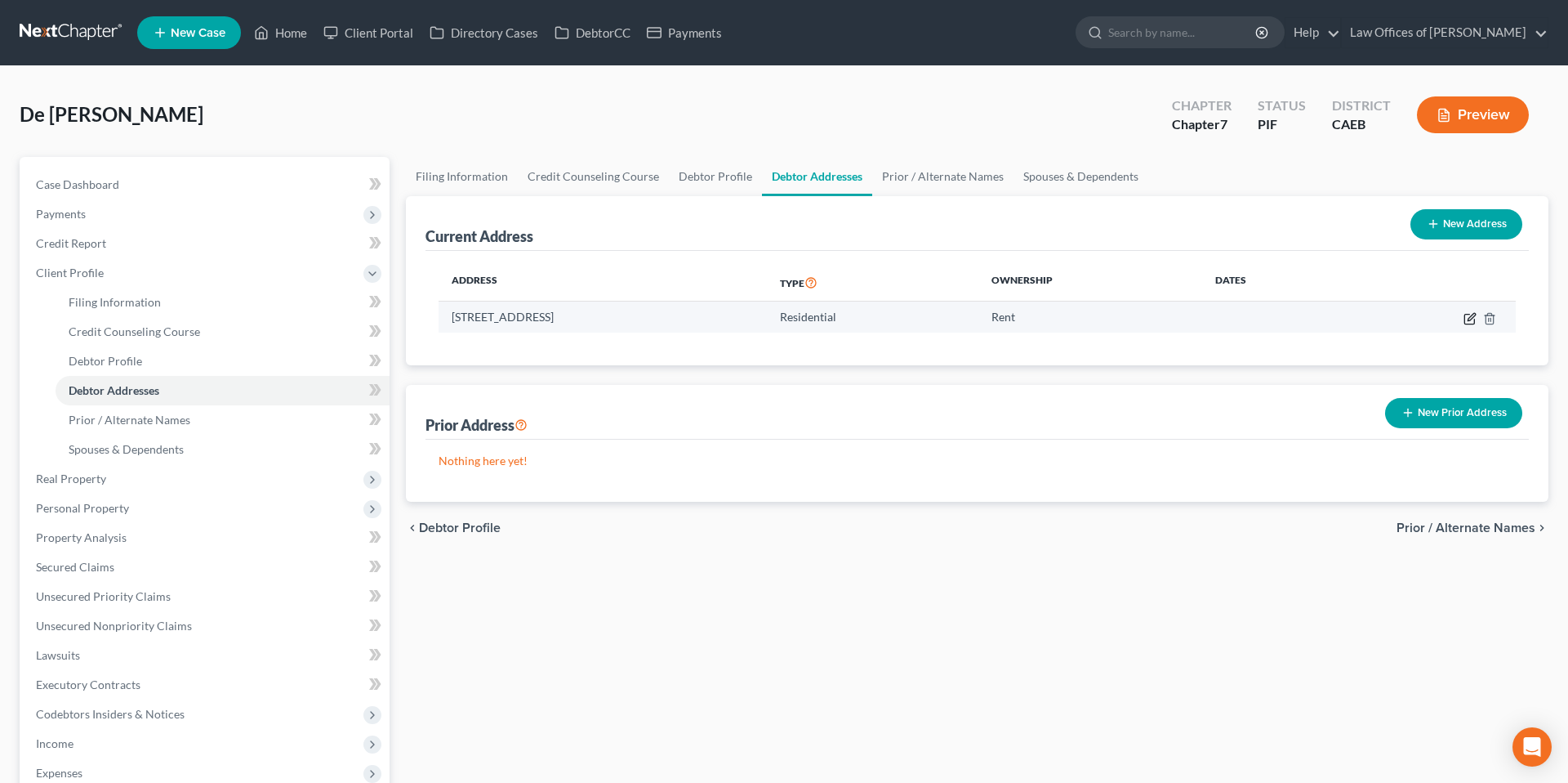
click at [1080, 318] on icon "button" at bounding box center [1472, 317] width 7 height 7
select select "4"
select select "19"
select select "0"
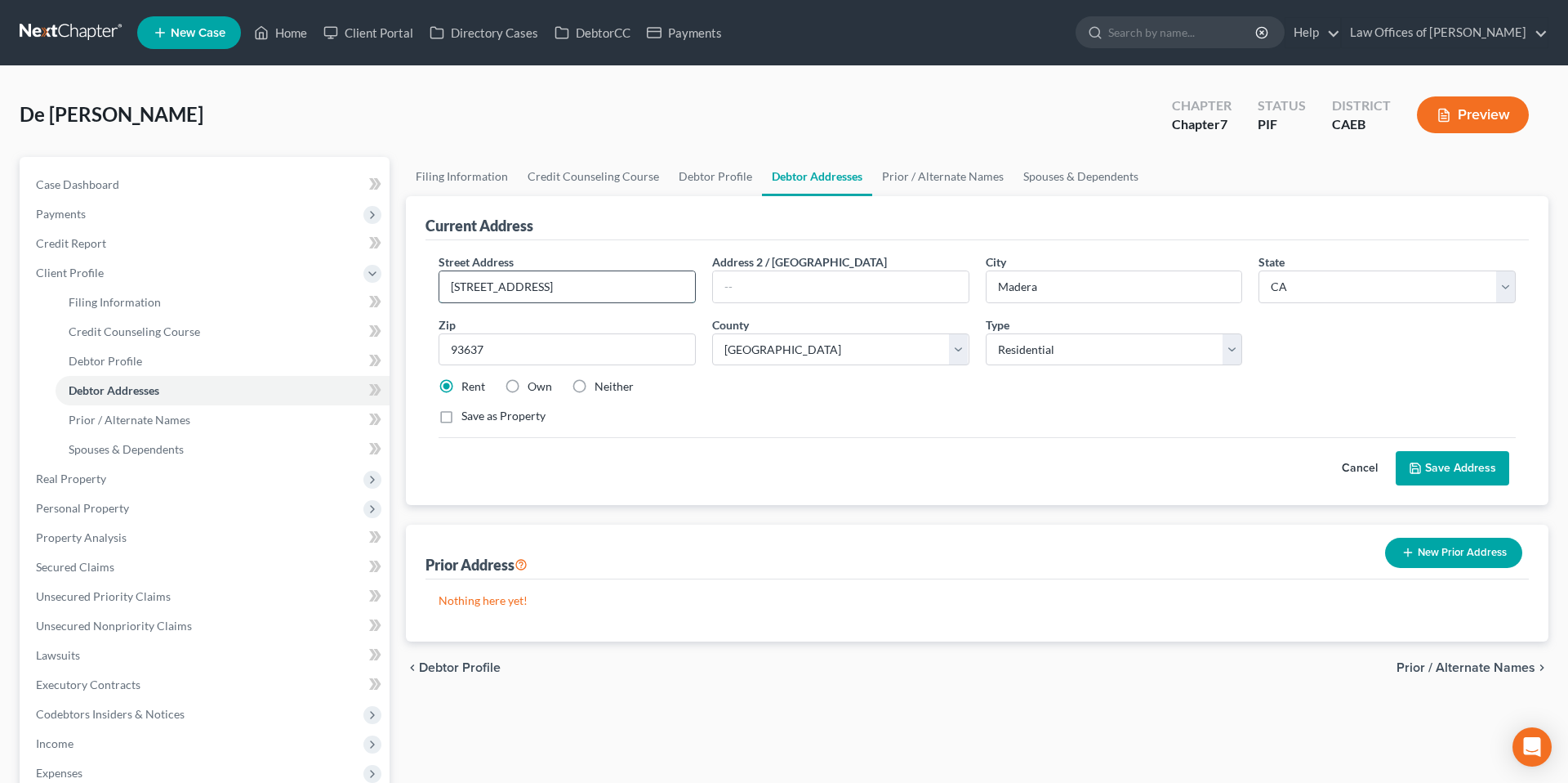
click at [564, 287] on input "[STREET_ADDRESS]" at bounding box center [567, 286] width 256 height 31
type input "[STREET_ADDRESS]"
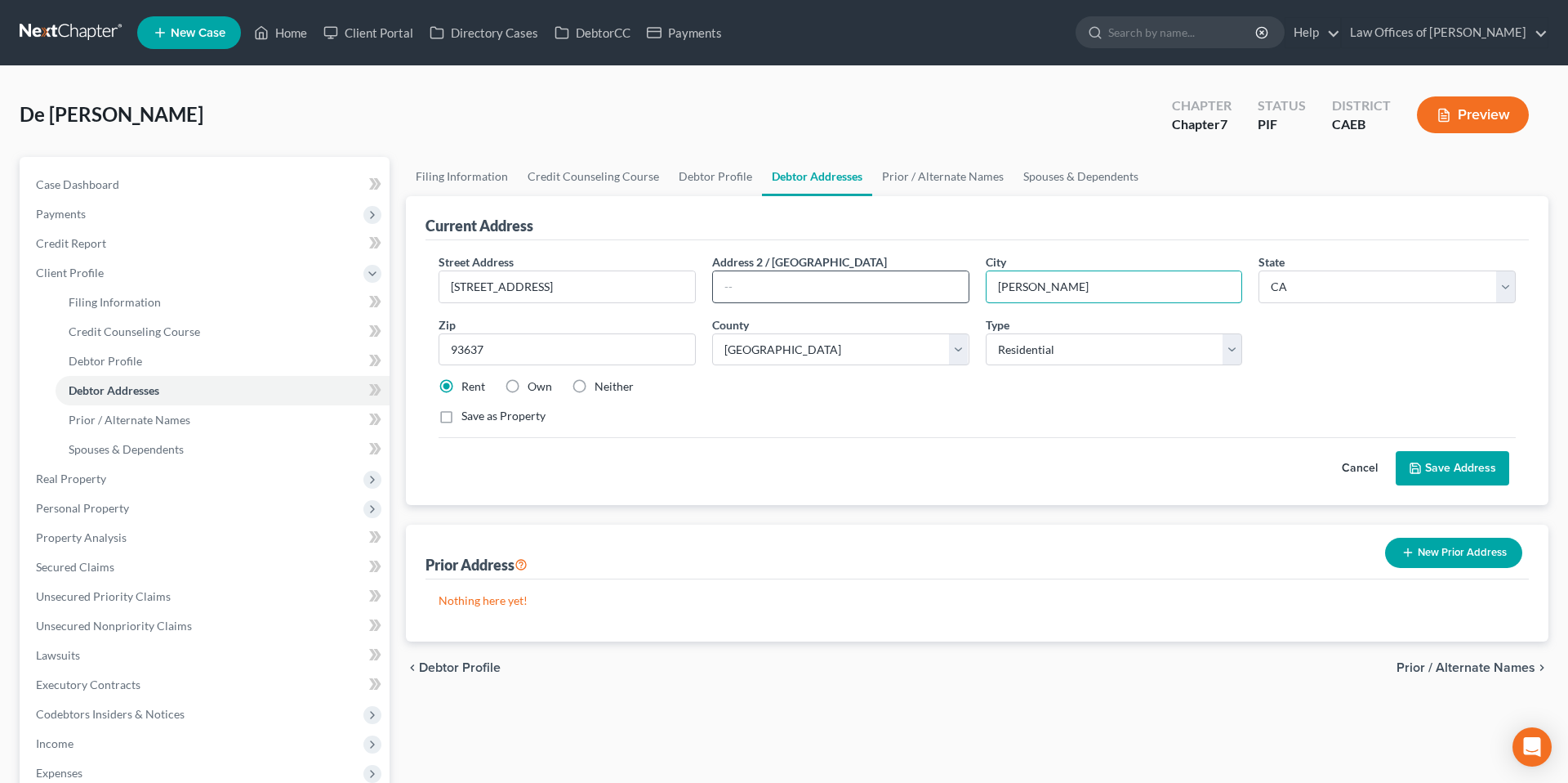
type input "[PERSON_NAME]"
click at [803, 289] on input "text" at bounding box center [841, 286] width 256 height 31
type input "#58"
click at [1080, 286] on select "State [US_STATE] AK AR AZ CA CO CT DE DC [GEOGRAPHIC_DATA] [GEOGRAPHIC_DATA] GU…" at bounding box center [1387, 286] width 258 height 32
click at [1080, 270] on select "State [US_STATE] AK AR AZ CA CO CT DE DC [GEOGRAPHIC_DATA] [GEOGRAPHIC_DATA] GU…" at bounding box center [1387, 286] width 258 height 32
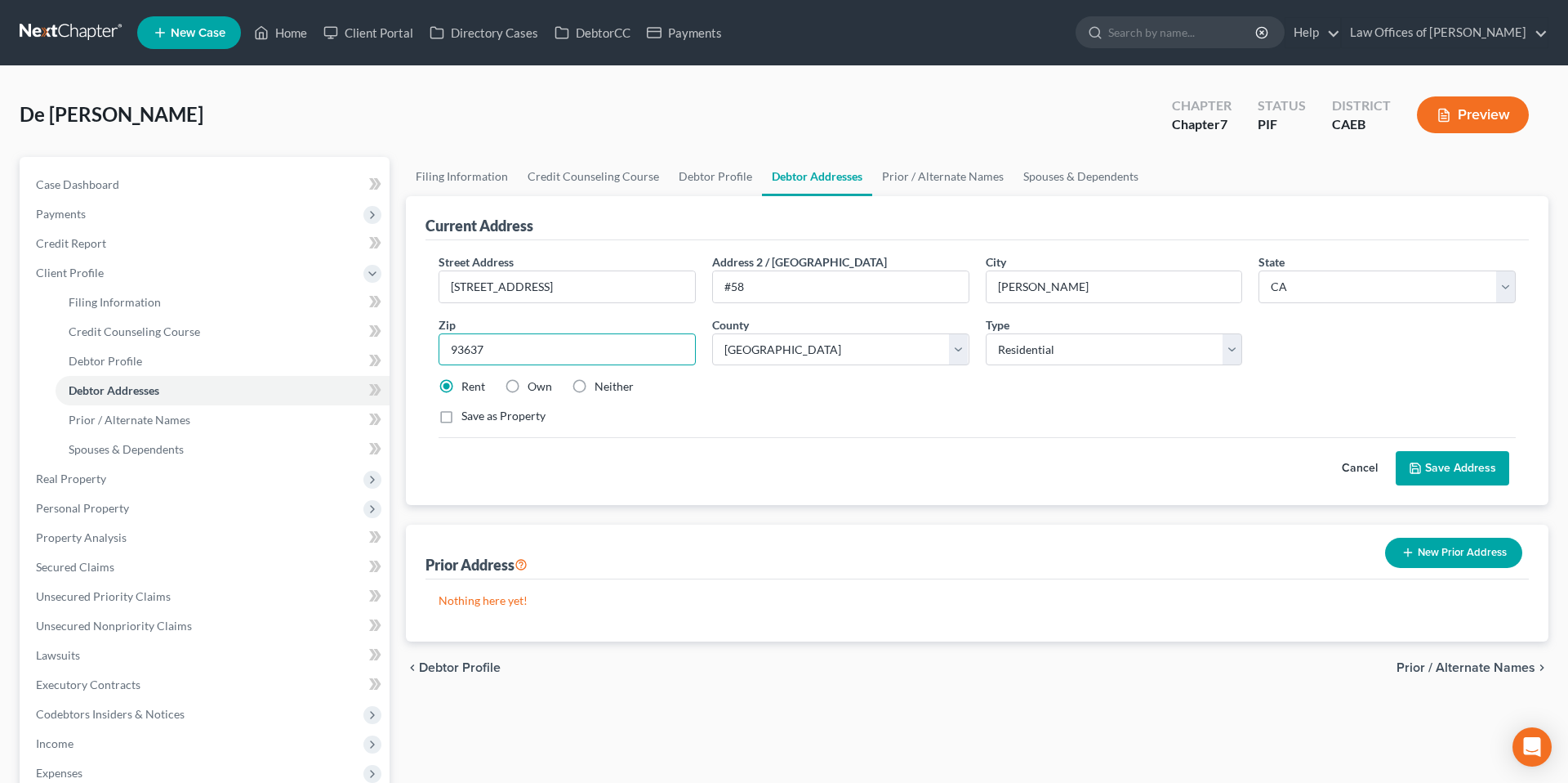
click at [493, 344] on input "93637" at bounding box center [567, 349] width 258 height 32
type input "93309"
click at [763, 354] on select "County [GEOGRAPHIC_DATA] [GEOGRAPHIC_DATA] [GEOGRAPHIC_DATA] [GEOGRAPHIC_DATA] …" at bounding box center [841, 349] width 258 height 32
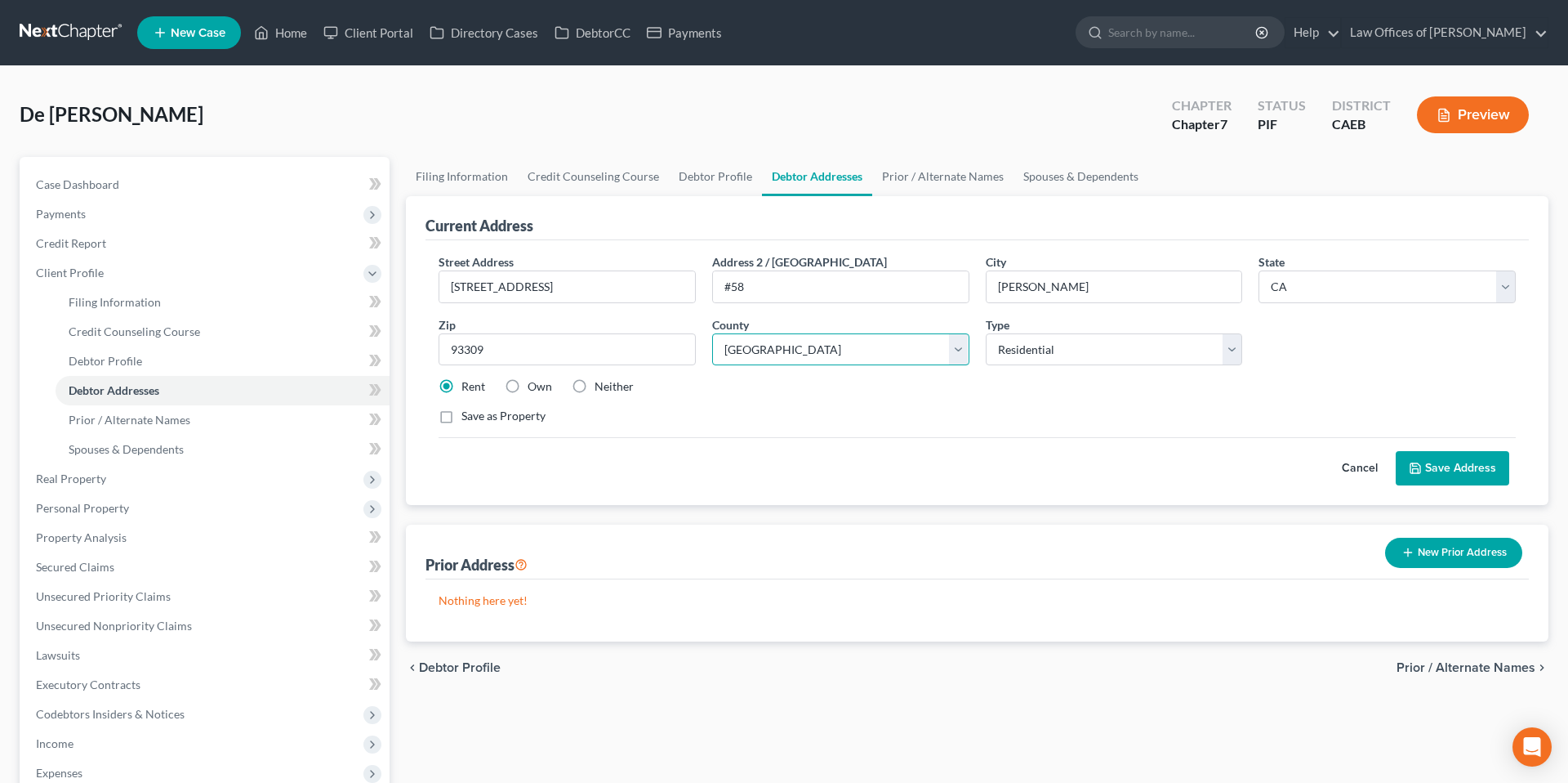
type input "[GEOGRAPHIC_DATA]"
select select "14"
click at [713, 333] on select "County [GEOGRAPHIC_DATA] [GEOGRAPHIC_DATA] [GEOGRAPHIC_DATA] [GEOGRAPHIC_DATA] …" at bounding box center [841, 349] width 258 height 32
click at [1049, 354] on select "Select Residential Mailing Rental Business" at bounding box center [1115, 349] width 258 height 32
click at [986, 333] on select "Select Residential Mailing Rental Business" at bounding box center [1115, 349] width 258 height 32
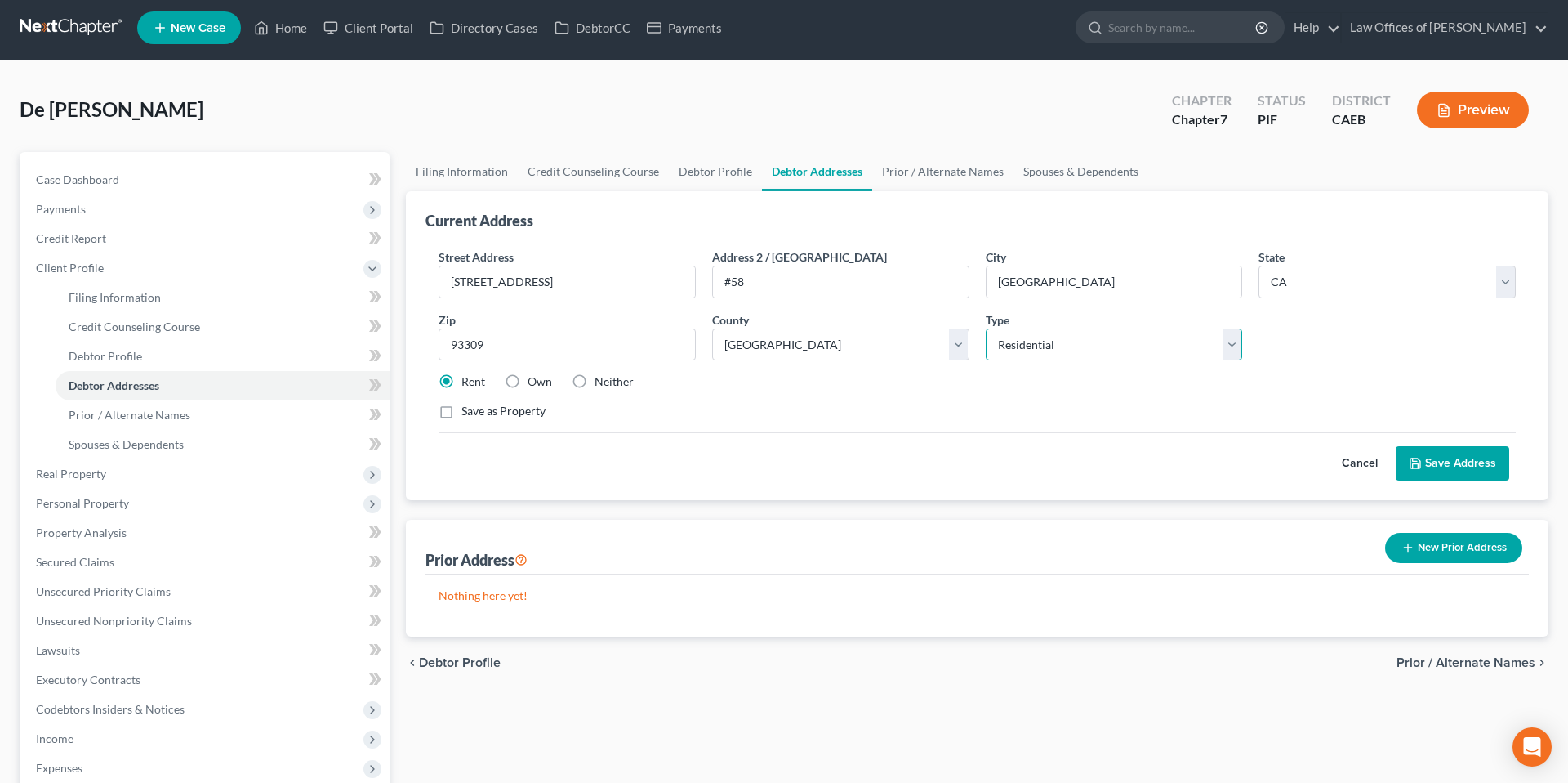
scroll to position [8, 0]
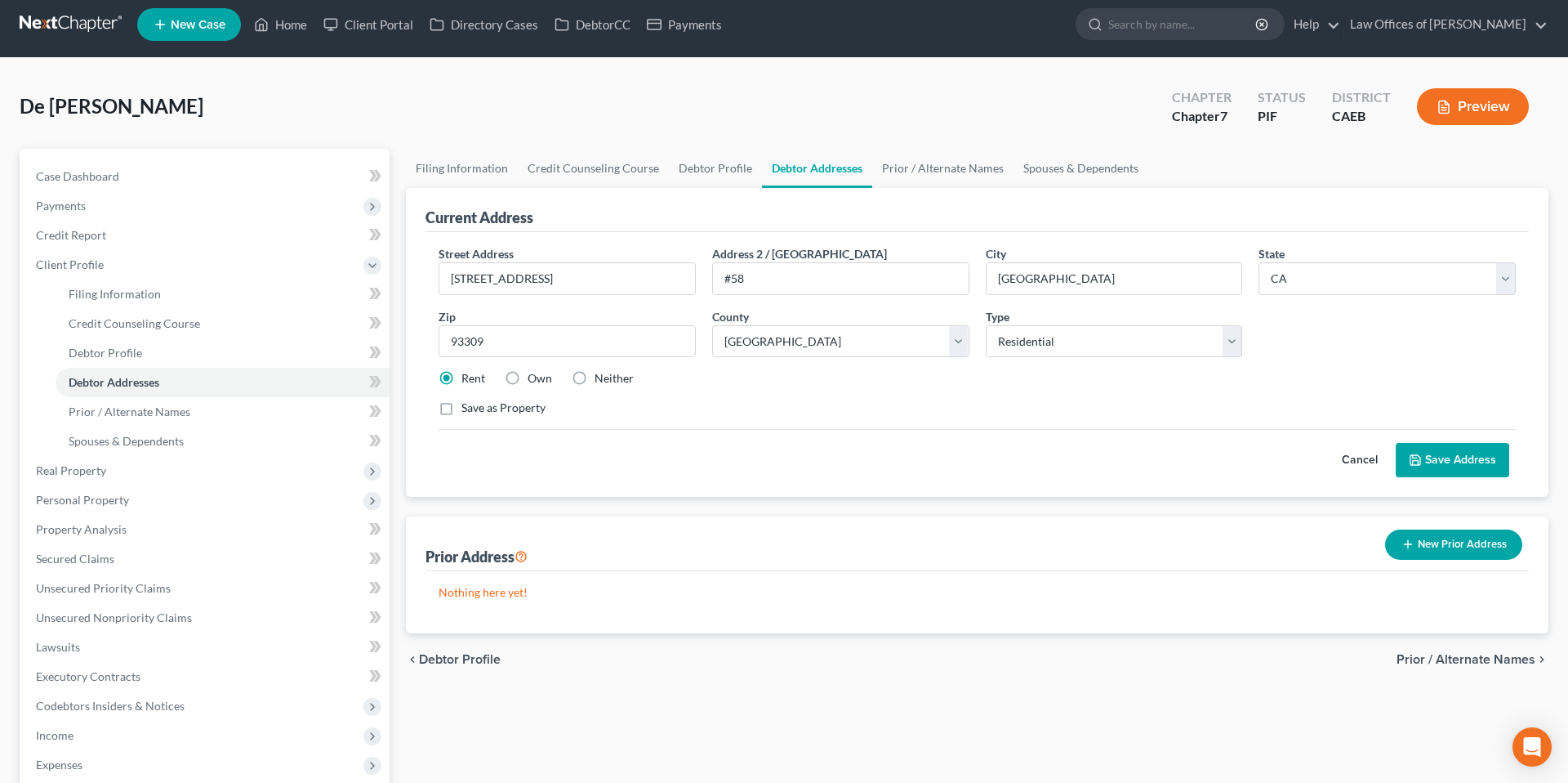
click at [1080, 459] on button "Save Address" at bounding box center [1453, 459] width 114 height 34
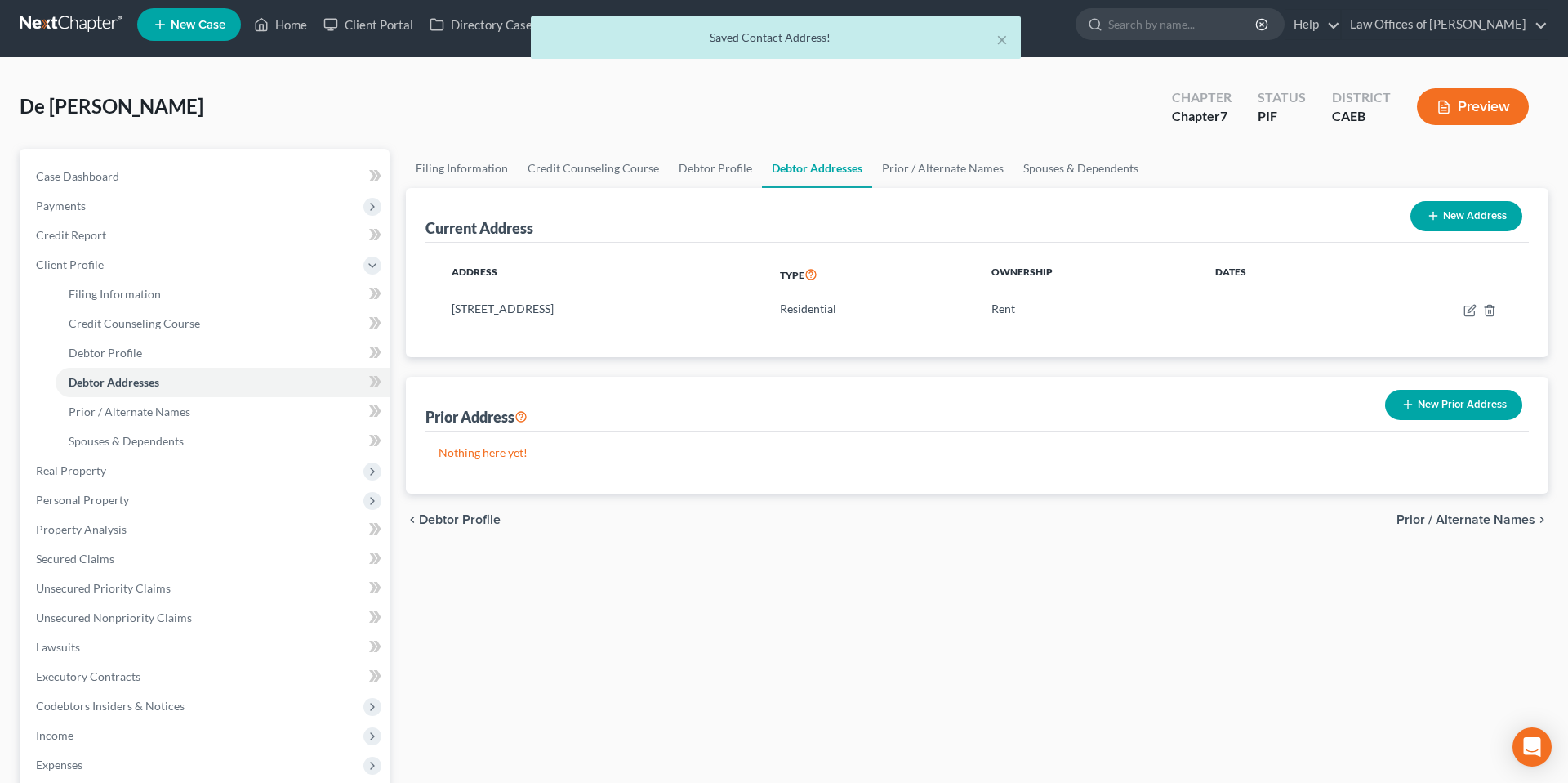
click at [273, 25] on div "× Saved Contact Address!" at bounding box center [776, 42] width 1568 height 51
click at [271, 26] on div "× Saved Contact Address!" at bounding box center [776, 42] width 1568 height 51
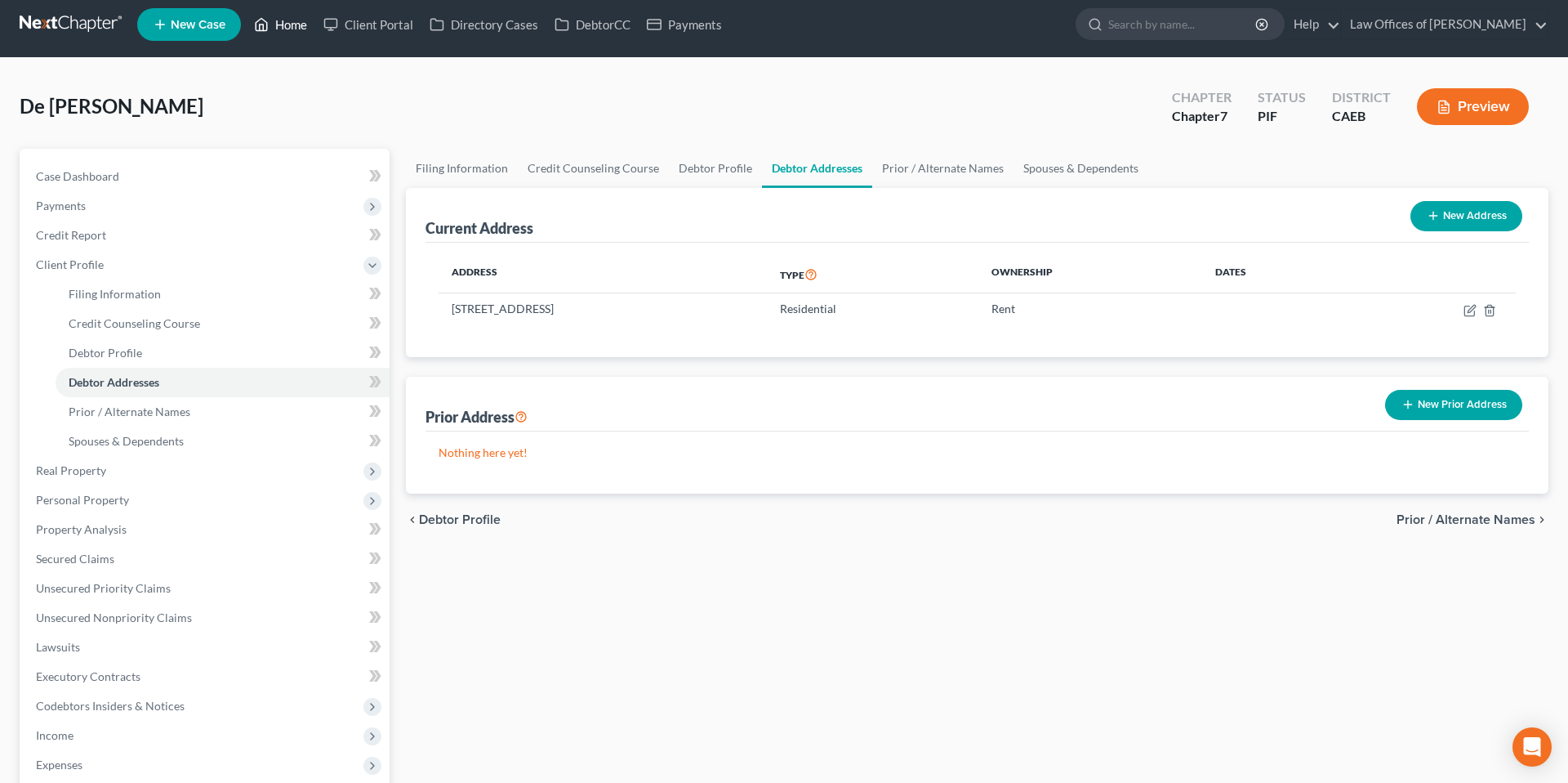
click at [270, 26] on link "Home" at bounding box center [280, 25] width 69 height 30
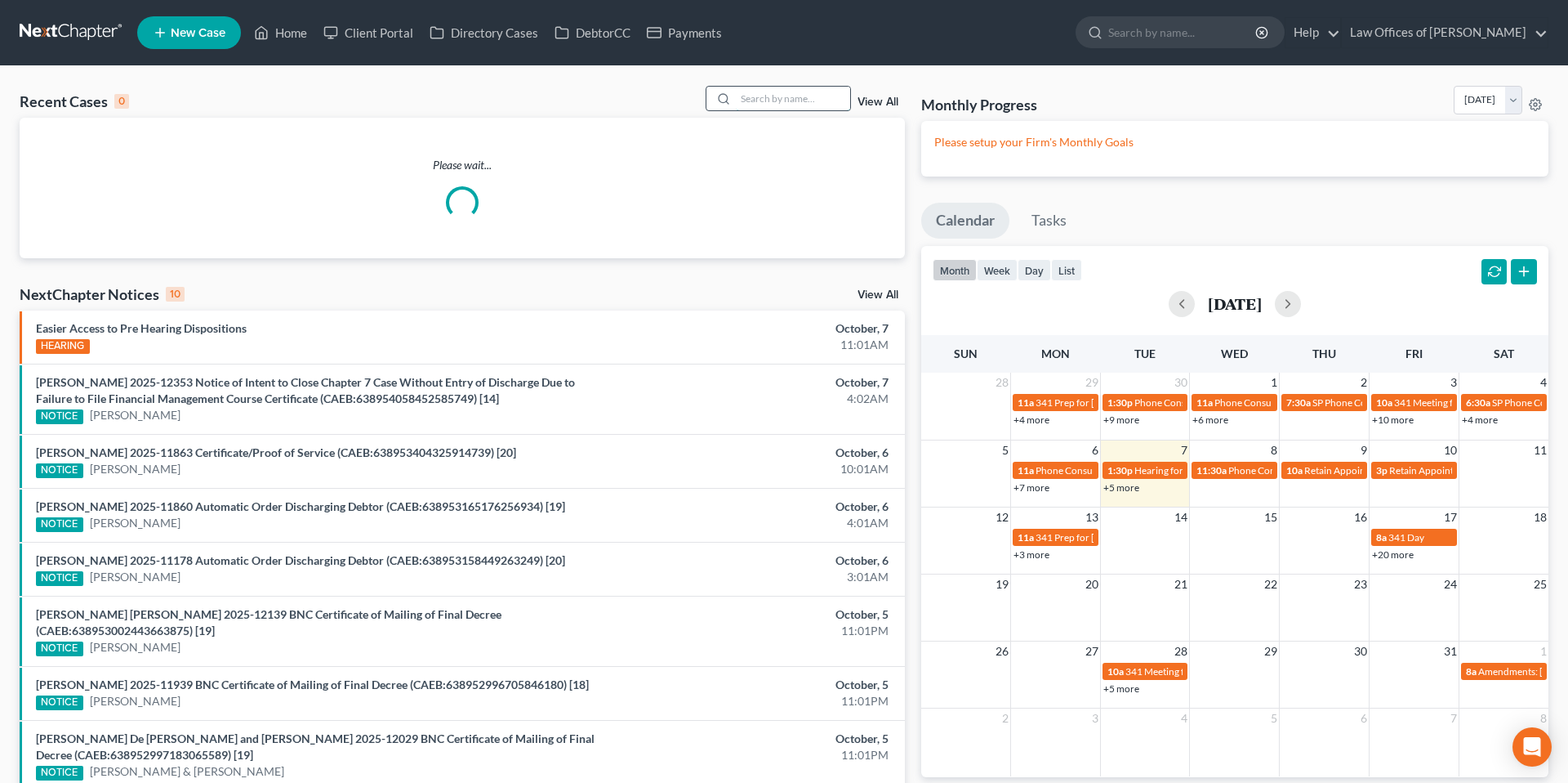
click at [784, 103] on input "search" at bounding box center [793, 98] width 114 height 24
type input "f"
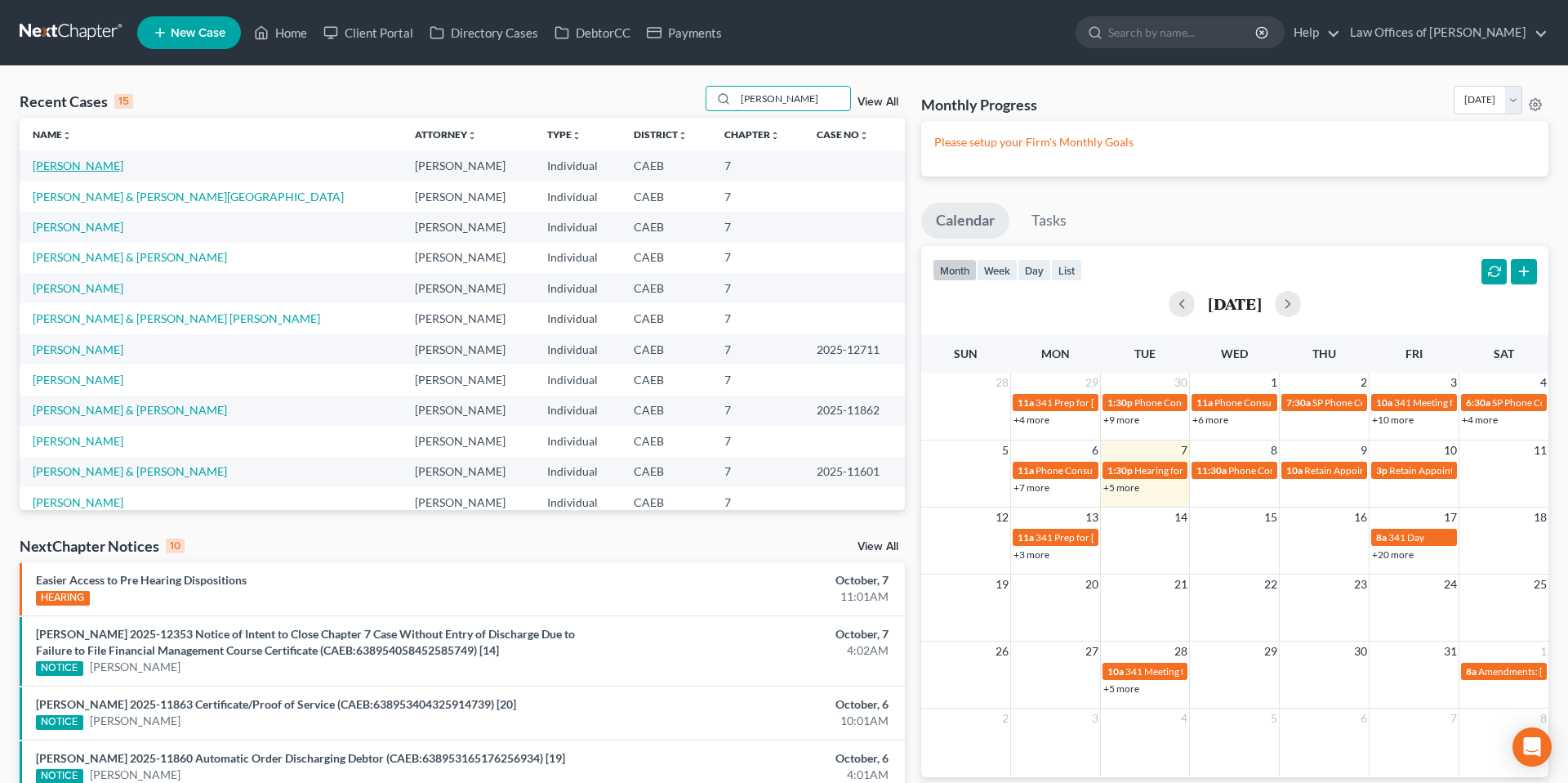
type input "[PERSON_NAME]"
click at [112, 161] on link "[PERSON_NAME]" at bounding box center [77, 166] width 90 height 14
select select "11"
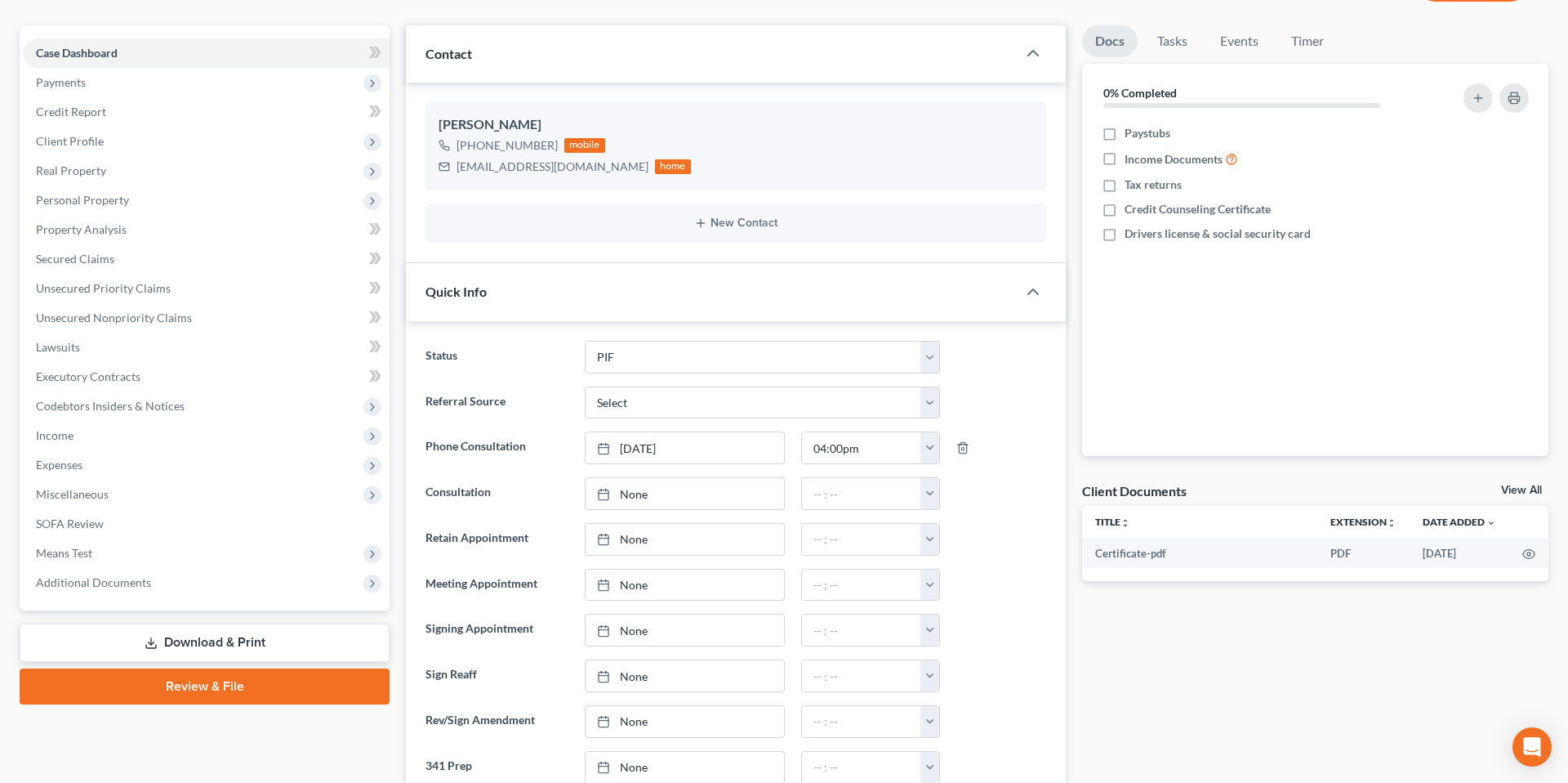
scroll to position [145, 0]
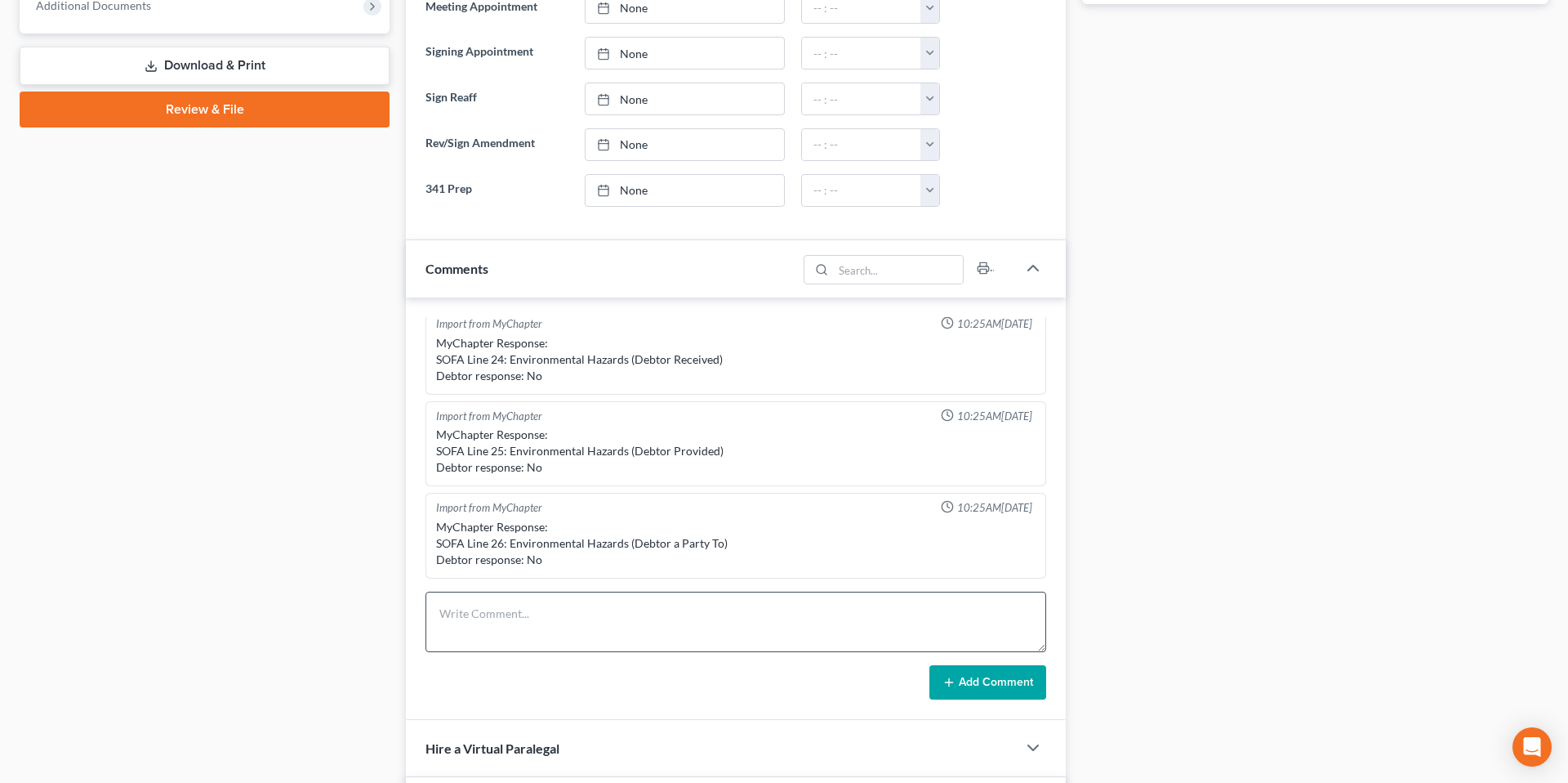
scroll to position [710, 0]
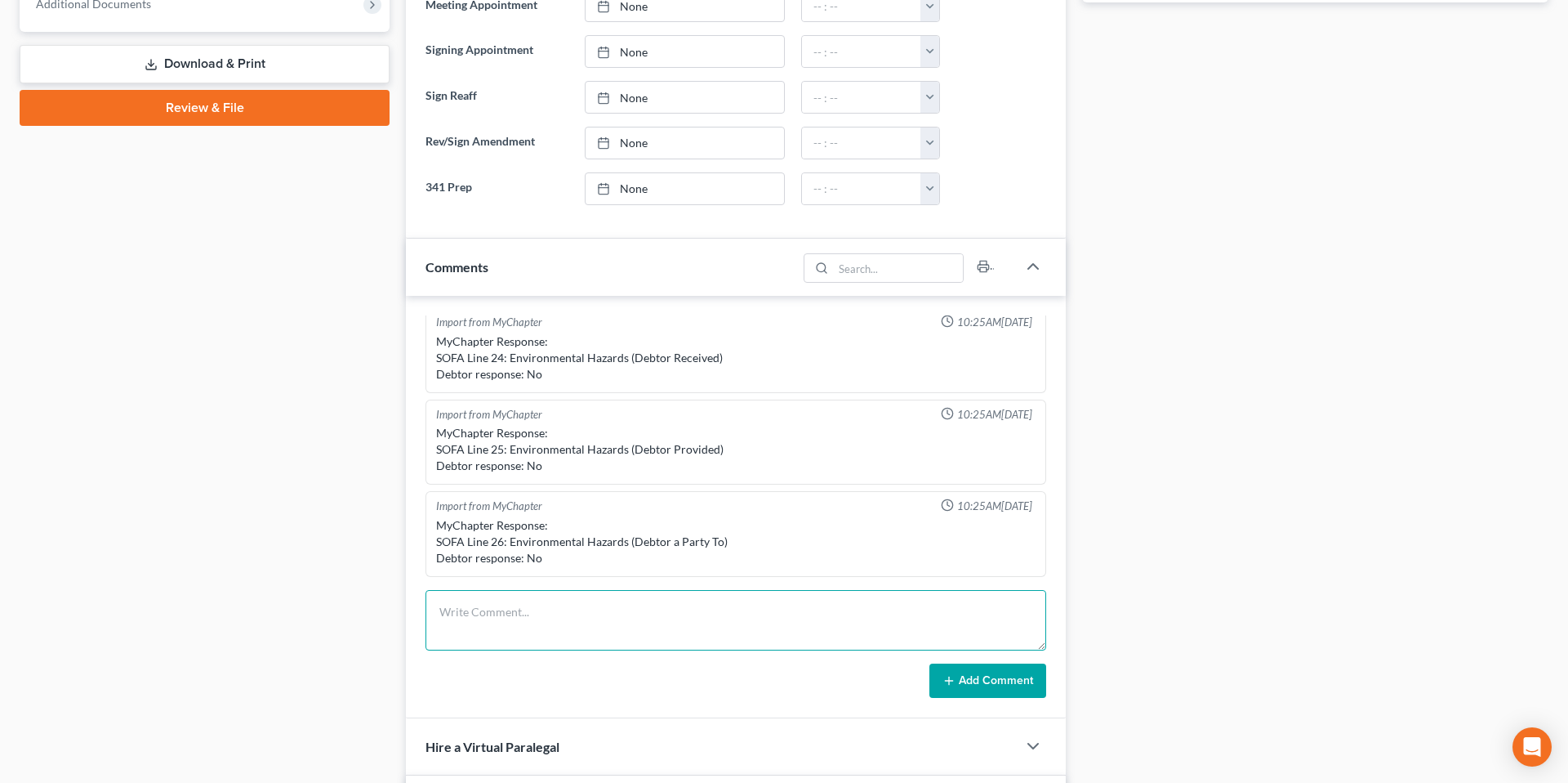
click at [503, 577] on textarea at bounding box center [736, 620] width 621 height 61
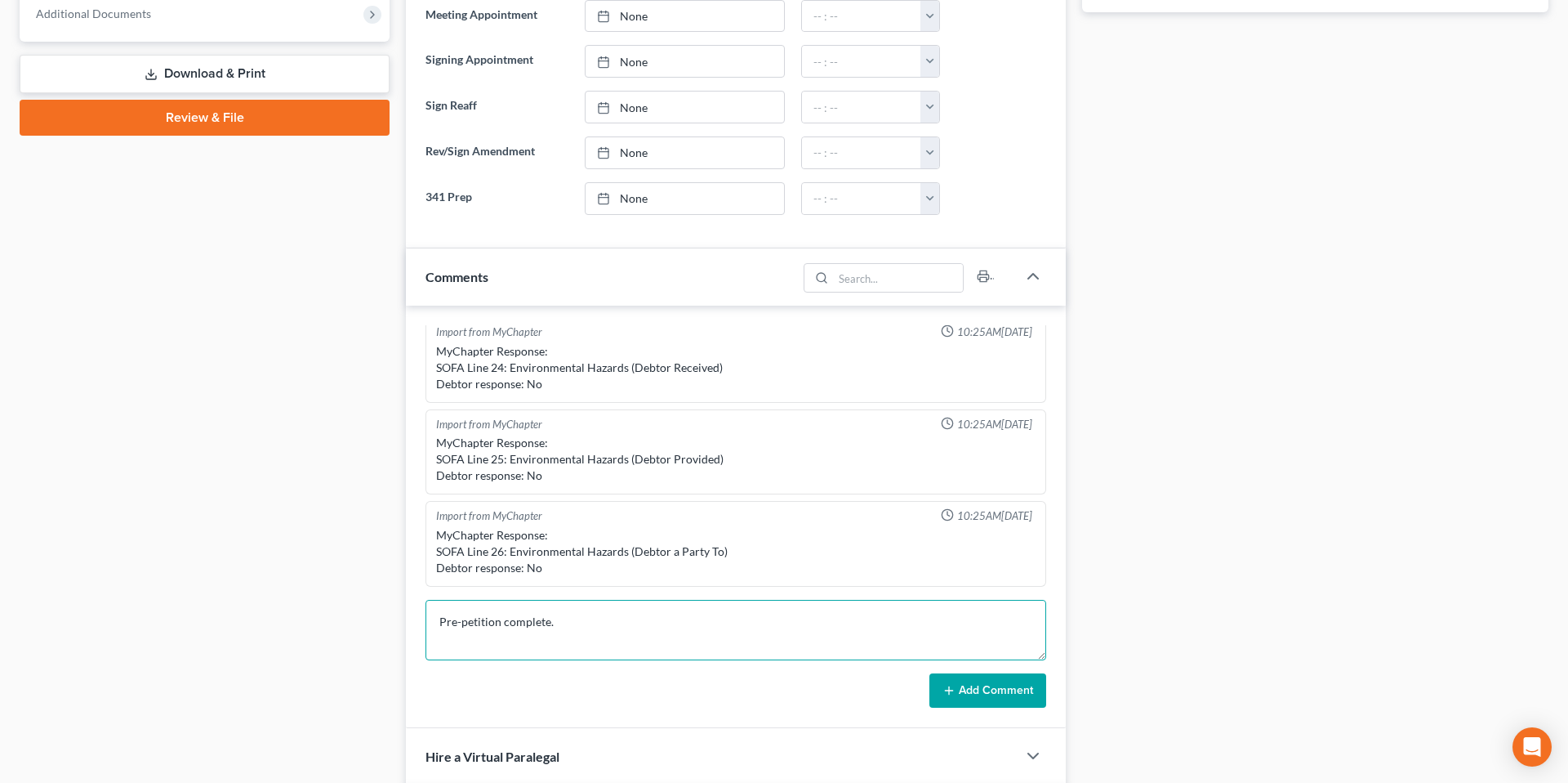
type textarea "Pre-petition complete."
click at [962, 577] on button "Add Comment" at bounding box center [988, 690] width 117 height 34
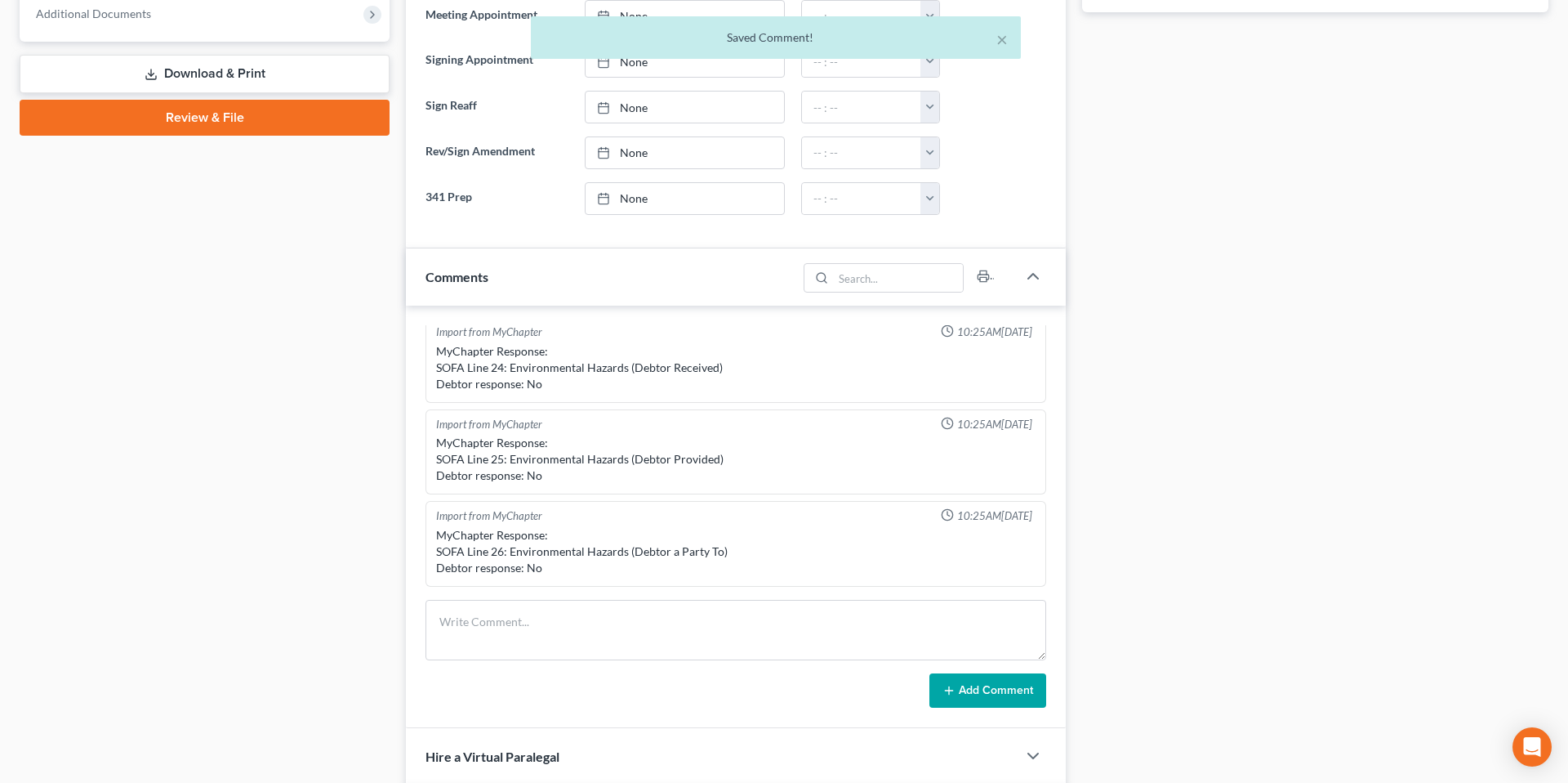
scroll to position [708, 0]
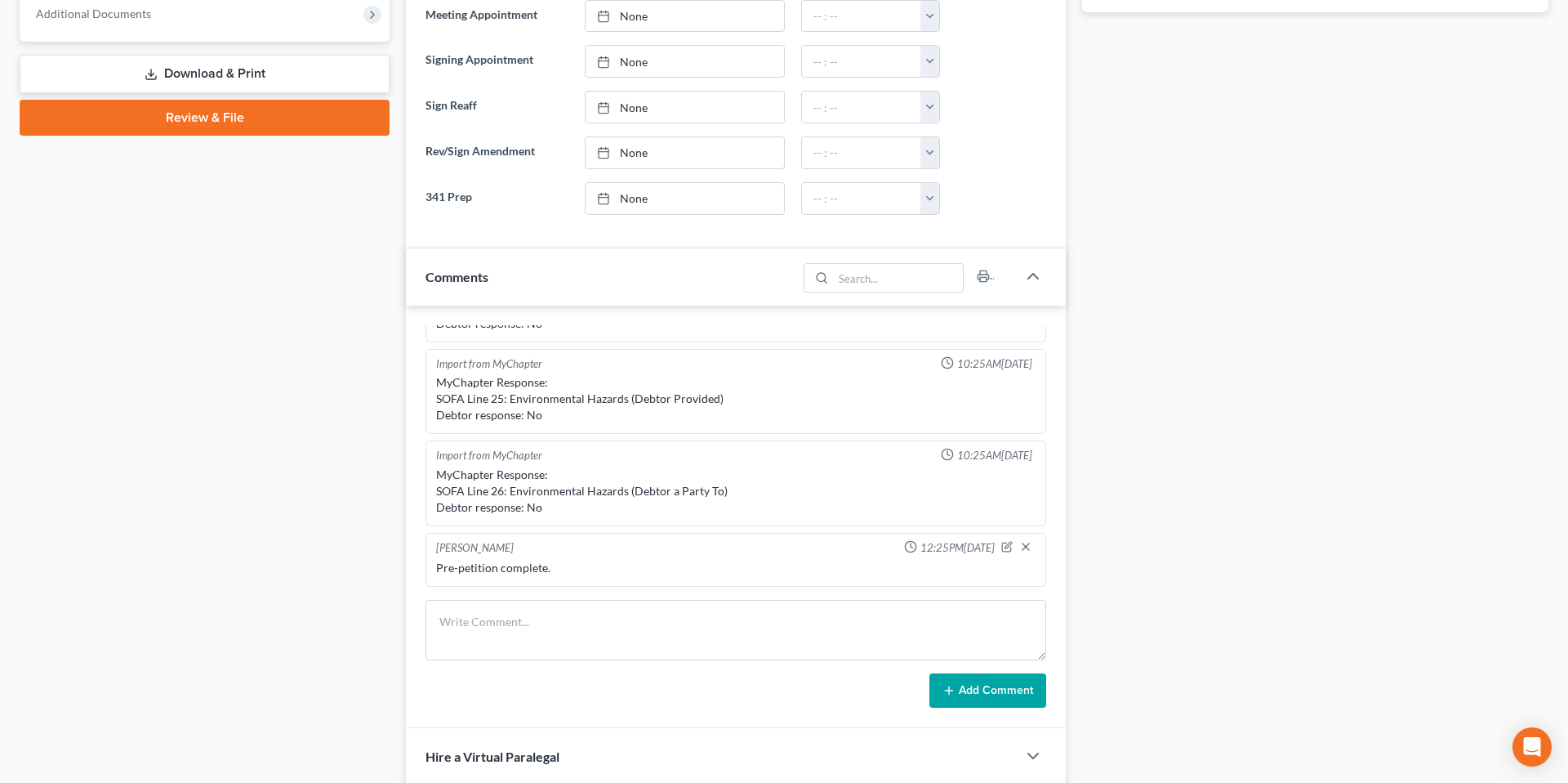
click at [396, 308] on div "Case Dashboard Payments Invoices Payments Payments Credit Report Client Profile" at bounding box center [204, 441] width 387 height 1969
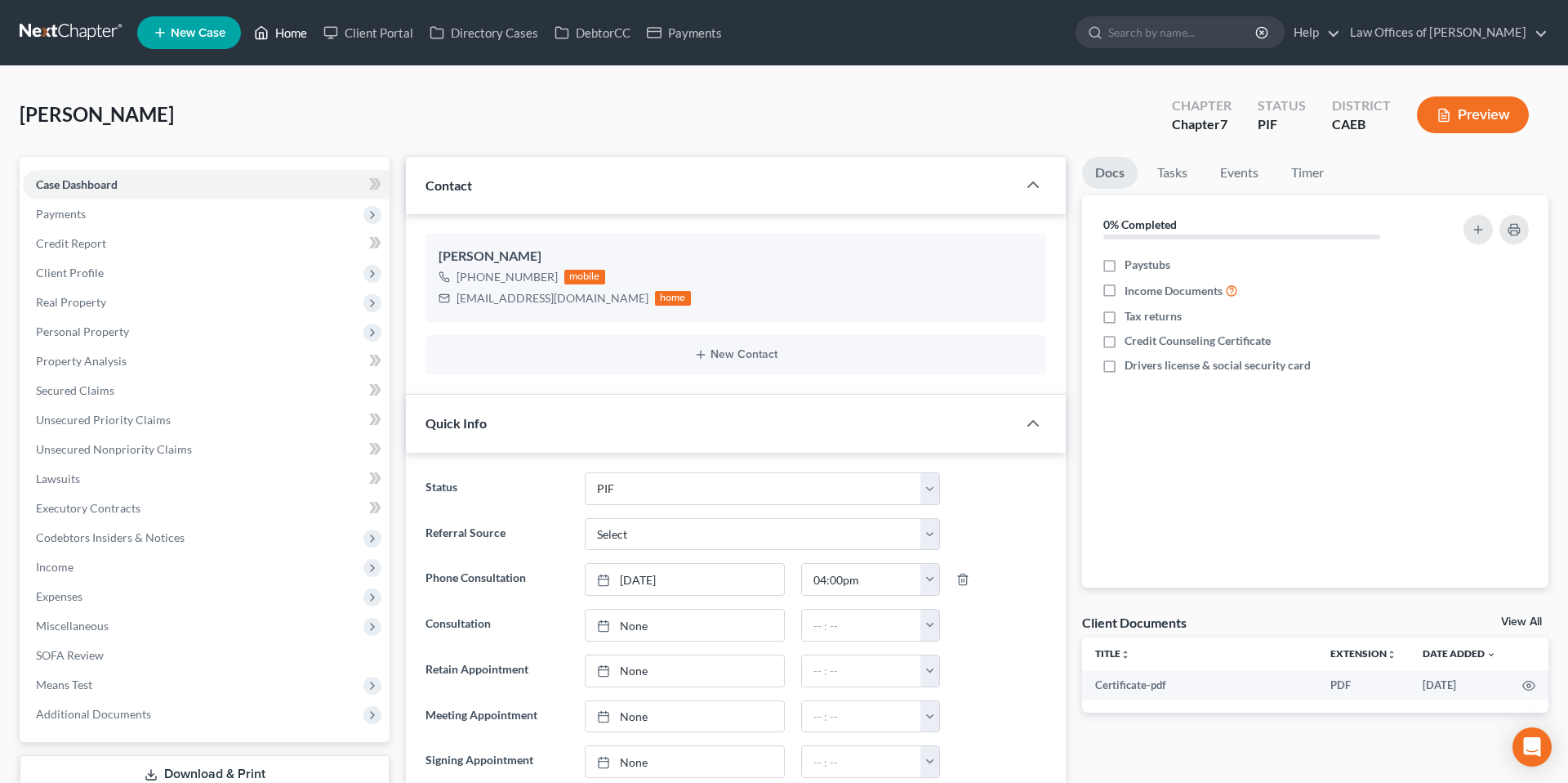
drag, startPoint x: 291, startPoint y: 30, endPoint x: 369, endPoint y: 54, distance: 81.6
click at [291, 30] on link "Home" at bounding box center [280, 33] width 69 height 30
click at [291, 29] on link "Home" at bounding box center [280, 33] width 69 height 30
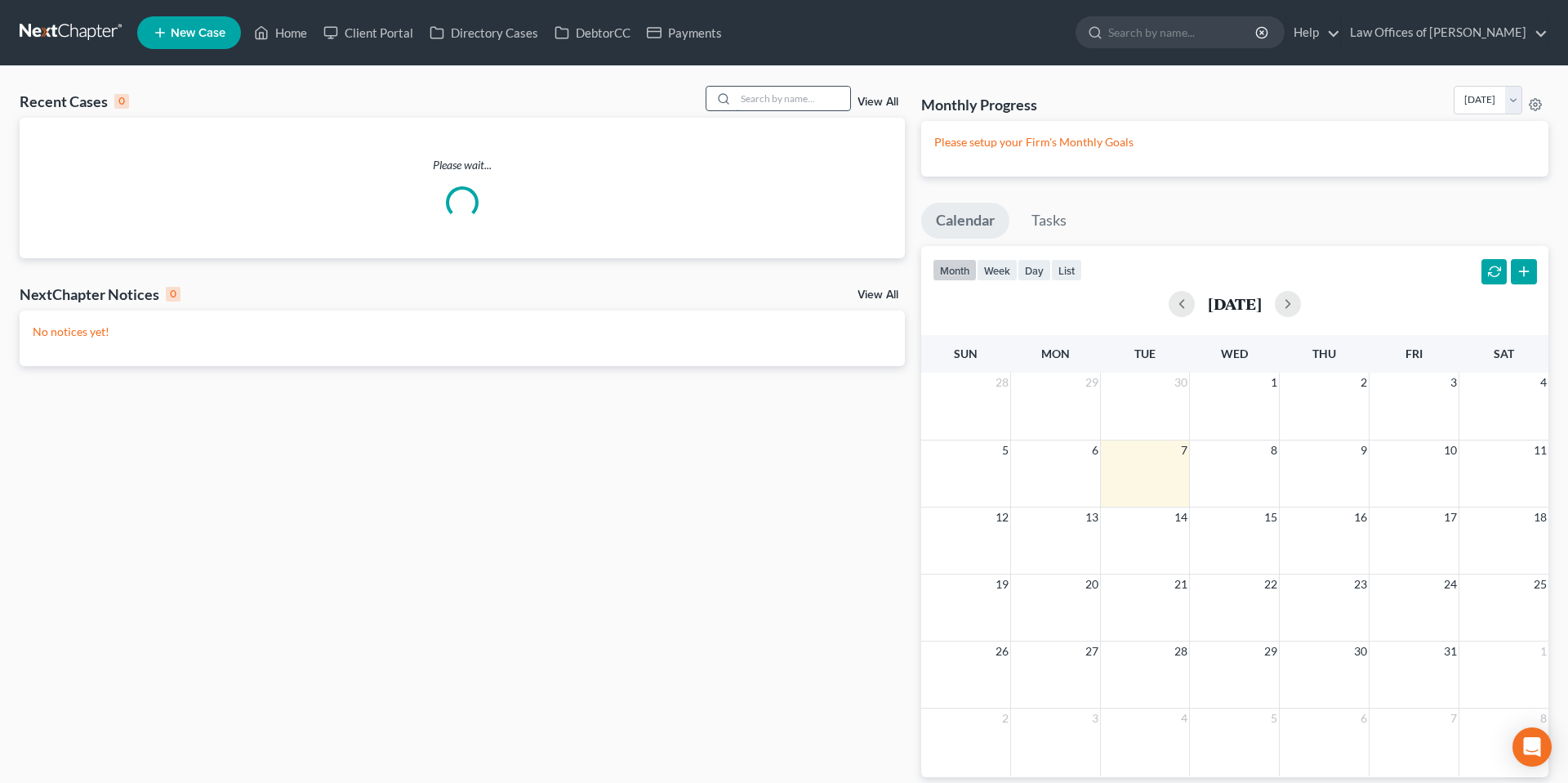
click at [779, 94] on input "search" at bounding box center [793, 98] width 114 height 24
click at [776, 98] on input "search" at bounding box center [793, 98] width 114 height 24
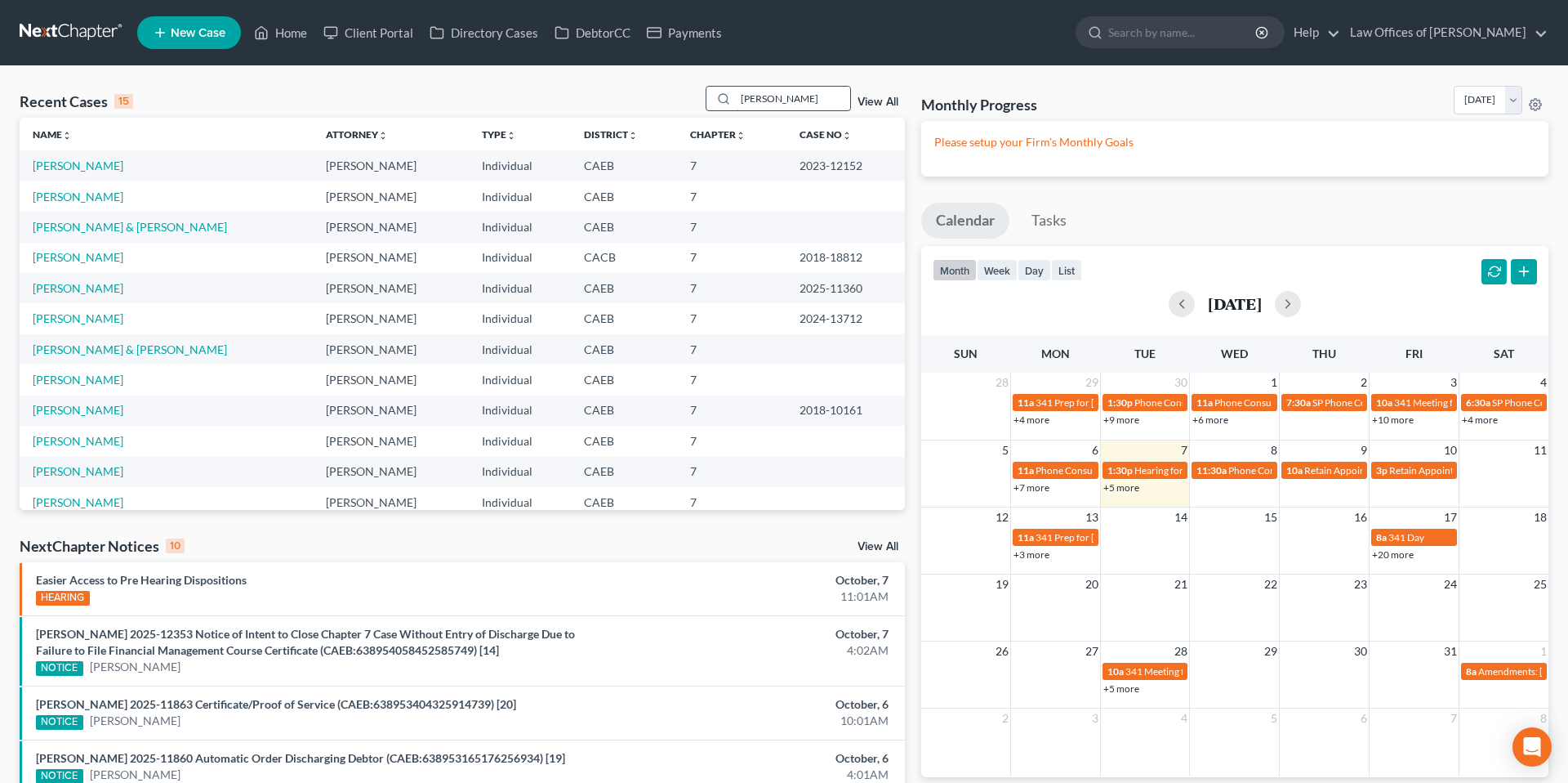
click at [802, 103] on input "[PERSON_NAME]" at bounding box center [793, 98] width 114 height 24
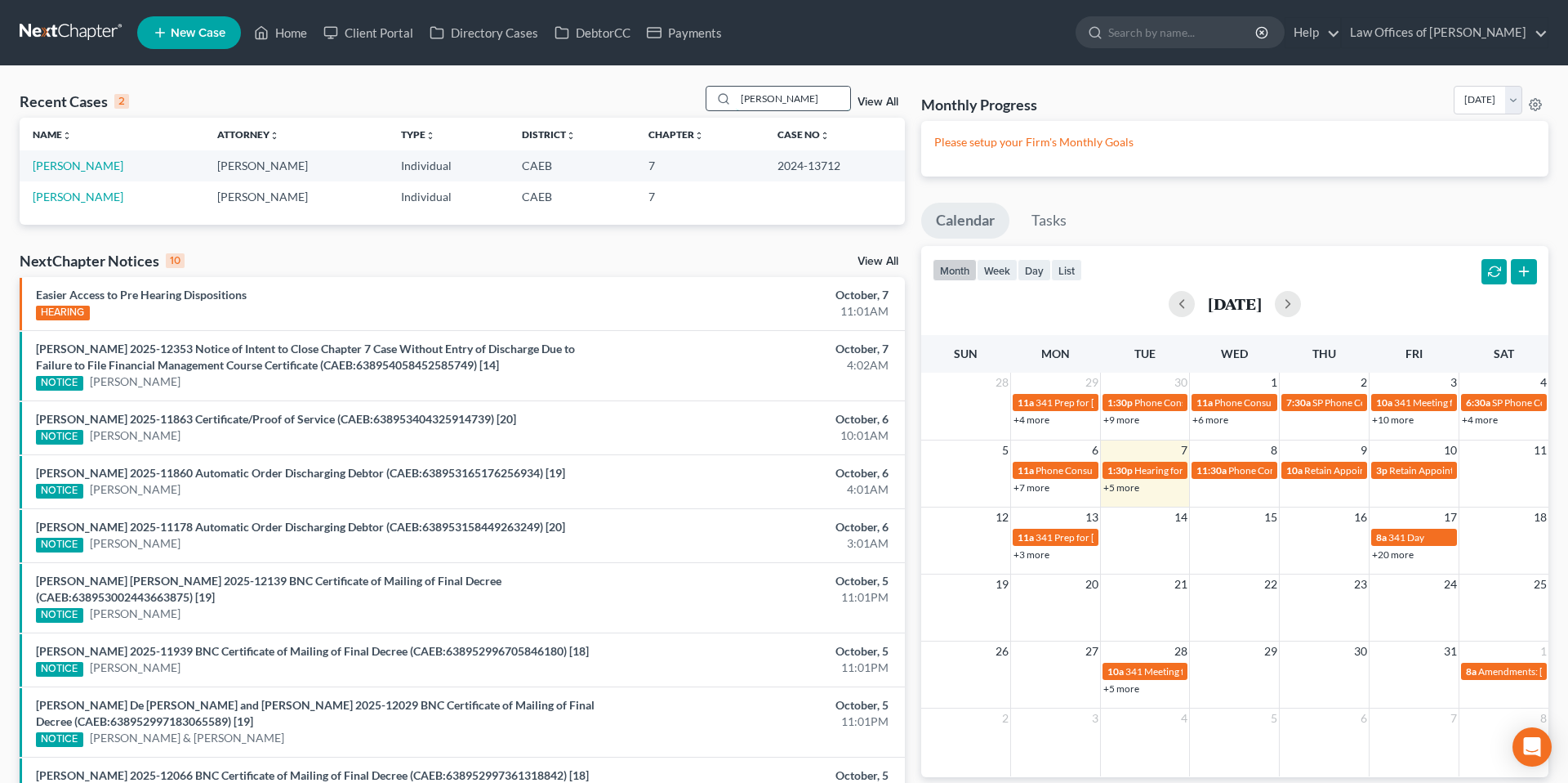
click at [831, 105] on input "[PERSON_NAME]" at bounding box center [793, 98] width 114 height 24
click at [830, 105] on input "[PERSON_NAME]" at bounding box center [793, 98] width 114 height 24
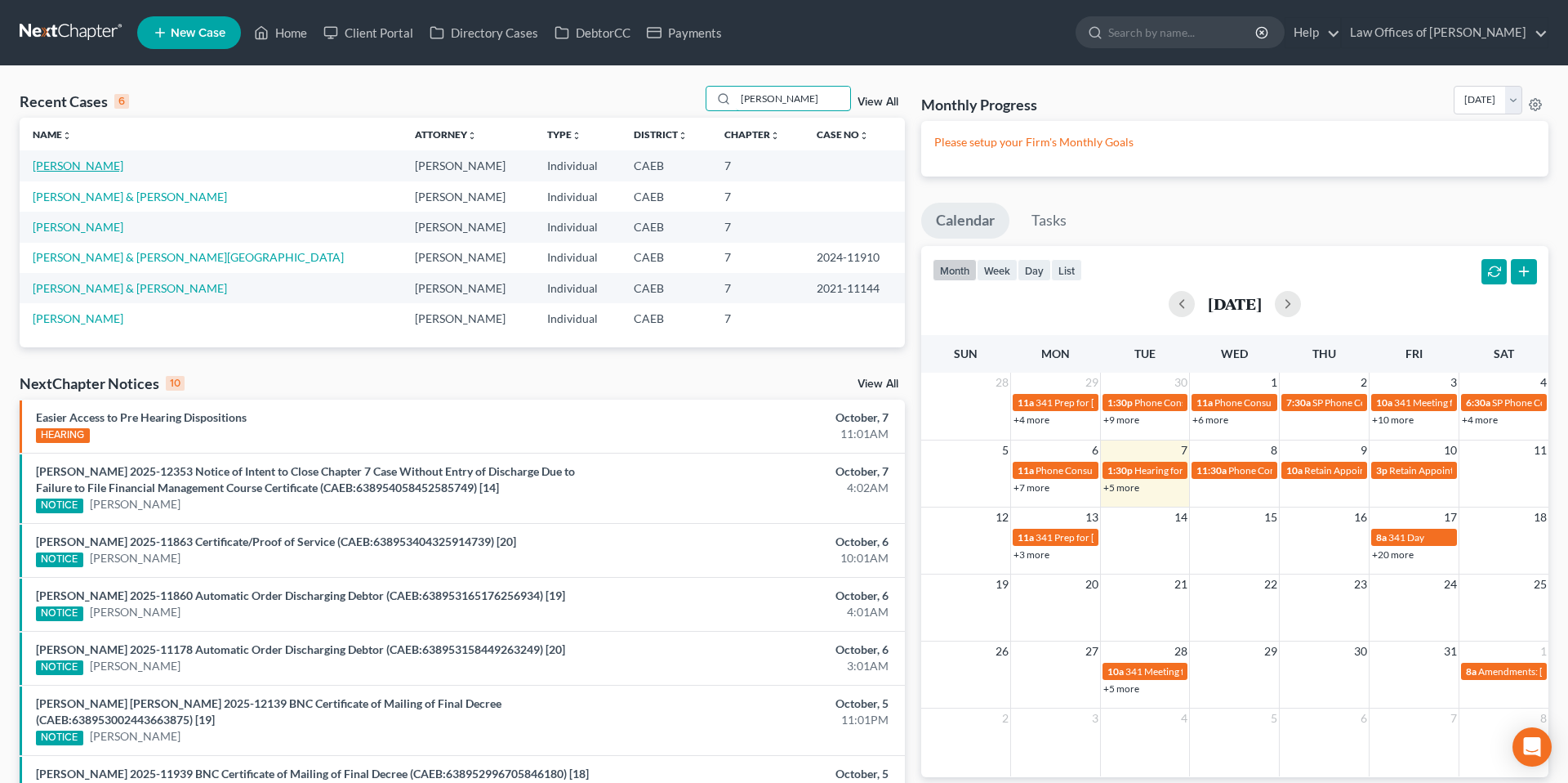
type input "[PERSON_NAME]"
click at [93, 165] on link "[PERSON_NAME]" at bounding box center [77, 166] width 90 height 14
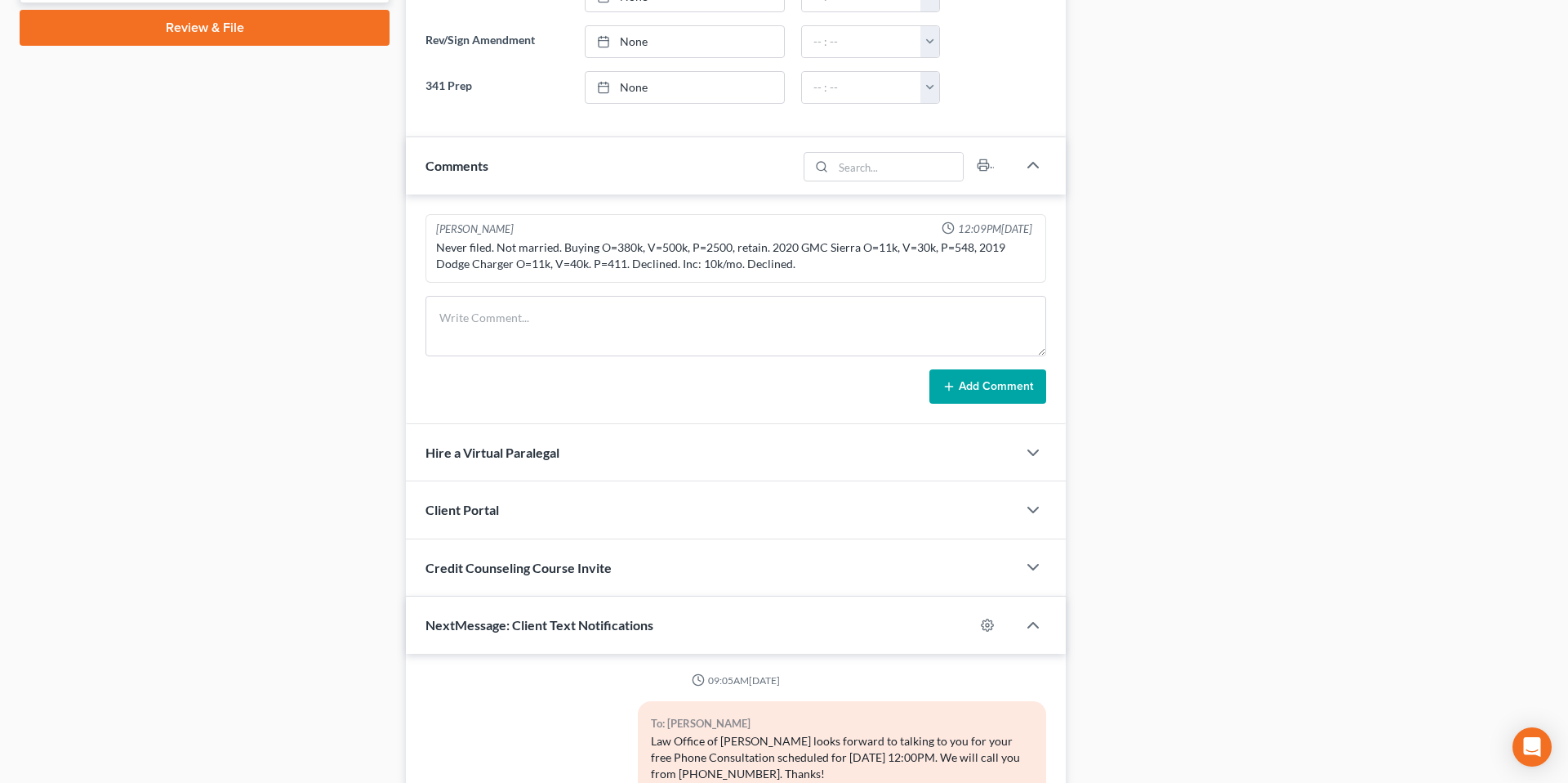
scroll to position [806, 0]
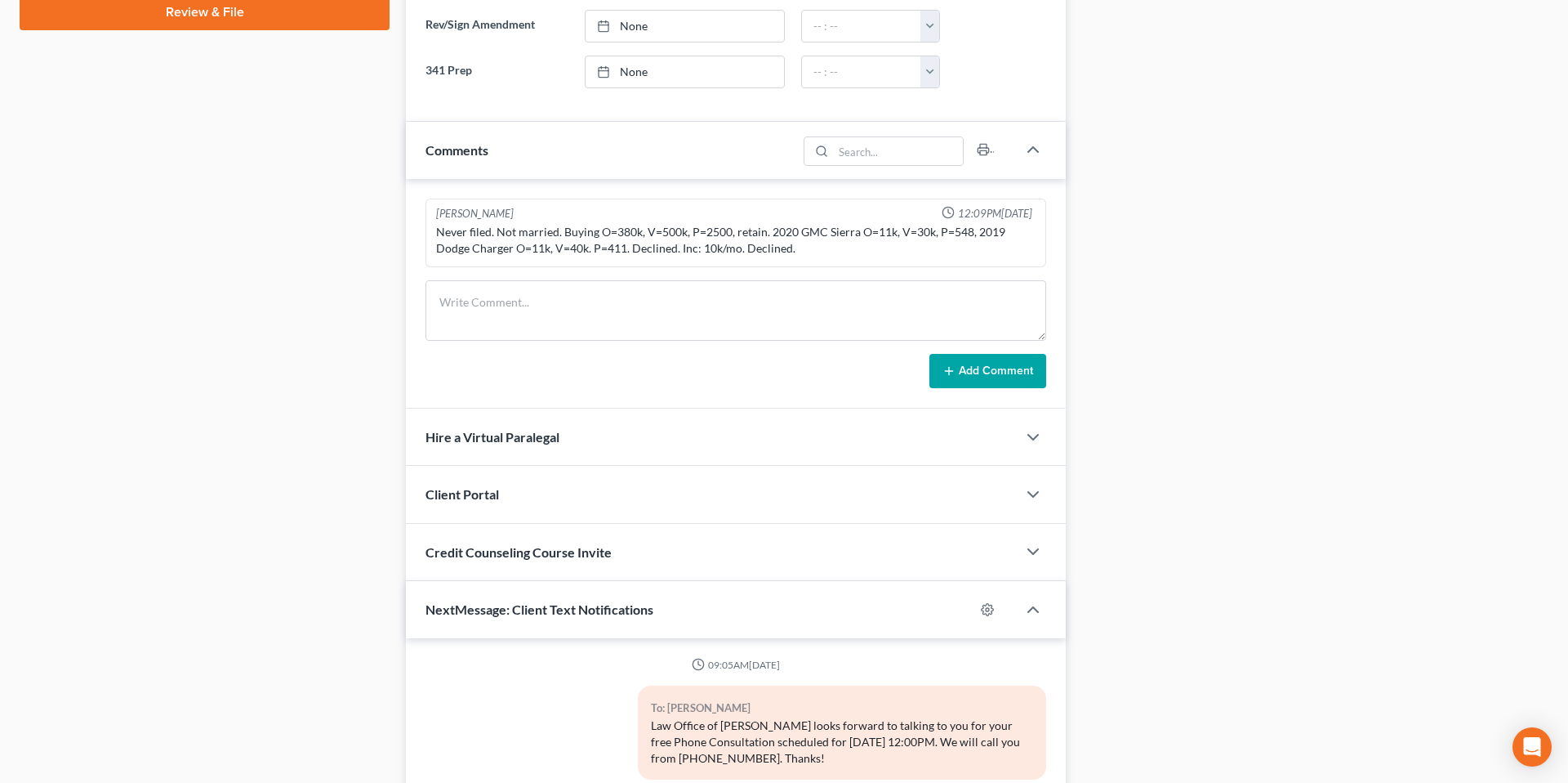
click at [395, 428] on div "Case Dashboard Payments Invoices Payments Payments Credit Report Client Profile" at bounding box center [204, 139] width 387 height 1576
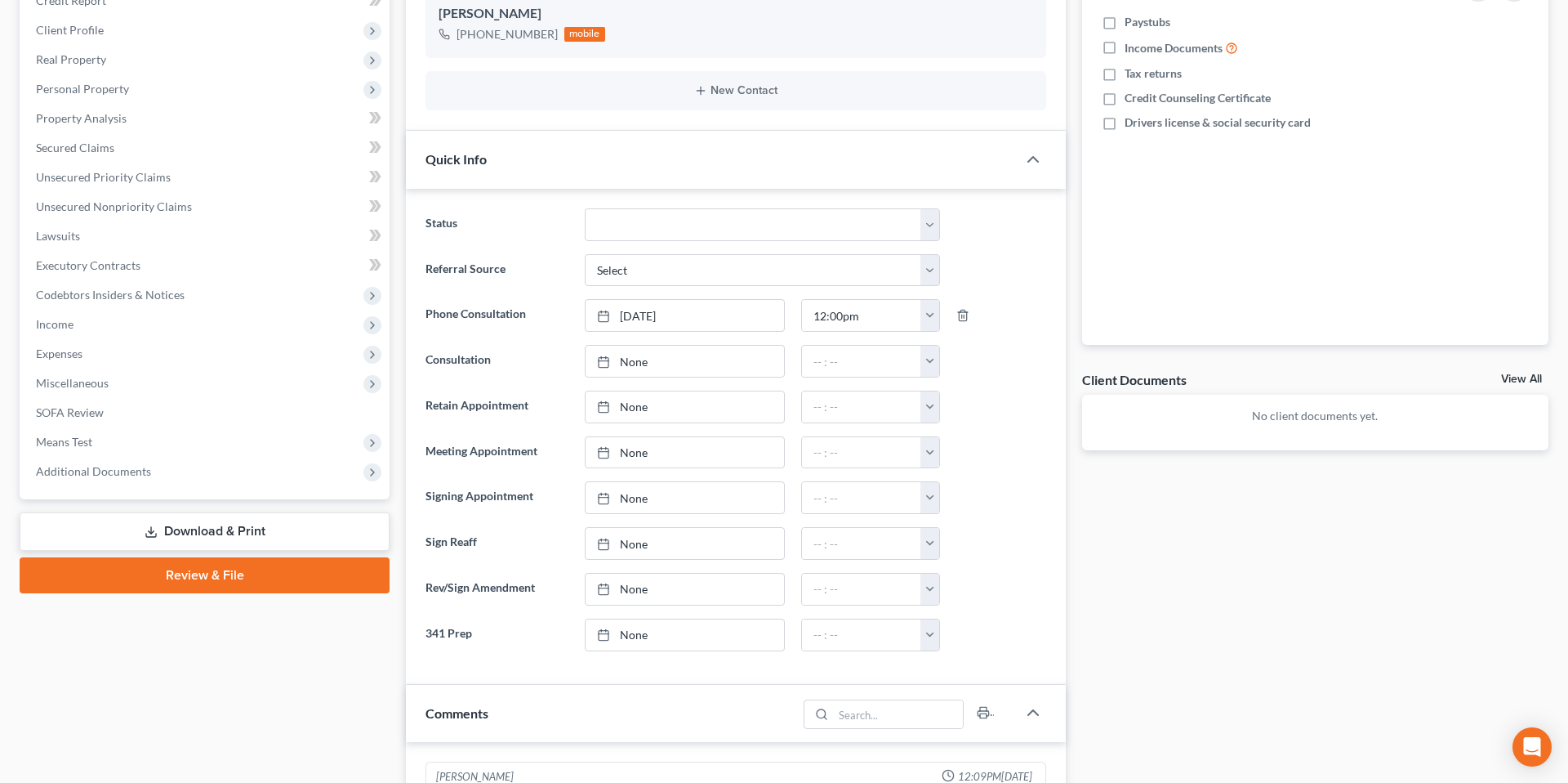
scroll to position [238, 0]
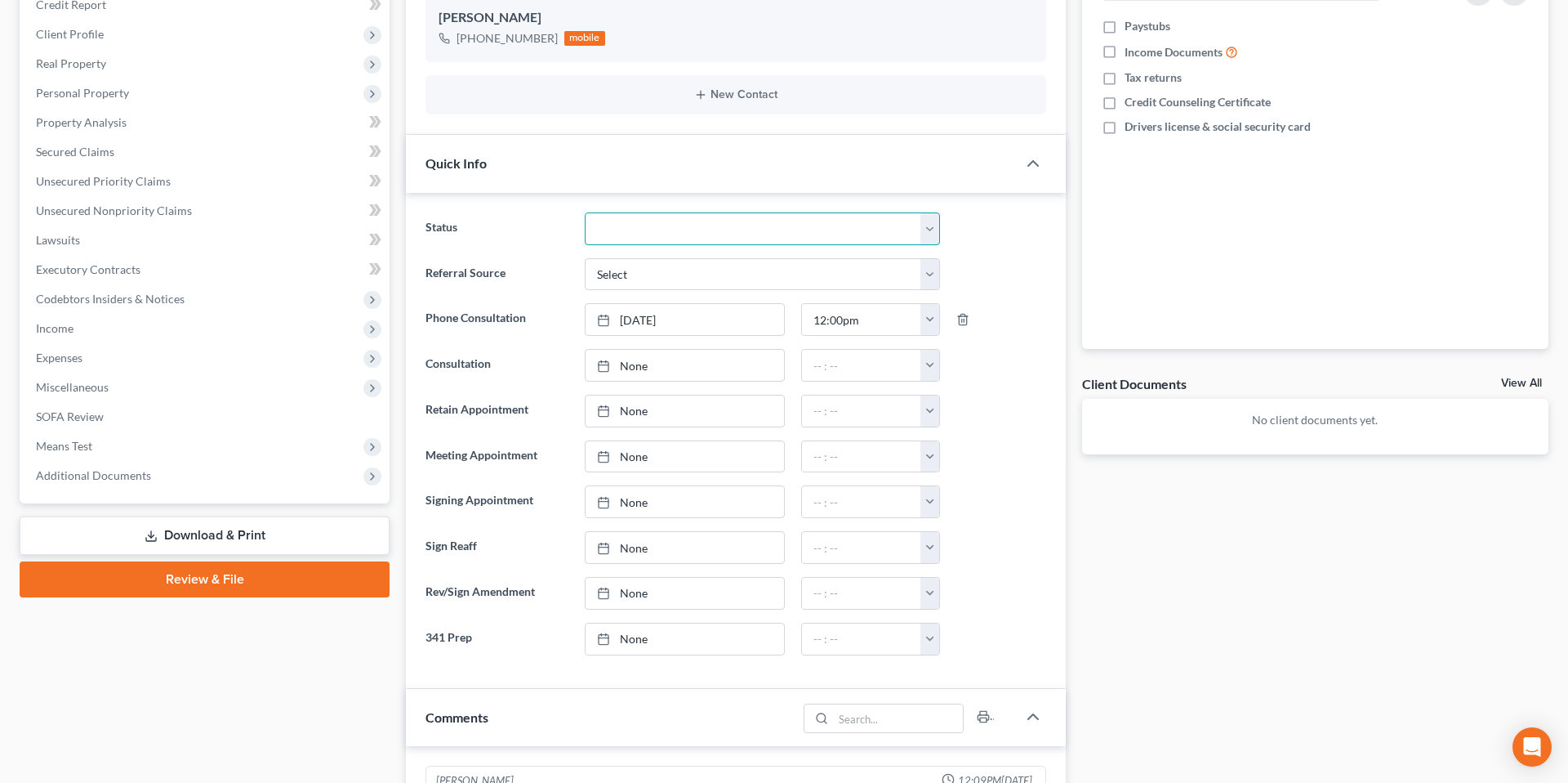
click at [644, 222] on select "Cancelled/Refund Closed Consultation Declined Discharged Filed Income Check In …" at bounding box center [762, 228] width 355 height 32
select select "2"
click at [585, 212] on select "Cancelled/Refund Closed Consultation Declined Discharged Filed Income Check In …" at bounding box center [762, 228] width 355 height 32
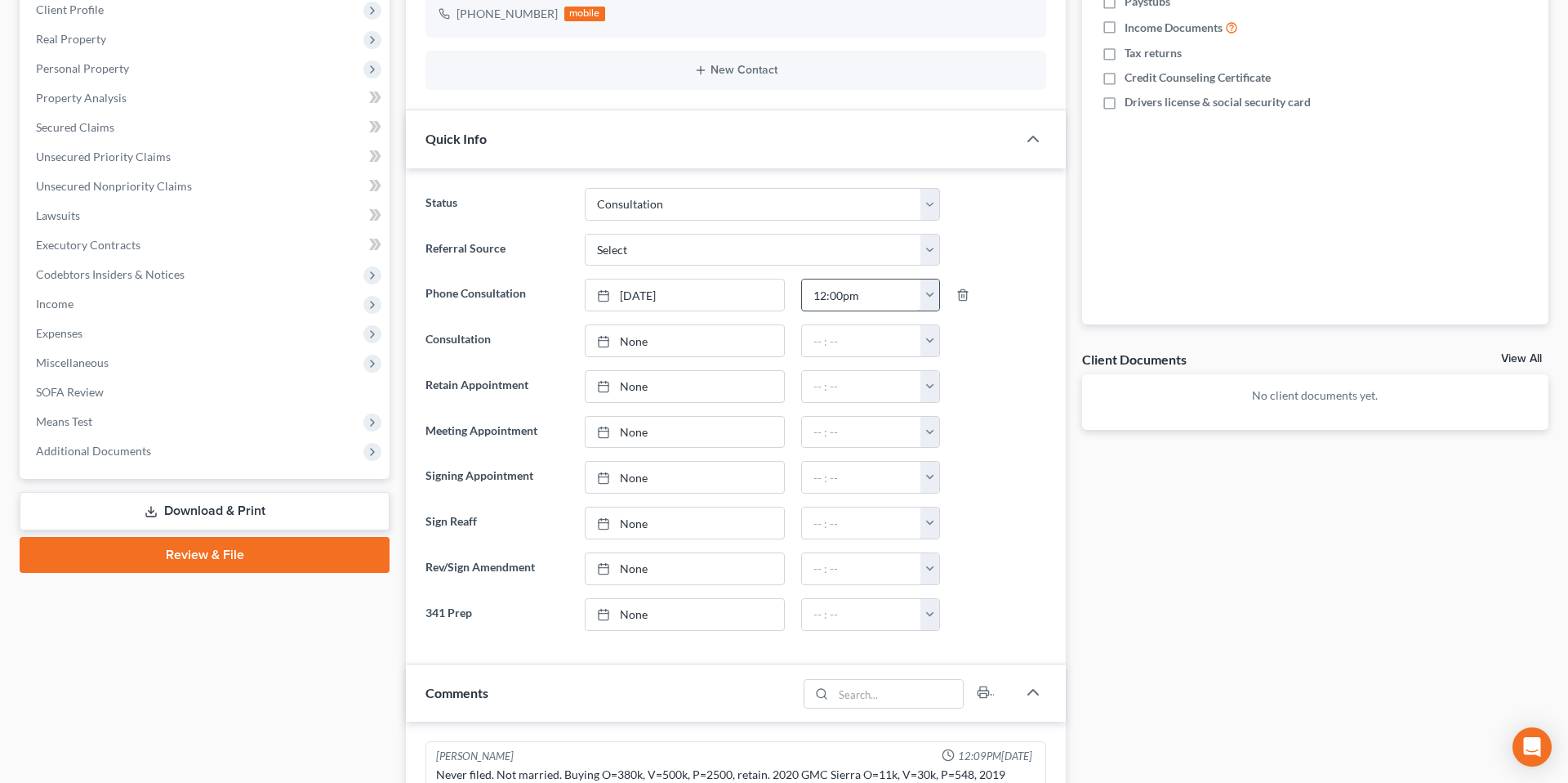
scroll to position [267, 0]
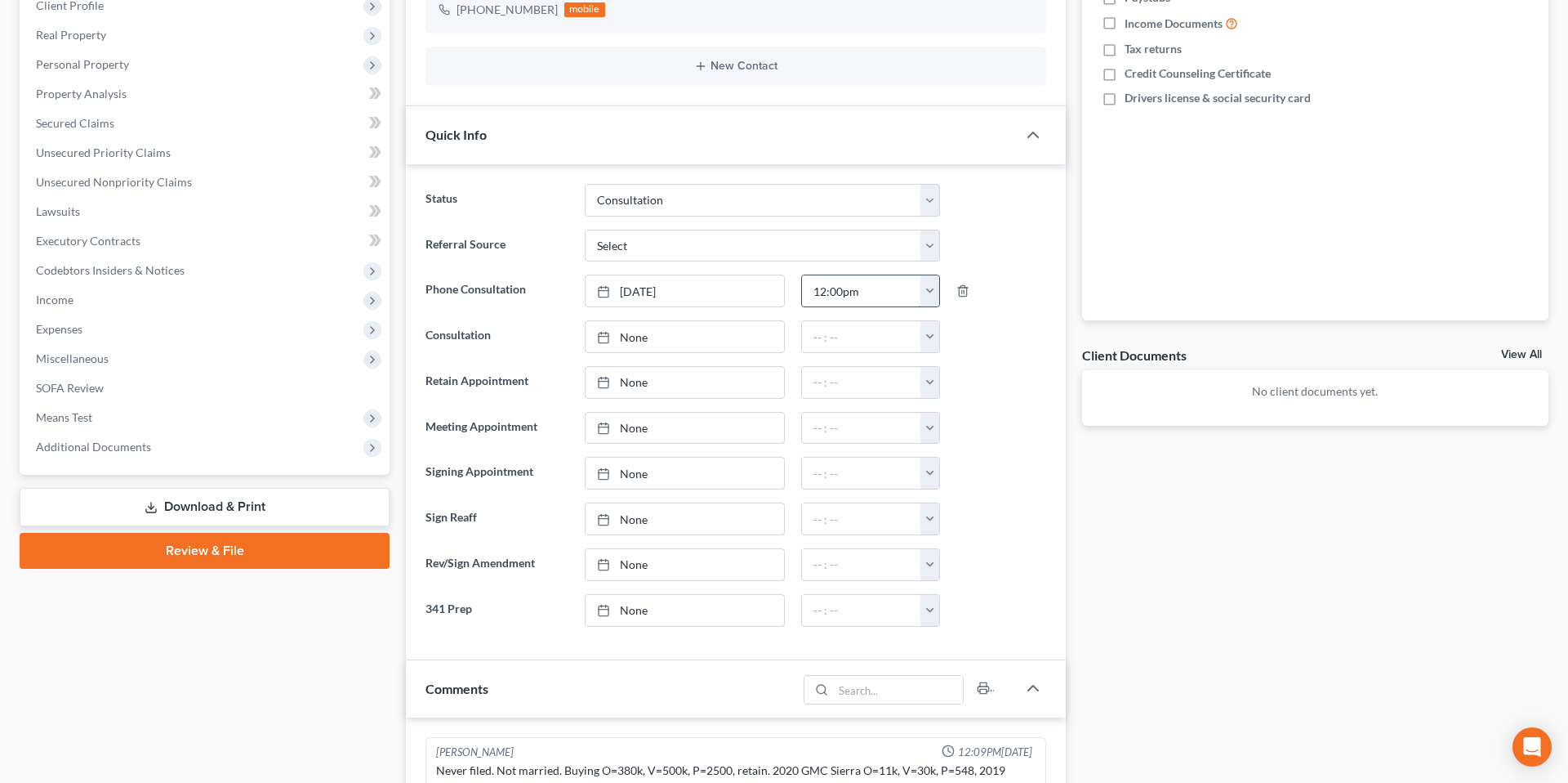
click at [896, 289] on input "12:00pm" at bounding box center [861, 290] width 118 height 31
click at [962, 289] on icon "button" at bounding box center [962, 288] width 13 height 13
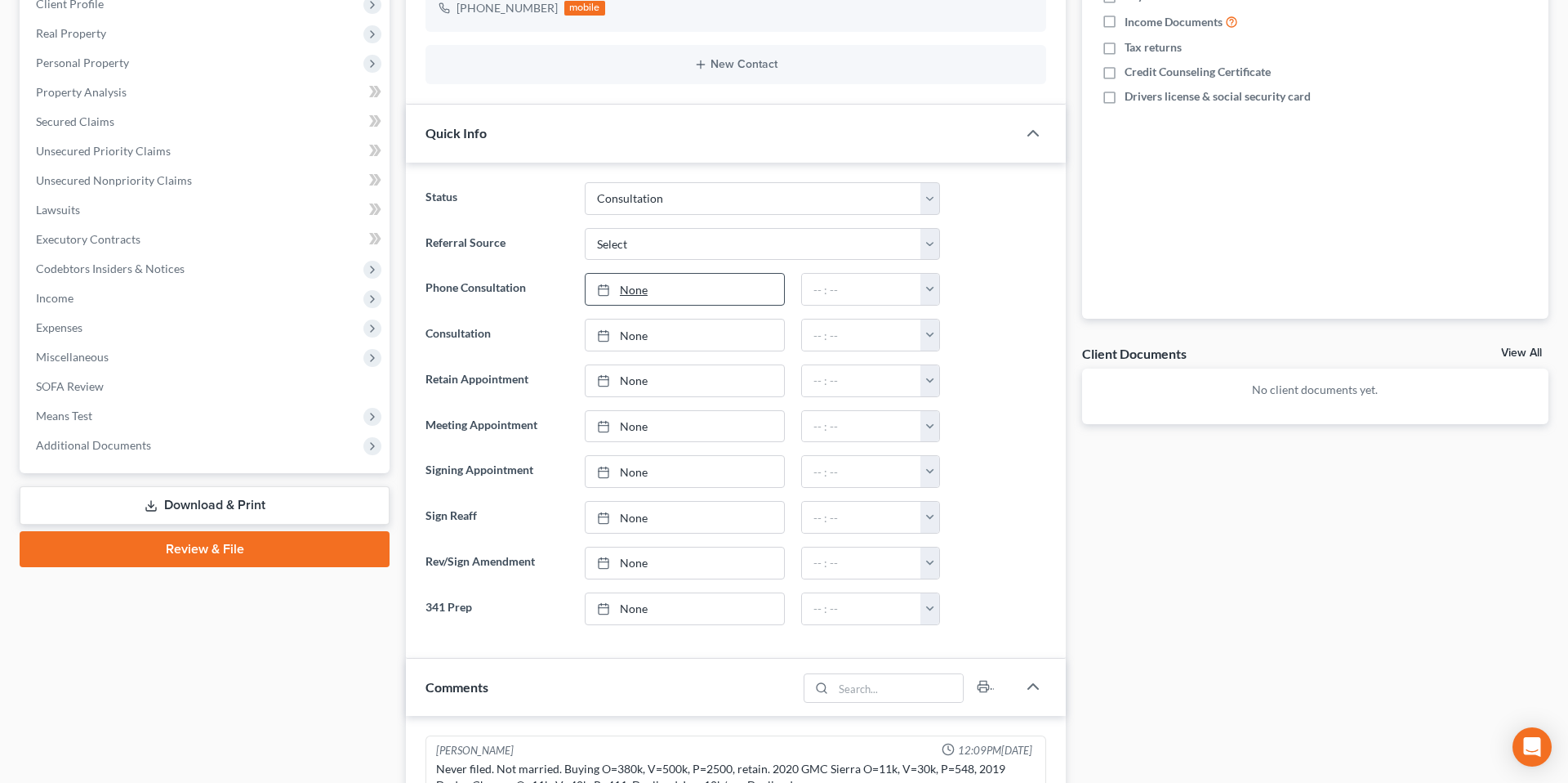
click at [738, 289] on link "None" at bounding box center [685, 288] width 198 height 31
click at [930, 281] on button "button" at bounding box center [929, 288] width 18 height 31
click at [702, 294] on link "[DATE]" at bounding box center [685, 288] width 198 height 31
click at [930, 288] on button "button" at bounding box center [929, 288] width 18 height 31
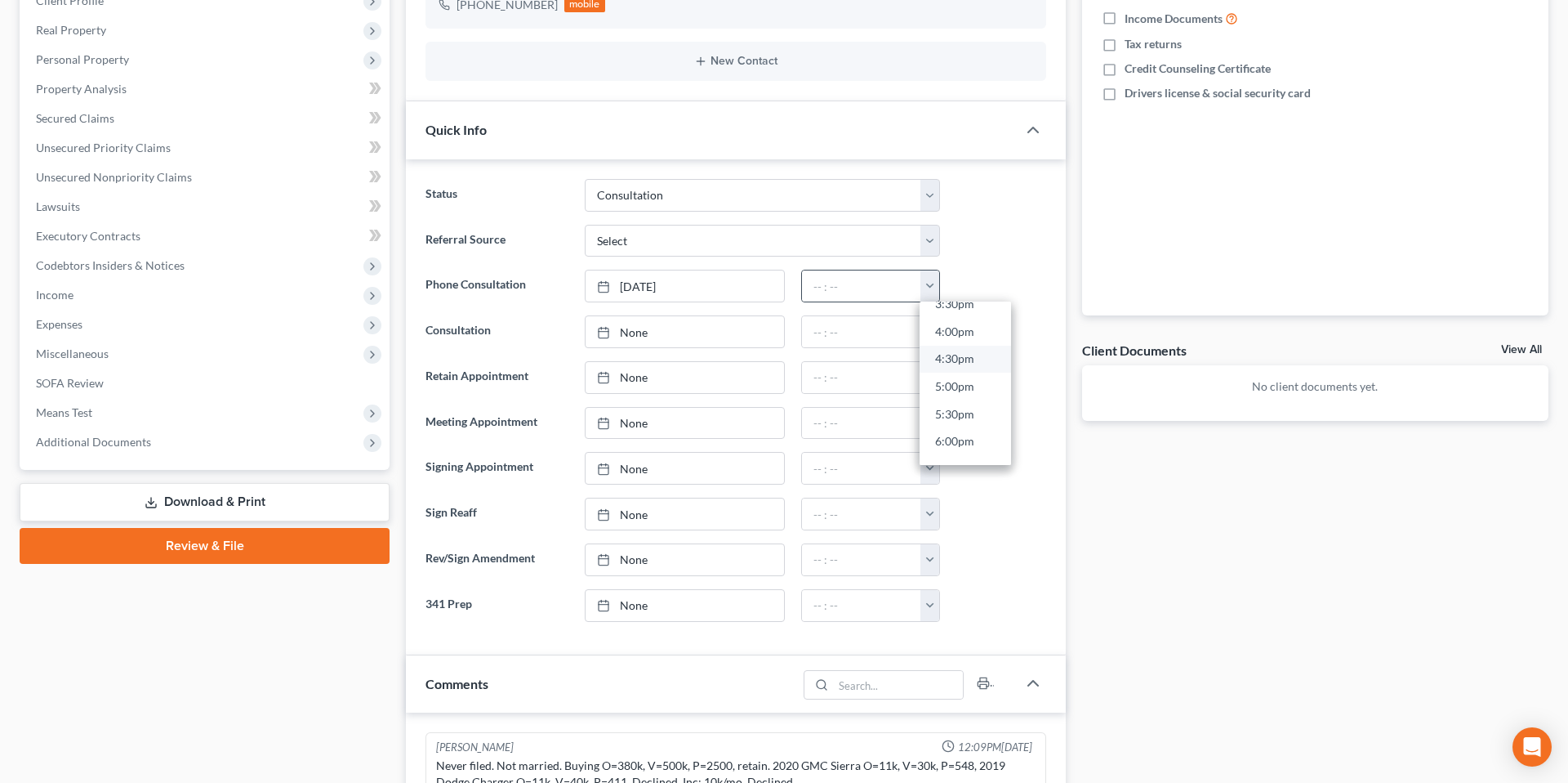
scroll to position [863, 0]
click at [969, 344] on link "4:00pm" at bounding box center [965, 338] width 91 height 28
type input "4:00pm"
click at [970, 344] on div at bounding box center [1001, 331] width 106 height 32
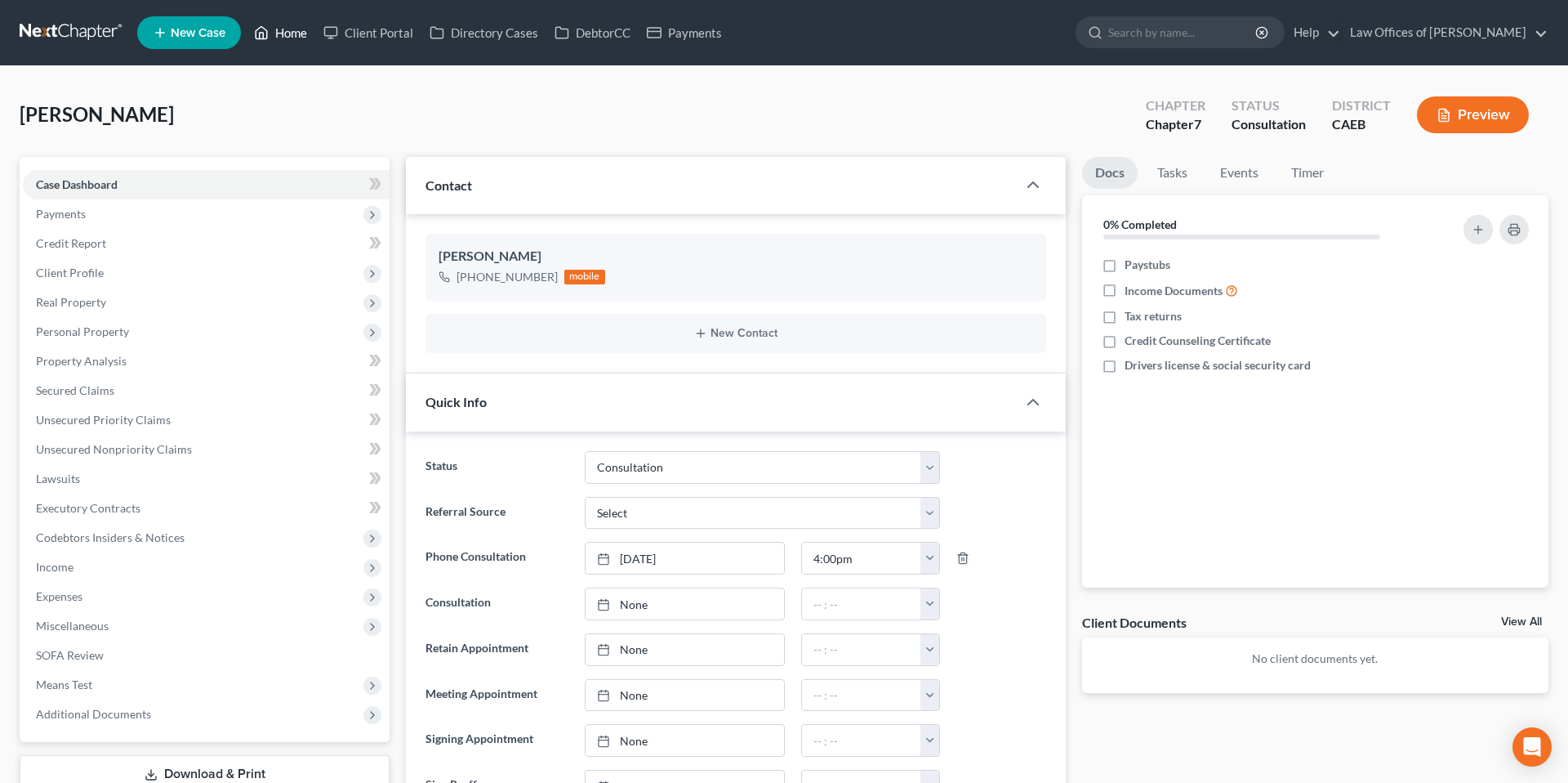
click at [289, 26] on link "Home" at bounding box center [280, 33] width 69 height 30
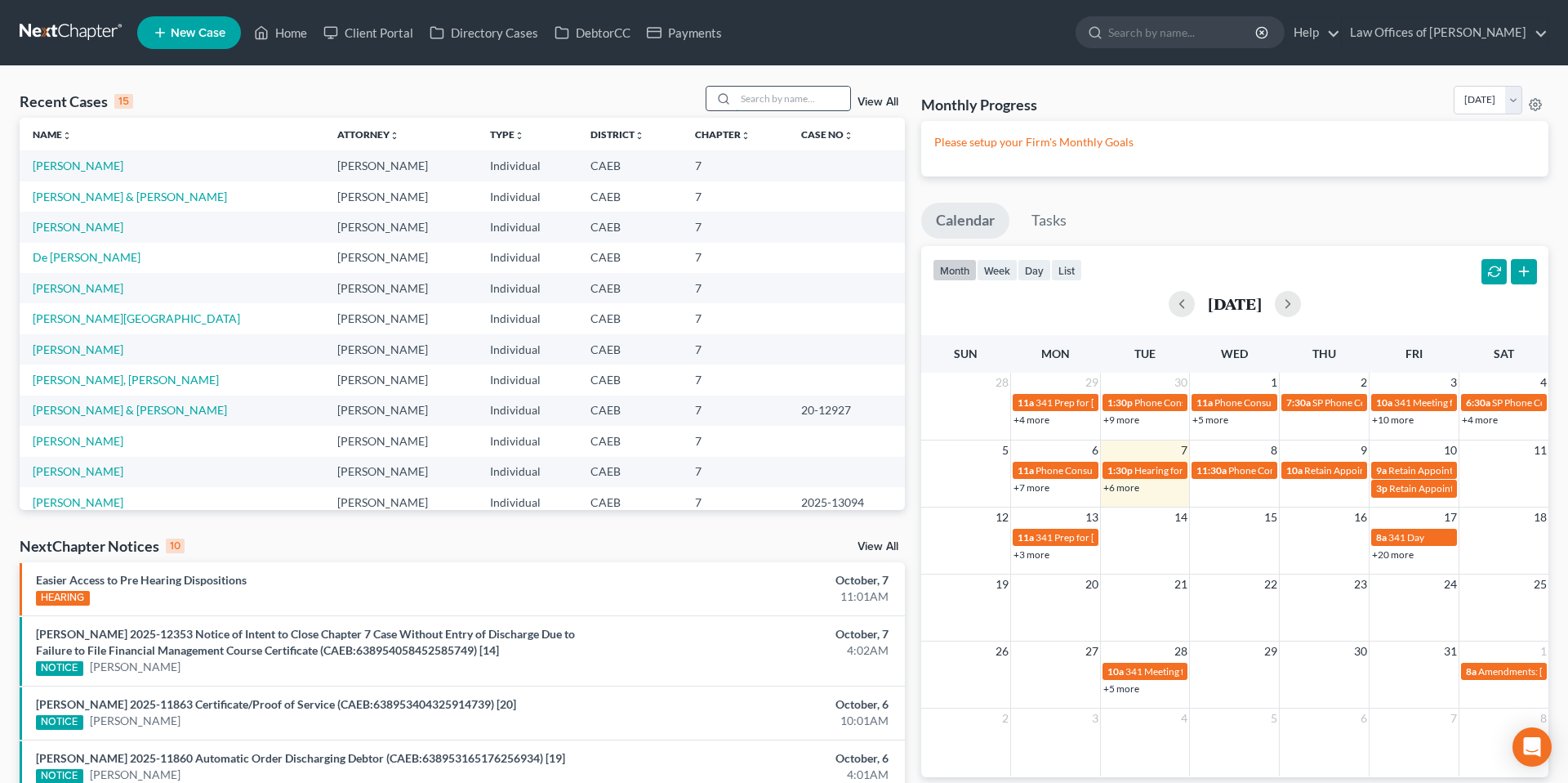
click at [753, 104] on input "search" at bounding box center [793, 98] width 114 height 24
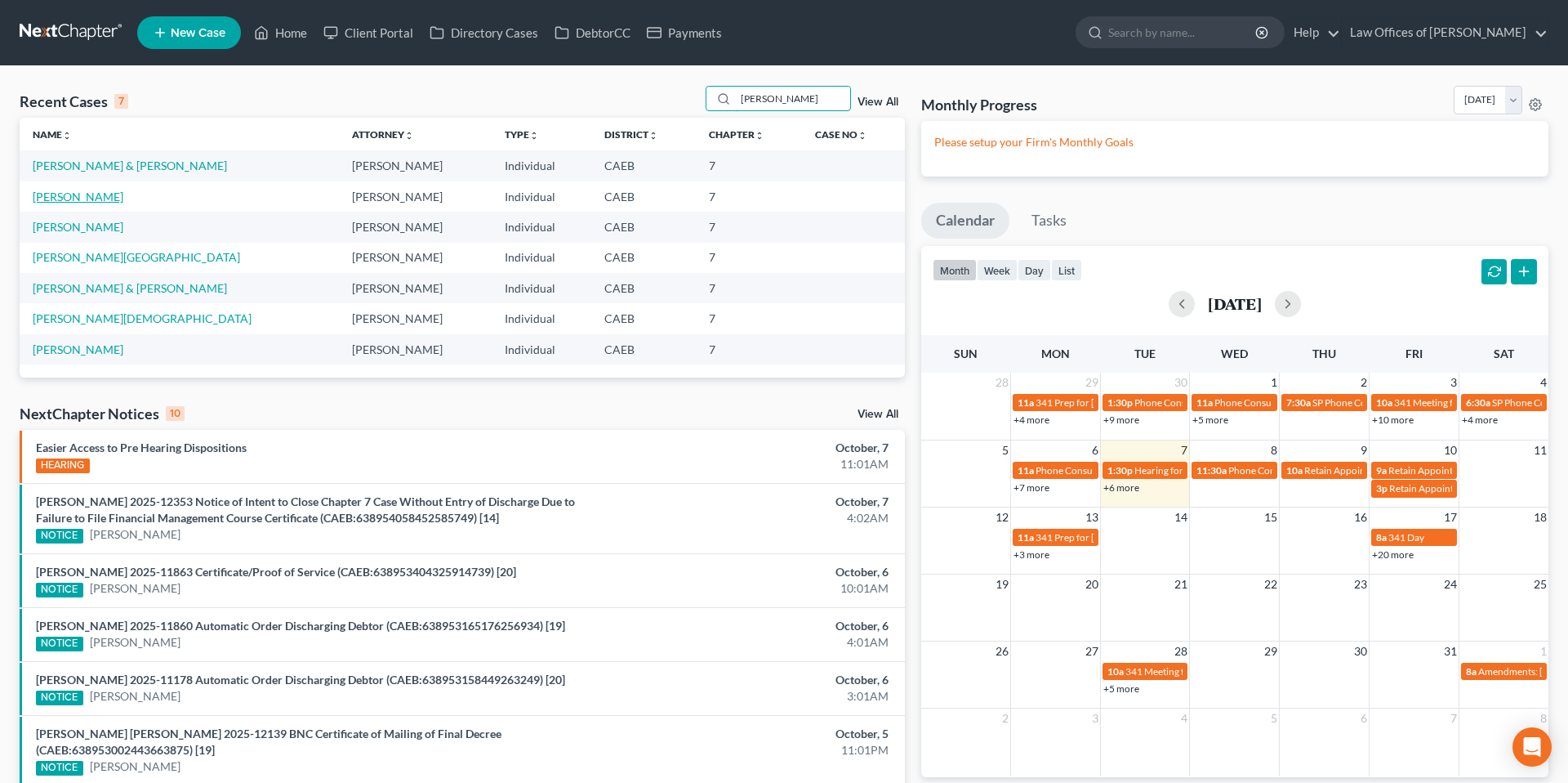
type input "[PERSON_NAME]"
click at [124, 201] on link "[PERSON_NAME]" at bounding box center [77, 196] width 90 height 14
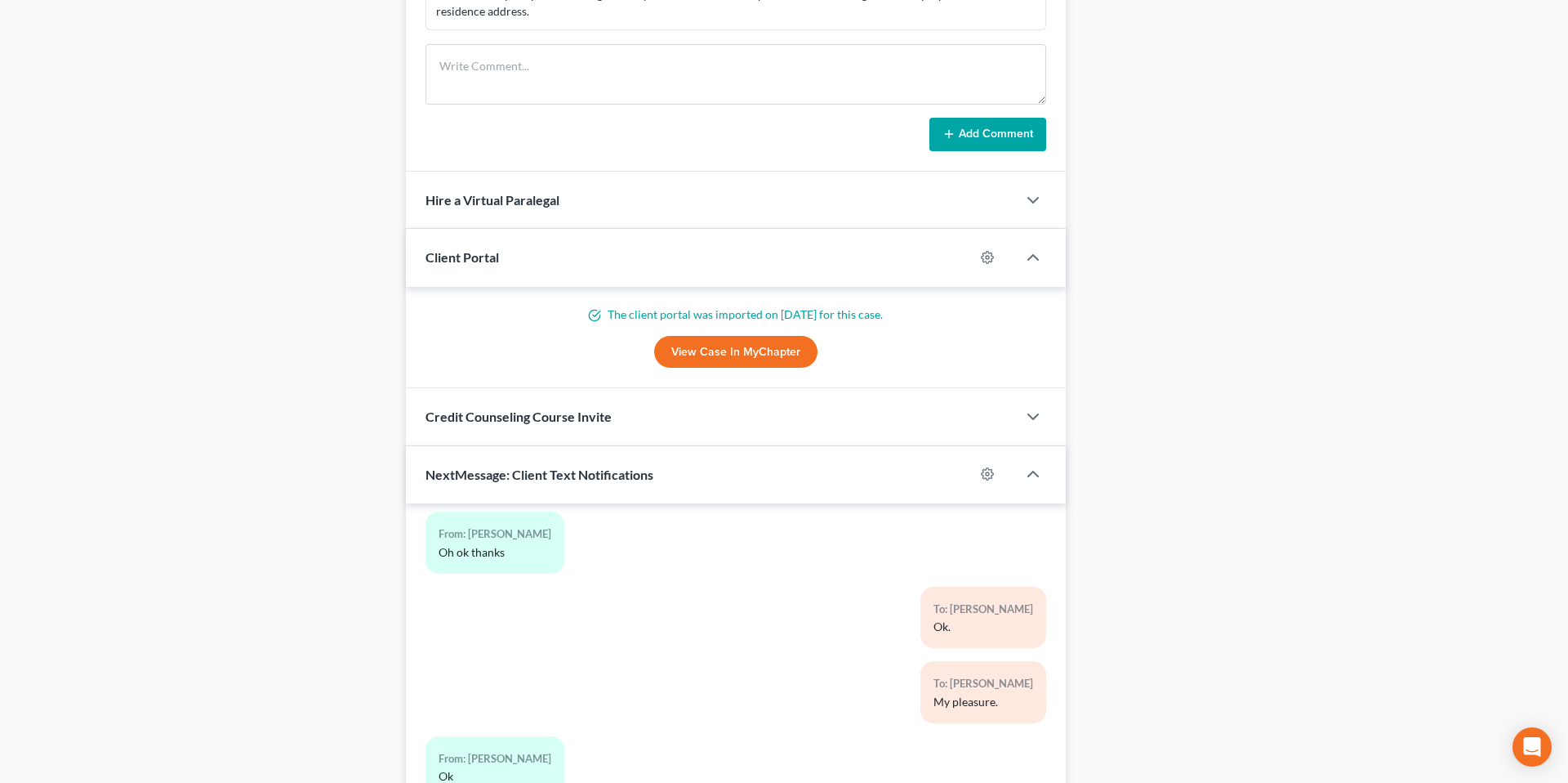
scroll to position [1566, 0]
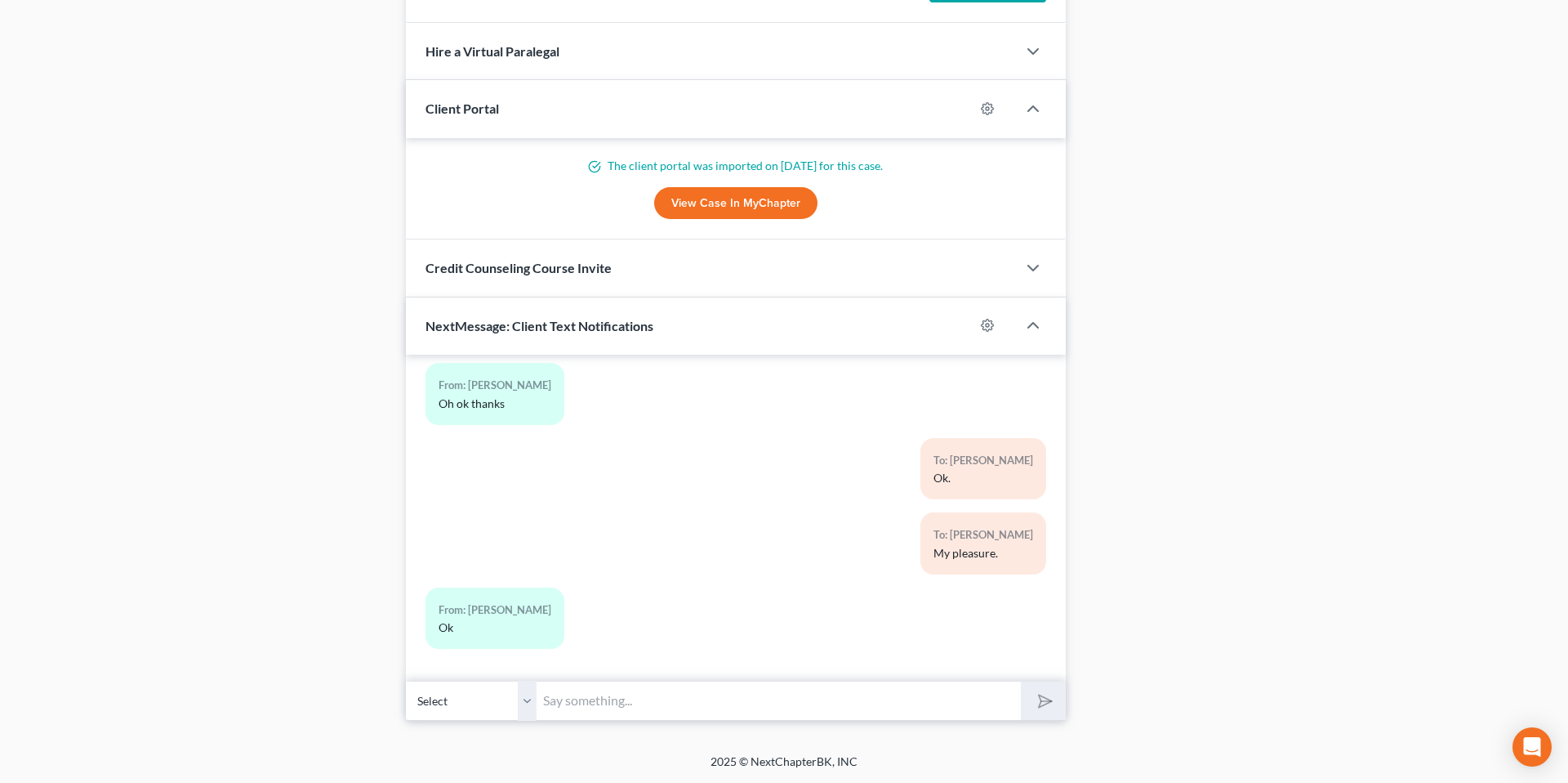
click at [665, 577] on input "text" at bounding box center [778, 701] width 485 height 40
type input "Hello [PERSON_NAME]"
click at [1021, 577] on button "submit" at bounding box center [1043, 701] width 45 height 39
